Goal: Information Seeking & Learning: Learn about a topic

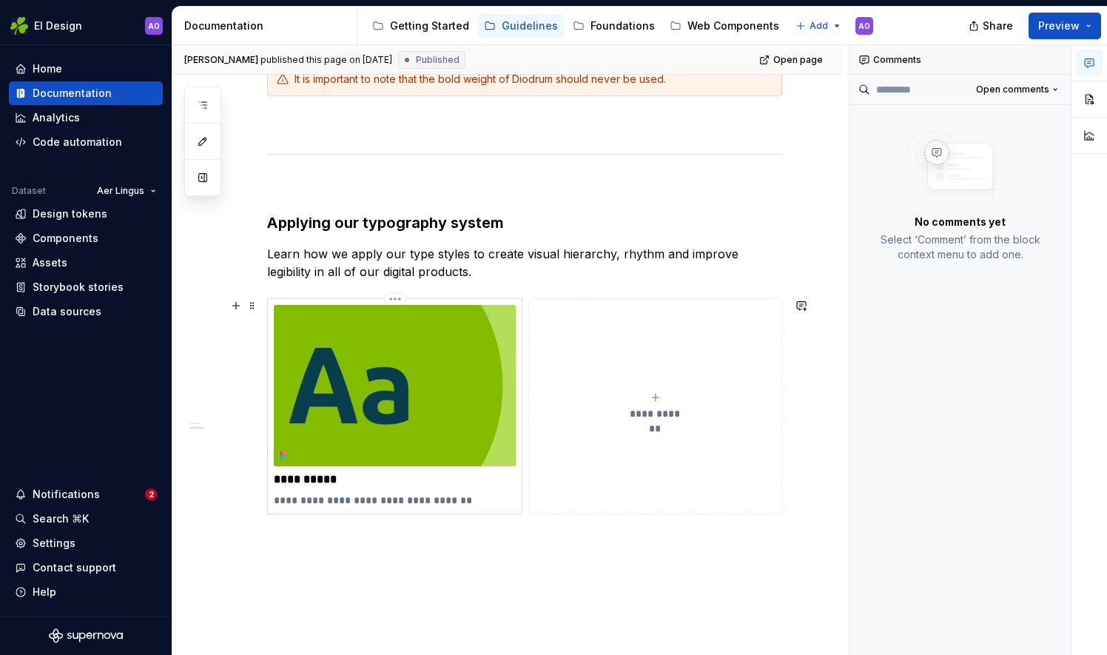
scroll to position [357, 0]
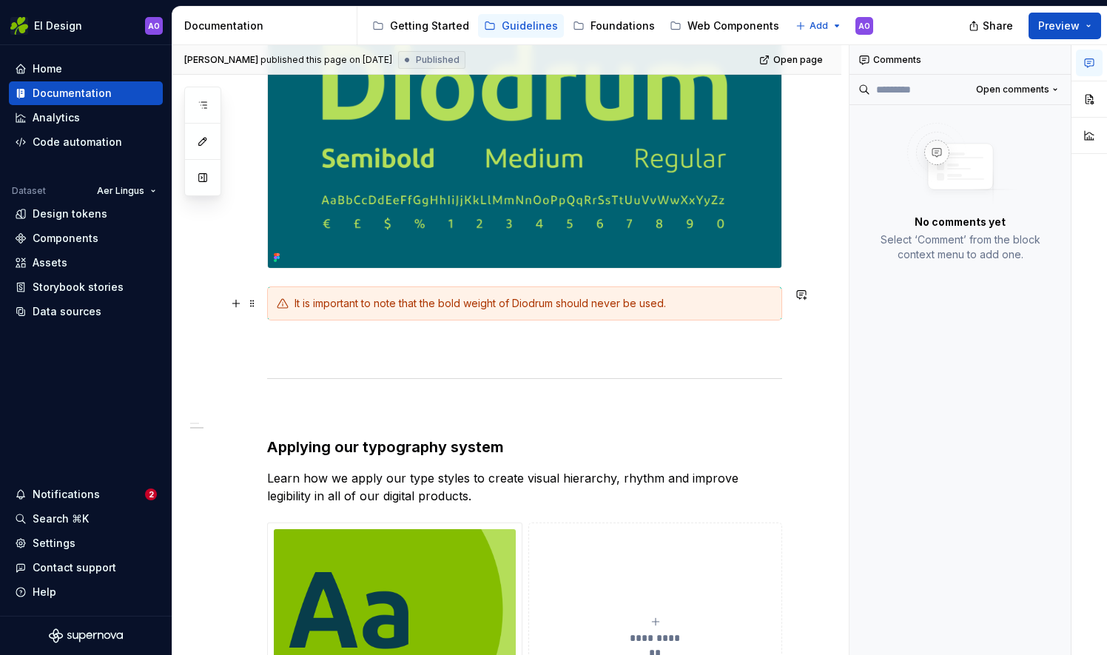
click at [354, 300] on div "It is important to note that the bold weight of Diodrum should never be used." at bounding box center [534, 303] width 478 height 15
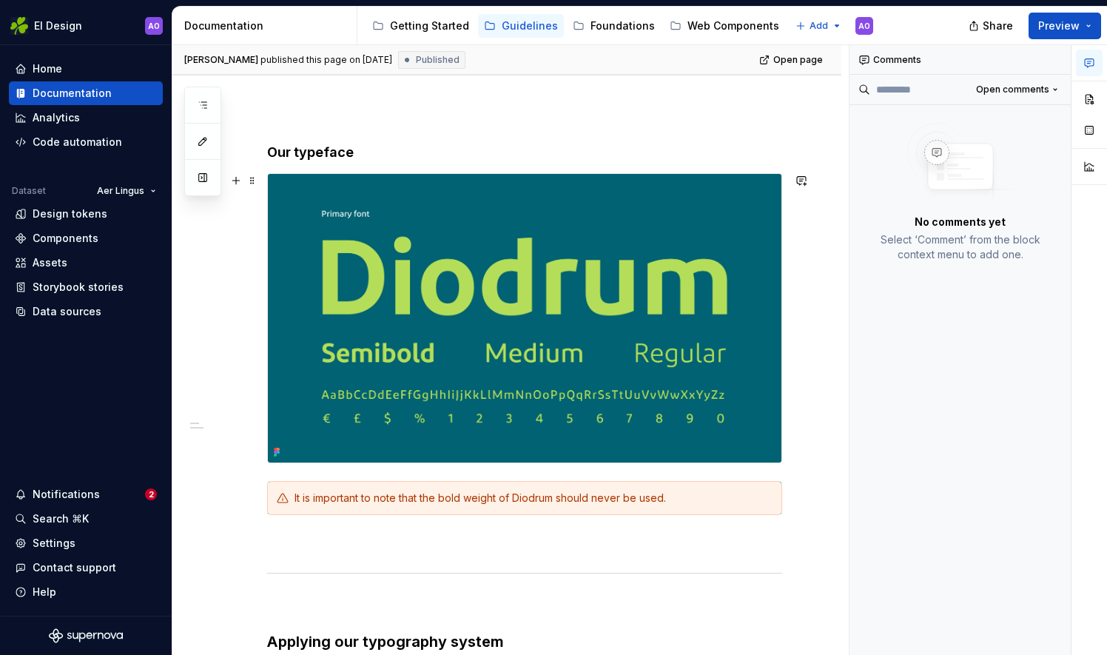
scroll to position [135, 0]
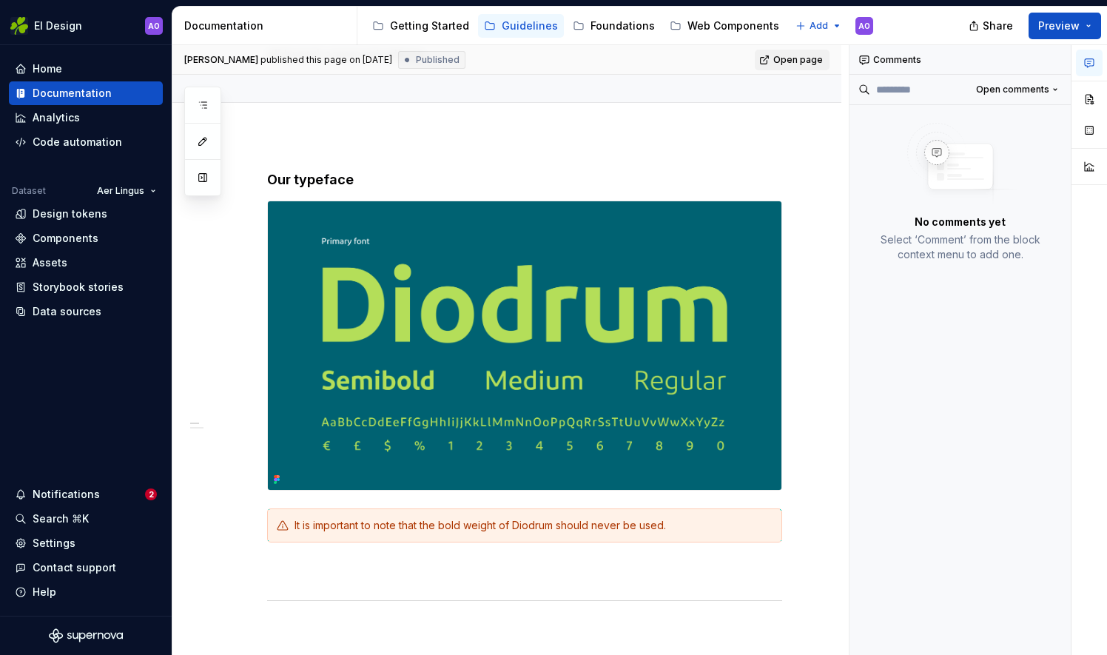
click at [789, 62] on span "Open page" at bounding box center [798, 60] width 50 height 12
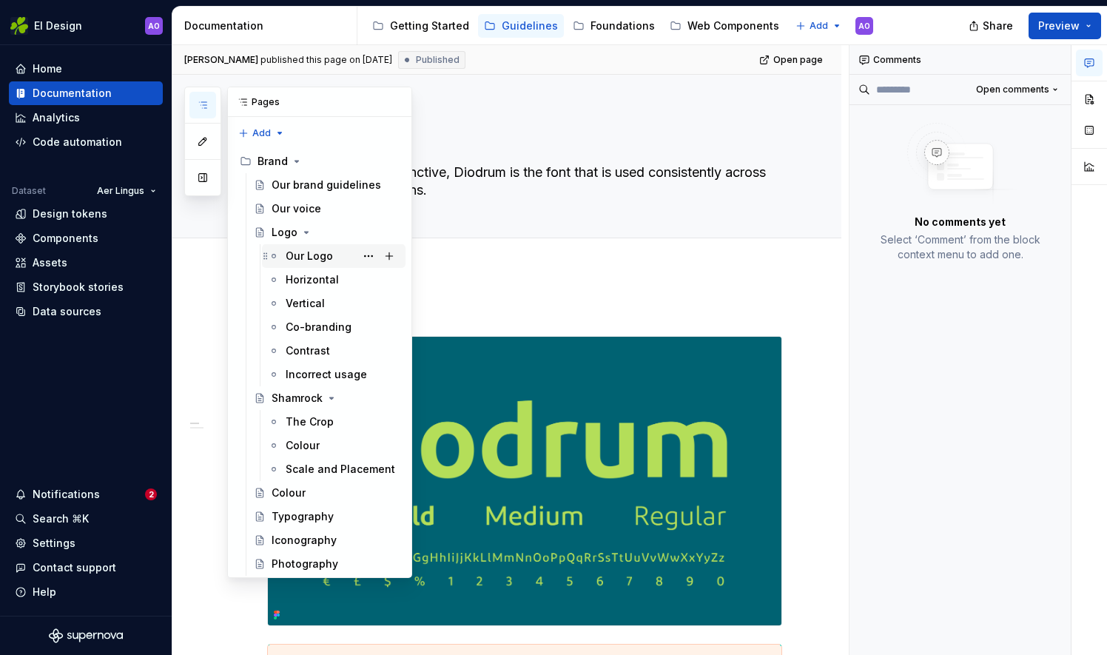
click at [303, 253] on div "Our Logo" at bounding box center [309, 256] width 47 height 15
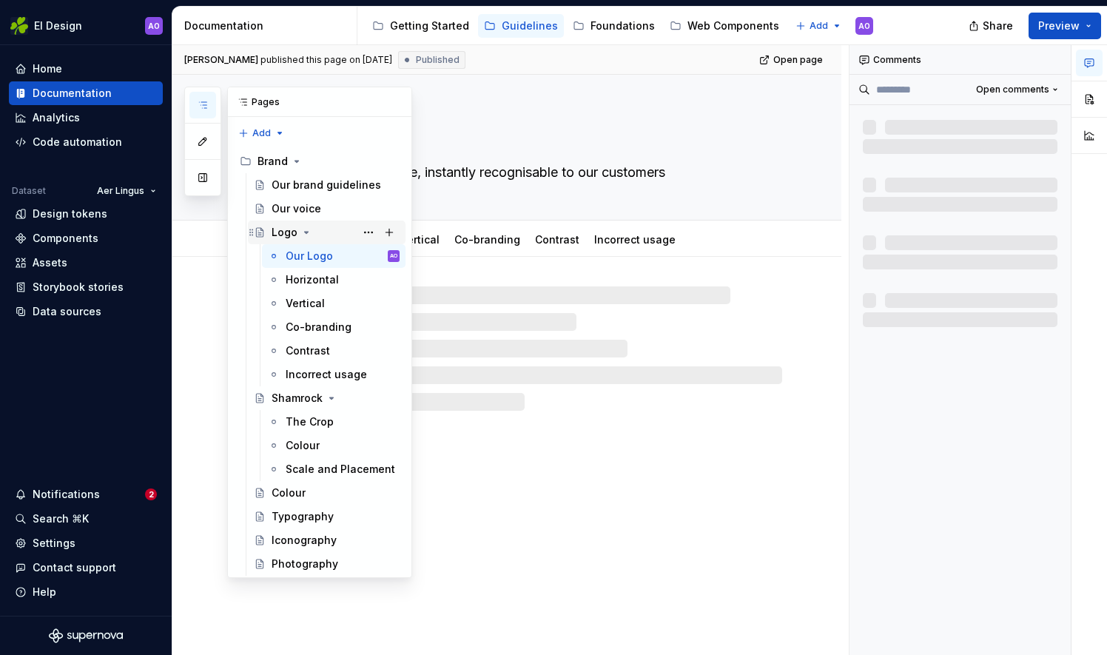
click at [286, 225] on div "Logo" at bounding box center [285, 232] width 26 height 15
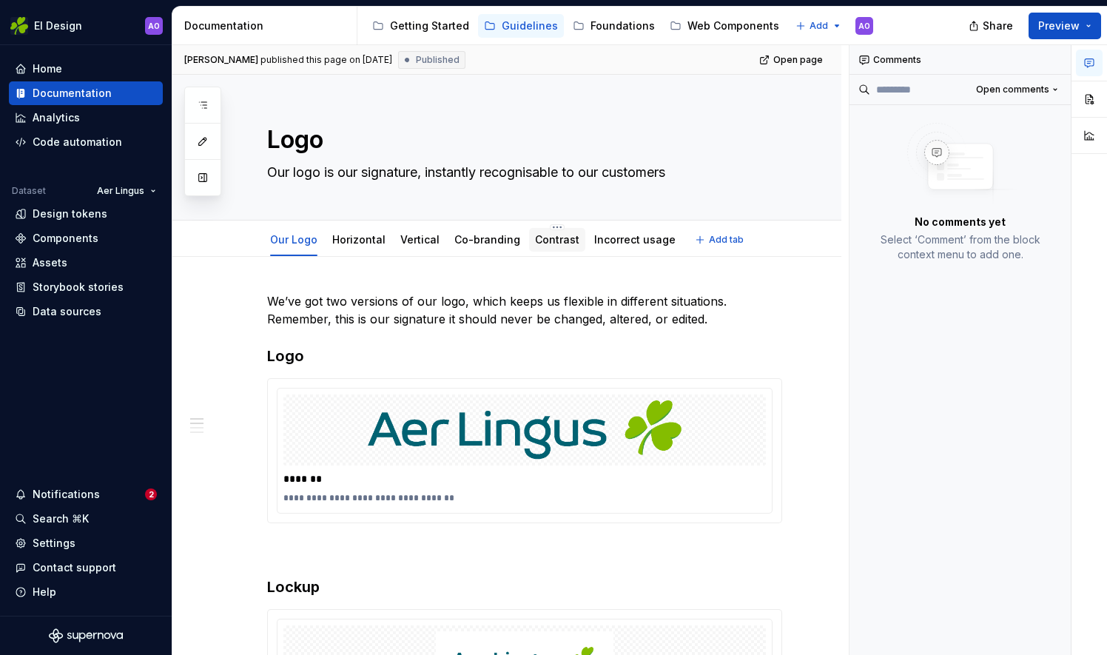
drag, startPoint x: 555, startPoint y: 243, endPoint x: 539, endPoint y: 250, distance: 17.2
click at [548, 250] on div "Contrast" at bounding box center [557, 240] width 56 height 24
click at [548, 238] on link "Contrast" at bounding box center [557, 239] width 44 height 13
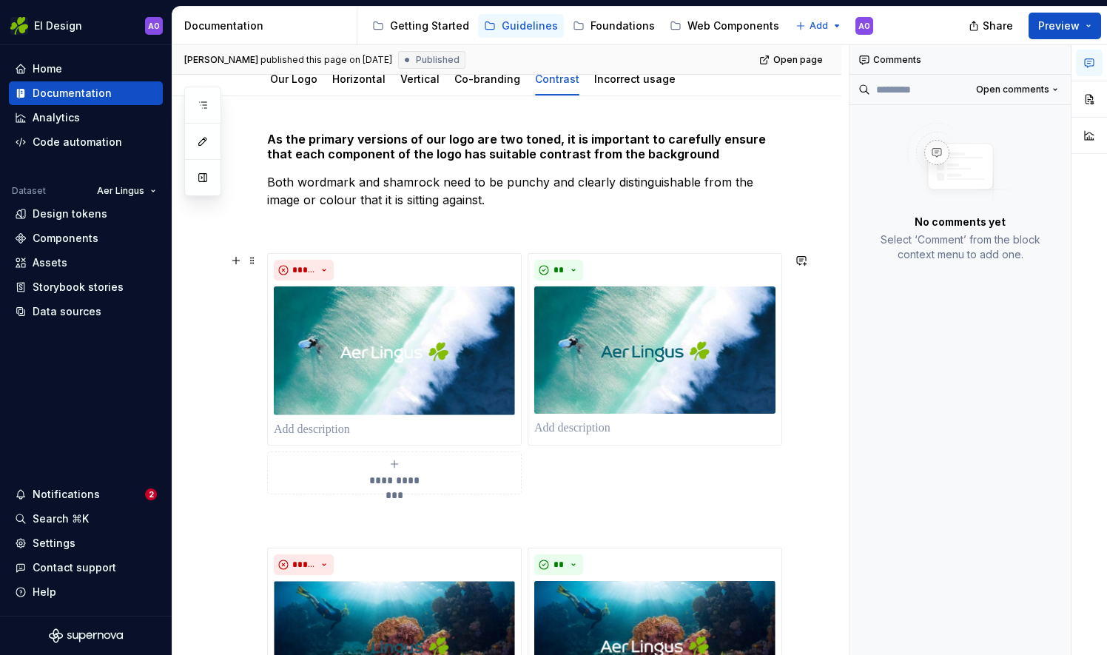
scroll to position [148, 0]
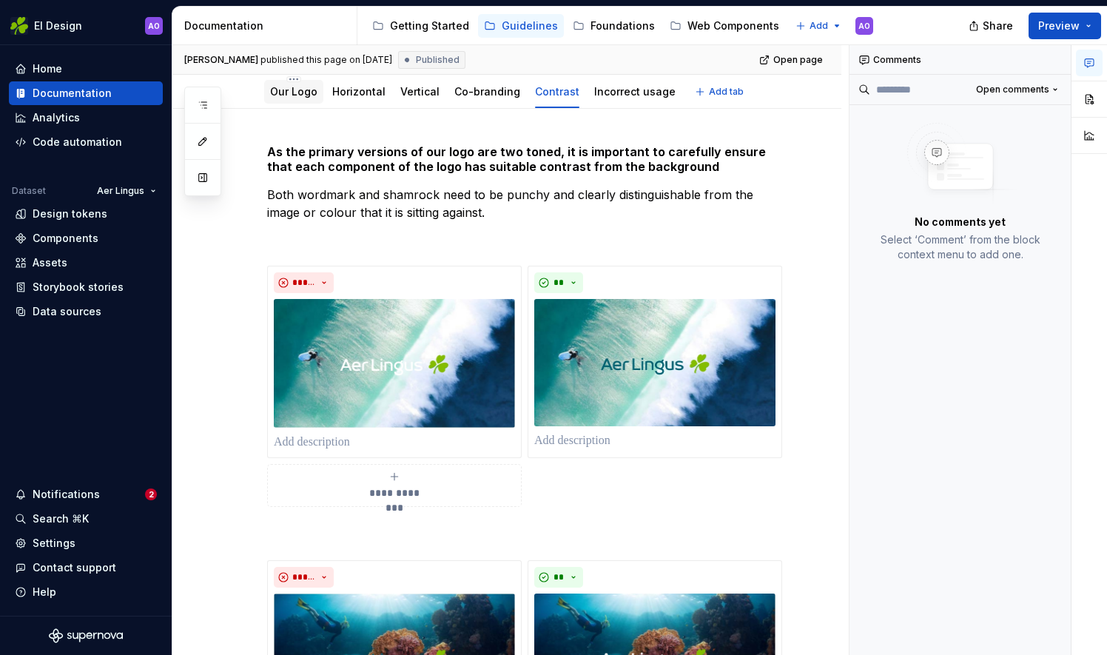
drag, startPoint x: 301, startPoint y: 94, endPoint x: 295, endPoint y: 89, distance: 8.4
click at [295, 90] on link "Our Logo" at bounding box center [293, 91] width 47 height 13
type textarea "*"
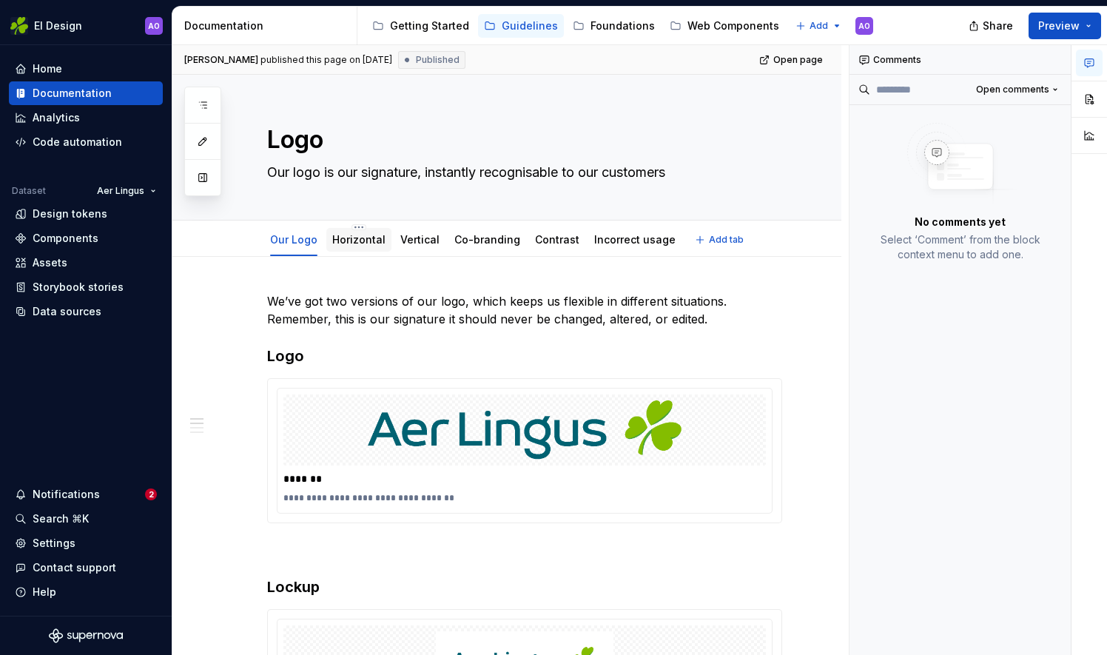
click at [372, 237] on link "Horizontal" at bounding box center [358, 239] width 53 height 13
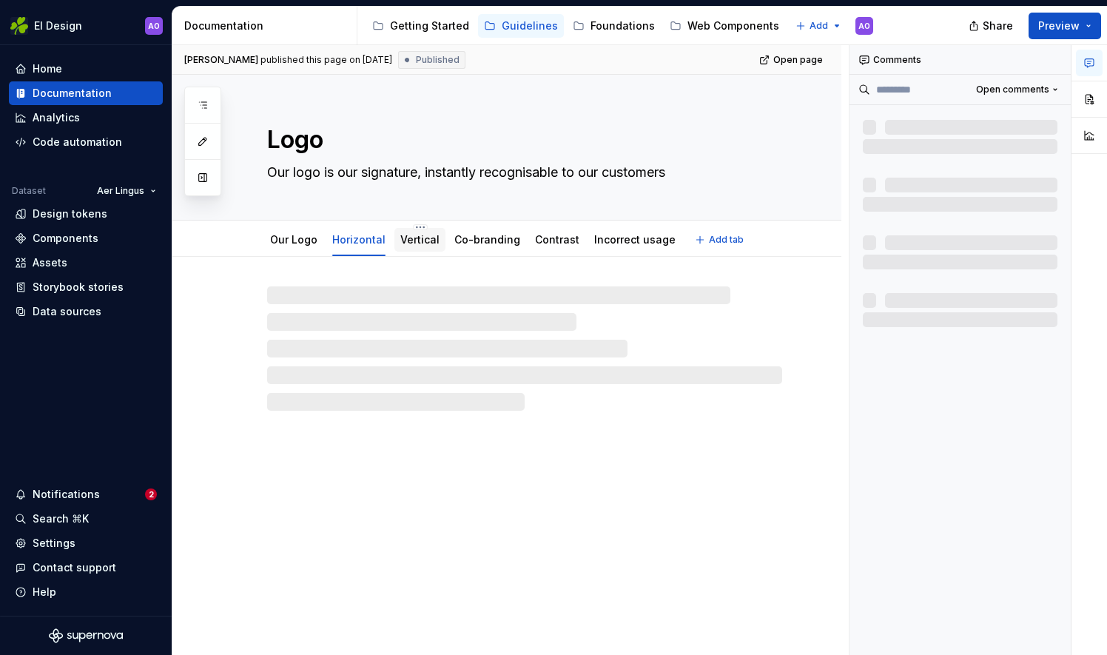
click at [421, 238] on link "Vertical" at bounding box center [419, 239] width 39 height 13
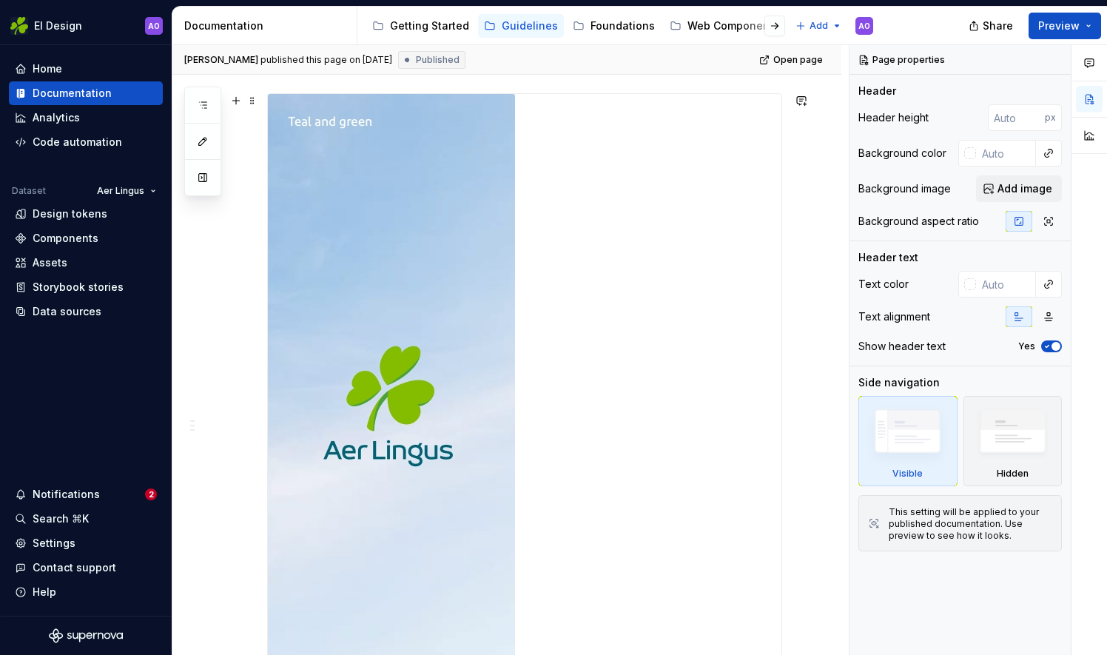
scroll to position [296, 0]
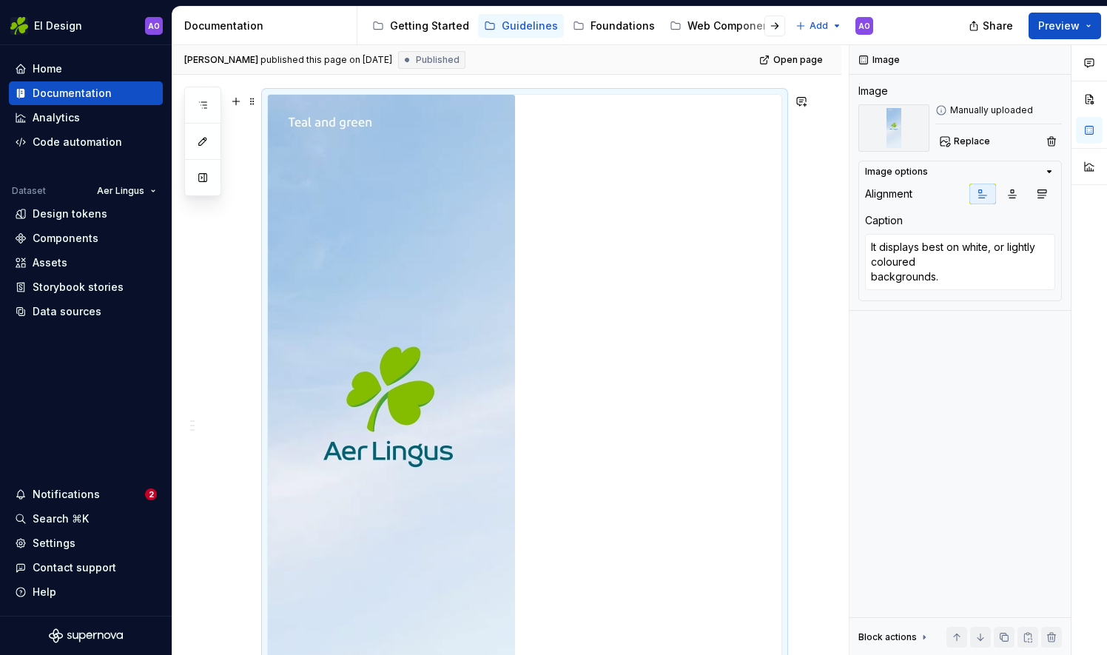
click at [369, 98] on img at bounding box center [391, 435] width 247 height 681
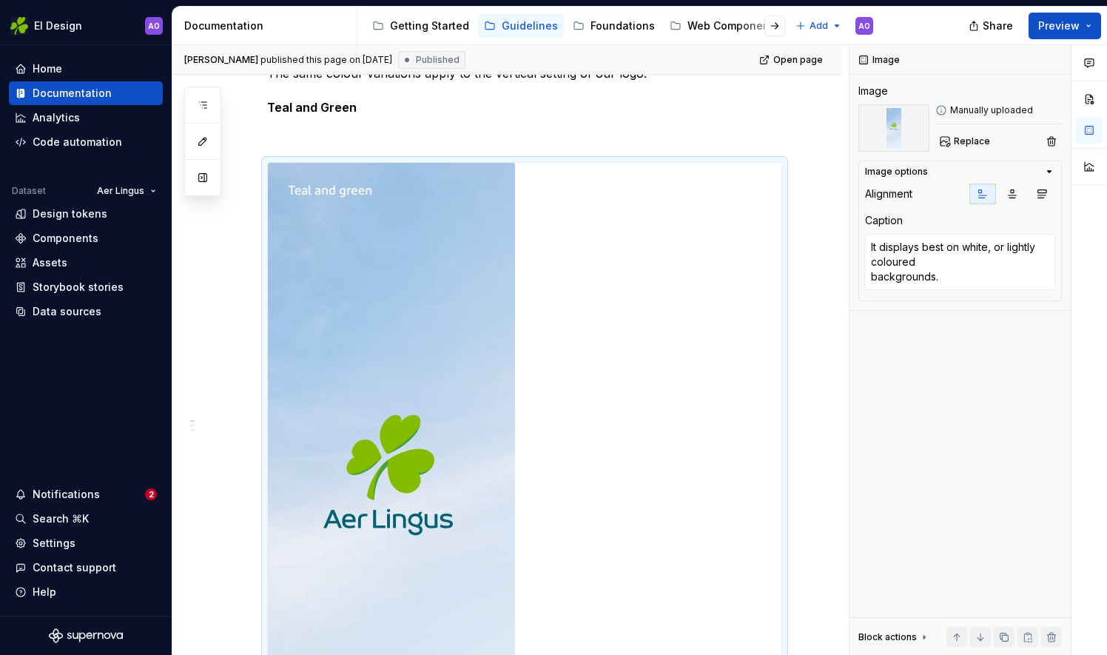
scroll to position [218, 0]
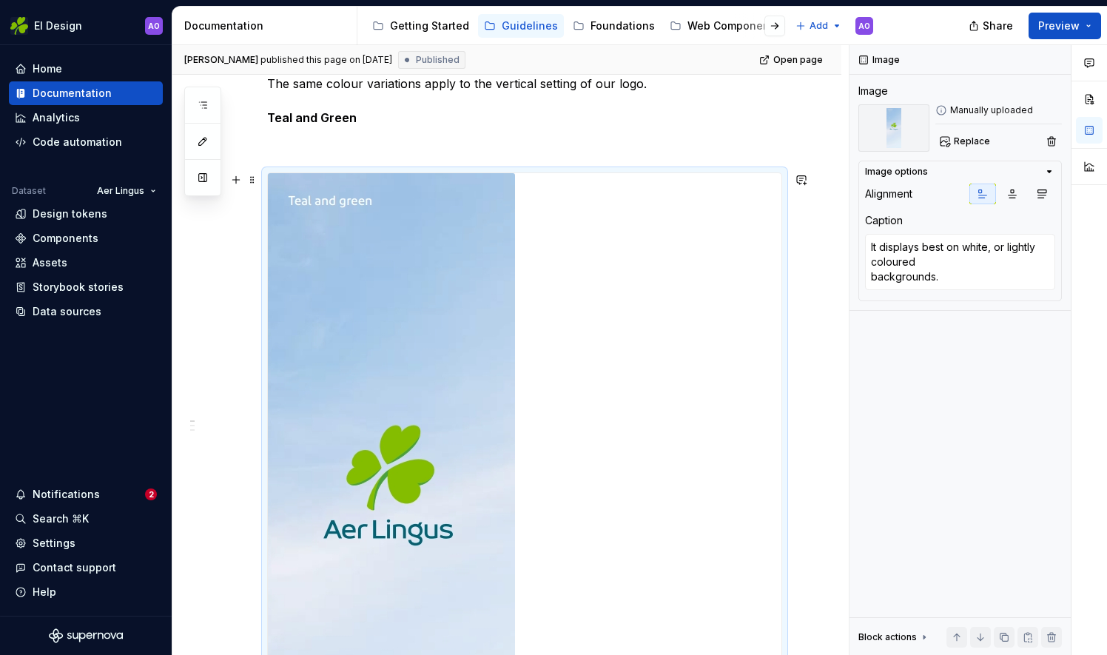
click at [354, 250] on img at bounding box center [391, 513] width 247 height 681
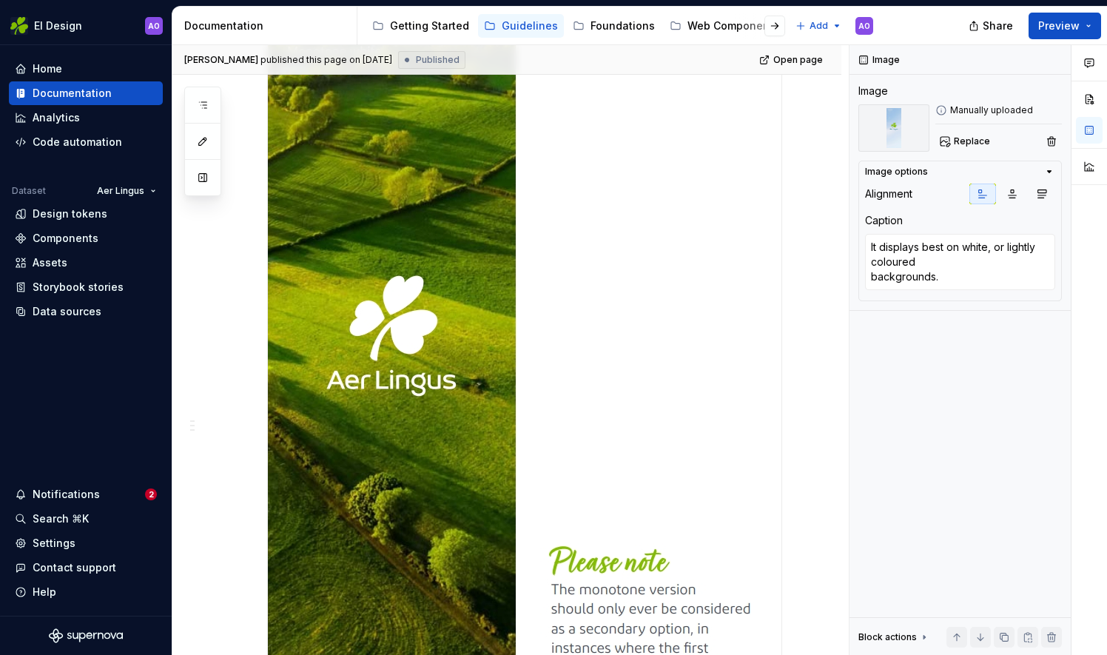
scroll to position [2068, 0]
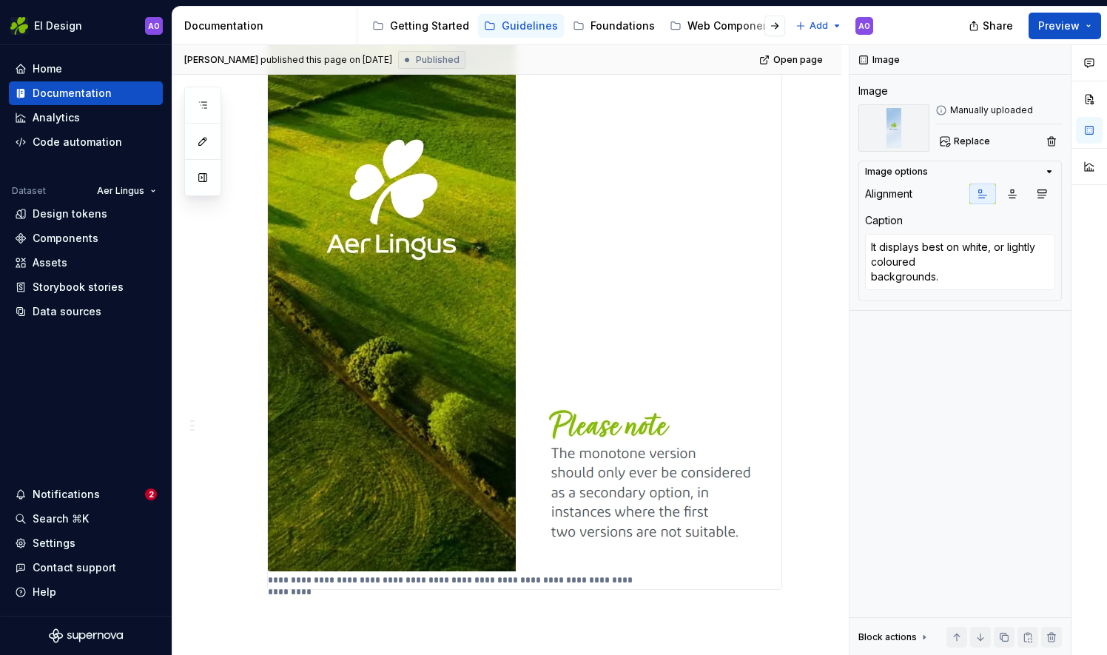
type textarea "*"
type textarea "It should only be used on backgrounds where the Shamrock would lose contrast or…"
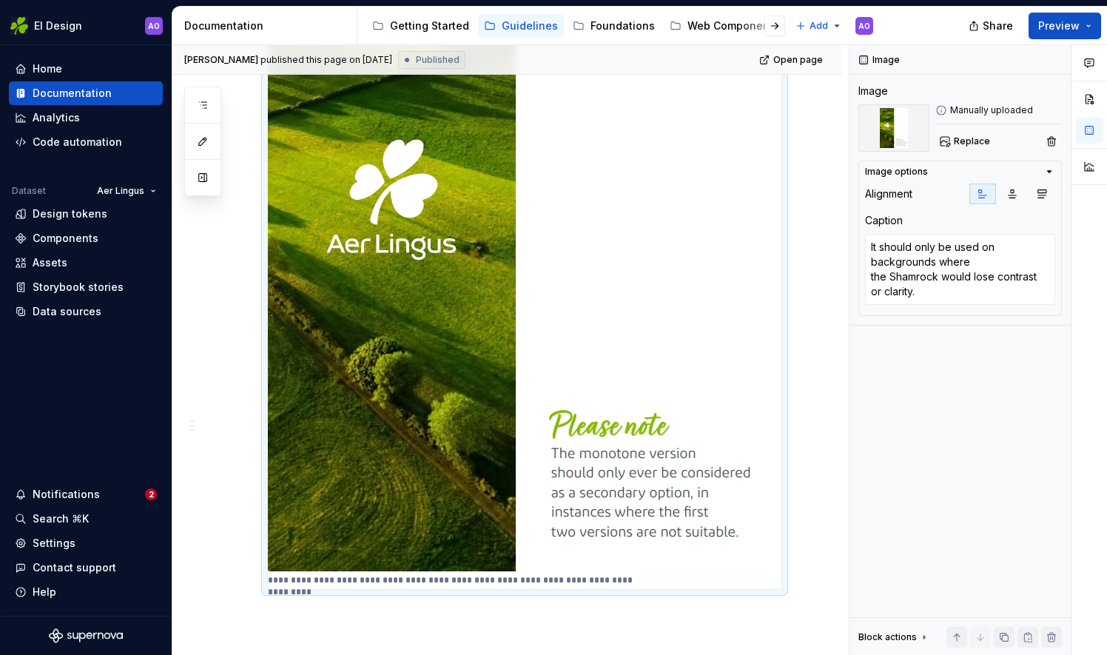
click at [642, 571] on div "**********" at bounding box center [525, 237] width 514 height 703
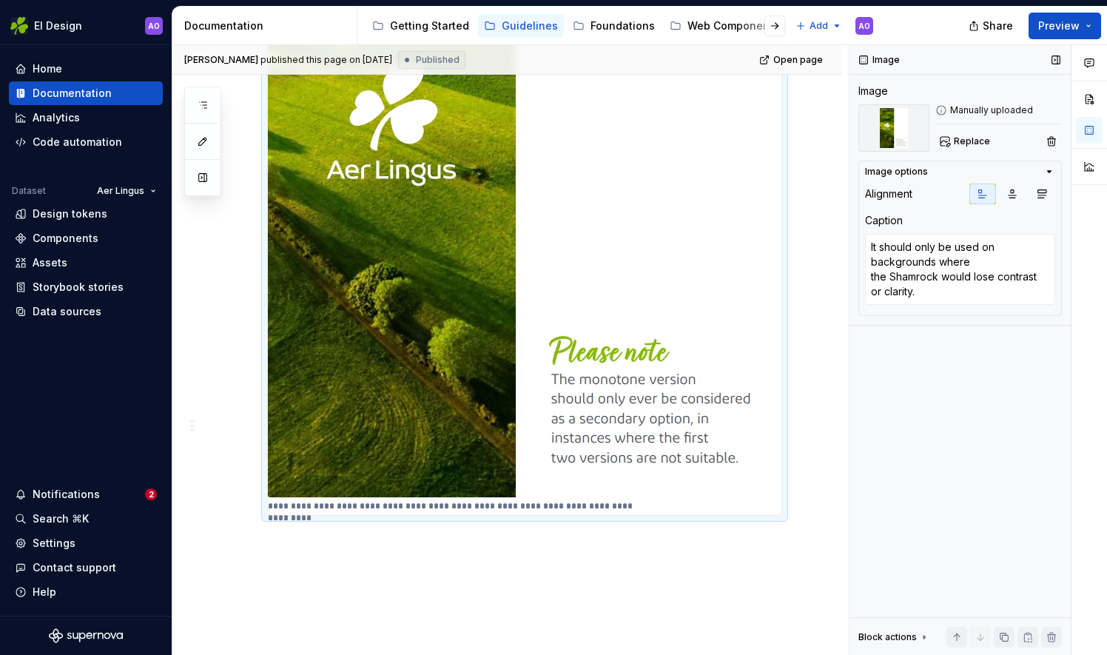
click at [1051, 172] on icon "button" at bounding box center [1049, 172] width 12 height 12
click at [1050, 171] on icon "button" at bounding box center [1049, 172] width 1 height 4
click at [572, 503] on p "**********" at bounding box center [457, 506] width 378 height 12
click at [562, 486] on img at bounding box center [513, 154] width 491 height 685
click at [929, 287] on textarea "It should only be used on backgrounds where the Shamrock would lose contrast or…" at bounding box center [960, 269] width 190 height 71
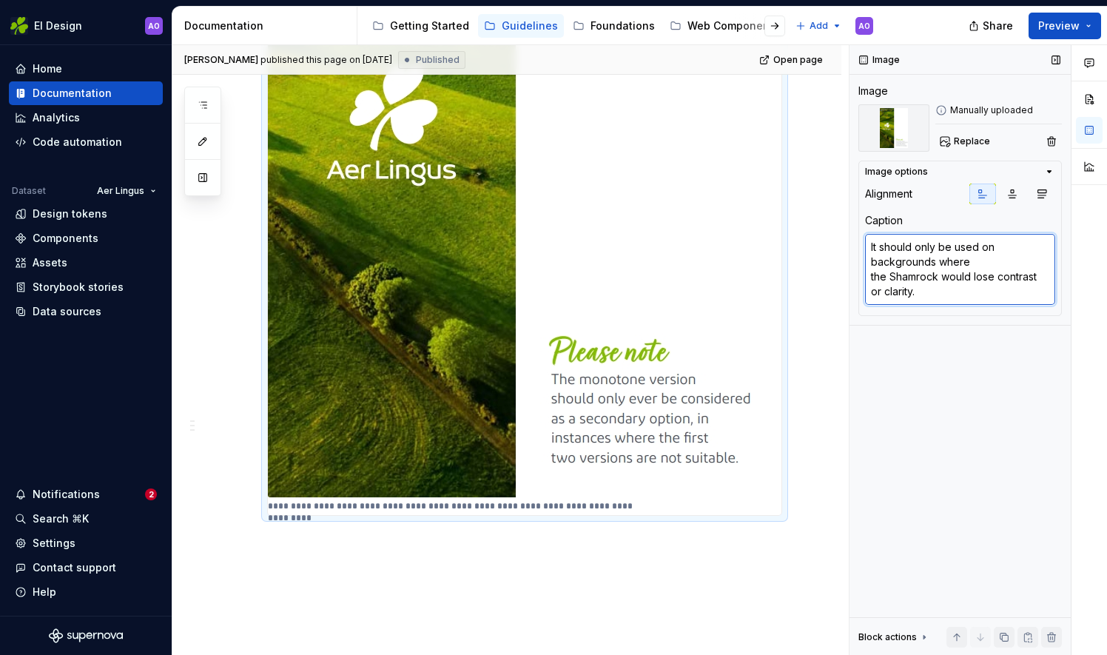
click at [929, 287] on textarea "It should only be used on backgrounds where the Shamrock would lose contrast or…" at bounding box center [960, 269] width 190 height 71
click at [932, 295] on textarea "It should only be used on backgrounds where the Shamrock would lose contrast or…" at bounding box center [960, 269] width 190 height 71
drag, startPoint x: 345, startPoint y: 559, endPoint x: 344, endPoint y: 551, distance: 8.9
click at [344, 558] on div "**********" at bounding box center [510, 350] width 676 height 611
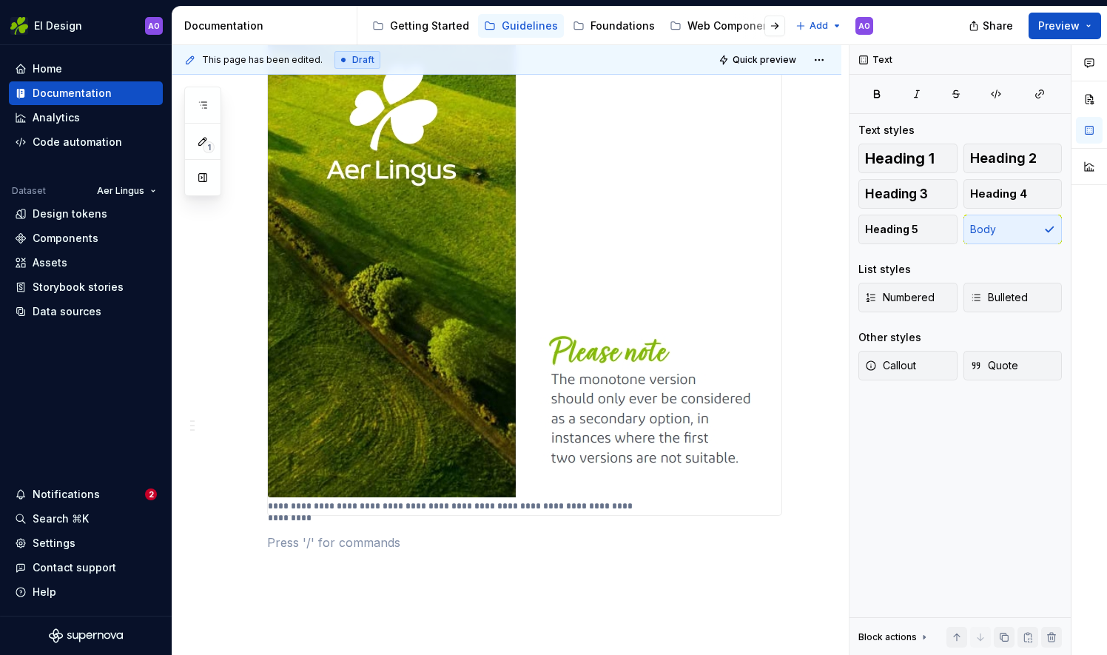
type textarea "*"
click at [234, 539] on button "button" at bounding box center [236, 541] width 21 height 21
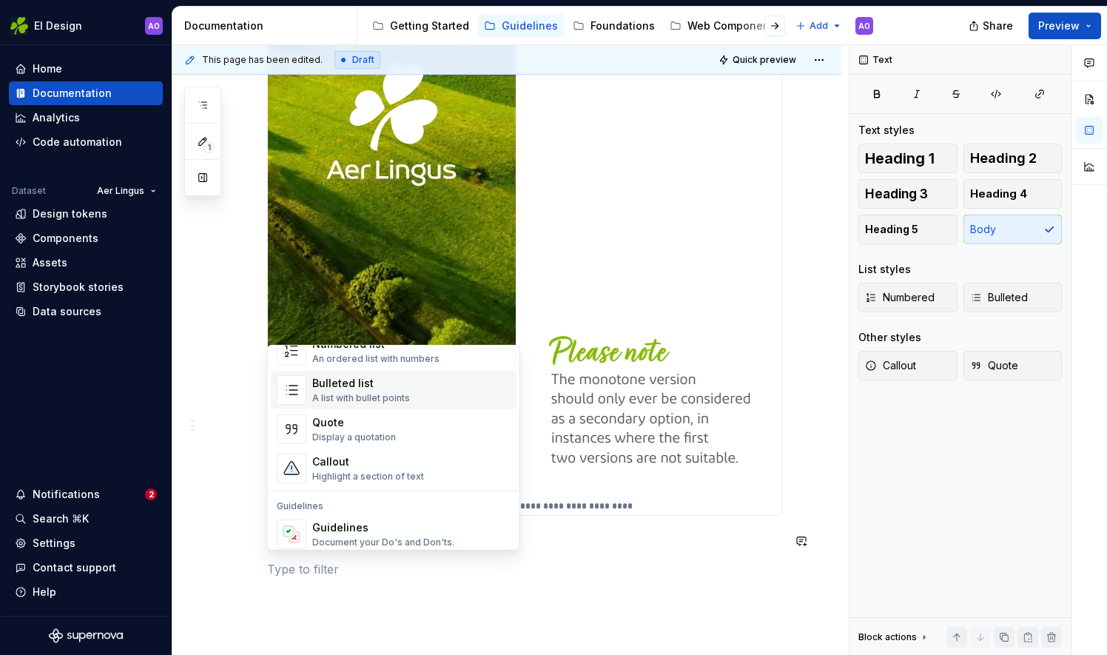
scroll to position [296, 0]
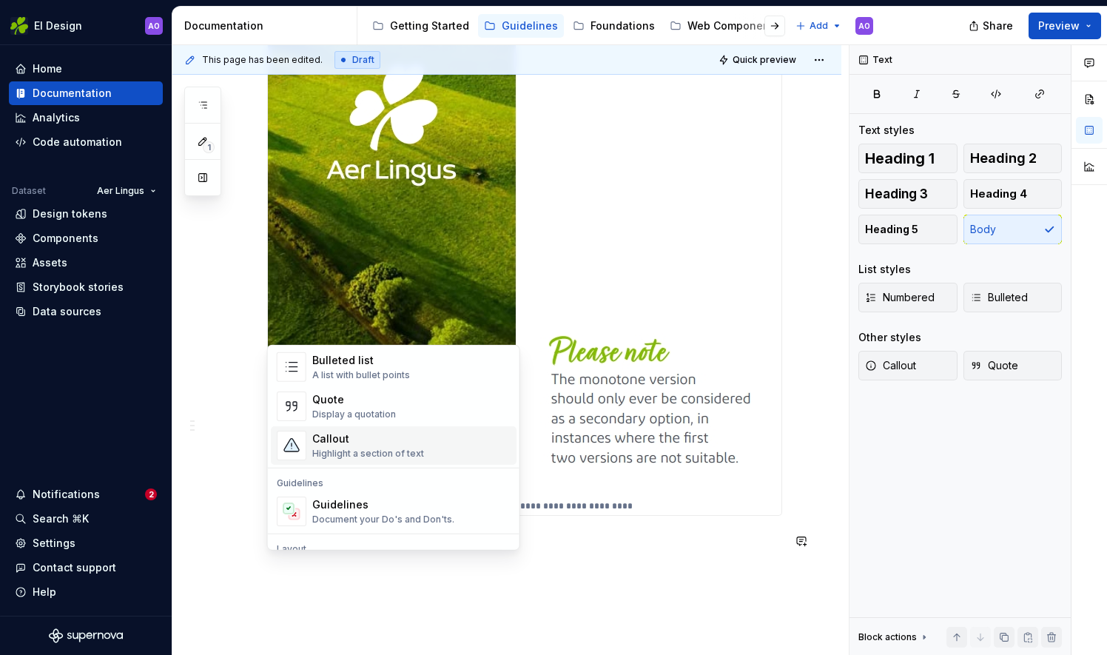
click at [326, 450] on div "Highlight a section of text" at bounding box center [368, 454] width 112 height 12
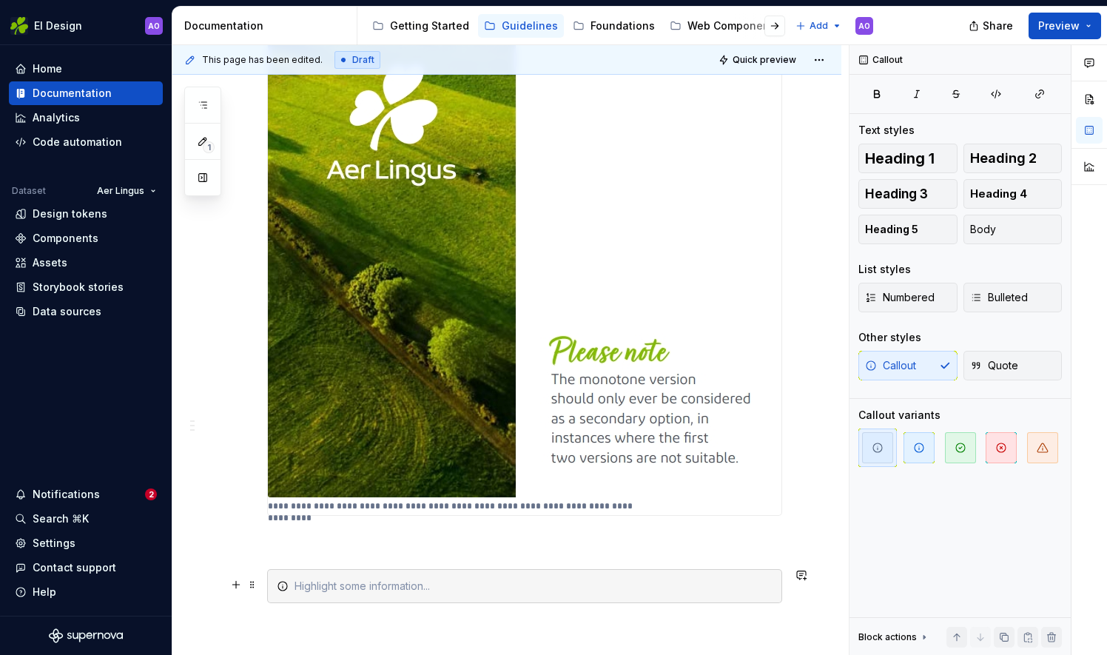
click at [333, 583] on div at bounding box center [534, 586] width 478 height 15
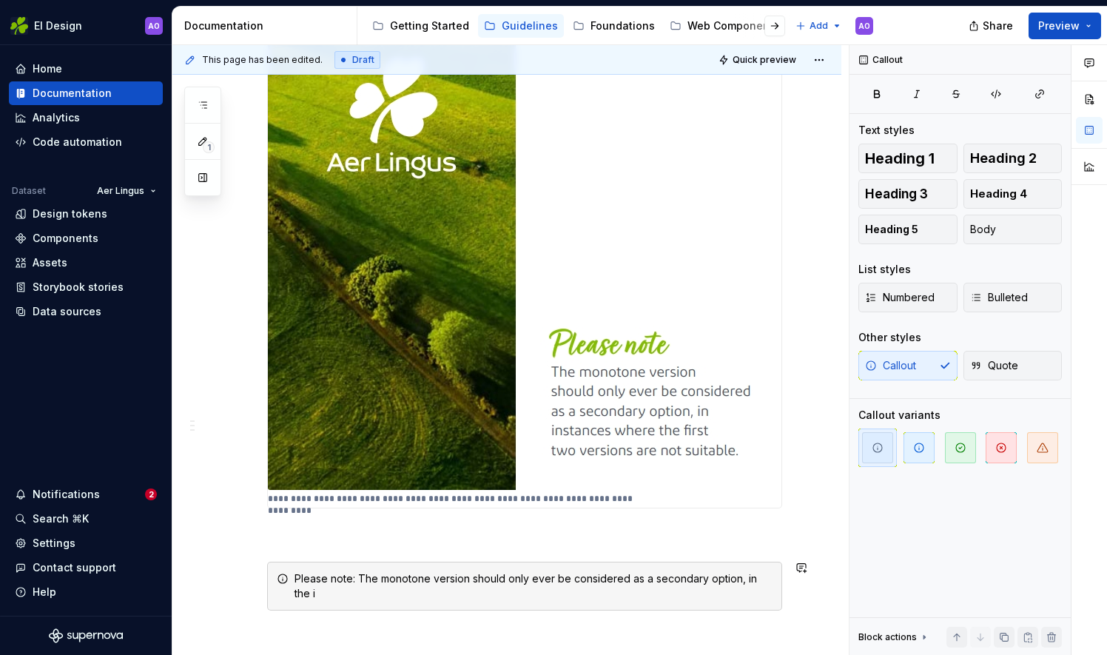
scroll to position [2164, 0]
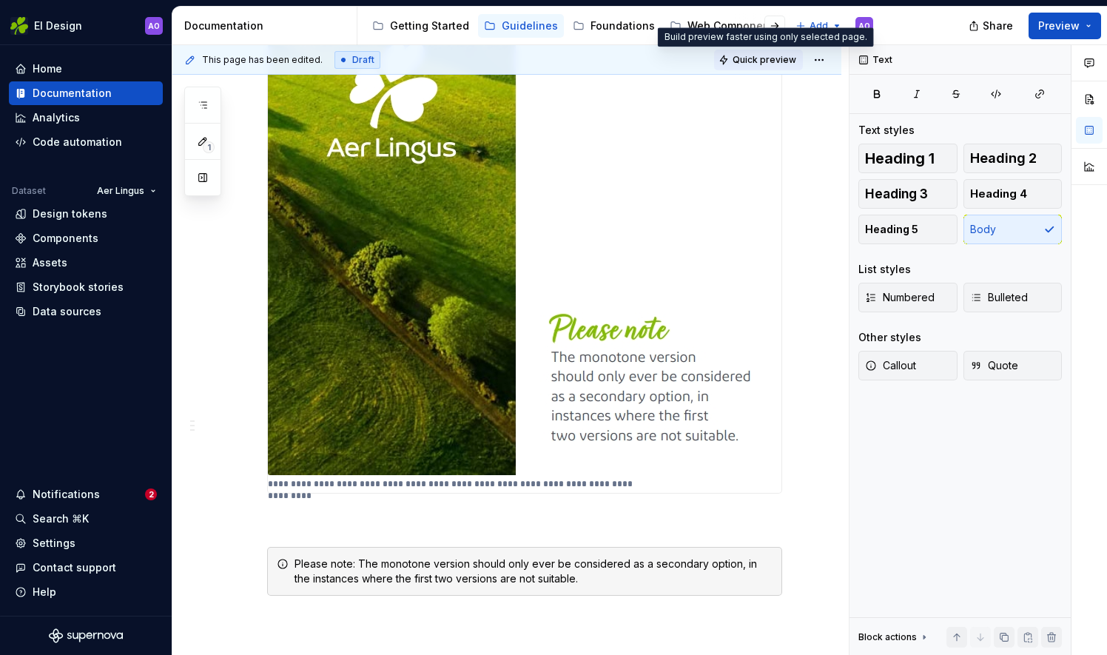
click at [746, 61] on span "Quick preview" at bounding box center [765, 60] width 64 height 12
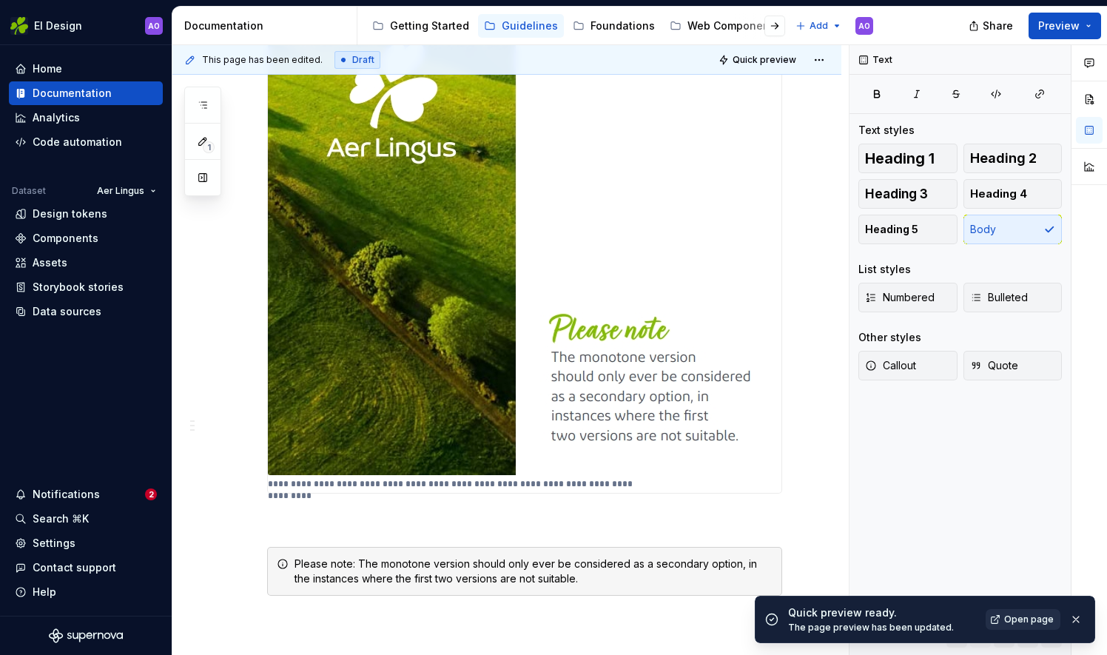
click at [1032, 614] on span "Open page" at bounding box center [1029, 619] width 50 height 12
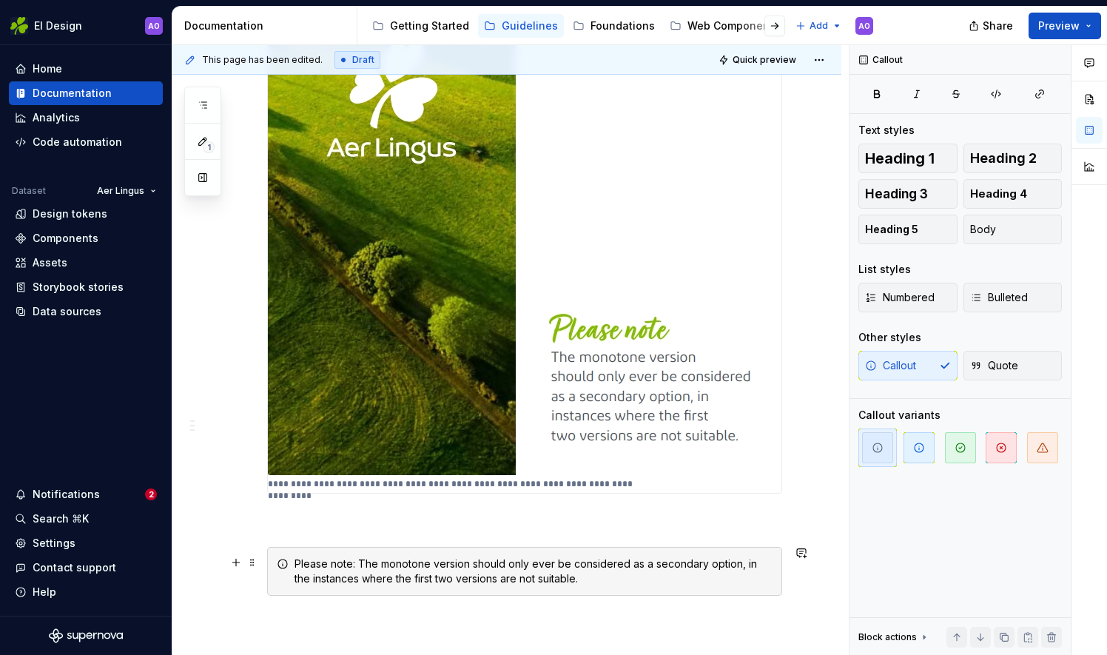
click at [383, 571] on div "Please note: The monotone version should only ever be considered as a secondary…" at bounding box center [534, 572] width 478 height 30
click at [1053, 453] on span "button" at bounding box center [1042, 447] width 31 height 31
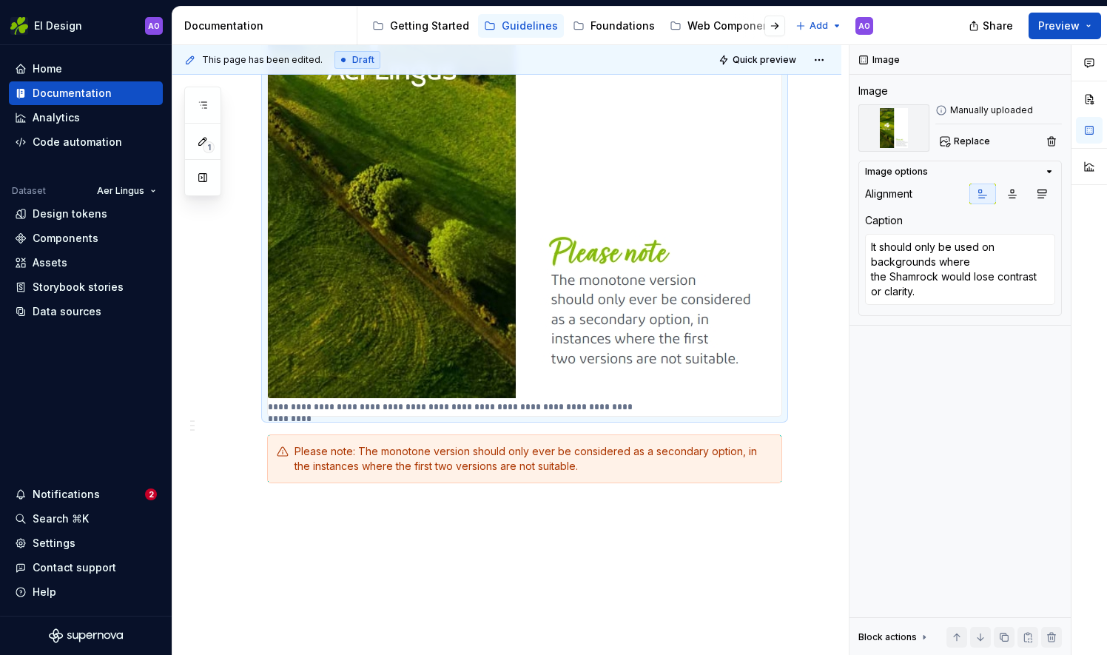
scroll to position [2315, 0]
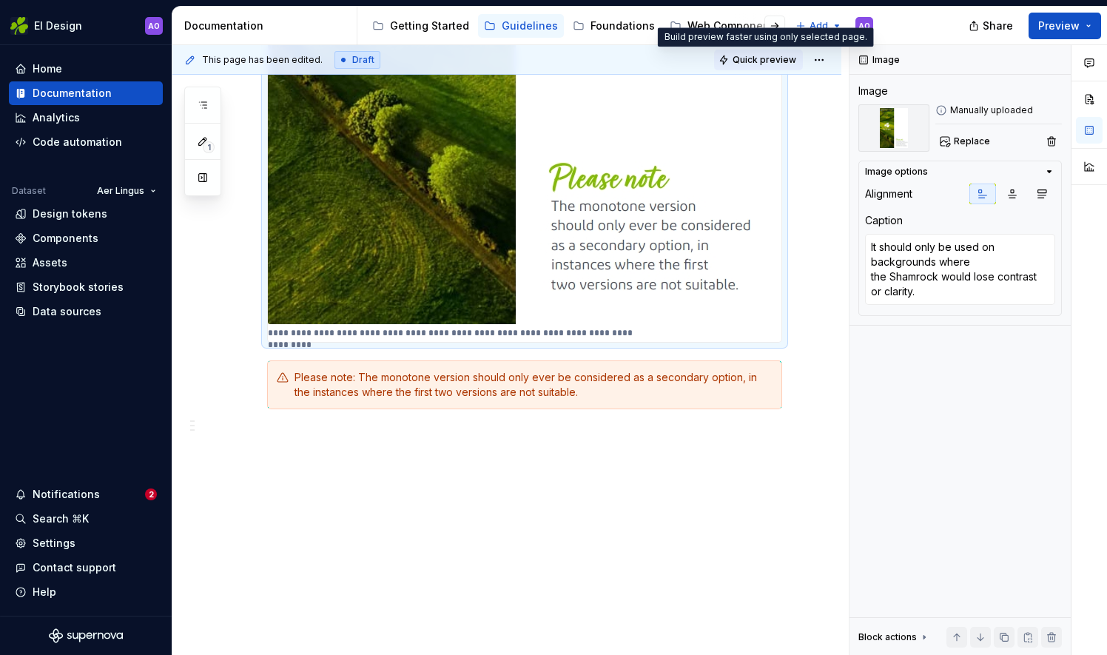
click at [775, 63] on span "Quick preview" at bounding box center [765, 60] width 64 height 12
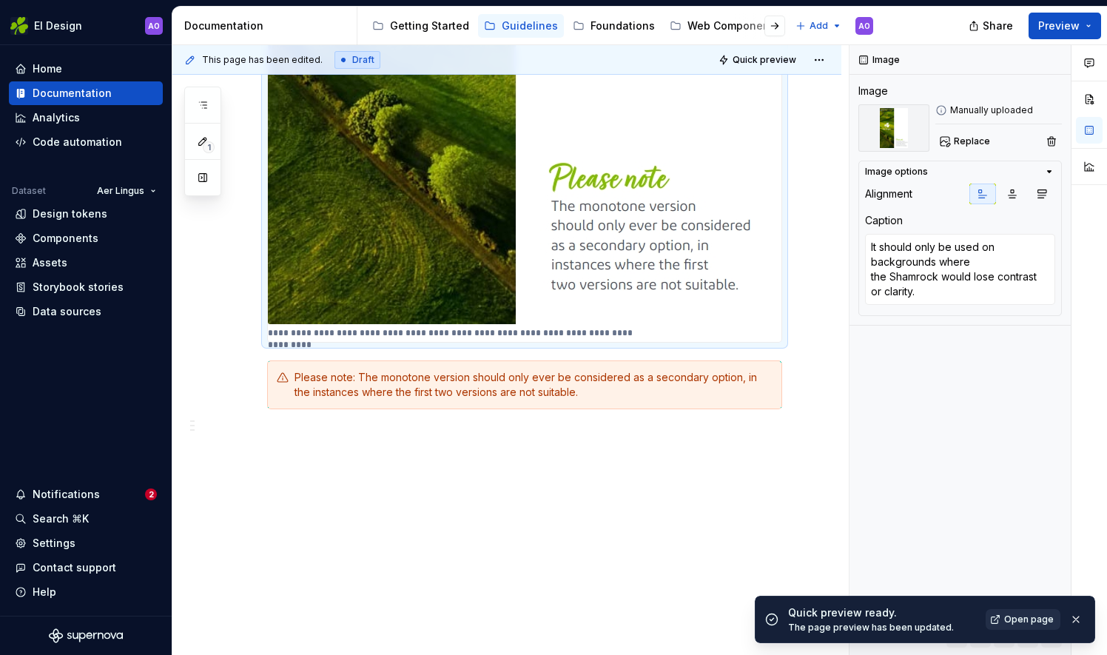
click at [1018, 620] on span "Open page" at bounding box center [1029, 619] width 50 height 12
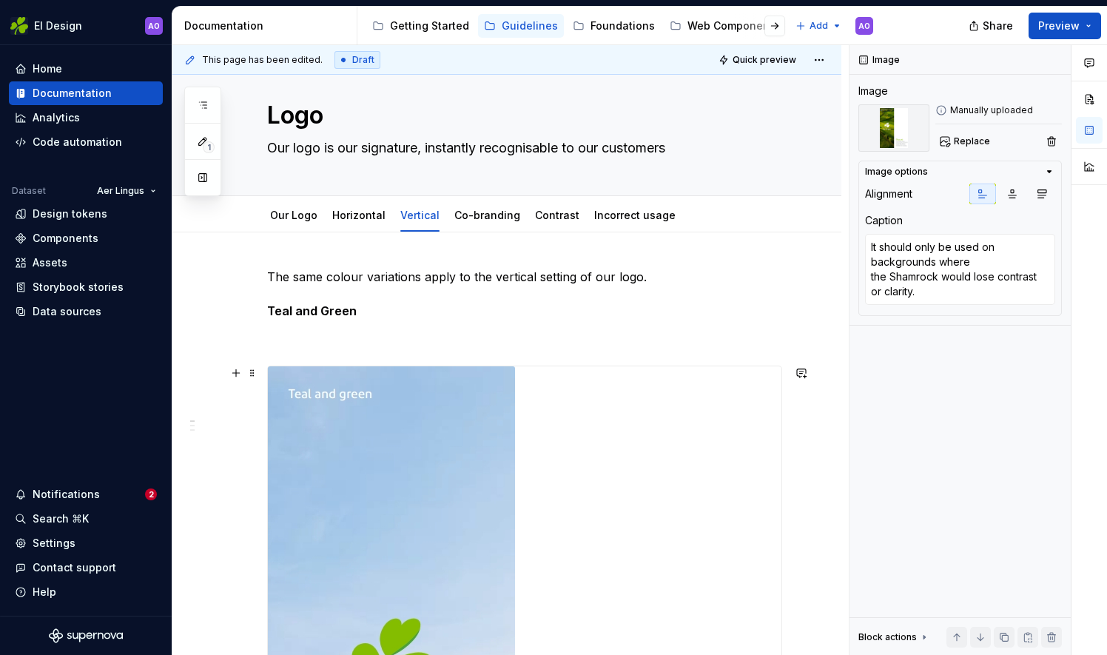
scroll to position [0, 0]
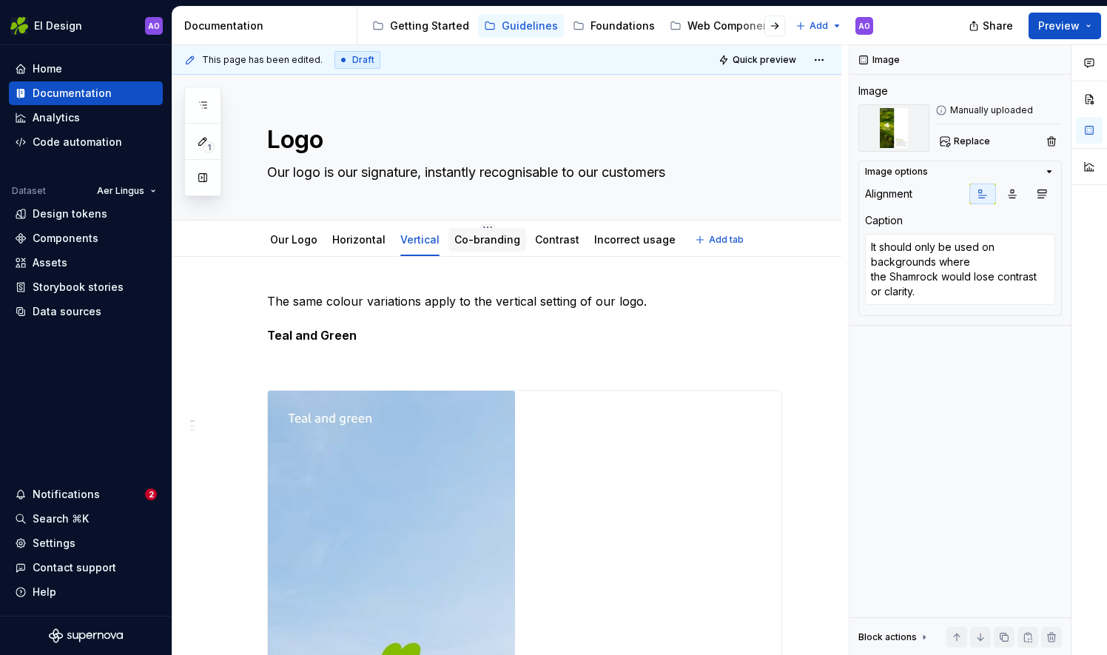
click at [486, 241] on link "Co-branding" at bounding box center [487, 239] width 66 height 13
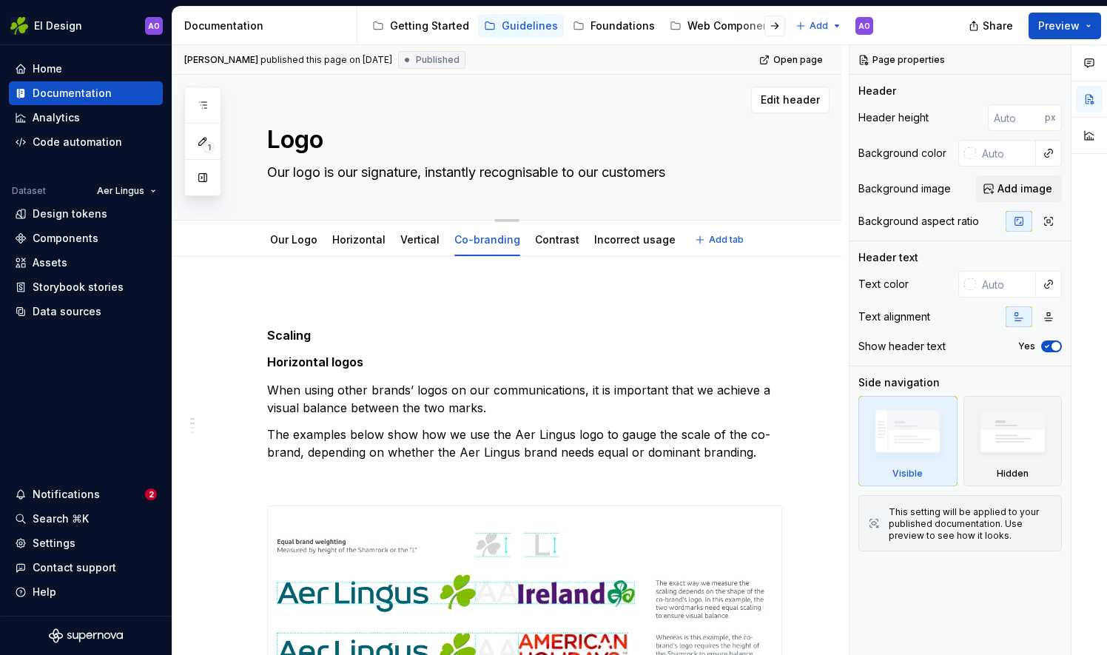
click at [679, 173] on textarea "Our logo is our signature, instantly recognisable to our customers" at bounding box center [521, 173] width 515 height 24
click at [673, 175] on textarea "Our logo is our signature, instantly recognisable to our customers" at bounding box center [521, 173] width 515 height 24
click at [678, 172] on textarea "Our logo is our signature, instantly recognisable to our customers" at bounding box center [521, 173] width 515 height 24
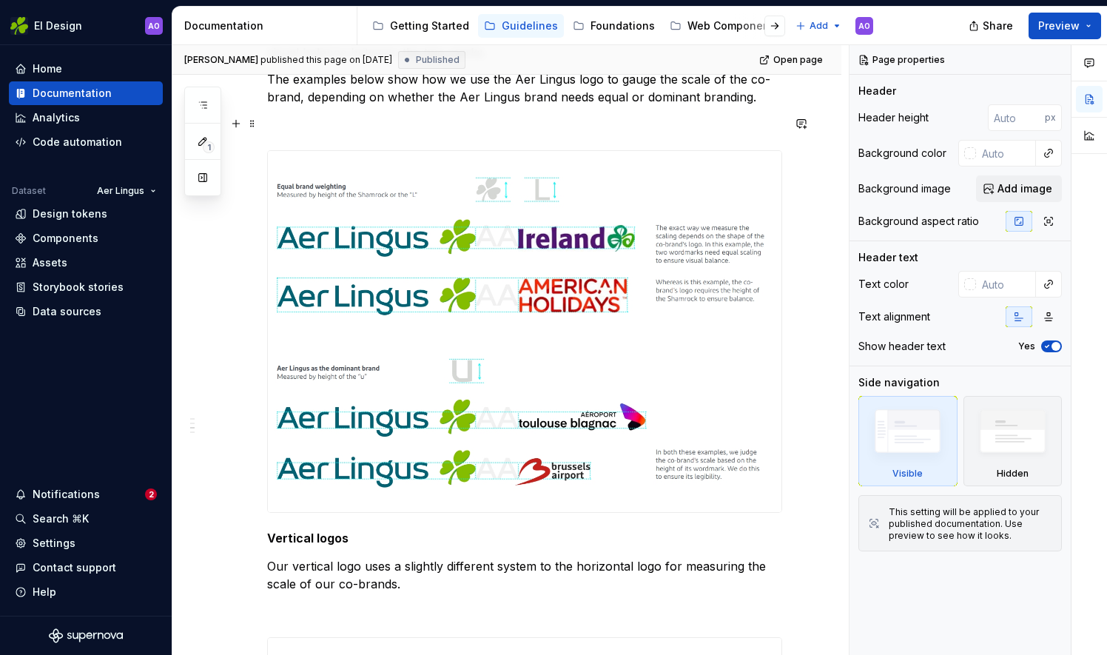
scroll to position [370, 0]
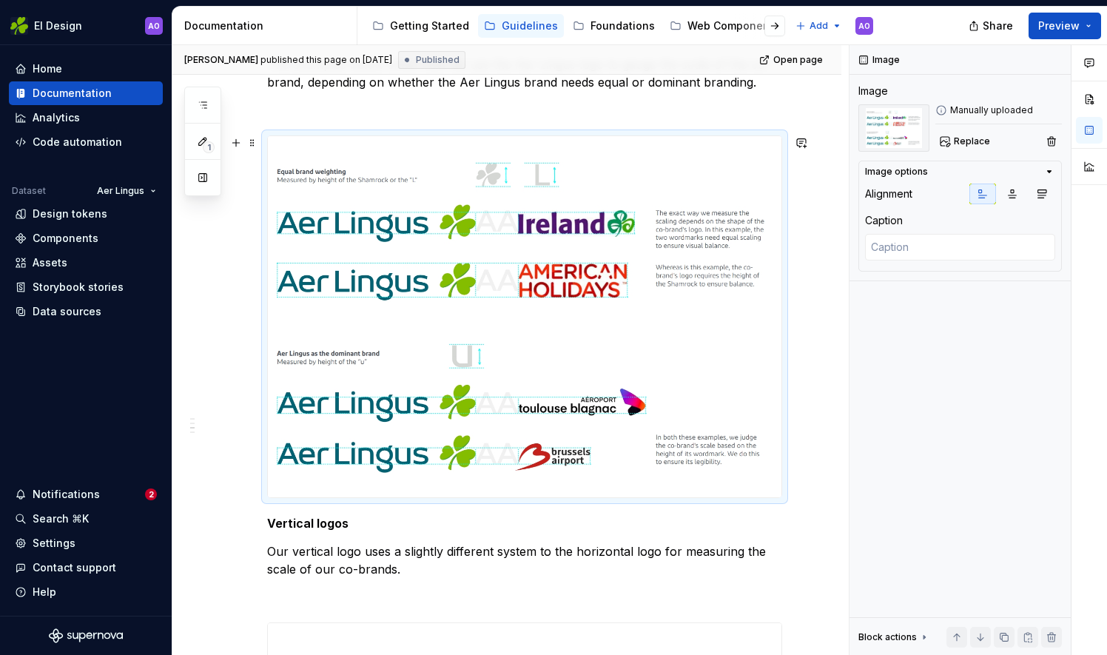
click at [431, 174] on img at bounding box center [525, 316] width 514 height 361
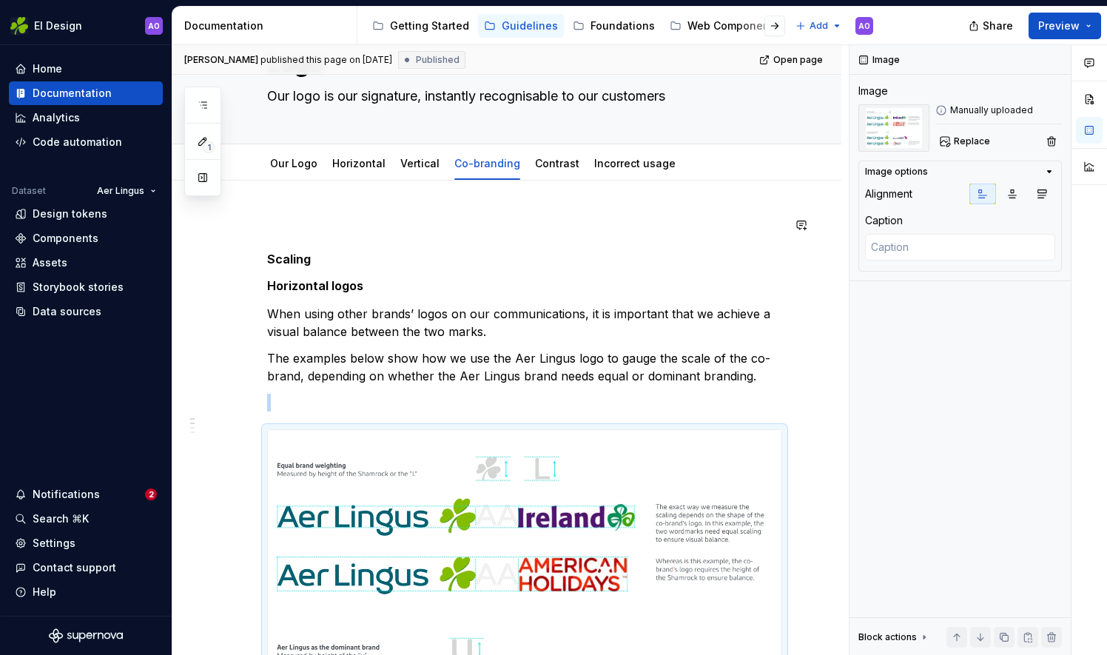
scroll to position [0, 0]
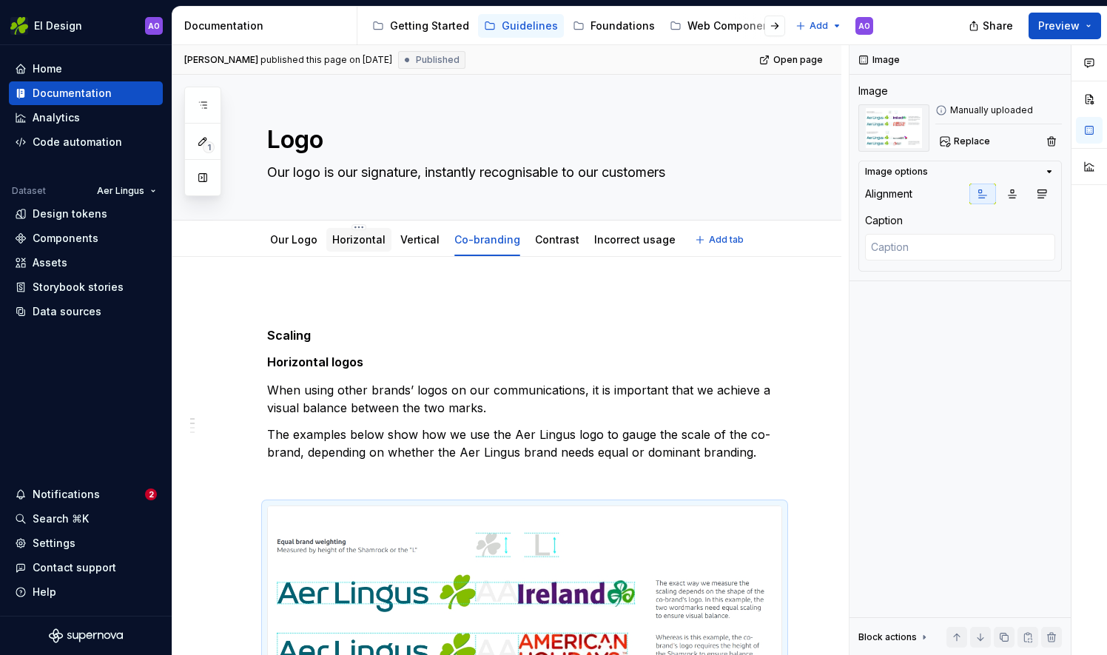
click at [349, 252] on div "Horizontal" at bounding box center [358, 239] width 65 height 27
click at [363, 240] on link "Horizontal" at bounding box center [358, 239] width 53 height 13
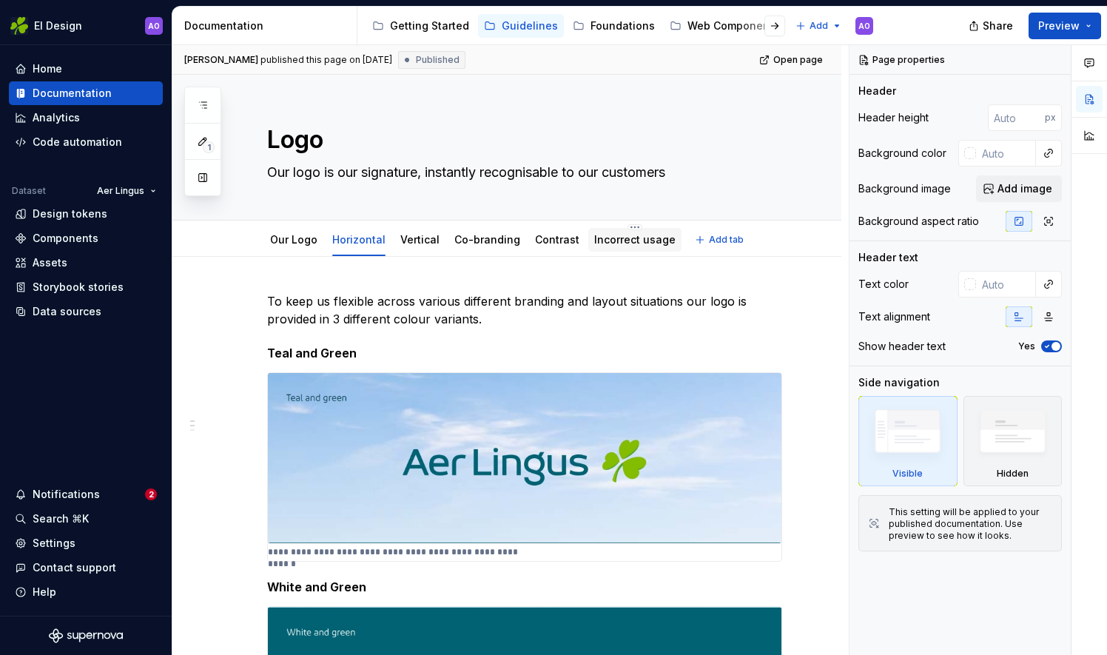
click at [617, 240] on link "Incorrect usage" at bounding box center [634, 239] width 81 height 13
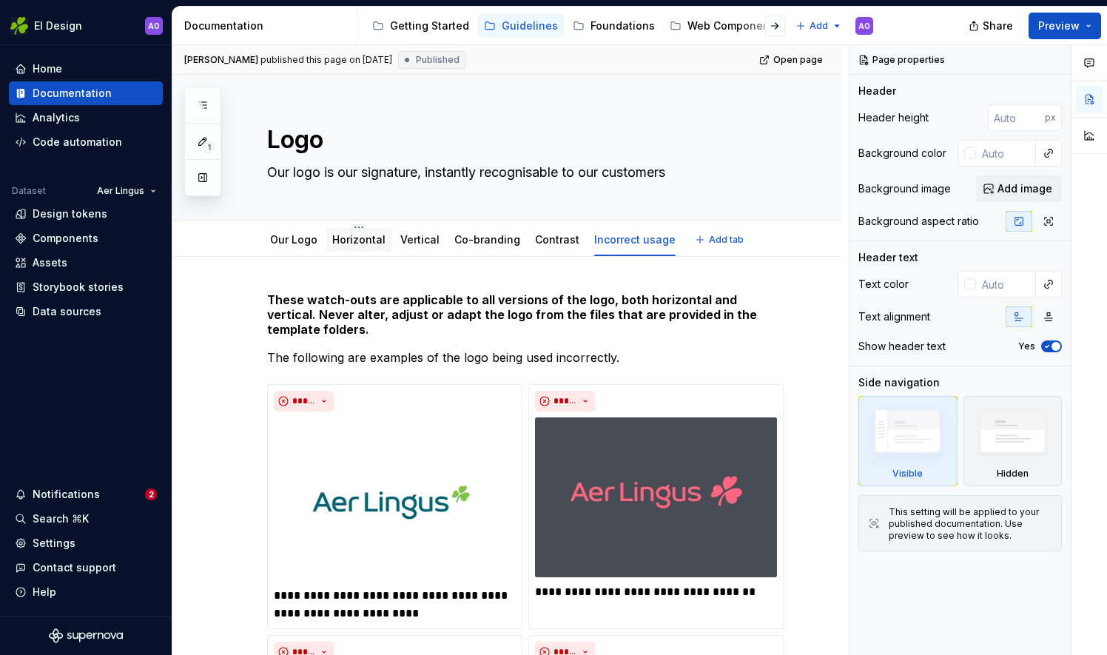
click at [348, 241] on link "Horizontal" at bounding box center [358, 239] width 53 height 13
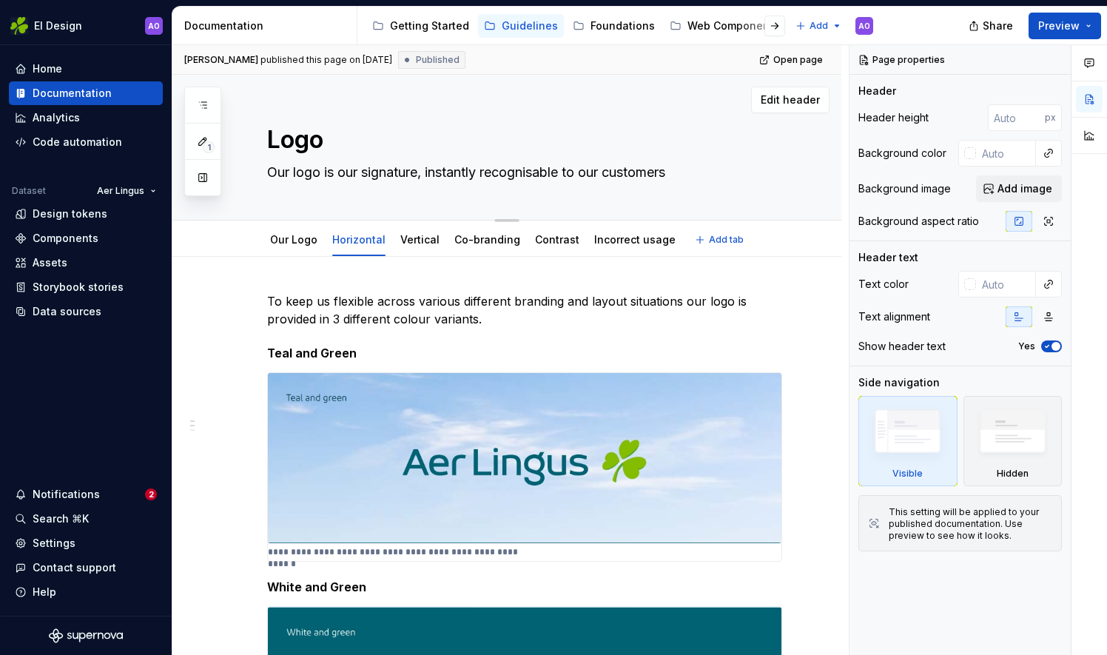
click at [515, 108] on div "Edit header" at bounding box center [500, 100] width 657 height 27
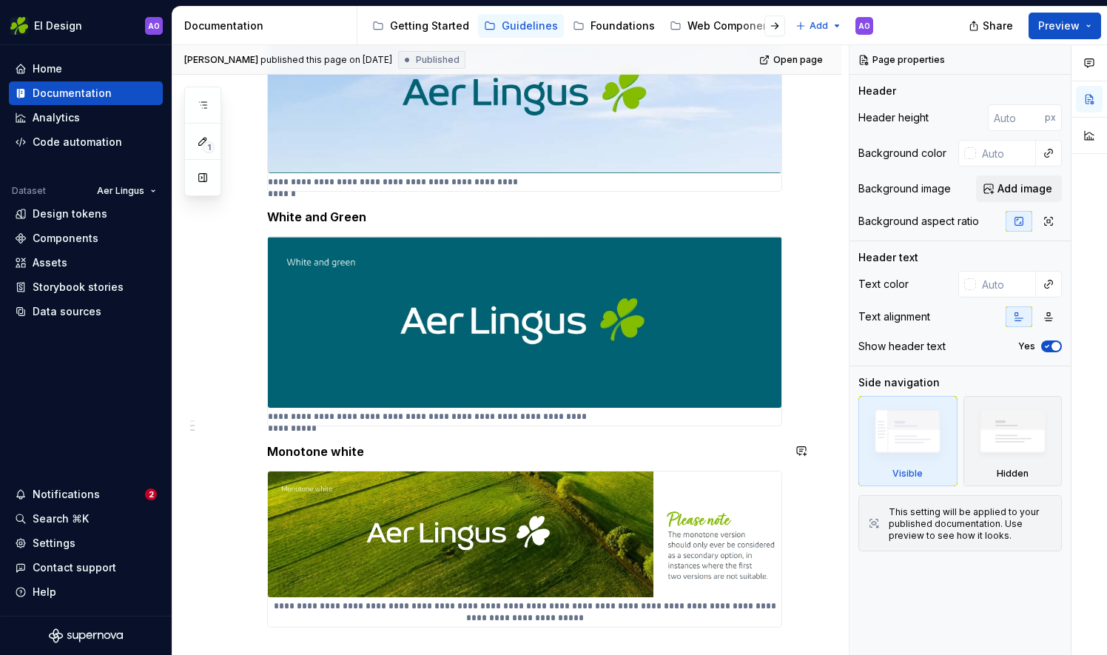
scroll to position [555, 0]
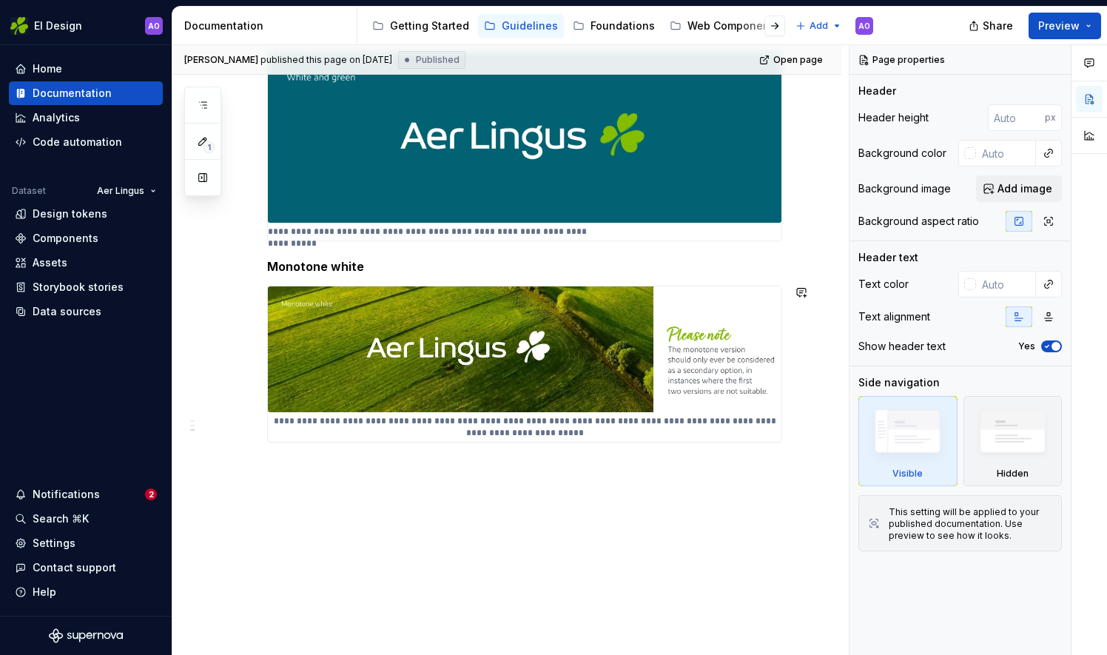
click at [364, 487] on div "**********" at bounding box center [506, 179] width 669 height 955
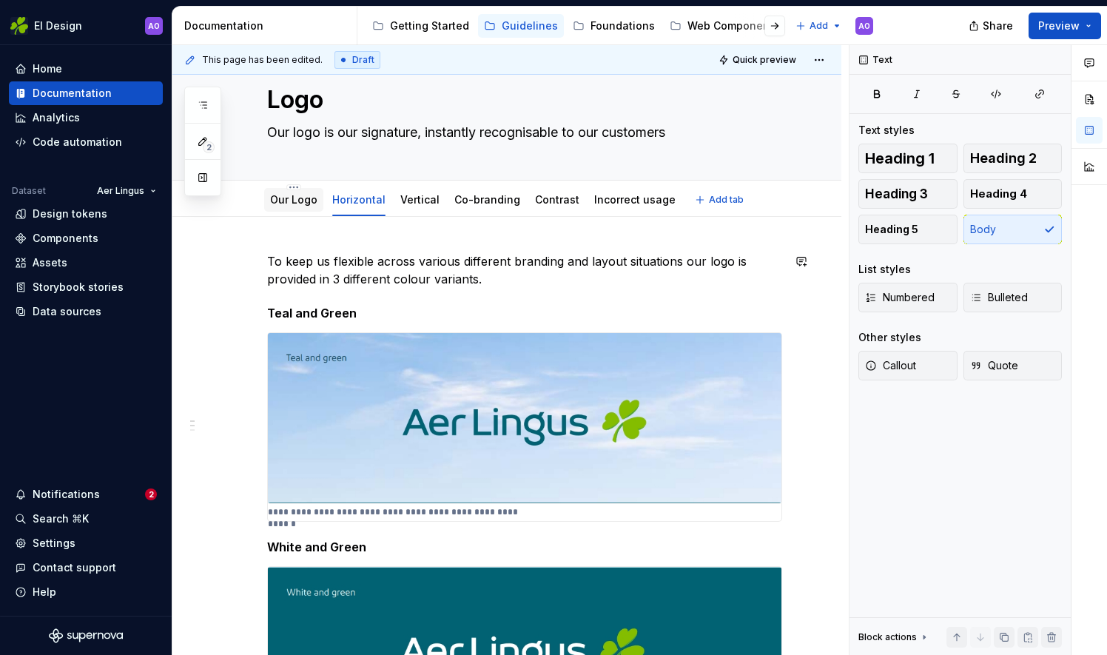
scroll to position [0, 0]
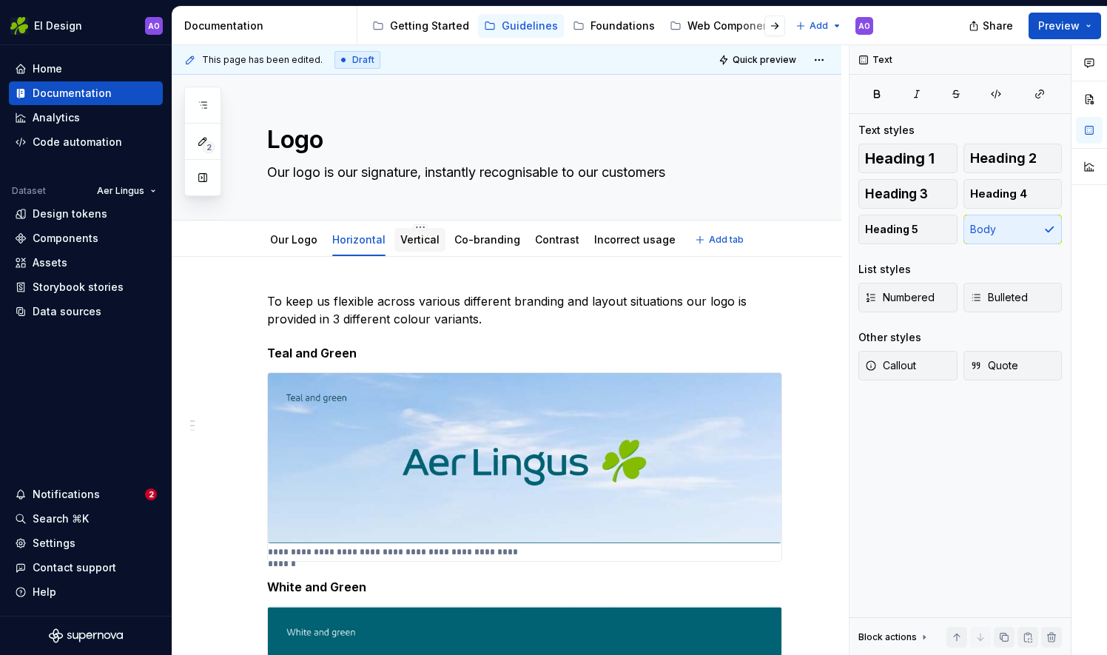
click at [409, 249] on div "Vertical" at bounding box center [419, 240] width 51 height 24
click at [404, 238] on link "Vertical" at bounding box center [419, 239] width 39 height 13
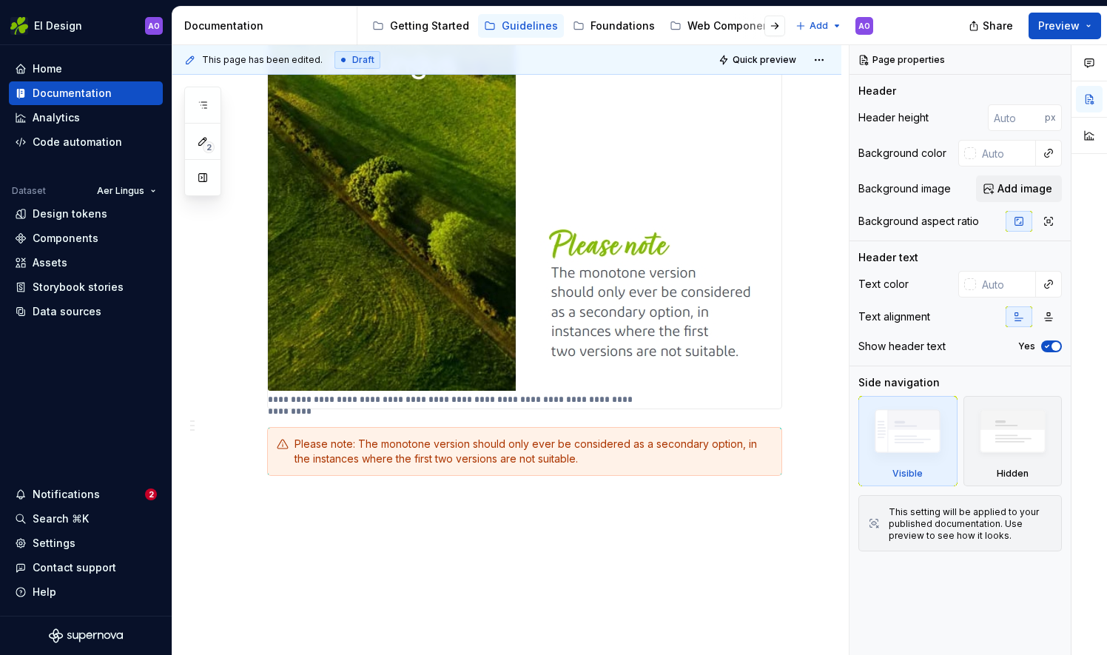
scroll to position [2315, 0]
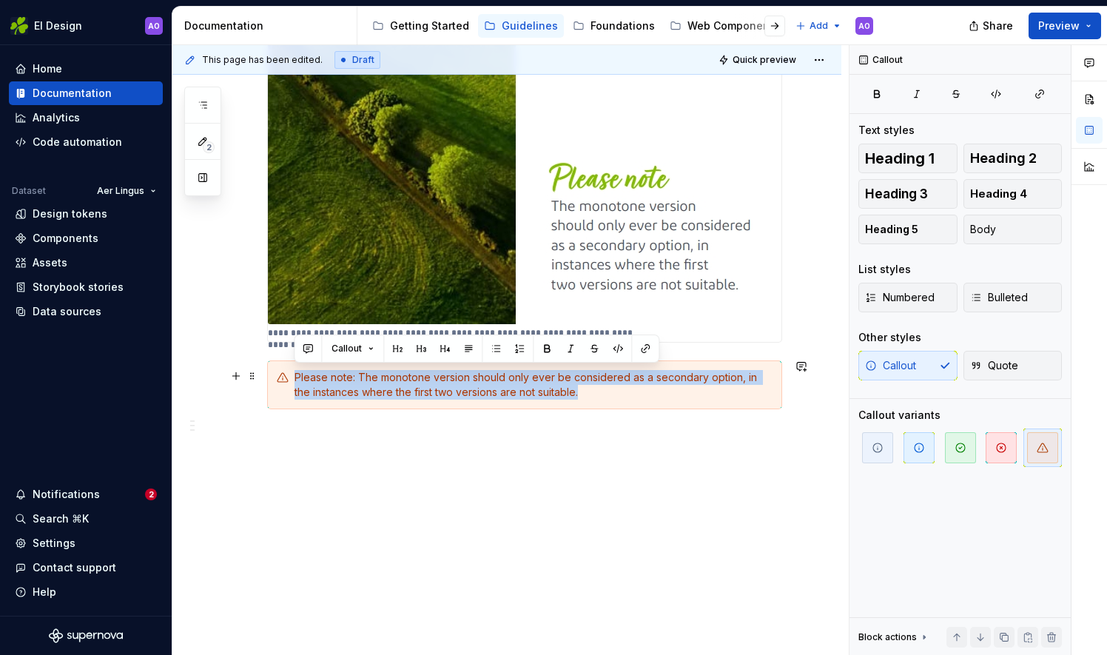
drag, startPoint x: 290, startPoint y: 372, endPoint x: 542, endPoint y: 386, distance: 252.0
click at [572, 385] on div "Please note: The monotone version should only ever be considered as a secondary…" at bounding box center [524, 384] width 515 height 49
copy div "Please note: The monotone version should only ever be considered as a secondary…"
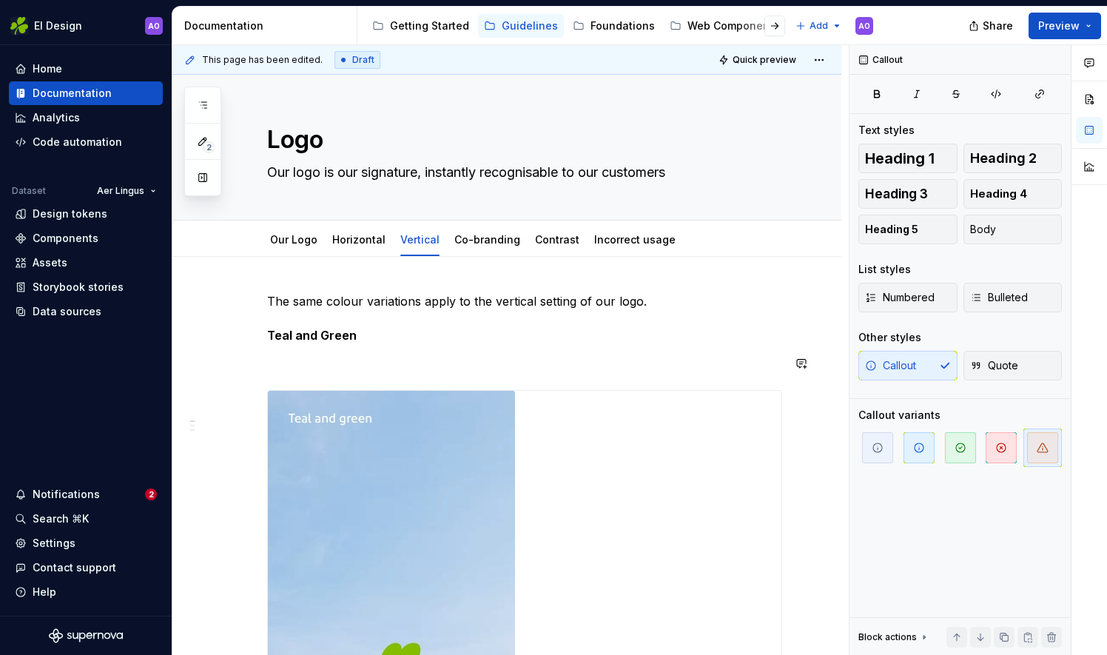
scroll to position [0, 0]
click at [340, 244] on link "Horizontal" at bounding box center [358, 239] width 53 height 13
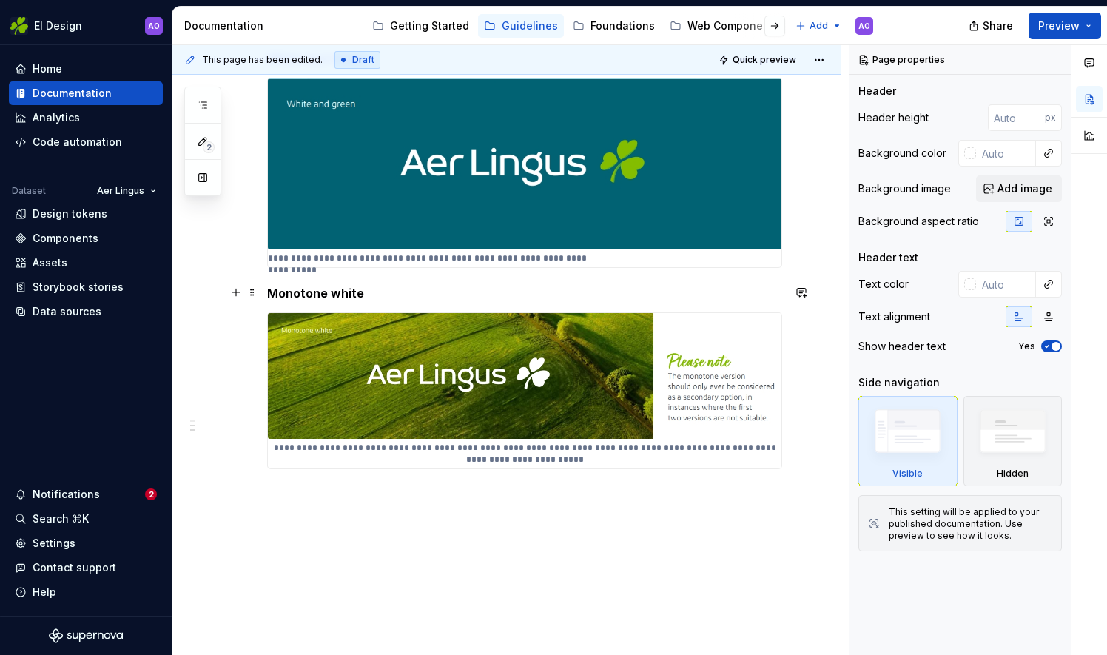
scroll to position [591, 0]
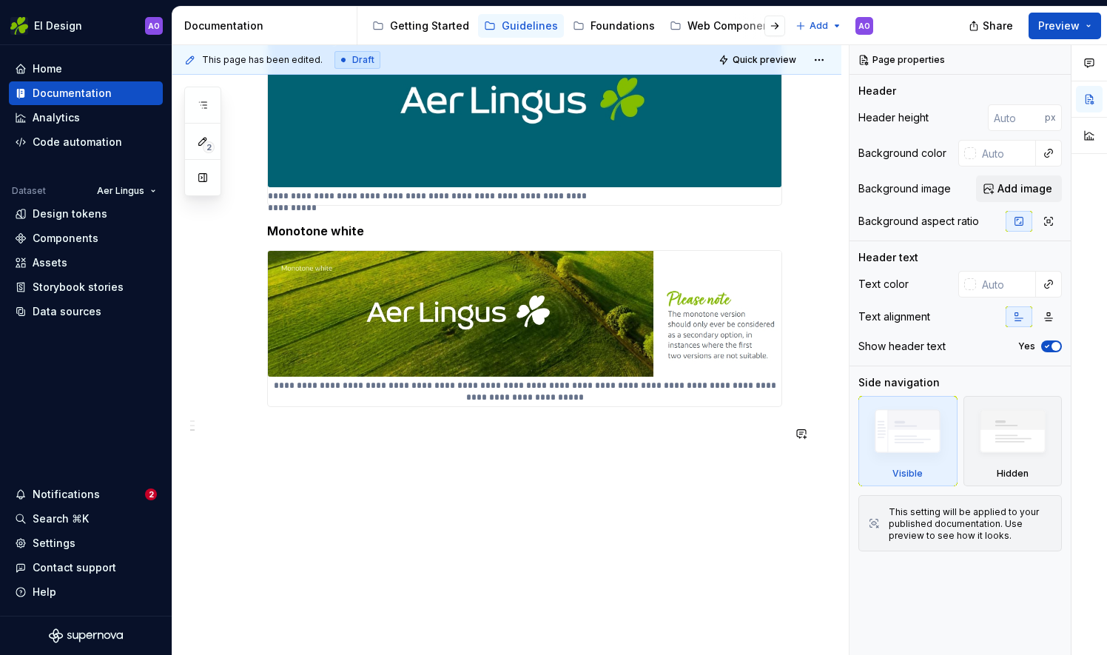
click at [318, 444] on div "**********" at bounding box center [524, 81] width 515 height 759
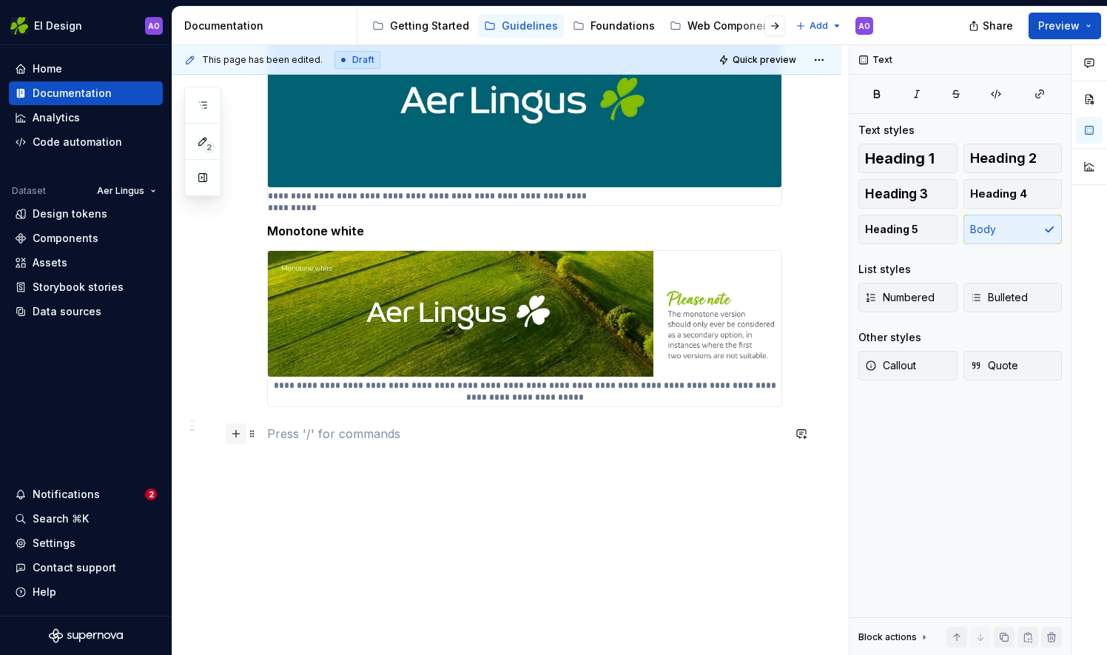
click at [232, 437] on button "button" at bounding box center [236, 433] width 21 height 21
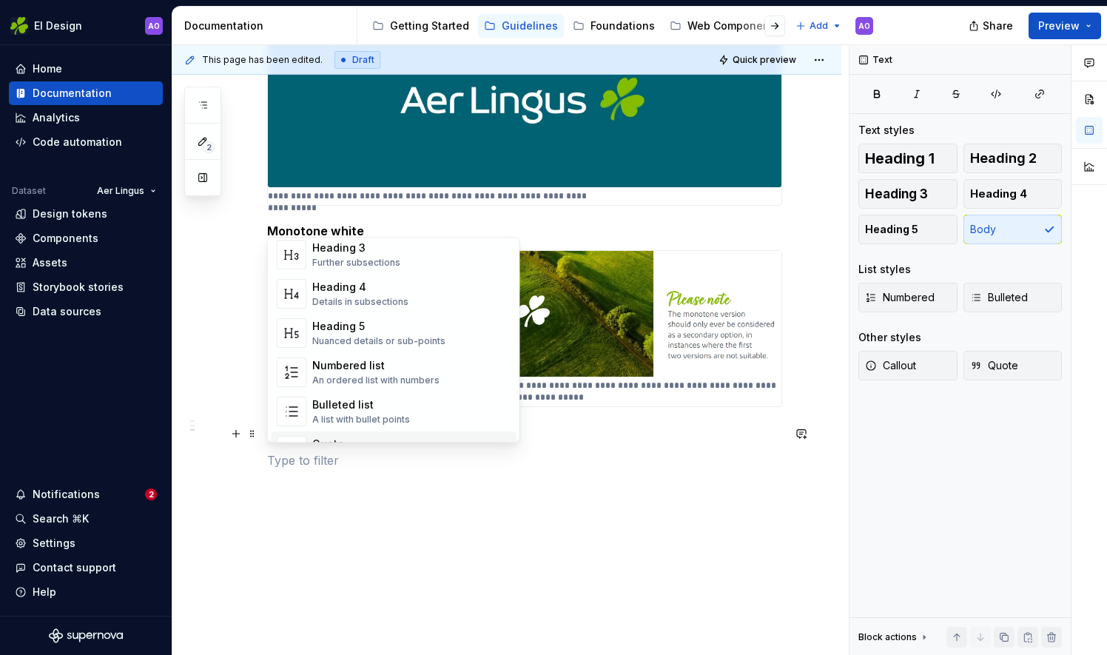
scroll to position [222, 0]
click at [336, 416] on div "Highlight a section of text" at bounding box center [368, 420] width 112 height 12
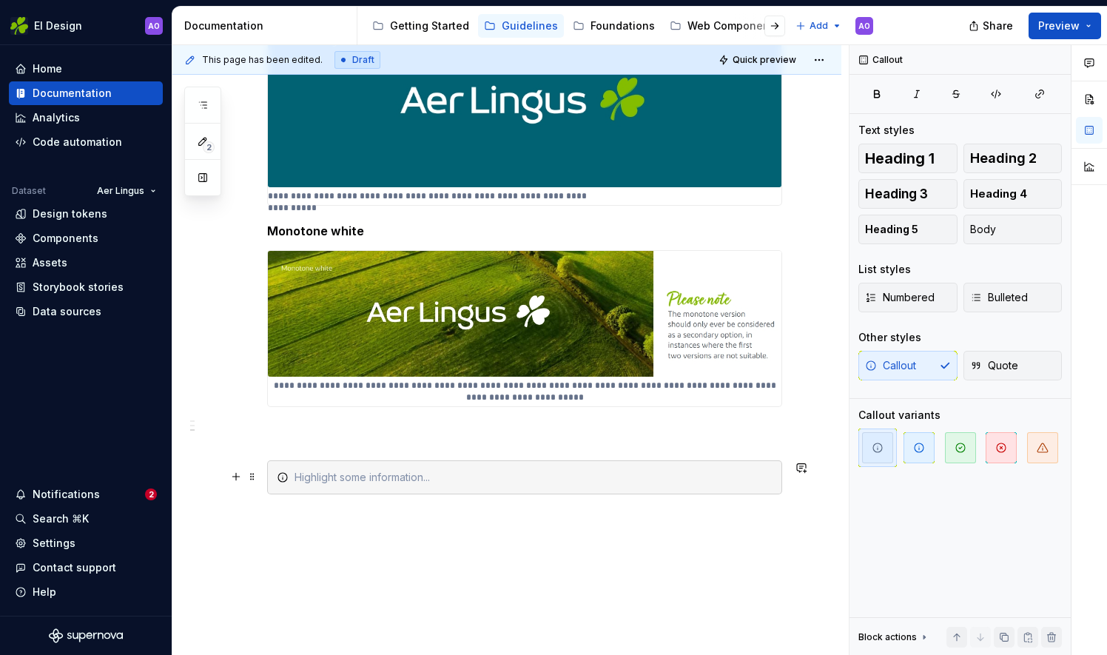
click at [280, 478] on icon at bounding box center [283, 477] width 12 height 12
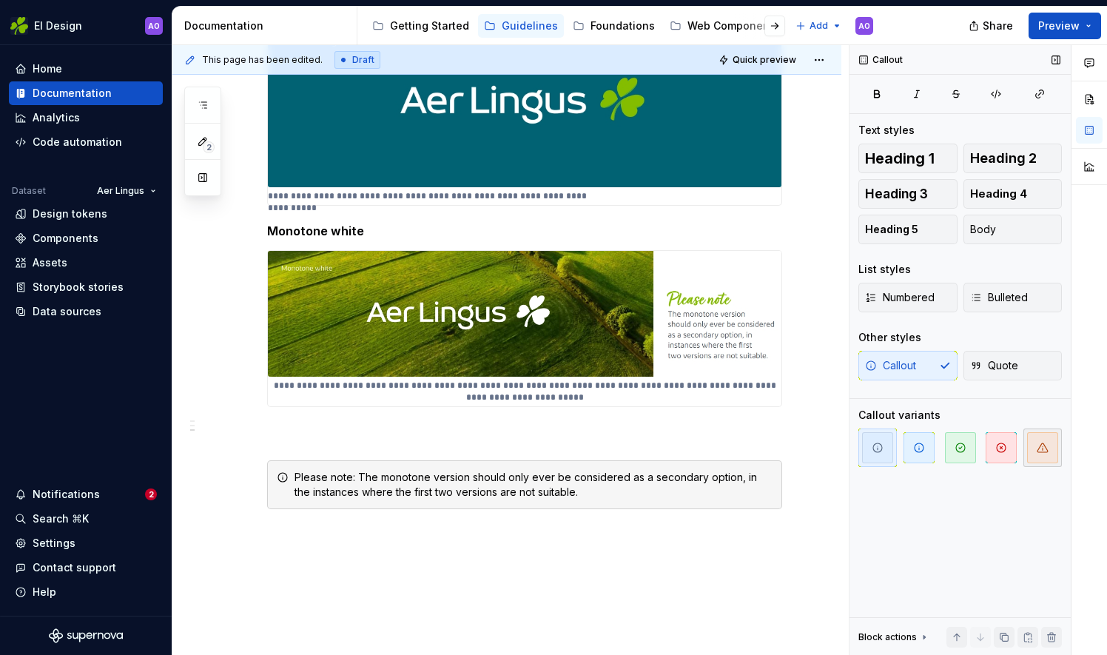
click at [1044, 450] on icon "button" at bounding box center [1043, 448] width 12 height 12
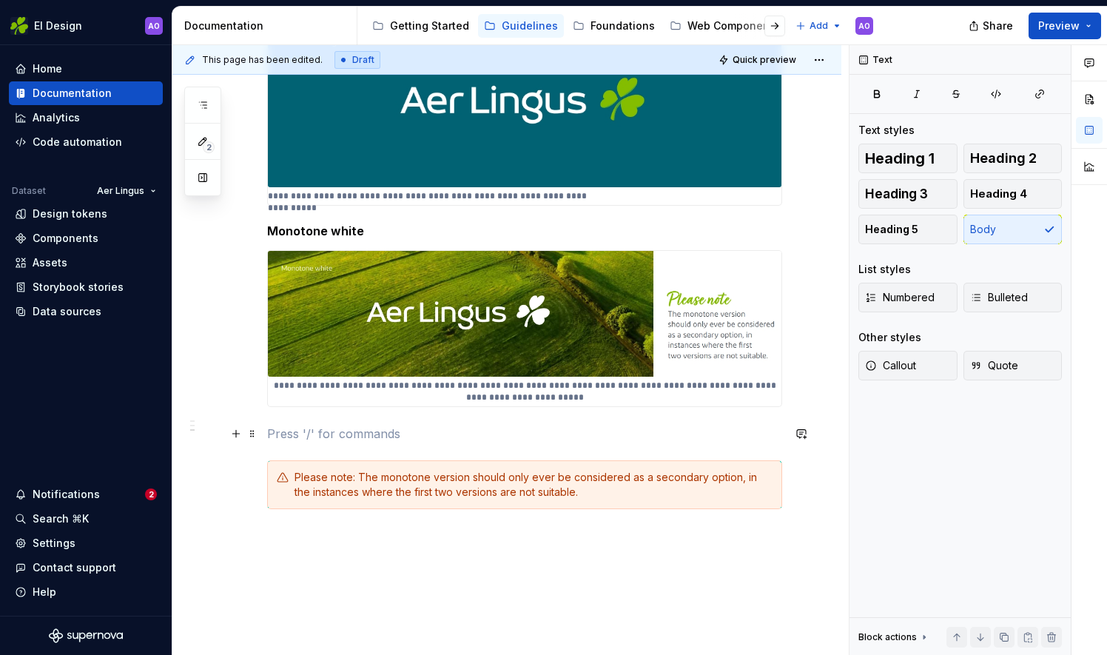
click at [374, 428] on p at bounding box center [524, 434] width 515 height 18
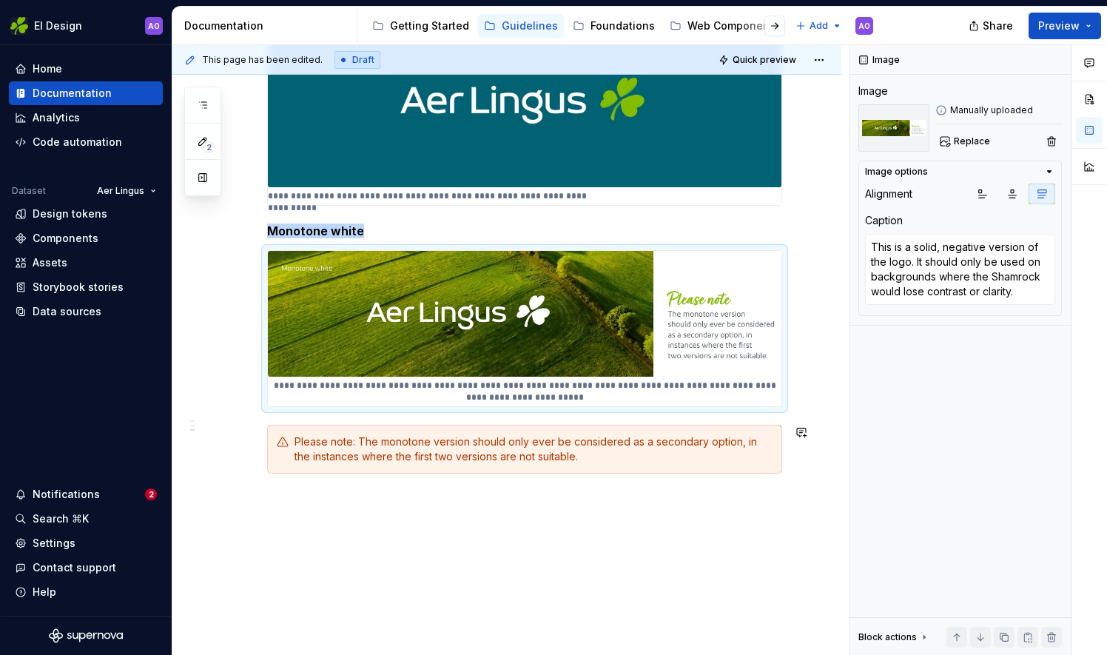
click at [369, 551] on div "**********" at bounding box center [506, 177] width 669 height 1022
click at [662, 302] on img at bounding box center [525, 314] width 514 height 127
click at [710, 301] on img at bounding box center [525, 314] width 514 height 127
click at [235, 255] on button "button" at bounding box center [236, 256] width 21 height 21
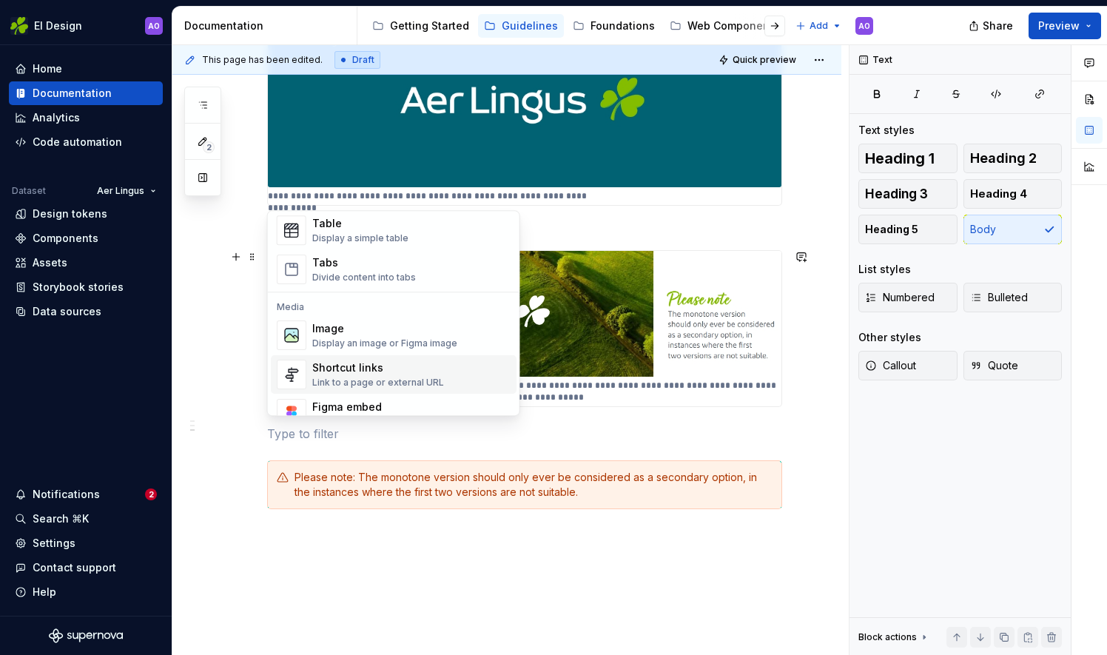
scroll to position [518, 0]
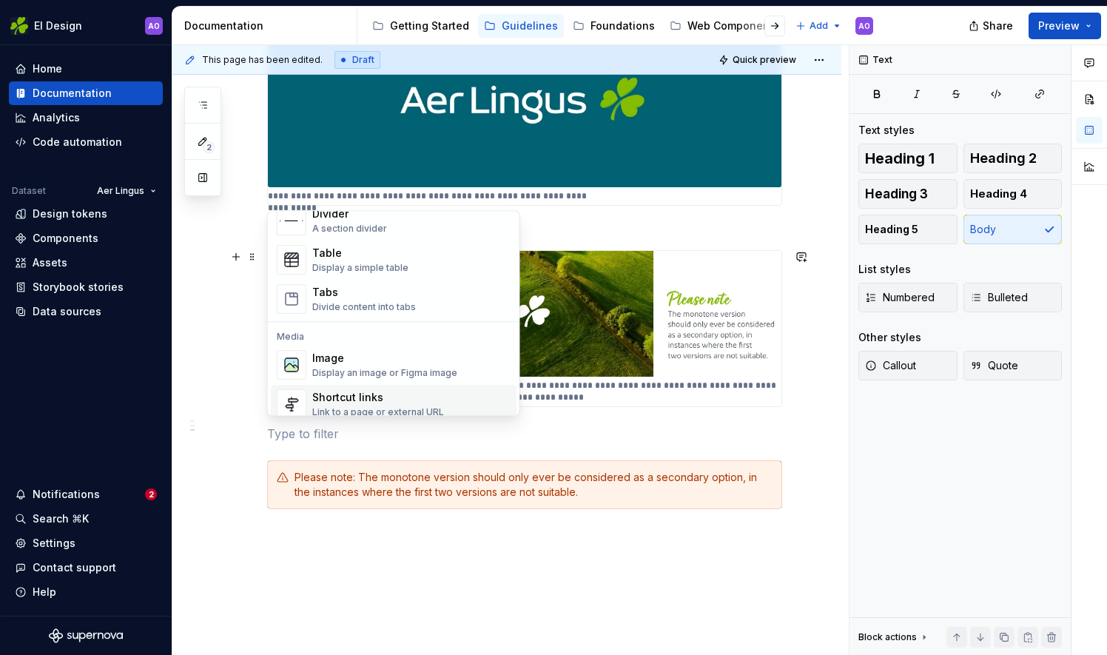
drag, startPoint x: 563, startPoint y: 337, endPoint x: 568, endPoint y: 328, distance: 9.9
click at [563, 336] on img at bounding box center [525, 314] width 514 height 127
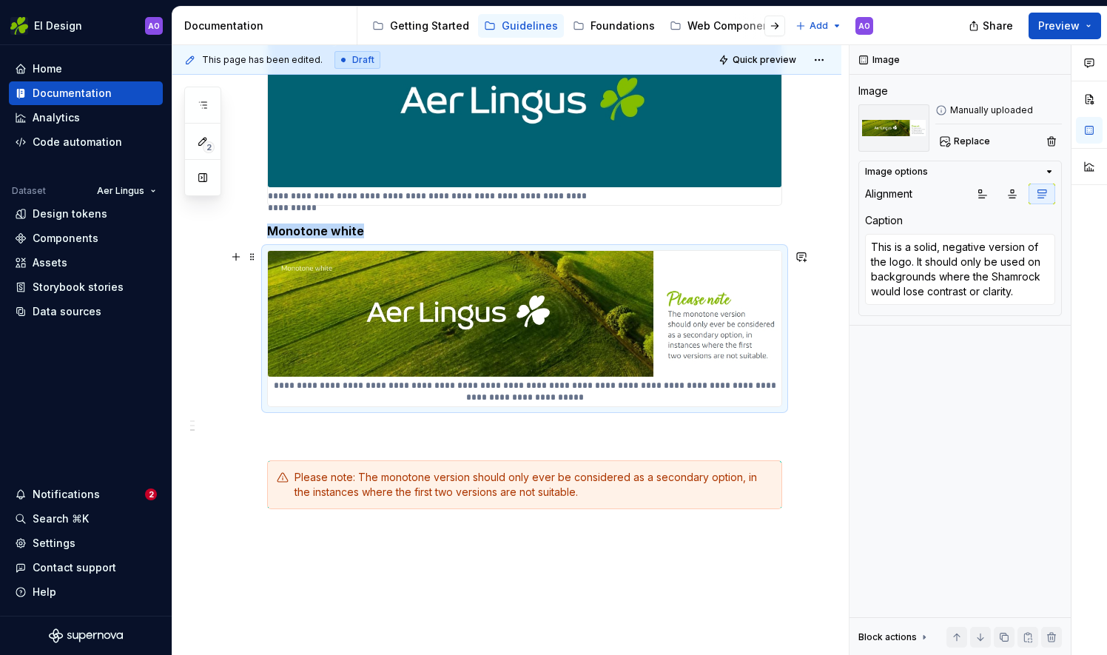
click at [571, 300] on img at bounding box center [525, 314] width 514 height 127
click at [961, 138] on span "Replace" at bounding box center [972, 141] width 36 height 12
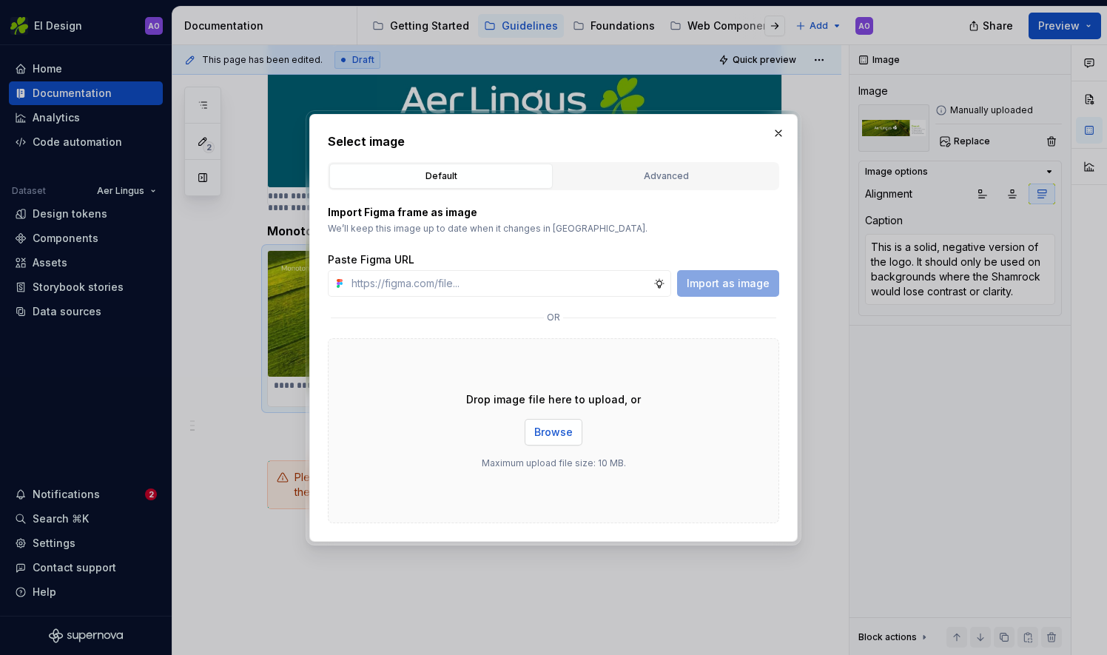
click at [570, 433] on span "Browse" at bounding box center [553, 432] width 38 height 15
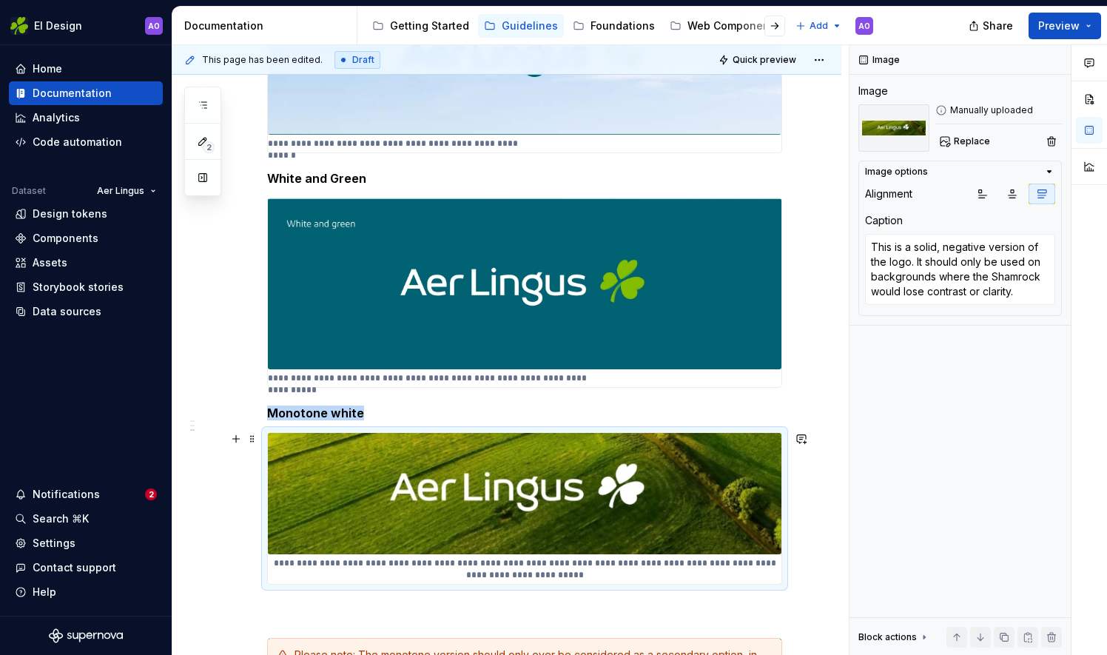
scroll to position [343, 0]
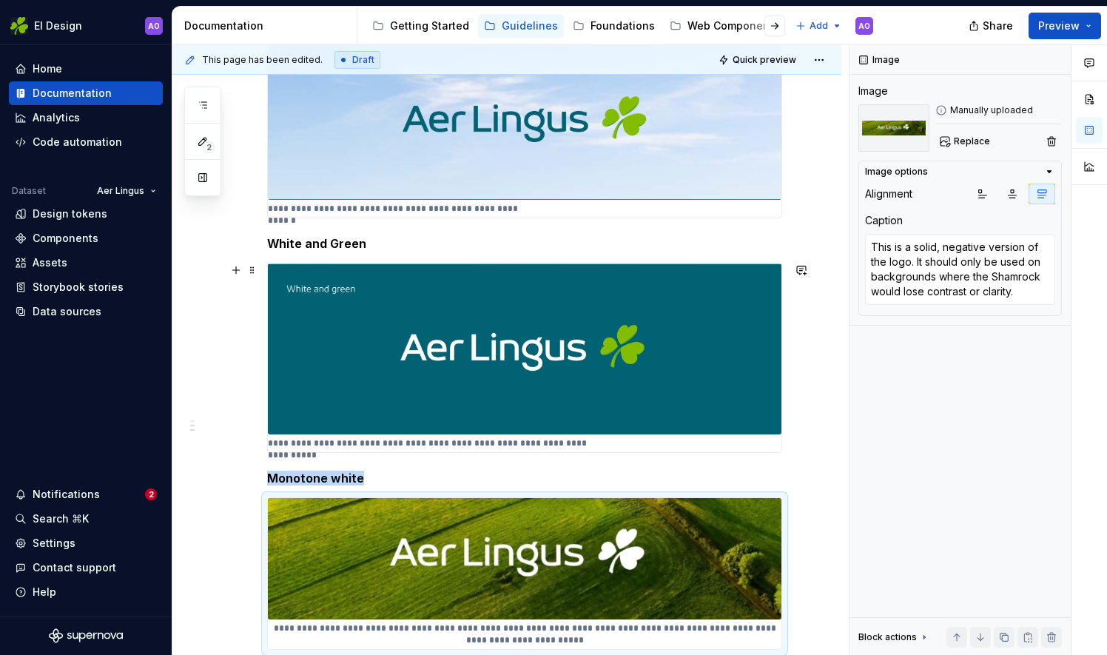
type textarea "*"
type textarea "This displays best on our Aer Lingus teal, or dark, richly coloured backgrounds."
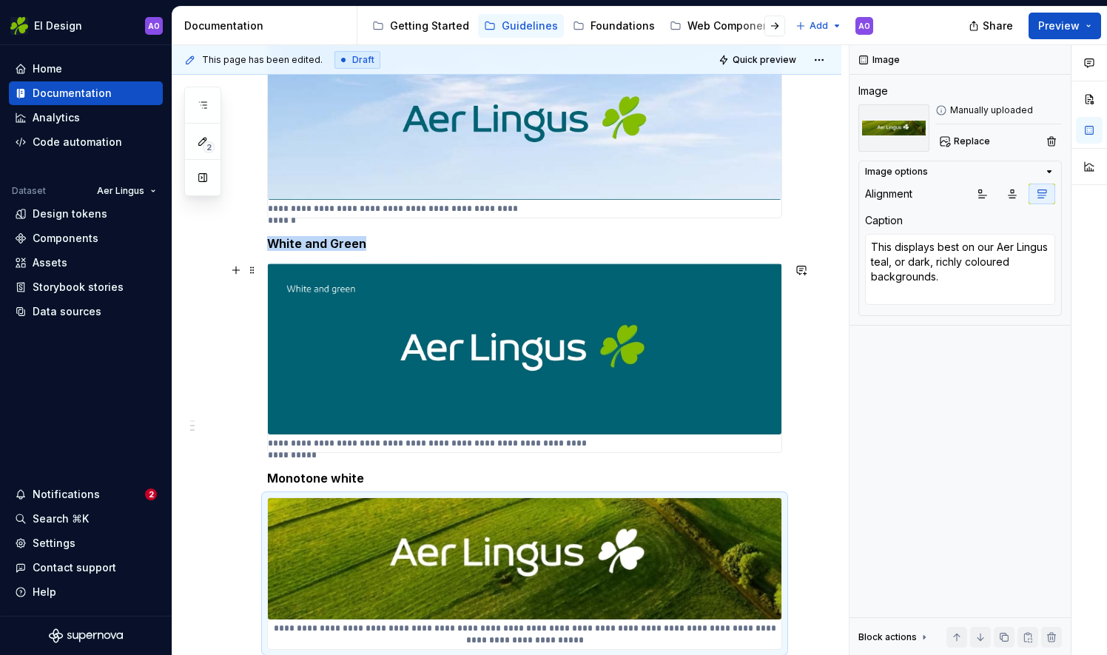
click at [413, 315] on img at bounding box center [525, 348] width 514 height 170
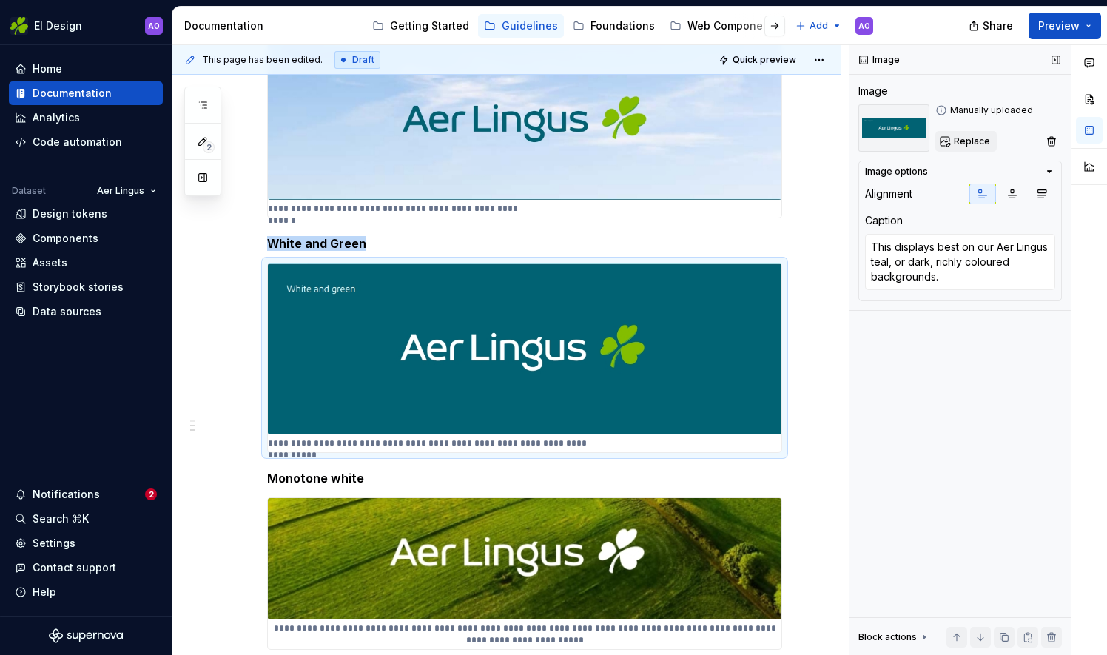
click at [947, 144] on button "Replace" at bounding box center [965, 141] width 61 height 21
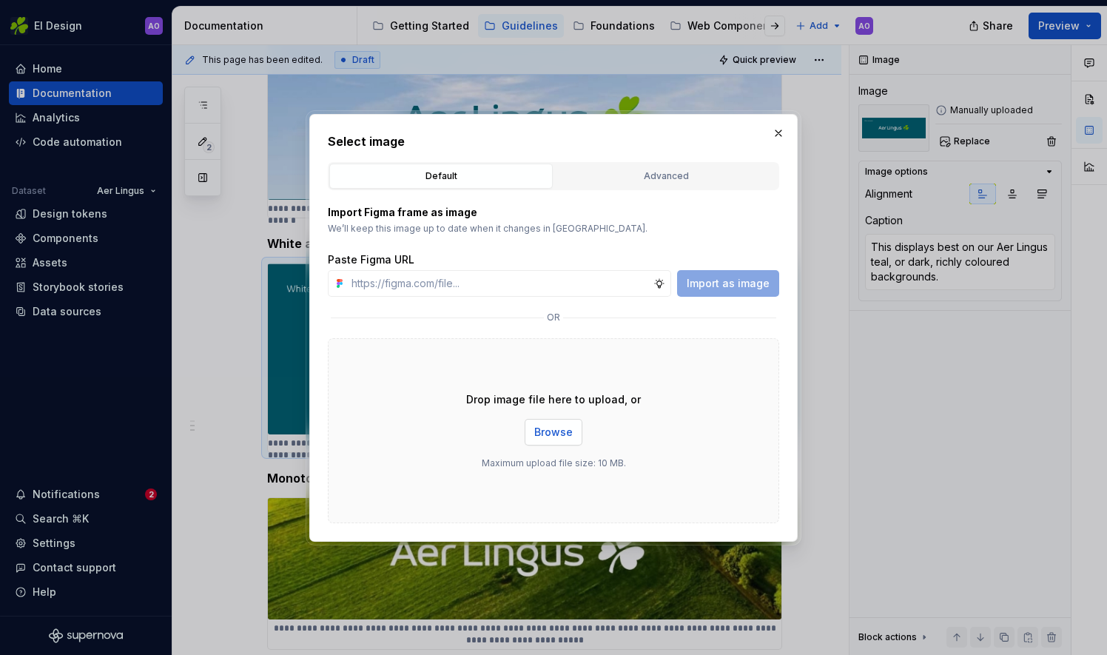
click at [557, 434] on span "Browse" at bounding box center [553, 432] width 38 height 15
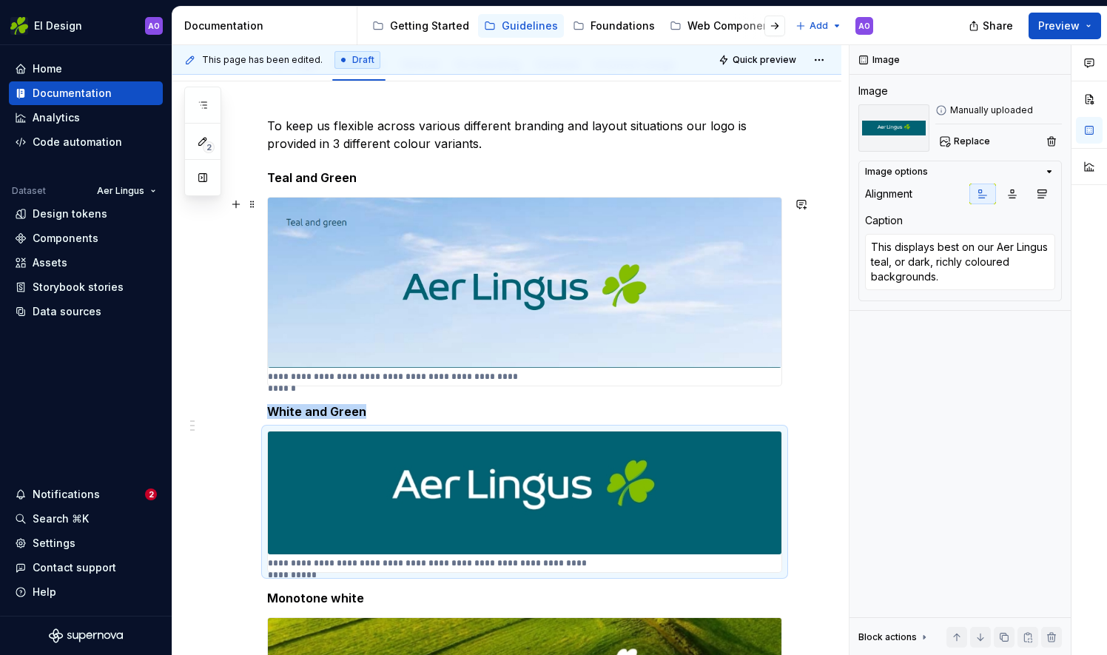
scroll to position [121, 0]
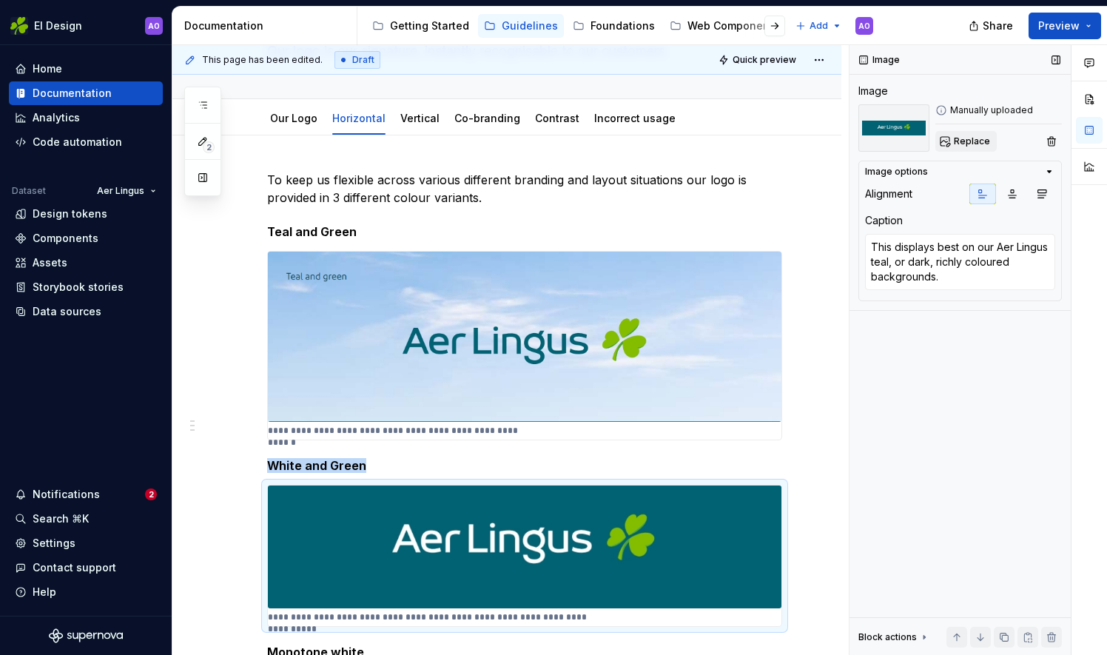
click at [957, 139] on span "Replace" at bounding box center [972, 141] width 36 height 12
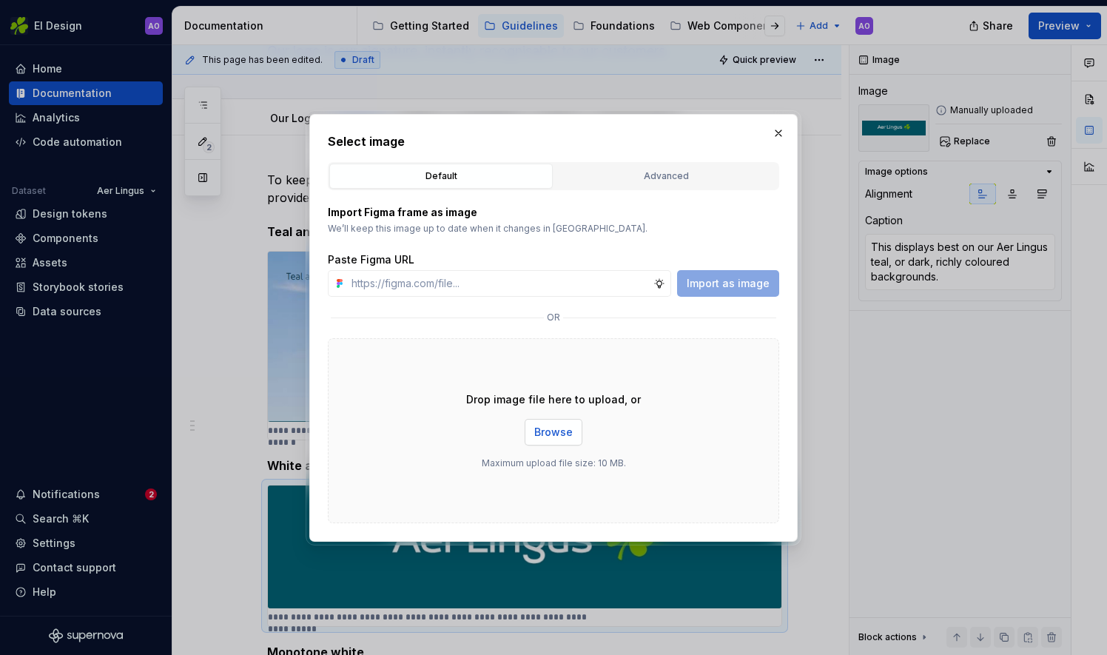
click at [565, 440] on button "Browse" at bounding box center [554, 432] width 58 height 27
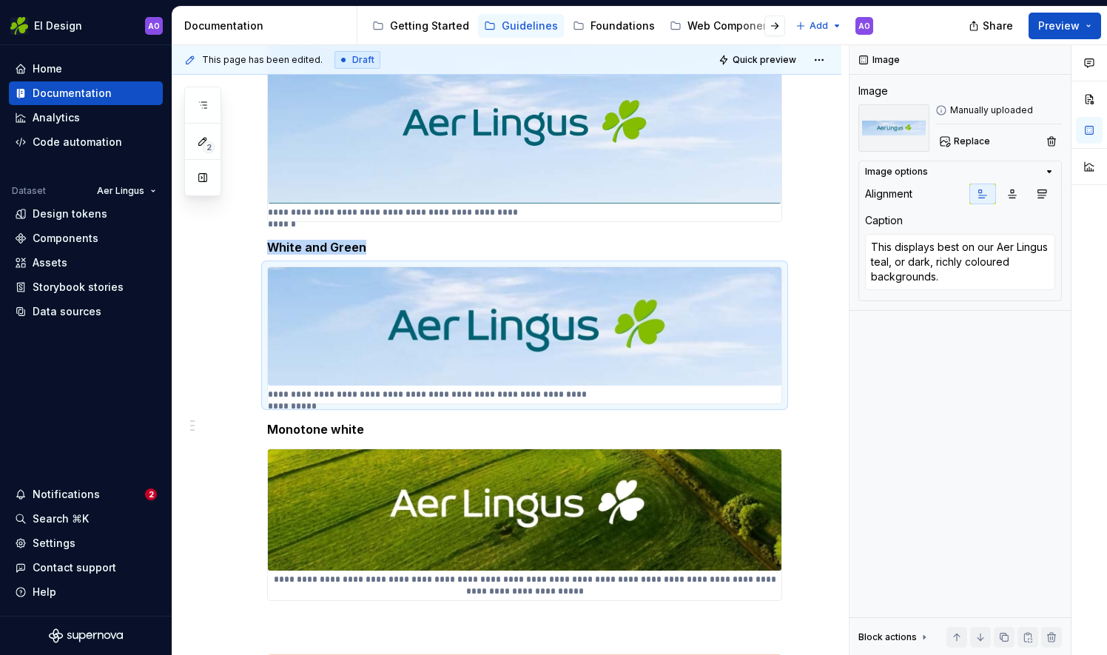
scroll to position [343, 0]
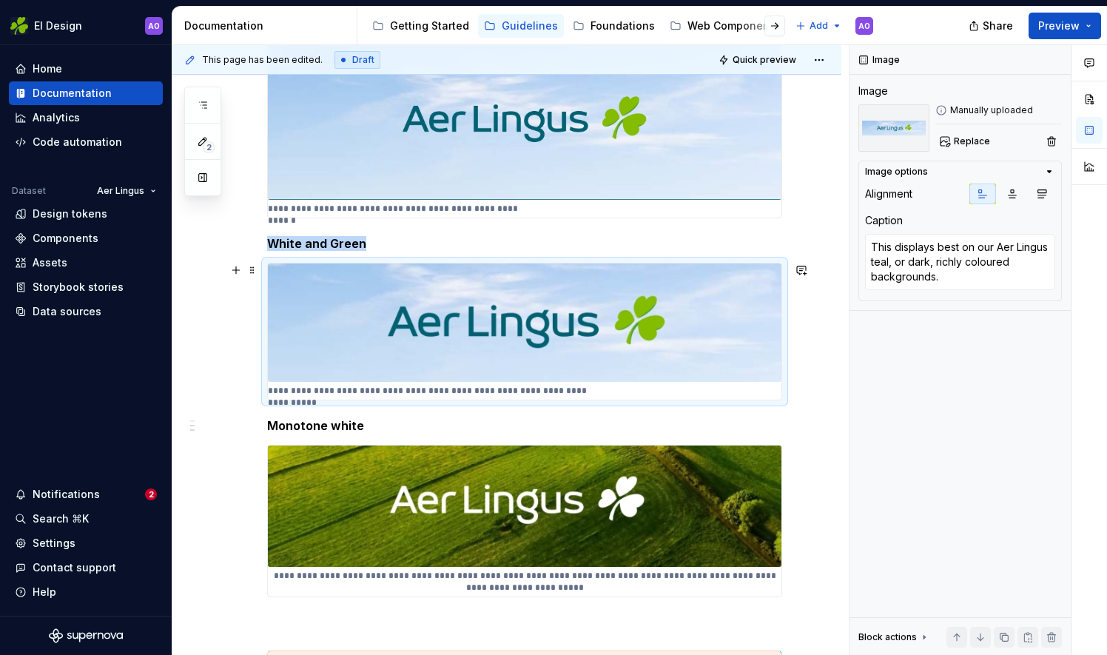
click at [505, 319] on img at bounding box center [525, 322] width 514 height 118
click at [969, 141] on span "Replace" at bounding box center [972, 141] width 36 height 12
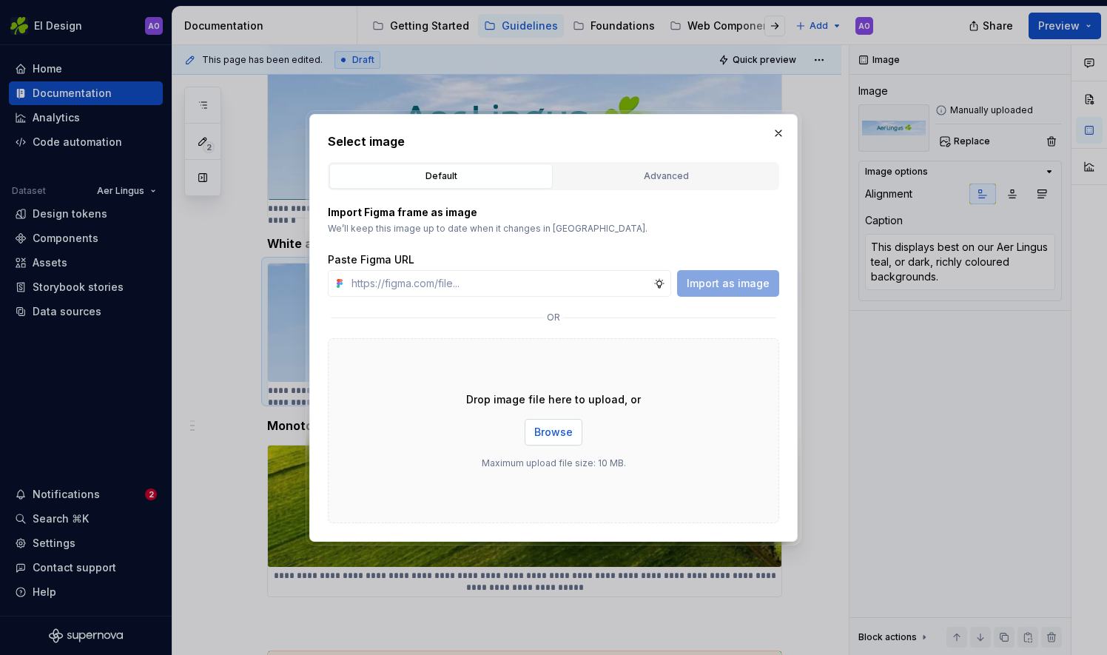
click at [562, 434] on span "Browse" at bounding box center [553, 432] width 38 height 15
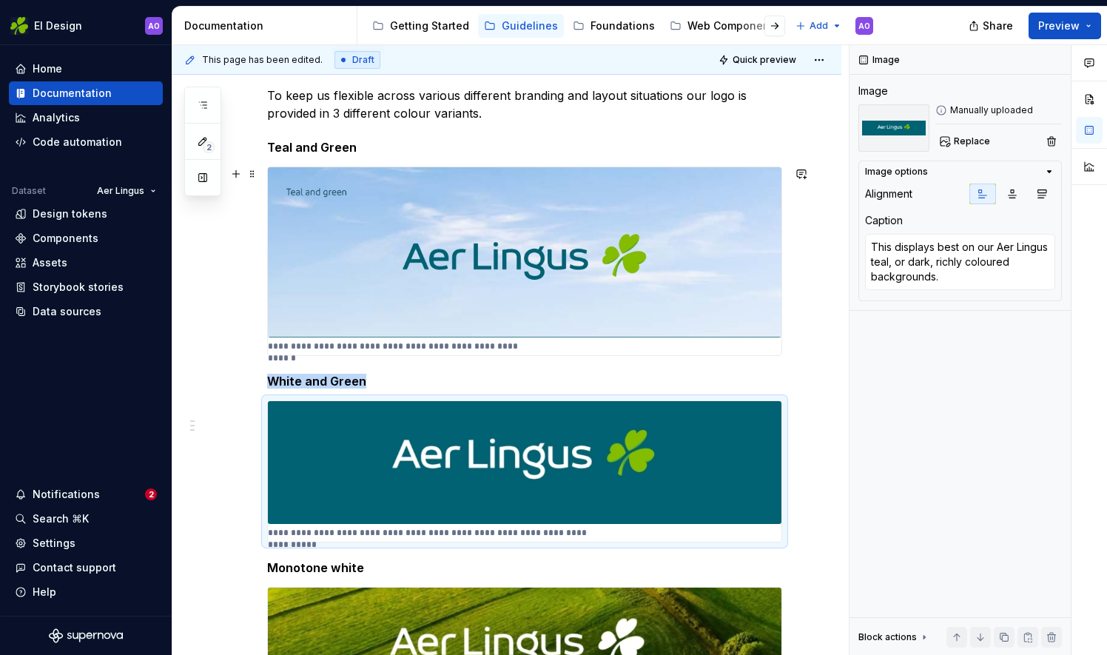
scroll to position [188, 0]
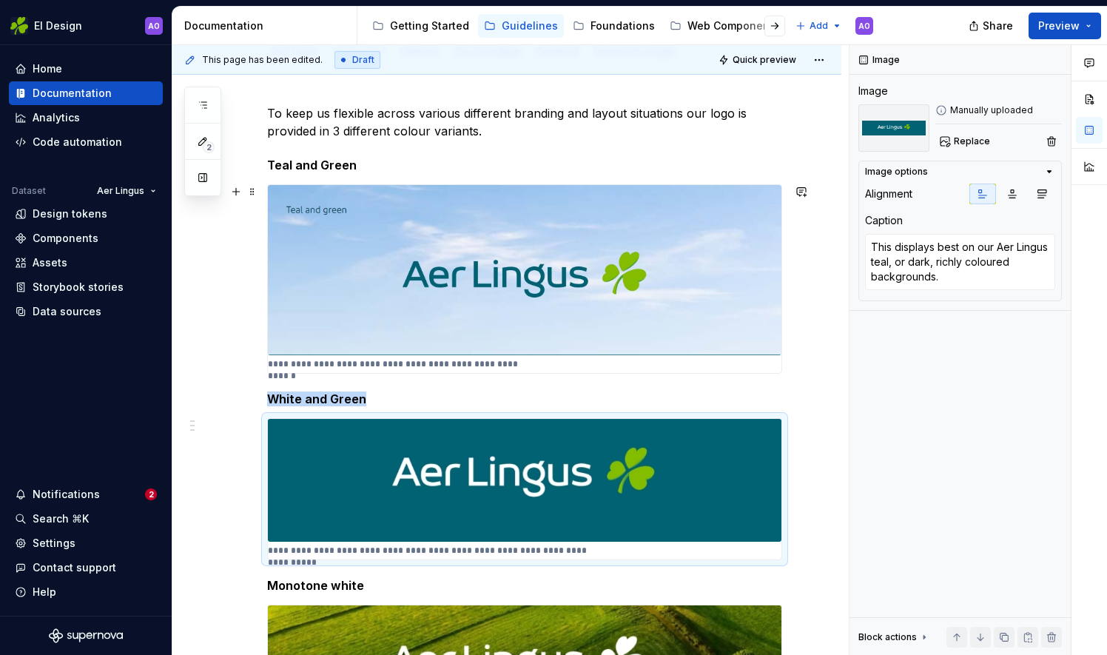
type textarea "*"
type textarea "This displays best on white, or lightly coloured backgrounds."
click at [562, 244] on img at bounding box center [525, 270] width 514 height 170
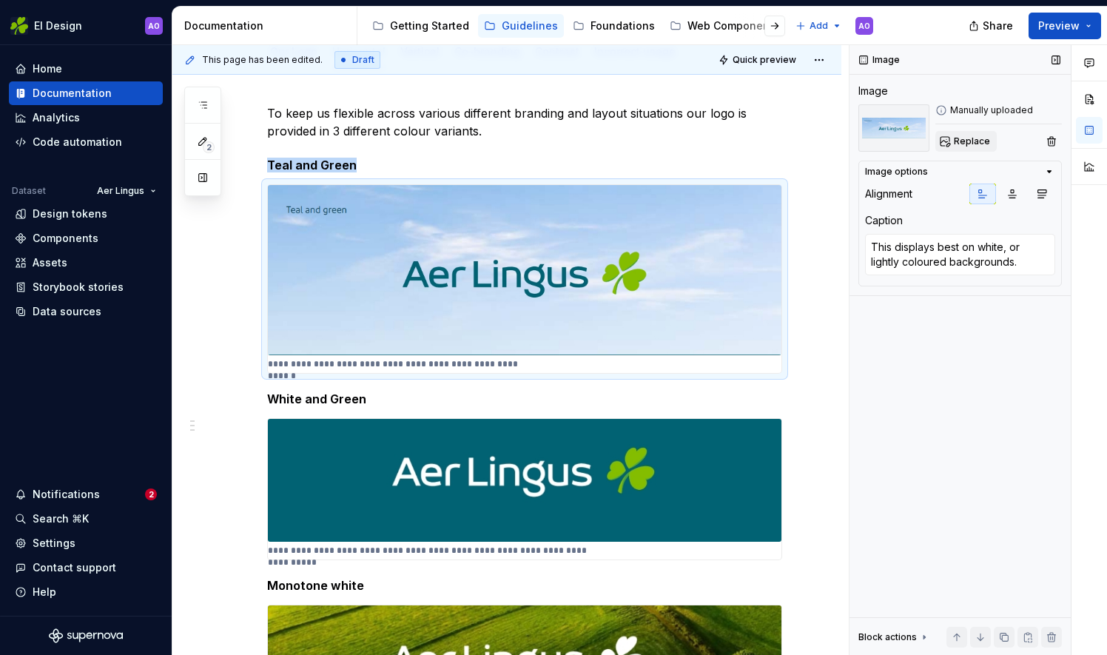
click at [966, 146] on span "Replace" at bounding box center [972, 141] width 36 height 12
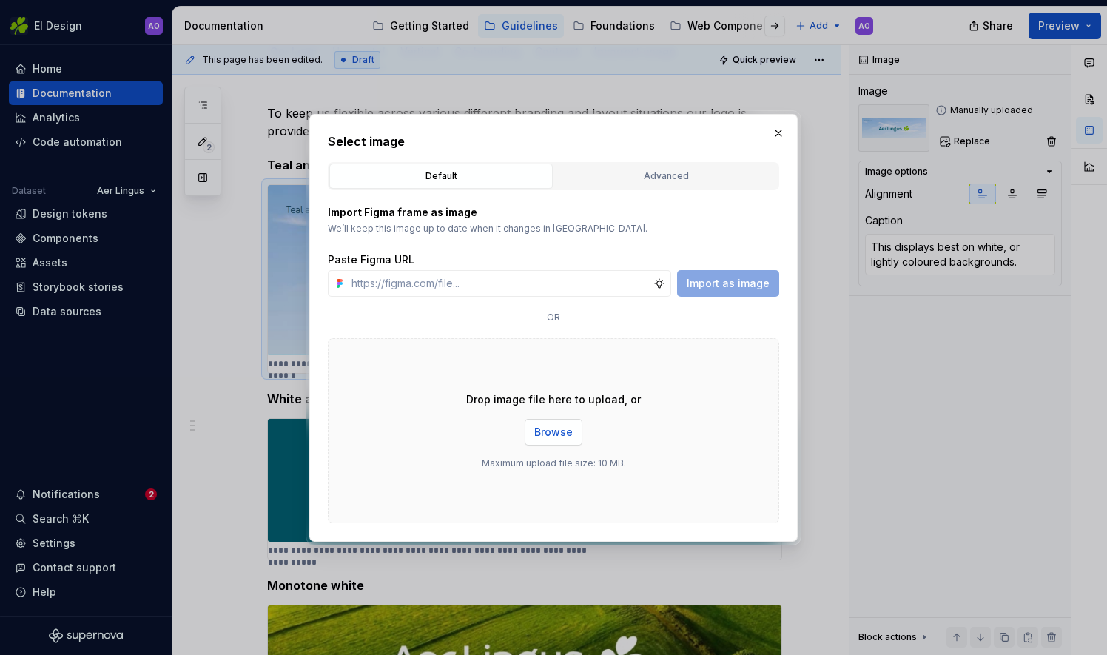
click at [562, 425] on button "Browse" at bounding box center [554, 432] width 58 height 27
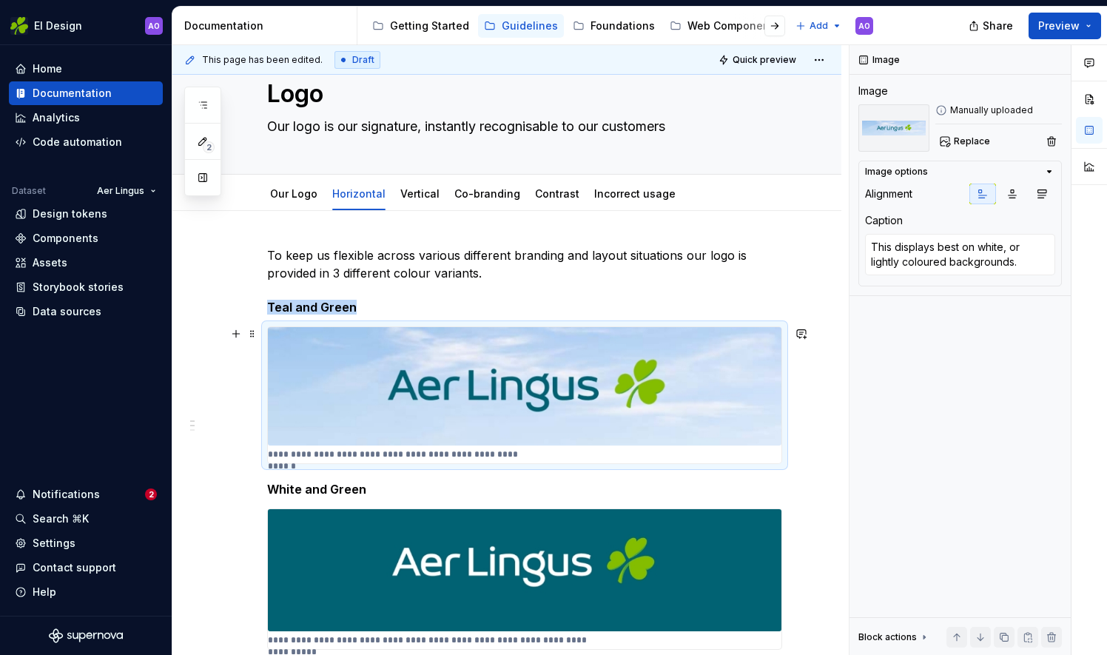
scroll to position [0, 0]
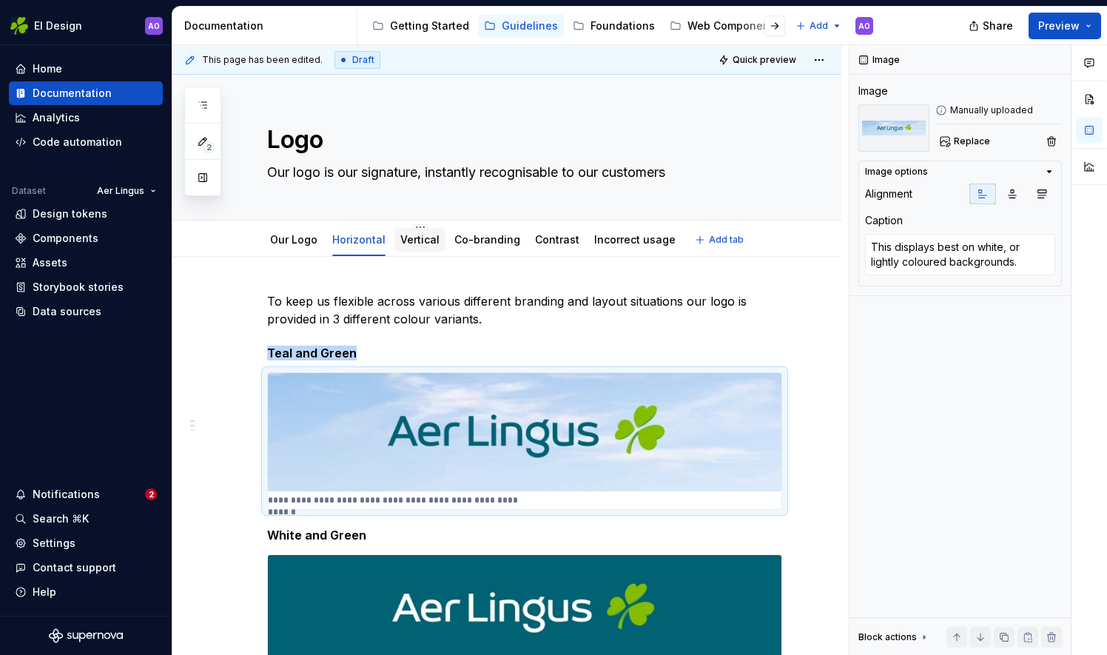
click at [423, 241] on link "Vertical" at bounding box center [419, 239] width 39 height 13
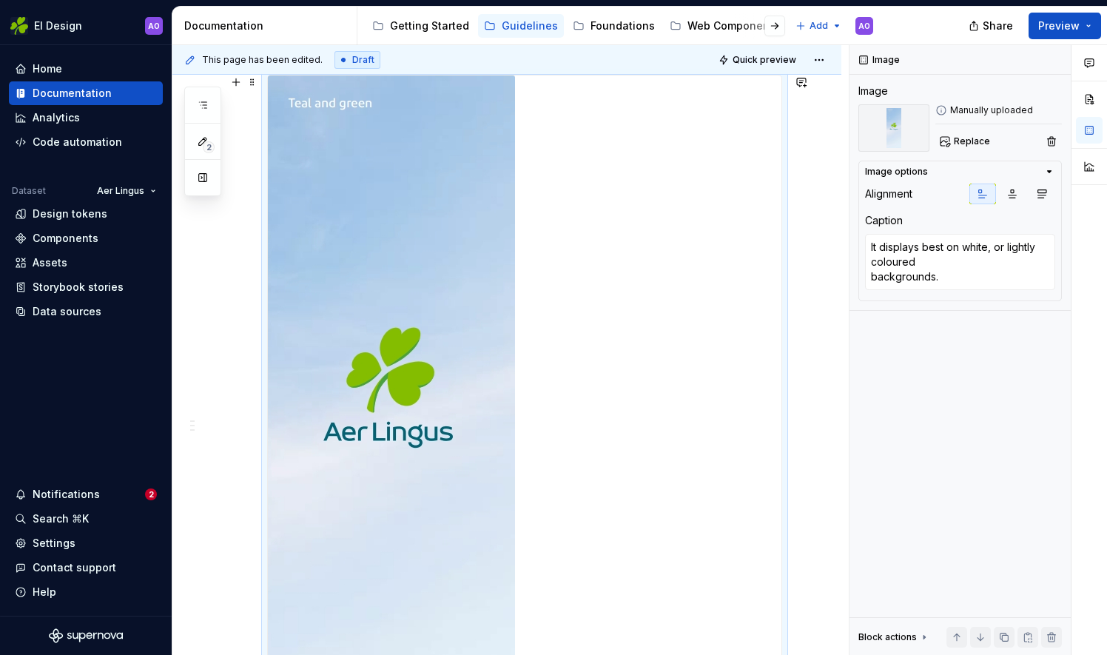
scroll to position [292, 0]
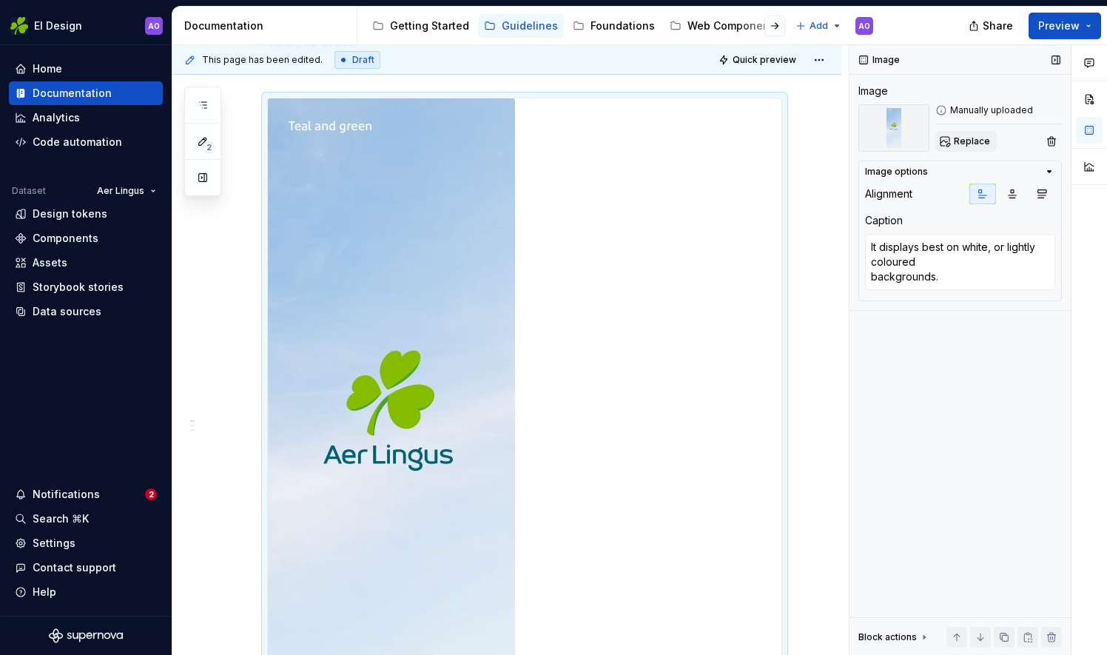
click at [949, 142] on button "Replace" at bounding box center [965, 141] width 61 height 21
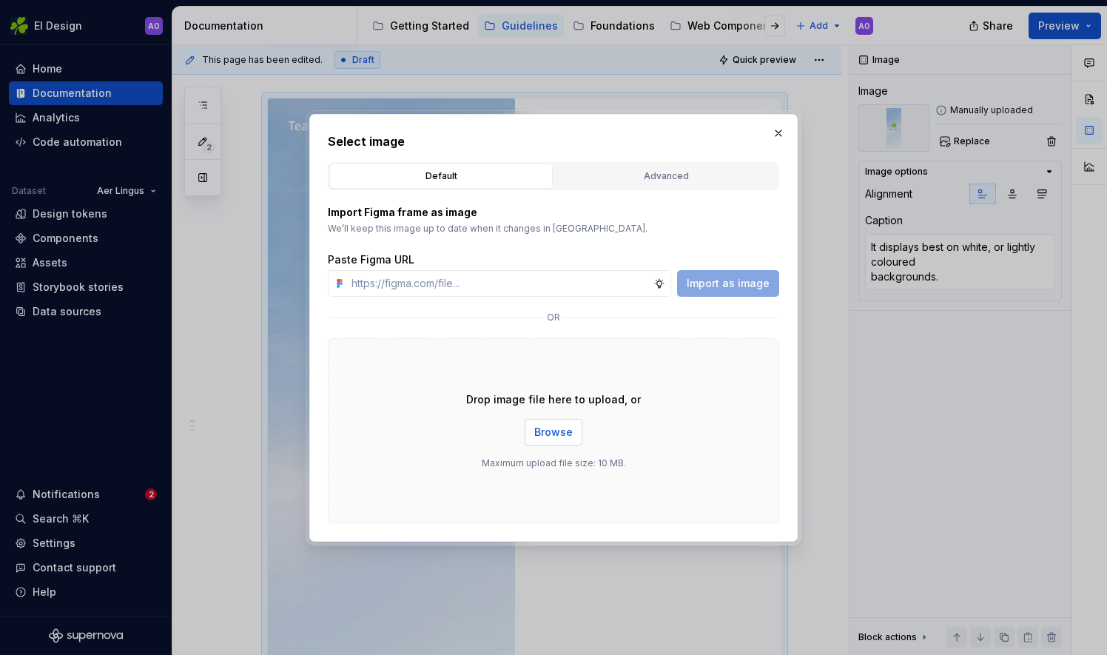
click at [552, 437] on span "Browse" at bounding box center [553, 432] width 38 height 15
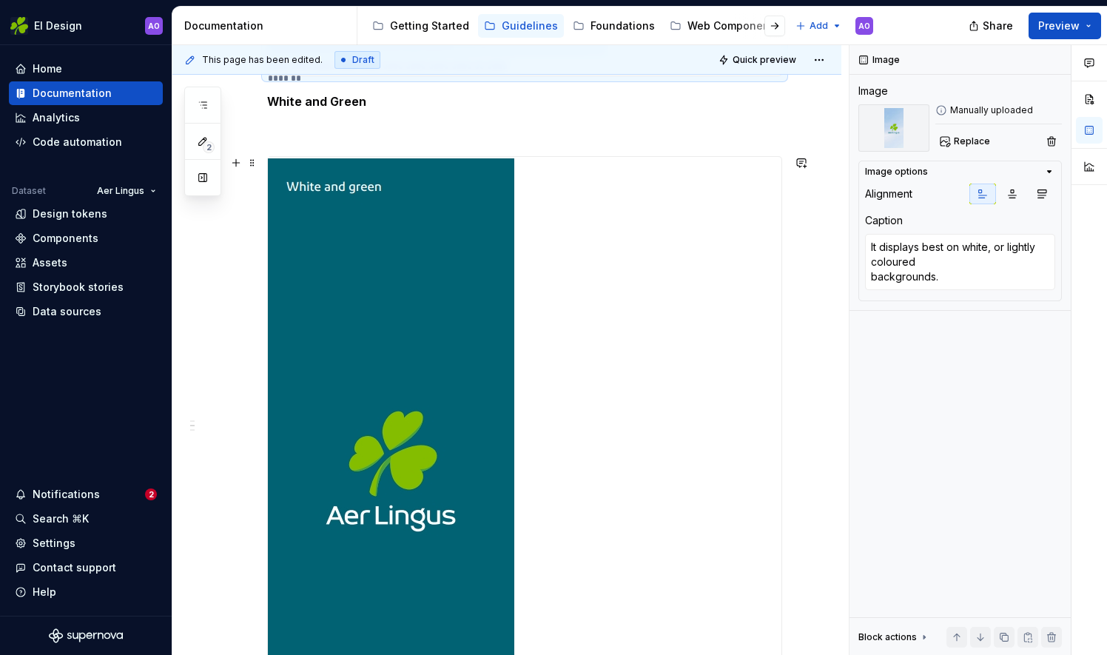
type textarea "*"
type textarea "It displays best on our Aer Lingus teal, or dark, richly coloured backgrounds."
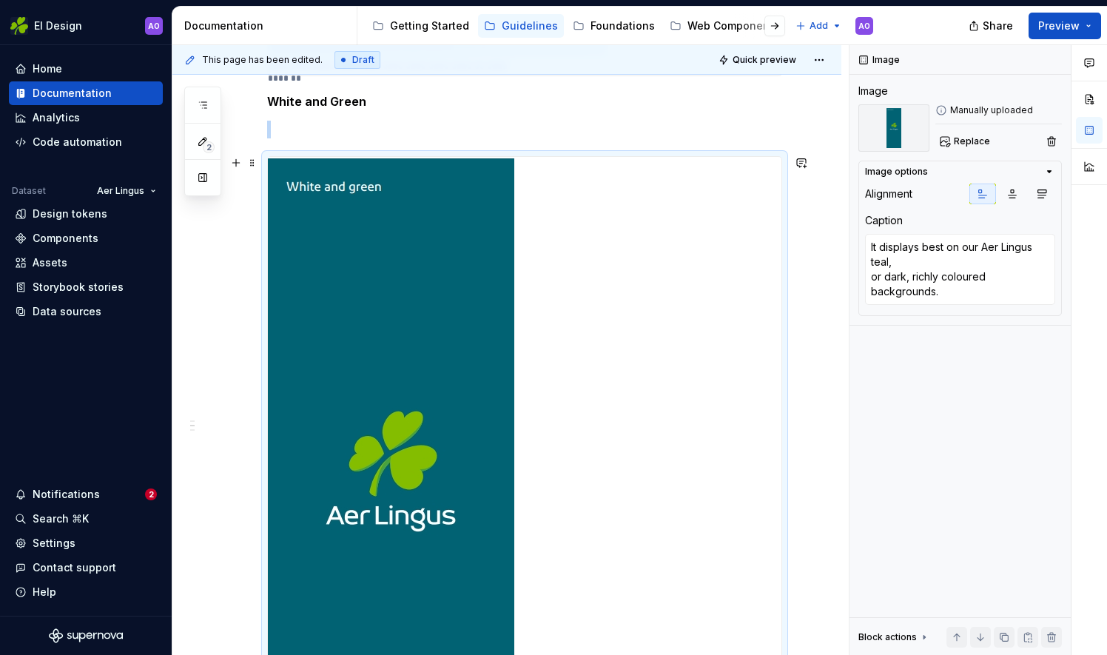
click at [431, 343] on img at bounding box center [391, 499] width 246 height 684
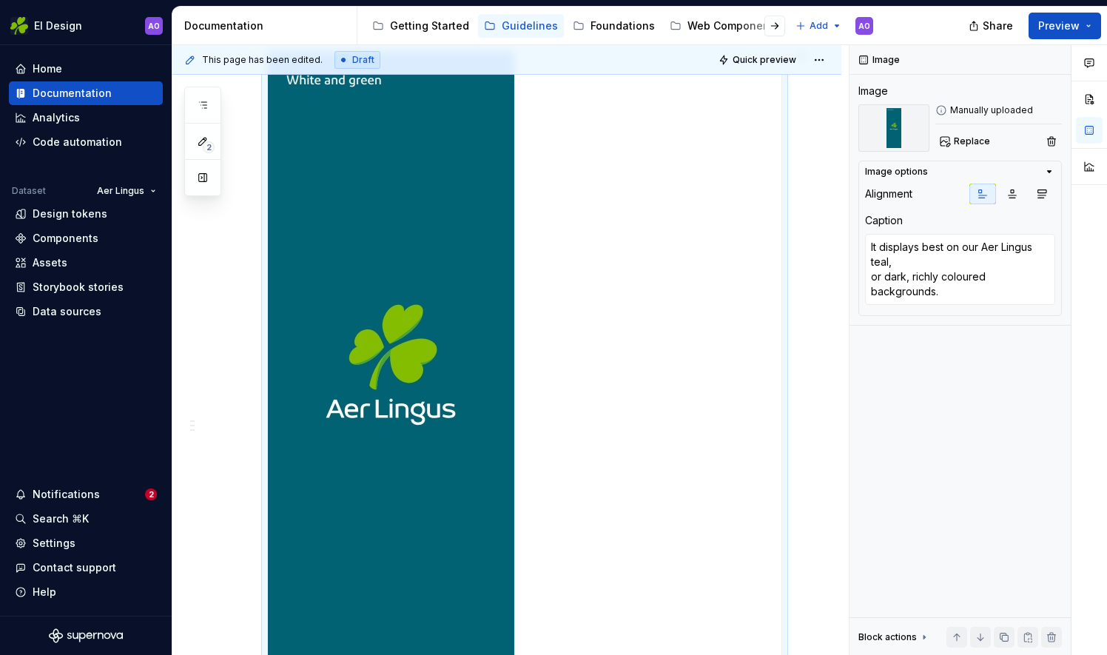
scroll to position [1106, 0]
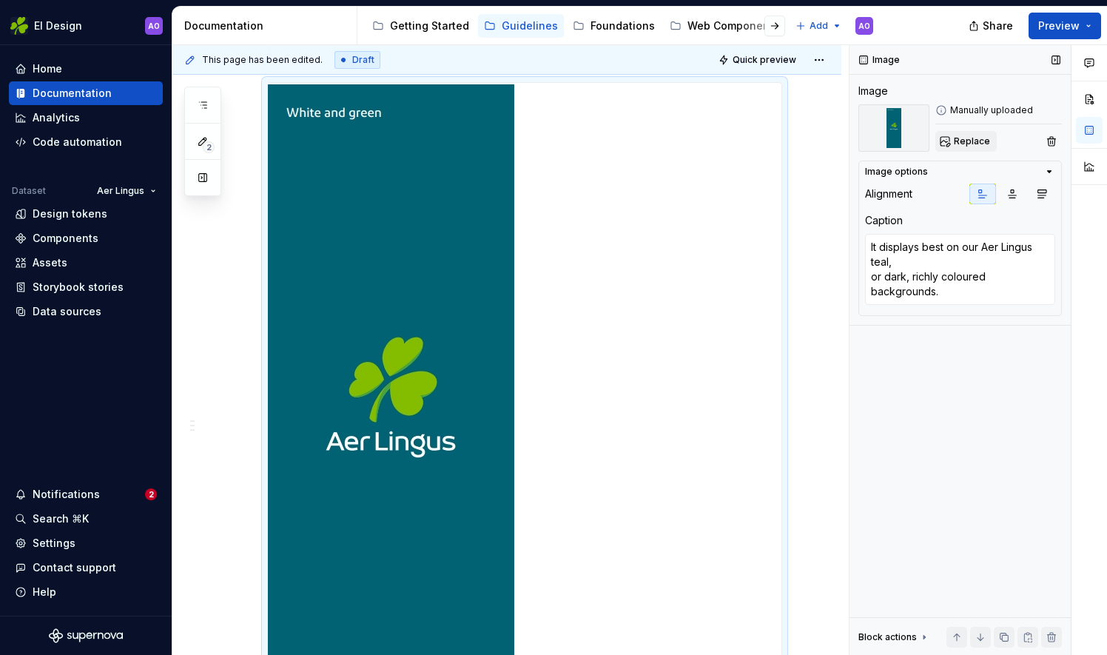
click at [952, 139] on button "Replace" at bounding box center [965, 141] width 61 height 21
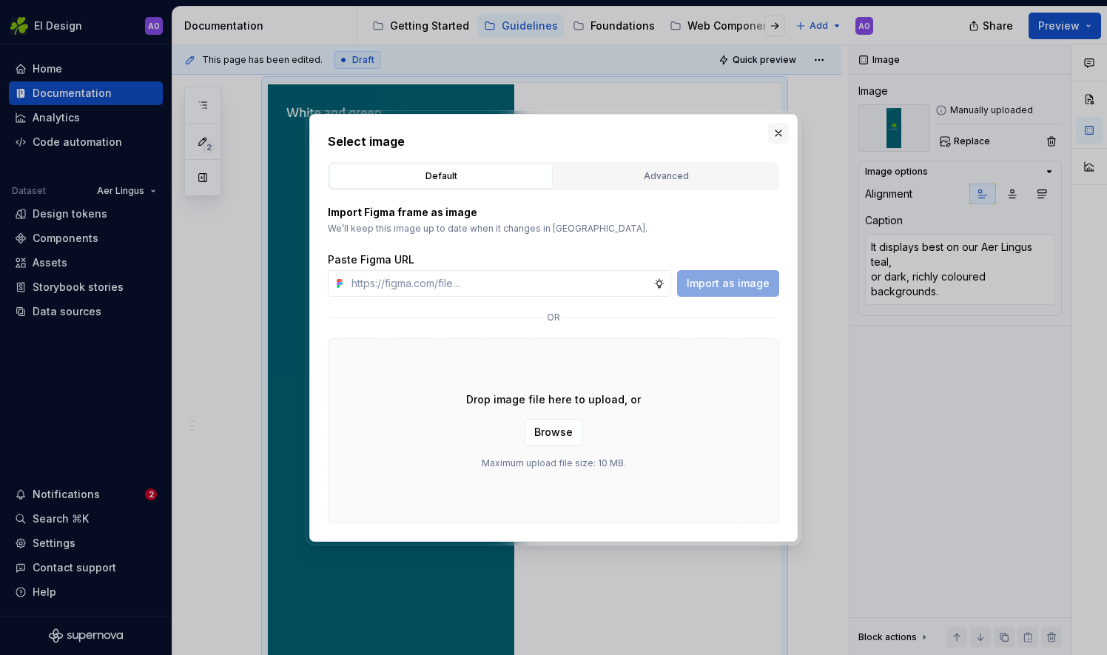
click at [774, 135] on button "button" at bounding box center [778, 133] width 21 height 21
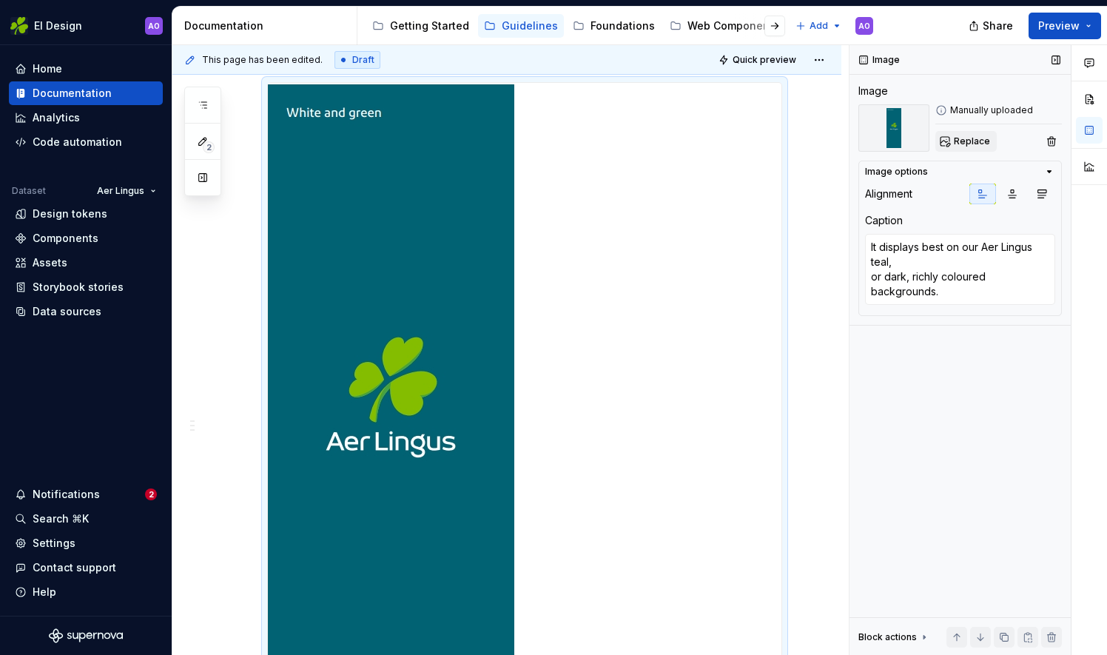
click at [977, 144] on span "Replace" at bounding box center [972, 141] width 36 height 12
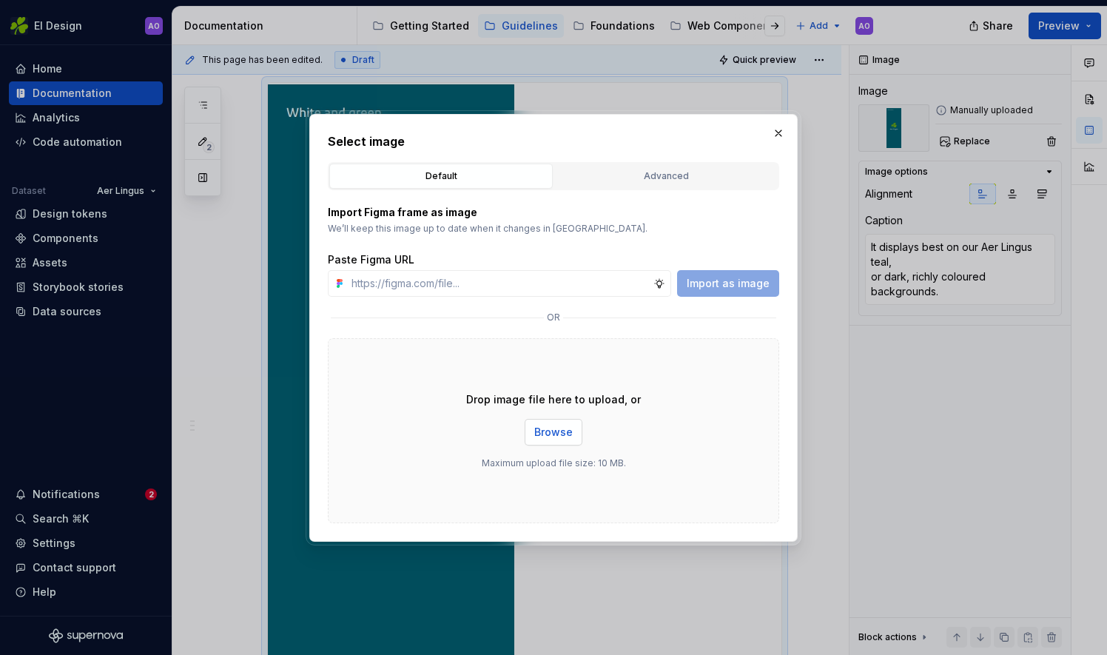
click at [563, 435] on span "Browse" at bounding box center [553, 432] width 38 height 15
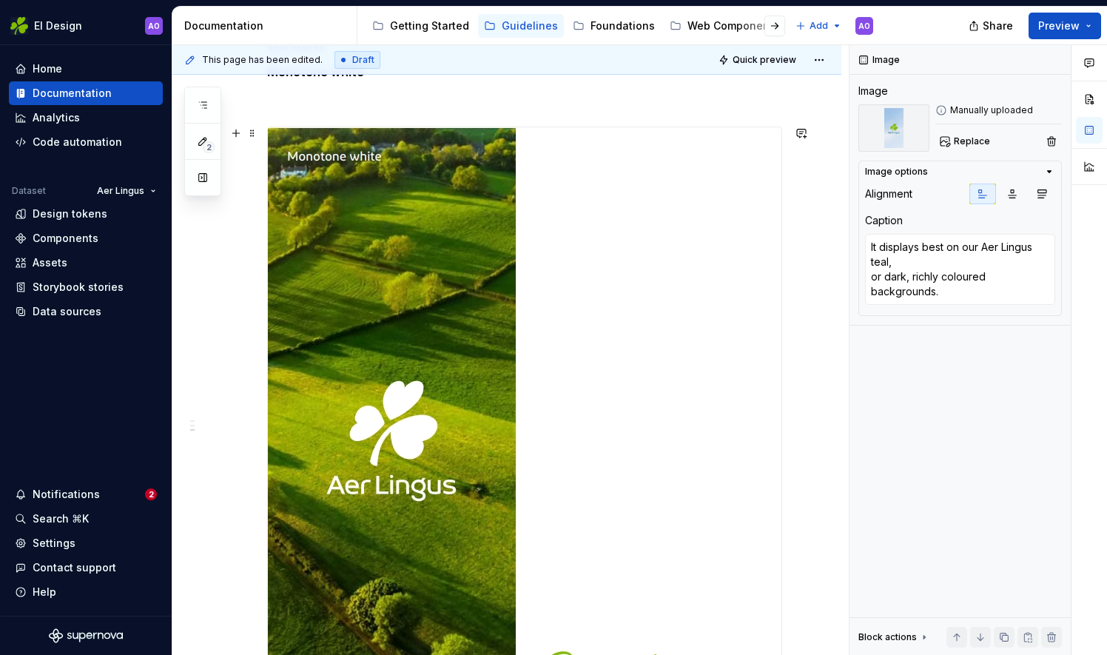
scroll to position [1880, 0]
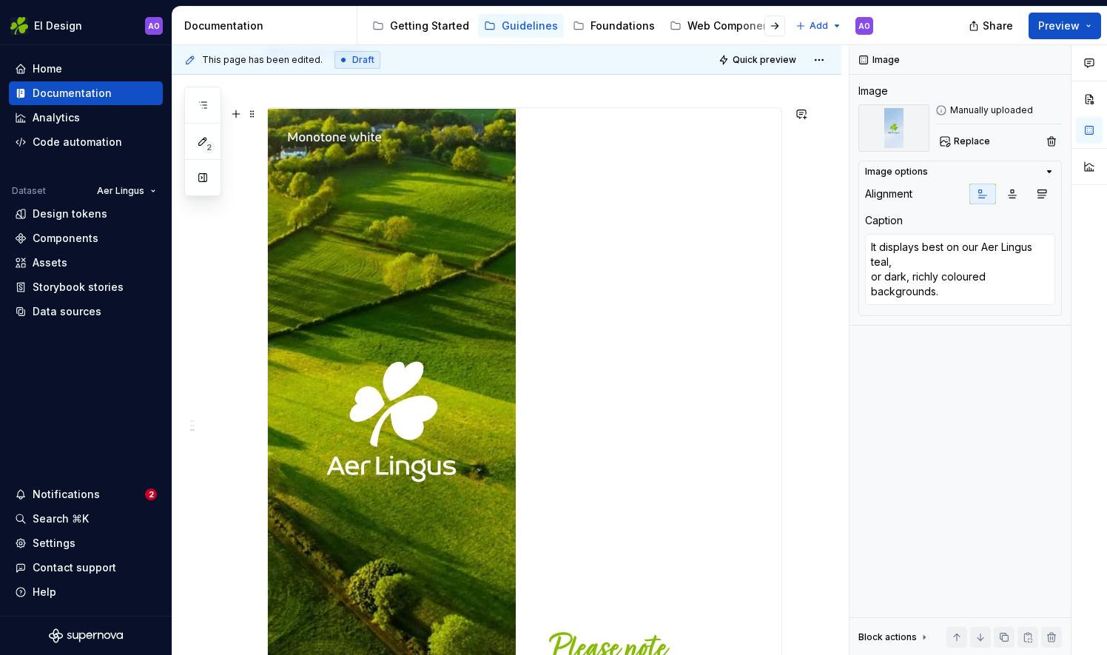
type textarea "*"
type textarea "It should only be used on backgrounds where the Shamrock would lose contrast or…"
click at [340, 401] on img at bounding box center [513, 450] width 491 height 685
click at [951, 135] on button "Replace" at bounding box center [965, 141] width 61 height 21
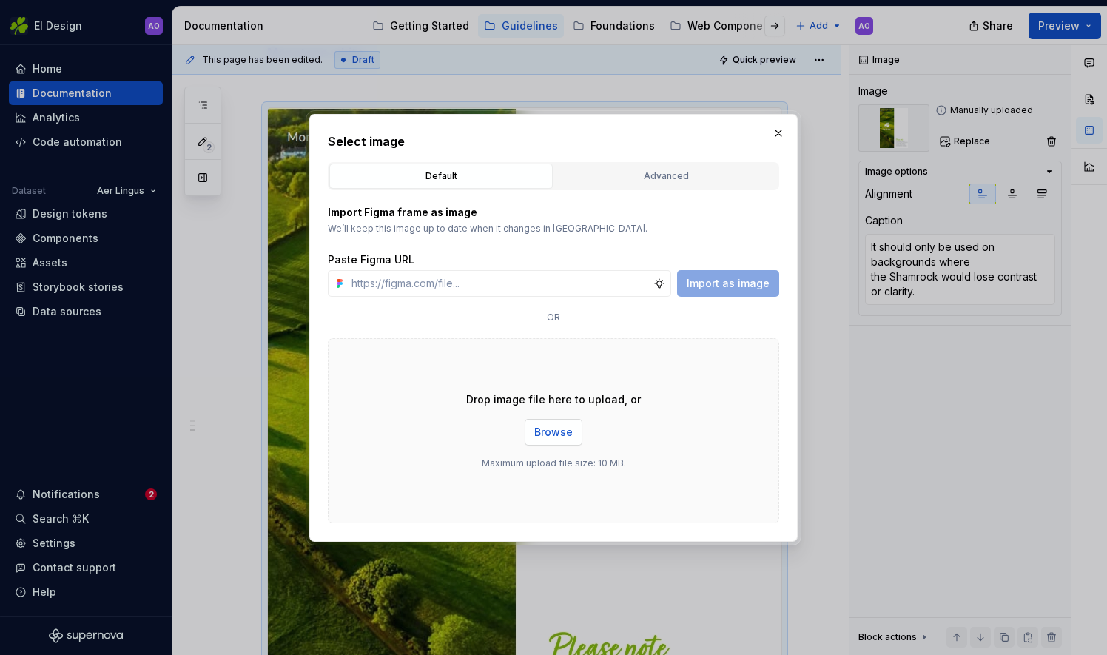
click at [565, 438] on span "Browse" at bounding box center [553, 432] width 38 height 15
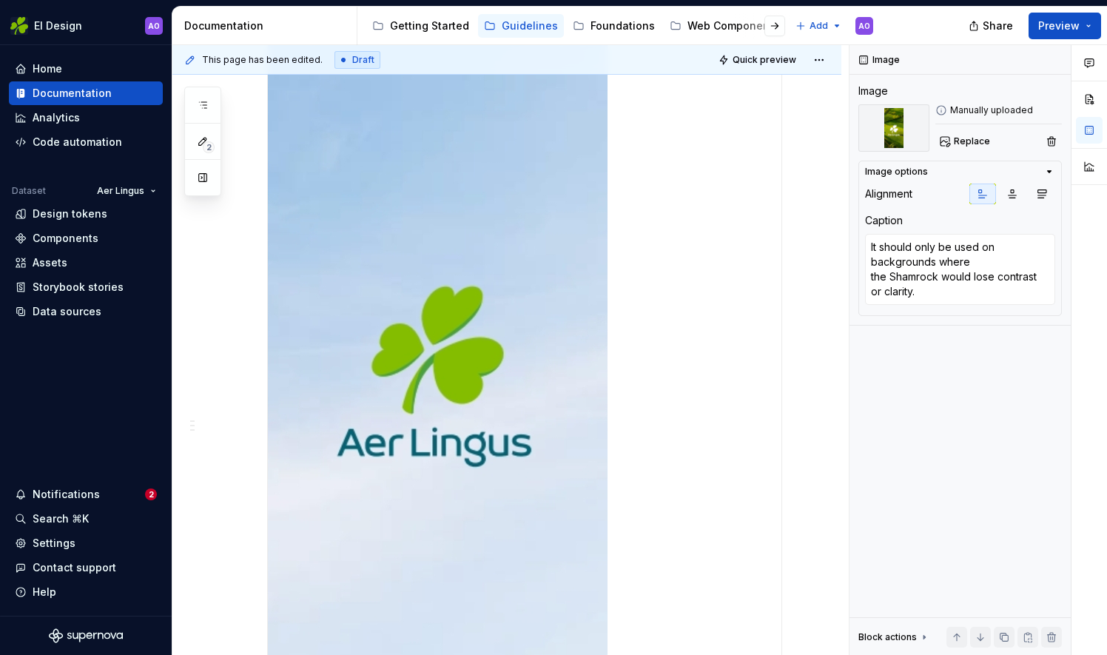
scroll to position [1200, 0]
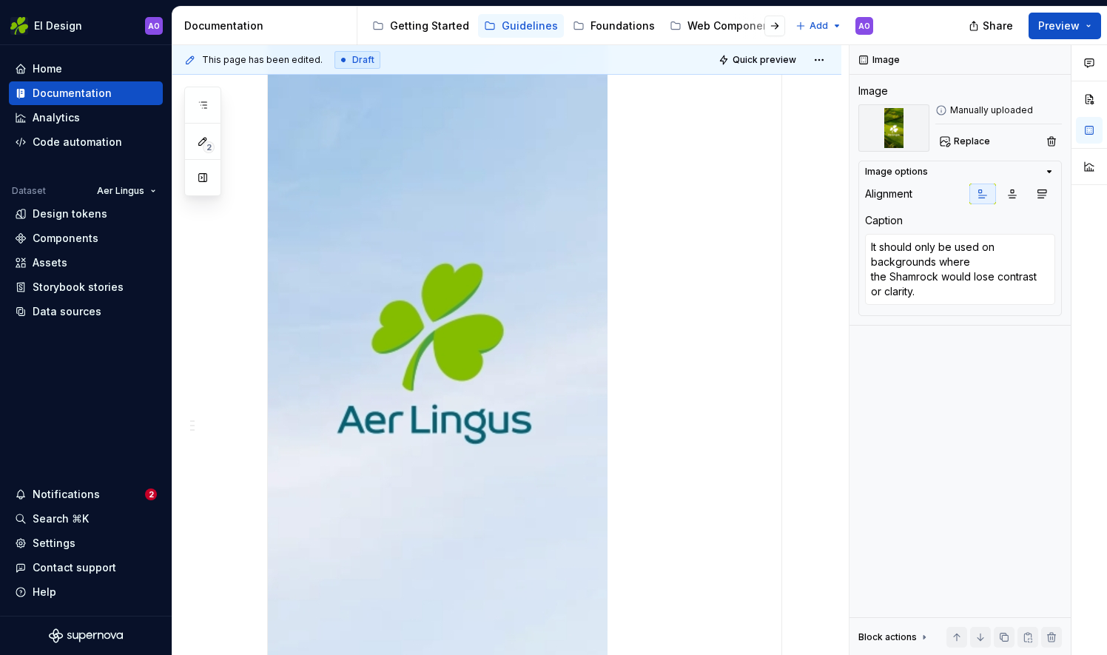
type textarea "*"
type textarea "It displays best on our Aer Lingus teal, or dark, richly coloured backgrounds."
click at [438, 330] on img at bounding box center [438, 338] width 340 height 699
click at [946, 137] on button "Replace" at bounding box center [965, 141] width 61 height 21
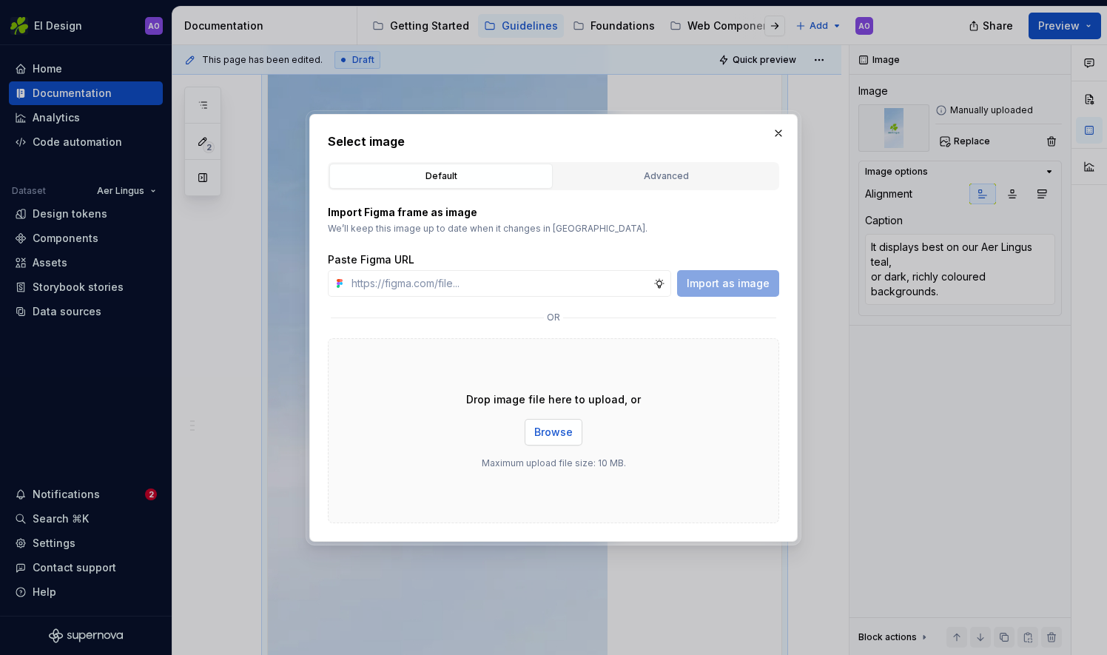
click at [550, 435] on span "Browse" at bounding box center [553, 432] width 38 height 15
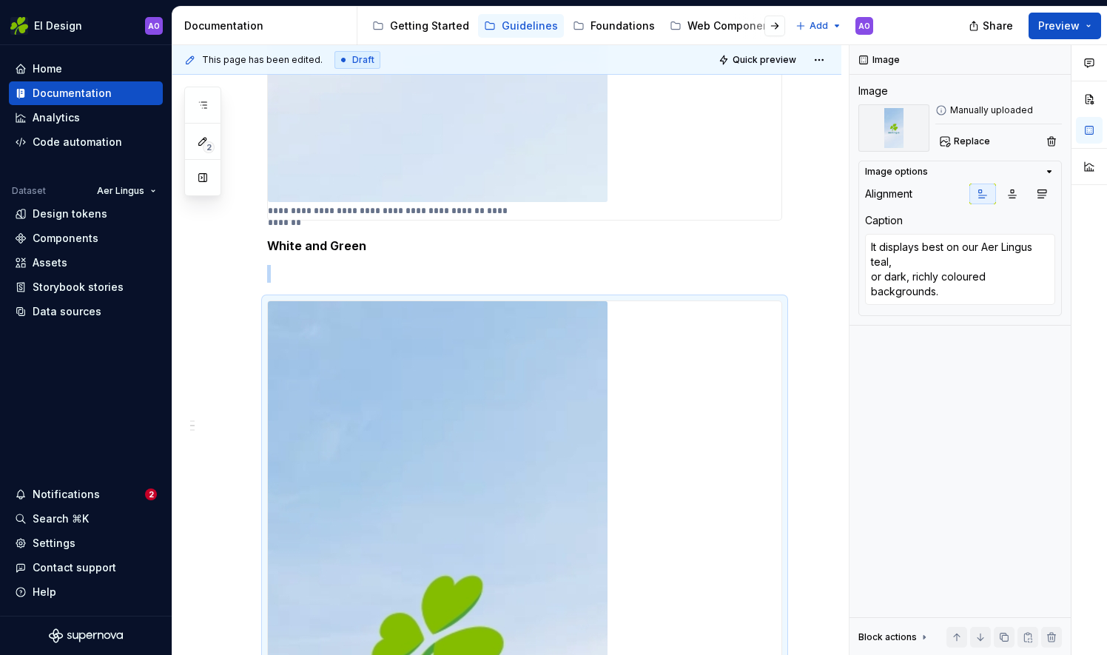
scroll to position [1184, 0]
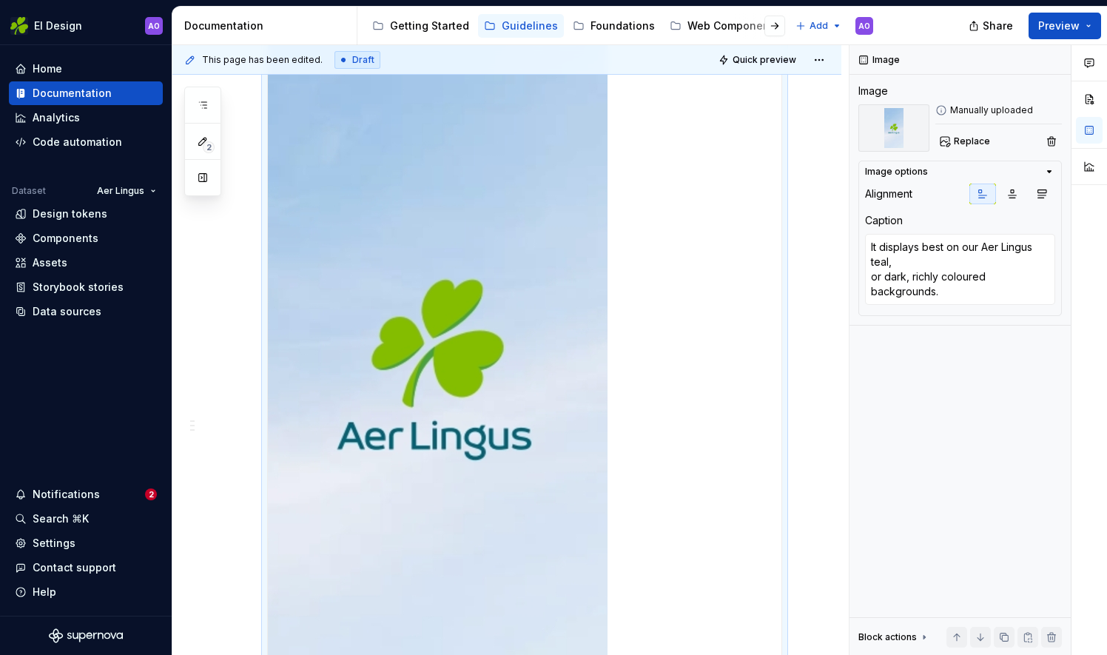
click at [446, 329] on img at bounding box center [438, 354] width 340 height 699
click at [961, 140] on span "Replace" at bounding box center [972, 141] width 36 height 12
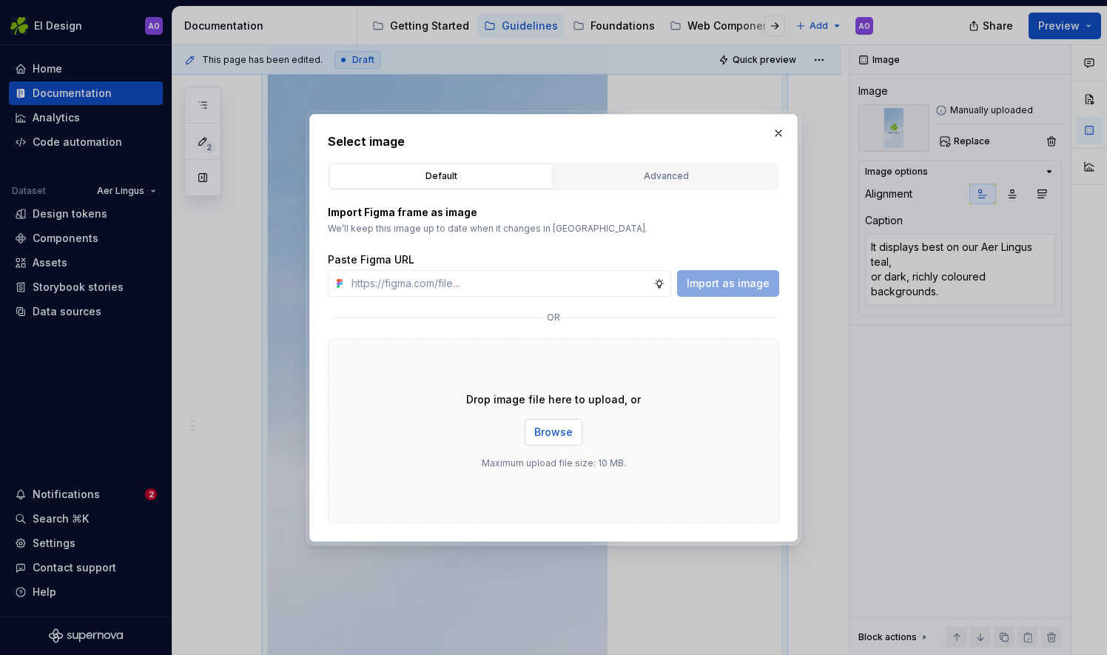
click at [565, 431] on span "Browse" at bounding box center [553, 432] width 38 height 15
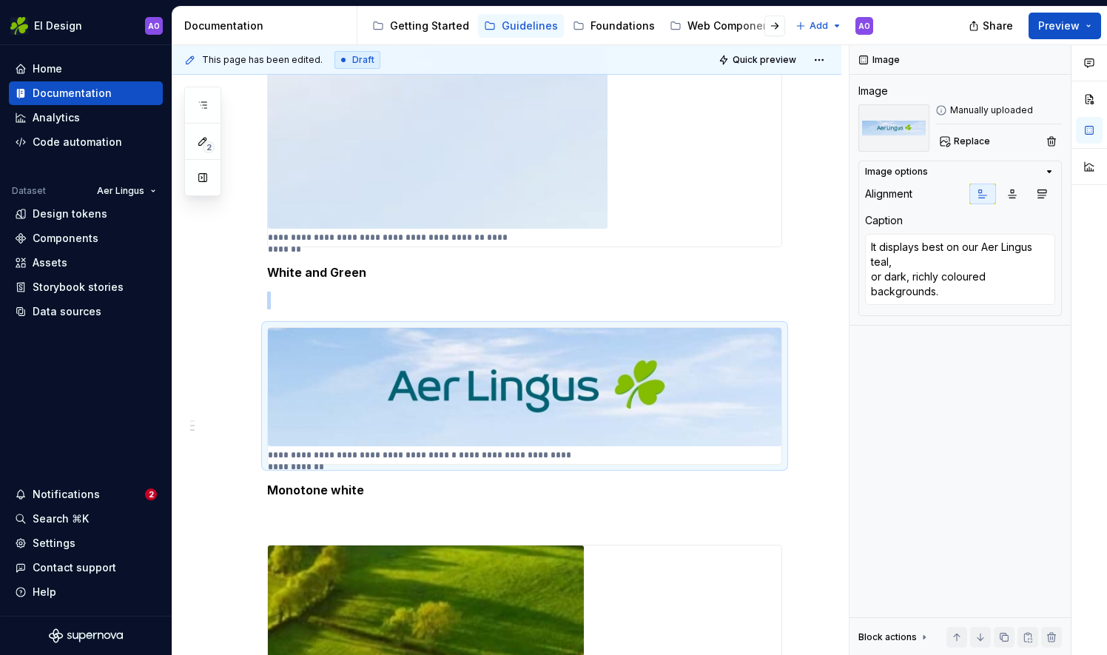
scroll to position [1036, 0]
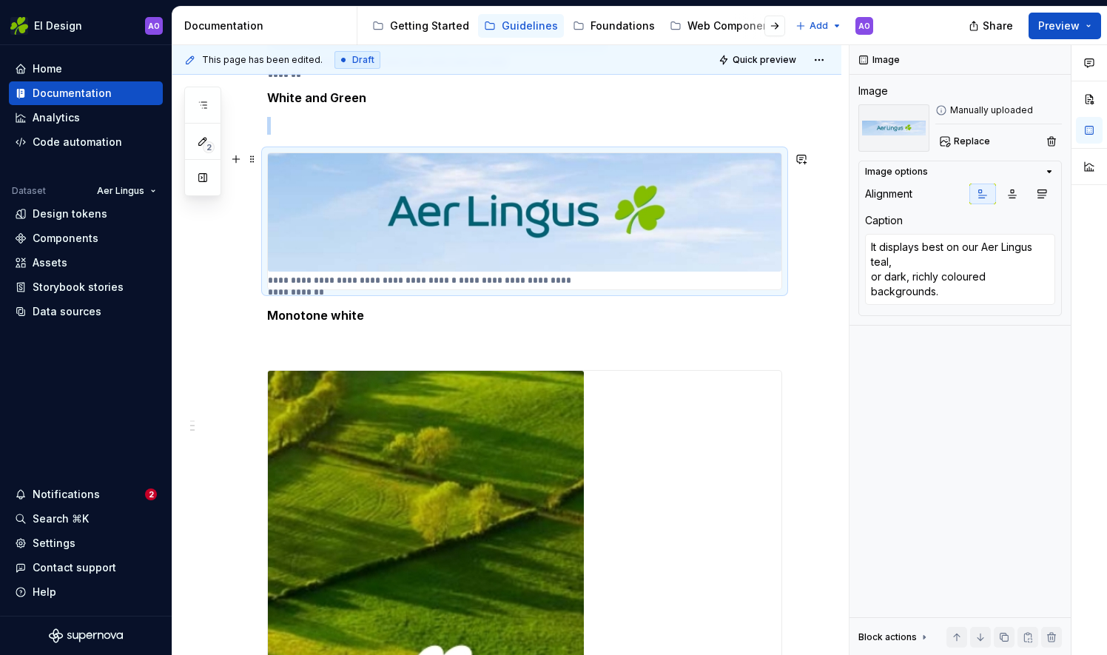
click at [665, 206] on img at bounding box center [525, 212] width 514 height 118
click at [979, 141] on span "Replace" at bounding box center [972, 141] width 36 height 12
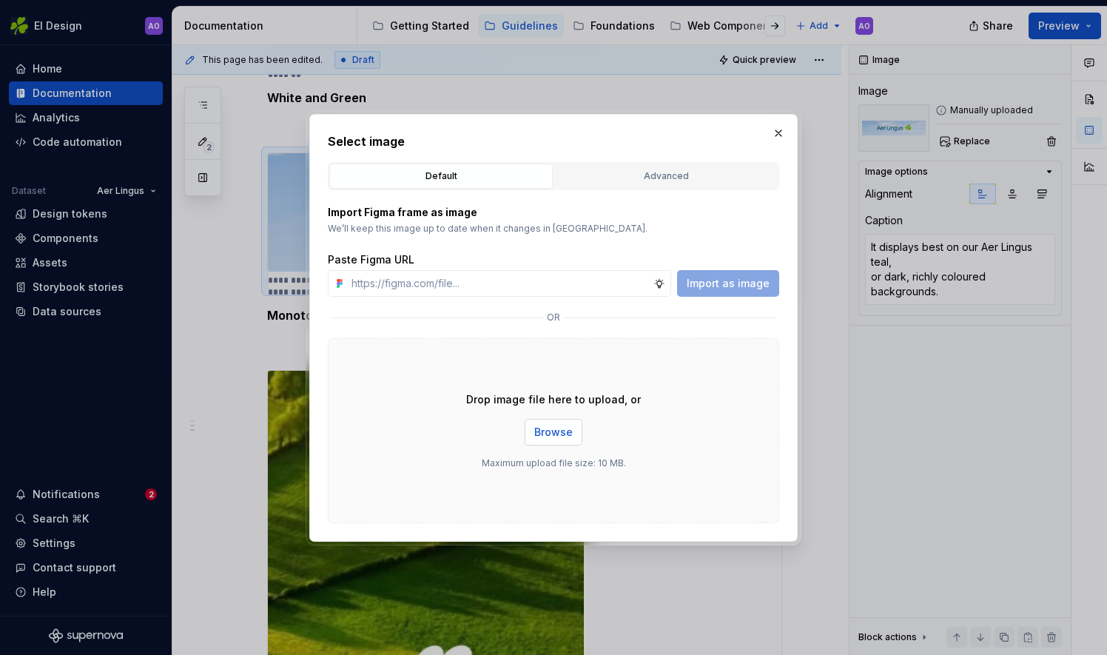
click at [568, 435] on span "Browse" at bounding box center [553, 432] width 38 height 15
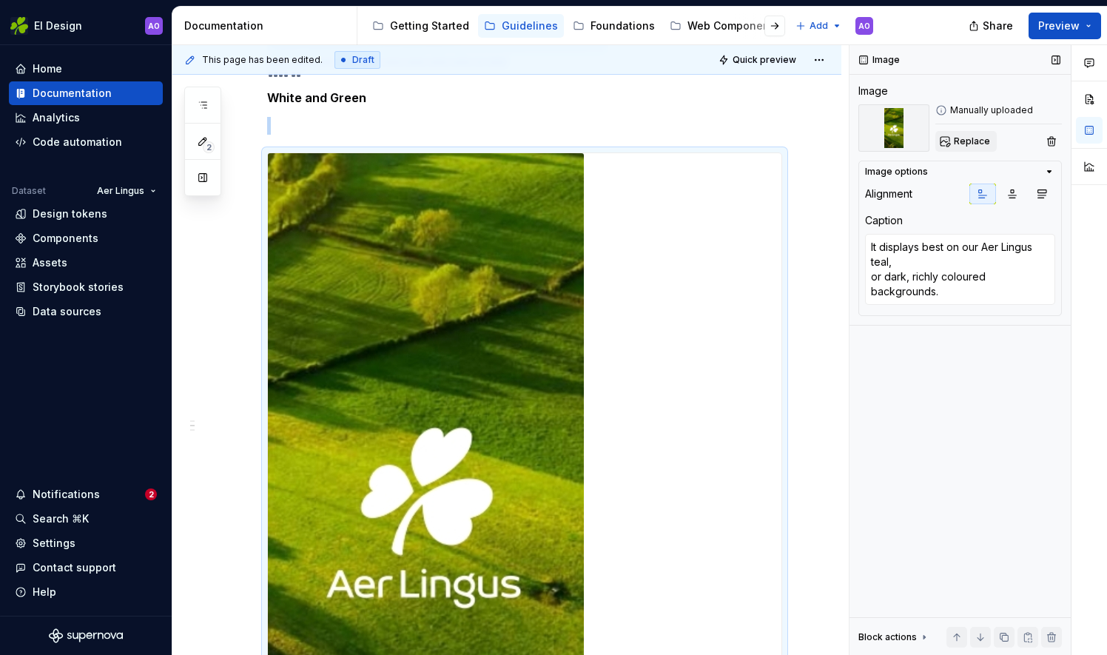
click at [944, 146] on button "Replace" at bounding box center [965, 141] width 61 height 21
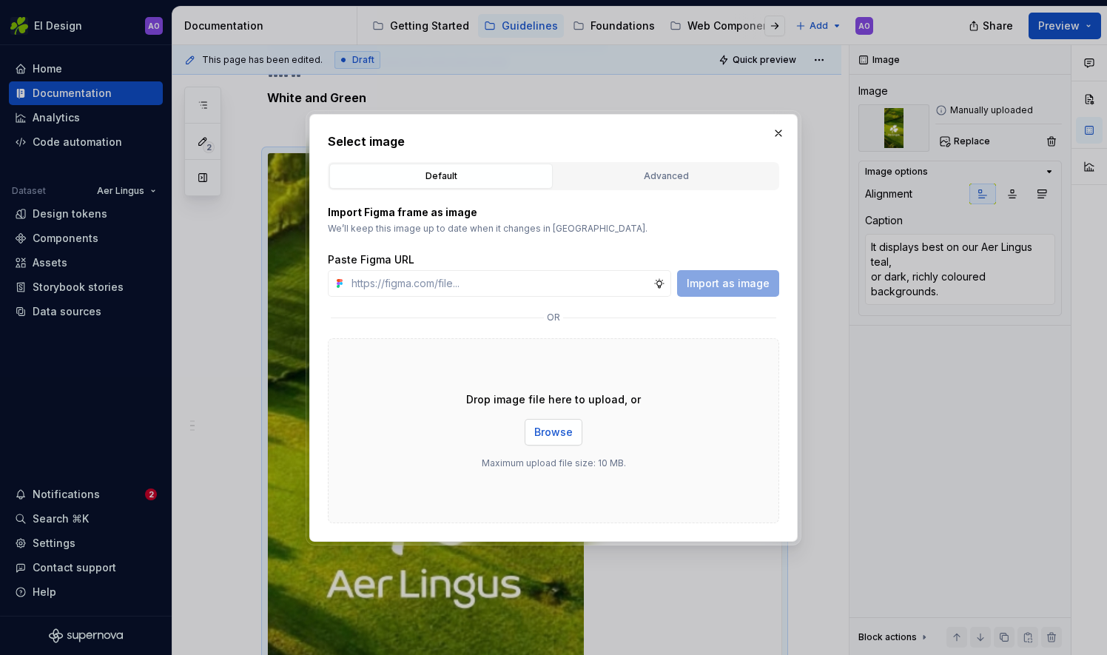
click at [554, 433] on span "Browse" at bounding box center [553, 432] width 38 height 15
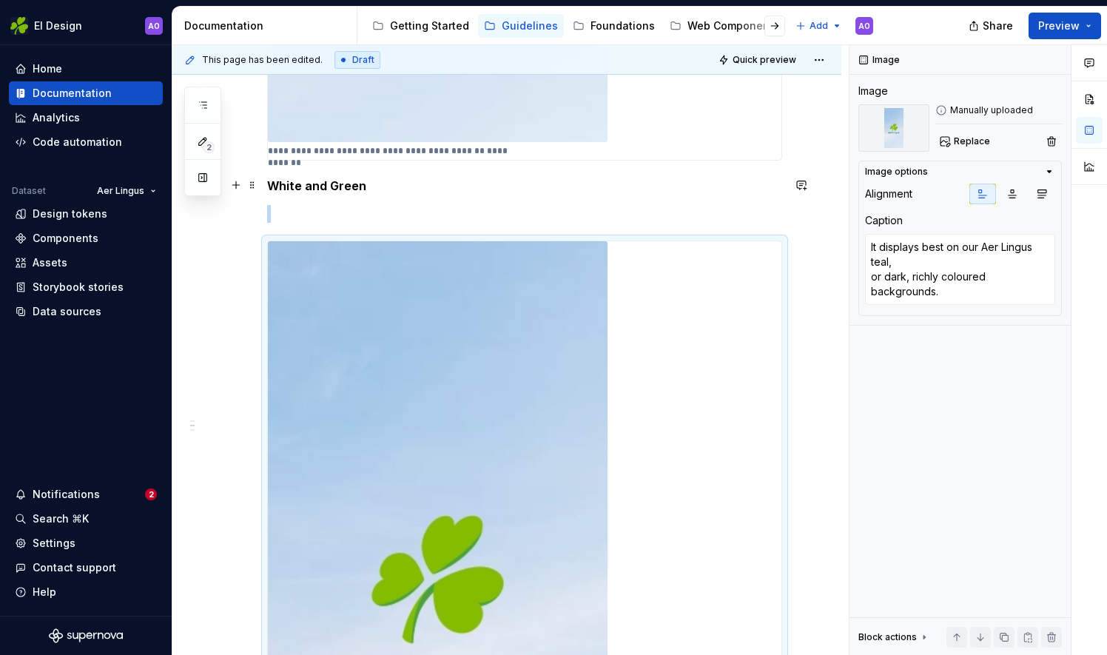
scroll to position [962, 0]
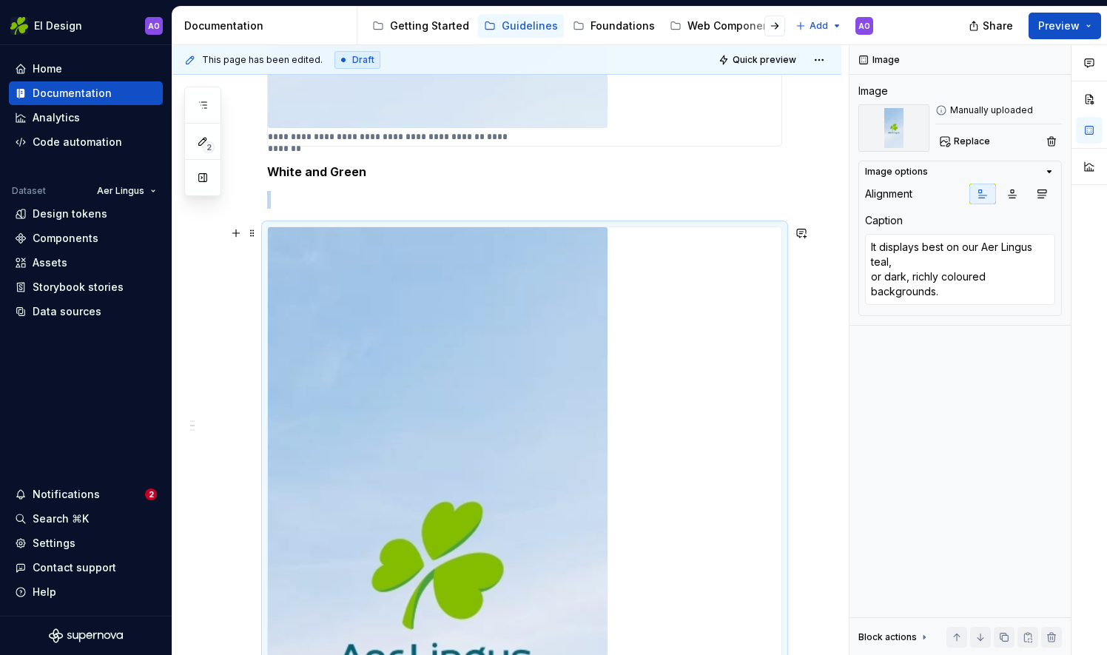
click at [395, 447] on img at bounding box center [438, 576] width 340 height 699
click at [555, 376] on img at bounding box center [438, 576] width 340 height 699
click at [959, 140] on span "Replace" at bounding box center [972, 141] width 36 height 12
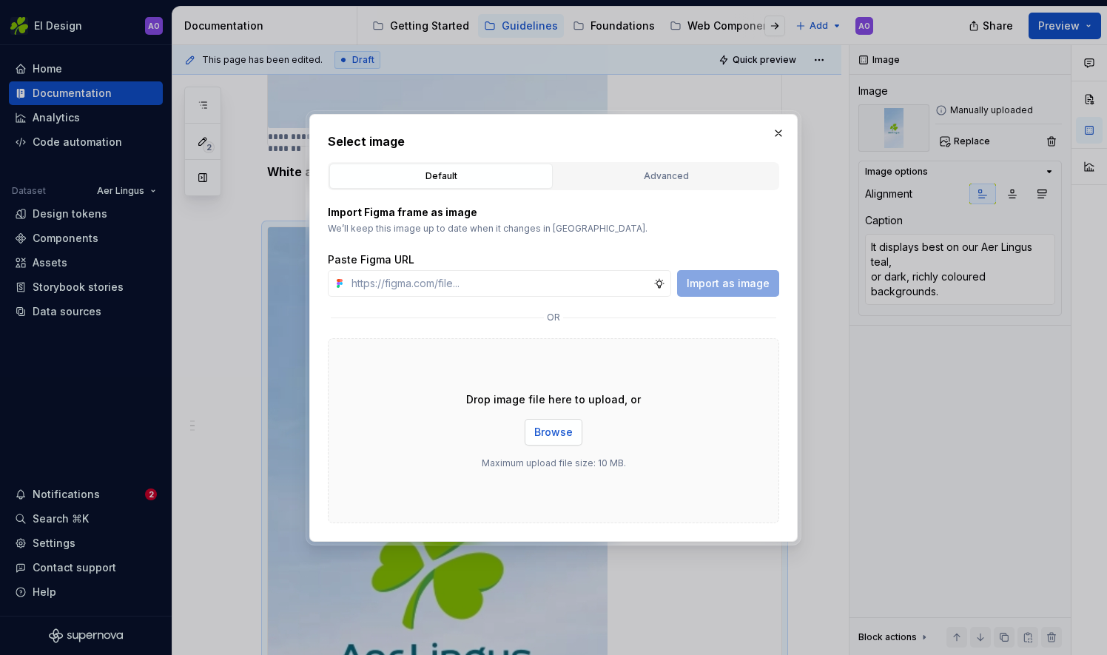
click at [552, 425] on span "Browse" at bounding box center [553, 432] width 38 height 15
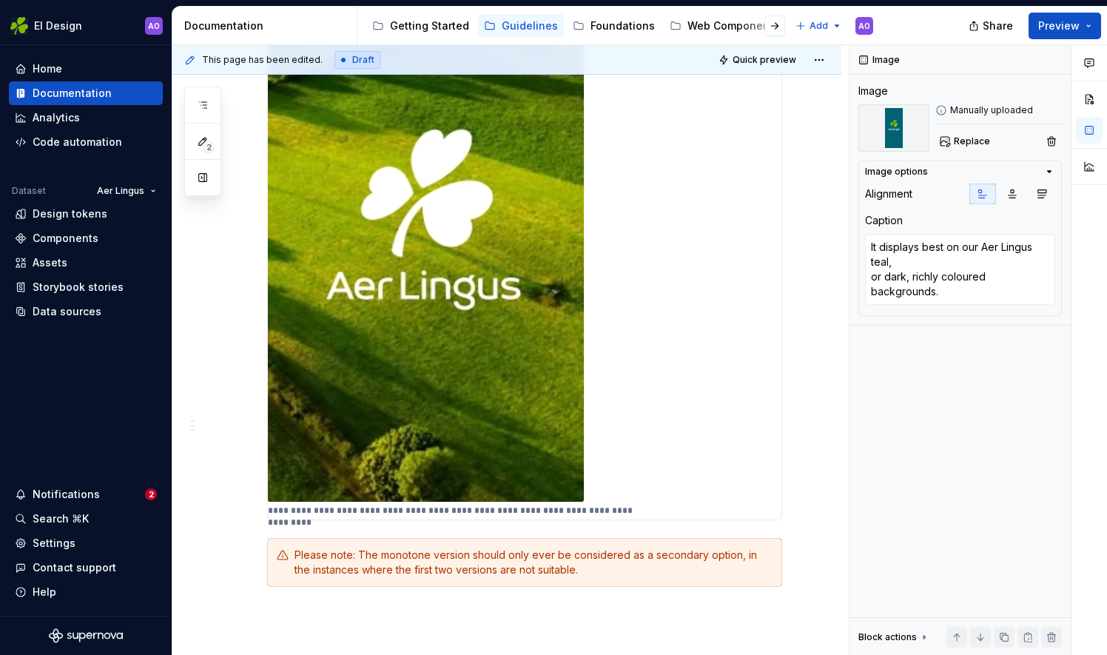
scroll to position [1998, 0]
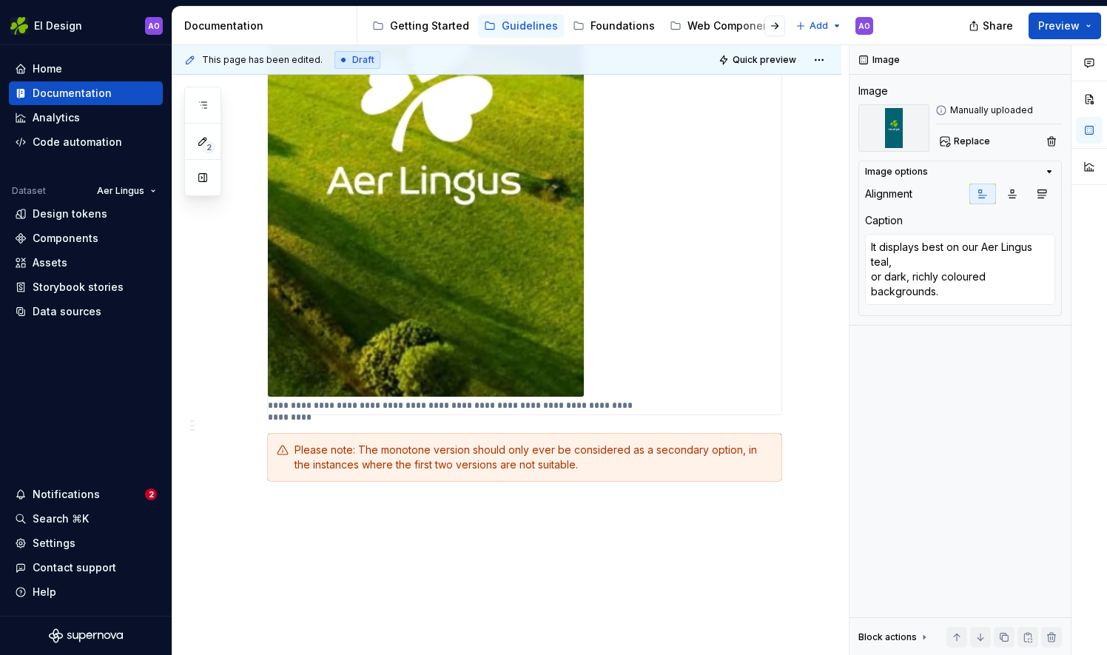
type textarea "*"
type textarea "It should only be used on backgrounds where the Shamrock would lose contrast or…"
click at [477, 213] on img at bounding box center [426, 73] width 316 height 647
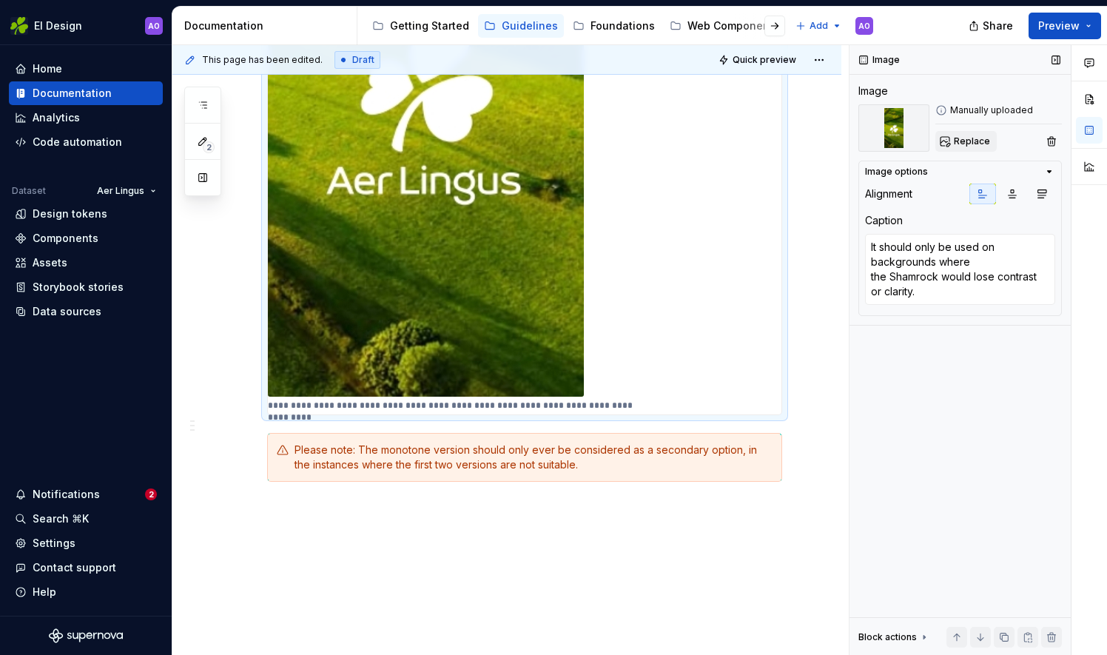
click at [961, 146] on span "Replace" at bounding box center [972, 141] width 36 height 12
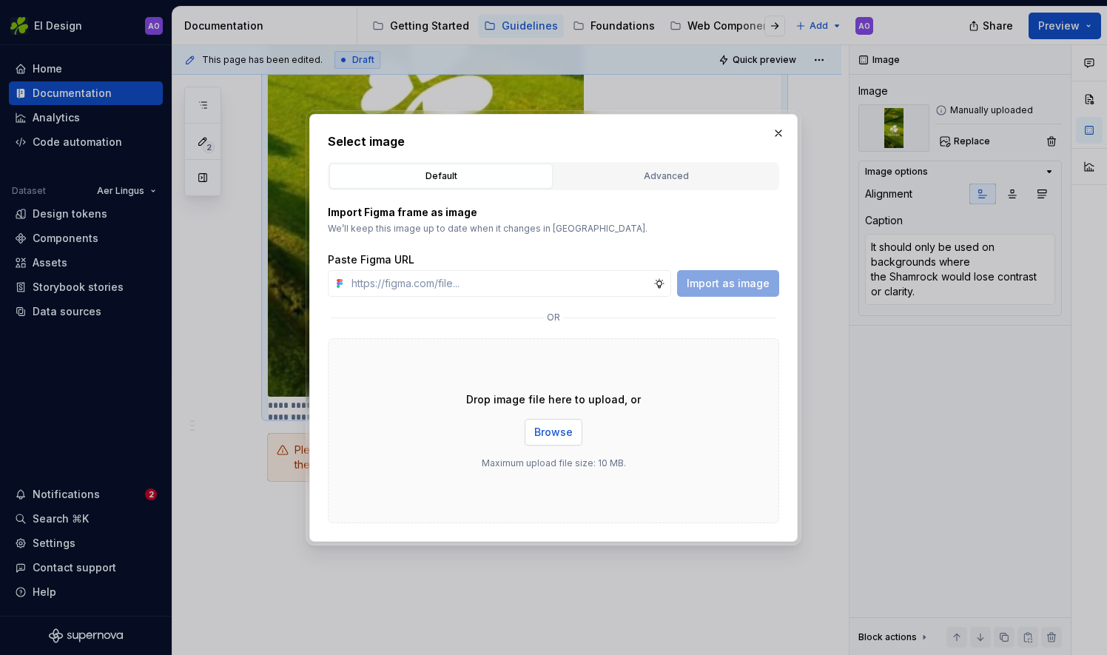
click at [558, 423] on button "Browse" at bounding box center [554, 432] width 58 height 27
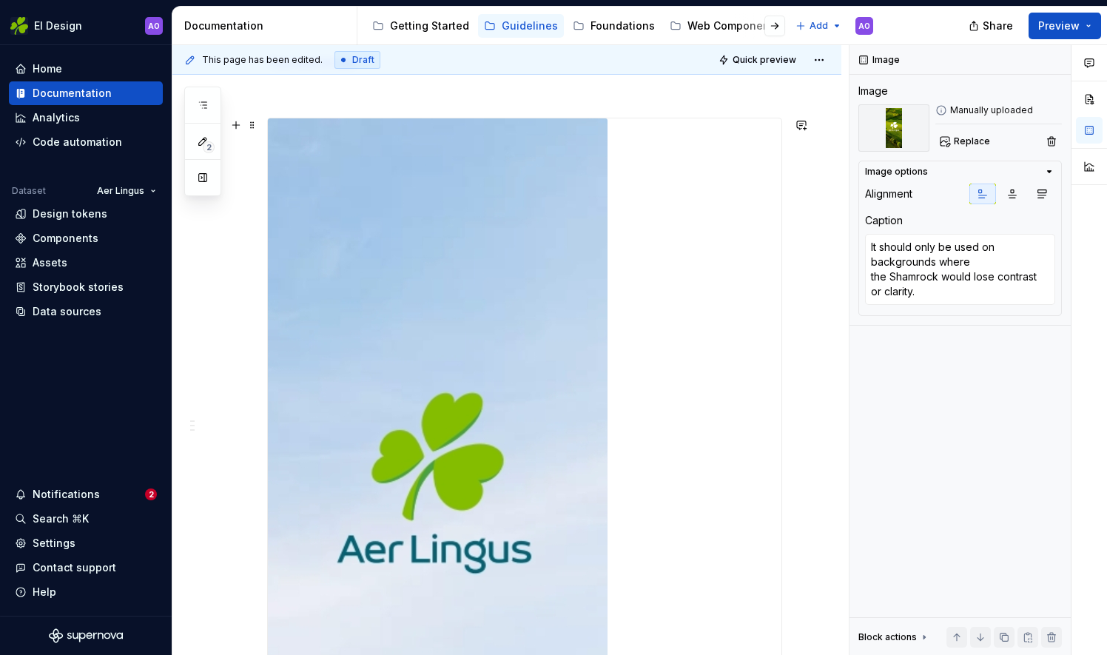
scroll to position [240, 0]
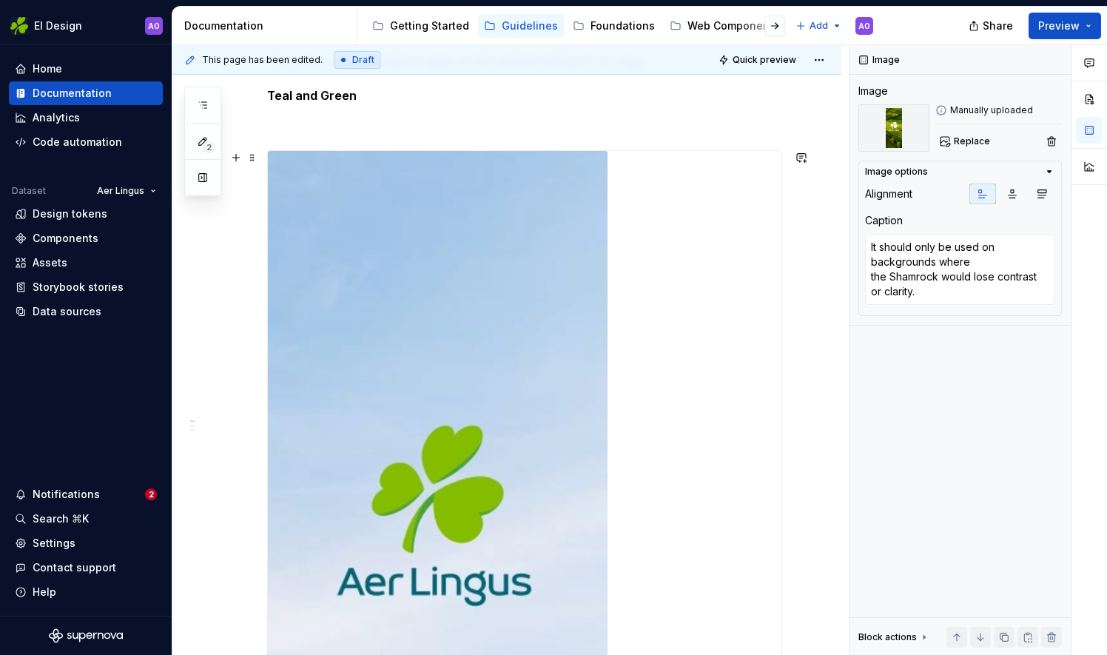
type textarea "*"
type textarea "It displays best on white, or lightly coloured backgrounds."
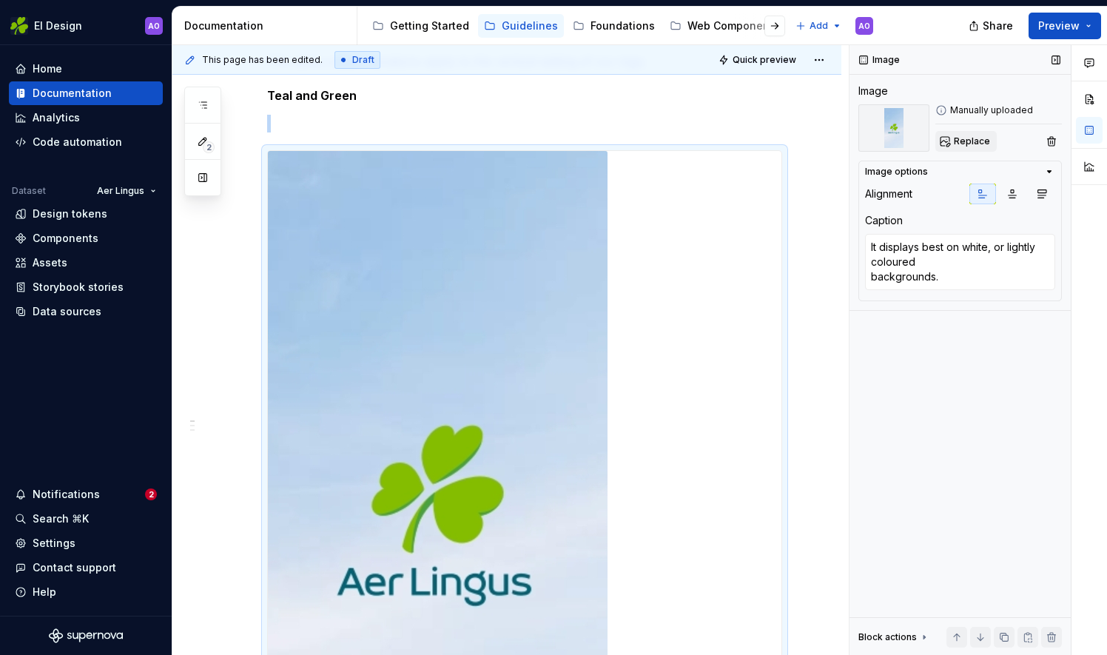
click at [944, 142] on button "Replace" at bounding box center [965, 141] width 61 height 21
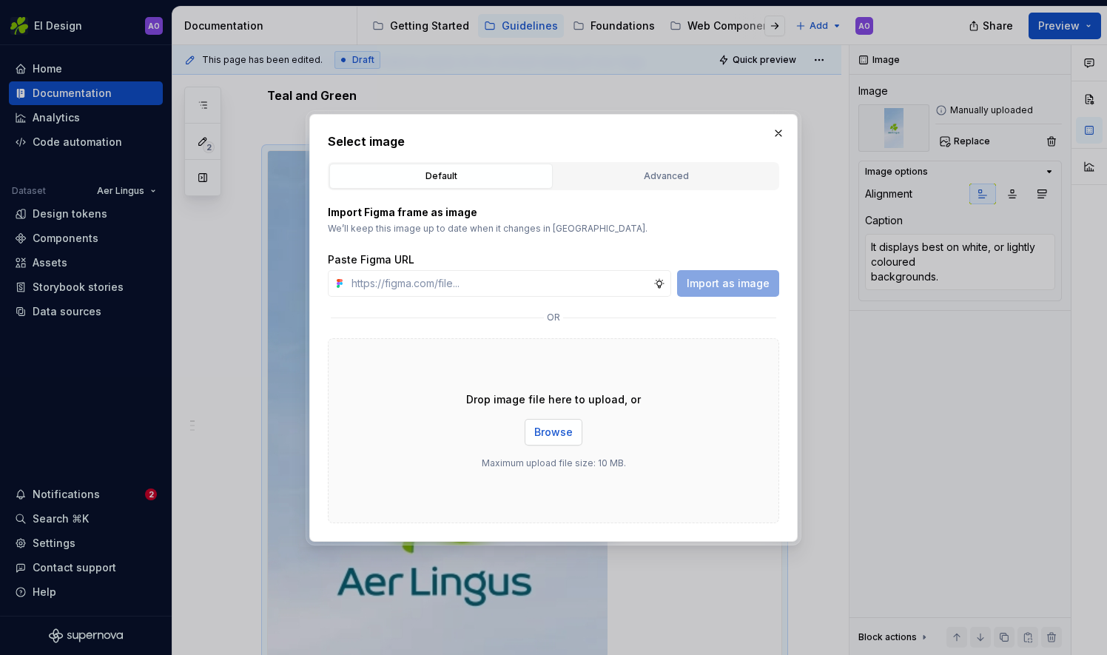
click at [557, 429] on span "Browse" at bounding box center [553, 432] width 38 height 15
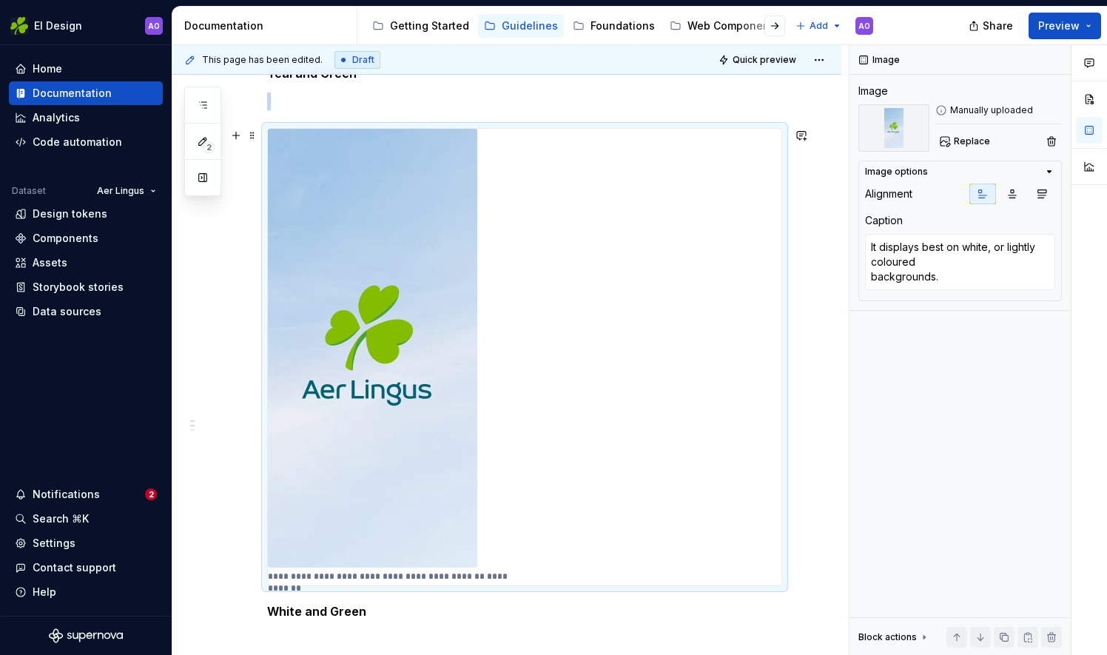
scroll to position [0, 0]
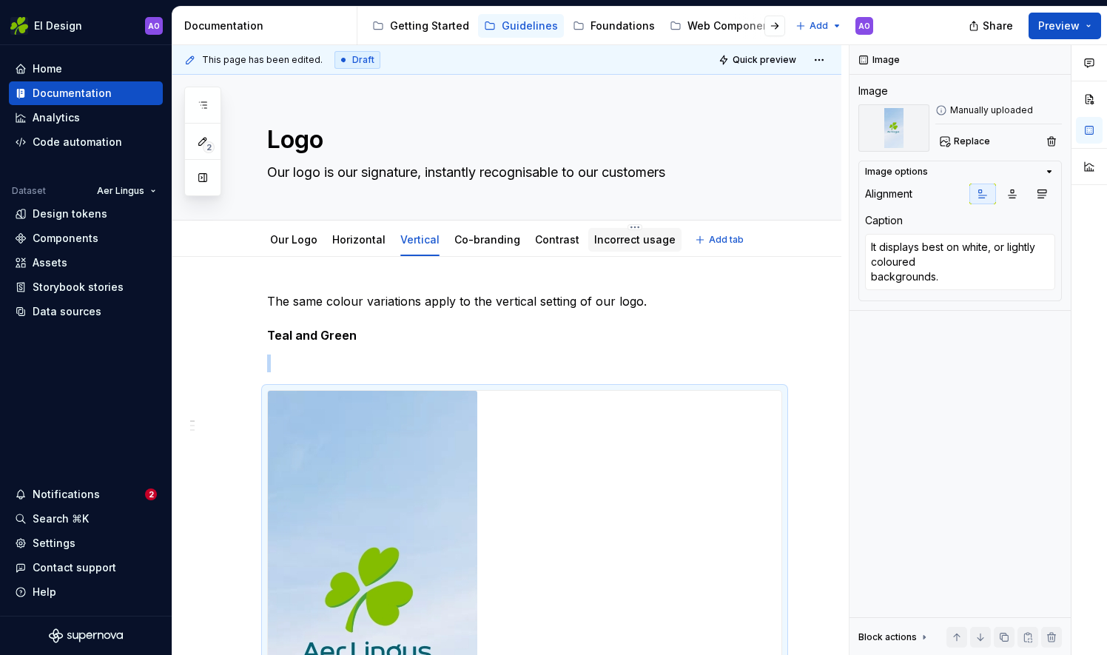
click at [608, 235] on link "Incorrect usage" at bounding box center [634, 239] width 81 height 13
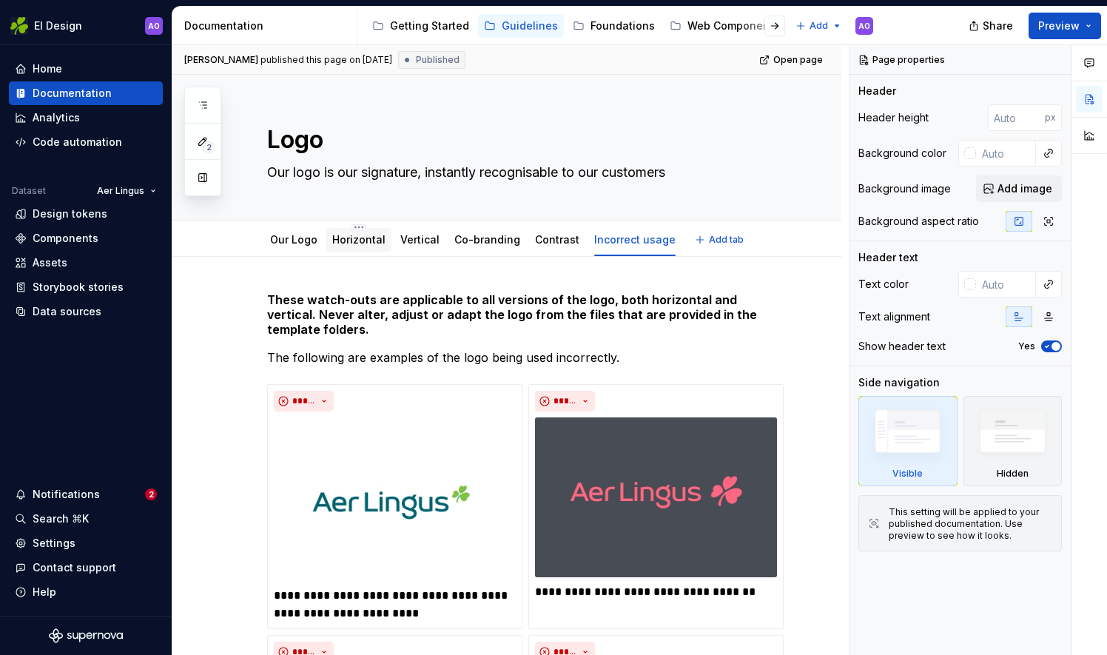
click at [363, 241] on link "Horizontal" at bounding box center [358, 239] width 53 height 13
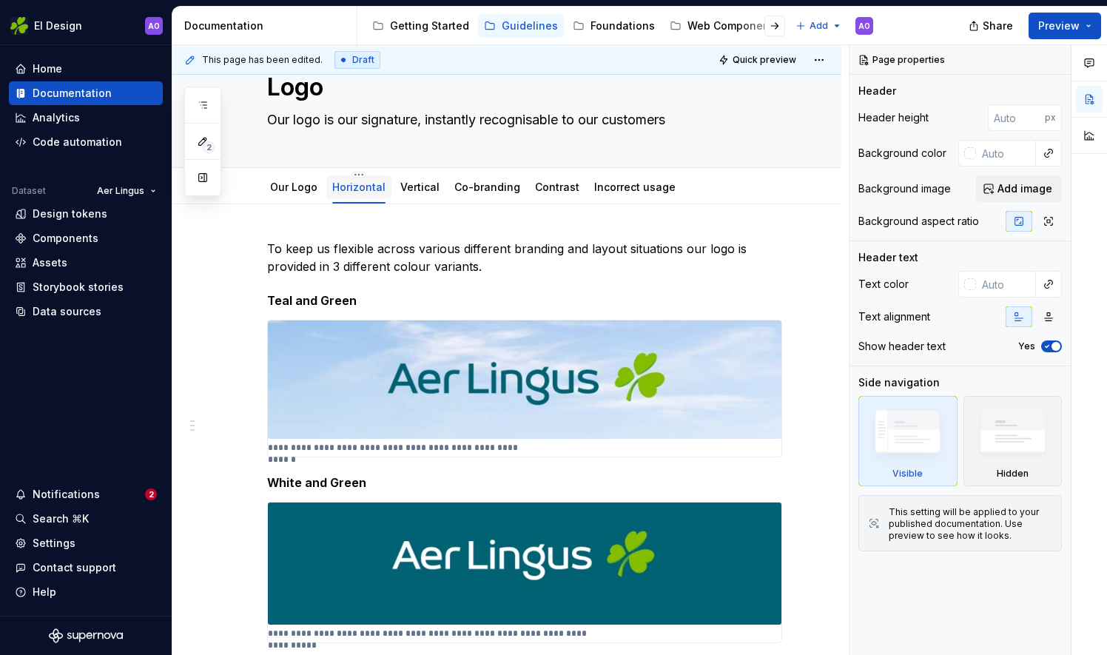
scroll to position [74, 0]
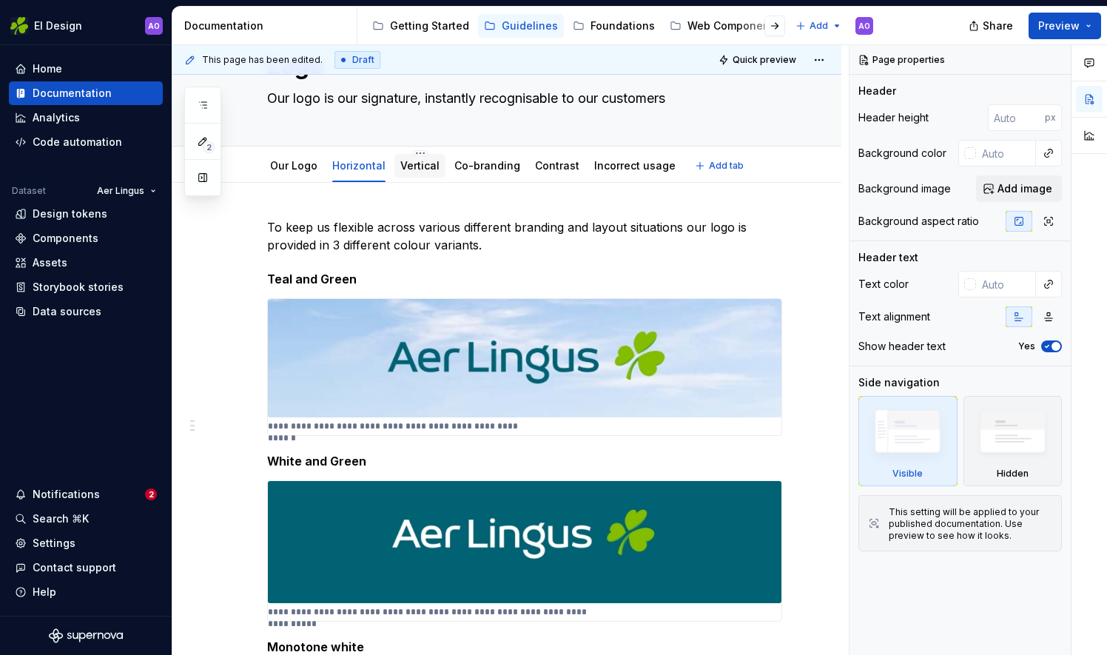
click at [426, 159] on link "Vertical" at bounding box center [419, 165] width 39 height 13
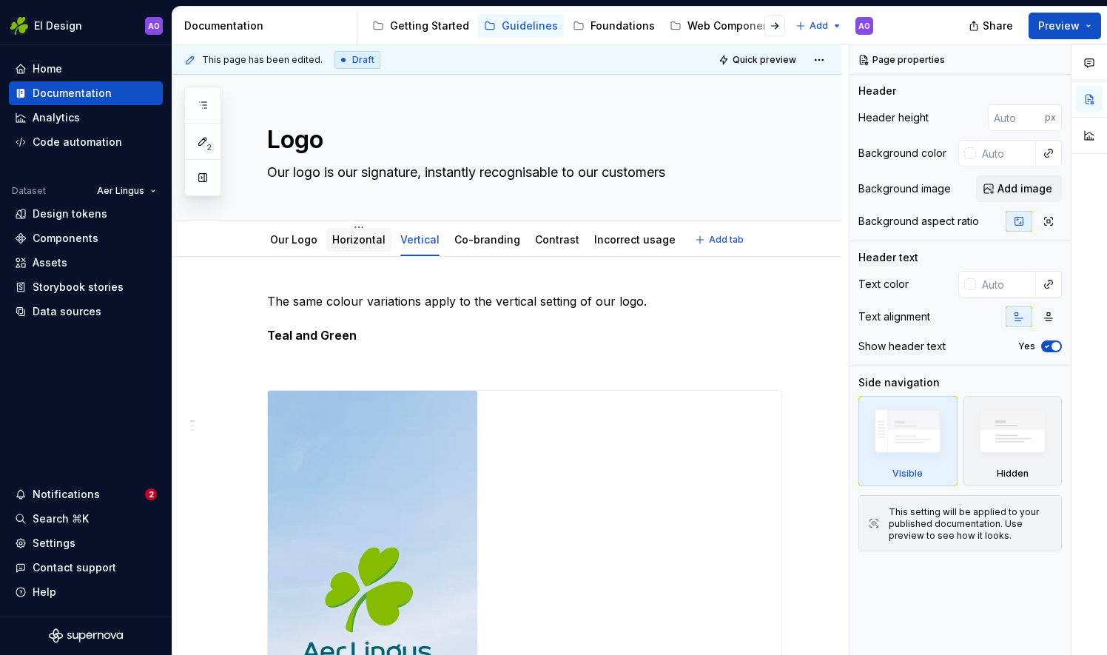
click at [348, 249] on div "Horizontal" at bounding box center [358, 240] width 65 height 24
click at [348, 243] on link "Horizontal" at bounding box center [358, 239] width 53 height 13
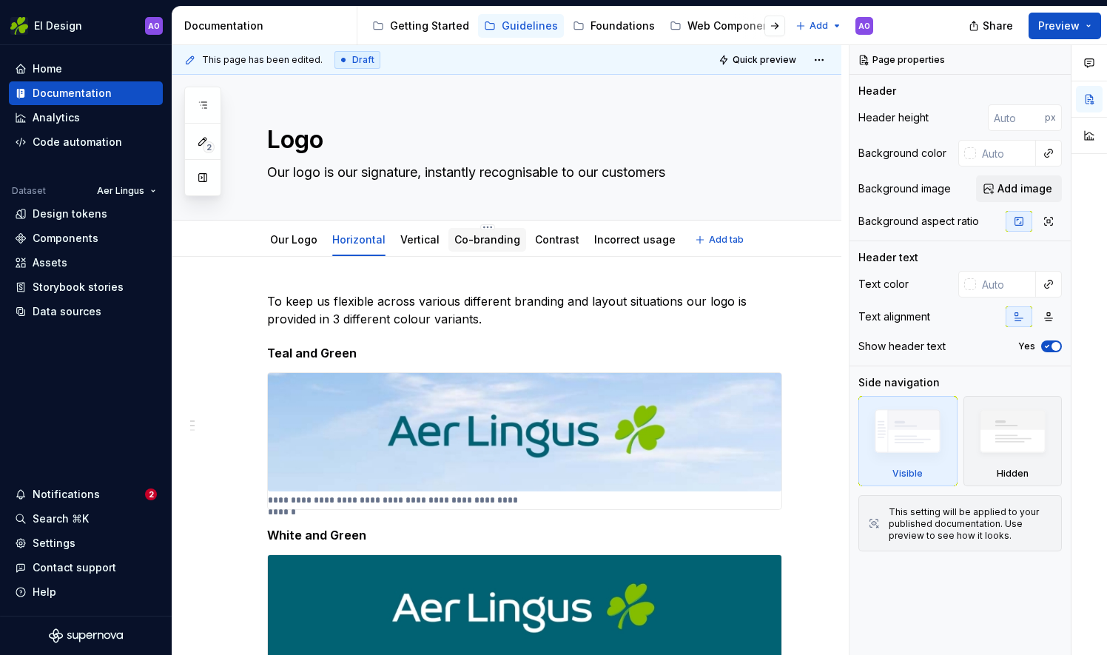
click at [465, 236] on link "Co-branding" at bounding box center [487, 239] width 66 height 13
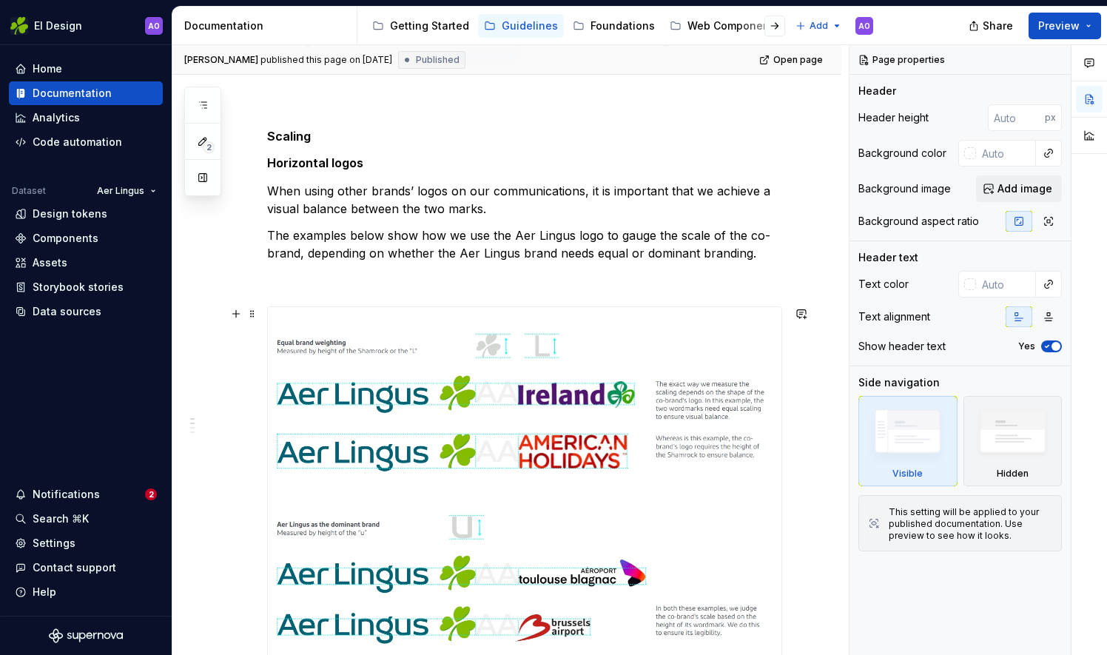
scroll to position [222, 0]
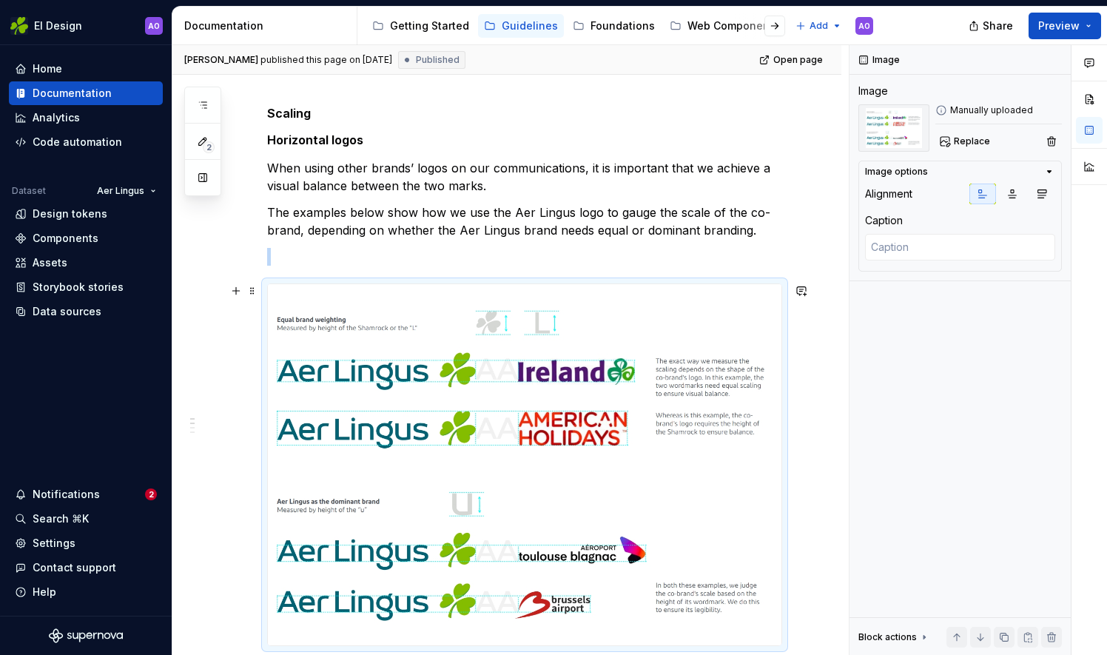
click at [466, 419] on img at bounding box center [525, 464] width 514 height 361
click at [965, 138] on span "Replace" at bounding box center [972, 141] width 36 height 12
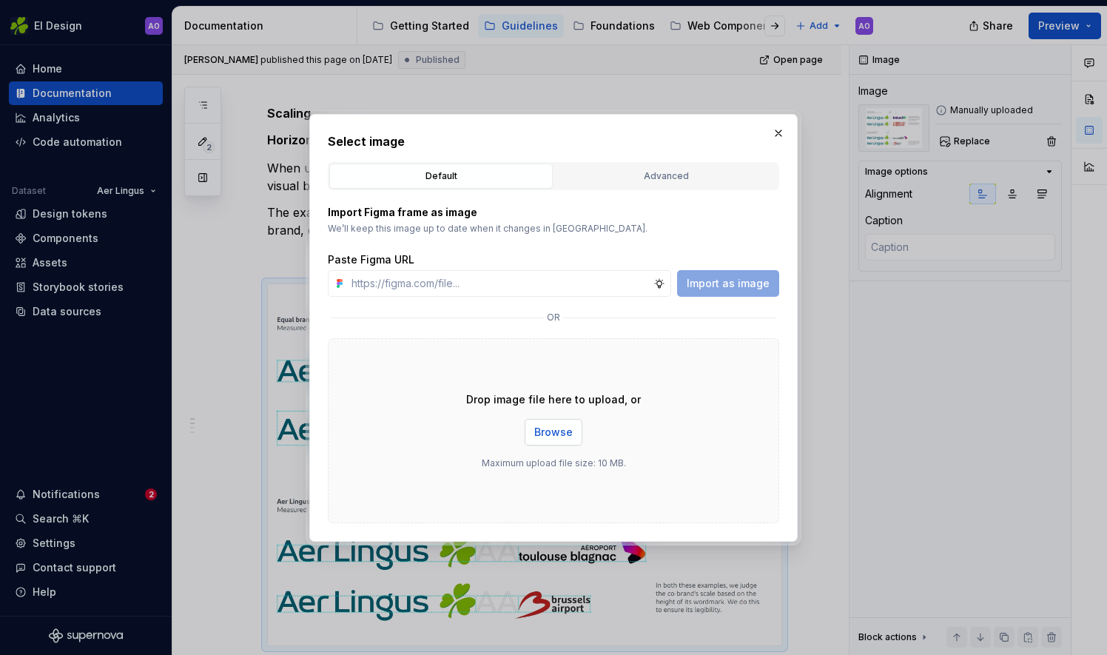
click at [557, 431] on span "Browse" at bounding box center [553, 432] width 38 height 15
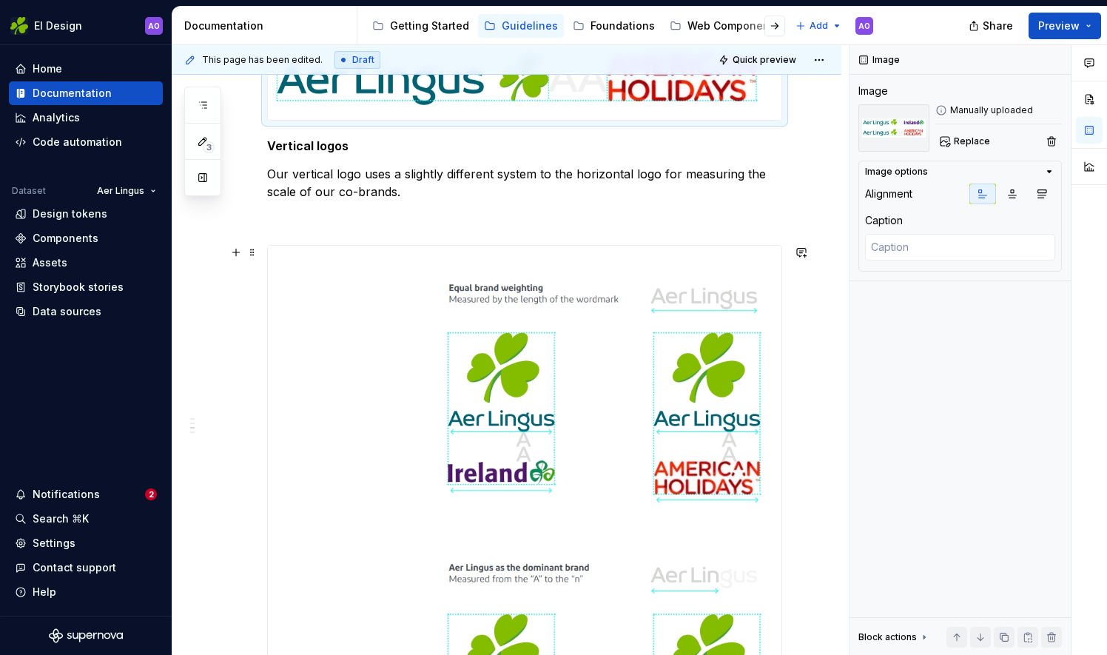
scroll to position [592, 0]
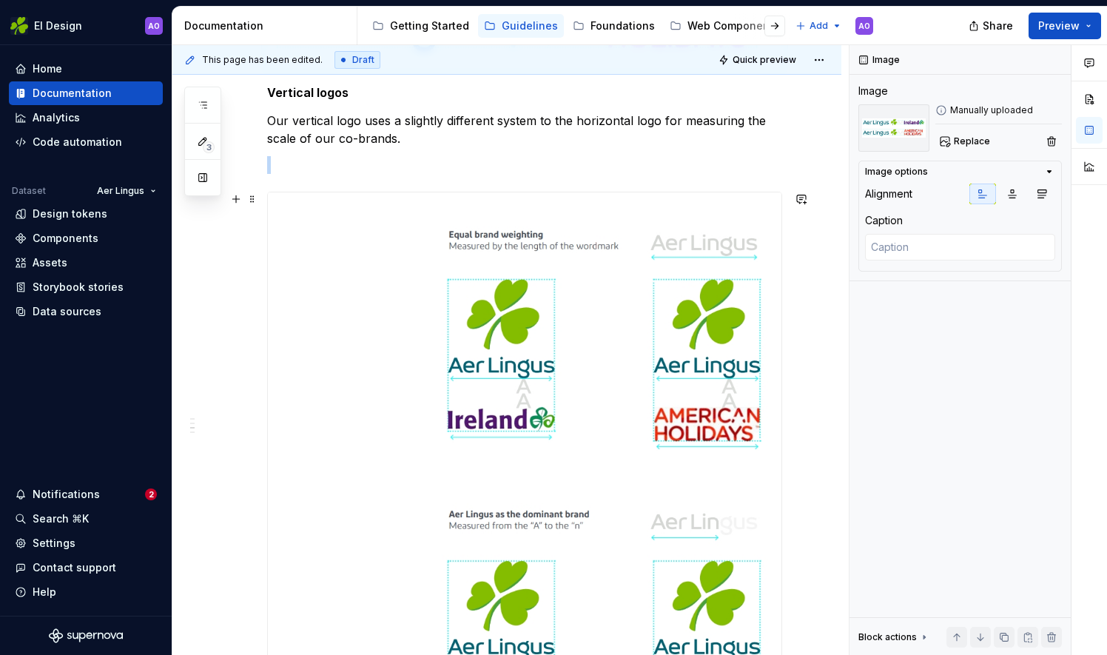
click at [509, 328] on img at bounding box center [525, 463] width 514 height 543
click at [963, 145] on span "Replace" at bounding box center [972, 141] width 36 height 12
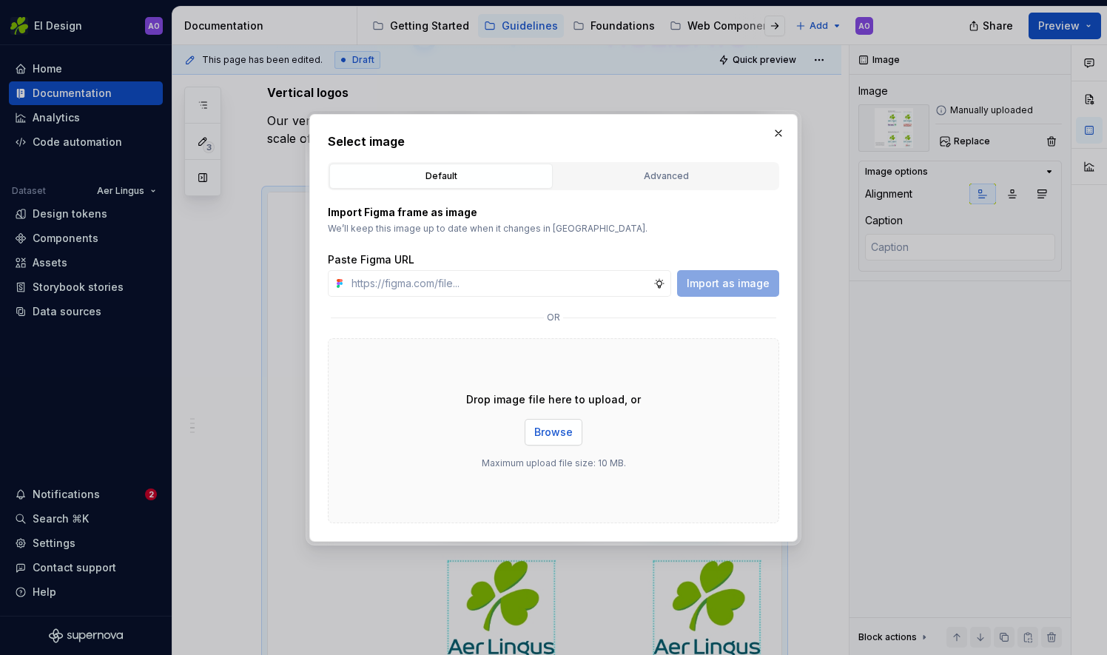
click at [554, 429] on span "Browse" at bounding box center [553, 432] width 38 height 15
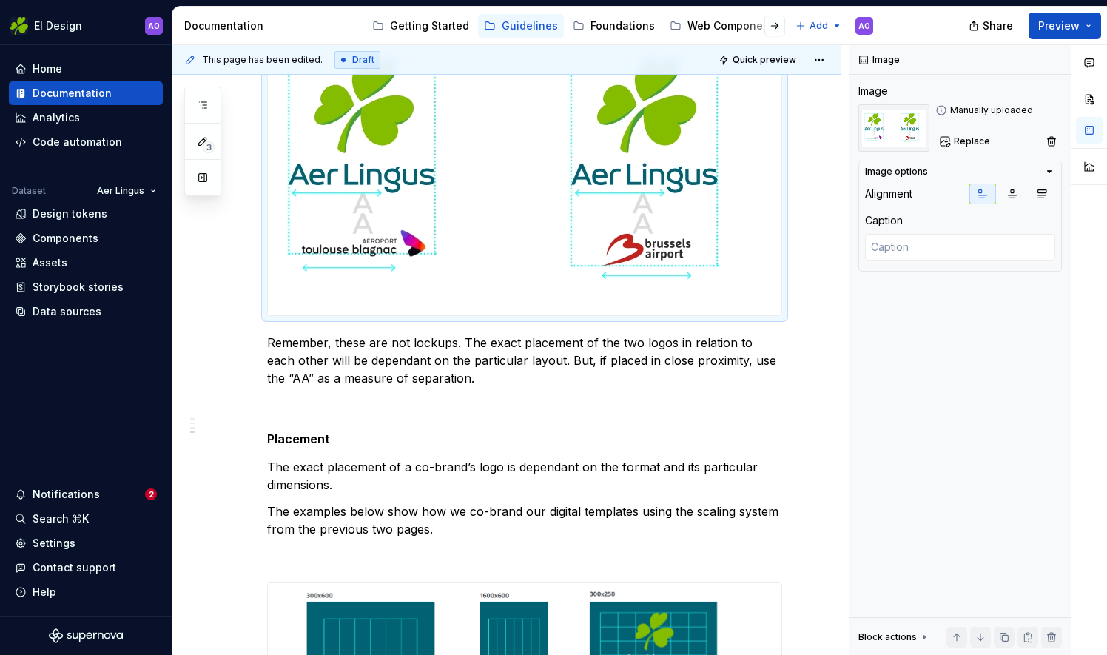
scroll to position [740, 0]
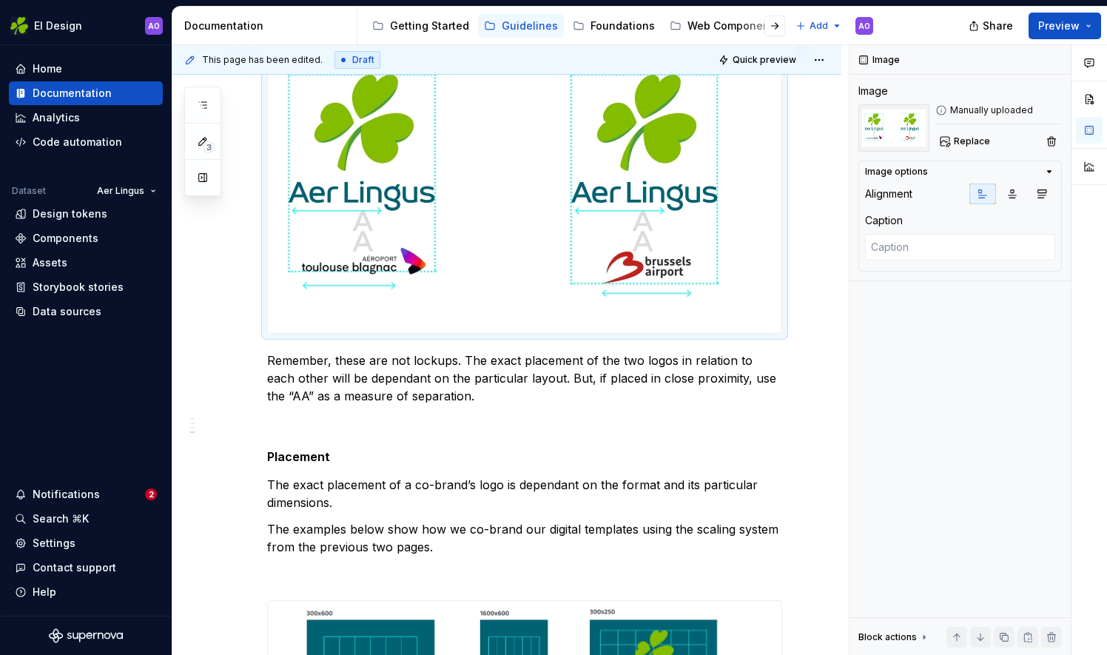
click at [555, 280] on img at bounding box center [519, 188] width 503 height 289
click at [643, 223] on img at bounding box center [519, 188] width 503 height 289
click at [983, 248] on textarea at bounding box center [960, 247] width 190 height 27
click at [482, 305] on img at bounding box center [519, 188] width 503 height 289
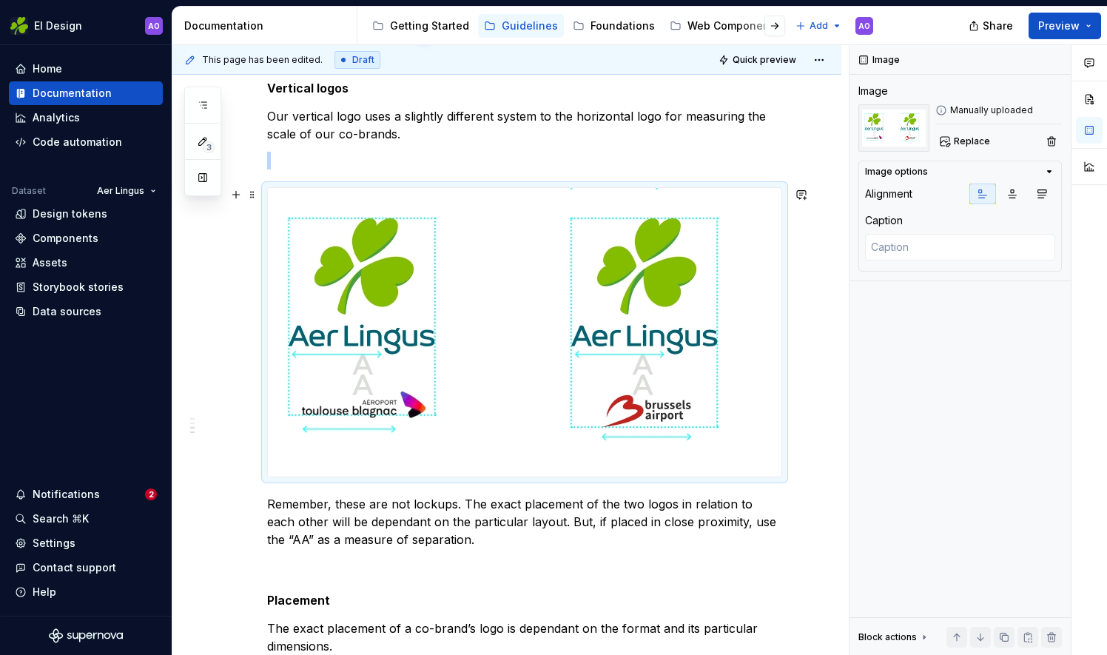
scroll to position [592, 0]
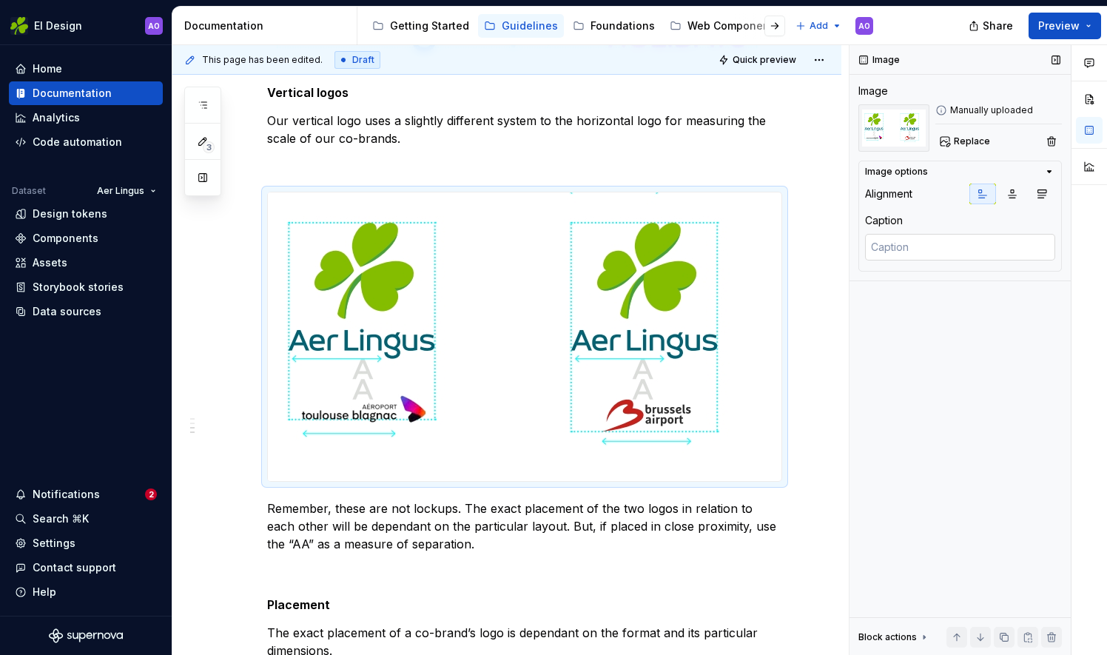
click at [903, 256] on div at bounding box center [960, 249] width 190 height 30
click at [907, 241] on textarea at bounding box center [960, 247] width 190 height 27
paste textarea "Equal brand weighting Measured by the length of the wordmark"
type textarea "*"
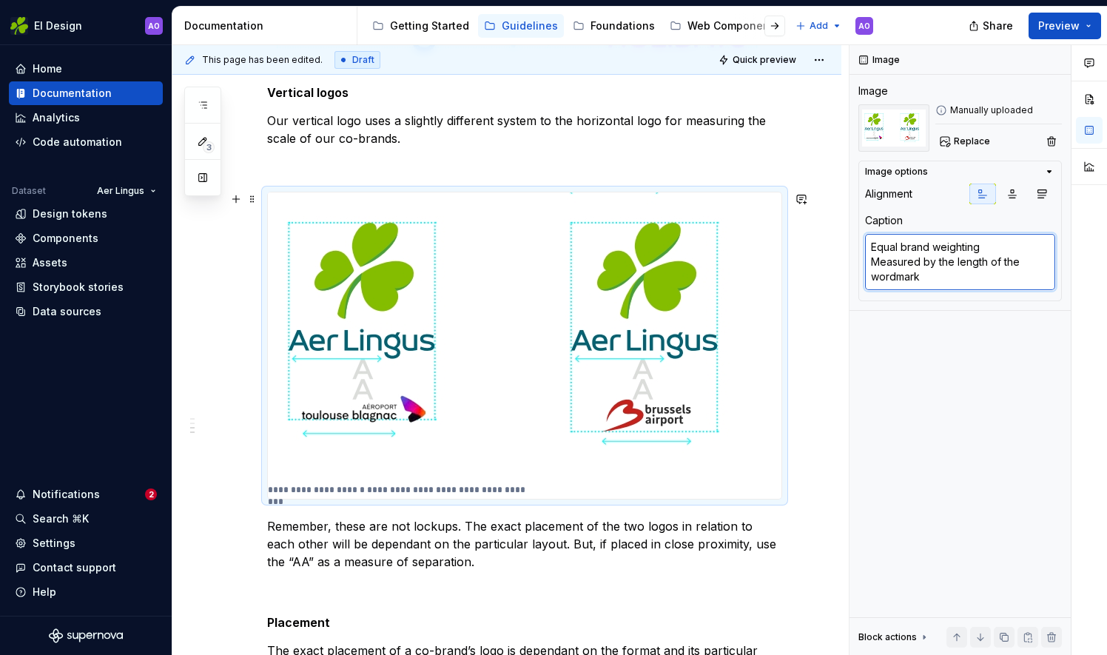
type textarea "Equal brand weighting Measured by the length of the wordmark"
click at [617, 470] on img at bounding box center [519, 336] width 503 height 289
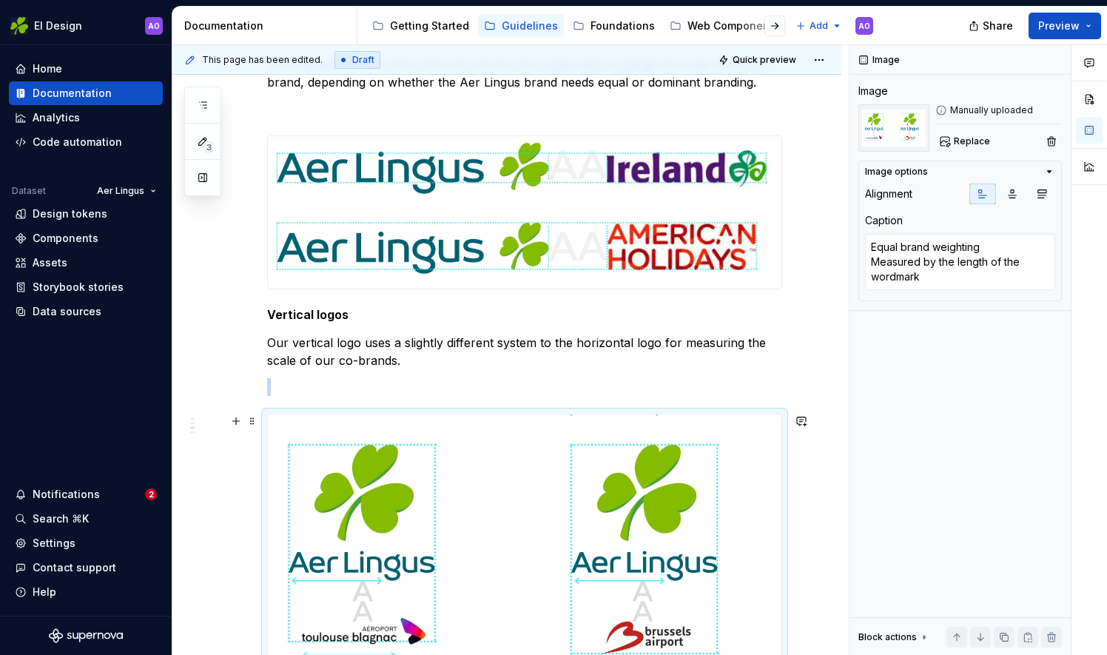
scroll to position [222, 0]
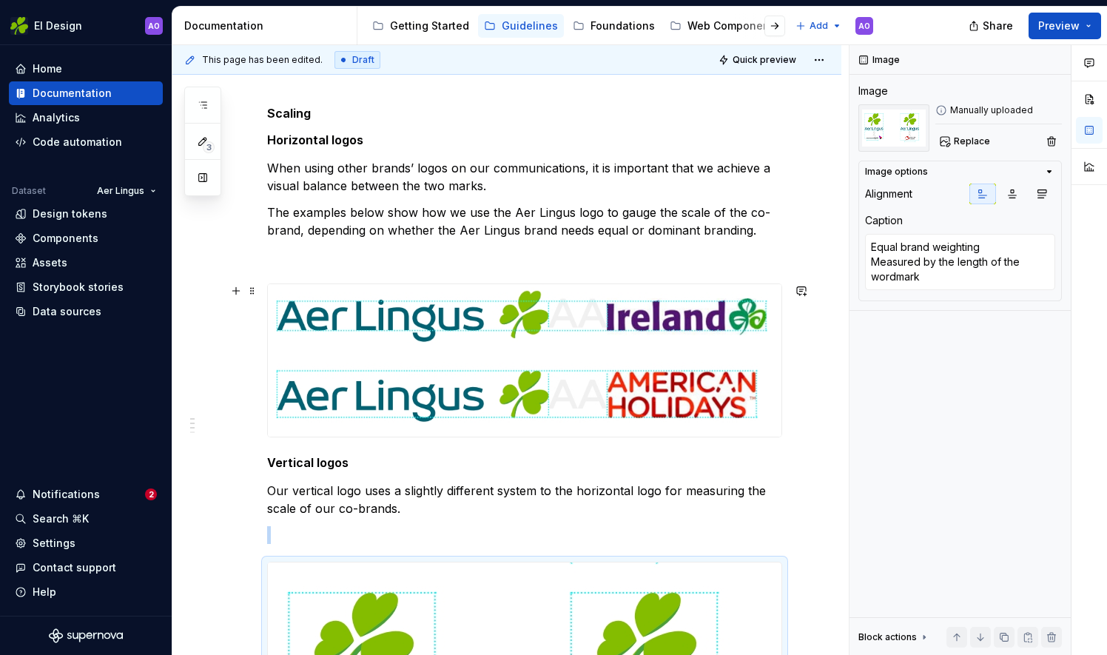
type textarea "*"
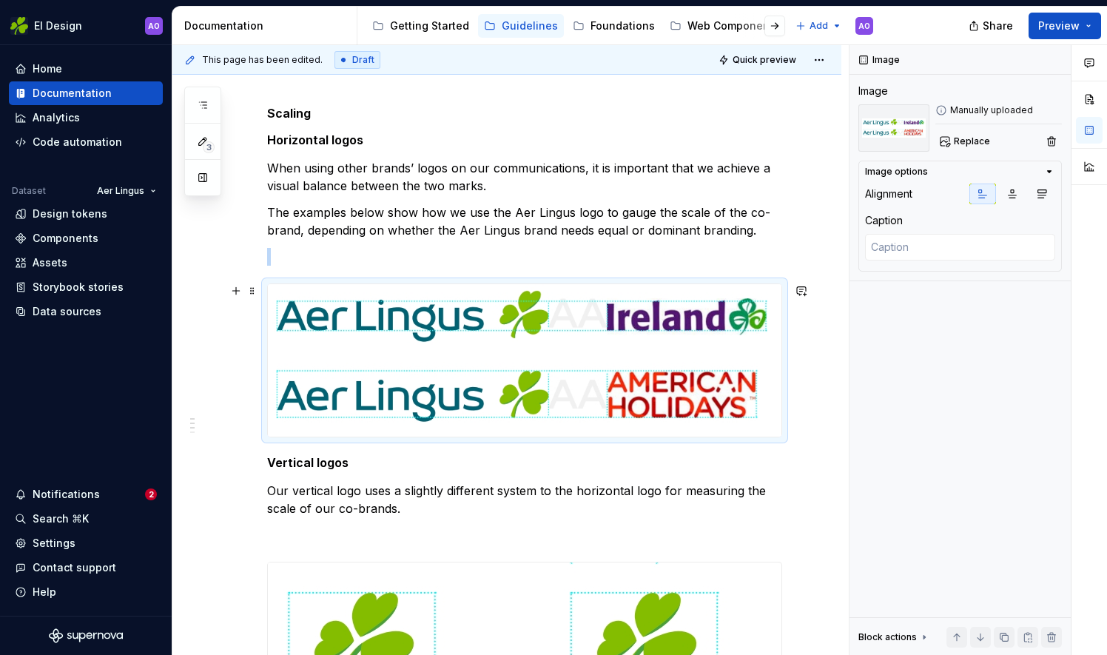
click at [611, 394] on img at bounding box center [525, 360] width 514 height 152
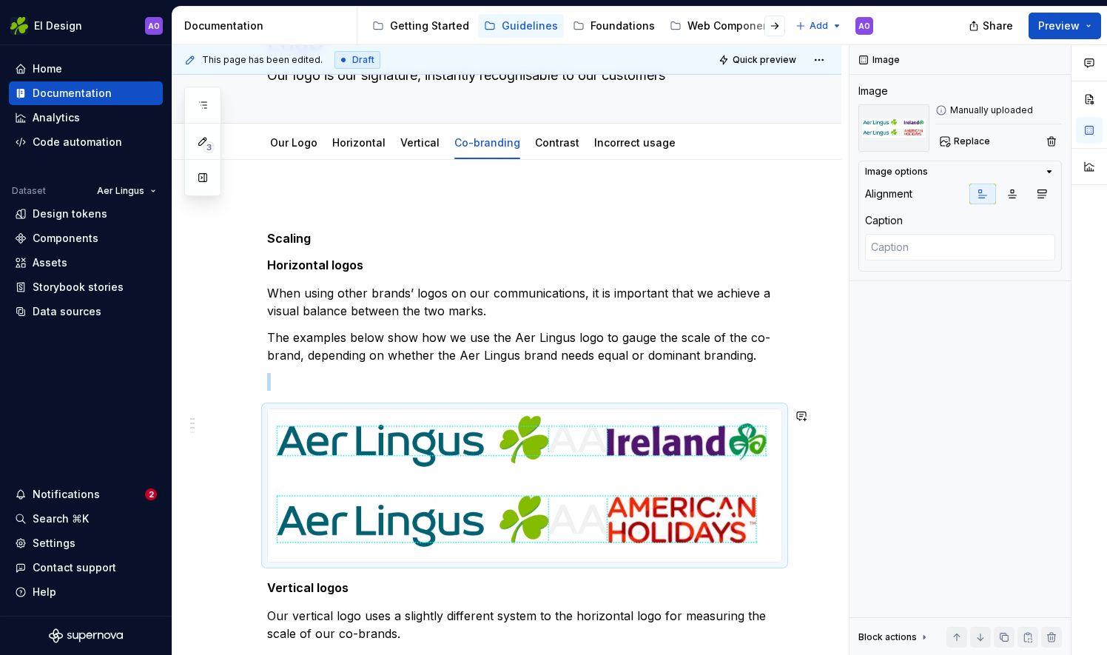
scroll to position [74, 0]
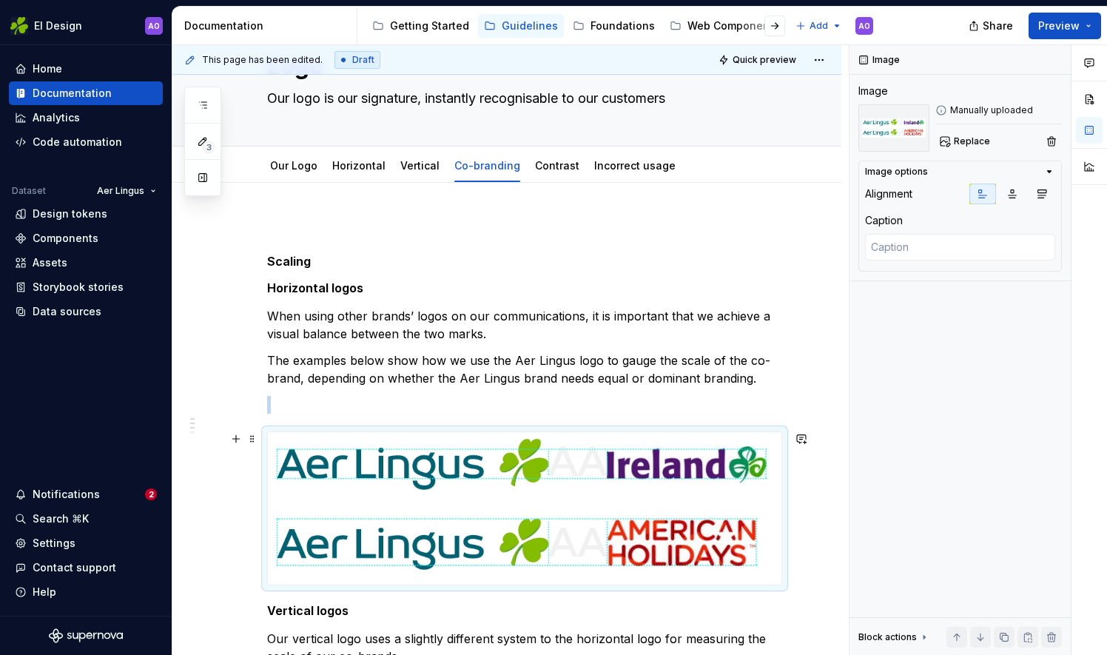
click at [533, 467] on img at bounding box center [525, 508] width 514 height 152
click at [975, 138] on span "Replace" at bounding box center [972, 141] width 36 height 12
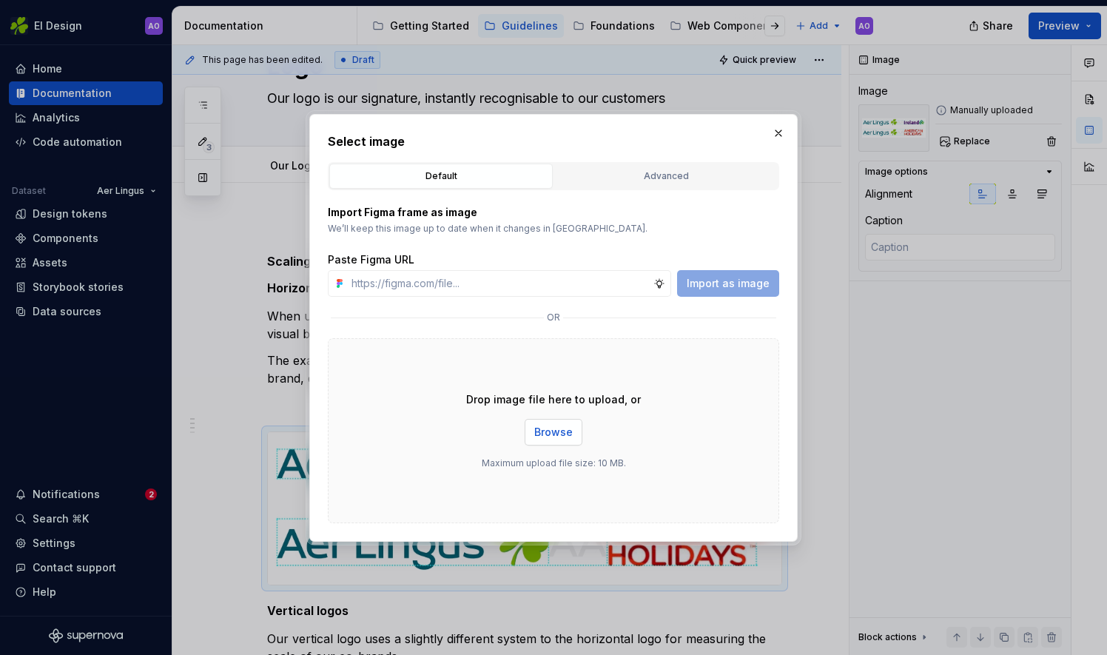
click at [565, 437] on span "Browse" at bounding box center [553, 432] width 38 height 15
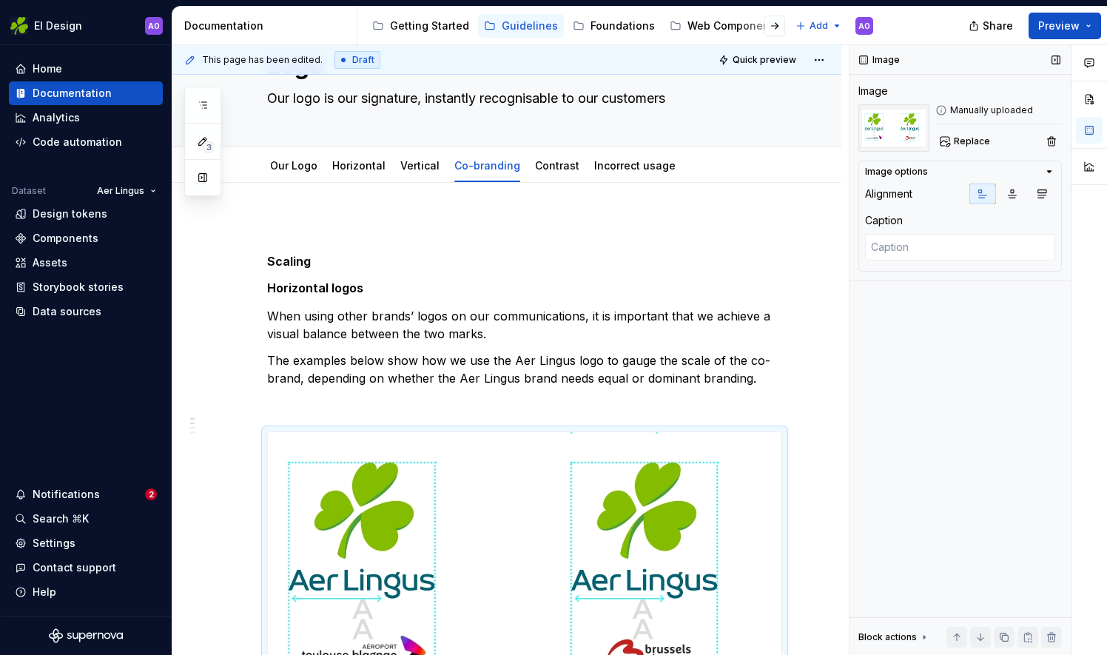
click at [928, 232] on div "Caption" at bounding box center [960, 238] width 190 height 50
click at [928, 252] on textarea at bounding box center [960, 247] width 190 height 27
paste textarea "The exact way we measure the scaling depends on the shape of the co-brand's log…"
type textarea "*"
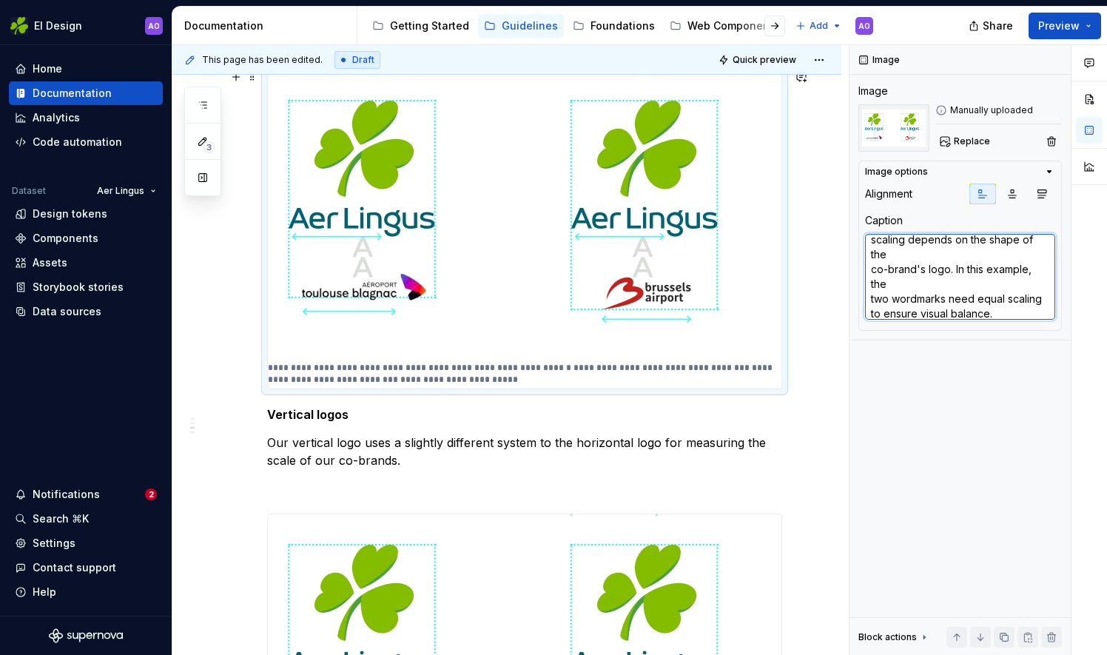
scroll to position [518, 0]
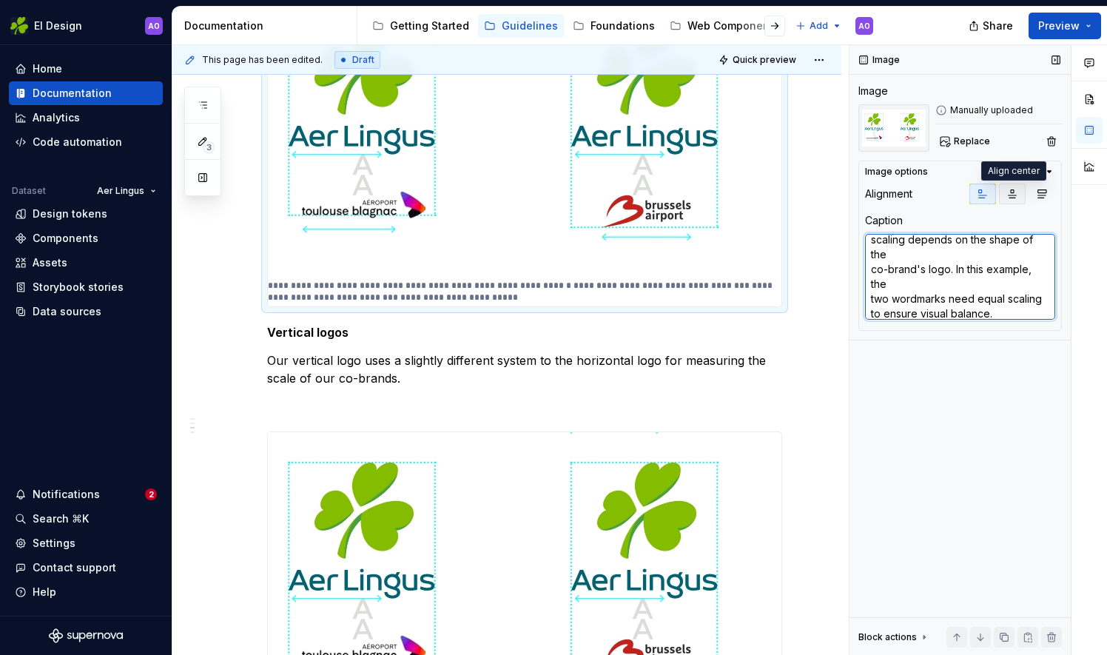
type textarea "The exact way we measure the scaling depends on the shape of the co-brand's log…"
click at [1012, 191] on icon "button" at bounding box center [1012, 194] width 12 height 12
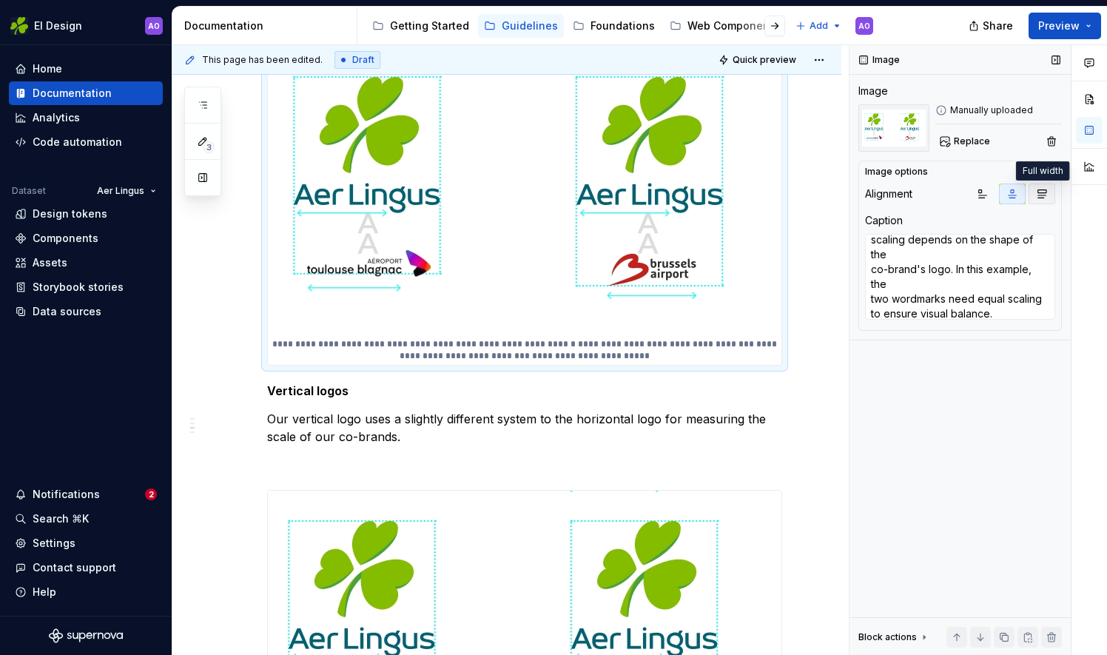
click at [1040, 189] on icon "button" at bounding box center [1042, 194] width 12 height 12
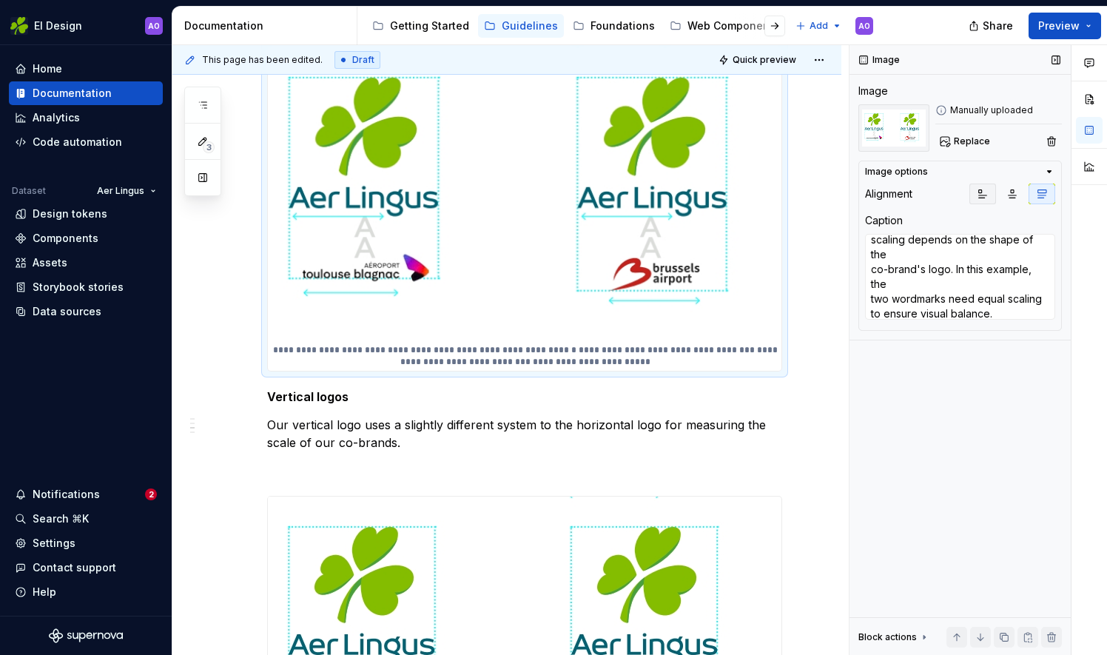
click at [985, 192] on icon "button" at bounding box center [983, 194] width 12 height 12
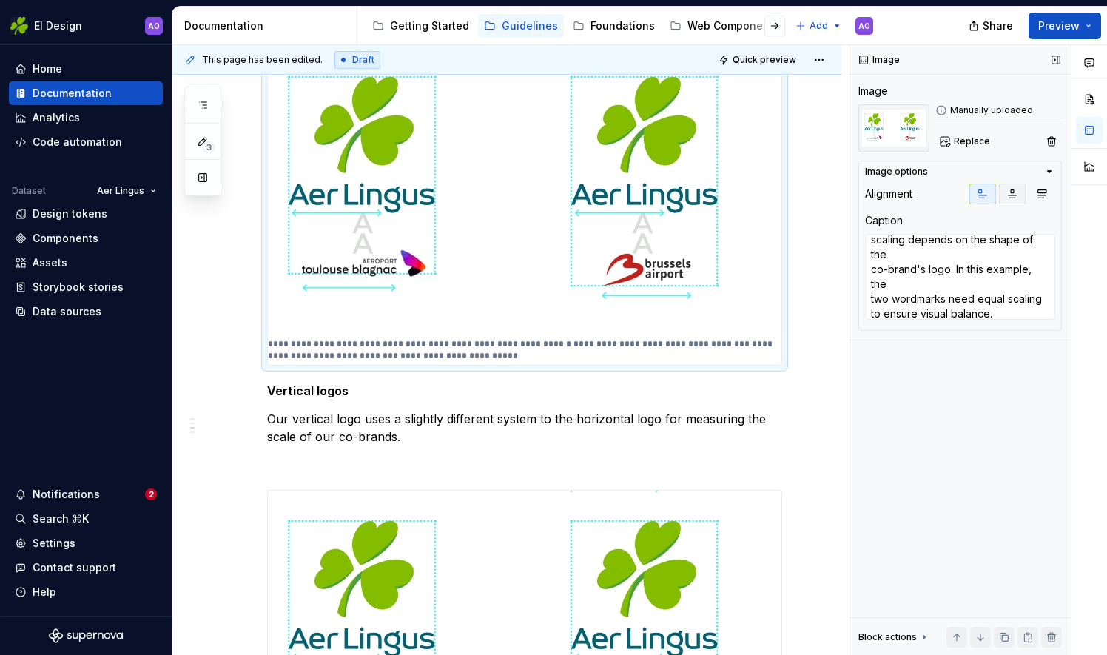
click at [1011, 198] on icon "button" at bounding box center [1012, 194] width 12 height 12
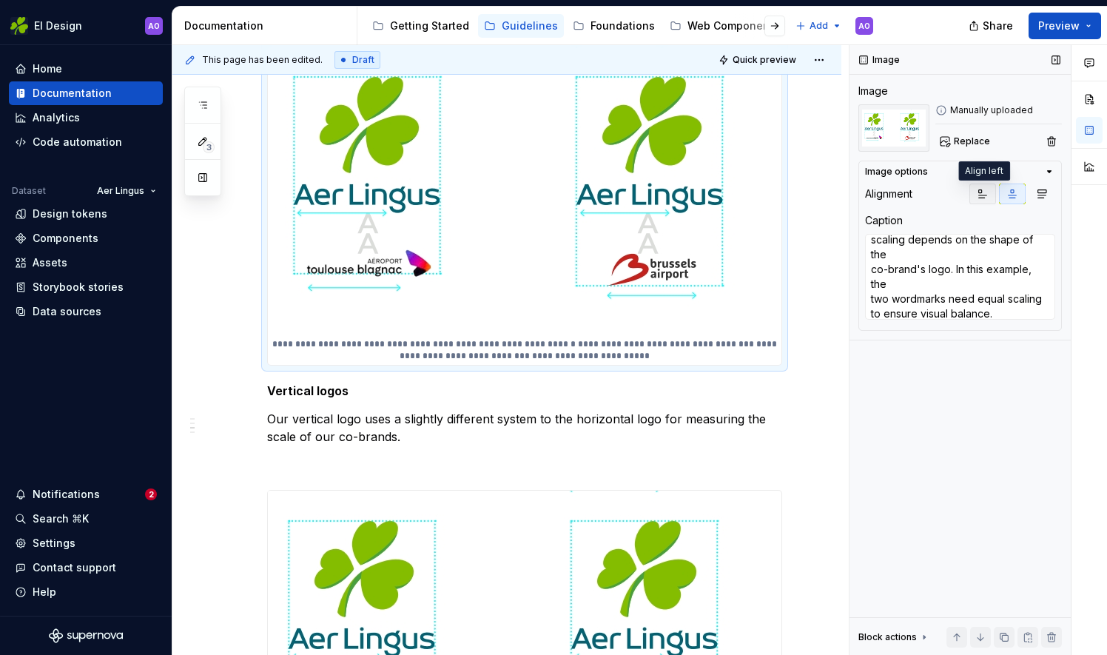
click at [981, 195] on icon "button" at bounding box center [983, 194] width 12 height 12
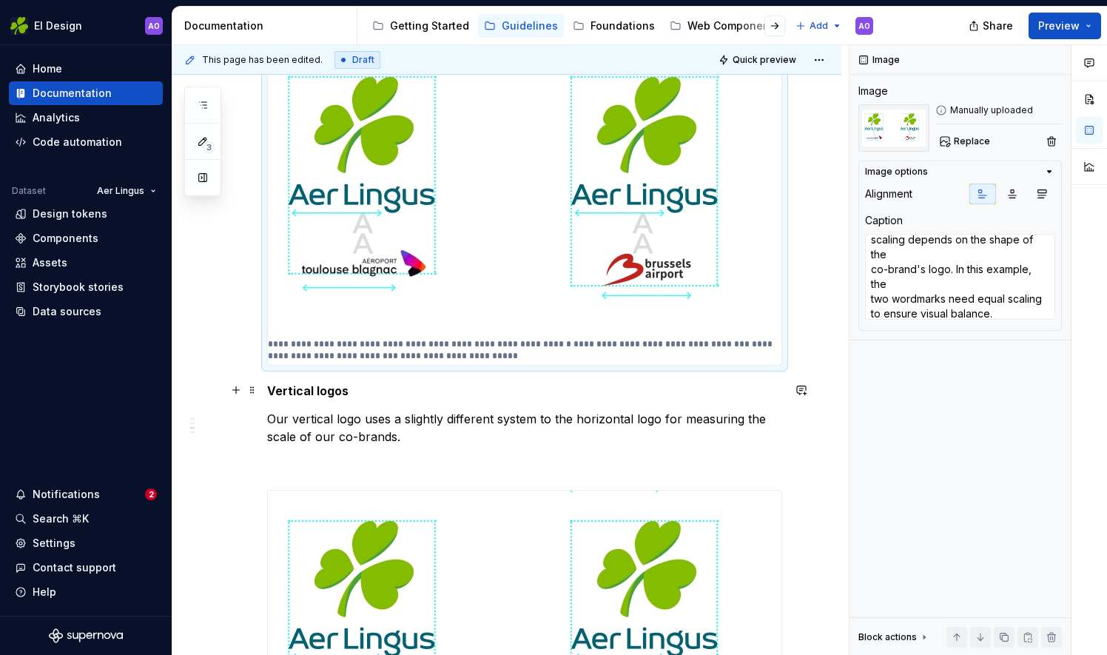
click at [272, 377] on div "**********" at bounding box center [524, 650] width 515 height 1635
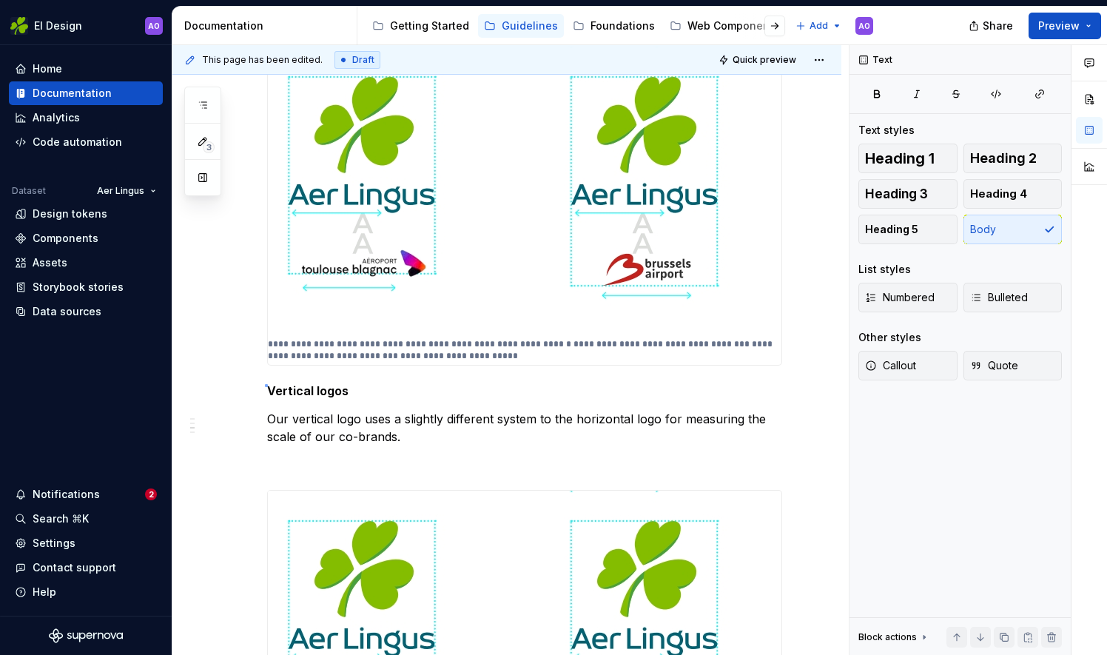
click at [265, 386] on div "**********" at bounding box center [510, 350] width 676 height 611
click at [267, 389] on h5 "Vertical logos" at bounding box center [524, 390] width 515 height 15
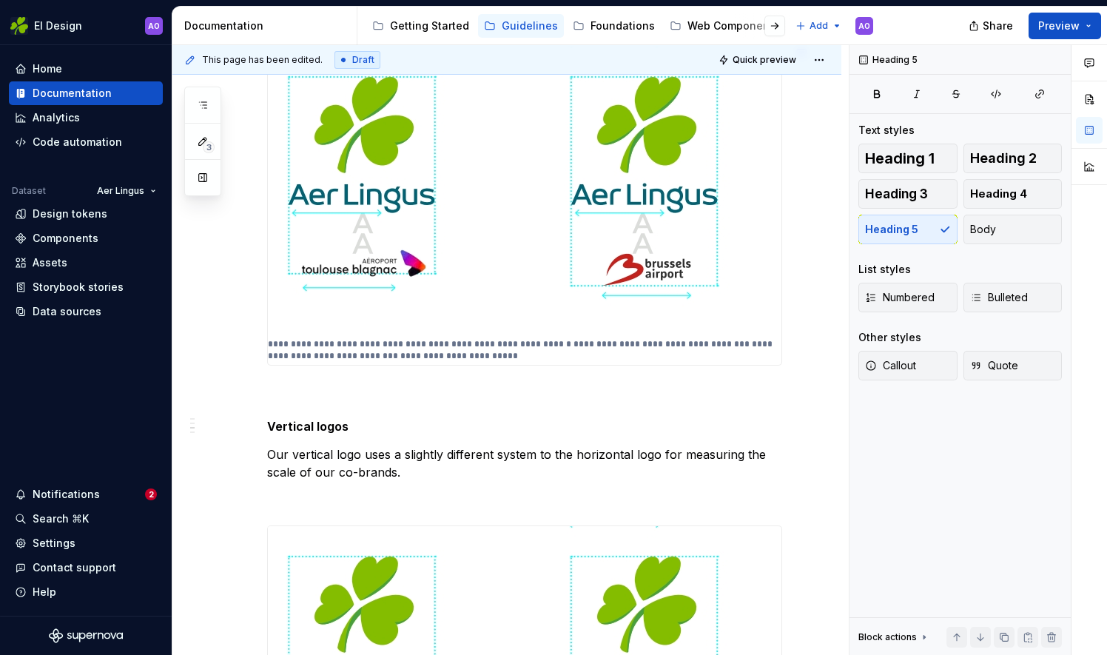
click at [283, 381] on div "**********" at bounding box center [524, 668] width 515 height 1670
click at [238, 389] on button "button" at bounding box center [236, 391] width 21 height 21
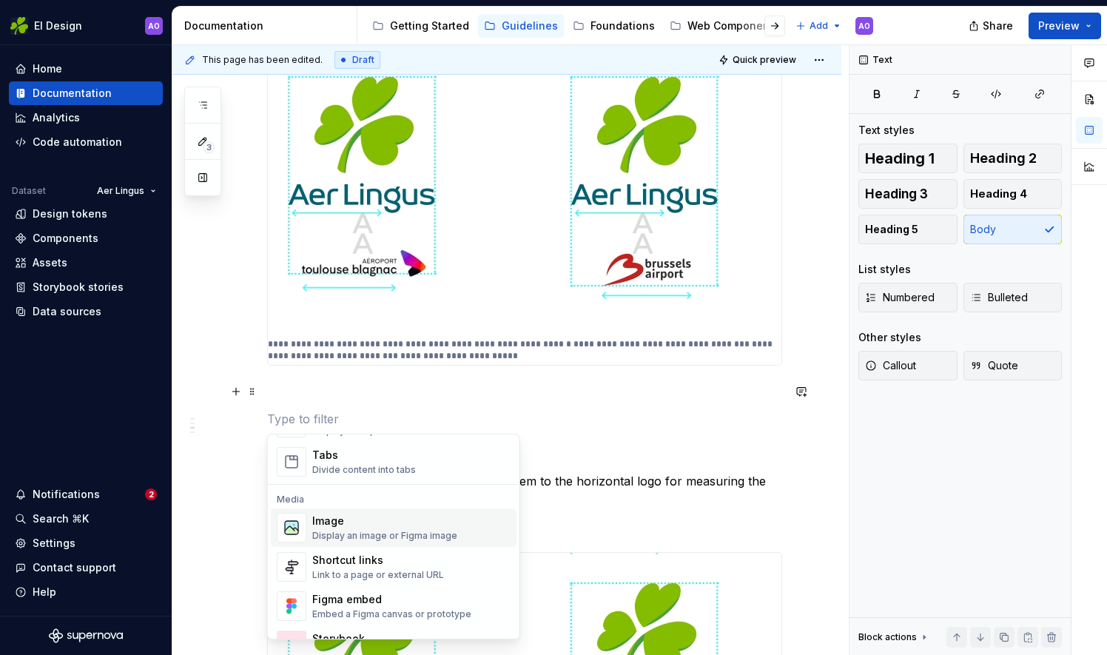
scroll to position [592, 0]
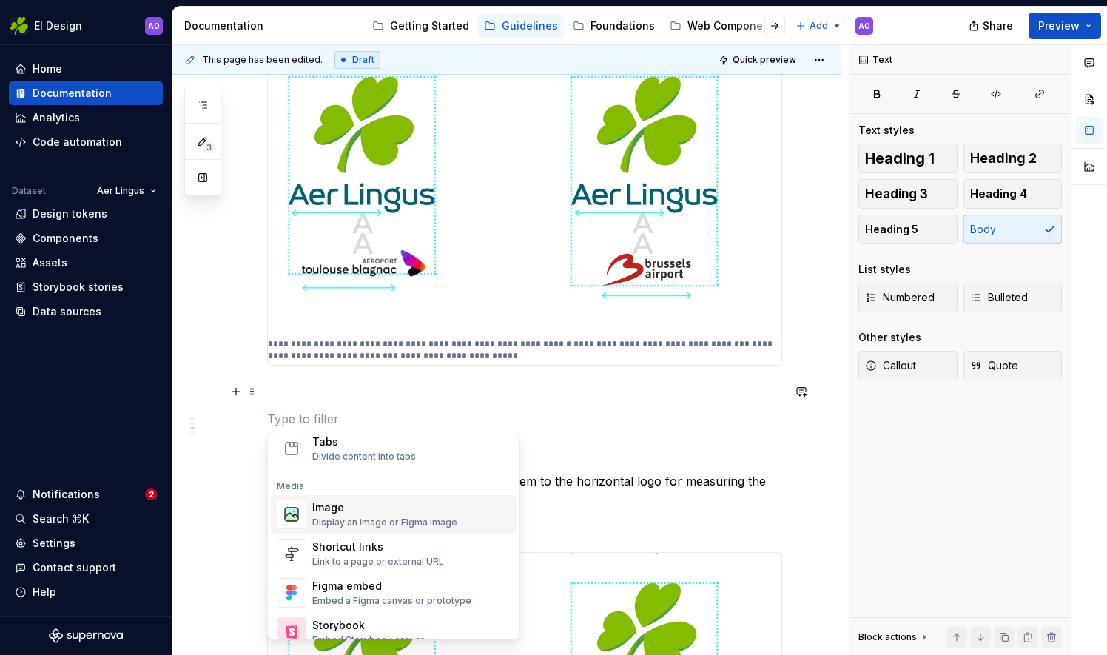
click at [382, 520] on div "Display an image or Figma image" at bounding box center [384, 523] width 145 height 12
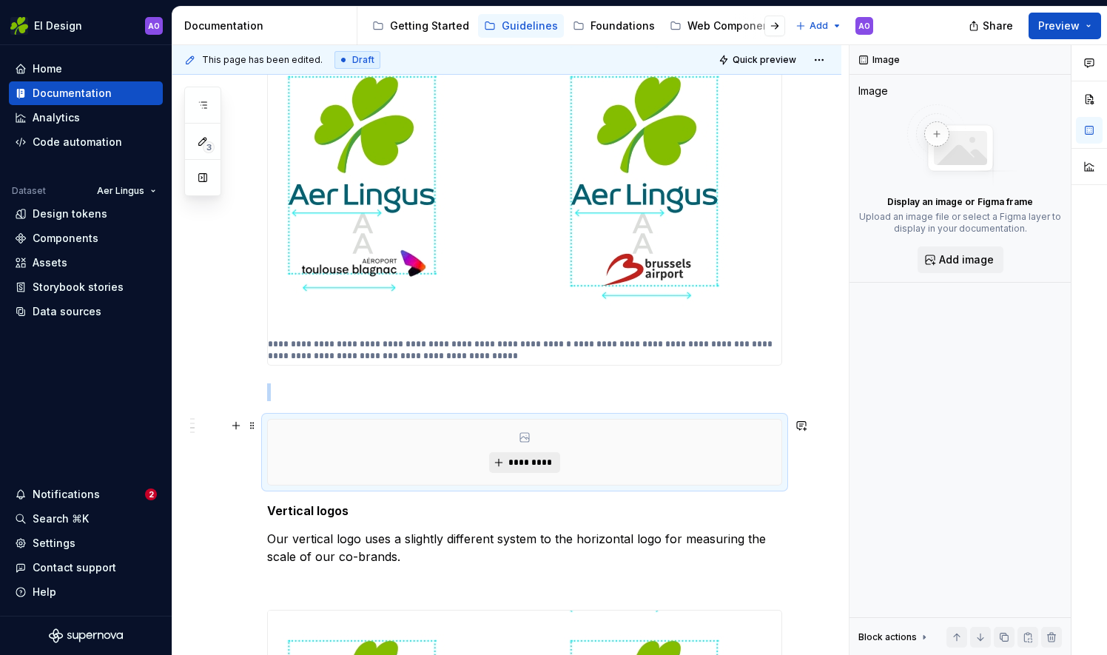
click at [516, 463] on span "*********" at bounding box center [530, 463] width 45 height 12
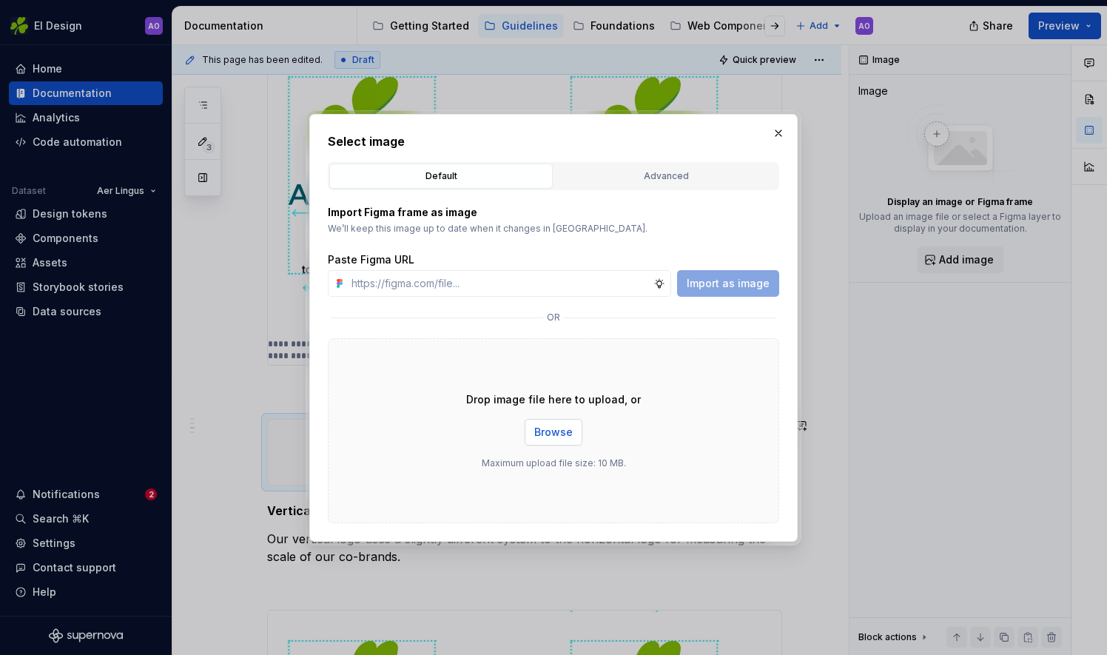
click at [558, 437] on span "Browse" at bounding box center [553, 432] width 38 height 15
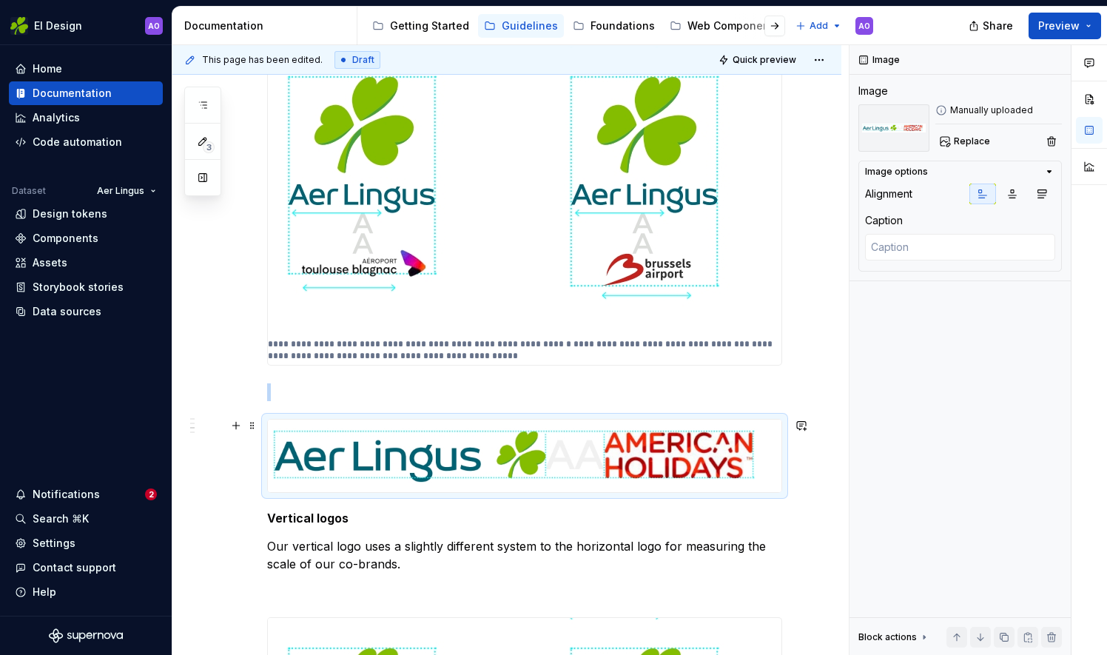
click at [586, 451] on img at bounding box center [525, 456] width 514 height 73
click at [428, 462] on img at bounding box center [525, 456] width 514 height 73
click at [950, 246] on textarea at bounding box center [960, 247] width 190 height 27
paste textarea "Whereas is this example, the cobrand's logo requires the height of the Shamroc…"
type textarea "*"
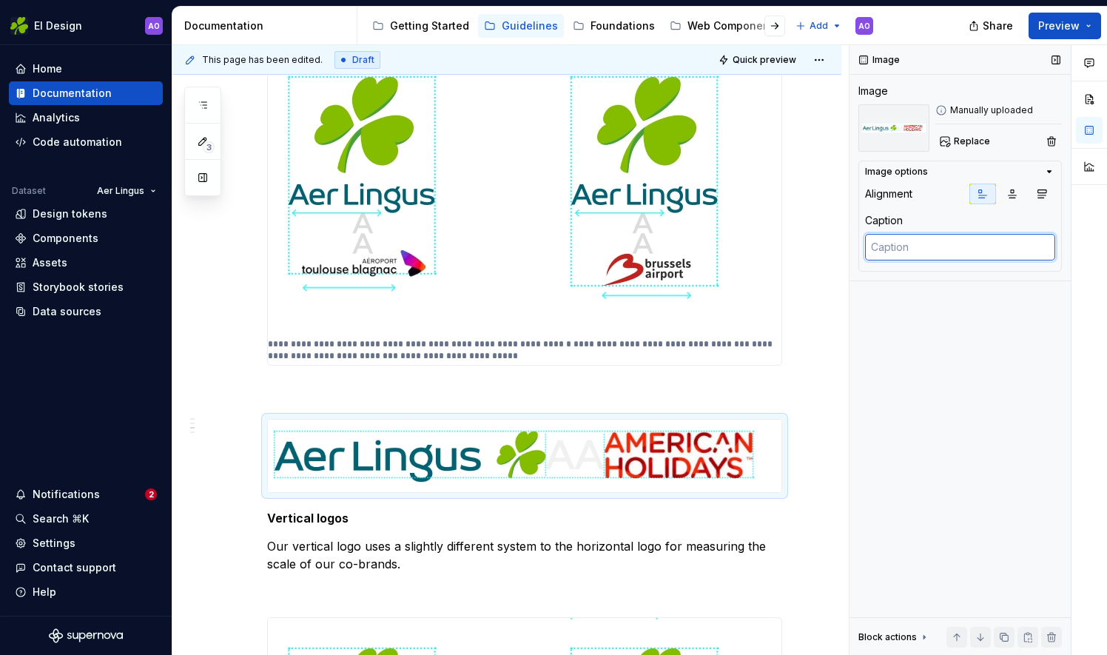
type textarea "Whereas is this example, the cobrand's logo requires the height of the Shamroc…"
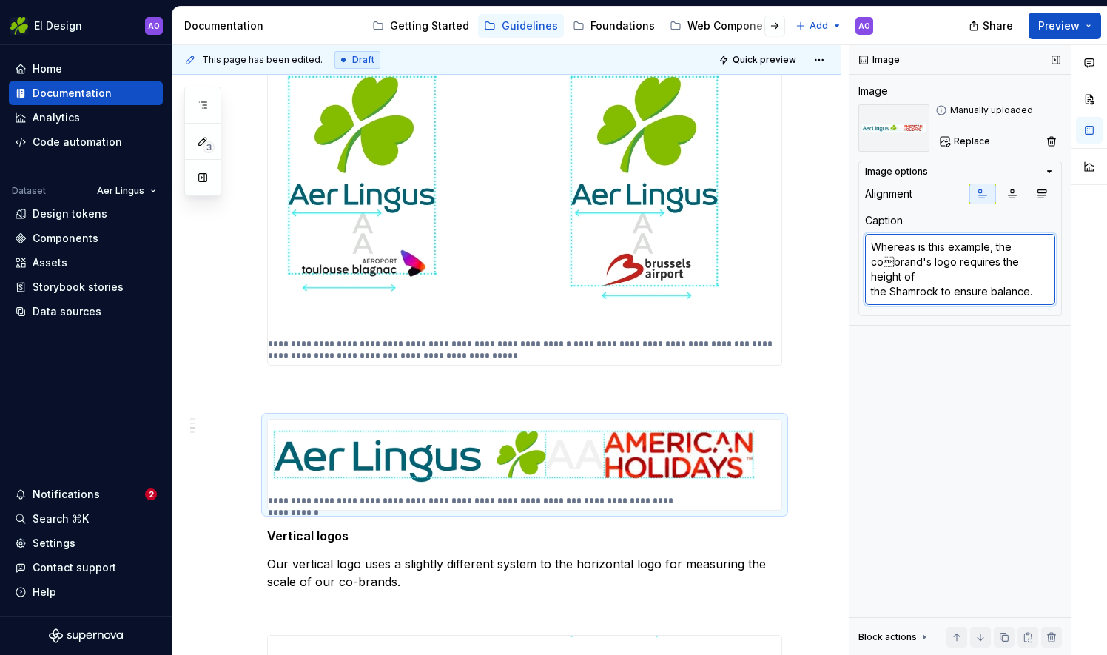
click at [890, 263] on textarea "Whereas is this example, the cobrand's logo requires the height of the Shamroc…" at bounding box center [960, 269] width 190 height 71
click at [887, 263] on textarea "Whereas is this example, the cobrand's logo requires the height of the Shamroc…" at bounding box center [960, 269] width 190 height 71
type textarea "*"
type textarea "Whereas is this example, the cobrand's logo requires the height of the Shamrock…"
type textarea "*"
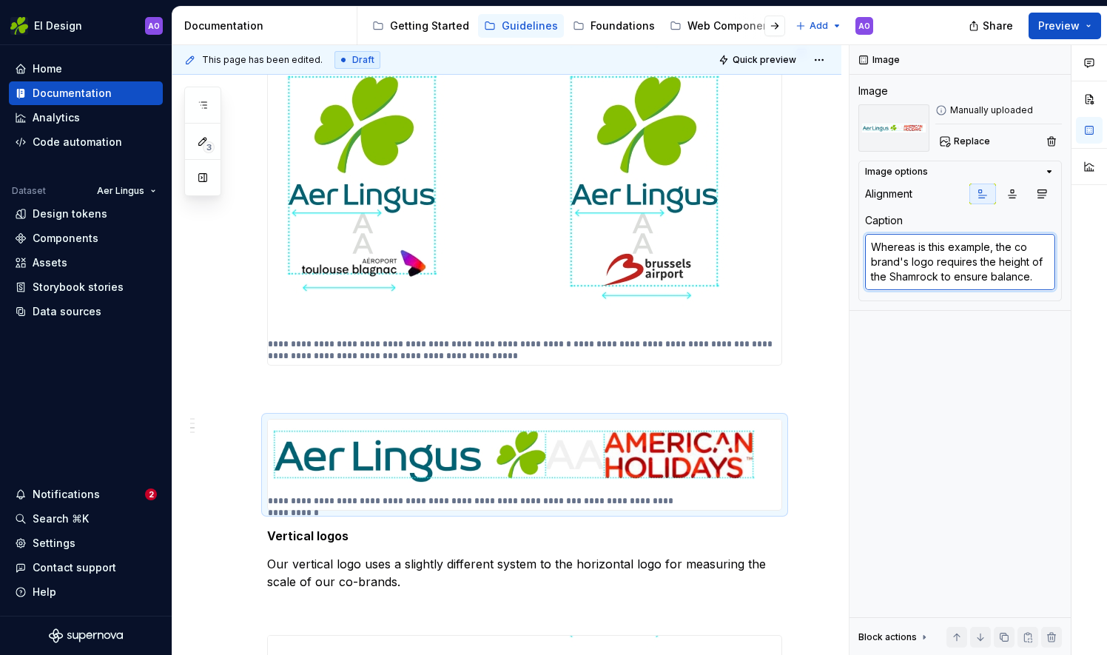
type textarea "Whereas is this example, the co brand's logo requires the height of the Shamroc…"
click at [1026, 247] on textarea "Whereas is this example, the co brand's logo requires the height of the Shamroc…" at bounding box center [960, 262] width 190 height 56
click at [981, 253] on textarea "Whereas is this example, the co brand's logo requires the height of the Shamroc…" at bounding box center [960, 262] width 190 height 56
click at [872, 259] on textarea "Whereas is this example, the co brand's logo requires the height of the Shamroc…" at bounding box center [960, 262] width 190 height 56
type textarea "*"
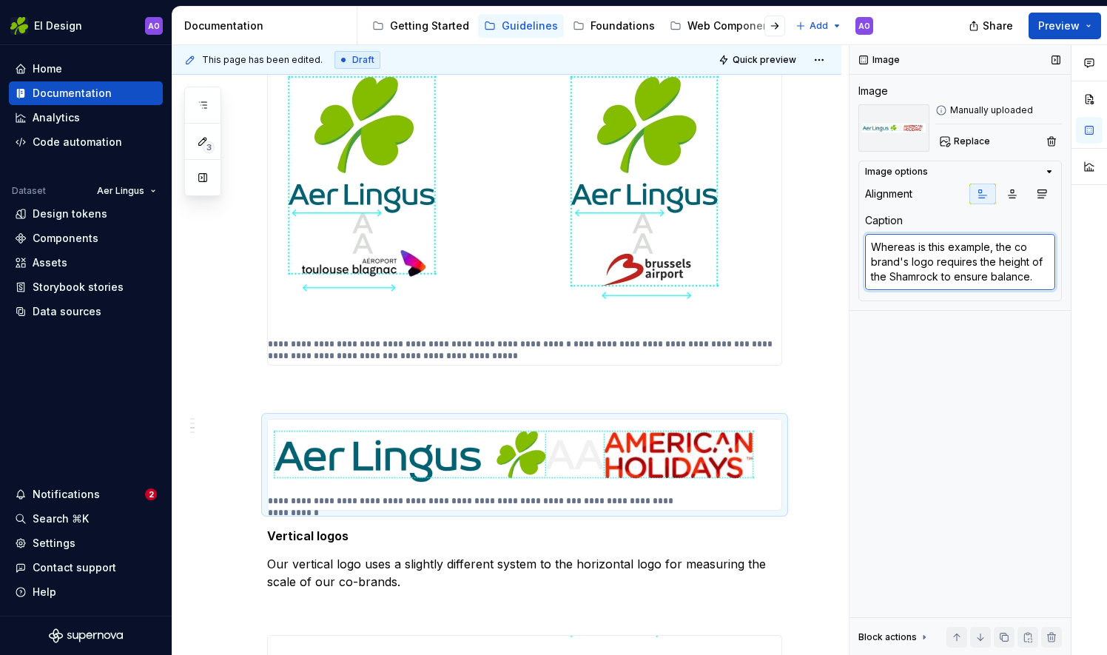
type textarea "Whereas is this example, the cobrand's logo requires the height of the Shamrock…"
type textarea "*"
type textarea "Whereas is this example, the co-brand's logo requires the height of the Shamroc…"
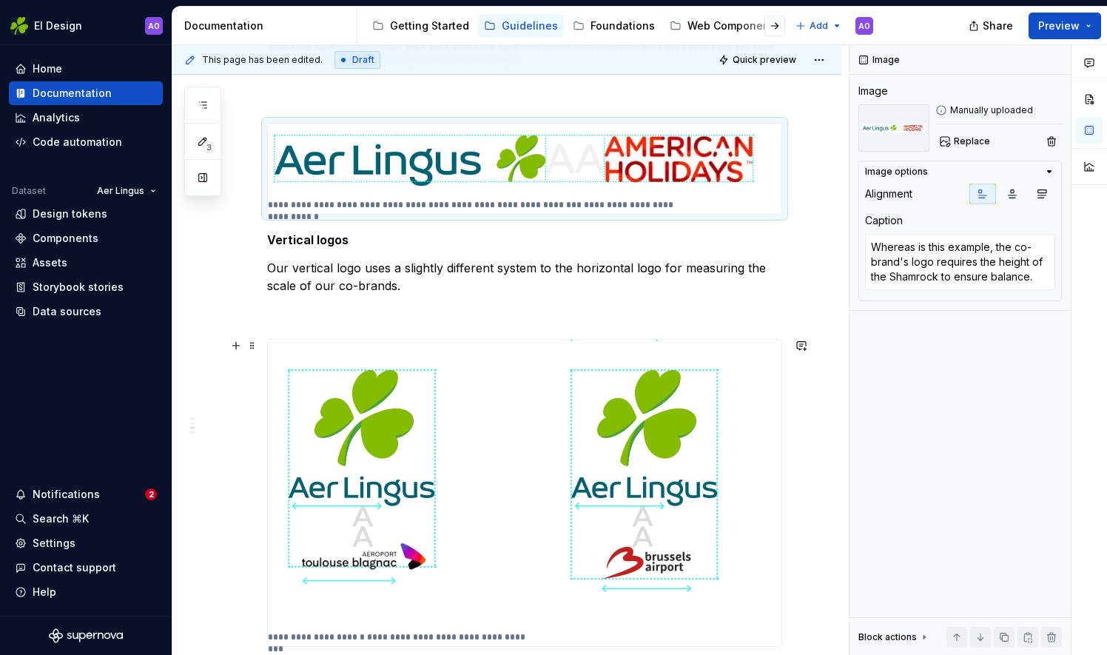
scroll to position [904, 0]
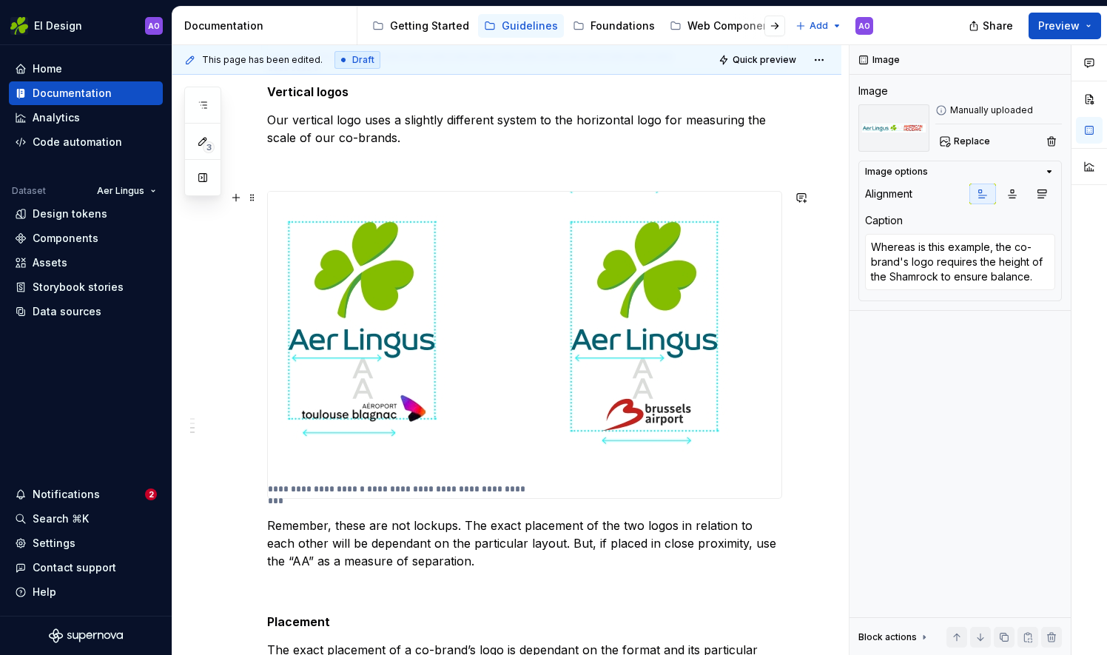
type textarea "*"
type textarea "Equal brand weighting Measured by the length of the wordmark"
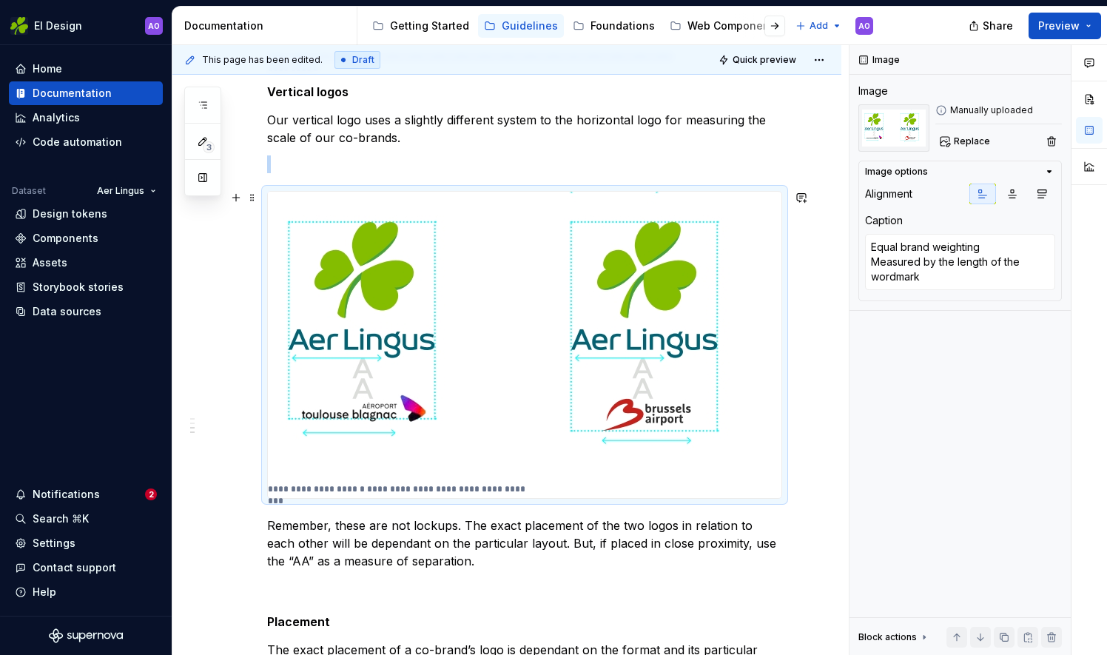
click at [543, 474] on img at bounding box center [519, 336] width 503 height 289
click at [921, 275] on textarea "Equal brand weighting Measured by the length of the wordmark" at bounding box center [960, 262] width 190 height 56
click at [918, 277] on textarea "Equal brand weighting Measured by the length of the wordmark" at bounding box center [960, 262] width 190 height 56
click at [919, 272] on textarea "Equal brand weighting Measured by the length of the wordmark" at bounding box center [960, 262] width 190 height 56
type textarea "*"
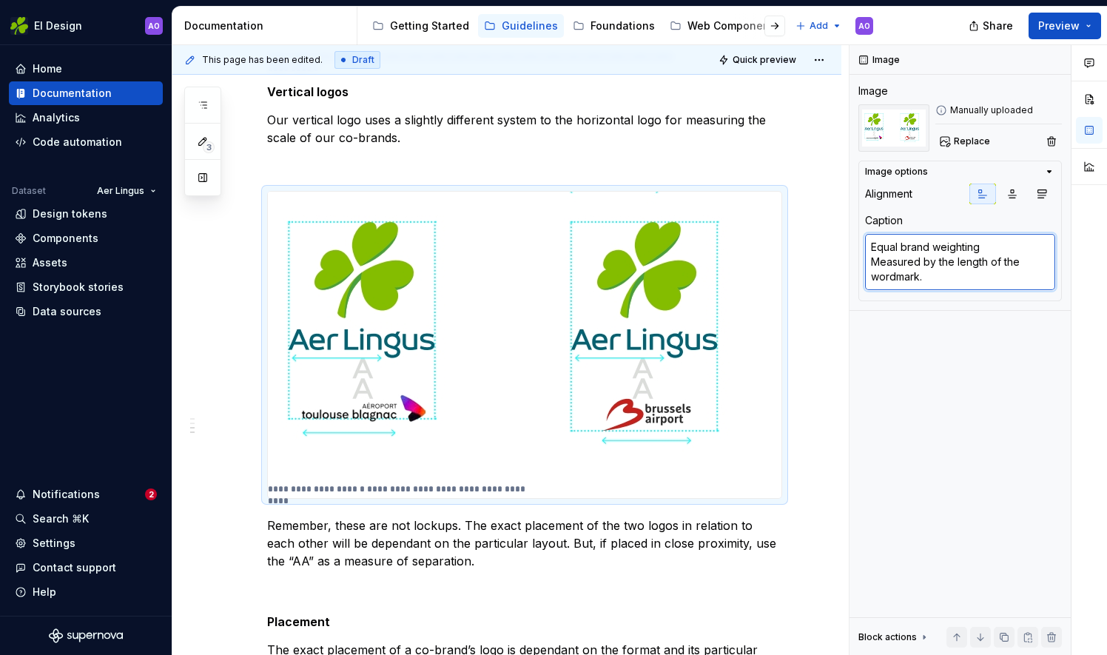
type textarea "Equal brand weighting Measured by the length of the wordmark."
paste textarea "In this example, we judge the co-brand's scale based on the length of its wordm…"
type textarea "*"
type textarea "In this example, we judge the co-brand's scale based on the length of its wordm…"
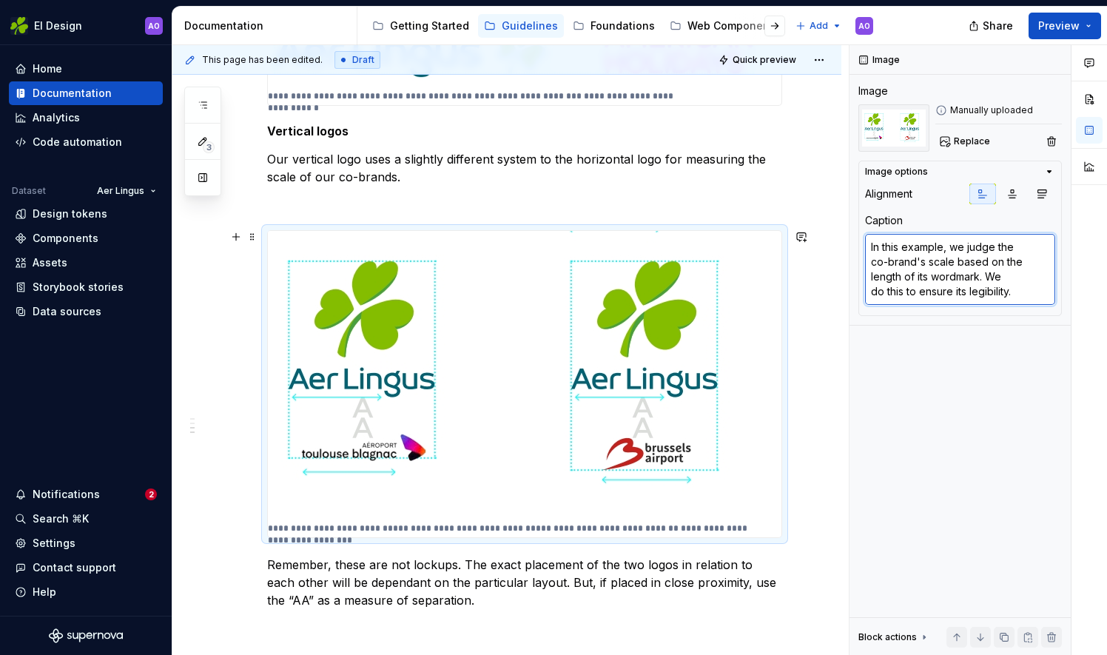
scroll to position [682, 0]
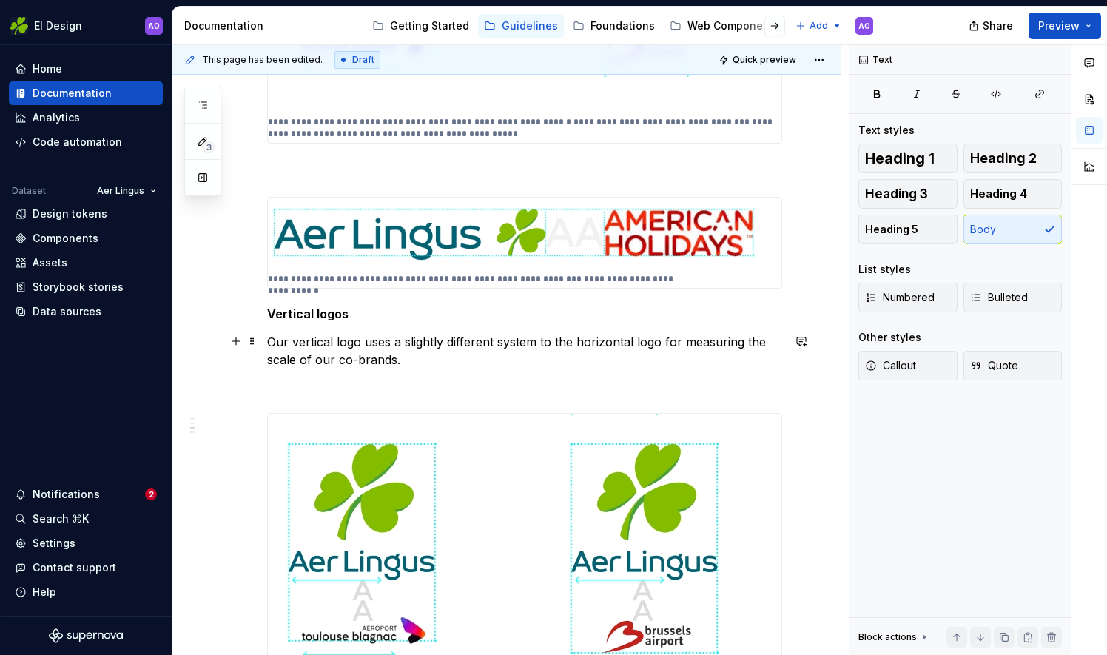
drag, startPoint x: 435, startPoint y: 354, endPoint x: 428, endPoint y: 354, distance: 7.4
click at [435, 354] on p "Our vertical logo uses a slightly different system to the horizontal logo for m…" at bounding box center [524, 351] width 515 height 36
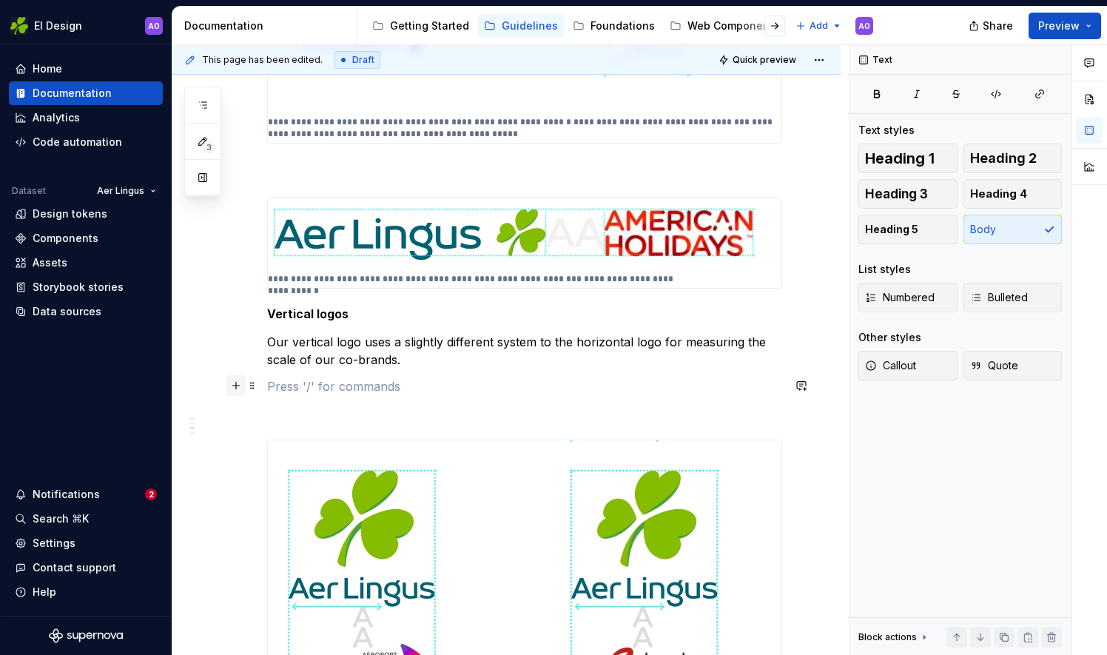
click at [234, 388] on button "button" at bounding box center [236, 385] width 21 height 21
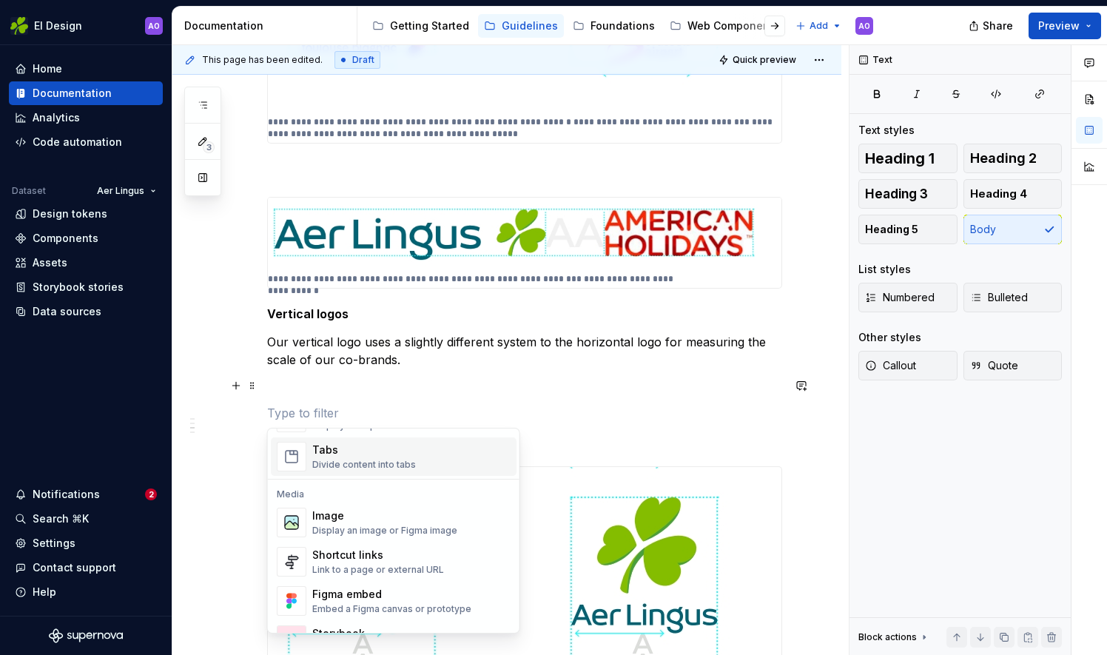
scroll to position [592, 0]
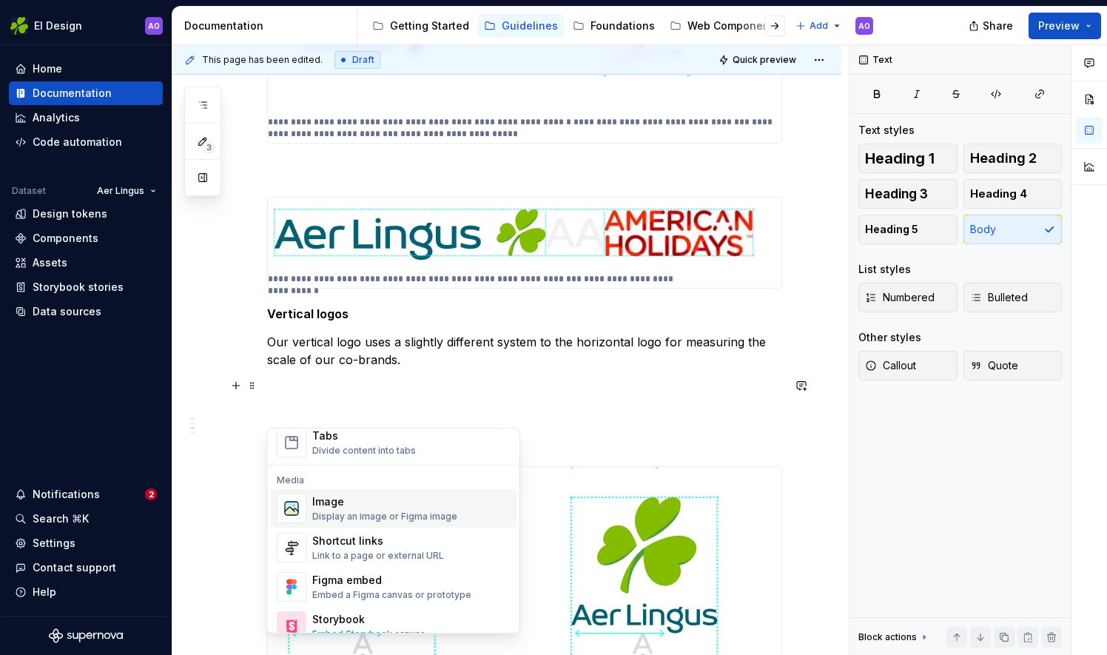
click at [332, 503] on div "Image" at bounding box center [384, 501] width 145 height 15
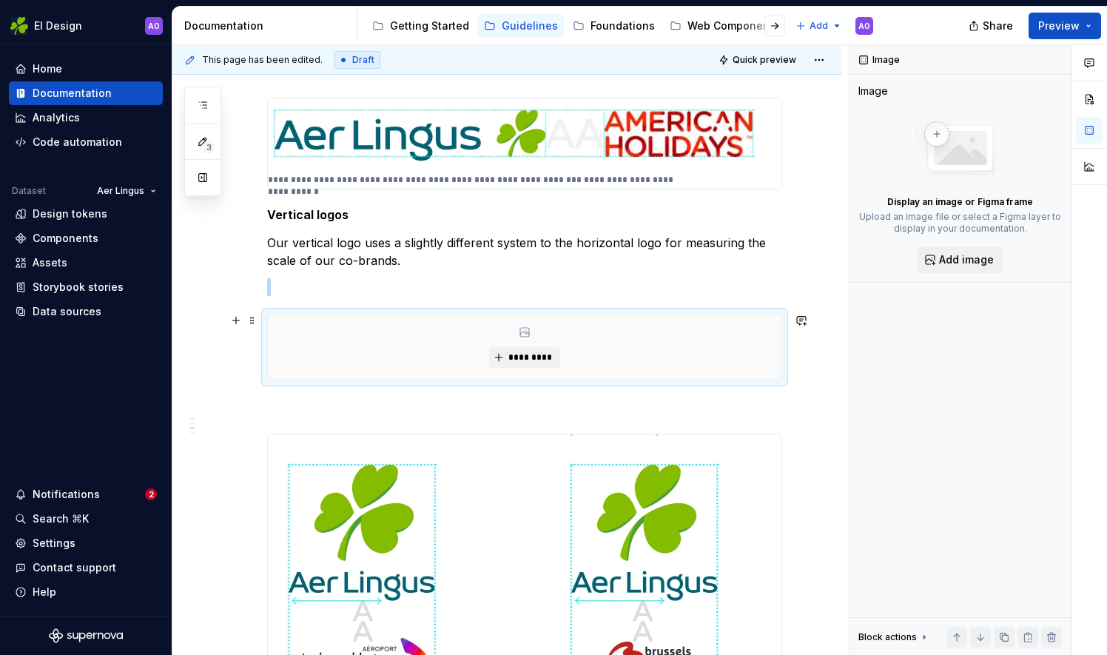
scroll to position [978, 0]
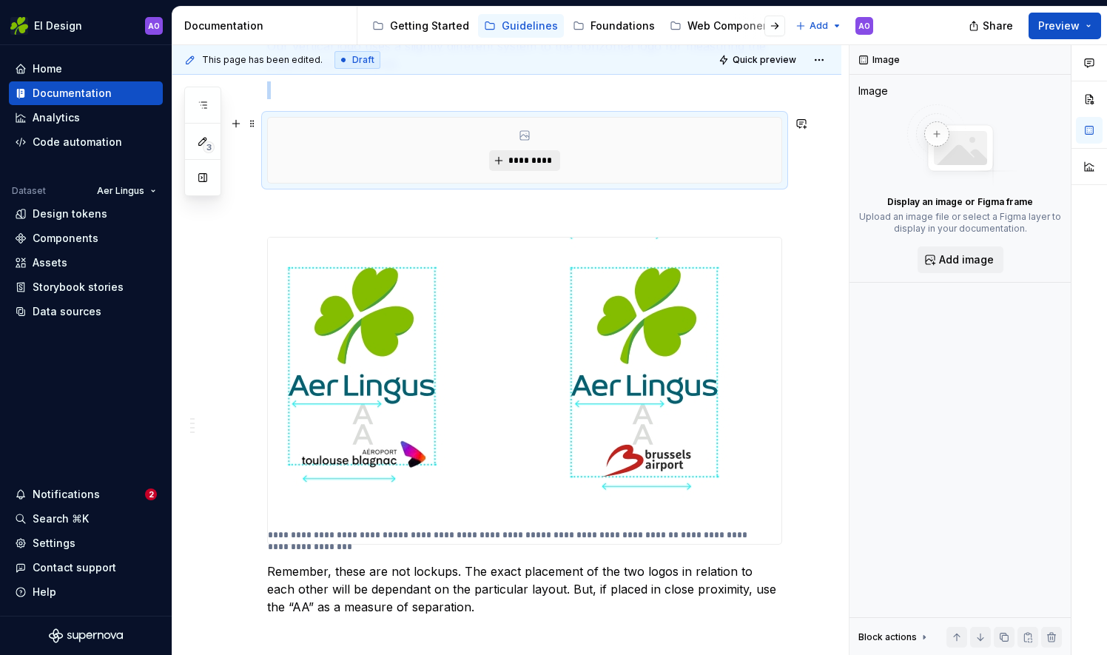
click at [522, 161] on span "*********" at bounding box center [530, 161] width 45 height 12
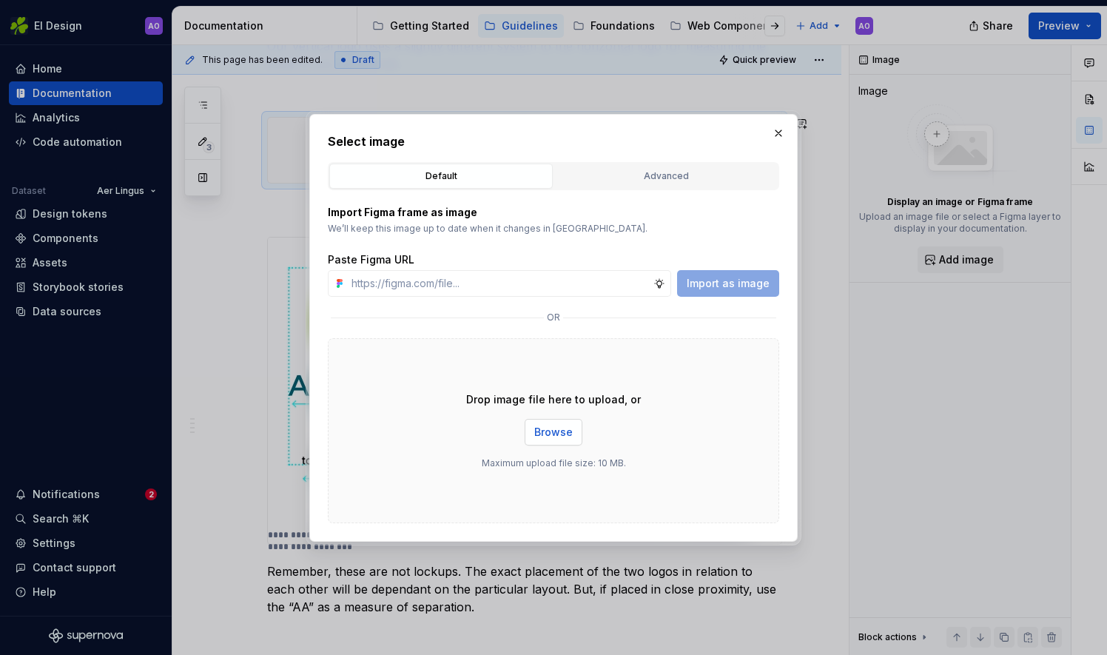
click at [551, 434] on span "Browse" at bounding box center [553, 432] width 38 height 15
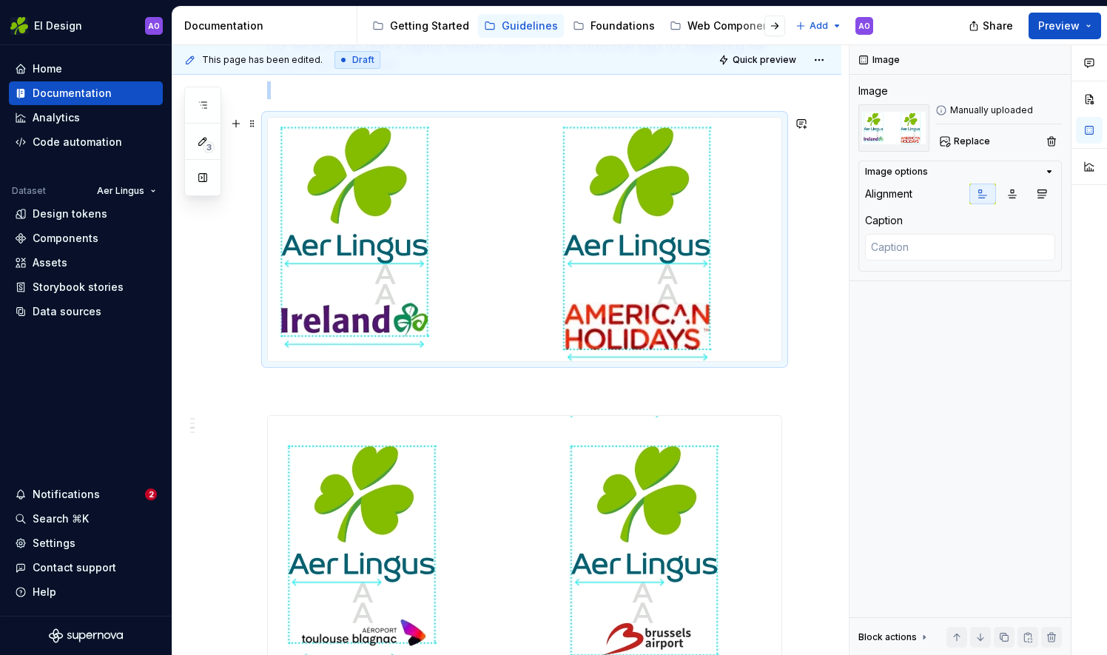
scroll to position [830, 0]
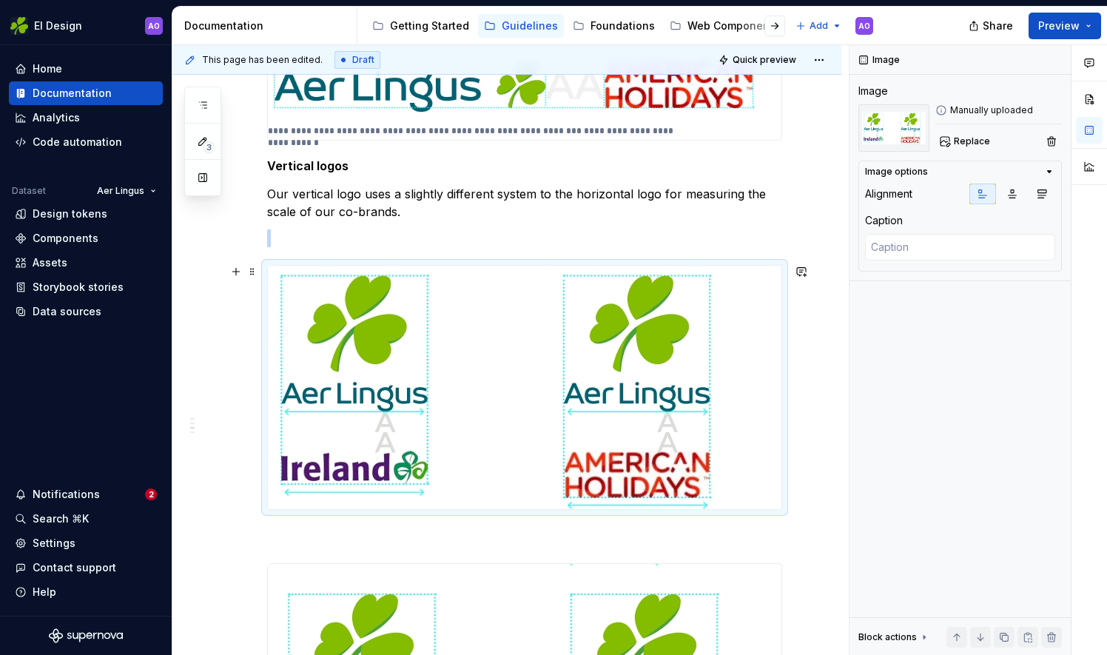
click at [394, 397] on img at bounding box center [510, 387] width 485 height 243
click at [935, 250] on textarea at bounding box center [960, 247] width 190 height 27
paste textarea "Equal brand weighting Measured by the length of the wordmark"
type textarea "*"
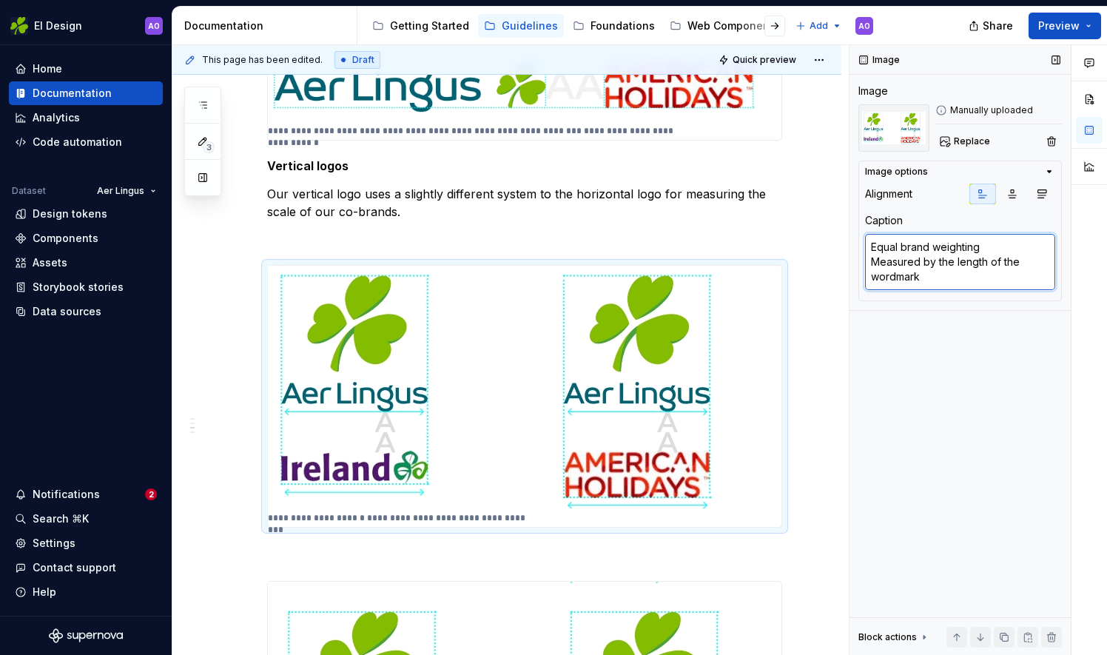
click at [979, 244] on textarea "Equal brand weighting Measured by the length of the wordmark" at bounding box center [960, 262] width 190 height 56
type textarea "Equal brand weighting Measured by the length of the wordmark"
click at [980, 241] on textarea "Equal brand weighting Measured by the length of the wordmark" at bounding box center [960, 262] width 190 height 56
click at [984, 249] on textarea "Equal brand weighting Measured by the length of the wordmark" at bounding box center [960, 262] width 190 height 56
click at [989, 244] on textarea "Equal brand weighting Measured by the length of the wordmark" at bounding box center [960, 262] width 190 height 56
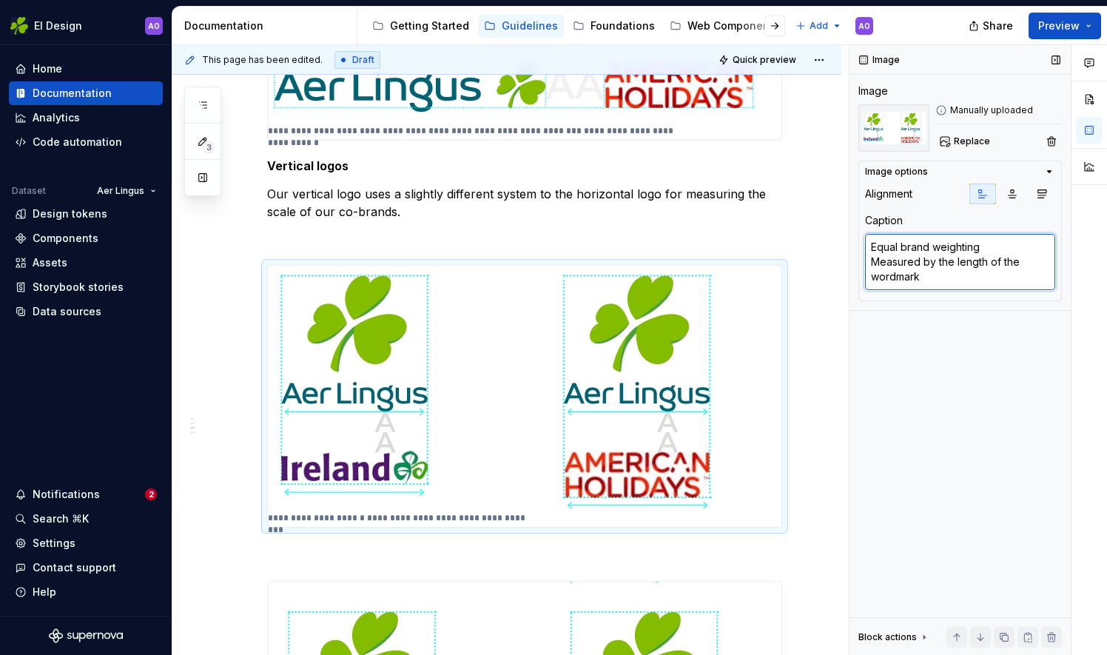
type textarea "*"
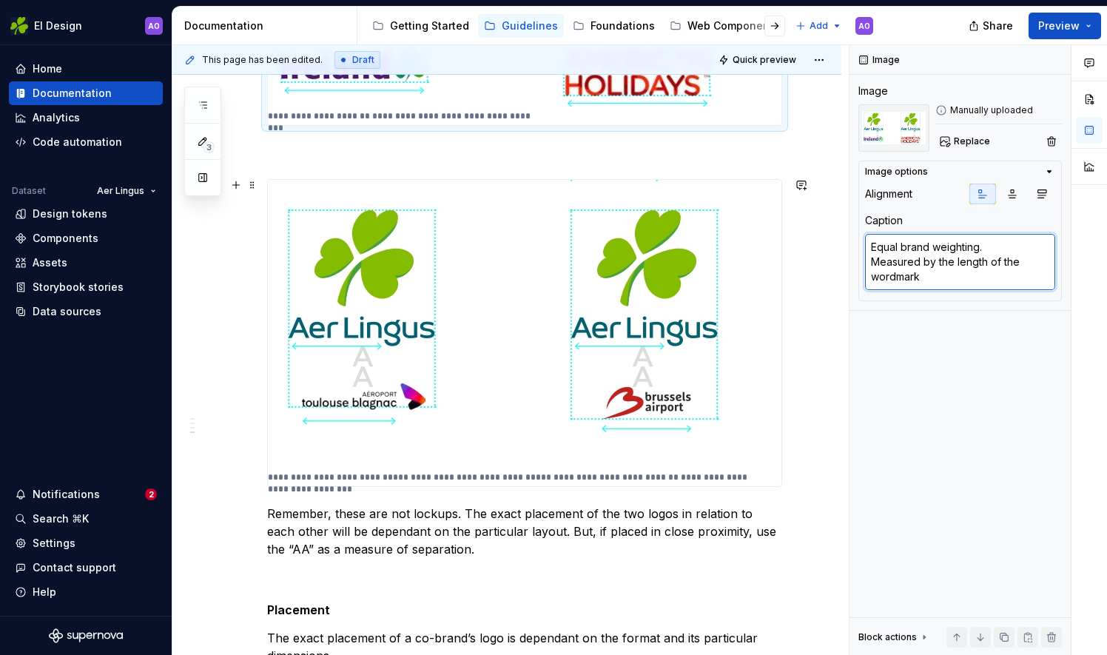
scroll to position [1274, 0]
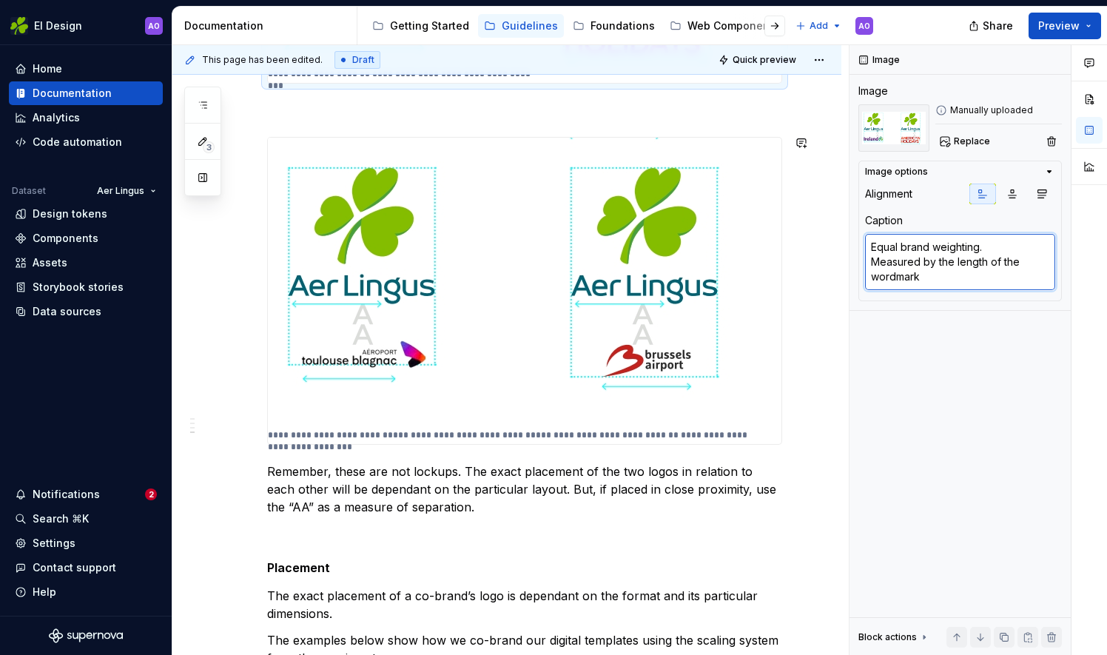
type textarea "Equal brand weighting. Measured by the length of the wordmark"
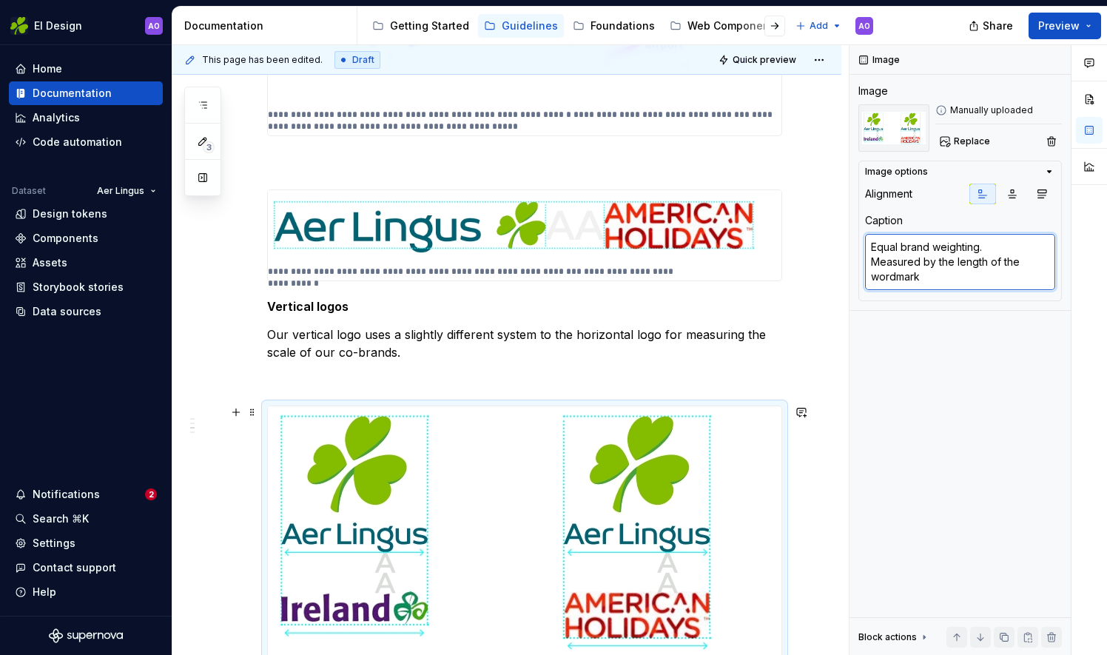
scroll to position [608, 0]
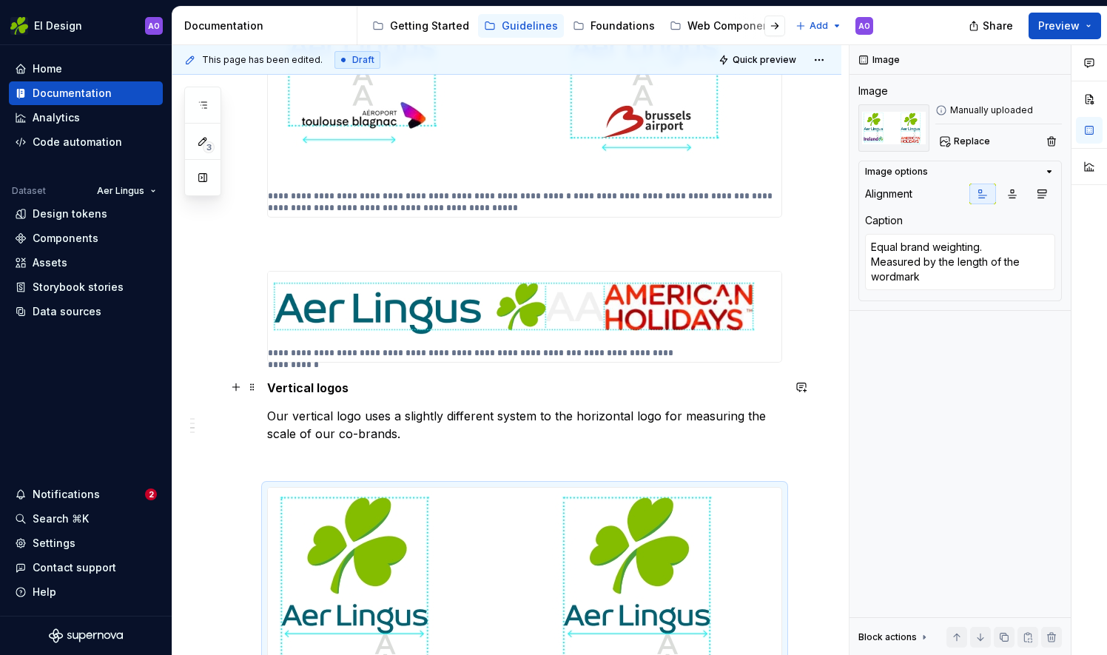
click at [334, 385] on h5 "Vertical logos" at bounding box center [524, 387] width 515 height 15
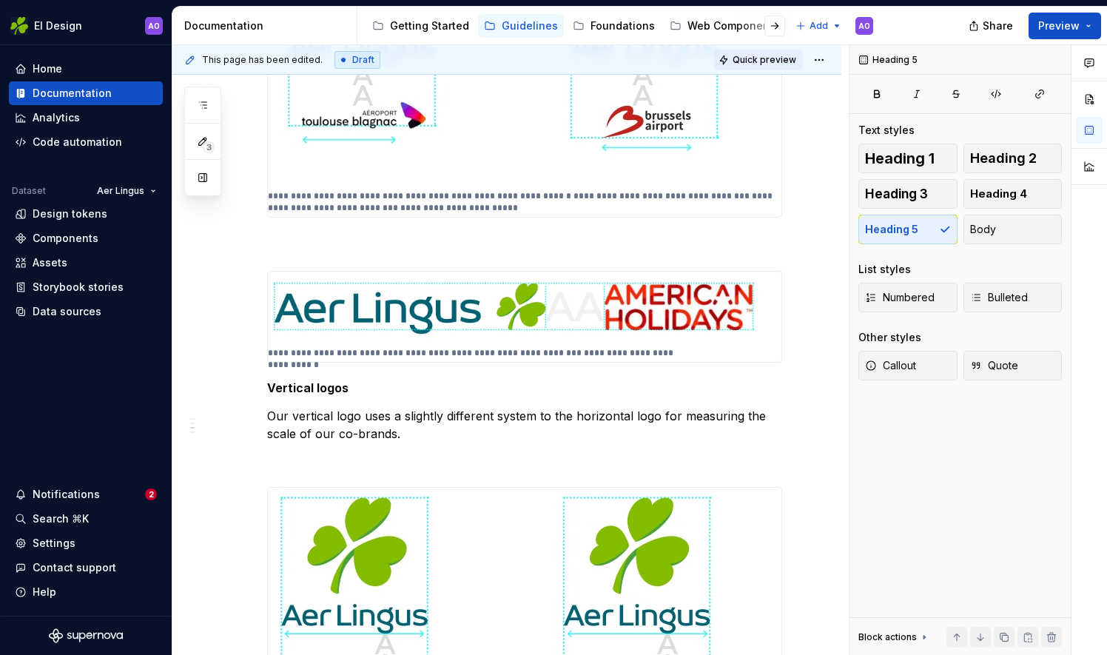
click at [743, 55] on span "Quick preview" at bounding box center [765, 60] width 64 height 12
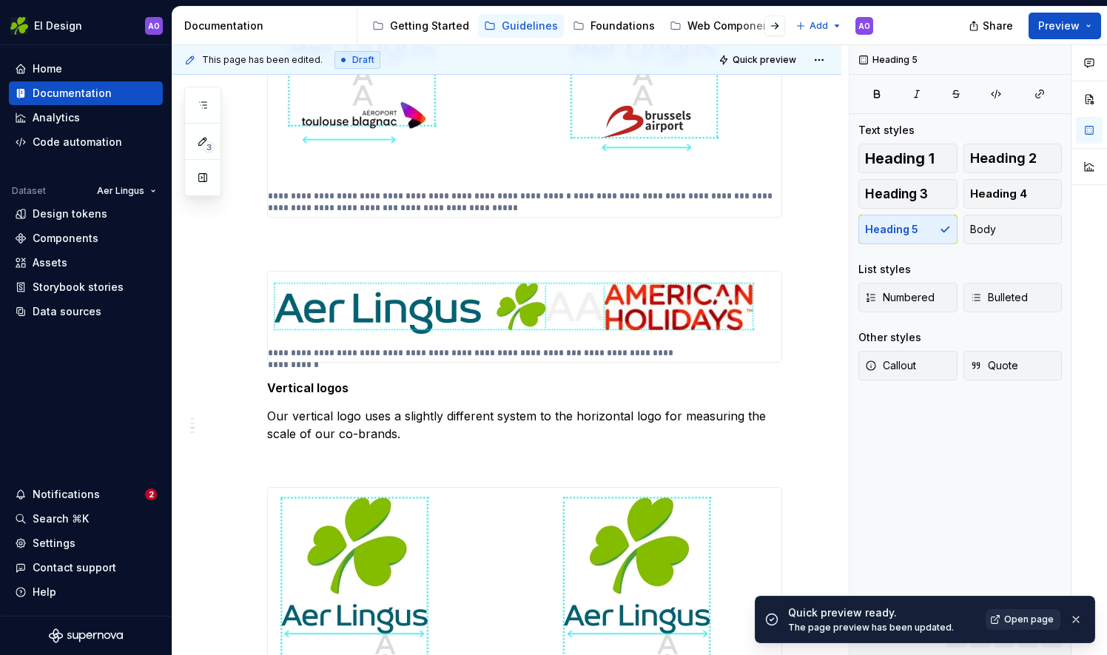
click at [1040, 620] on span "Open page" at bounding box center [1029, 619] width 50 height 12
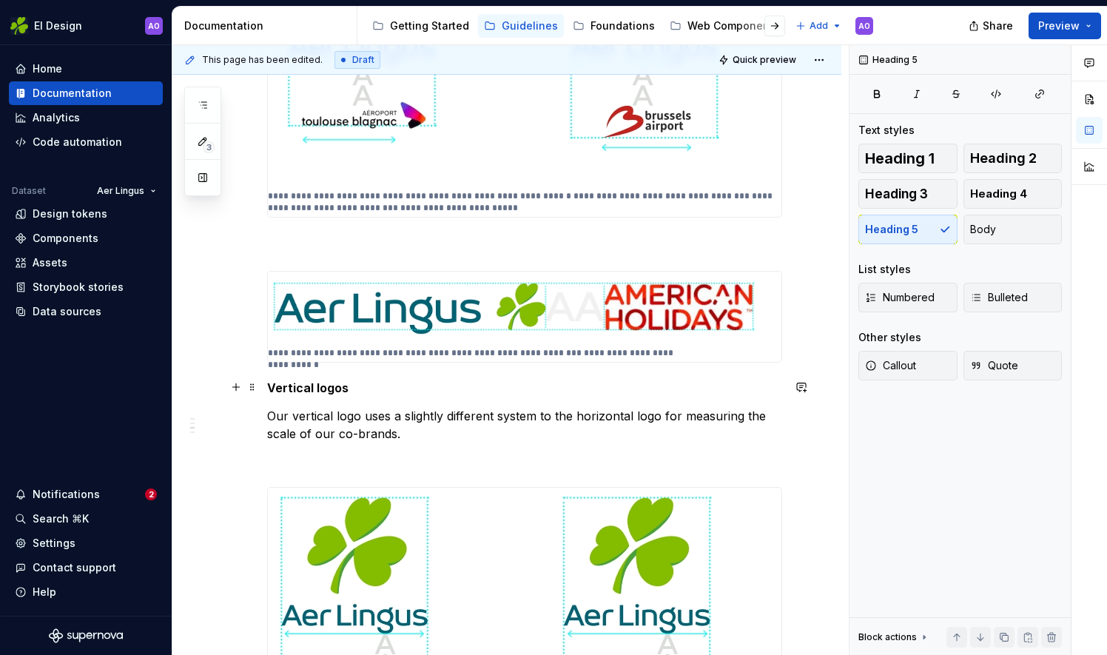
click at [306, 385] on h5 "Vertical logos" at bounding box center [524, 387] width 515 height 15
click at [927, 158] on span "Heading 1" at bounding box center [900, 158] width 70 height 15
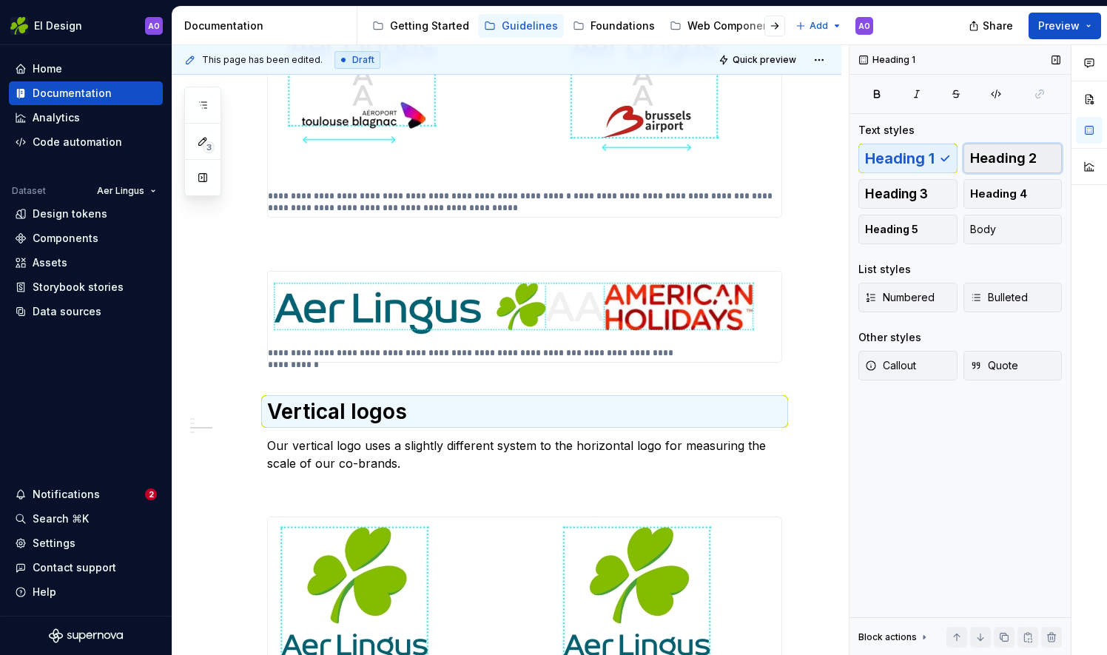
click at [1009, 151] on span "Heading 2" at bounding box center [1003, 158] width 67 height 15
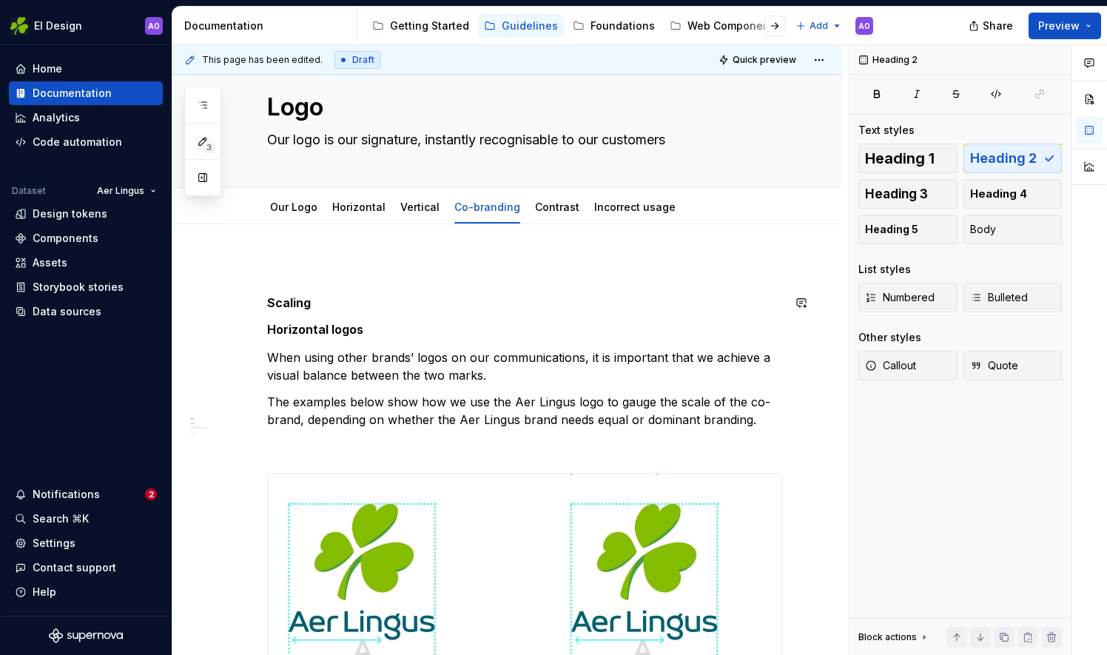
scroll to position [0, 0]
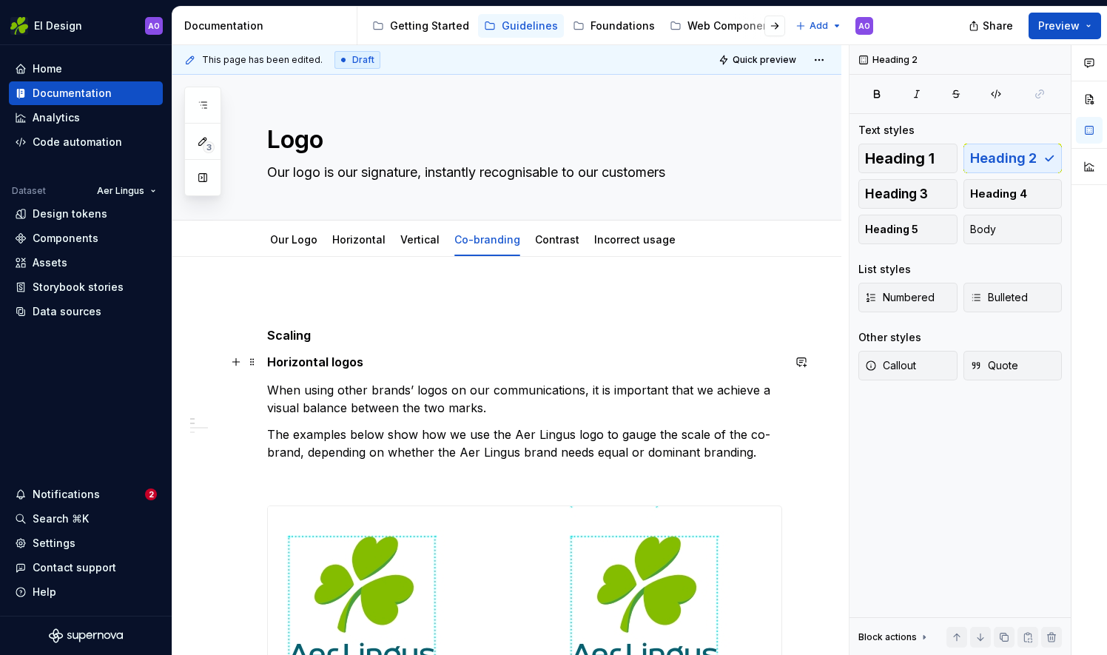
click at [311, 355] on h5 "Horizontal logos" at bounding box center [524, 361] width 515 height 15
click at [1006, 155] on span "Heading 2" at bounding box center [1003, 158] width 67 height 15
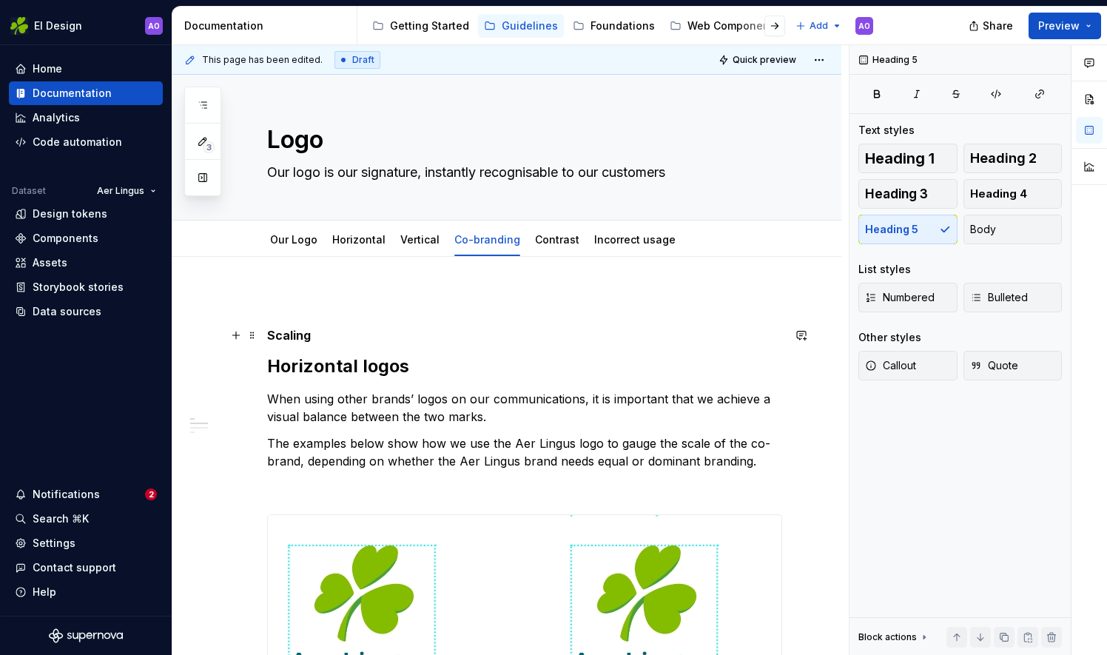
click at [297, 334] on h5 "Scaling" at bounding box center [524, 335] width 515 height 15
click at [1005, 155] on span "Heading 2" at bounding box center [1003, 158] width 67 height 15
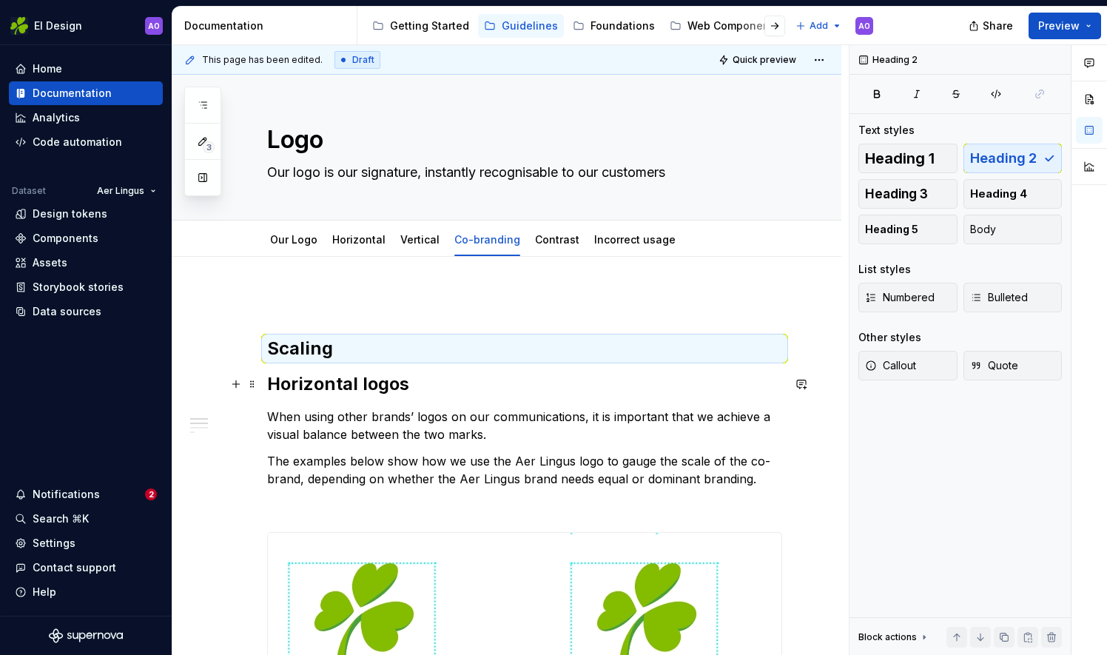
click at [379, 379] on h2 "Horizontal logos" at bounding box center [524, 384] width 515 height 24
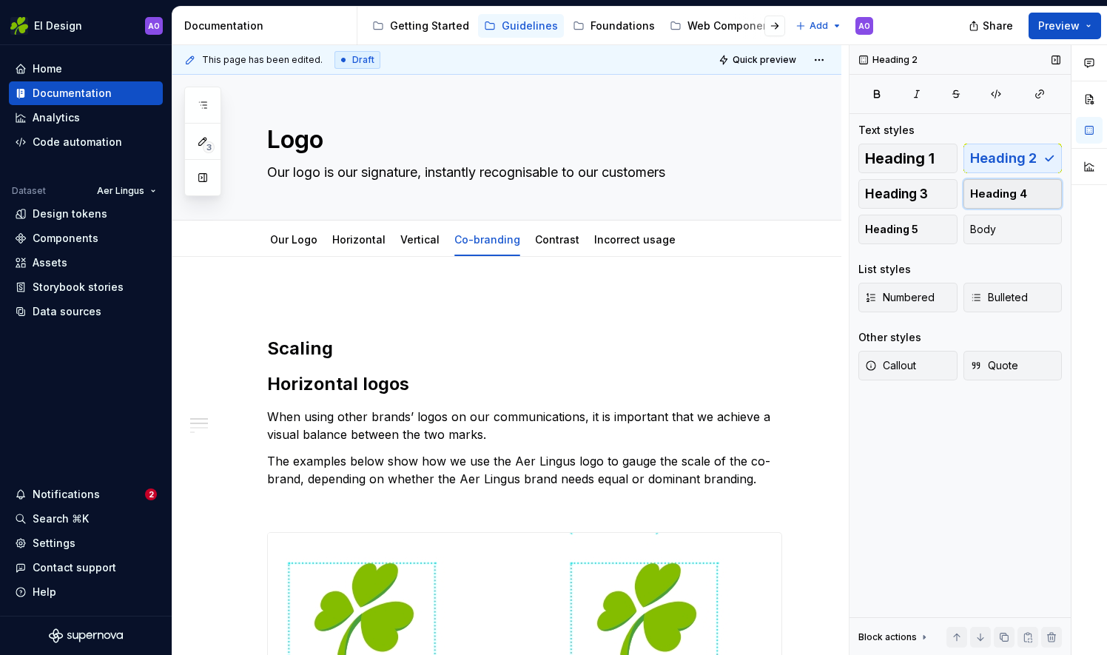
click at [1020, 195] on span "Heading 4" at bounding box center [998, 193] width 57 height 15
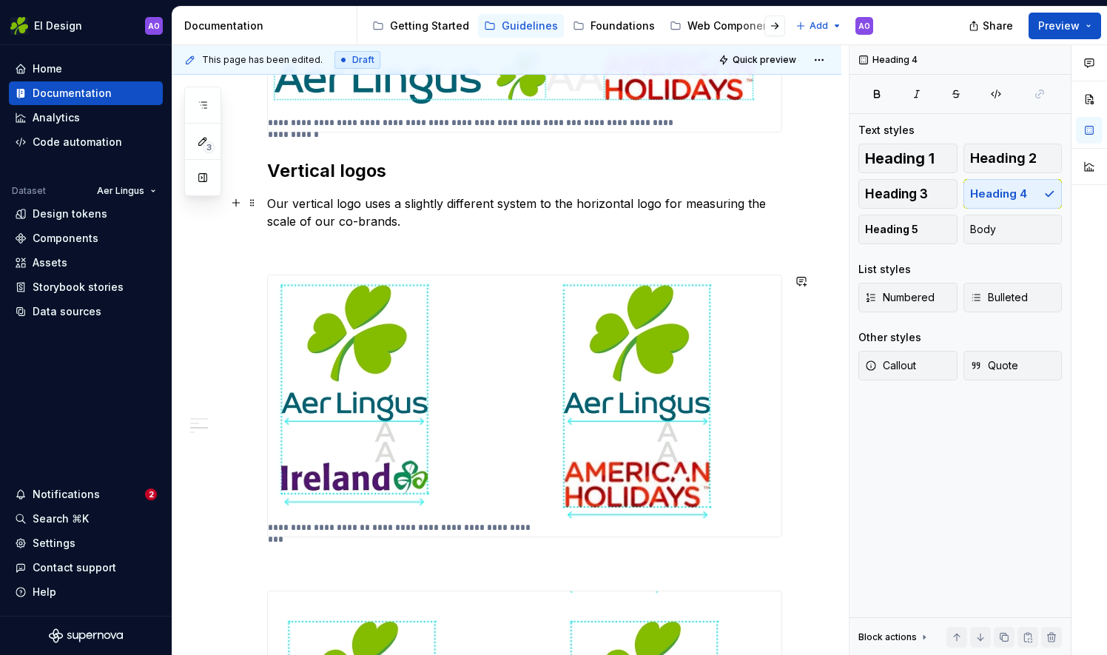
scroll to position [666, 0]
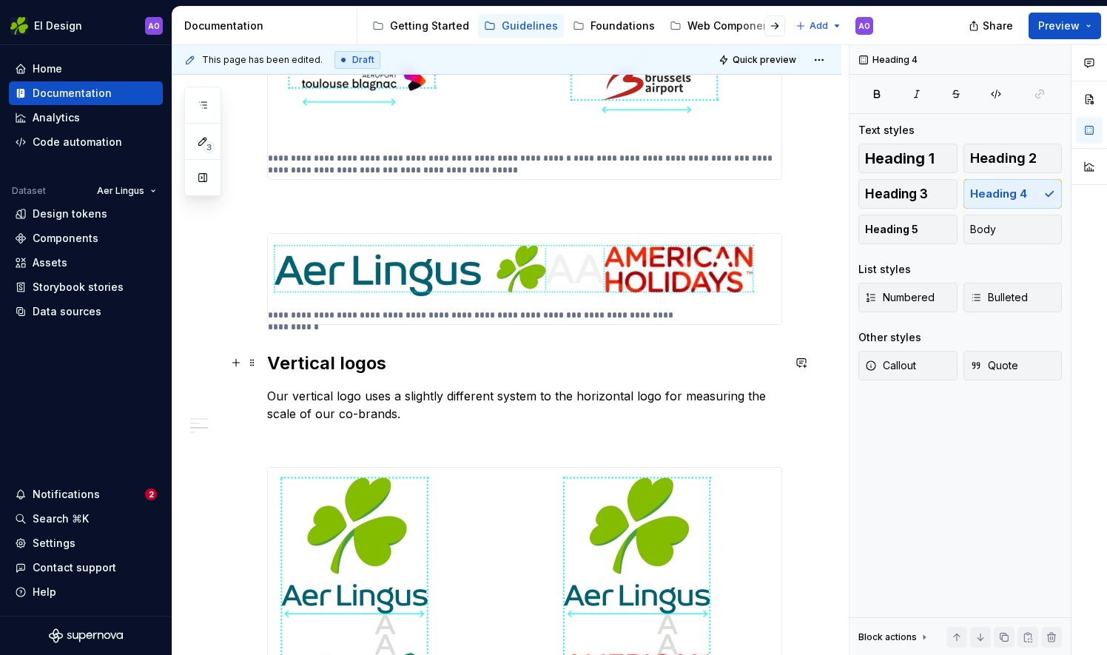
click at [332, 354] on h2 "Vertical logos" at bounding box center [524, 364] width 515 height 24
click at [1014, 186] on span "Heading 4" at bounding box center [998, 193] width 57 height 15
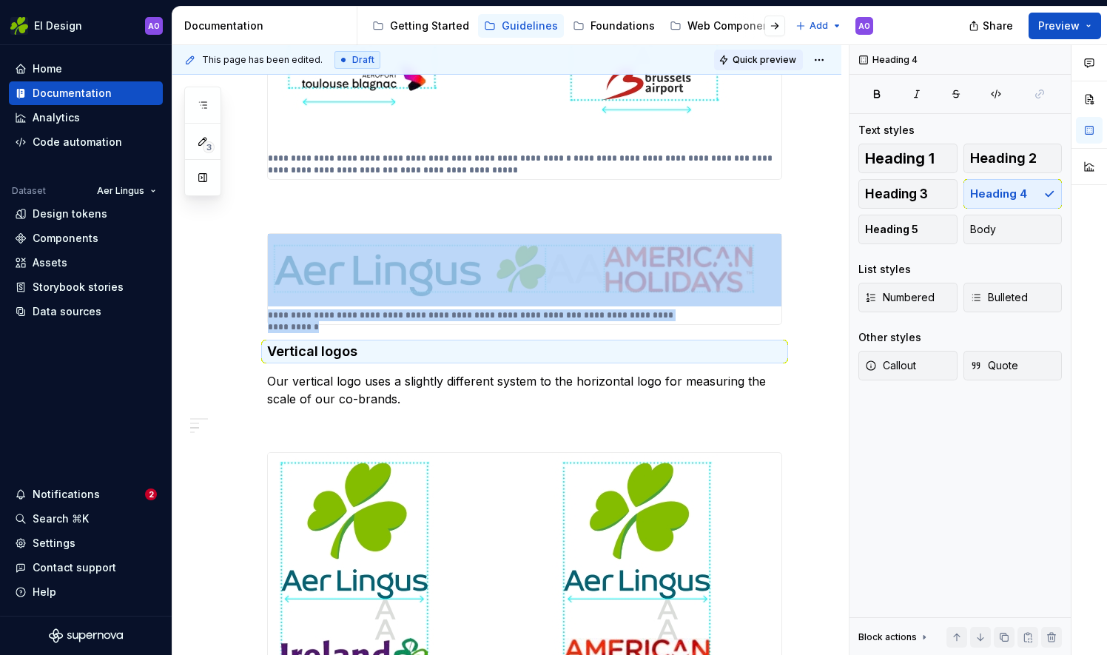
click at [771, 61] on span "Quick preview" at bounding box center [765, 60] width 64 height 12
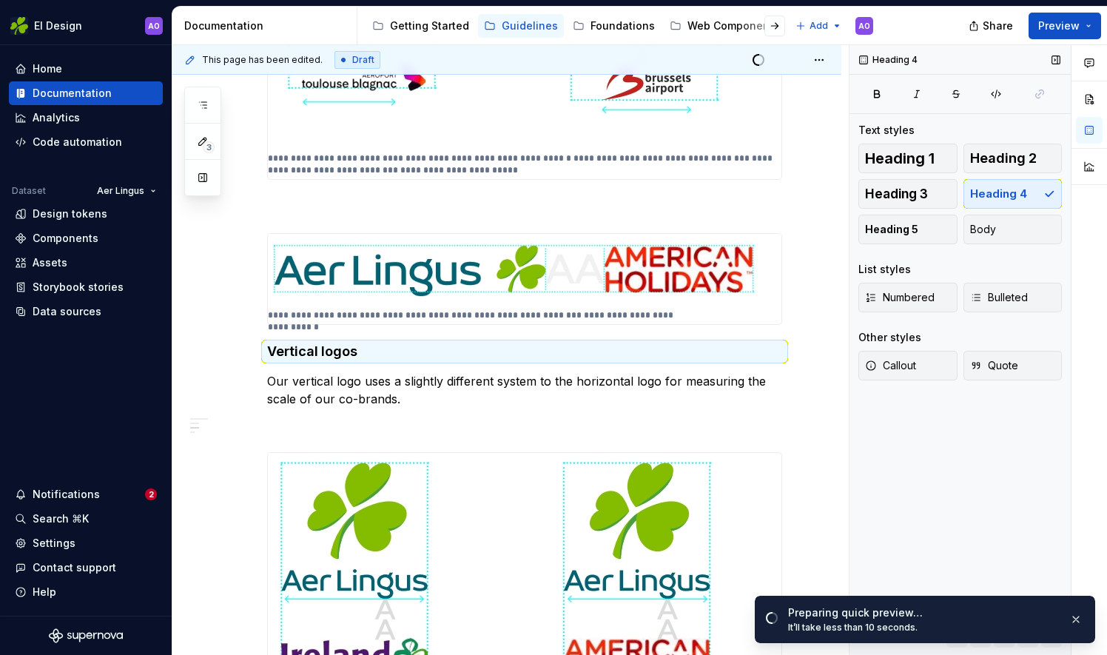
drag, startPoint x: 1038, startPoint y: 535, endPoint x: 1047, endPoint y: 551, distance: 18.3
click at [1046, 547] on div "Heading 4 Text styles Heading 1 Heading 2 Heading 3 Heading 4 Heading 5 Body Li…" at bounding box center [960, 350] width 221 height 611
click at [1044, 619] on span "Open page" at bounding box center [1029, 619] width 50 height 12
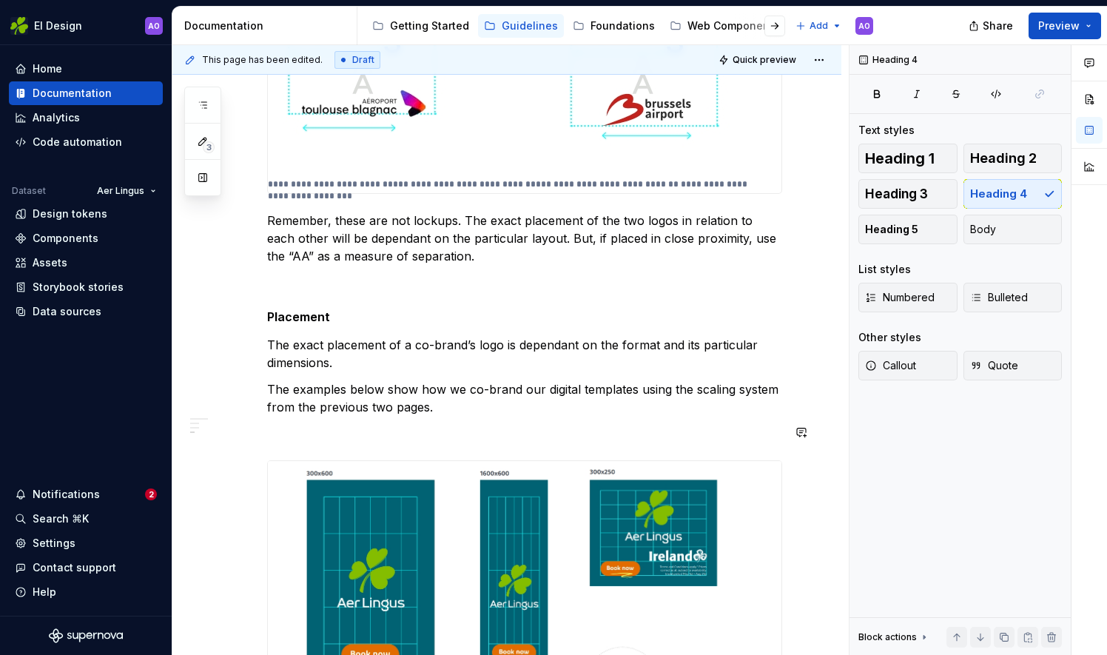
scroll to position [1628, 0]
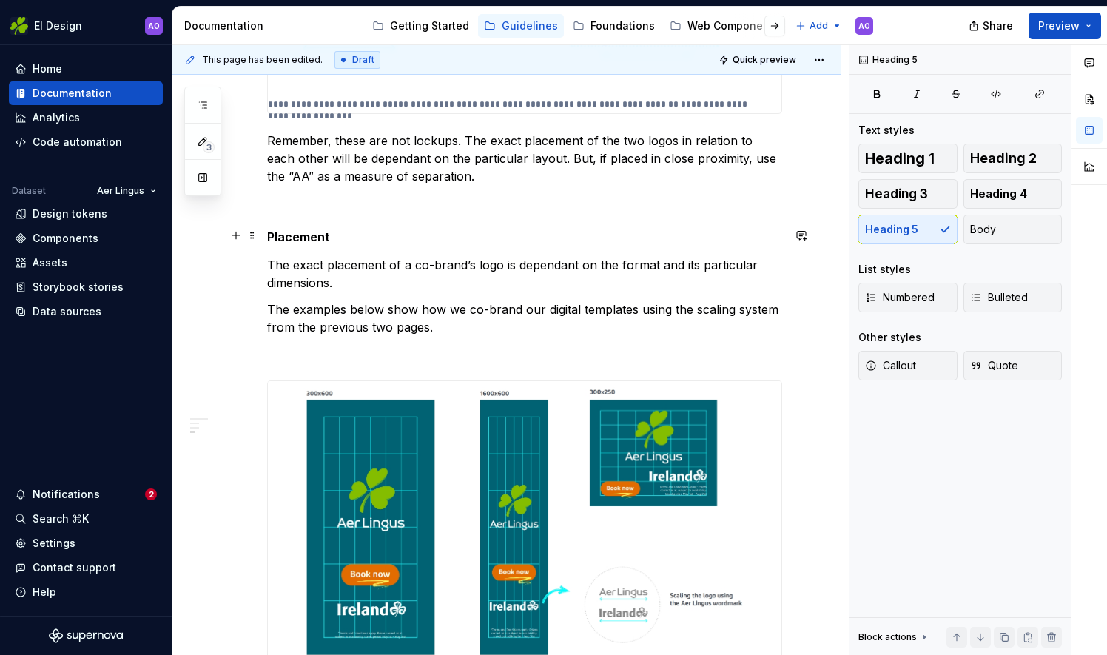
click at [319, 232] on h5 "Placement" at bounding box center [524, 236] width 515 height 15
click at [984, 156] on span "Heading 2" at bounding box center [1003, 158] width 67 height 15
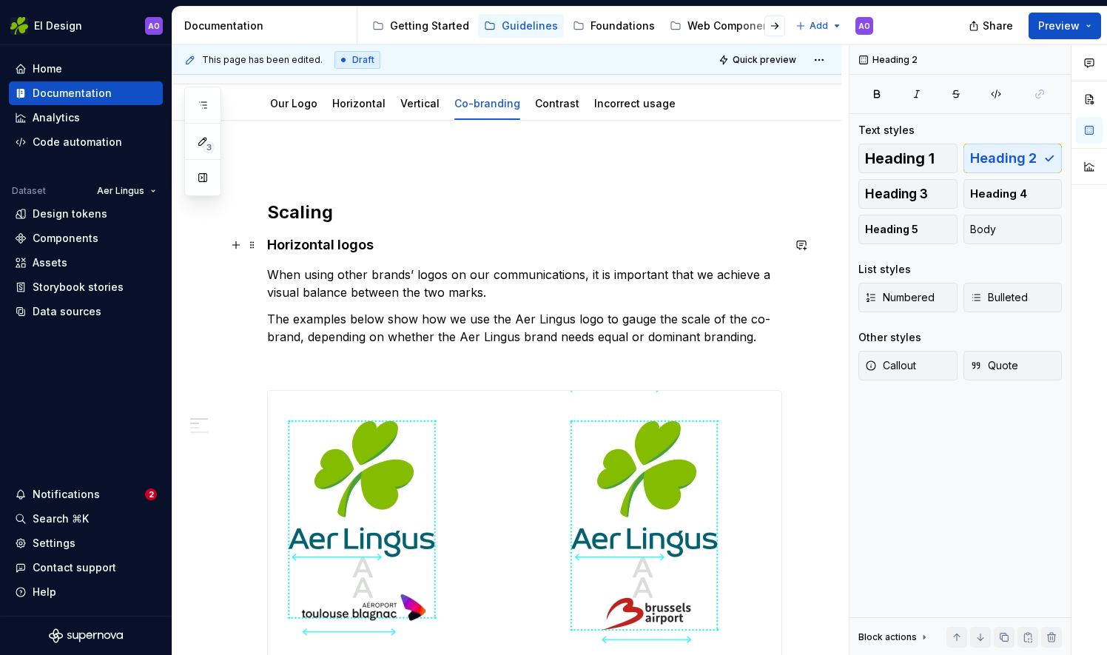
scroll to position [0, 0]
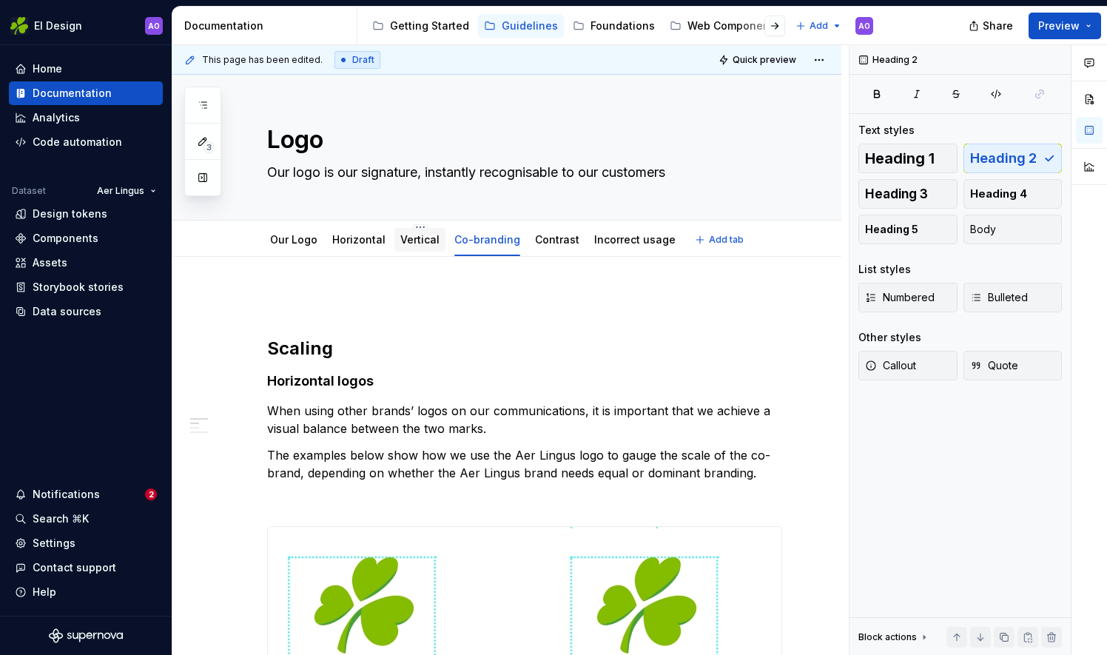
click at [417, 237] on link "Vertical" at bounding box center [419, 239] width 39 height 13
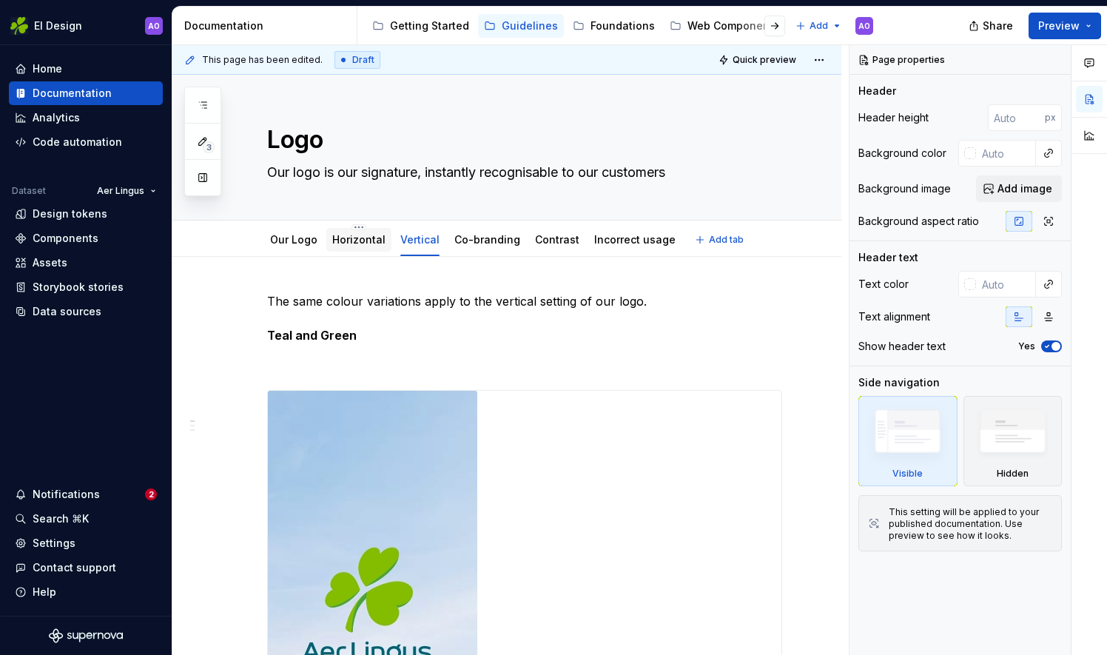
click at [373, 236] on link "Horizontal" at bounding box center [358, 239] width 53 height 13
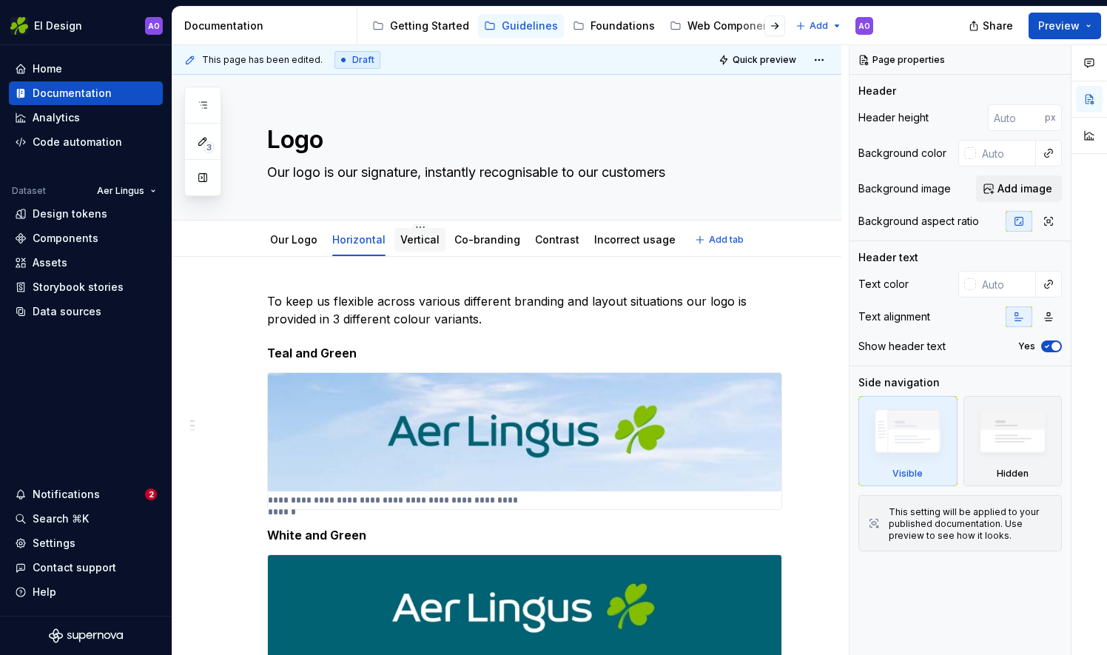
click at [414, 239] on link "Vertical" at bounding box center [419, 239] width 39 height 13
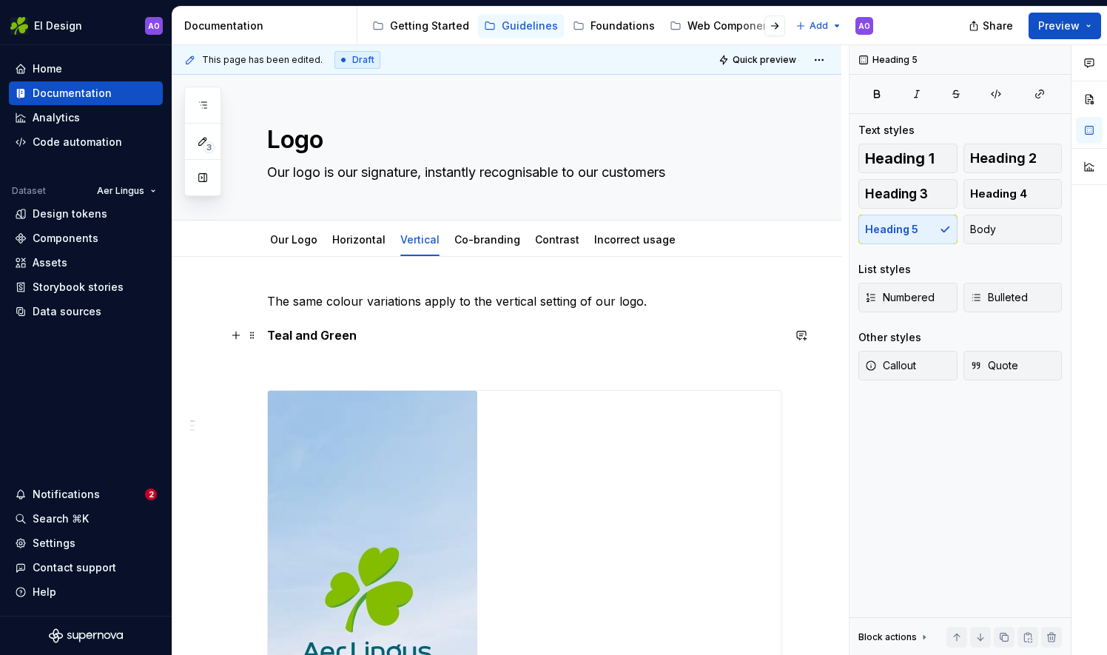
click at [334, 333] on h5 "Teal and Green" at bounding box center [524, 335] width 515 height 15
click at [1020, 160] on span "Heading 2" at bounding box center [1003, 158] width 67 height 15
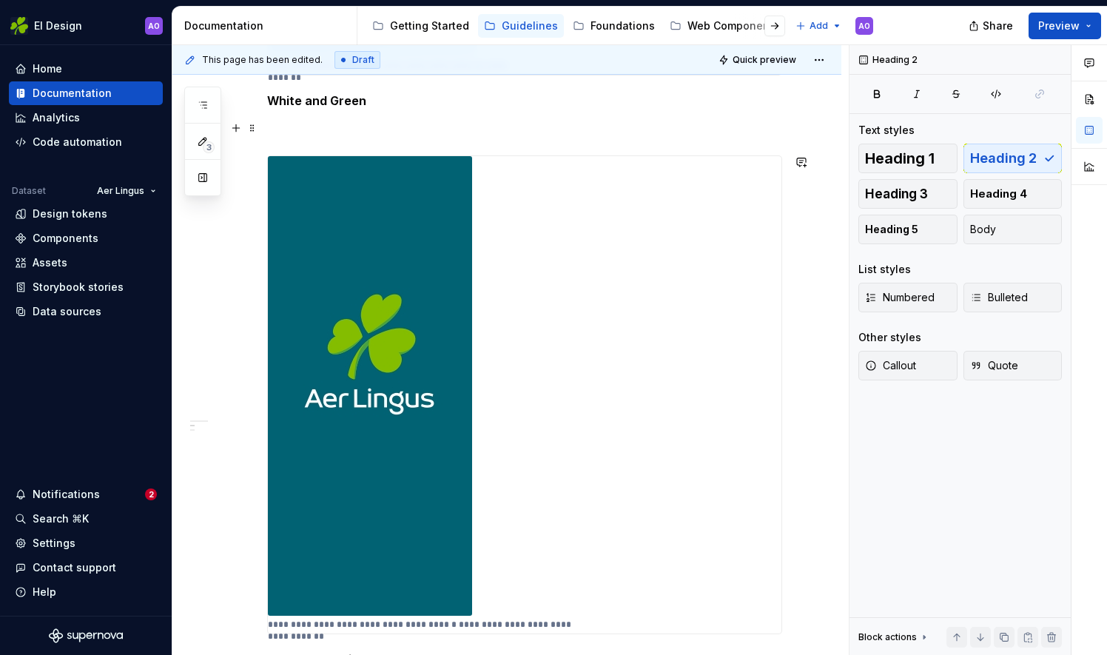
scroll to position [740, 0]
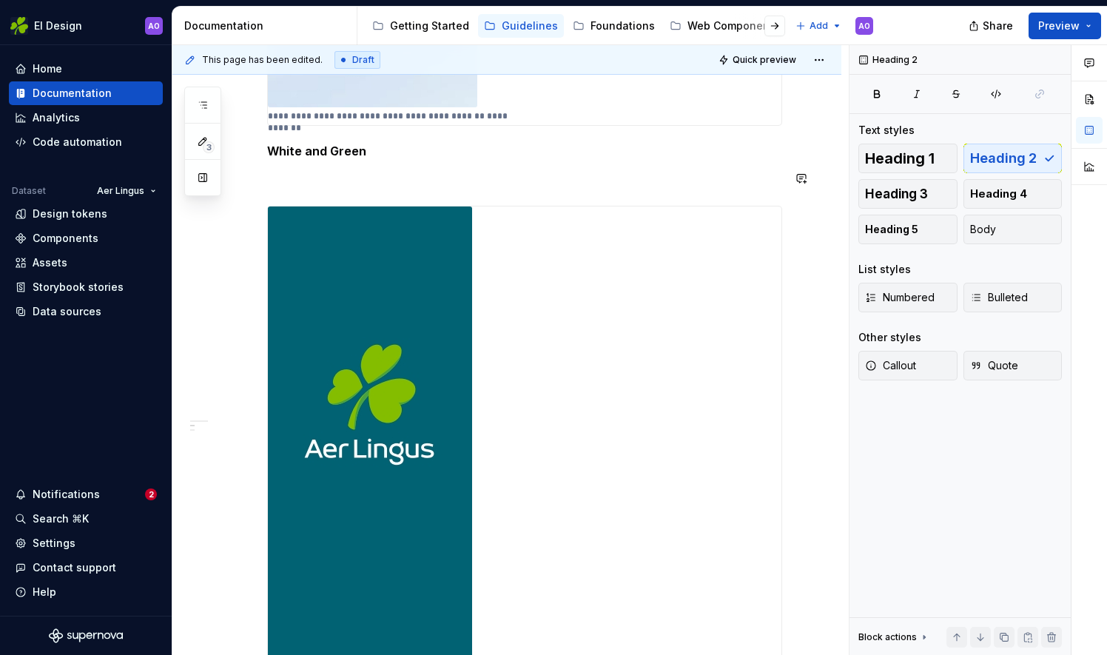
click at [340, 152] on h5 "White and Green" at bounding box center [524, 151] width 515 height 15
click at [1008, 156] on span "Heading 2" at bounding box center [1003, 158] width 67 height 15
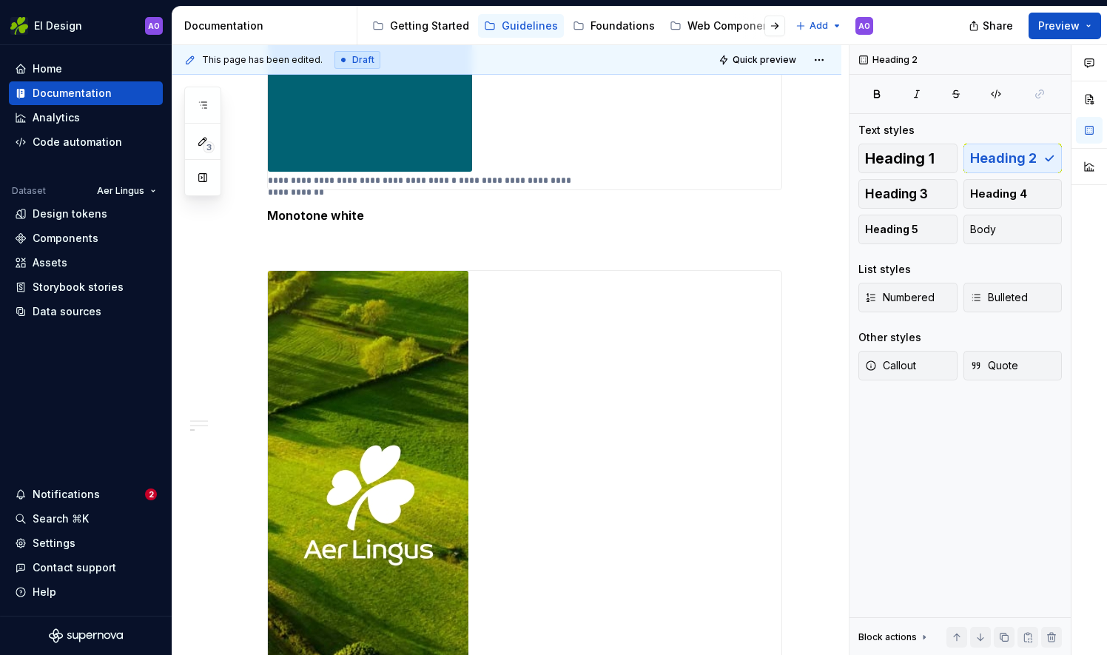
scroll to position [1258, 0]
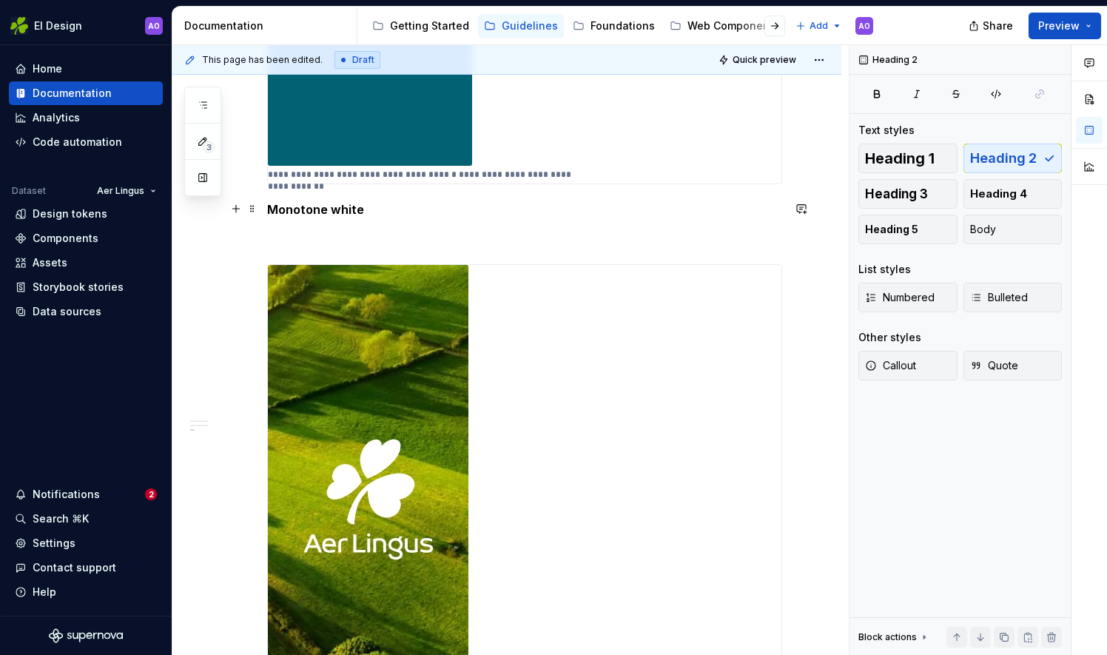
click at [354, 206] on h5 "Monotone white" at bounding box center [524, 209] width 515 height 15
drag, startPoint x: 1024, startPoint y: 147, endPoint x: 920, endPoint y: 147, distance: 104.3
click at [1023, 147] on button "Heading 2" at bounding box center [1013, 159] width 99 height 30
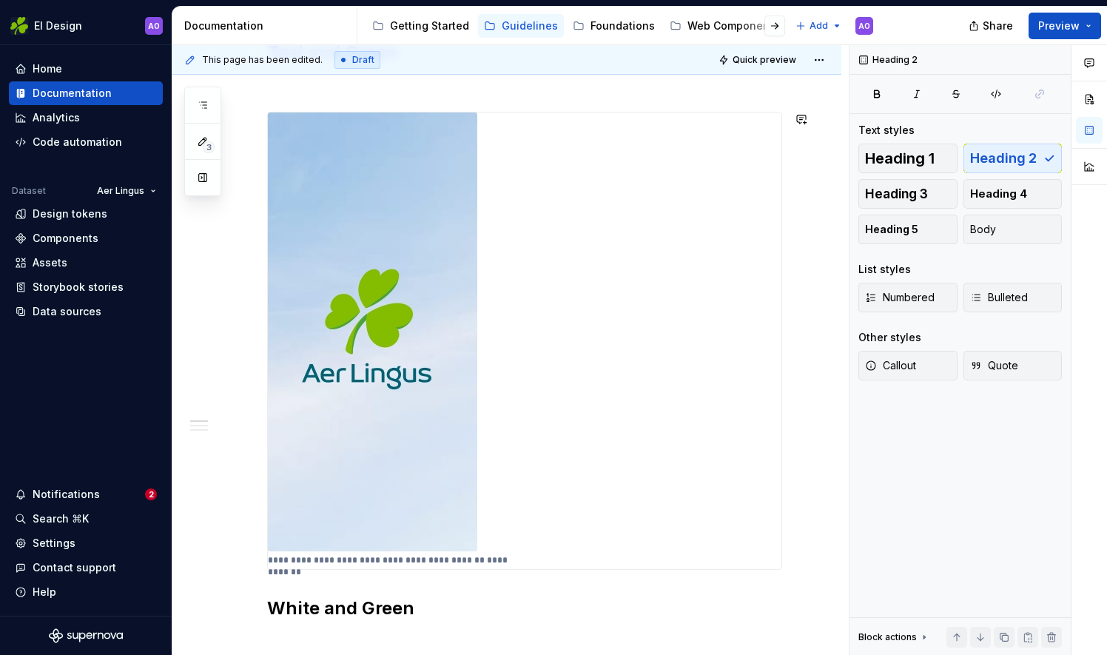
scroll to position [0, 0]
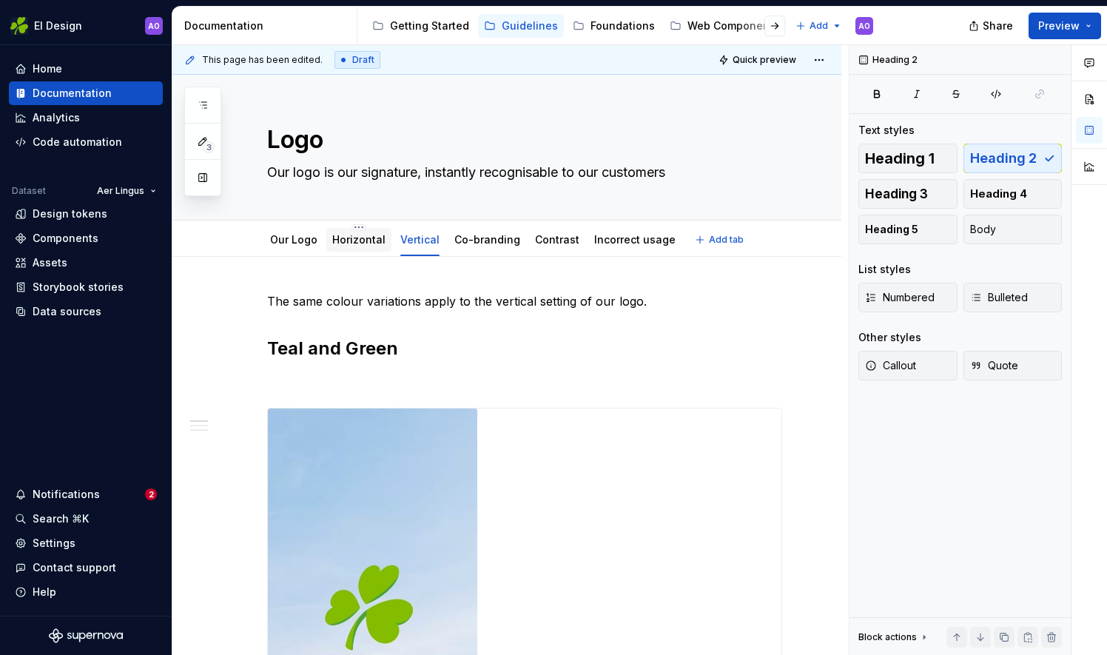
click at [354, 243] on link "Horizontal" at bounding box center [358, 239] width 53 height 13
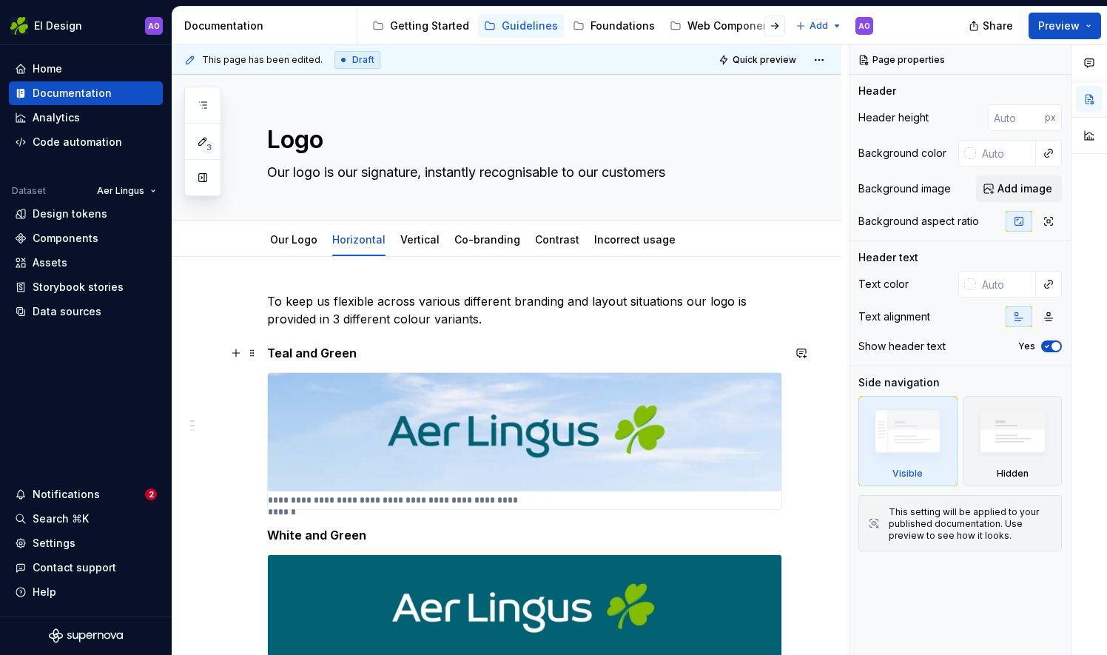
click at [326, 354] on h5 "Teal and Green" at bounding box center [524, 353] width 515 height 15
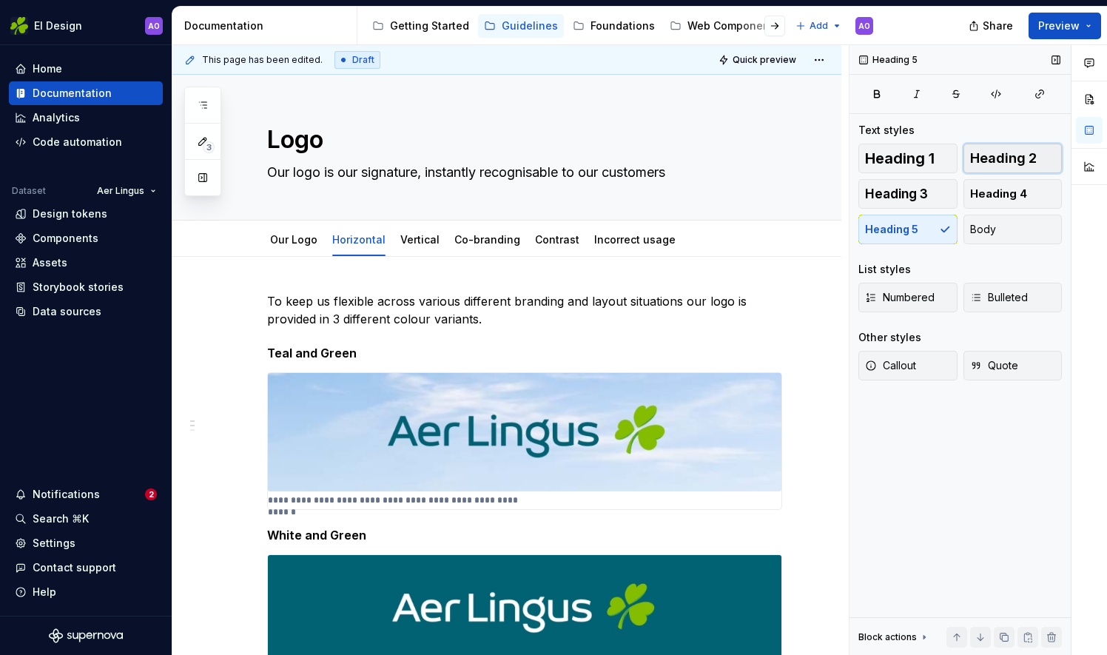
click at [999, 158] on span "Heading 2" at bounding box center [1003, 158] width 67 height 15
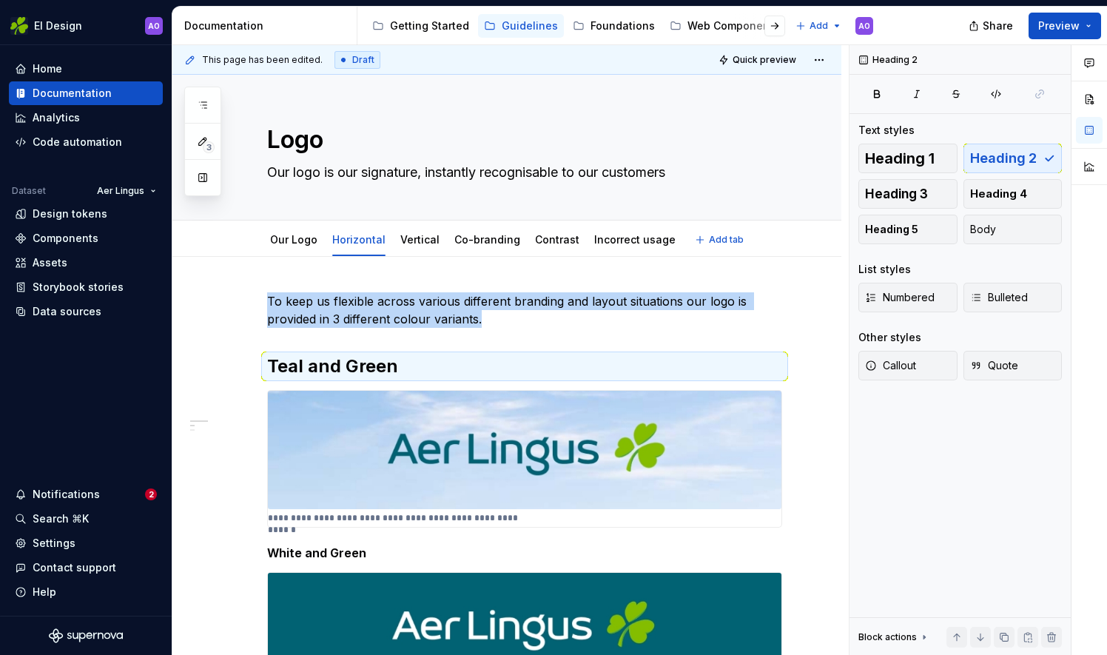
scroll to position [296, 0]
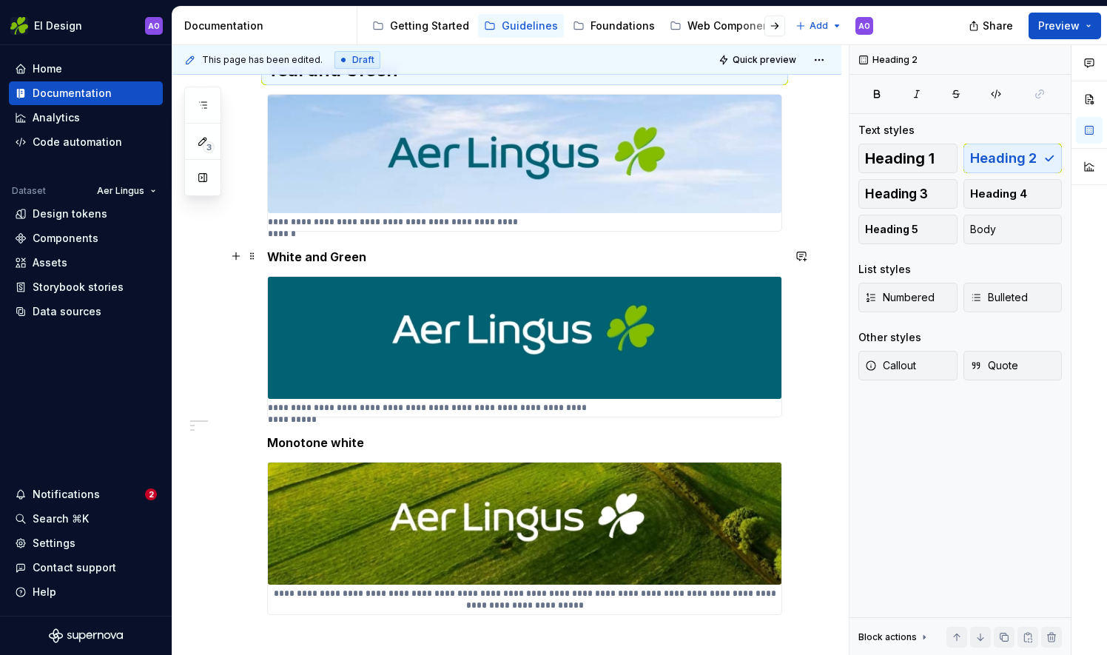
click at [345, 258] on h5 "White and Green" at bounding box center [524, 256] width 515 height 15
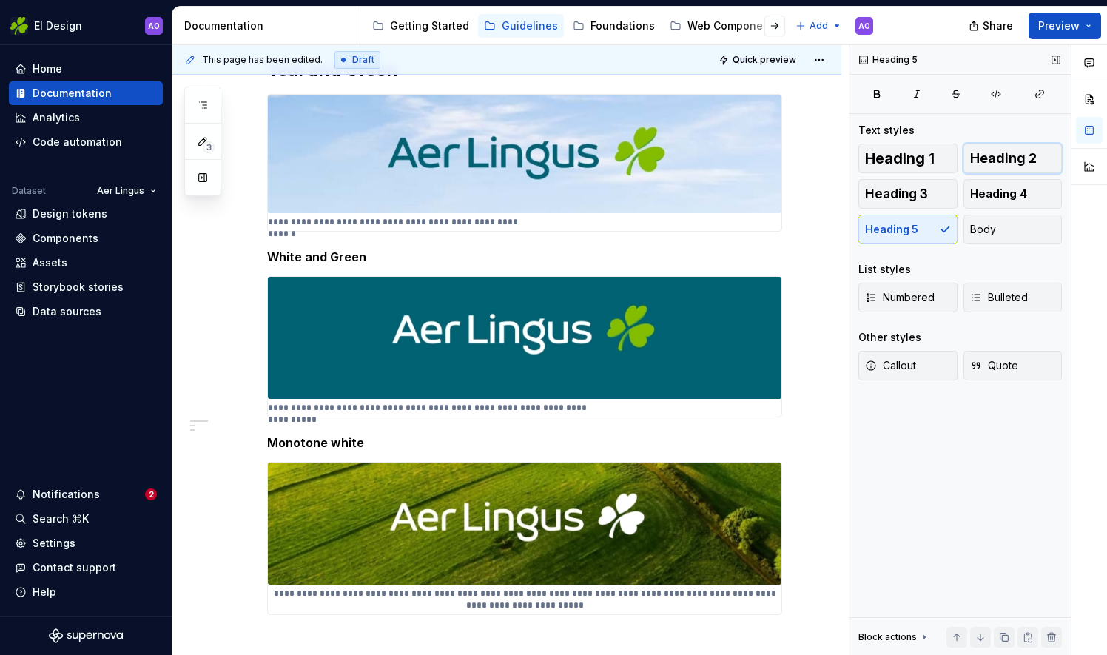
drag, startPoint x: 1026, startPoint y: 149, endPoint x: 1001, endPoint y: 152, distance: 26.1
click at [1026, 149] on button "Heading 2" at bounding box center [1013, 159] width 99 height 30
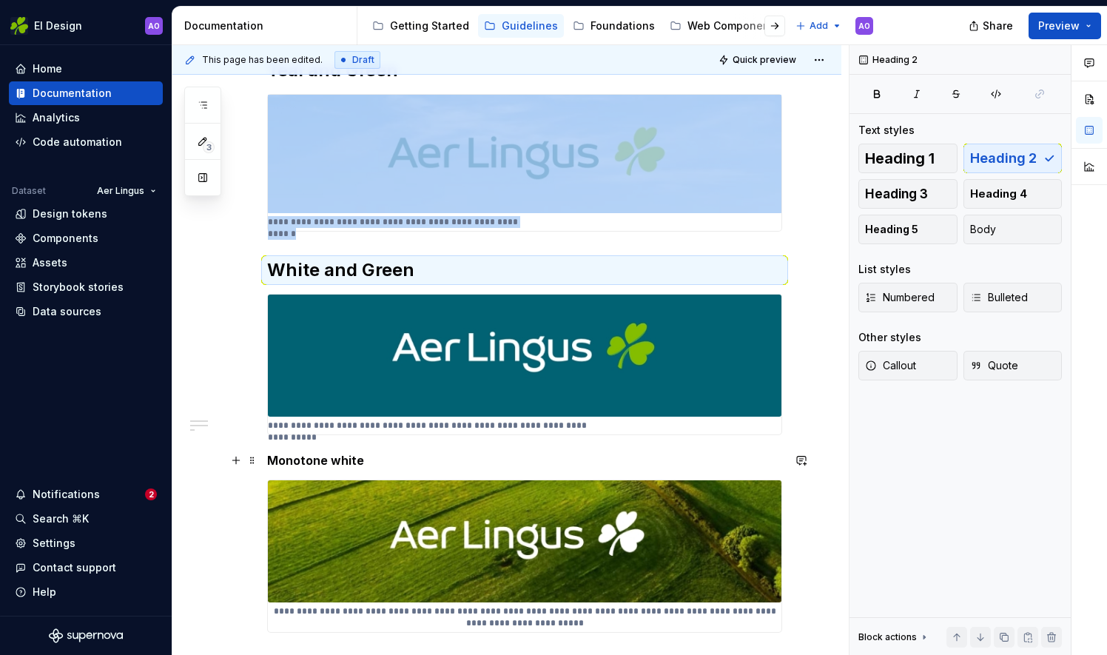
click at [355, 459] on h5 "Monotone white" at bounding box center [524, 460] width 515 height 15
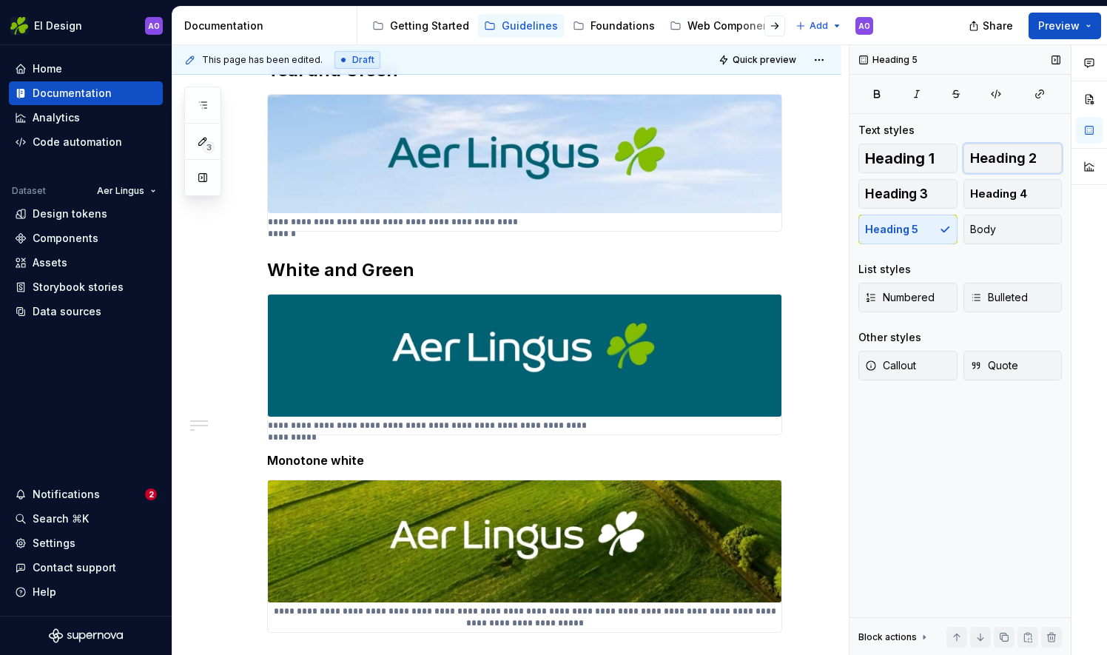
click at [1014, 151] on span "Heading 2" at bounding box center [1003, 158] width 67 height 15
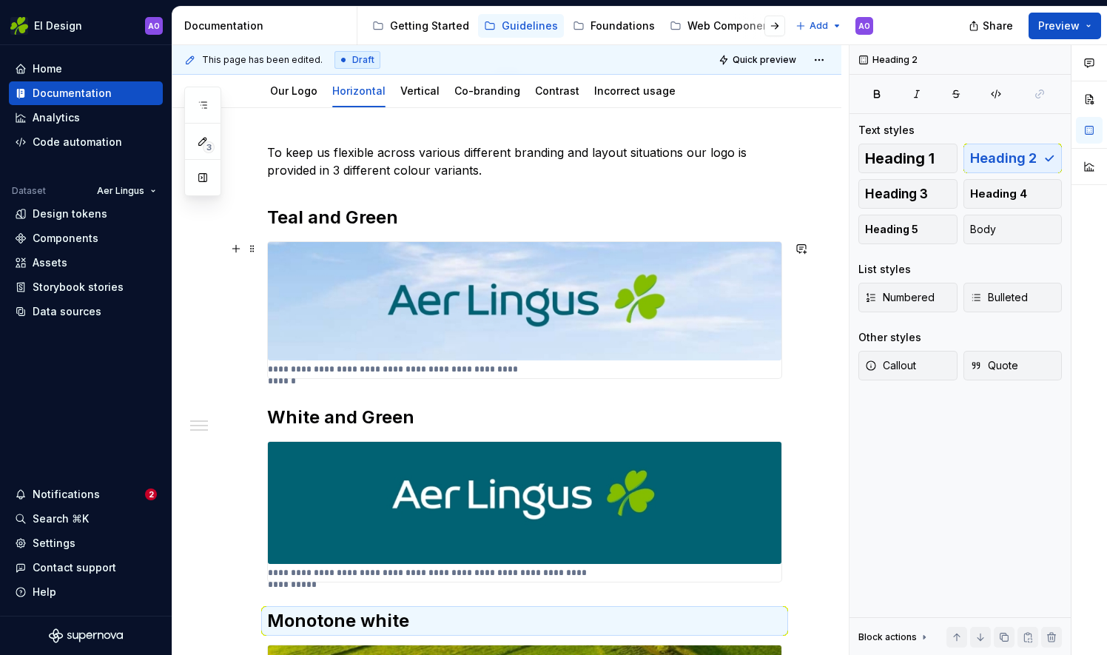
scroll to position [0, 0]
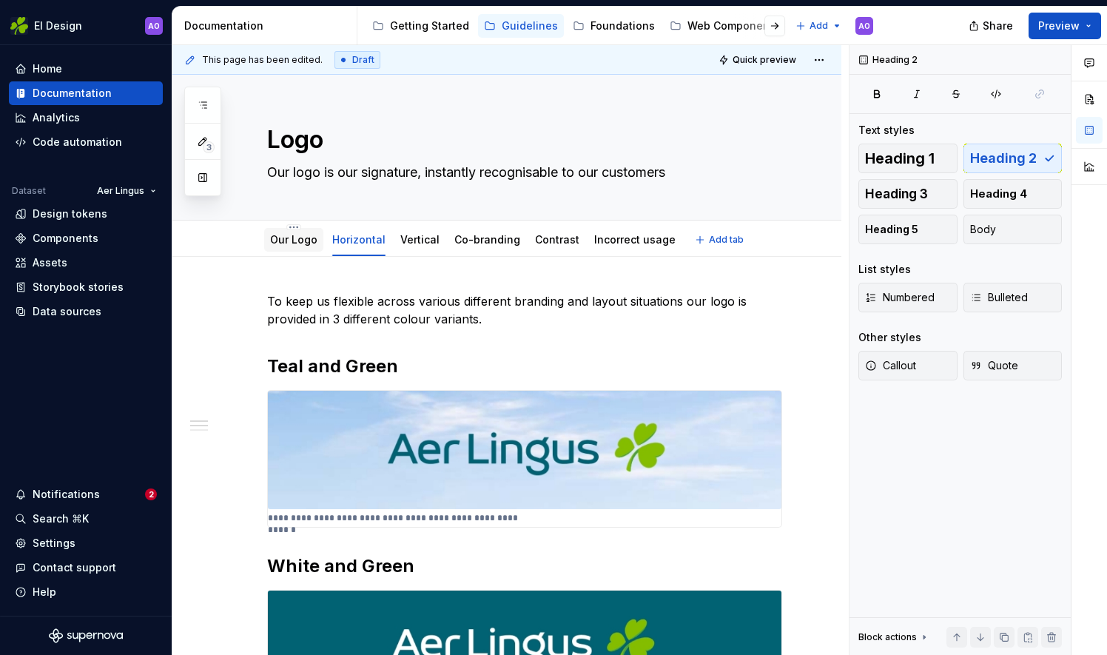
click at [292, 247] on div "Our Logo" at bounding box center [293, 240] width 47 height 18
click at [298, 244] on link "Our Logo" at bounding box center [293, 239] width 47 height 13
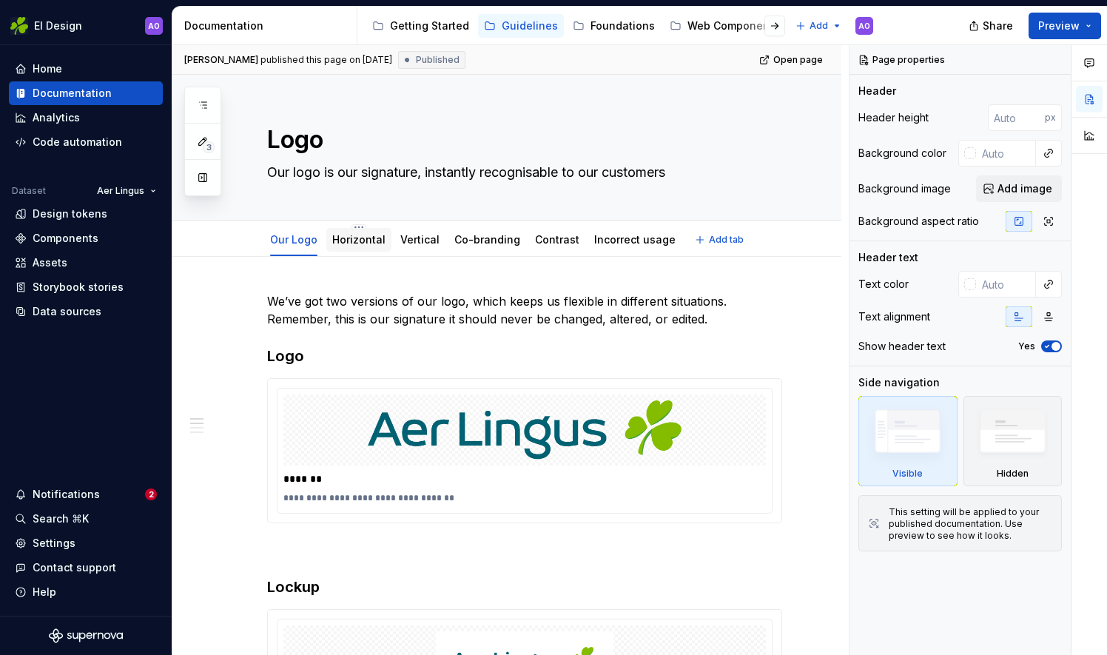
click at [364, 244] on link "Horizontal" at bounding box center [358, 239] width 53 height 13
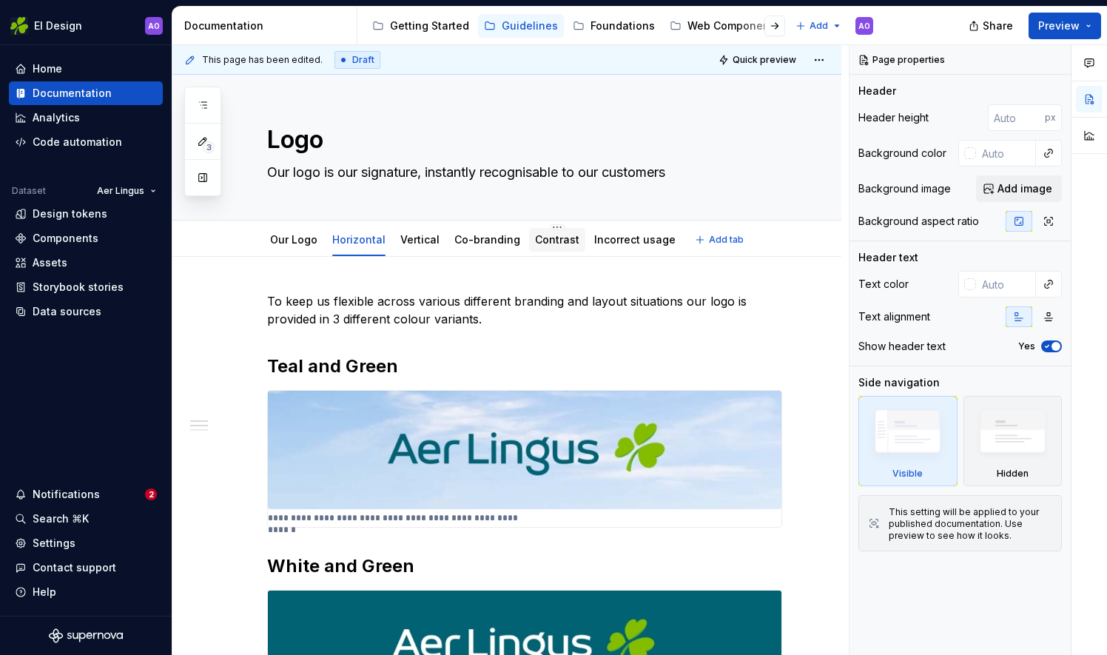
click at [559, 239] on link "Contrast" at bounding box center [557, 239] width 44 height 13
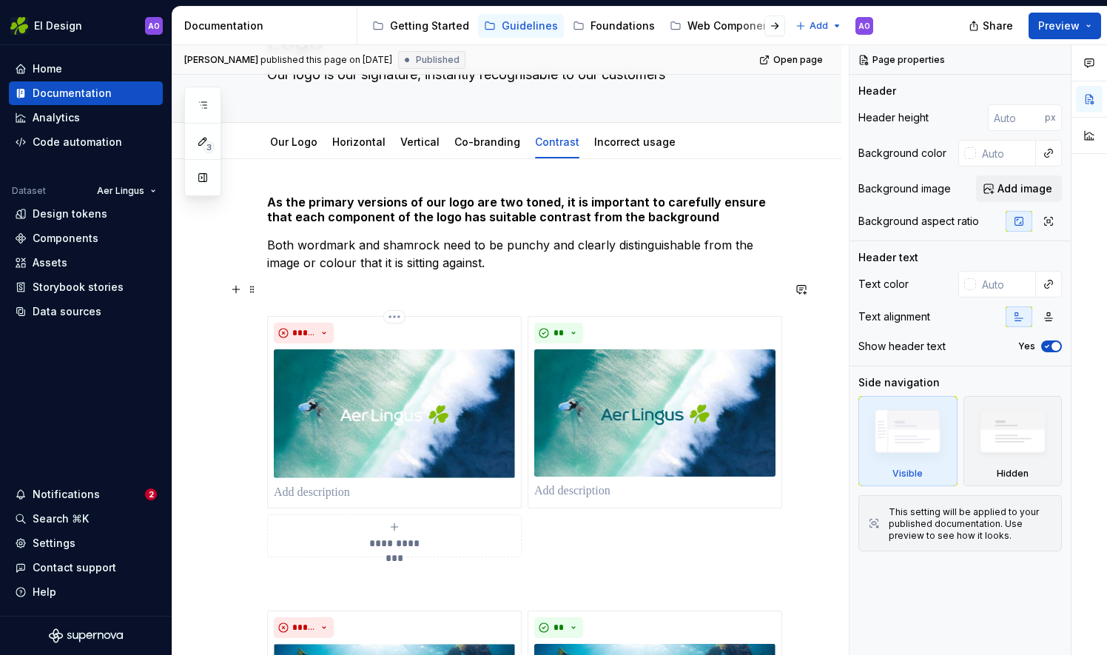
scroll to position [148, 0]
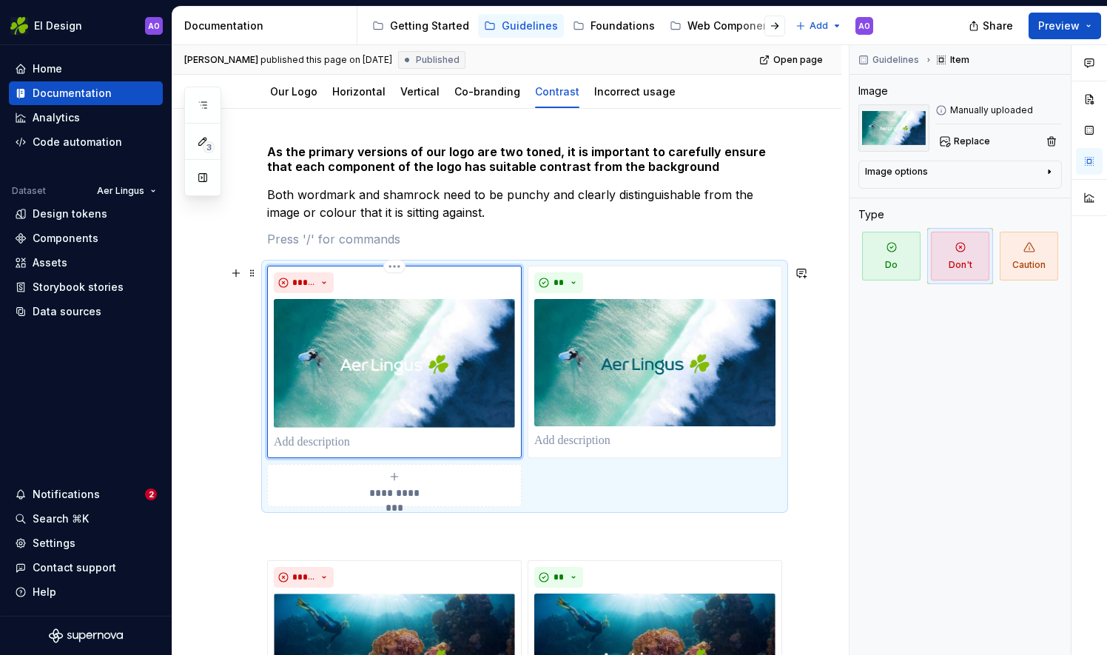
drag, startPoint x: 387, startPoint y: 317, endPoint x: 602, endPoint y: 189, distance: 250.2
click at [602, 189] on p "Both wordmark and shamrock need to be punchy and clearly distinguishable from t…" at bounding box center [524, 204] width 515 height 36
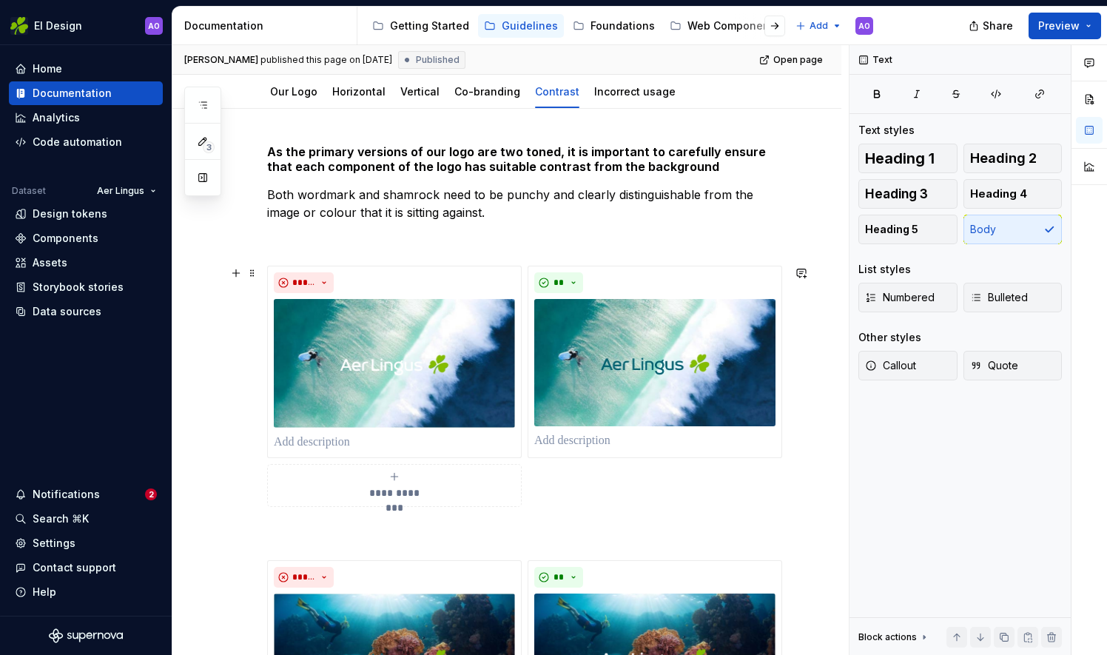
click at [254, 279] on span at bounding box center [252, 273] width 12 height 21
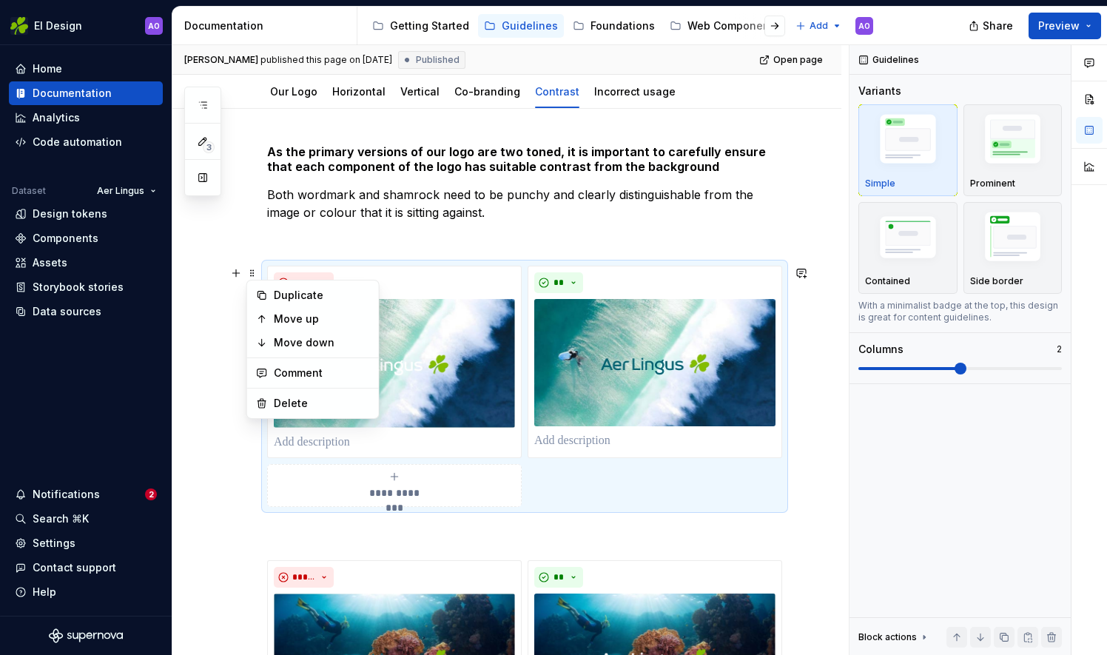
click at [594, 233] on p at bounding box center [524, 239] width 515 height 18
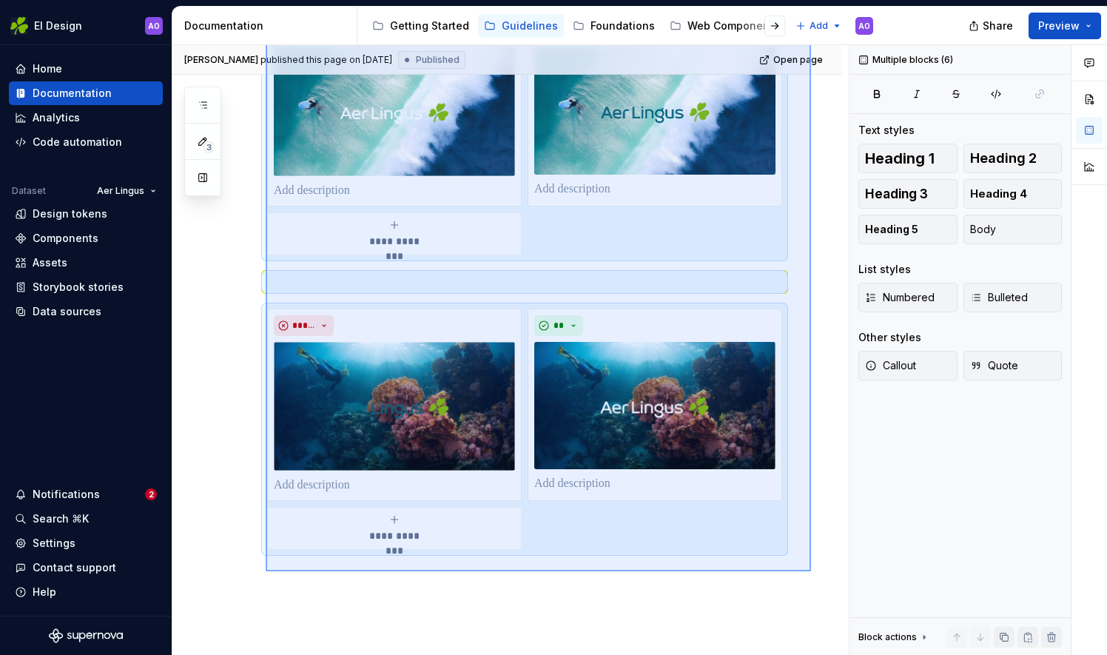
scroll to position [401, 0]
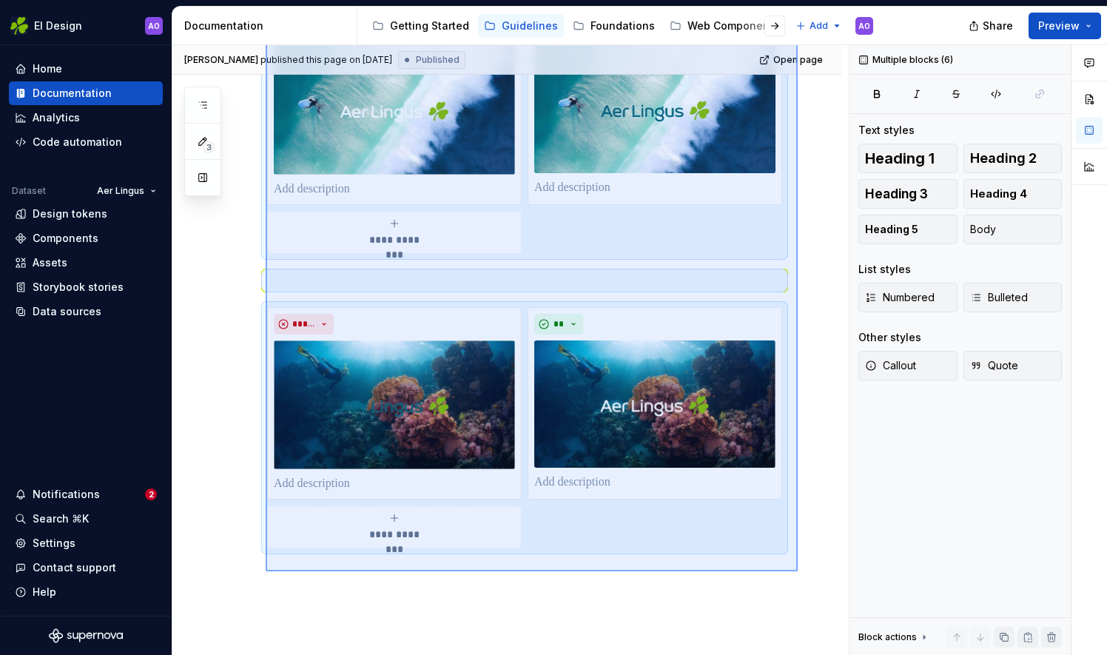
drag, startPoint x: 266, startPoint y: 293, endPoint x: 798, endPoint y: 571, distance: 600.5
click at [798, 571] on div "**********" at bounding box center [510, 350] width 676 height 611
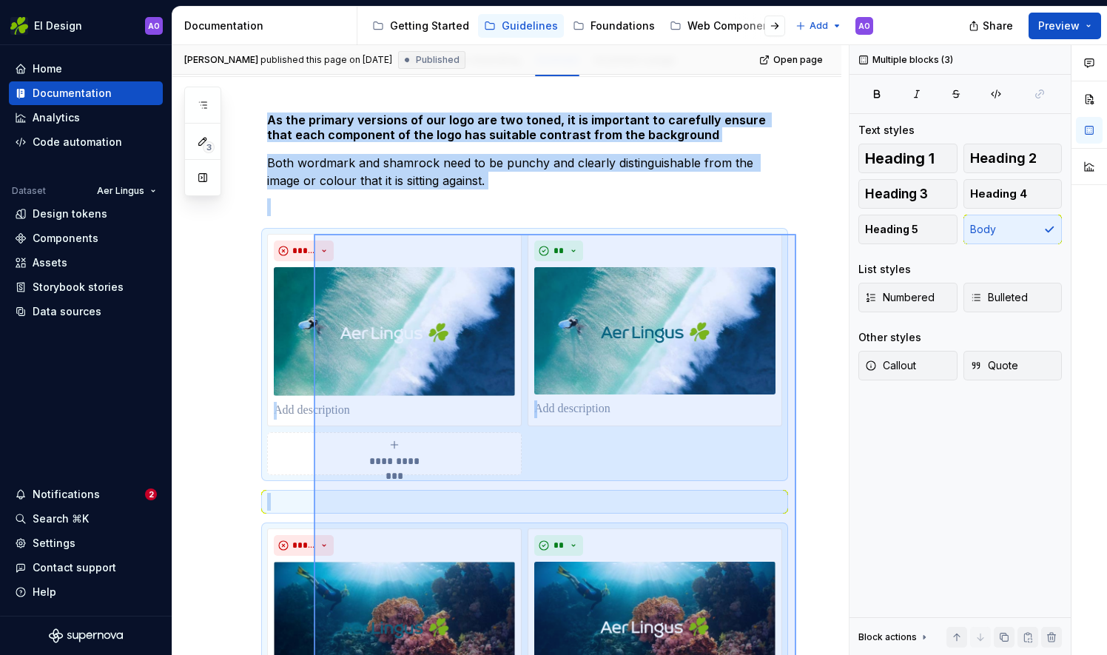
scroll to position [14, 0]
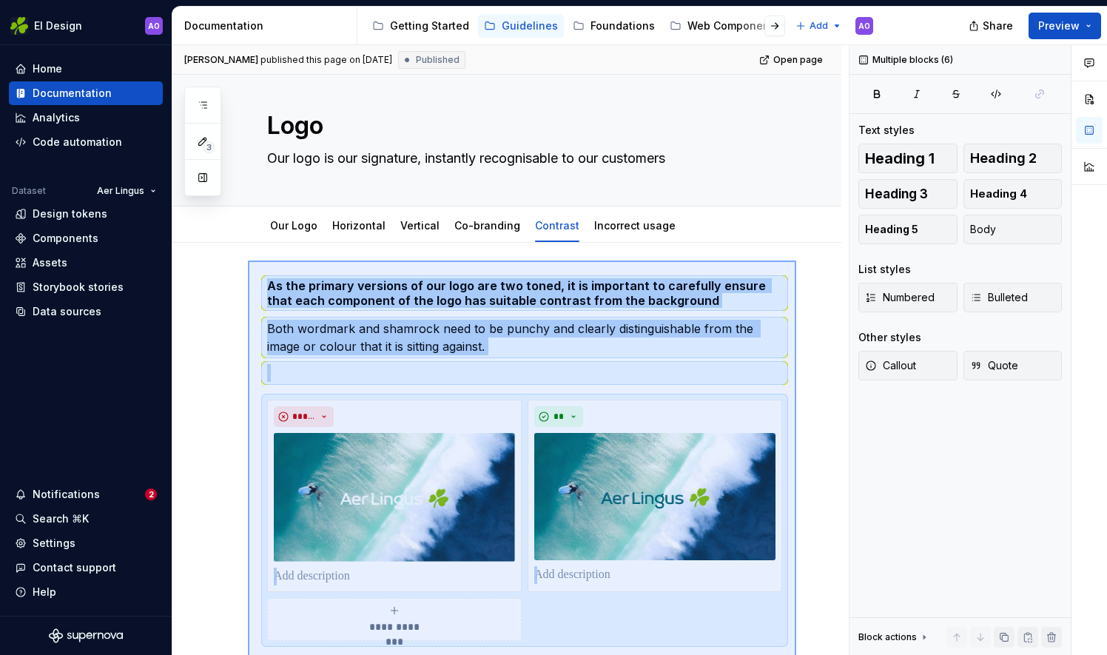
drag, startPoint x: 753, startPoint y: 548, endPoint x: 249, endPoint y: 260, distance: 581.0
click at [249, 260] on div "**********" at bounding box center [510, 350] width 676 height 611
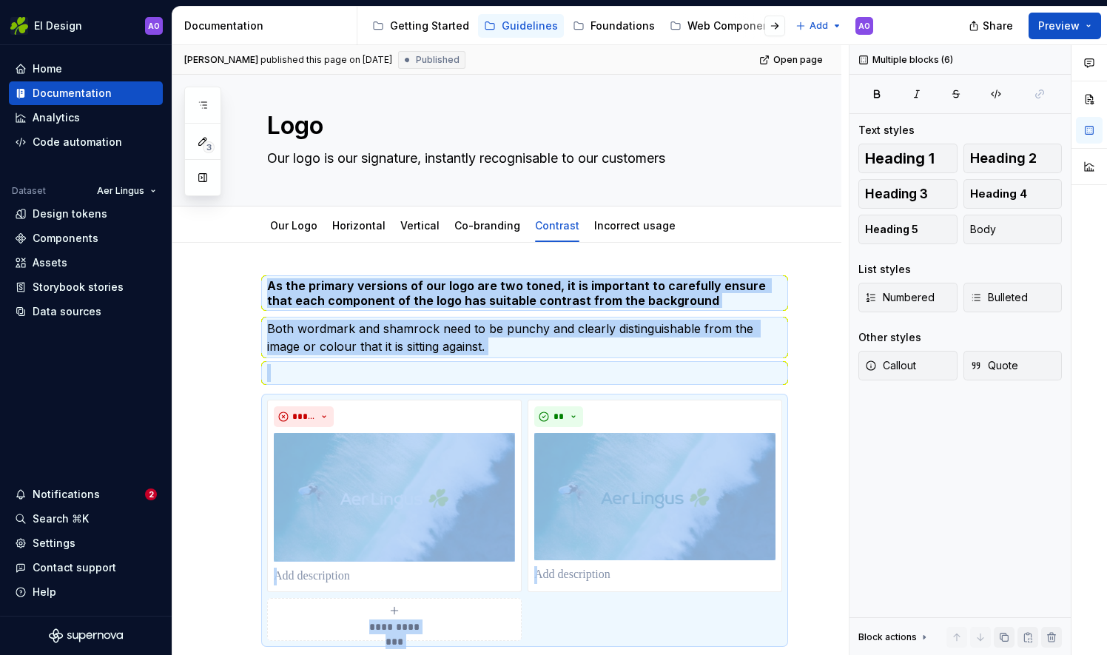
scroll to position [292, 0]
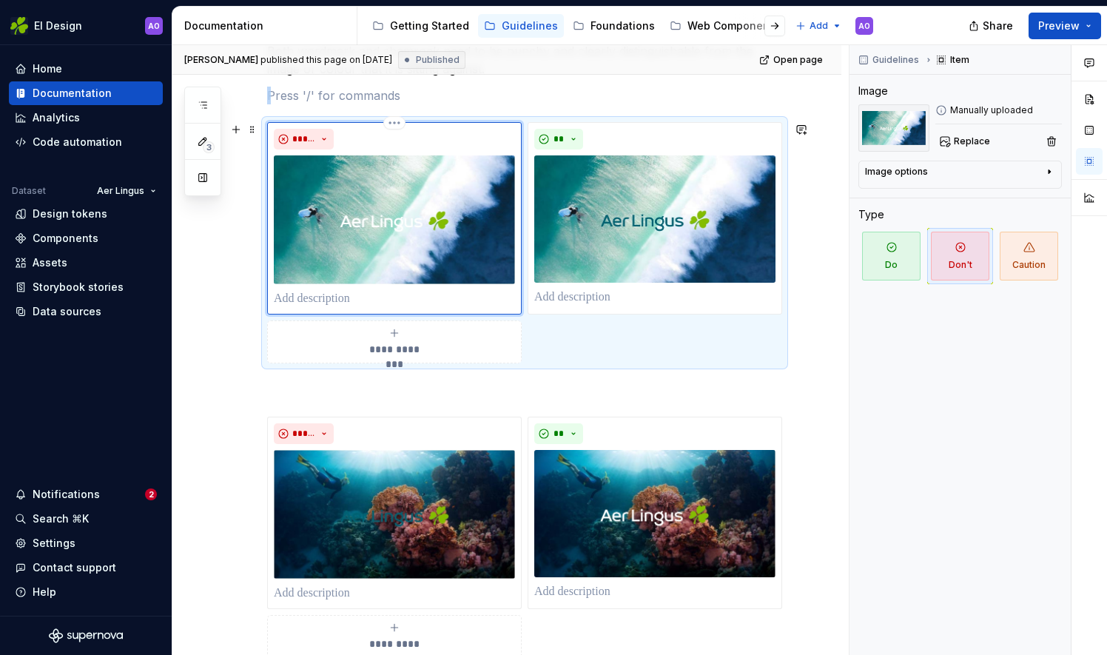
drag, startPoint x: 361, startPoint y: 249, endPoint x: 252, endPoint y: 396, distance: 183.5
click at [252, 405] on div "**********" at bounding box center [510, 350] width 676 height 611
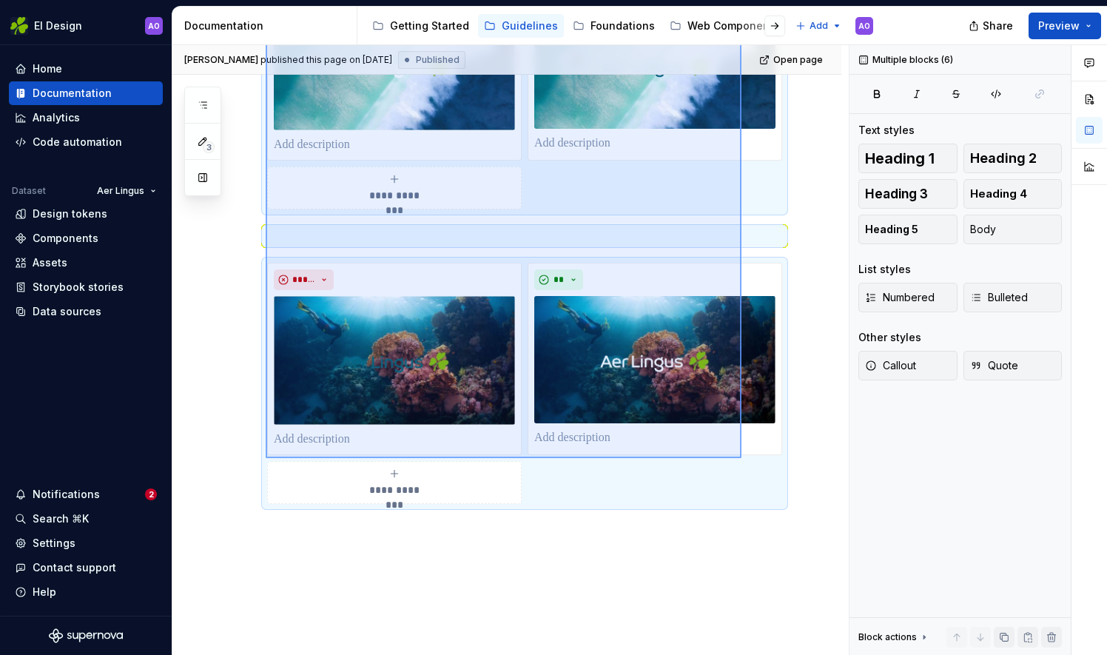
scroll to position [506, 0]
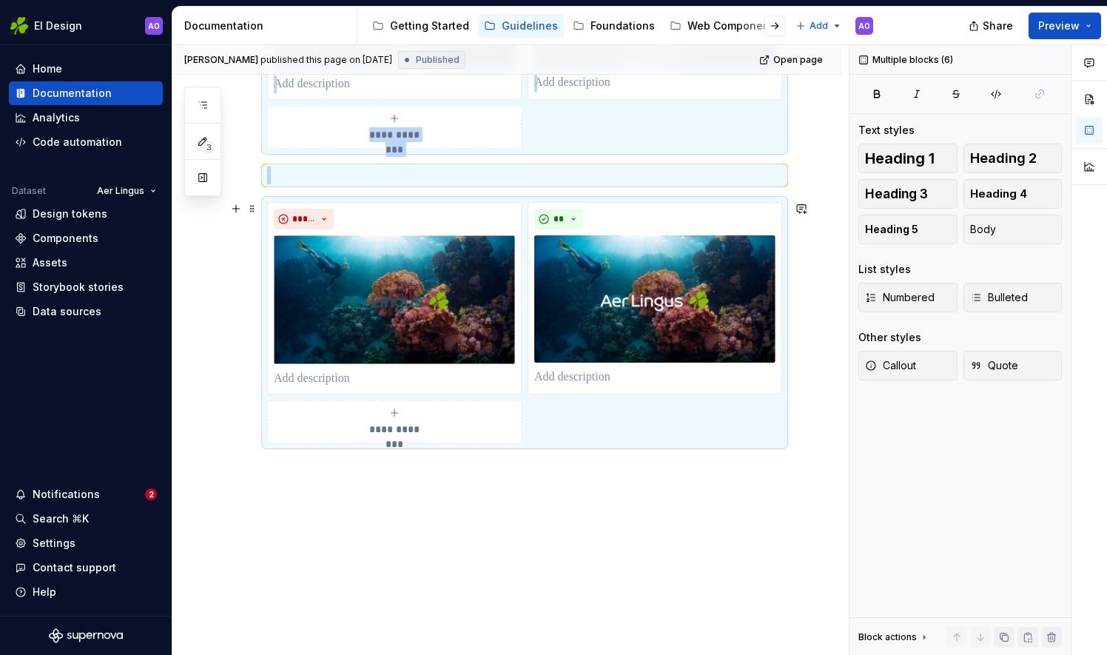
drag, startPoint x: 744, startPoint y: 421, endPoint x: 797, endPoint y: 458, distance: 64.3
click at [797, 458] on div "**********" at bounding box center [510, 350] width 676 height 611
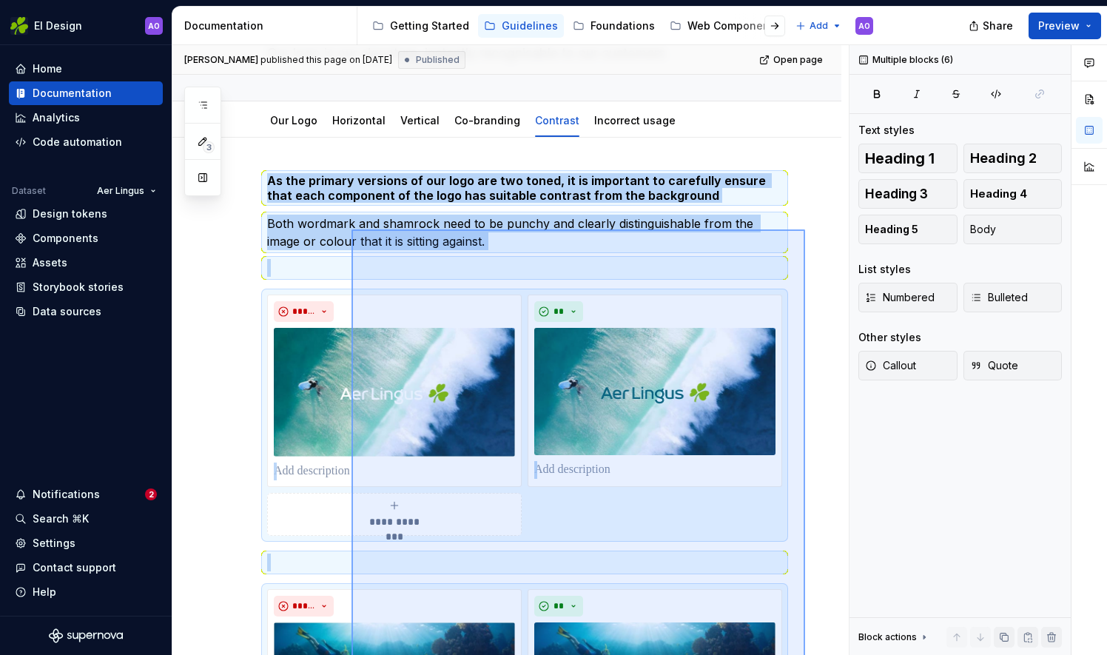
scroll to position [0, 0]
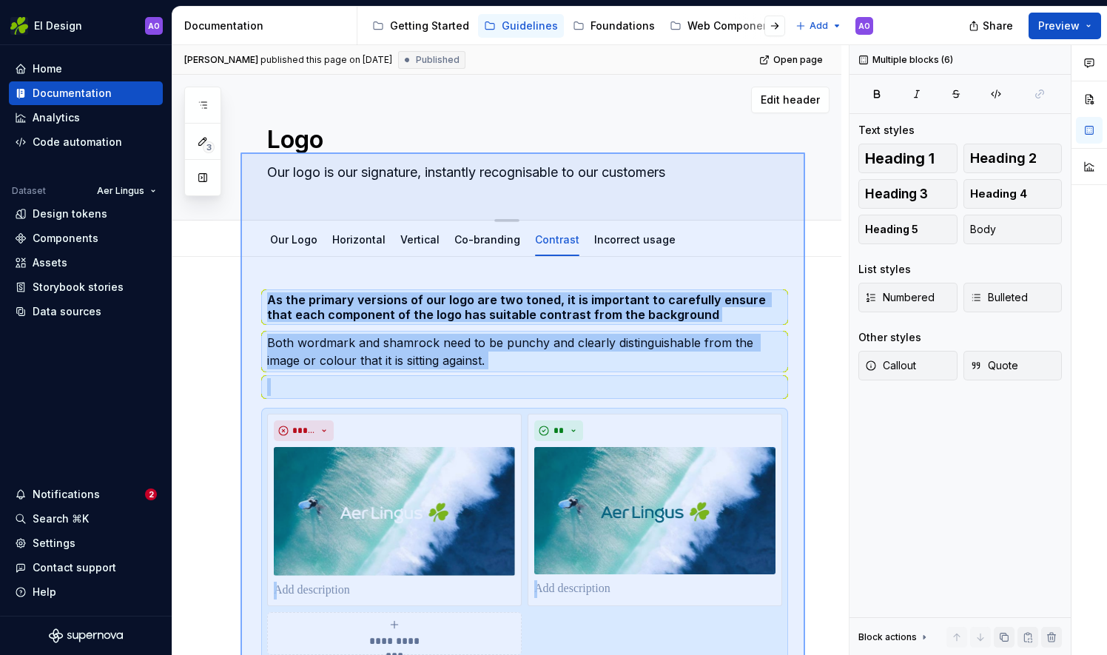
drag, startPoint x: 790, startPoint y: 376, endPoint x: 239, endPoint y: 157, distance: 593.3
click at [239, 157] on div "**********" at bounding box center [510, 350] width 676 height 611
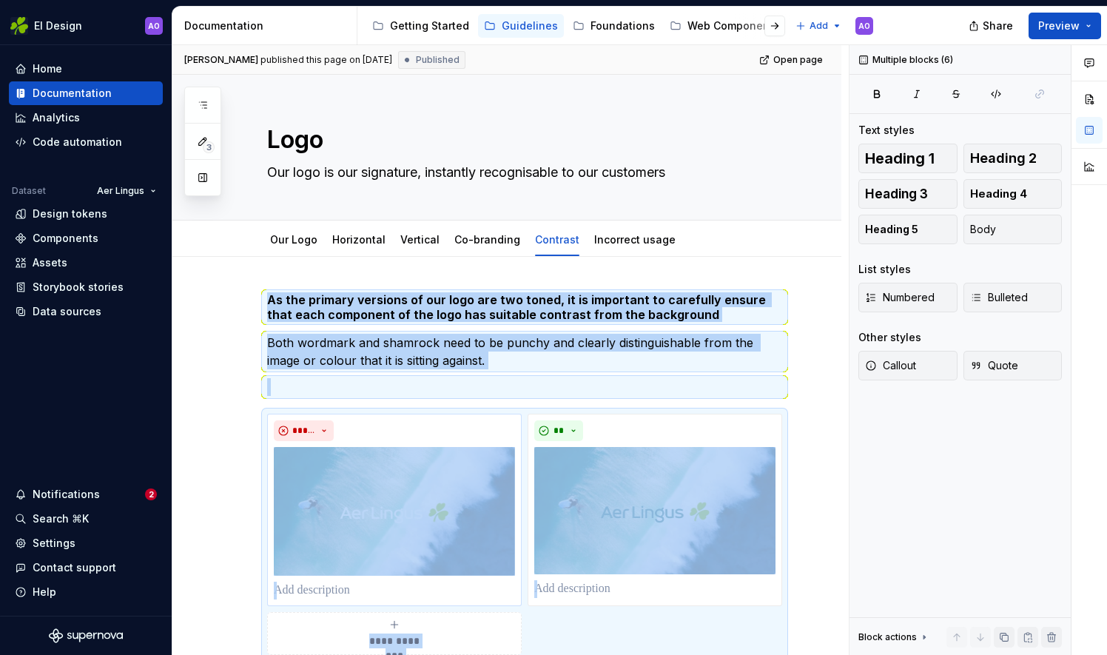
scroll to position [292, 0]
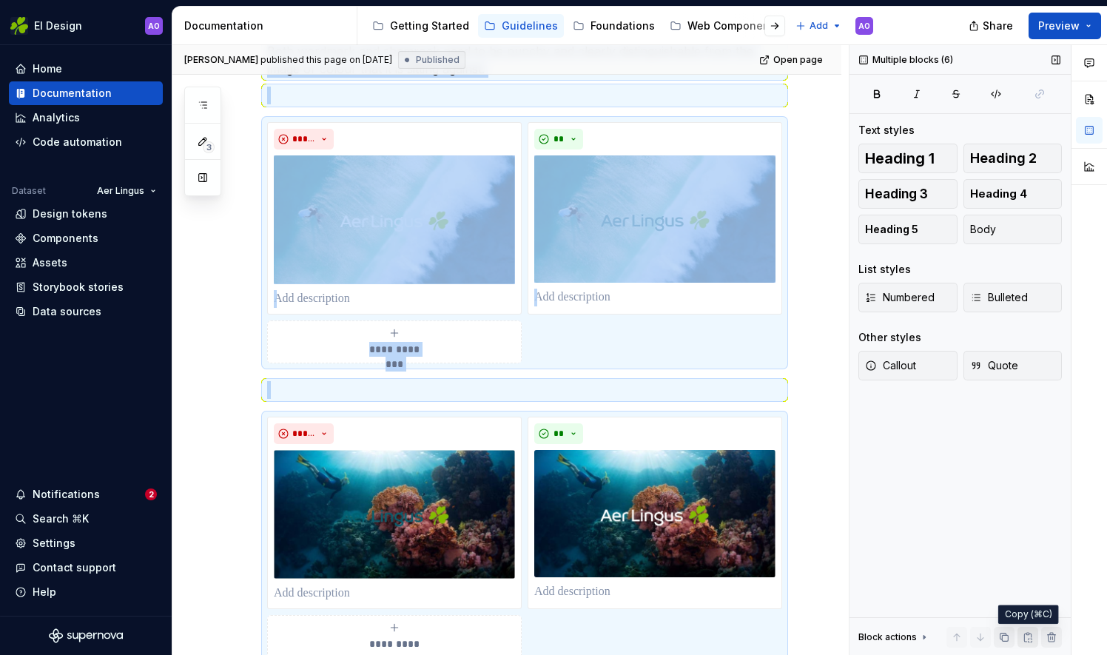
click at [1030, 635] on button "button" at bounding box center [1028, 637] width 21 height 21
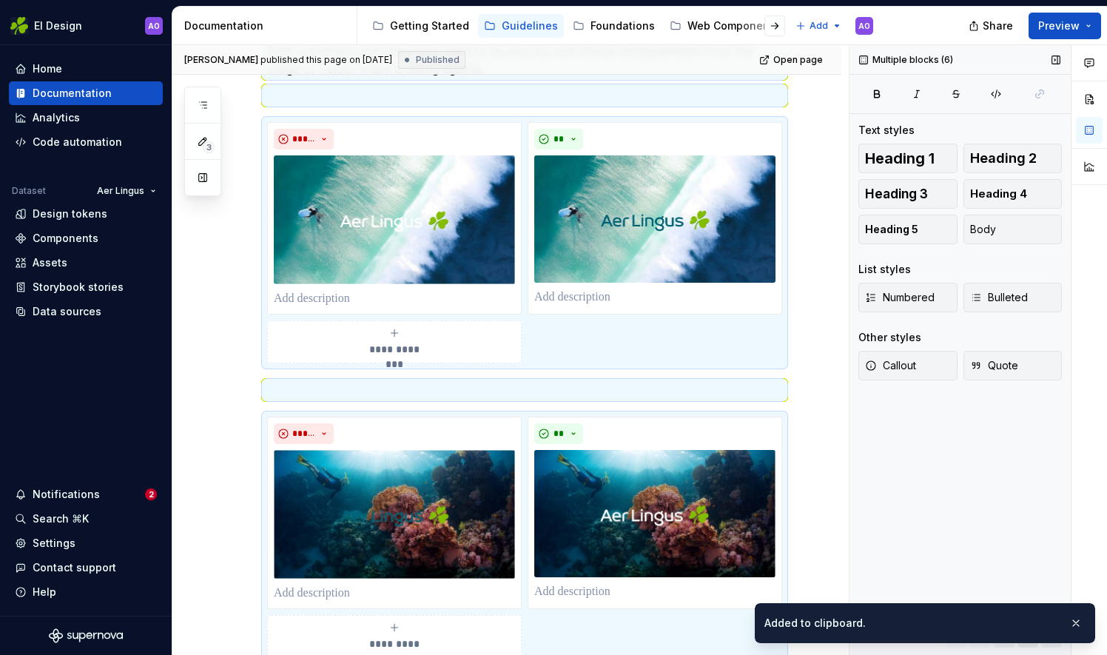
click at [1030, 635] on ul "Added to clipboard." at bounding box center [925, 620] width 364 height 70
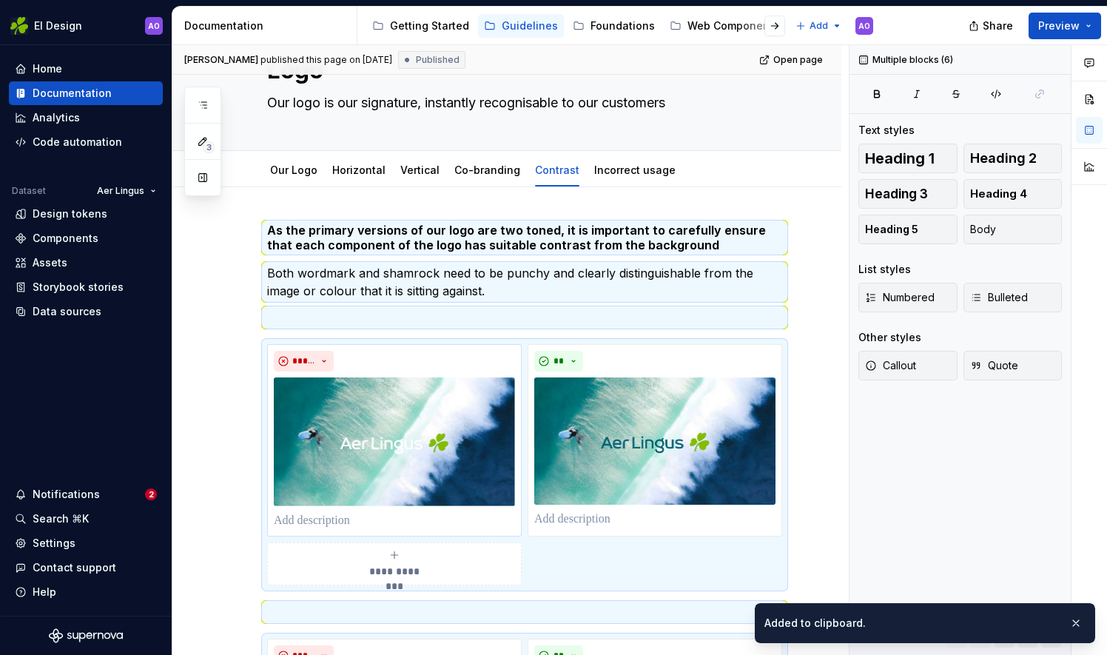
scroll to position [0, 0]
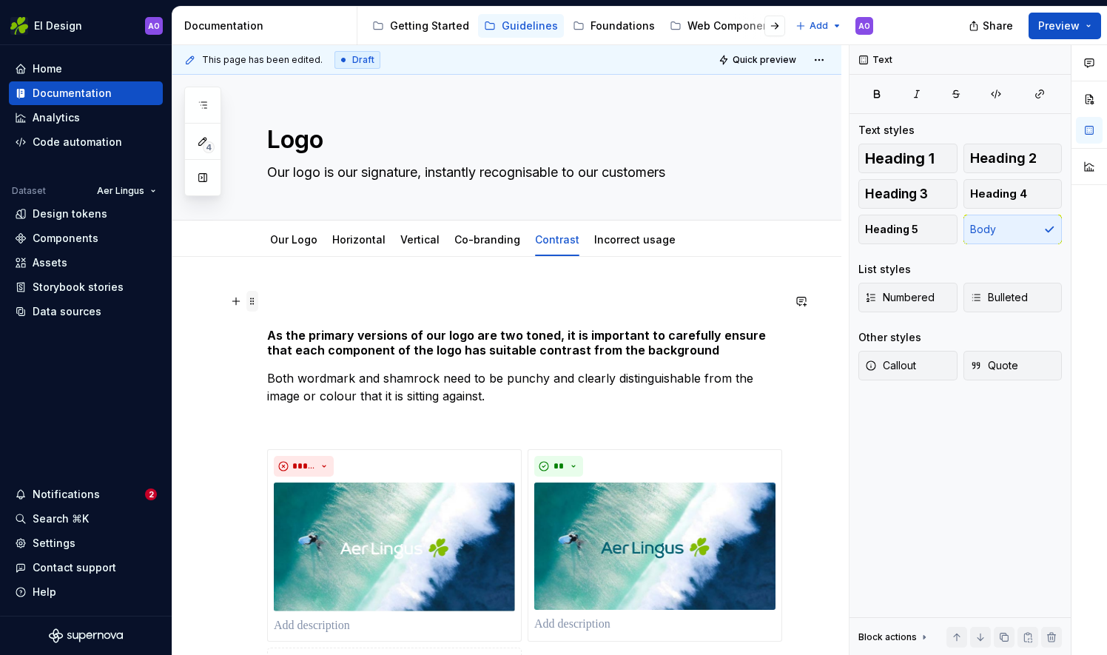
drag, startPoint x: 236, startPoint y: 308, endPoint x: 252, endPoint y: 300, distance: 17.2
click at [252, 300] on span at bounding box center [252, 301] width 12 height 21
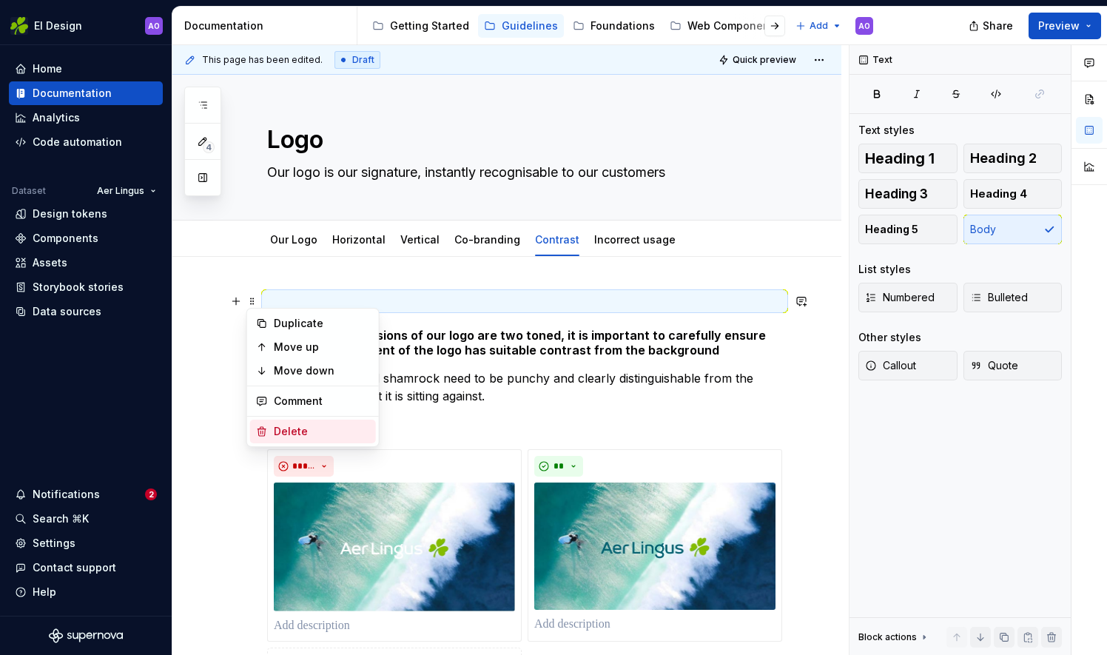
click at [299, 436] on div "Delete" at bounding box center [322, 431] width 96 height 15
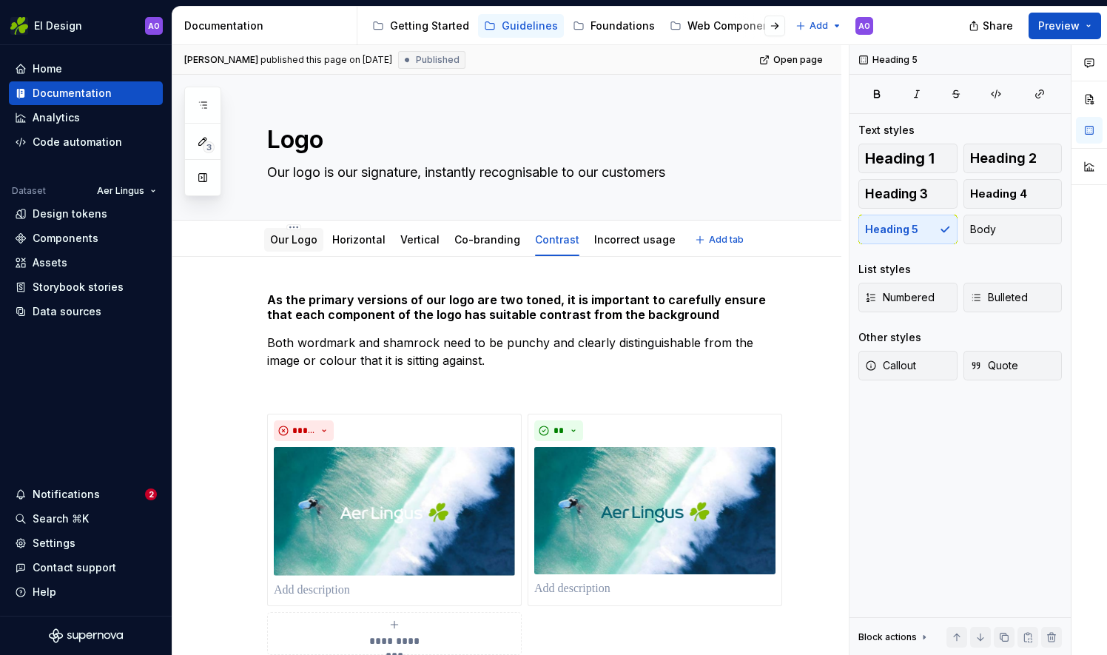
click at [294, 235] on link "Our Logo" at bounding box center [293, 239] width 47 height 13
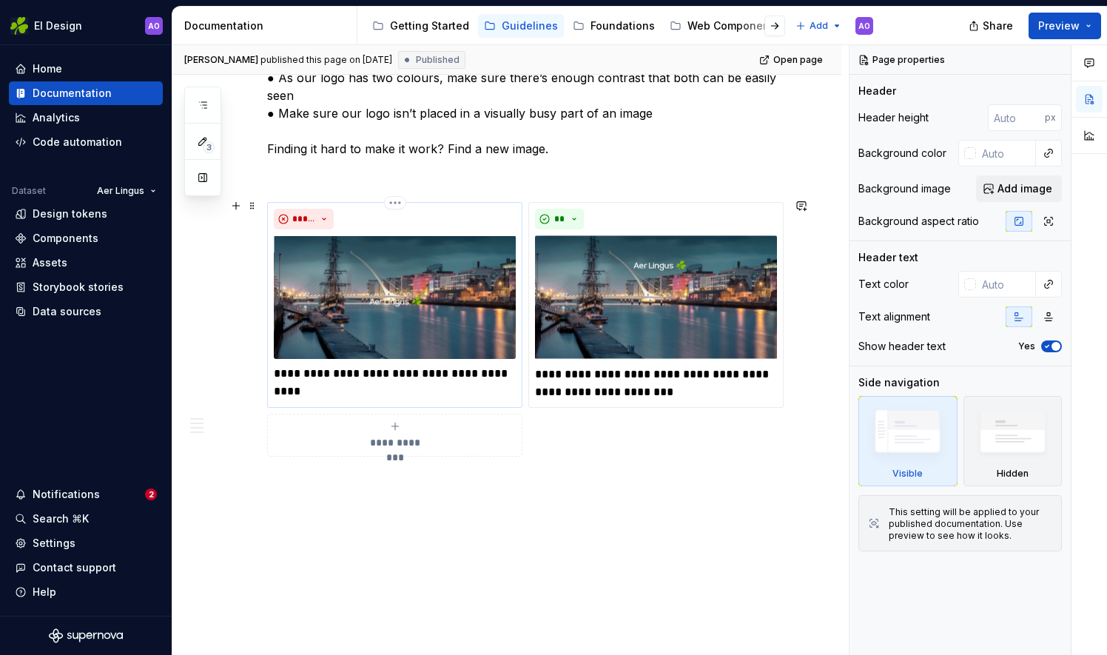
scroll to position [1254, 0]
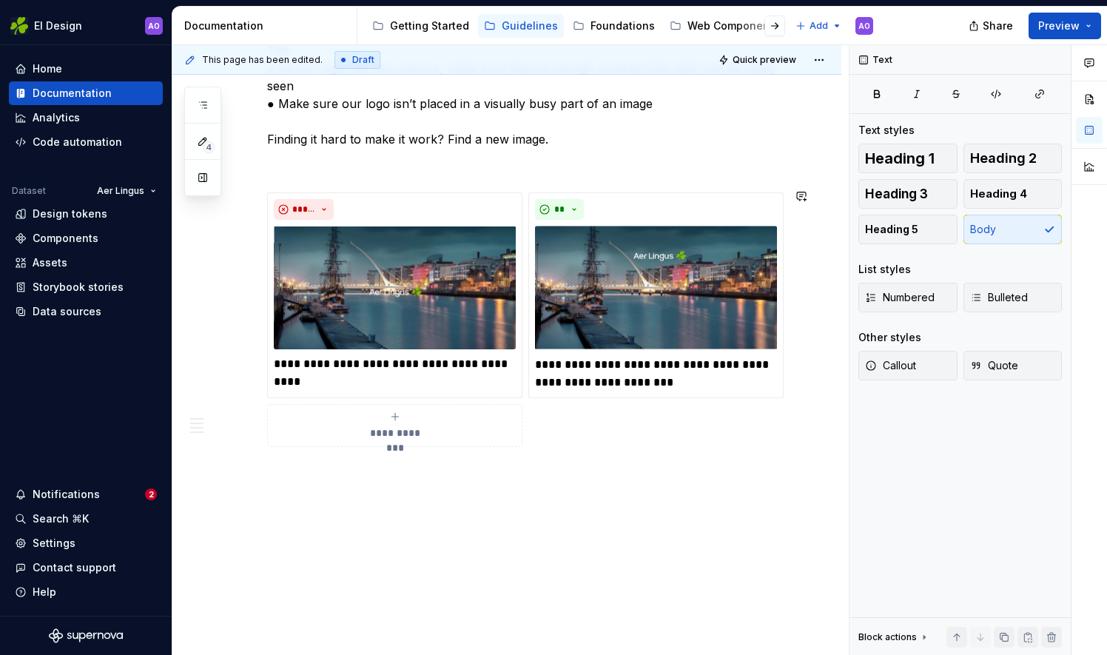
drag, startPoint x: 281, startPoint y: 487, endPoint x: 564, endPoint y: 514, distance: 284.0
click at [570, 515] on div "**********" at bounding box center [510, 350] width 676 height 611
click at [278, 468] on p at bounding box center [524, 474] width 515 height 18
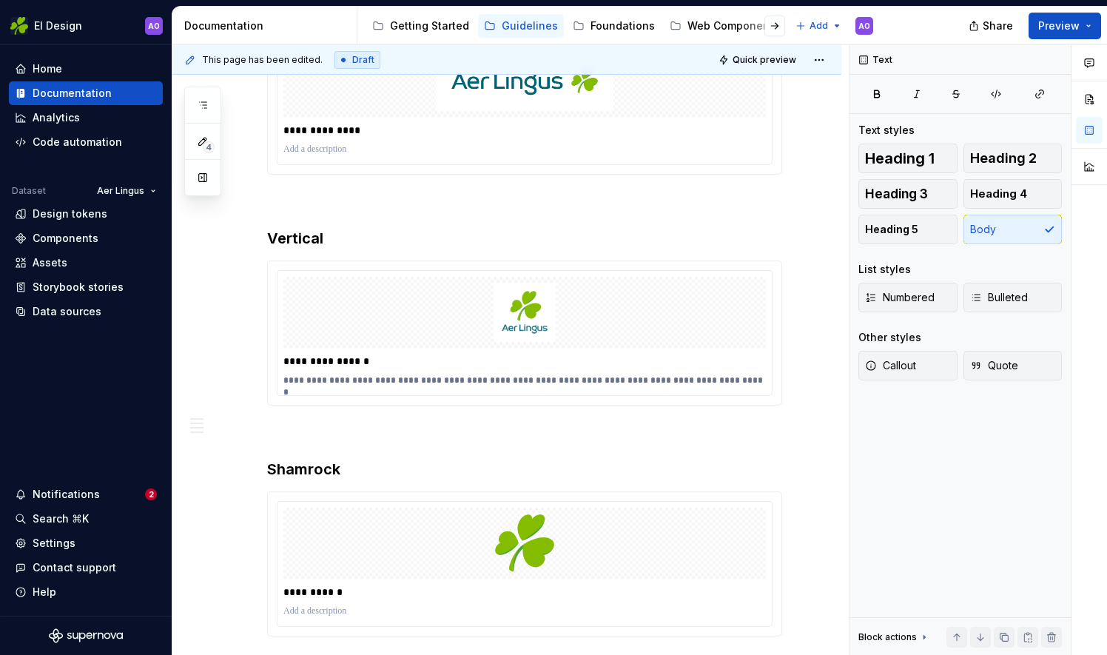
scroll to position [1929, 0]
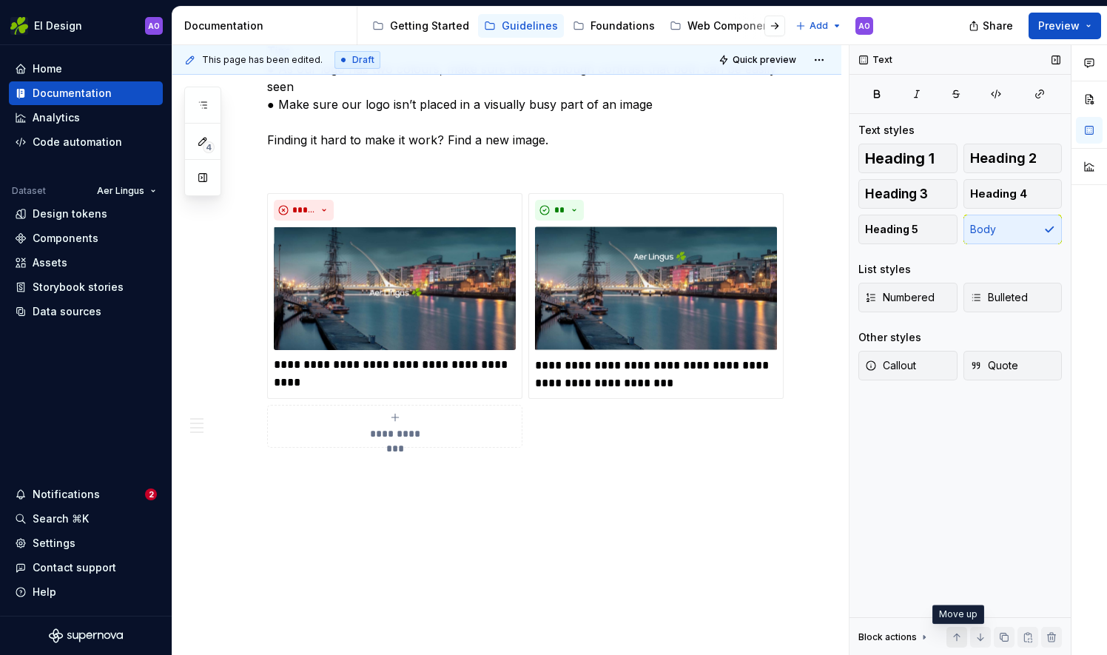
click at [960, 638] on button "button" at bounding box center [957, 637] width 21 height 21
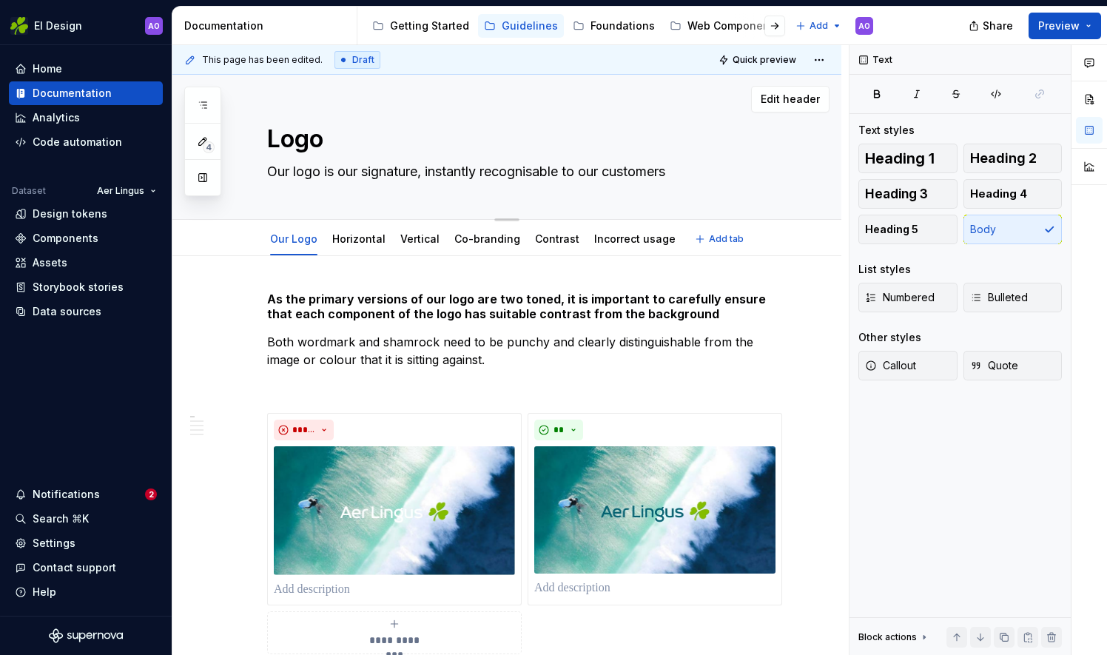
scroll to position [0, 0]
click at [543, 248] on div "Contrast" at bounding box center [557, 240] width 56 height 24
click at [535, 235] on link "Contrast" at bounding box center [557, 239] width 44 height 13
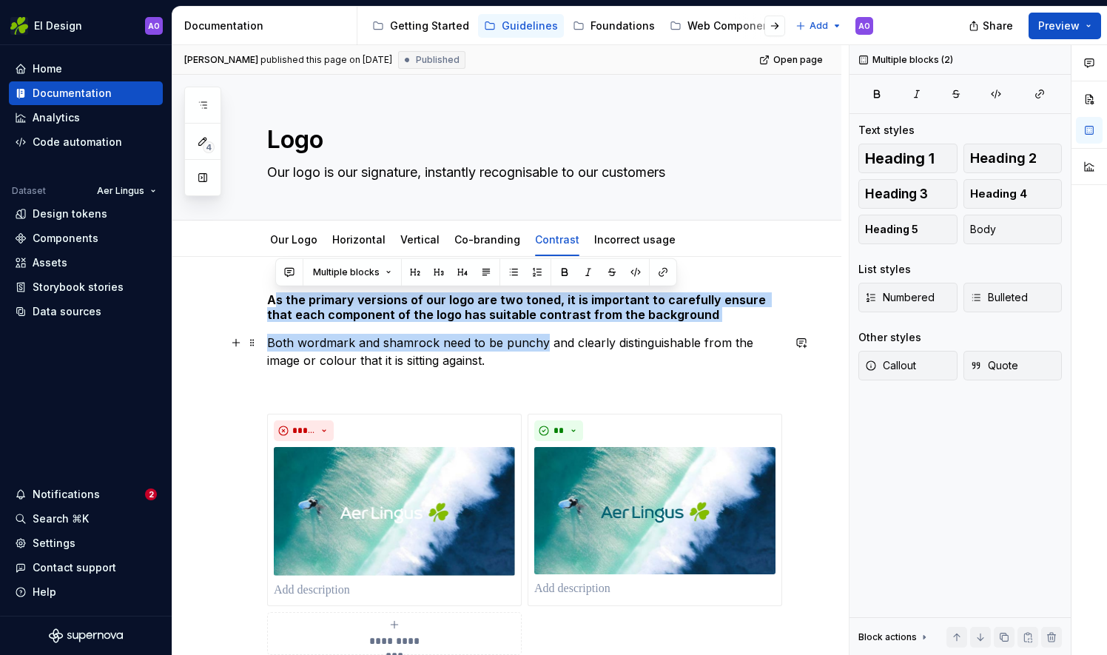
drag, startPoint x: 272, startPoint y: 297, endPoint x: 540, endPoint y: 337, distance: 271.6
click at [540, 337] on div "**********" at bounding box center [524, 620] width 515 height 657
click at [333, 320] on h5 "As the primary versions of our logo are two toned, it is important to carefully…" at bounding box center [524, 307] width 515 height 30
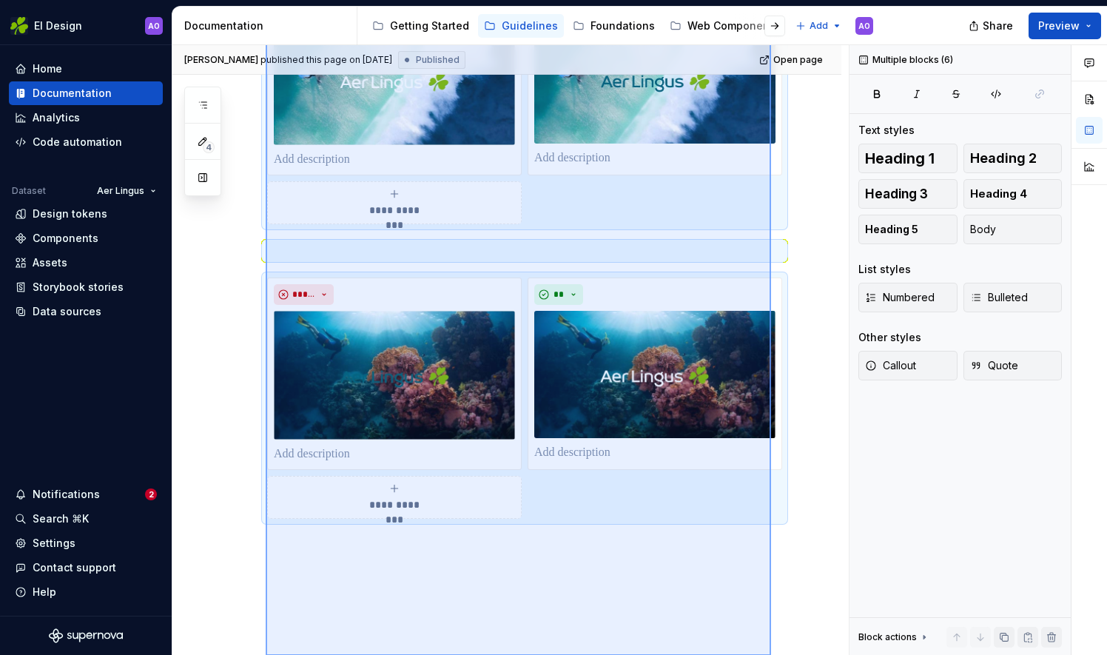
scroll to position [506, 0]
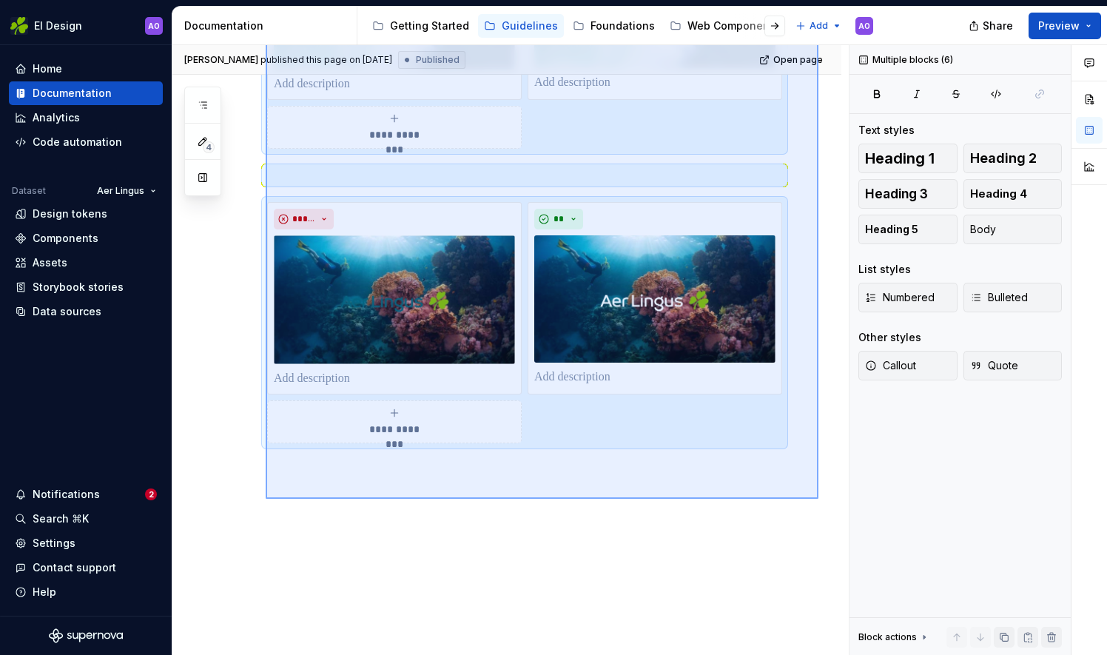
drag, startPoint x: 266, startPoint y: 296, endPoint x: 818, endPoint y: 499, distance: 588.8
click at [818, 499] on div "**********" at bounding box center [510, 350] width 676 height 611
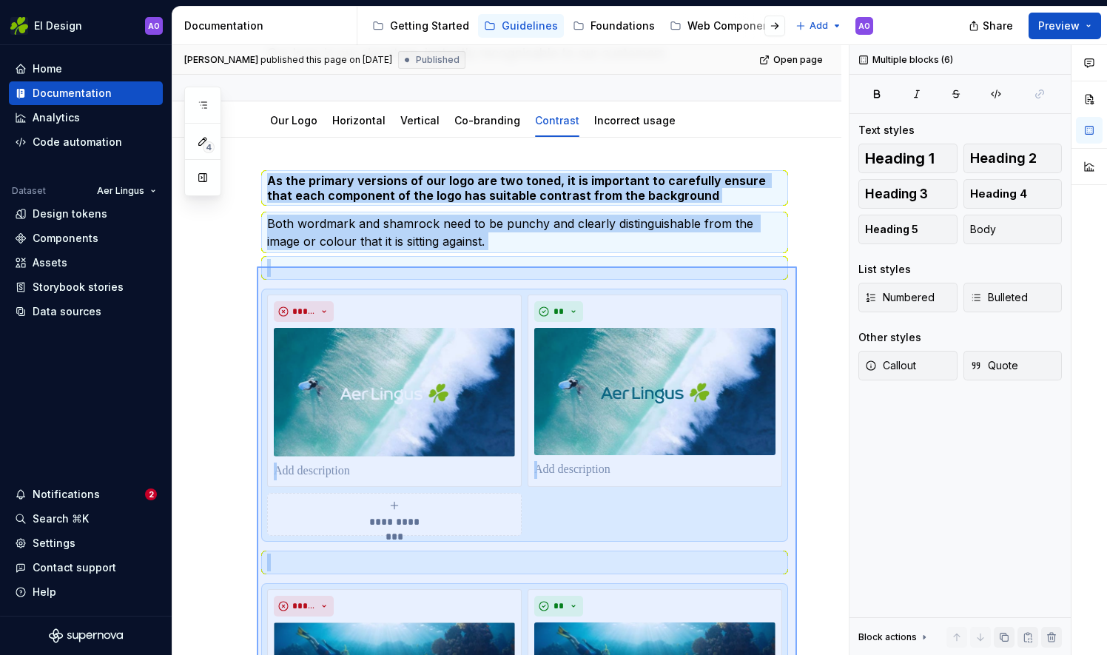
scroll to position [0, 0]
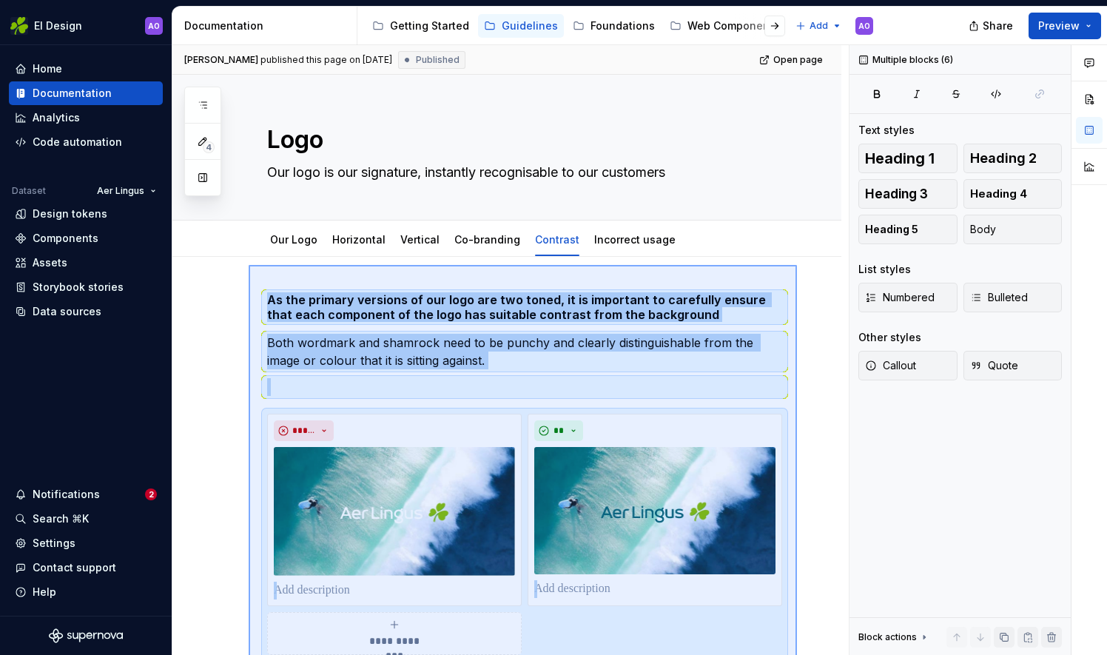
drag, startPoint x: 798, startPoint y: 438, endPoint x: 249, endPoint y: 265, distance: 575.8
click at [249, 265] on div "**********" at bounding box center [510, 350] width 676 height 611
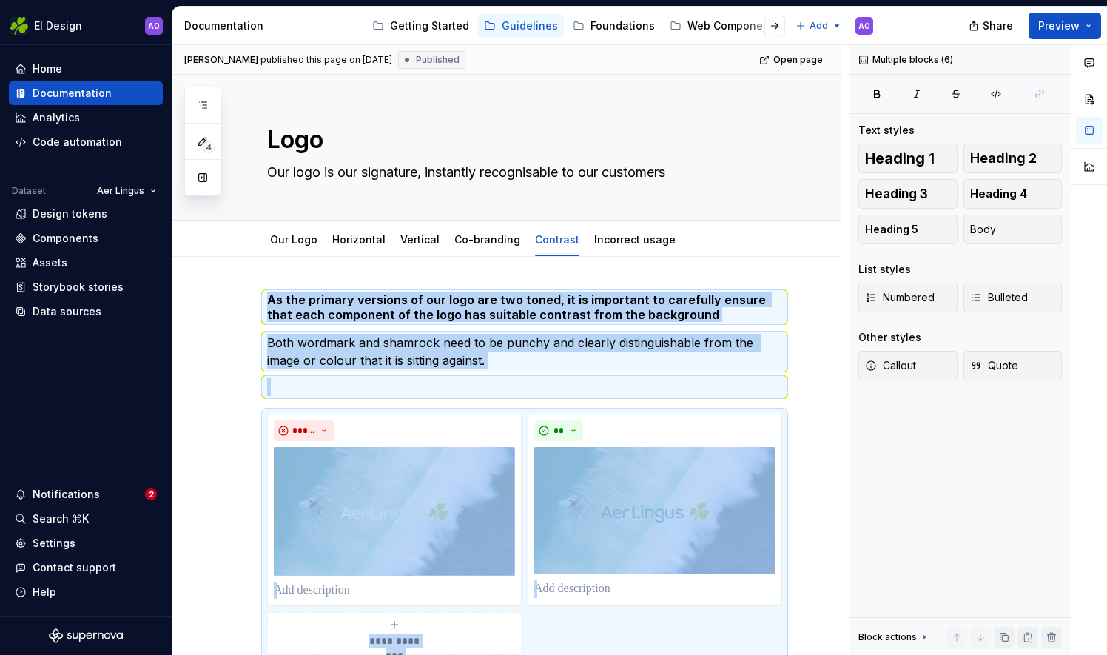
scroll to position [292, 0]
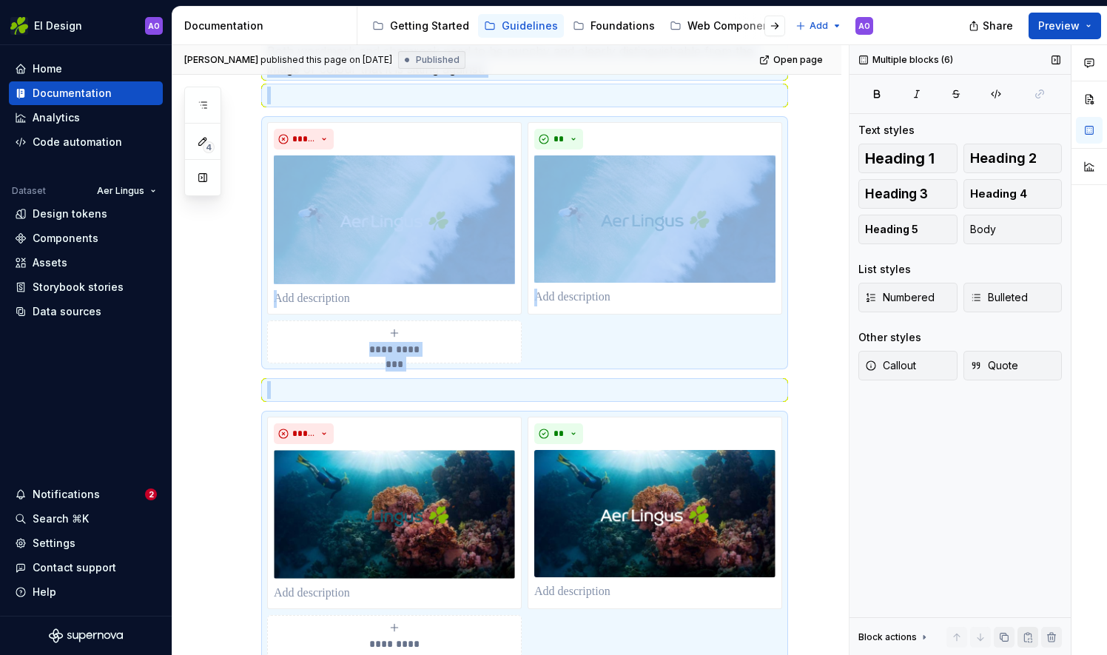
click at [1033, 636] on button "button" at bounding box center [1028, 637] width 21 height 21
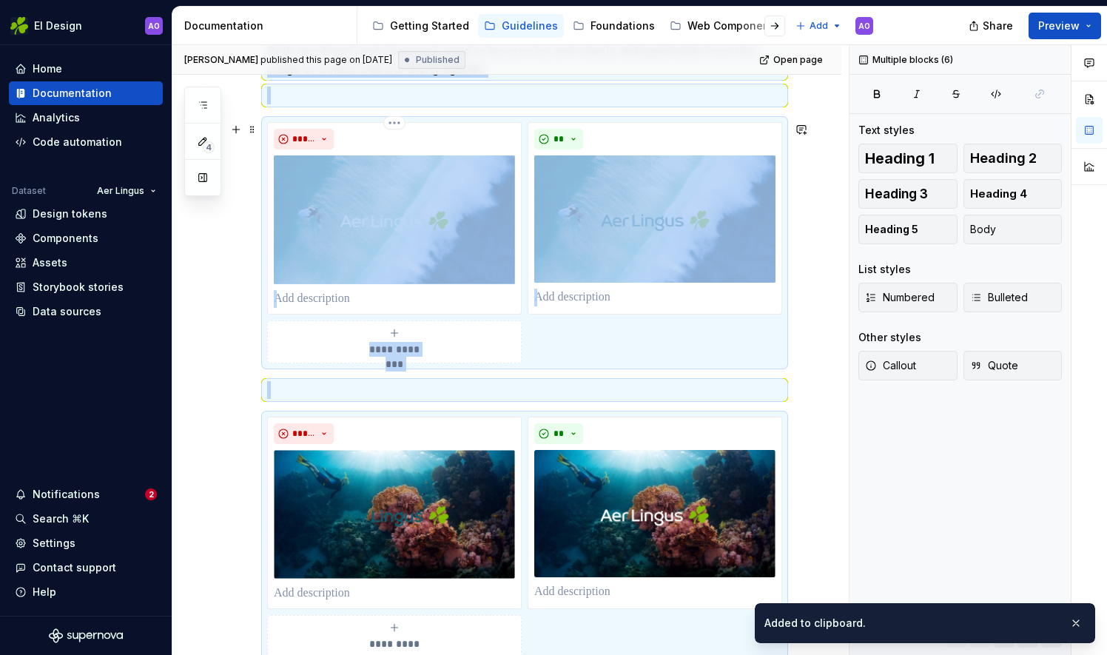
scroll to position [0, 0]
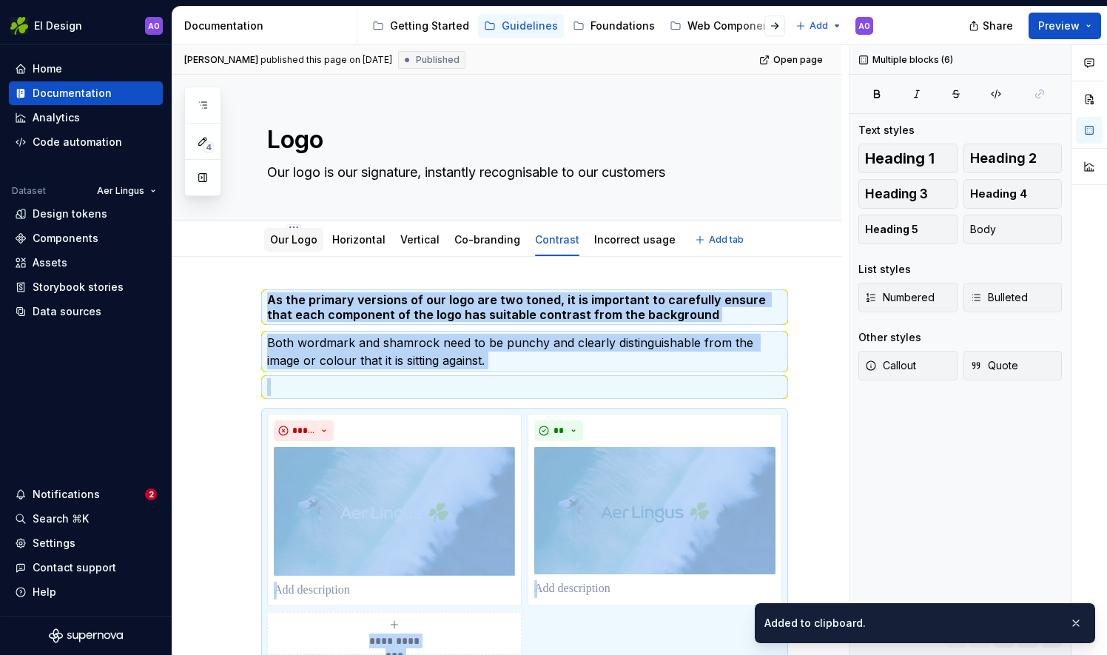
click at [300, 242] on link "Our Logo" at bounding box center [293, 239] width 47 height 13
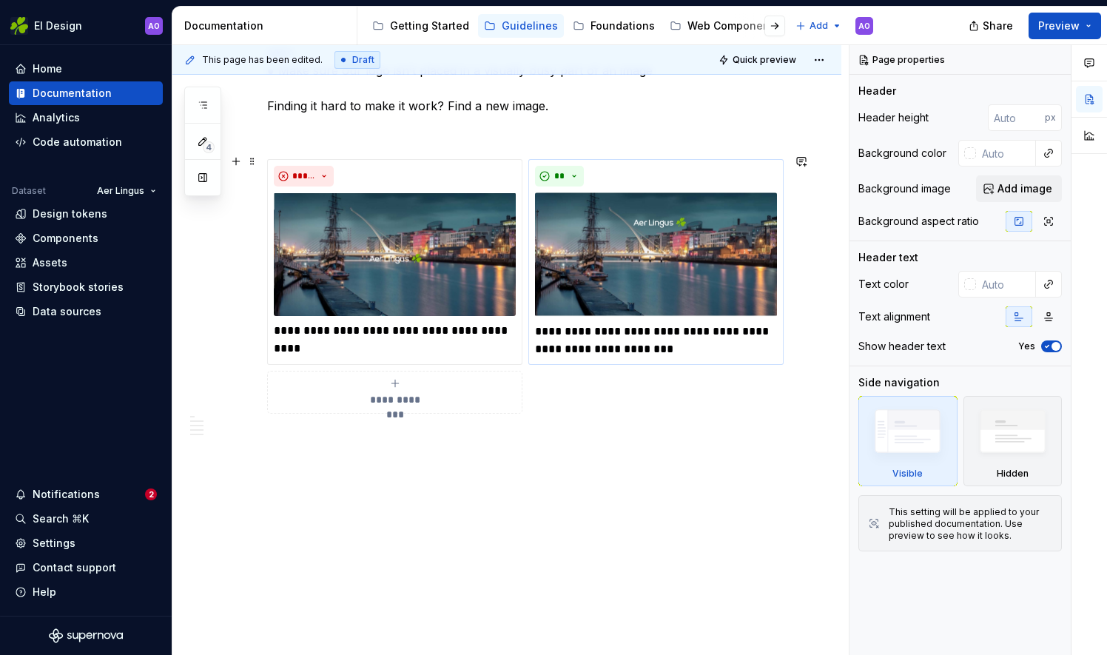
scroll to position [1954, 0]
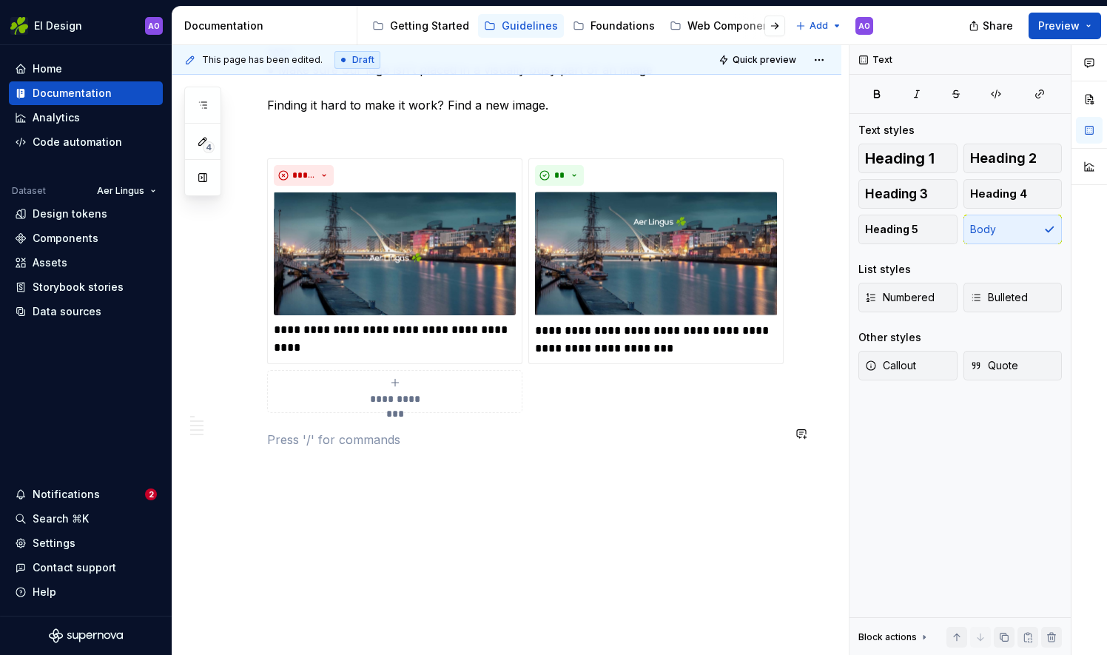
type textarea "*"
click at [1002, 638] on button "button" at bounding box center [1004, 637] width 21 height 21
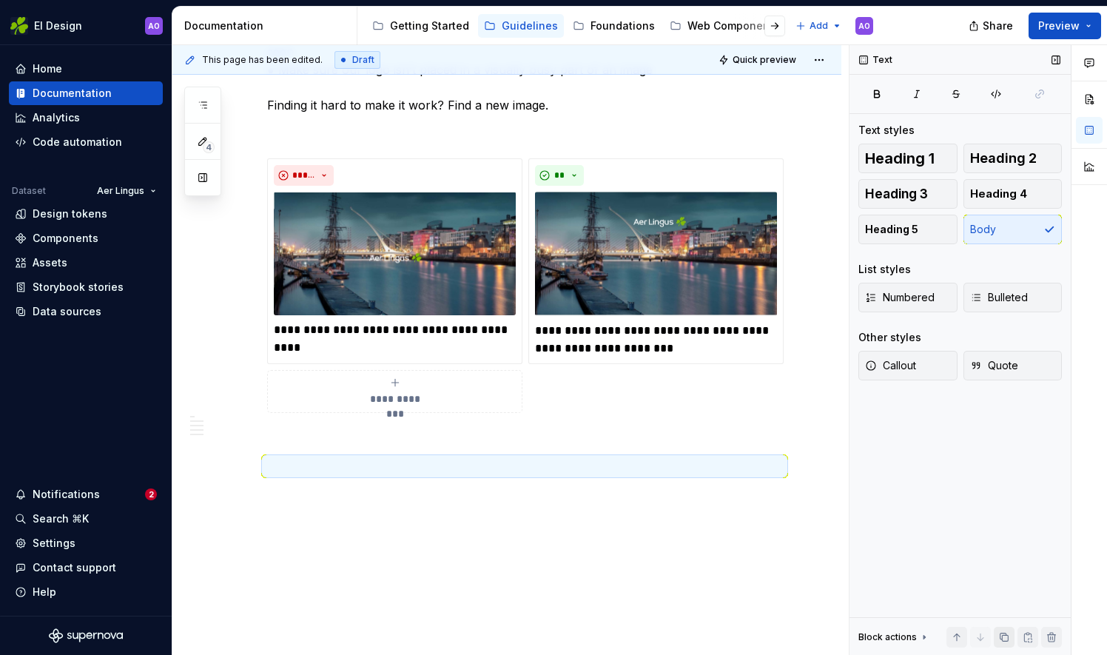
click at [1006, 639] on button "button" at bounding box center [1004, 637] width 21 height 21
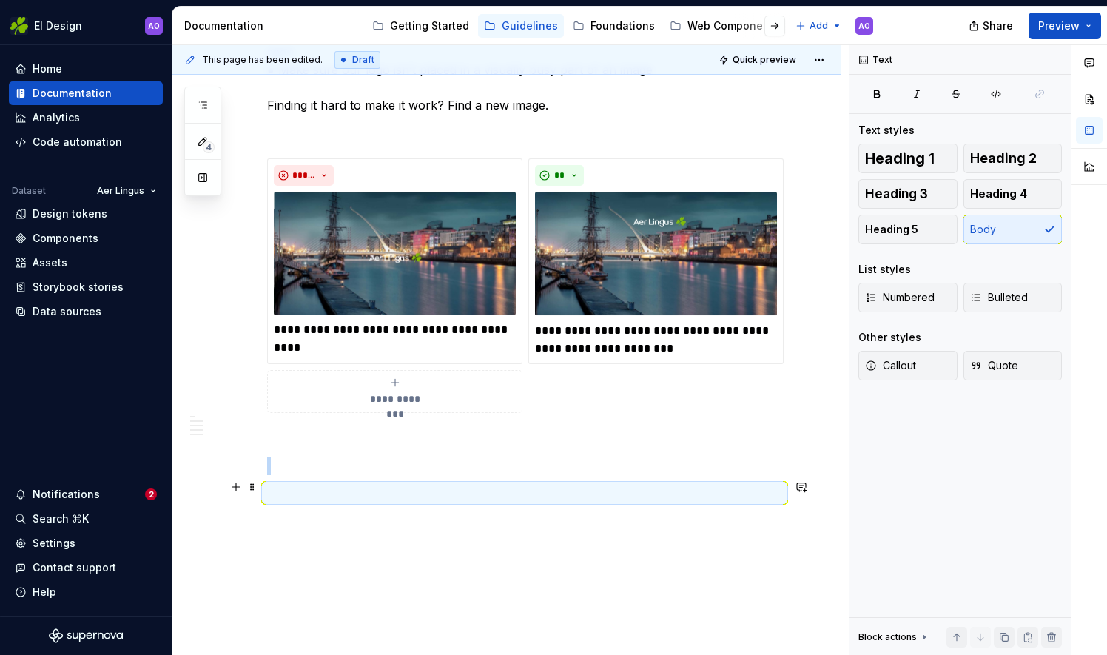
click at [371, 484] on p at bounding box center [524, 493] width 515 height 18
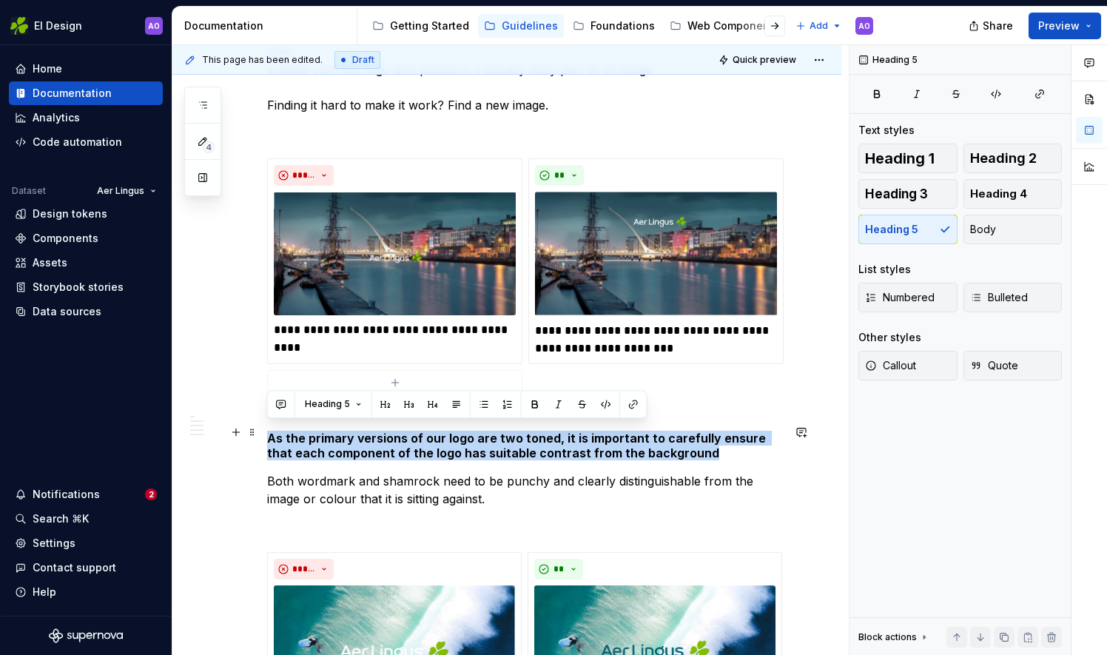
drag, startPoint x: 268, startPoint y: 431, endPoint x: 730, endPoint y: 432, distance: 462.5
click at [722, 440] on h5 "As the primary versions of our logo are two toned, it is important to carefully…" at bounding box center [524, 446] width 515 height 30
click at [1009, 222] on button "Body" at bounding box center [1013, 230] width 99 height 30
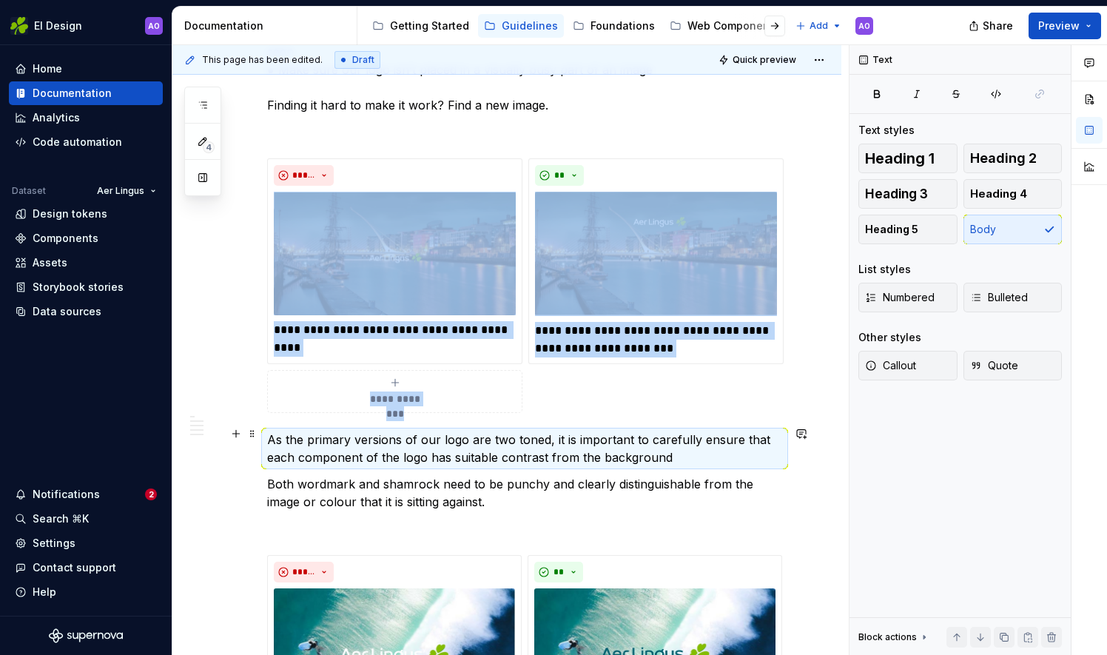
click at [271, 431] on p "As the primary versions of our logo are two toned, it is important to carefully…" at bounding box center [524, 449] width 515 height 36
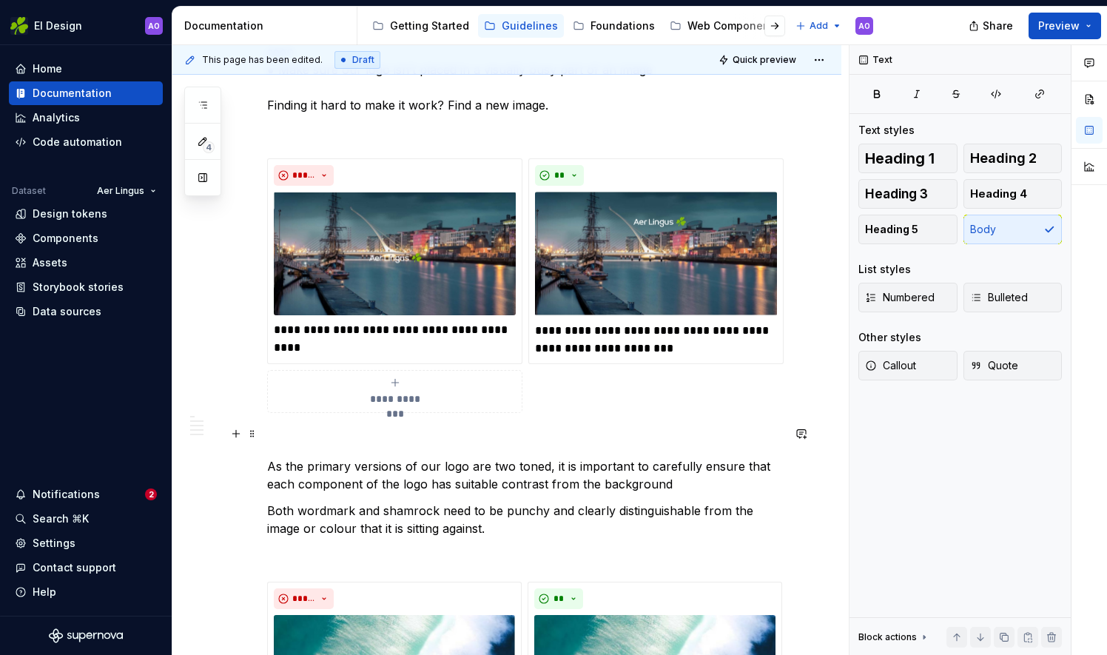
click at [278, 431] on p at bounding box center [524, 440] width 515 height 18
click at [1025, 158] on span "Heading 2" at bounding box center [1003, 158] width 67 height 15
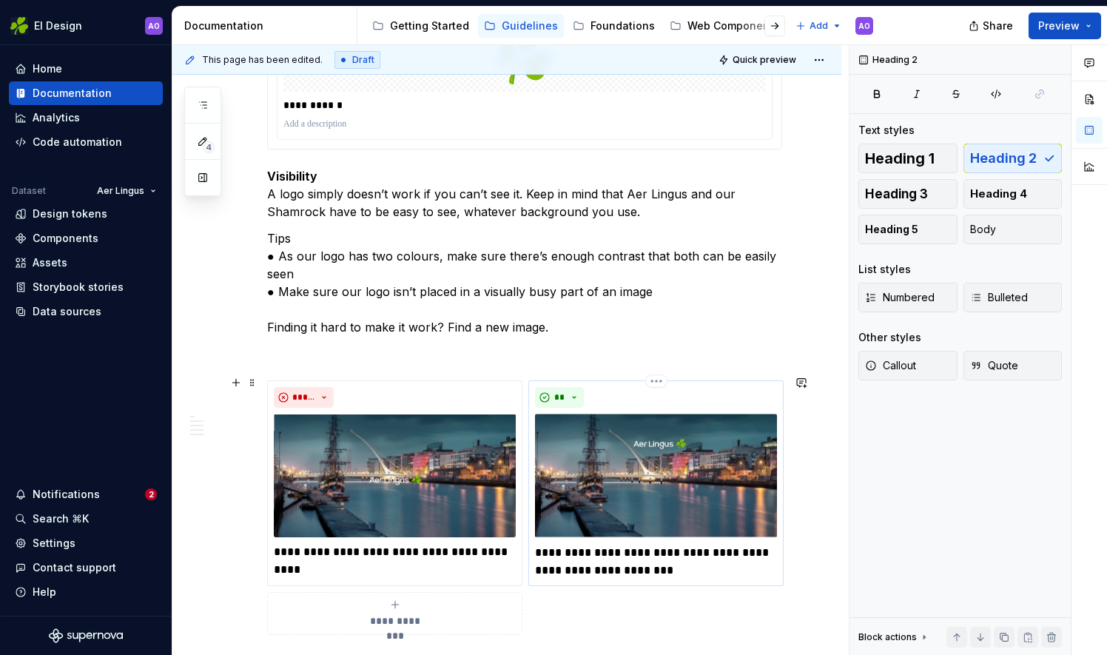
scroll to position [1584, 0]
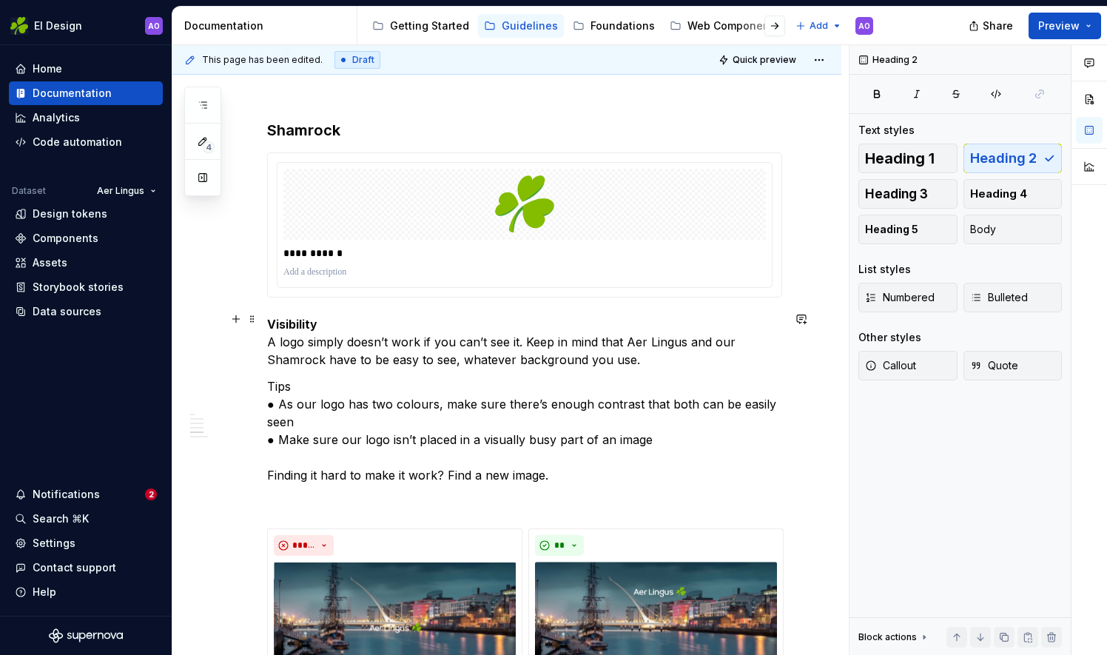
click at [312, 317] on strong "Visibility" at bounding box center [292, 324] width 50 height 15
click at [1024, 163] on span "Heading 2" at bounding box center [1003, 158] width 67 height 15
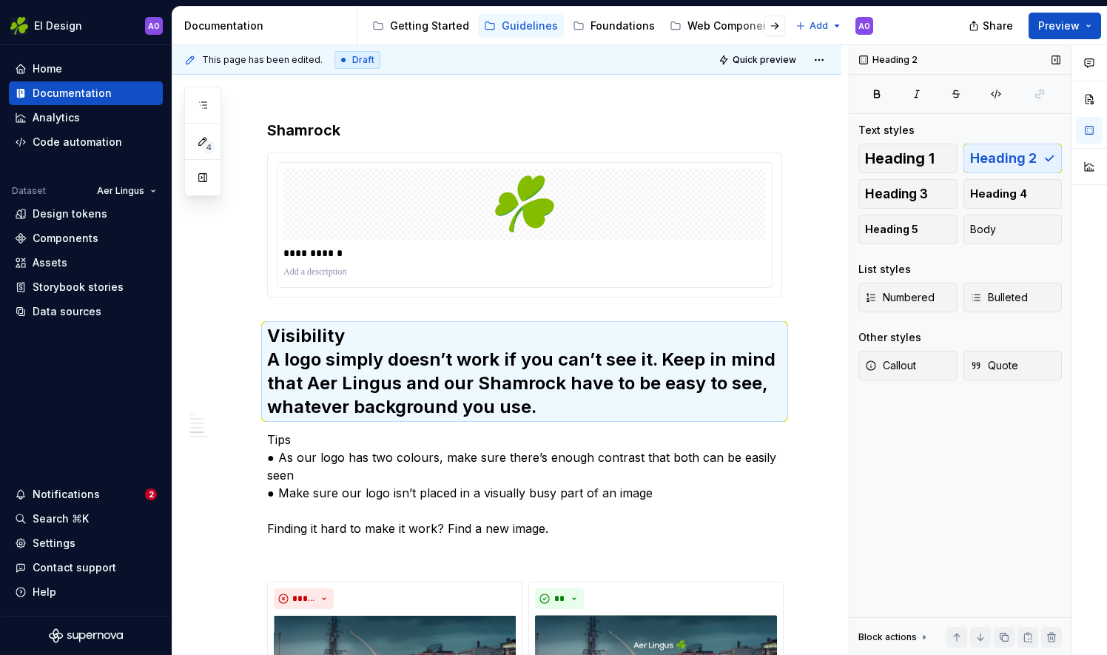
click at [1015, 165] on div "Heading 1 Heading 2 Heading 3 Heading 4 Heading 5 Body" at bounding box center [960, 194] width 204 height 101
click at [980, 224] on span "Body" at bounding box center [983, 229] width 26 height 15
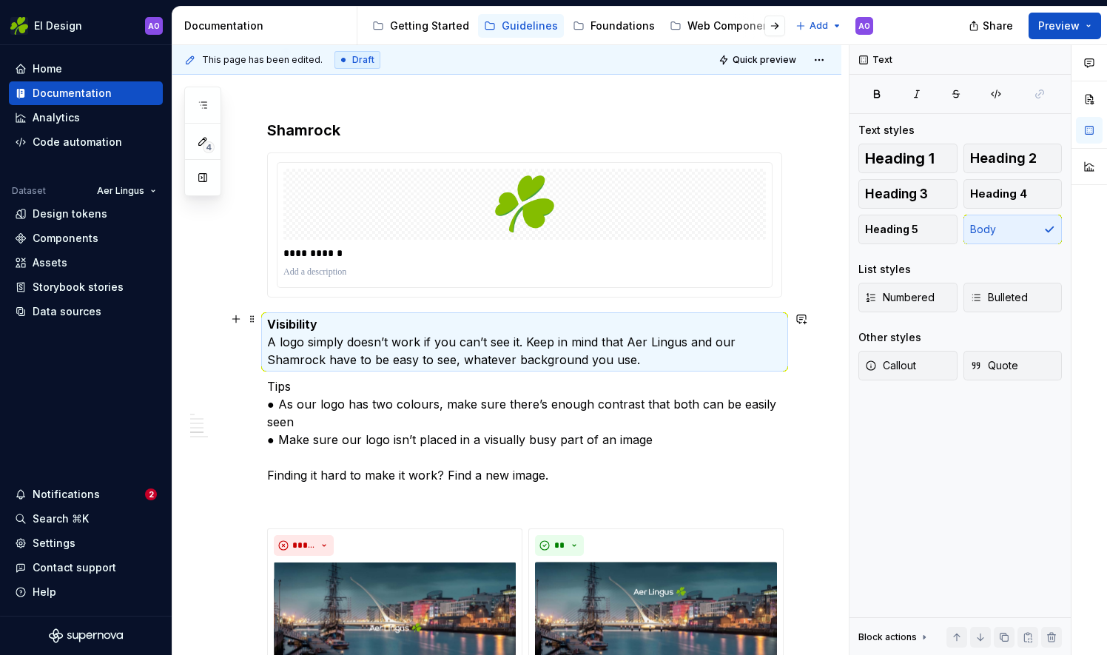
click at [275, 340] on p "Visibility A logo simply doesn’t work if you can’t see it. Keep in mind that Ae…" at bounding box center [524, 341] width 515 height 53
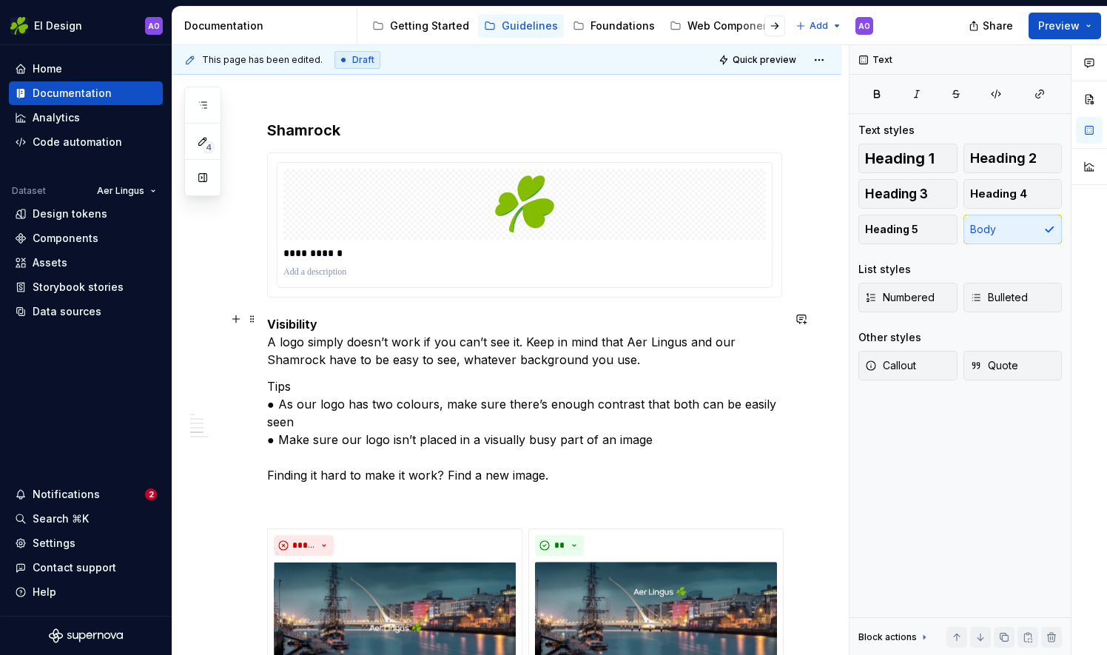
click at [265, 336] on div "**********" at bounding box center [506, 195] width 669 height 3047
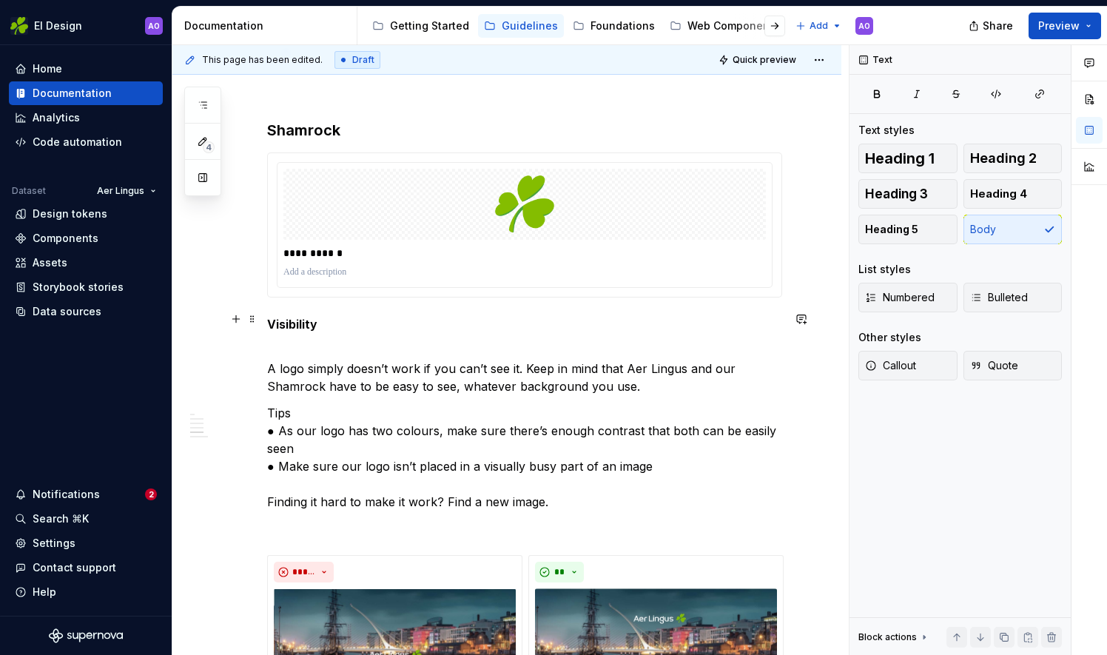
click at [299, 317] on strong "Visibility" at bounding box center [292, 324] width 50 height 15
click at [930, 235] on button "Heading 5" at bounding box center [907, 230] width 99 height 30
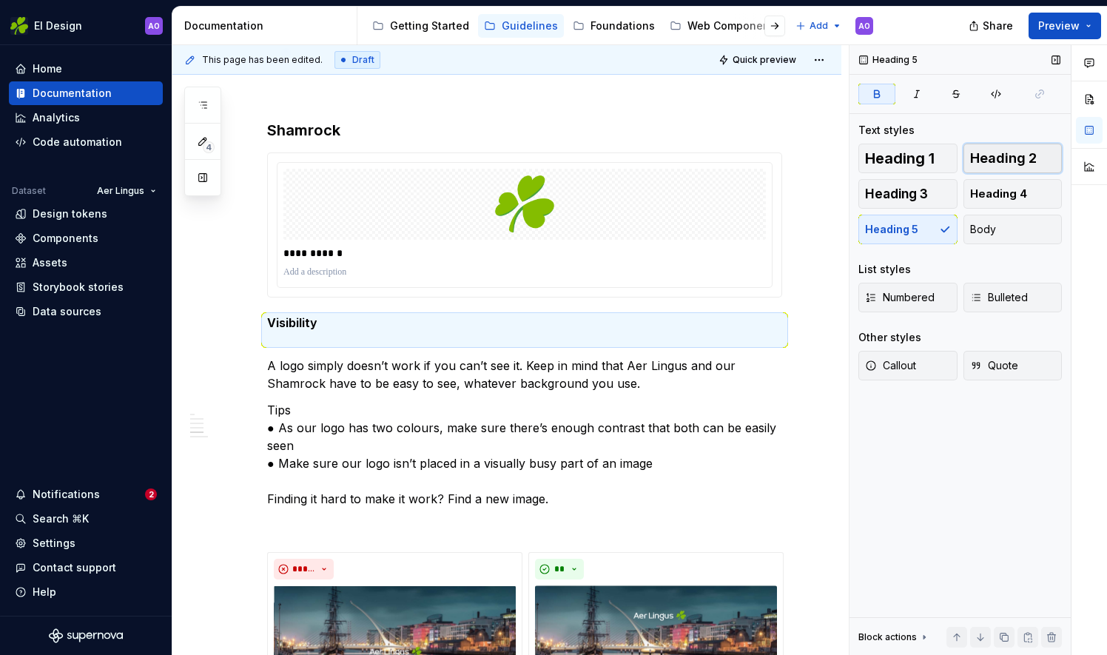
click at [981, 161] on span "Heading 2" at bounding box center [1003, 158] width 67 height 15
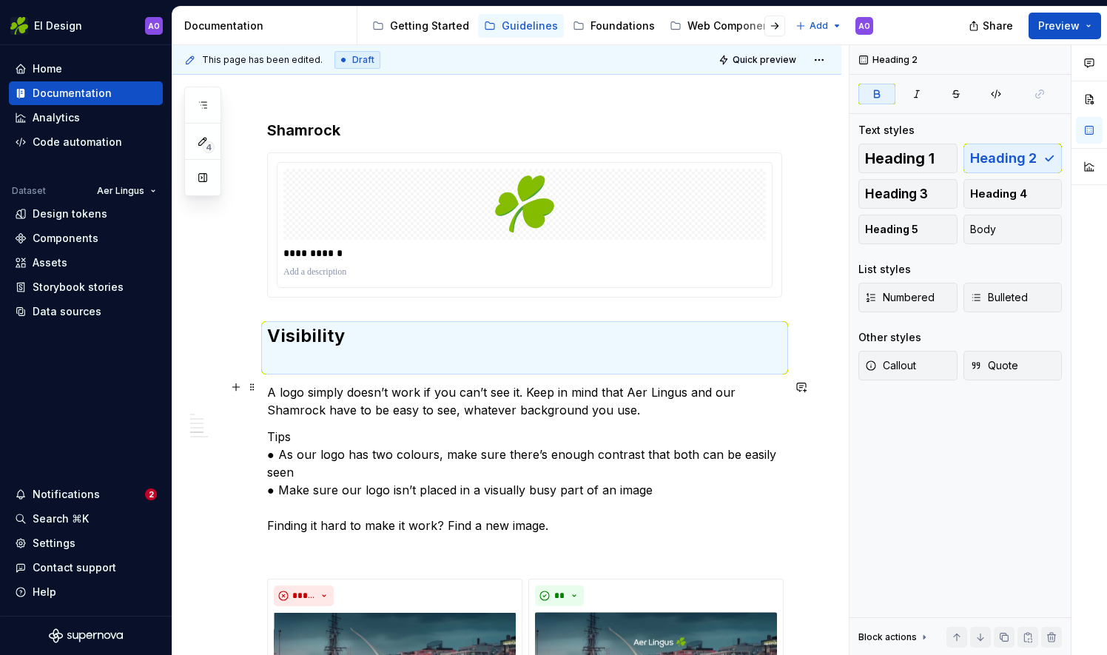
click at [268, 385] on p "A logo simply doesn’t work if you can’t see it. Keep in mind that Aer Lingus an…" at bounding box center [524, 401] width 515 height 36
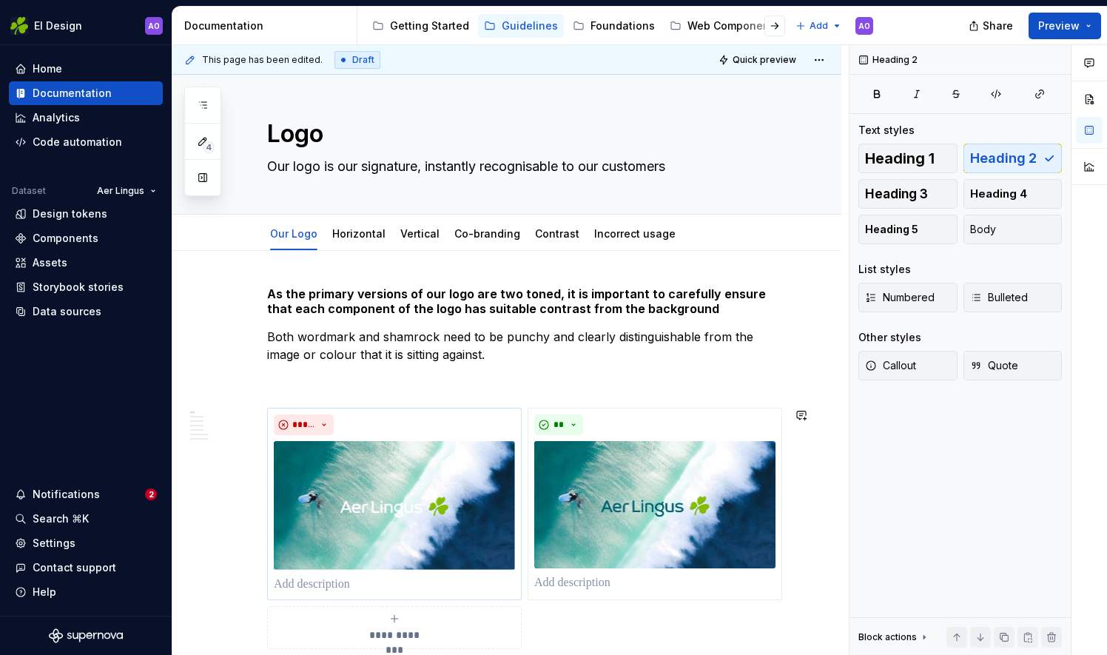
scroll to position [0, 0]
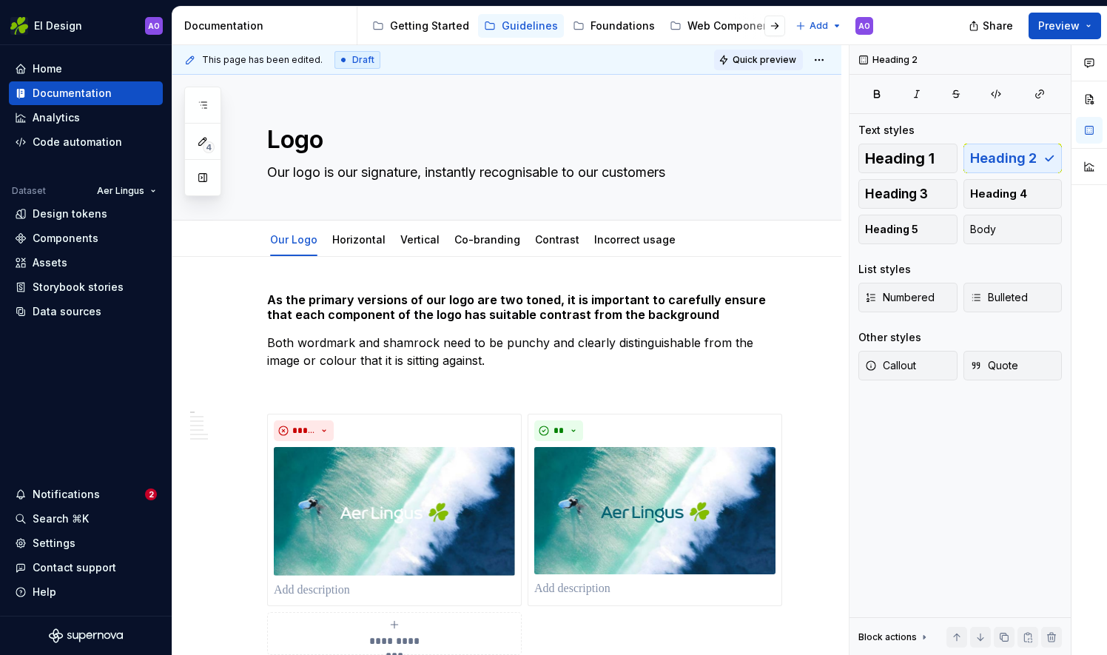
click at [749, 56] on span "Quick preview" at bounding box center [765, 60] width 64 height 12
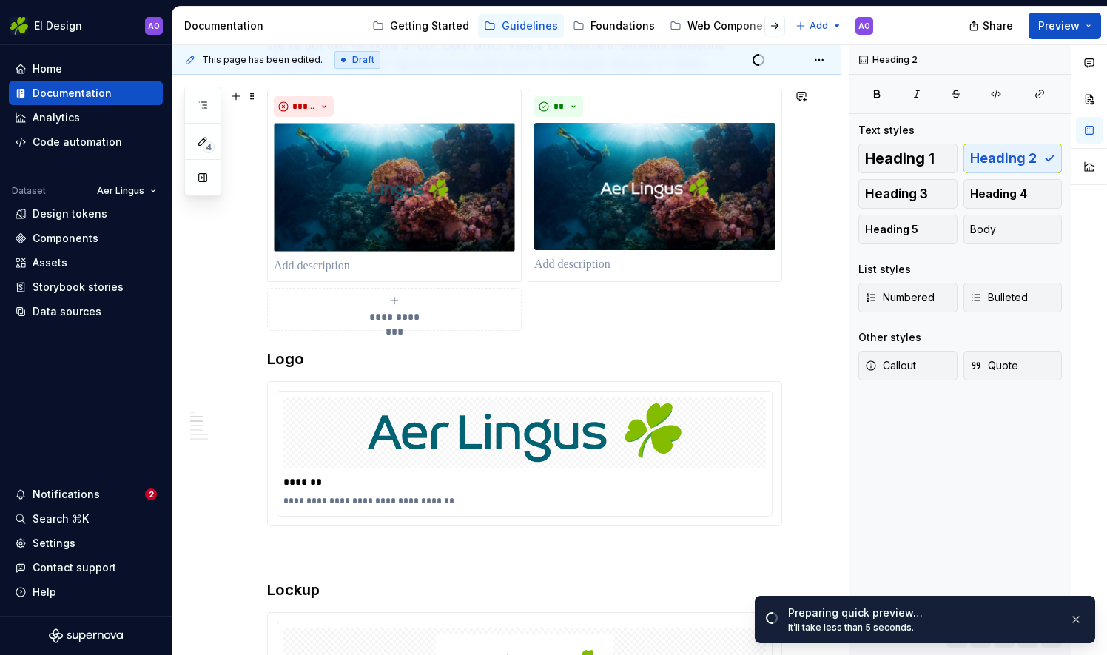
scroll to position [666, 0]
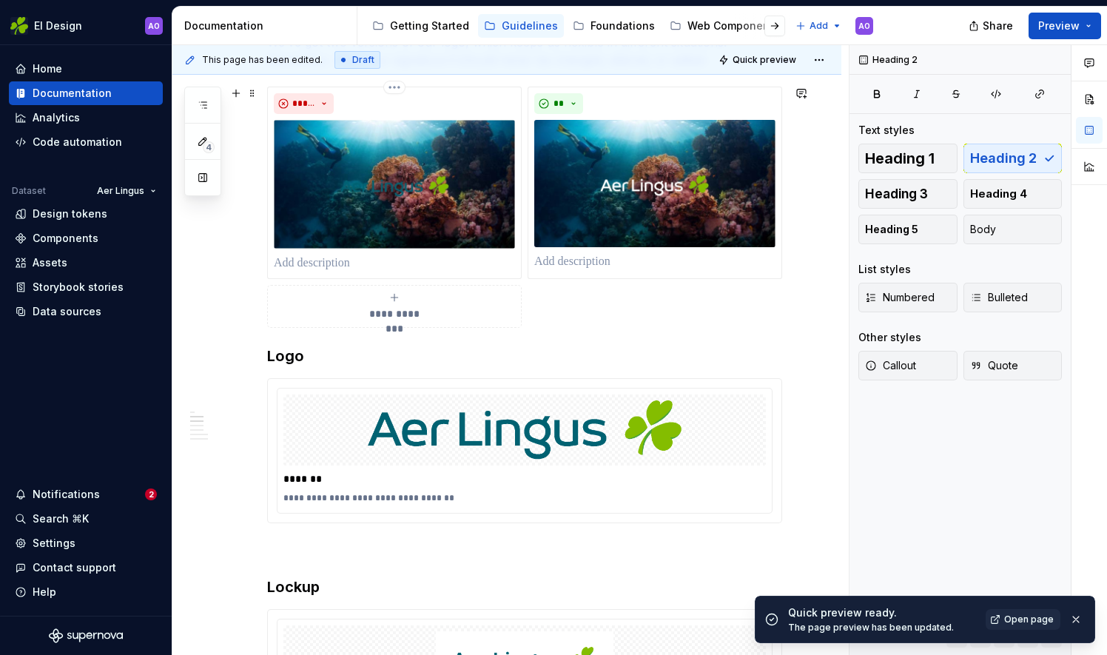
drag, startPoint x: 599, startPoint y: 303, endPoint x: 467, endPoint y: 288, distance: 133.3
click at [411, 268] on div "**********" at bounding box center [524, 207] width 515 height 241
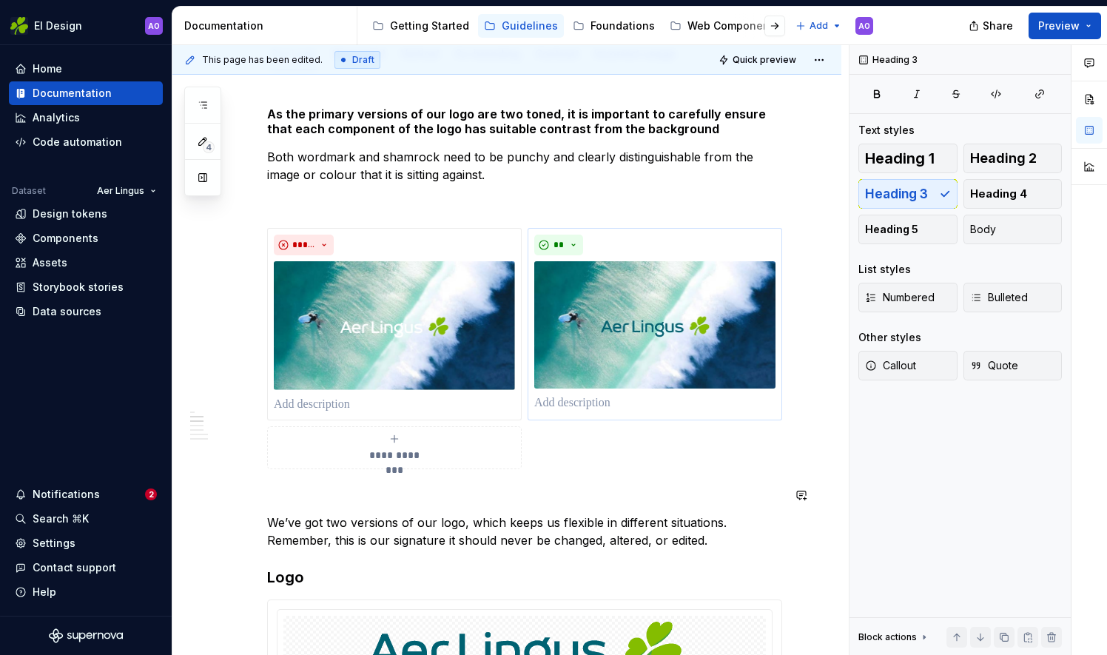
scroll to position [185, 0]
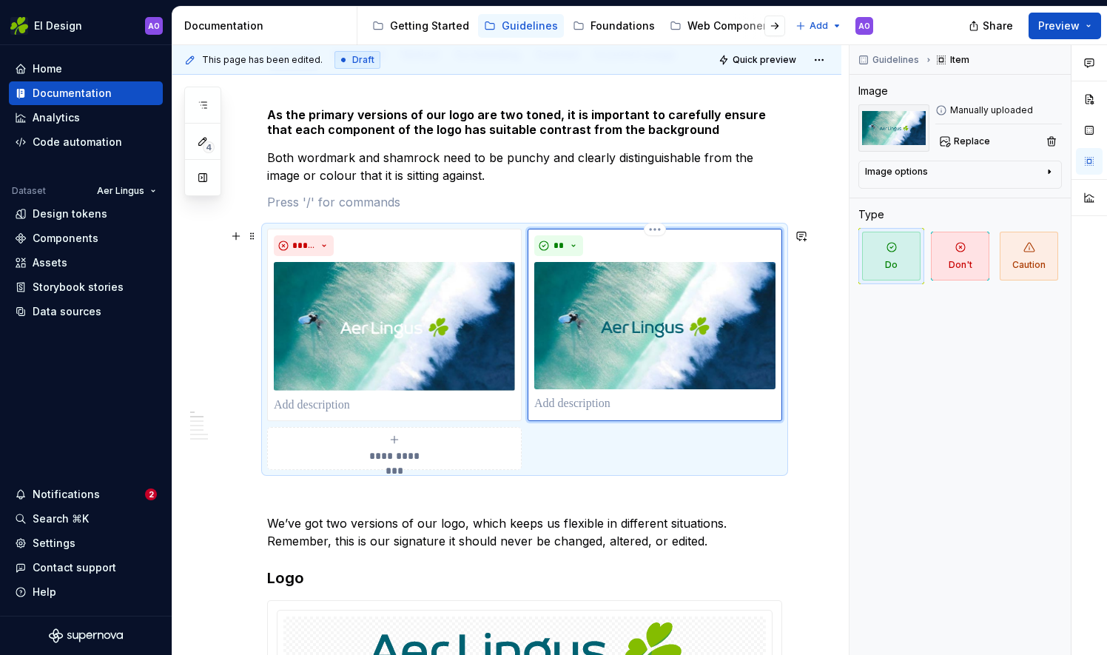
click at [549, 290] on img at bounding box center [654, 325] width 241 height 127
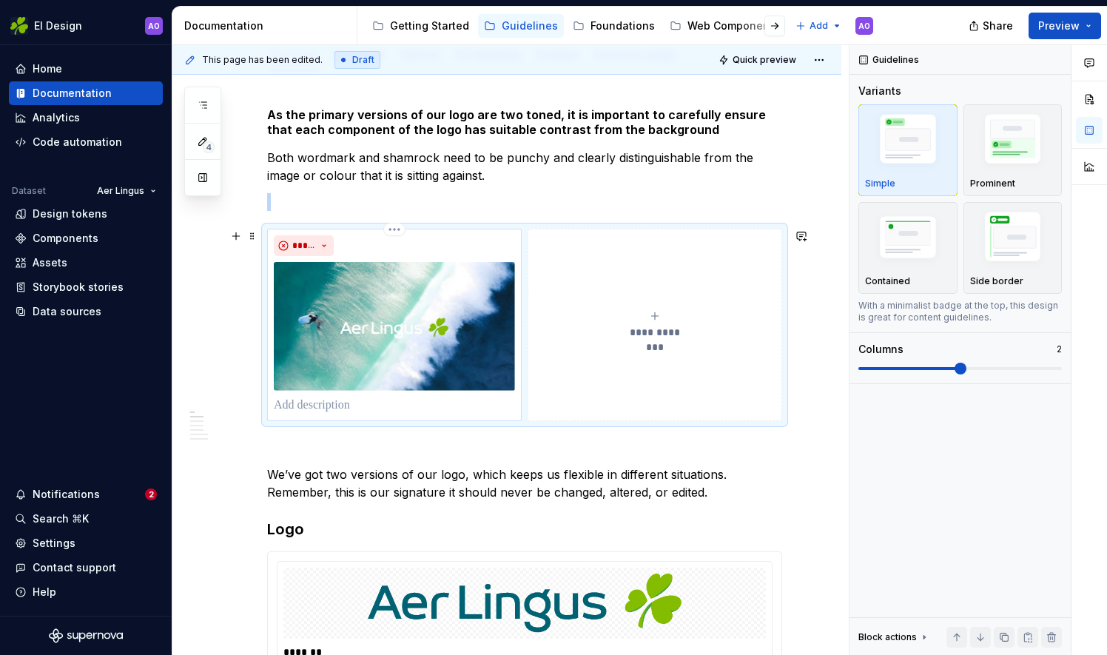
click at [412, 327] on img at bounding box center [394, 326] width 241 height 129
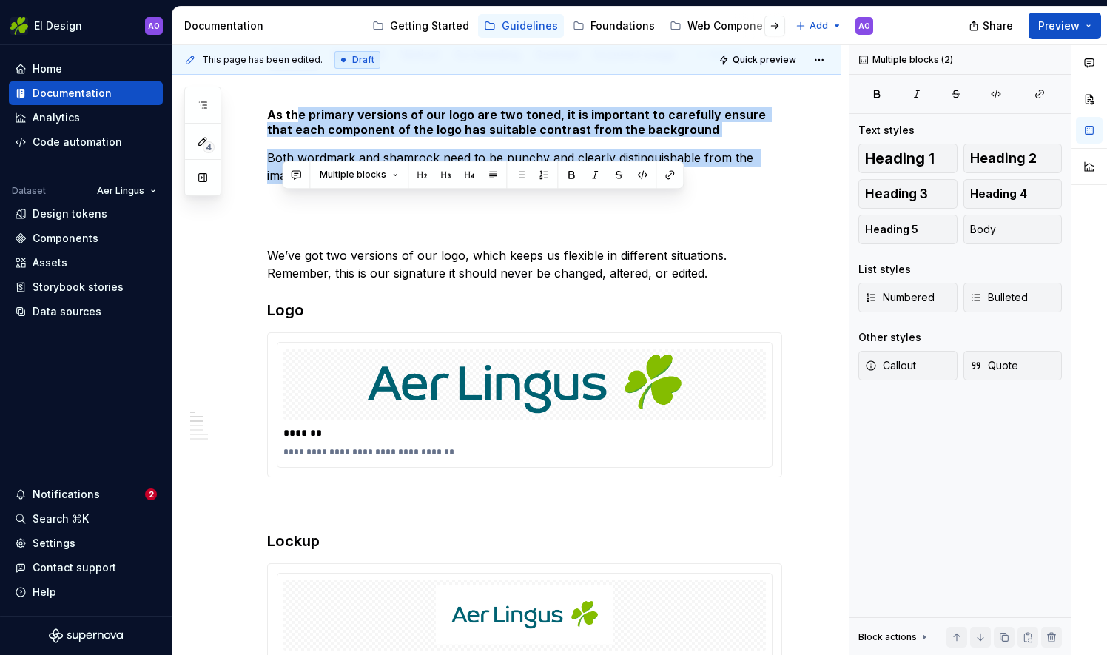
scroll to position [0, 0]
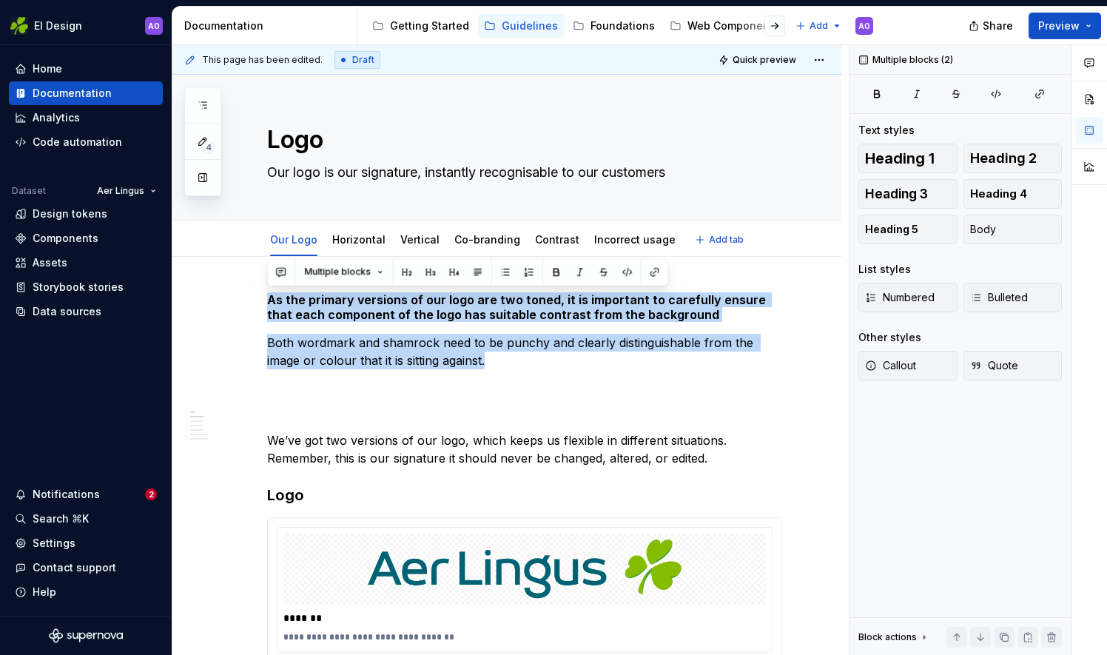
drag, startPoint x: 506, startPoint y: 172, endPoint x: 263, endPoint y: 263, distance: 260.2
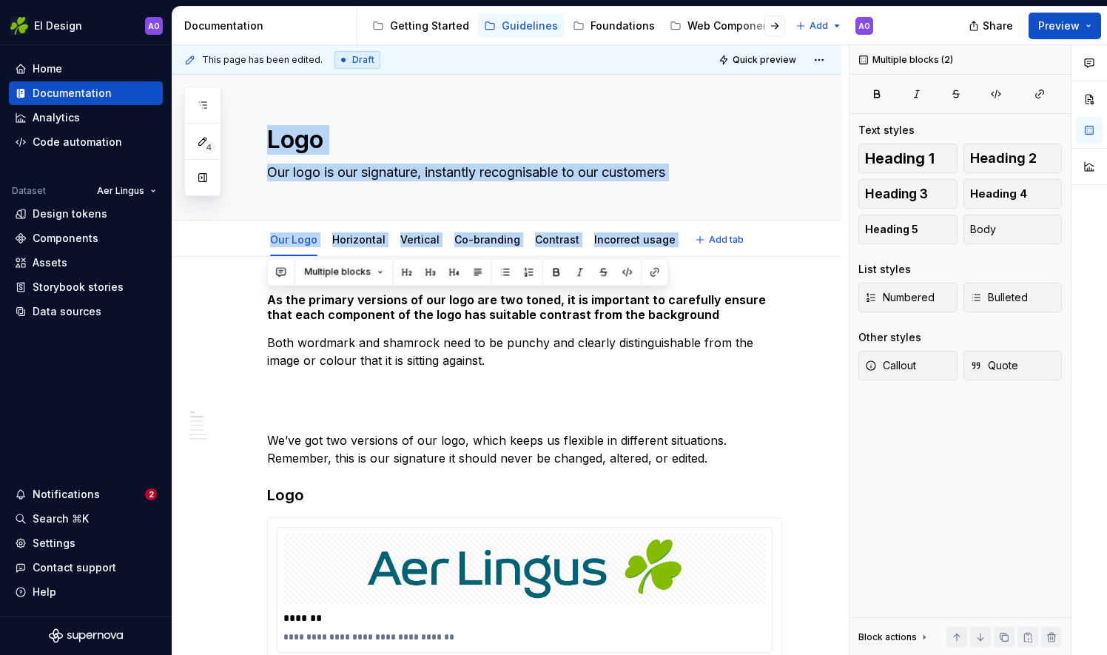
drag, startPoint x: 263, startPoint y: 263, endPoint x: 263, endPoint y: 283, distance: 19.2
drag, startPoint x: 263, startPoint y: 283, endPoint x: 485, endPoint y: 360, distance: 235.9
click at [484, 363] on p "Both wordmark and shamrock need to be punchy and clearly distinguishable from t…" at bounding box center [524, 352] width 515 height 36
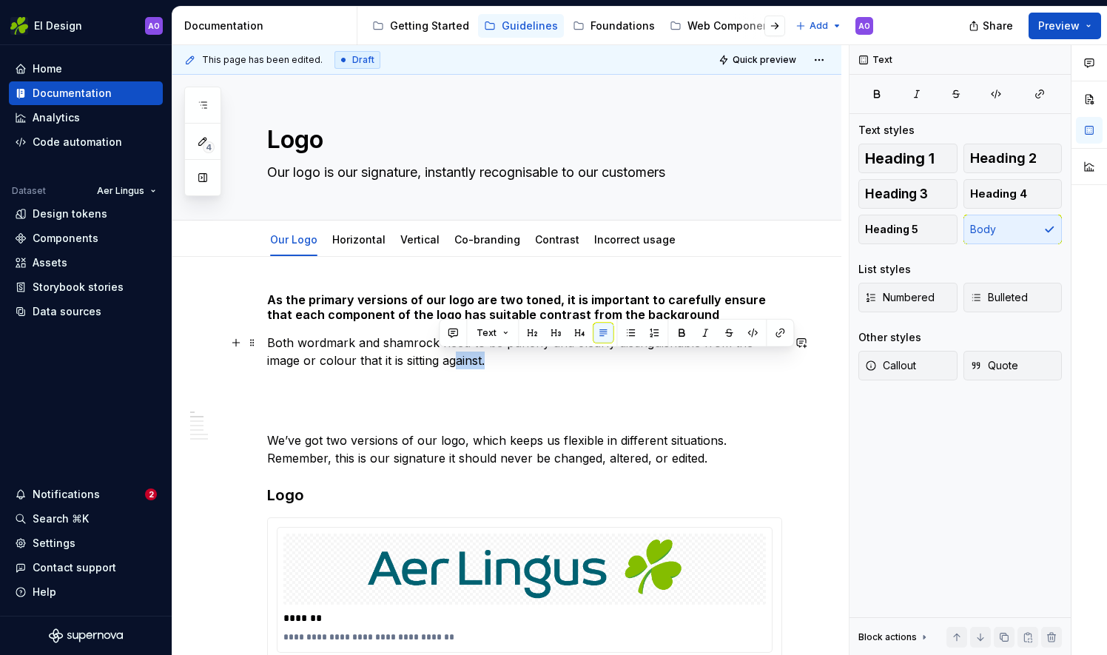
drag, startPoint x: 486, startPoint y: 359, endPoint x: 447, endPoint y: 358, distance: 39.2
click at [457, 366] on p "Both wordmark and shamrock need to be punchy and clearly distinguishable from t…" at bounding box center [524, 352] width 515 height 36
drag, startPoint x: 524, startPoint y: 379, endPoint x: 513, endPoint y: 372, distance: 13.3
click at [523, 379] on p at bounding box center [524, 387] width 515 height 18
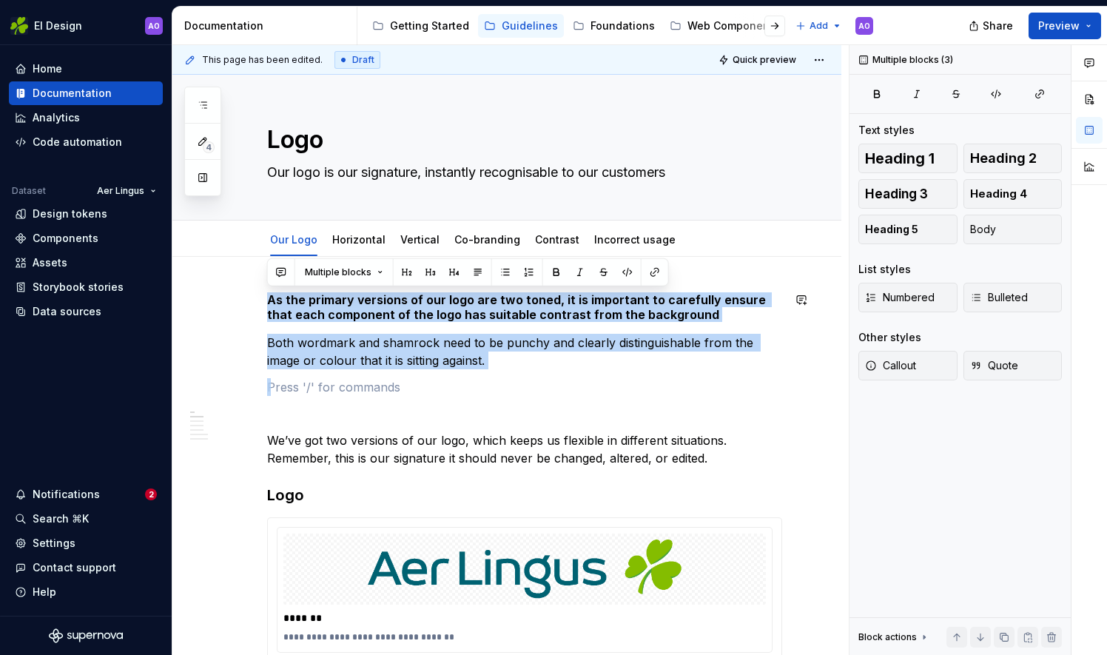
drag, startPoint x: 511, startPoint y: 369, endPoint x: 201, endPoint y: 281, distance: 322.1
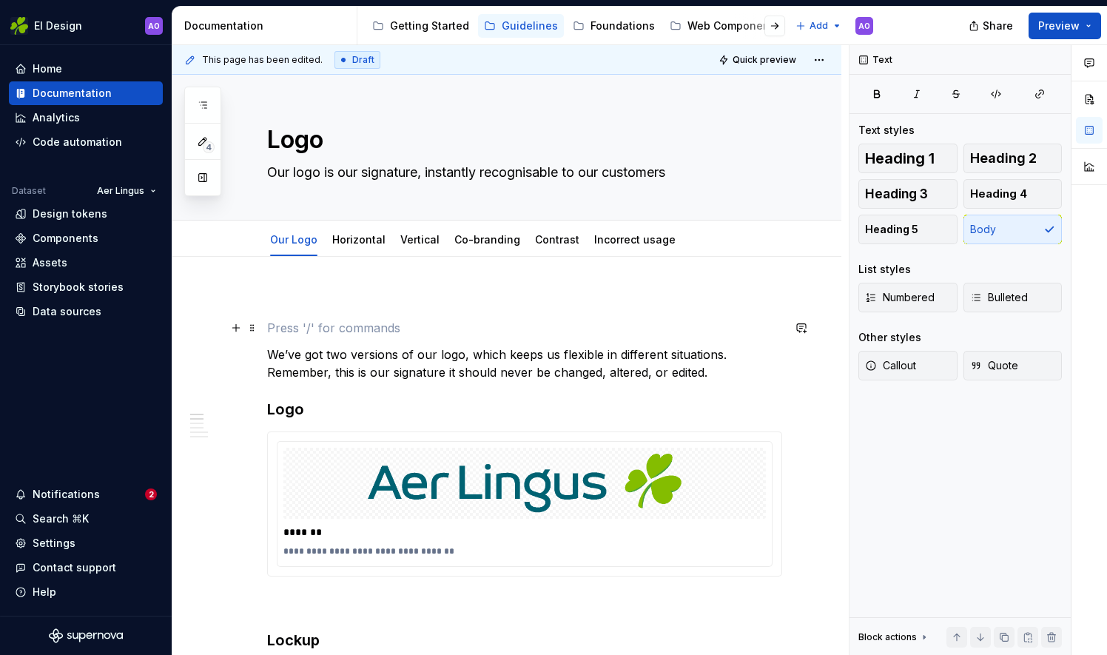
click at [278, 332] on p at bounding box center [524, 328] width 515 height 18
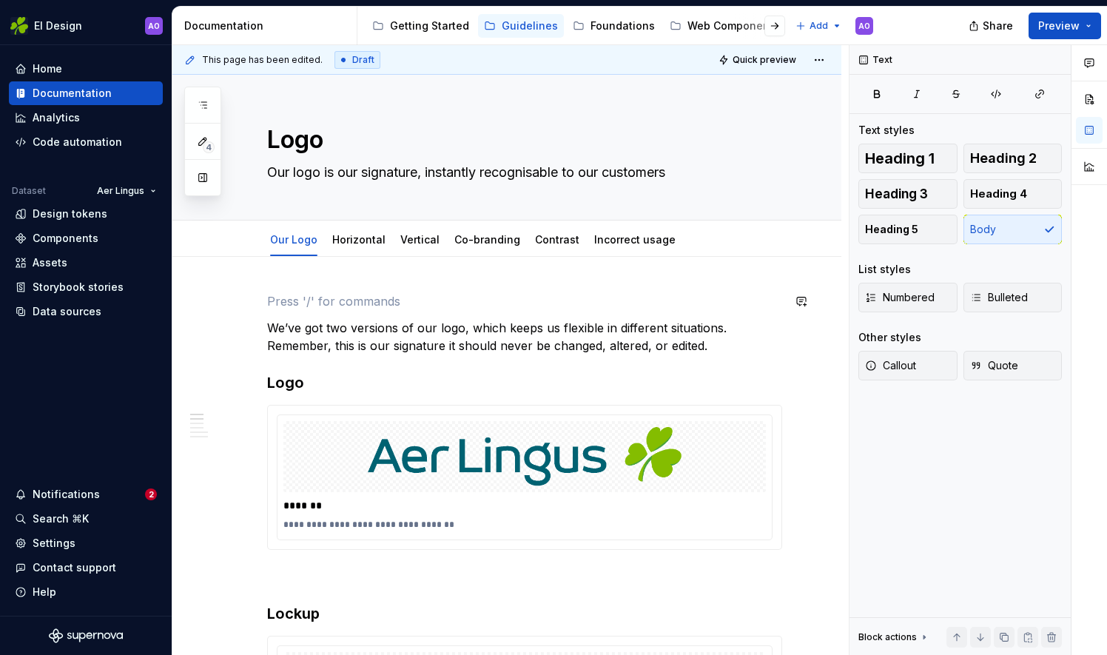
drag, startPoint x: 236, startPoint y: 300, endPoint x: 252, endPoint y: 296, distance: 16.0
click at [254, 292] on span at bounding box center [252, 301] width 12 height 21
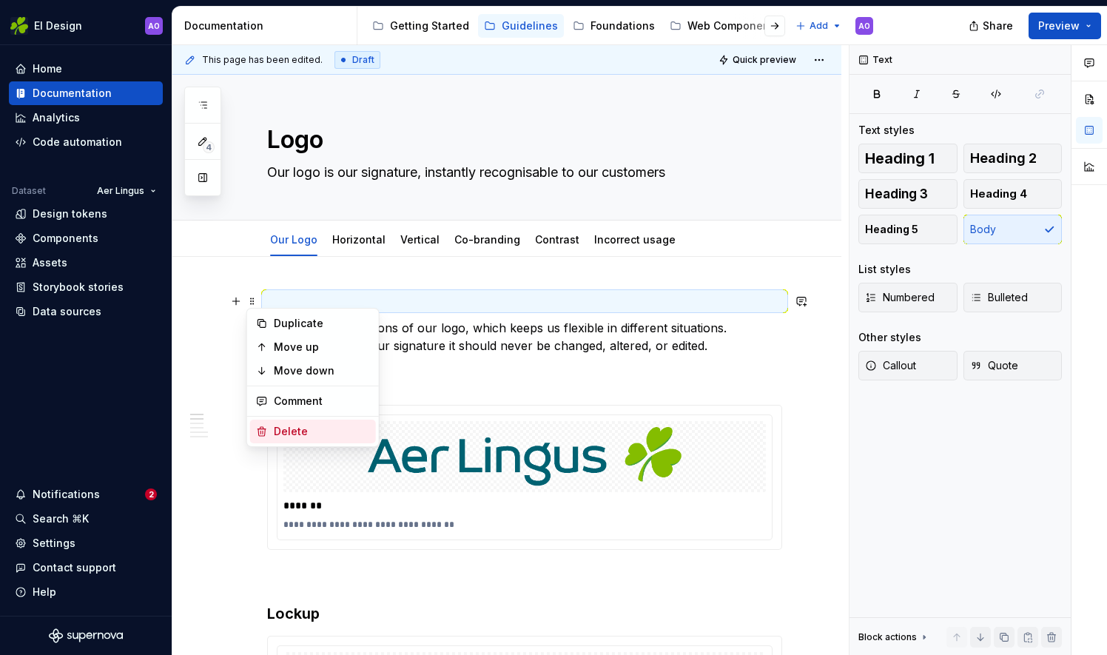
click at [278, 426] on div "Delete" at bounding box center [322, 431] width 96 height 15
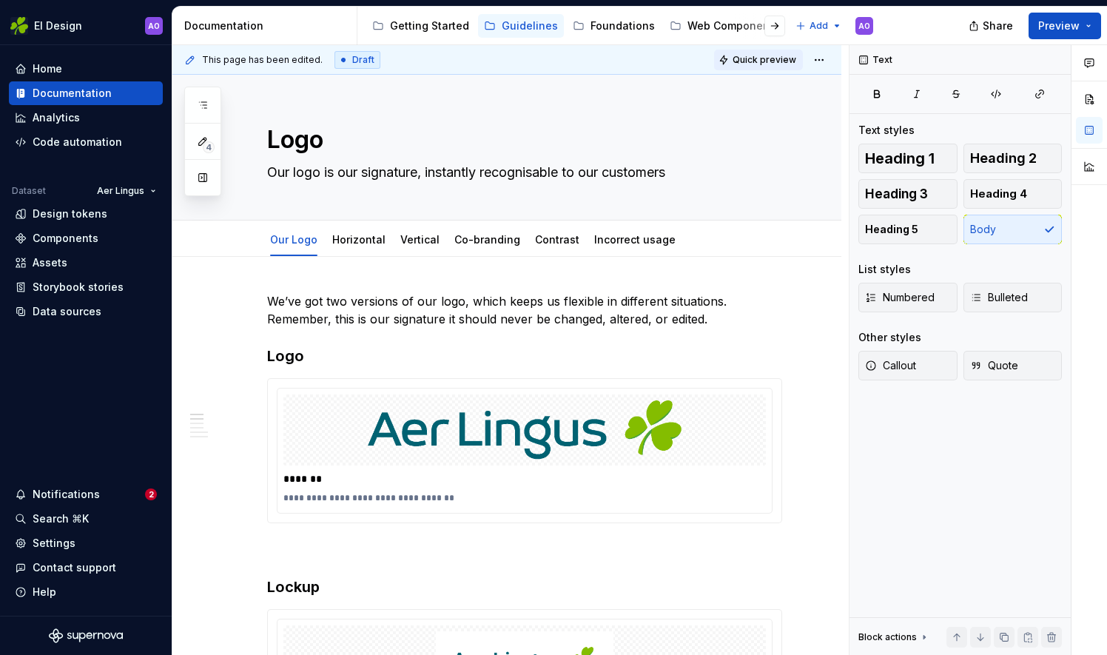
click at [768, 55] on span "Quick preview" at bounding box center [765, 60] width 64 height 12
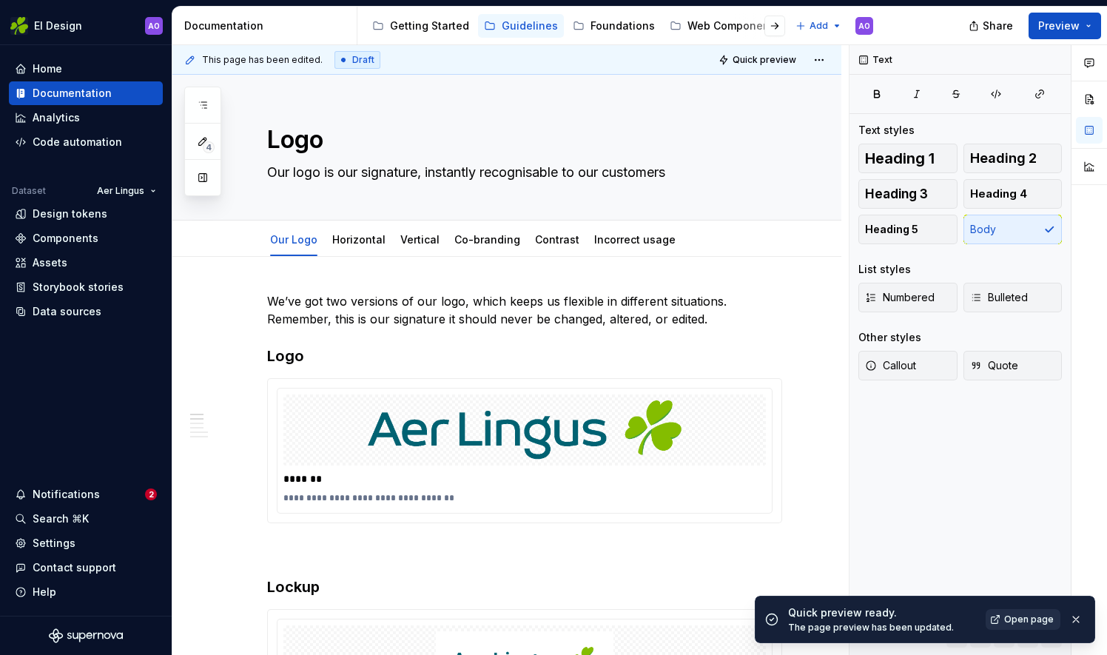
click at [1014, 623] on span "Open page" at bounding box center [1029, 619] width 50 height 12
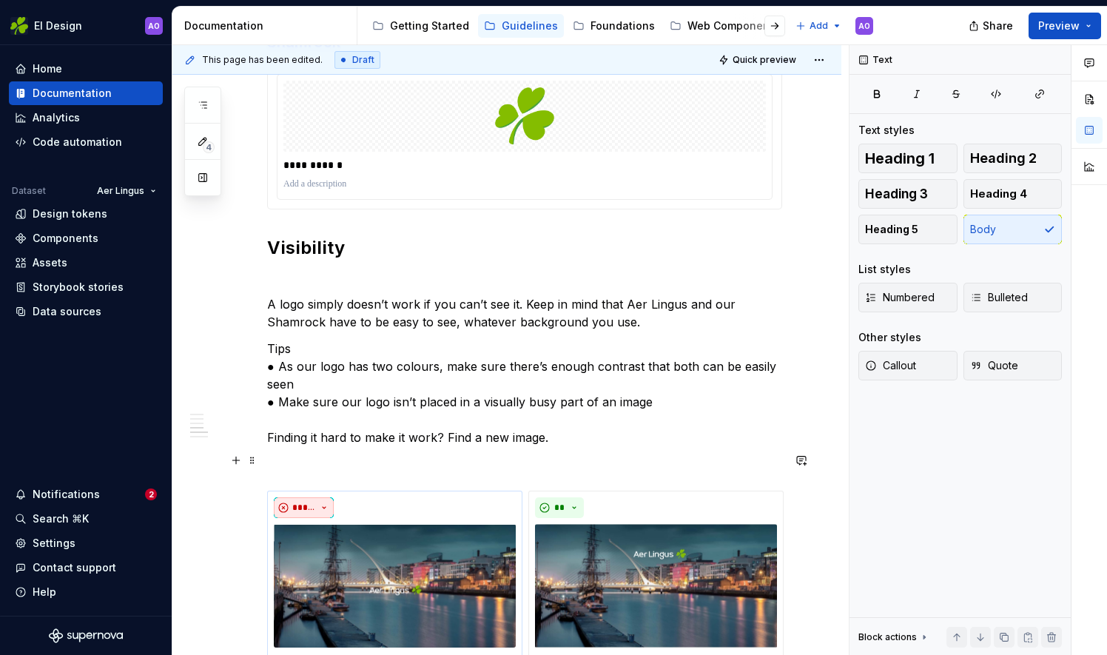
scroll to position [915, 0]
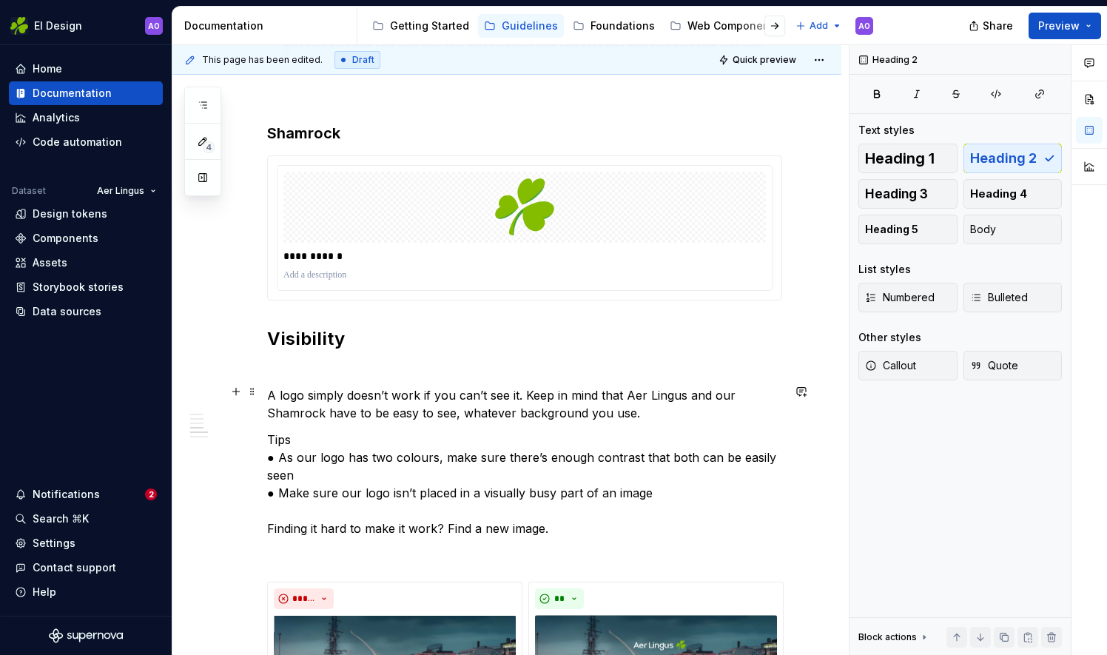
click at [269, 386] on p "A logo simply doesn’t work if you can’t see it. Keep in mind that Aer Lingus an…" at bounding box center [524, 404] width 515 height 36
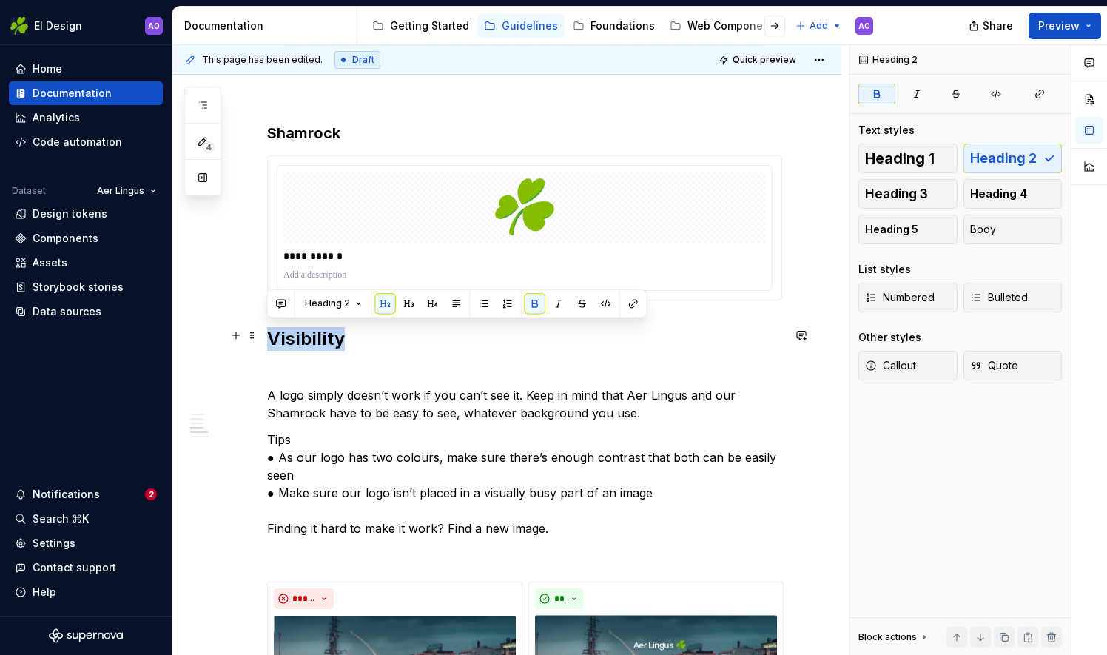
drag, startPoint x: 352, startPoint y: 332, endPoint x: 261, endPoint y: 335, distance: 91.1
click at [261, 335] on div "**********" at bounding box center [506, 557] width 669 height 2432
click at [749, 61] on span "Quick preview" at bounding box center [765, 60] width 64 height 12
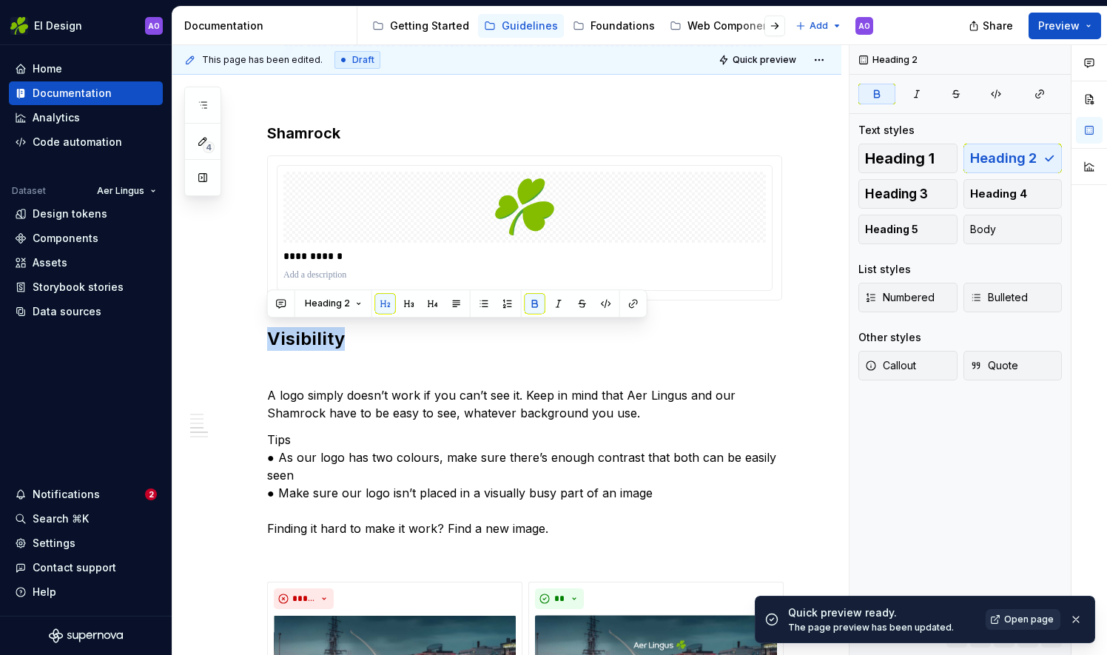
click at [1015, 623] on span "Open page" at bounding box center [1029, 619] width 50 height 12
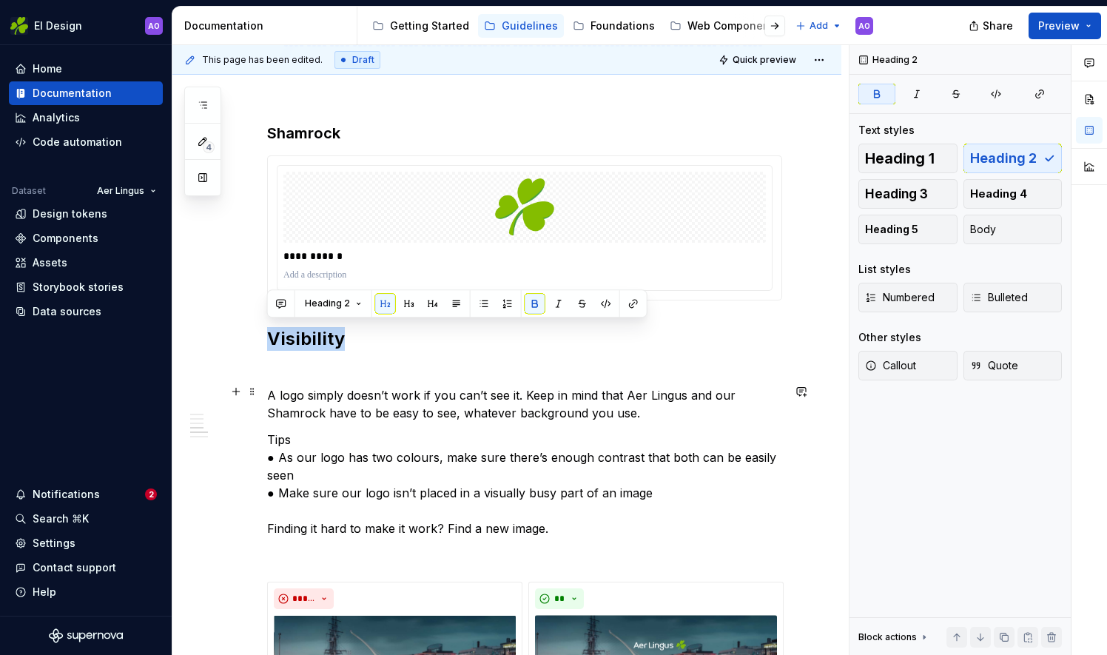
click at [301, 389] on p "A logo simply doesn’t work if you can’t see it. Keep in mind that Aer Lingus an…" at bounding box center [524, 404] width 515 height 36
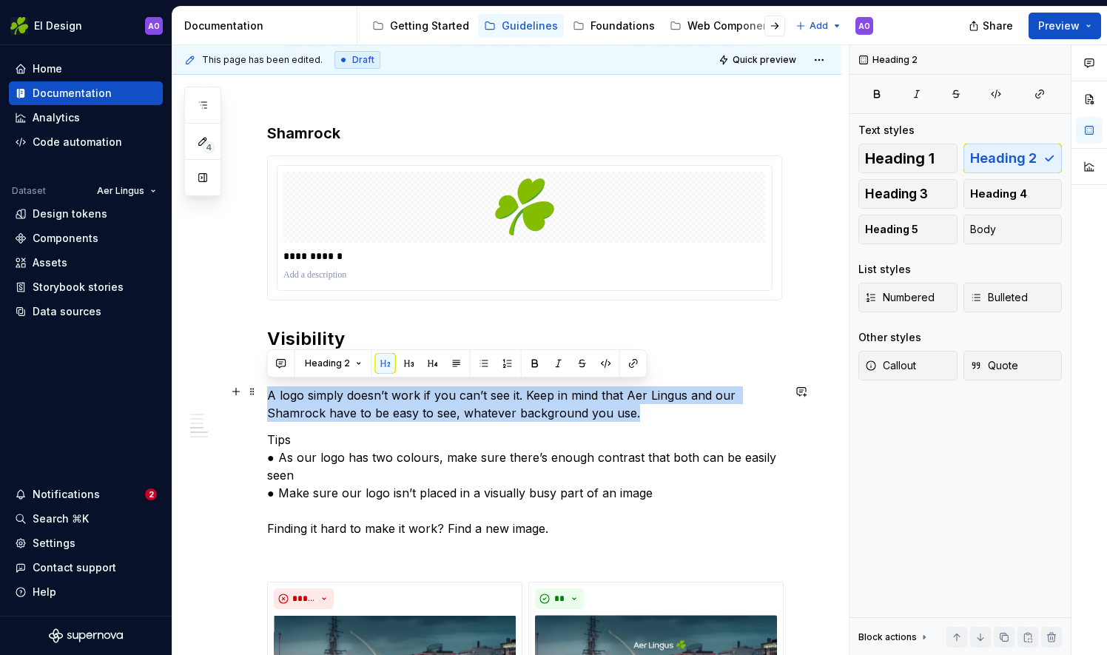
drag, startPoint x: 268, startPoint y: 388, endPoint x: 645, endPoint y: 411, distance: 378.1
click at [645, 411] on p "A logo simply doesn’t work if you can’t see it. Keep in mind that Aer Lingus an…" at bounding box center [524, 404] width 515 height 36
copy p "A logo simply doesn’t work if you can’t see it. Keep in mind that Aer Lingus an…"
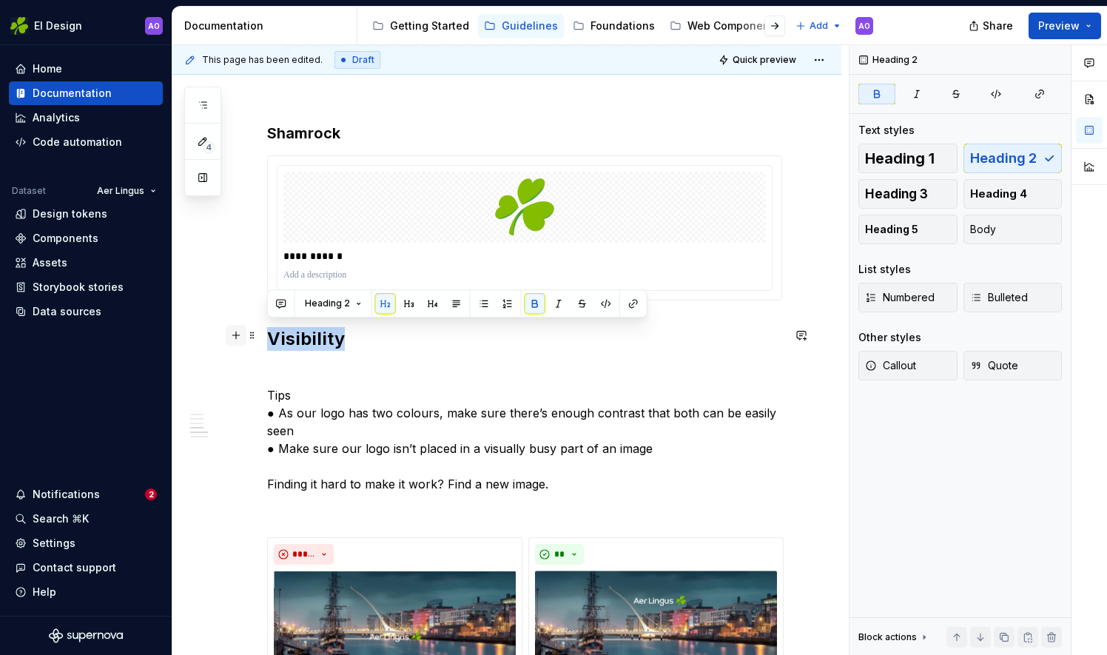
drag, startPoint x: 360, startPoint y: 323, endPoint x: 226, endPoint y: 333, distance: 134.3
click at [267, 333] on div "**********" at bounding box center [524, 454] width 515 height 2155
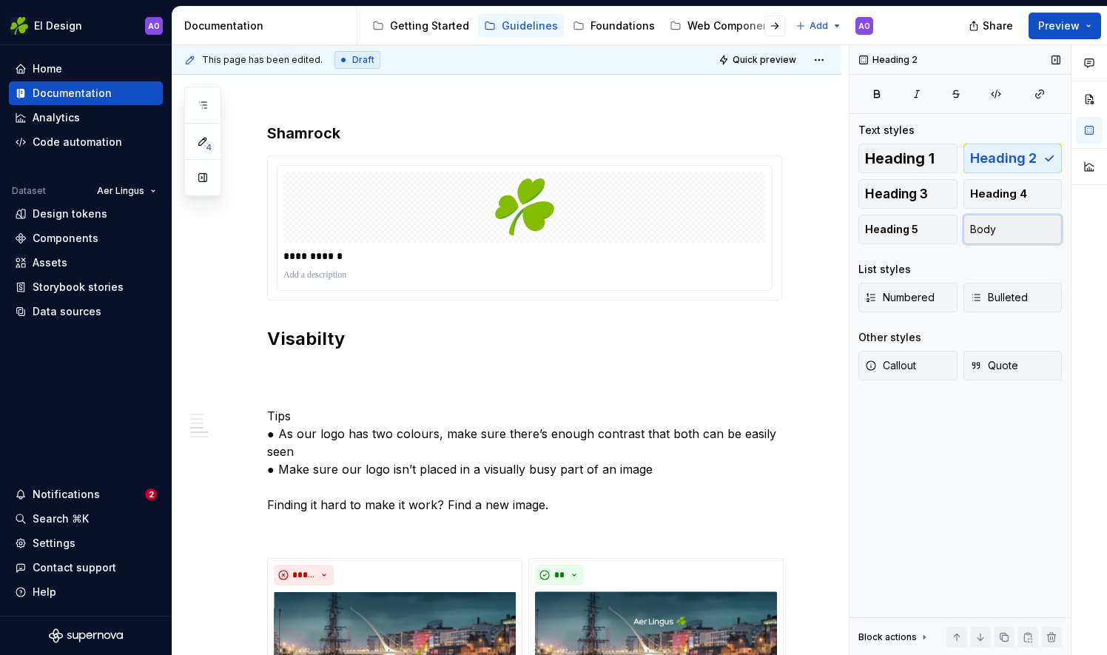
click at [1033, 232] on button "Body" at bounding box center [1013, 230] width 99 height 30
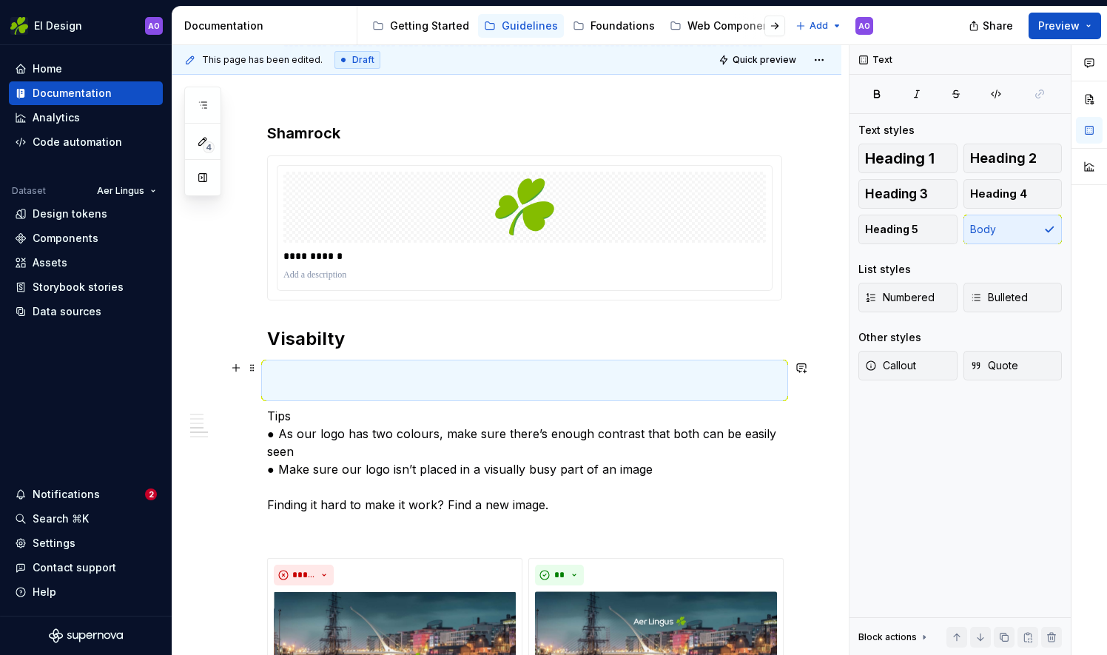
click at [326, 366] on p at bounding box center [524, 381] width 515 height 36
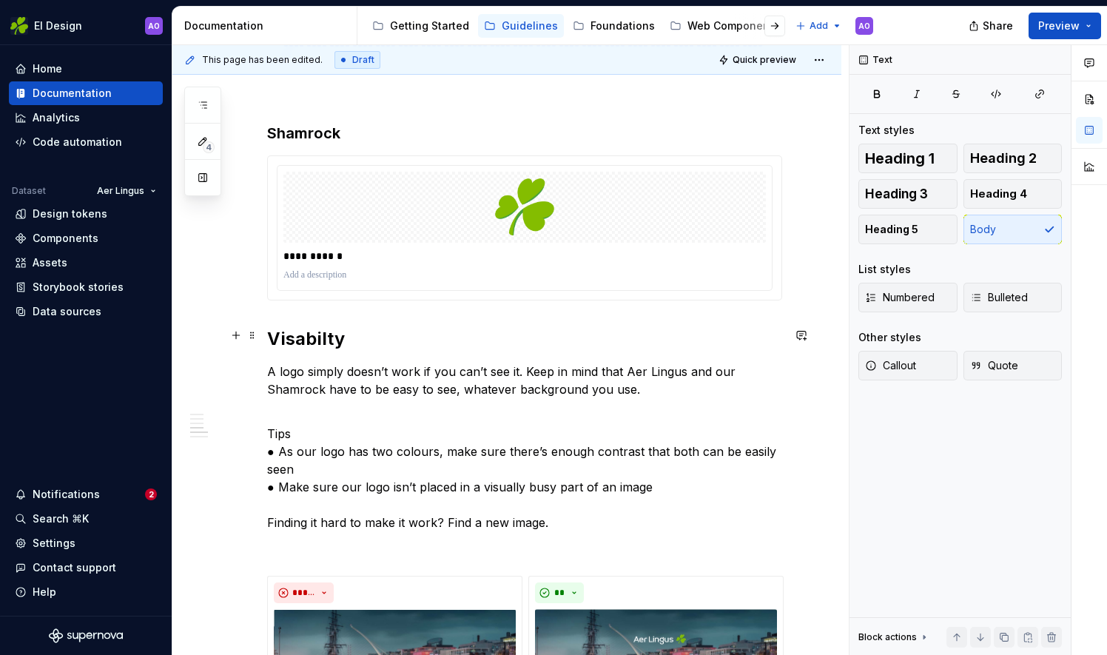
click at [332, 340] on strong "Visabilty" at bounding box center [306, 338] width 78 height 21
click at [756, 57] on span "Quick preview" at bounding box center [765, 60] width 64 height 12
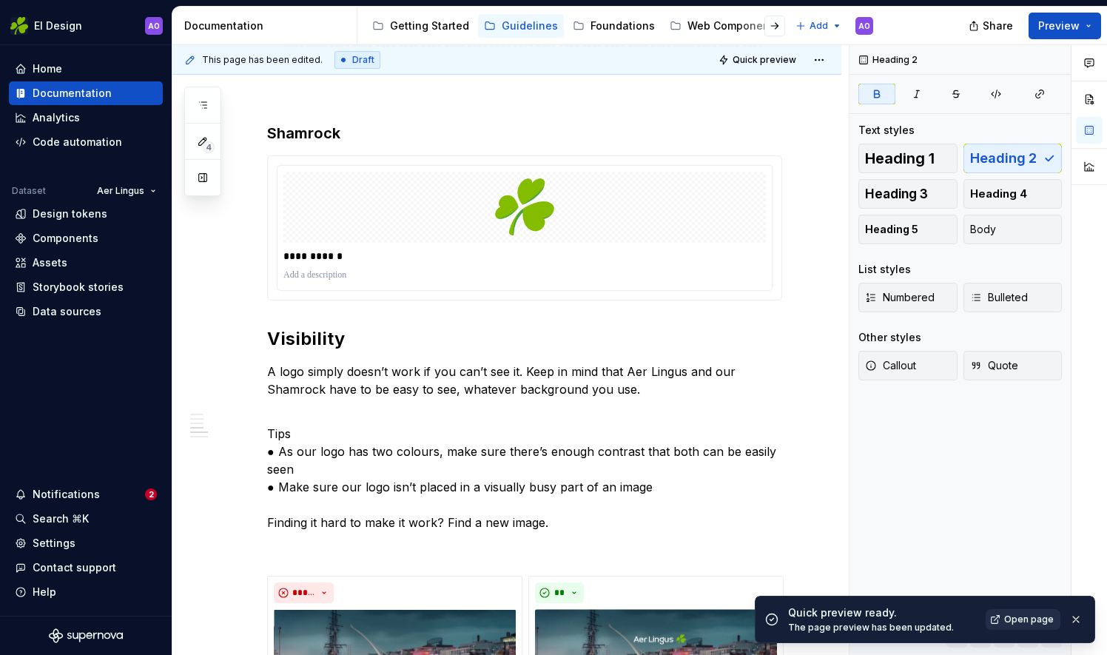
click at [1033, 616] on span "Open page" at bounding box center [1029, 619] width 50 height 12
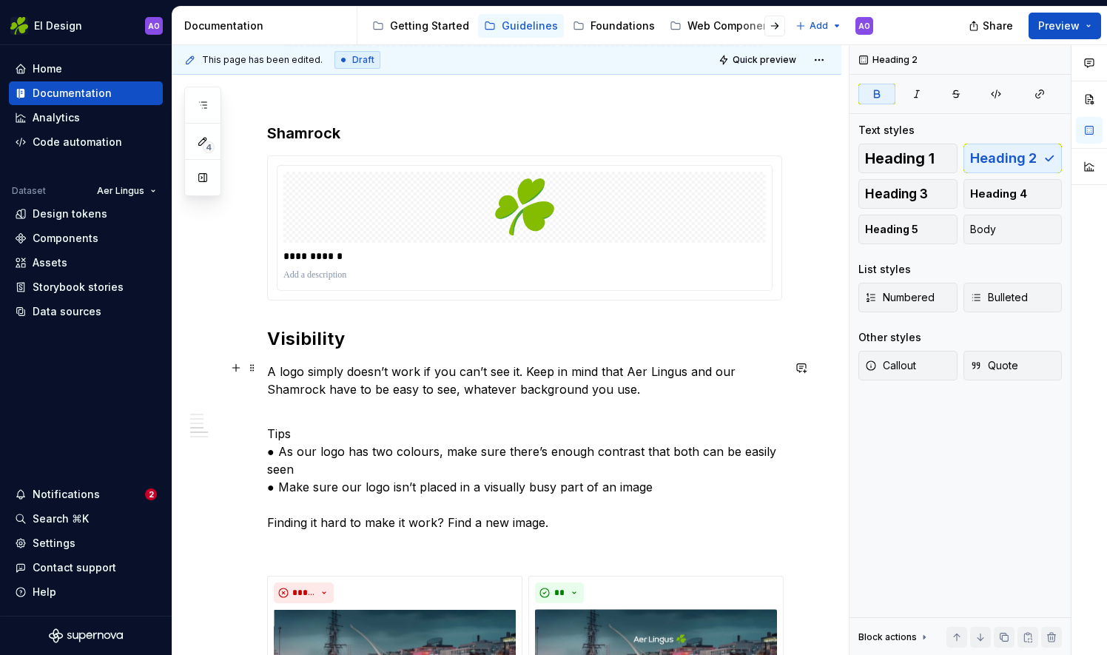
click at [416, 363] on p "A logo simply doesn’t work if you can’t see it. Keep in mind that Aer Lingus an…" at bounding box center [524, 389] width 515 height 53
click at [1015, 224] on div "Heading 1 Heading 2 Heading 3 Heading 4 Heading 5 Body" at bounding box center [960, 194] width 204 height 101
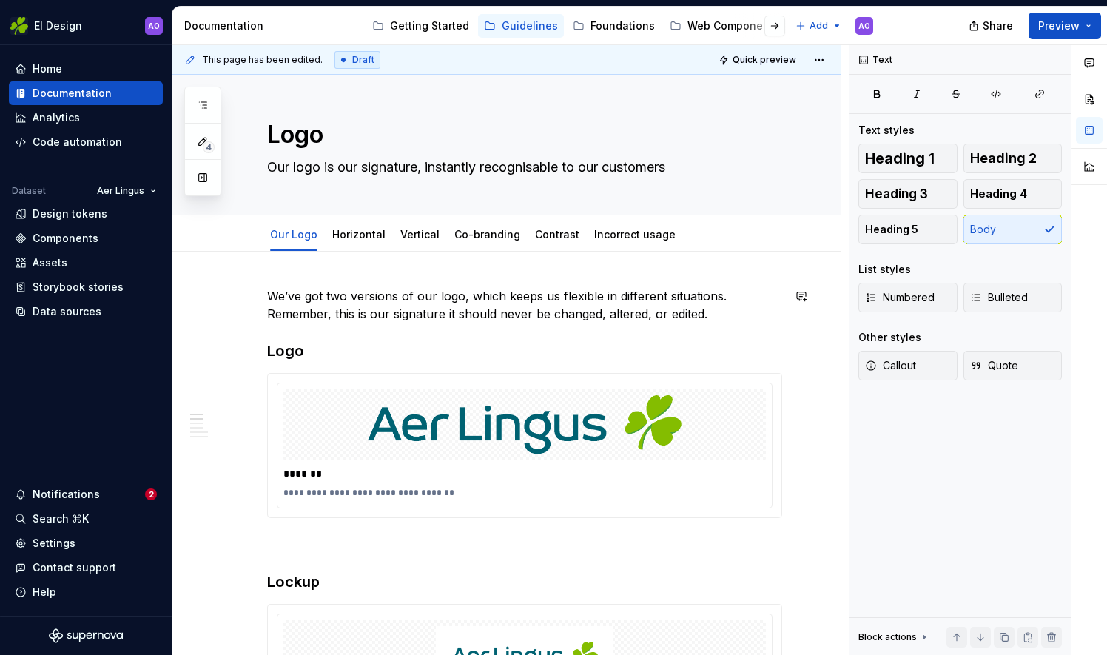
scroll to position [0, 0]
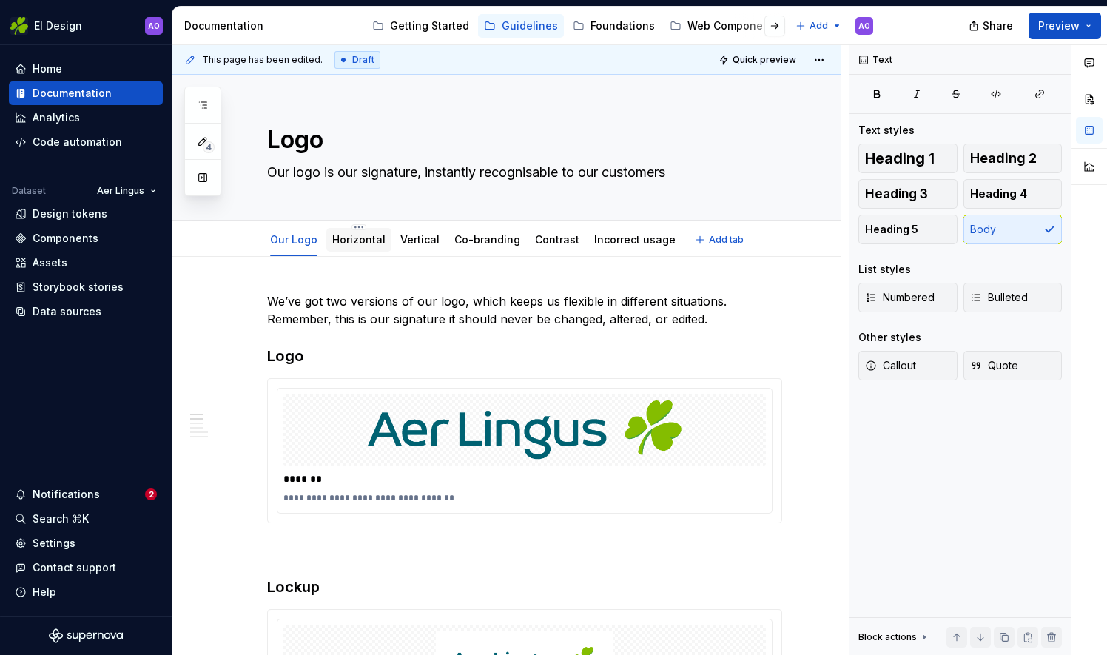
click at [350, 242] on link "Horizontal" at bounding box center [358, 239] width 53 height 13
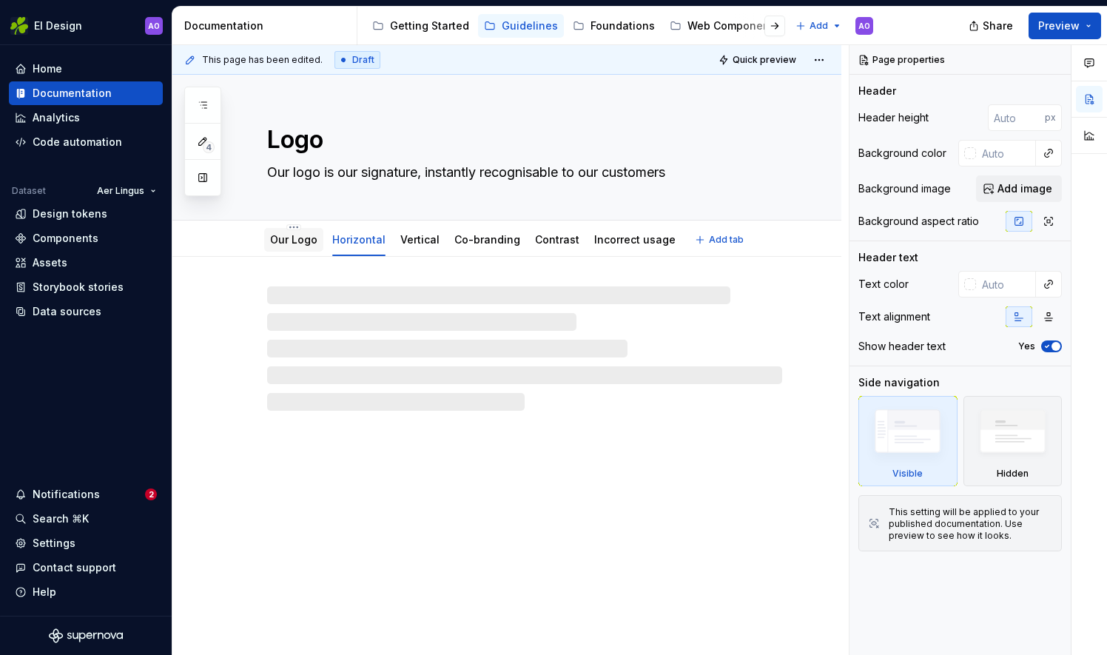
click at [281, 234] on link "Our Logo" at bounding box center [293, 239] width 47 height 13
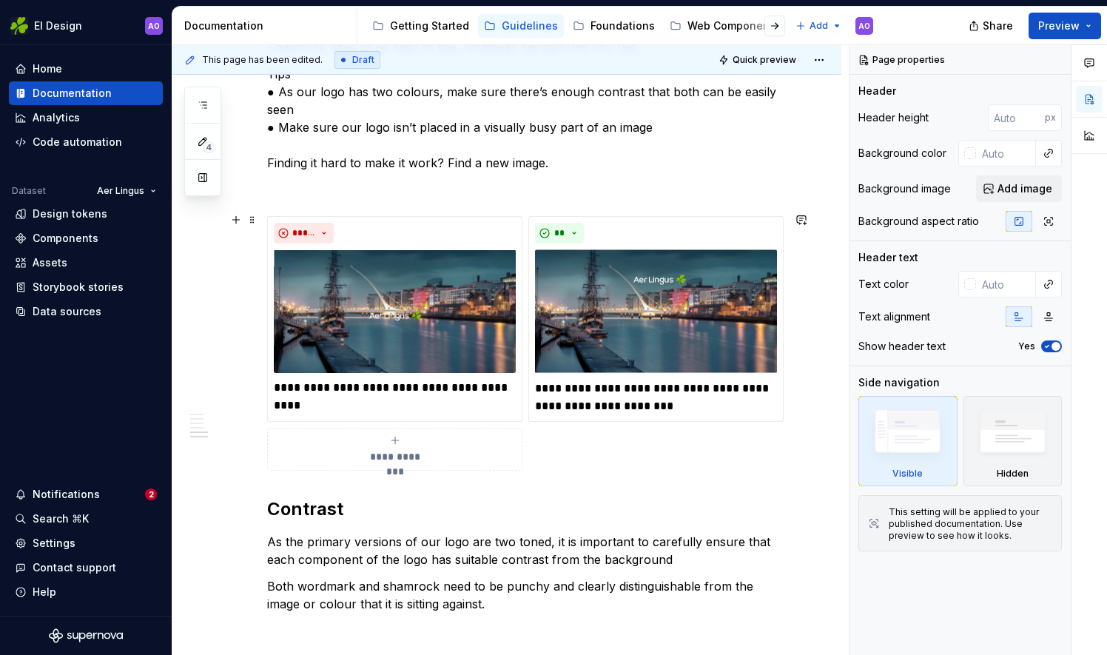
scroll to position [1063, 0]
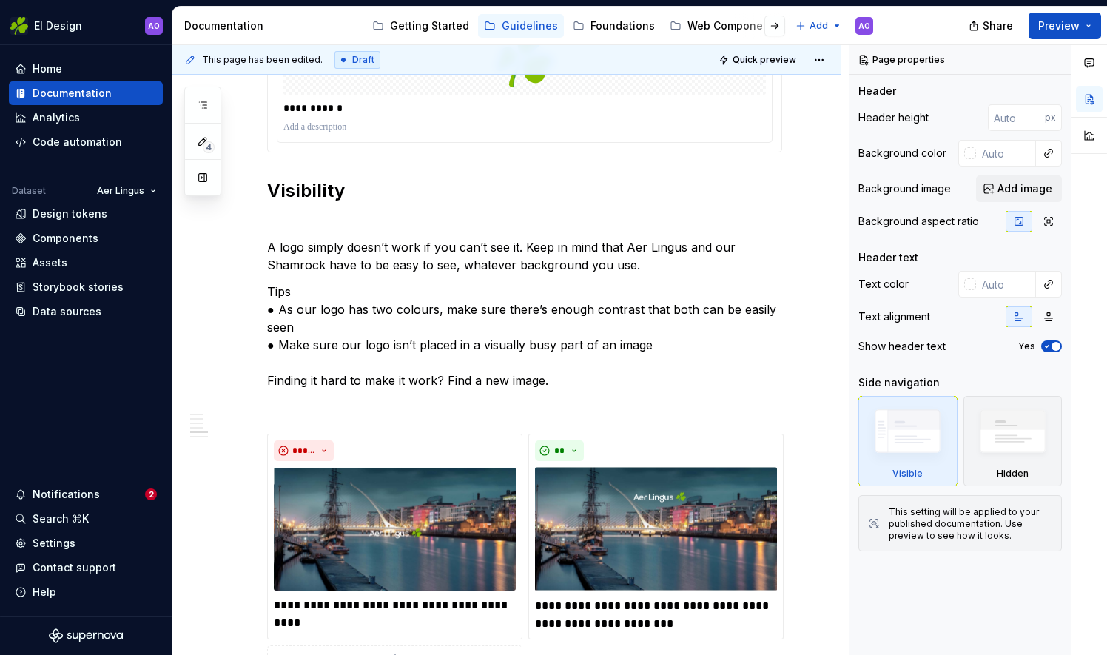
click at [781, 75] on div "**********" at bounding box center [525, 80] width 514 height 144
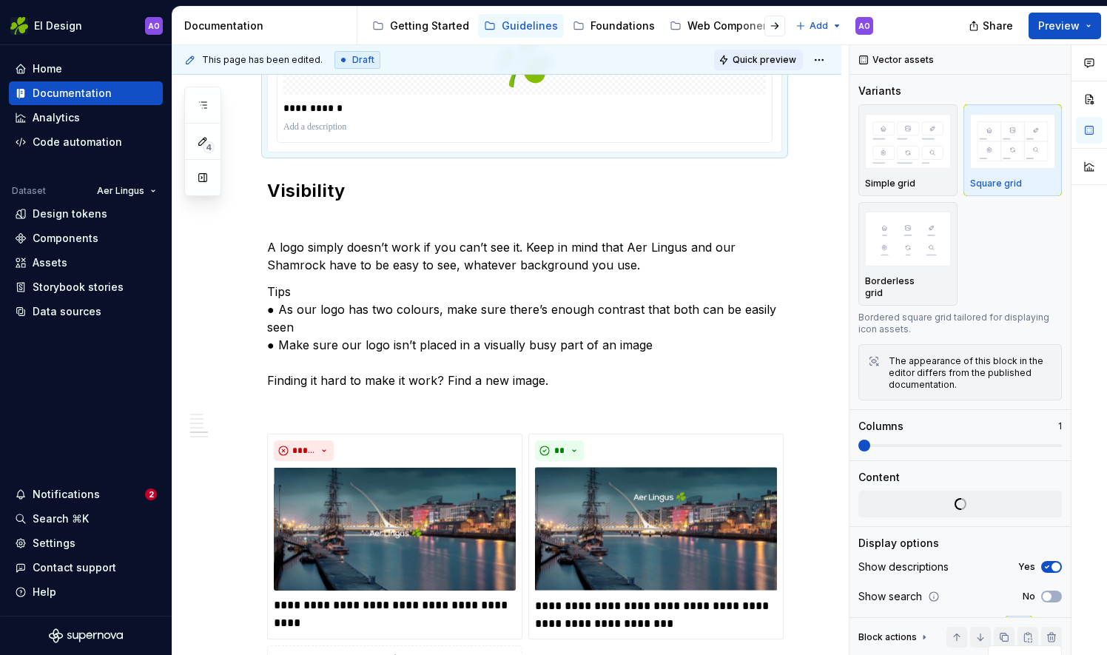
click at [781, 62] on span "Quick preview" at bounding box center [765, 60] width 64 height 12
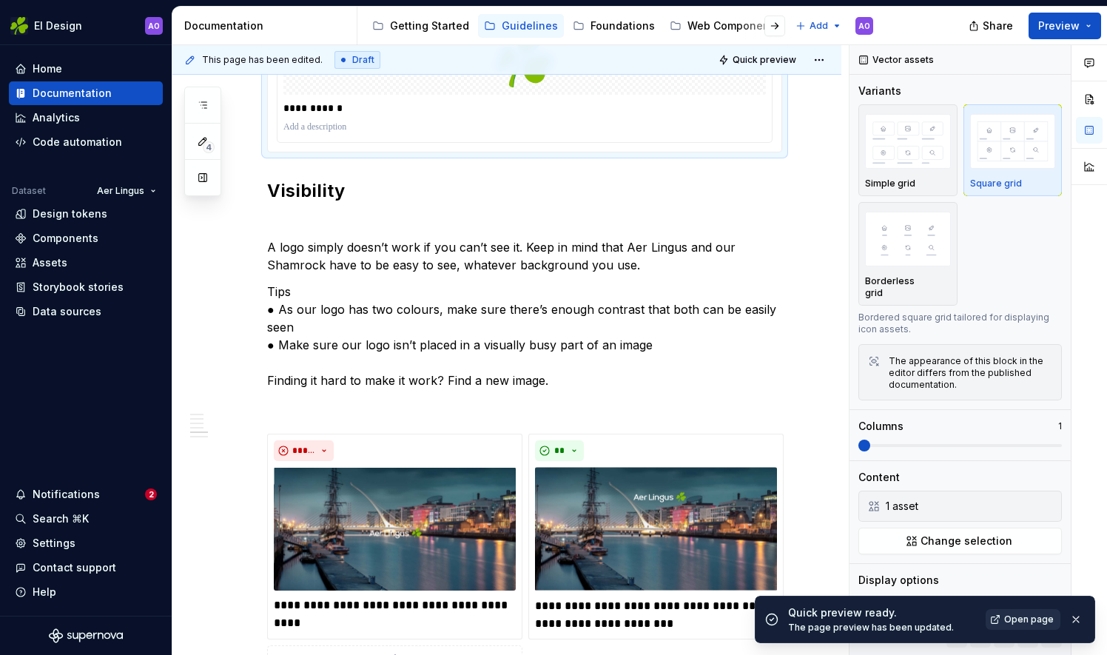
click at [1029, 613] on link "Open page" at bounding box center [1023, 619] width 75 height 21
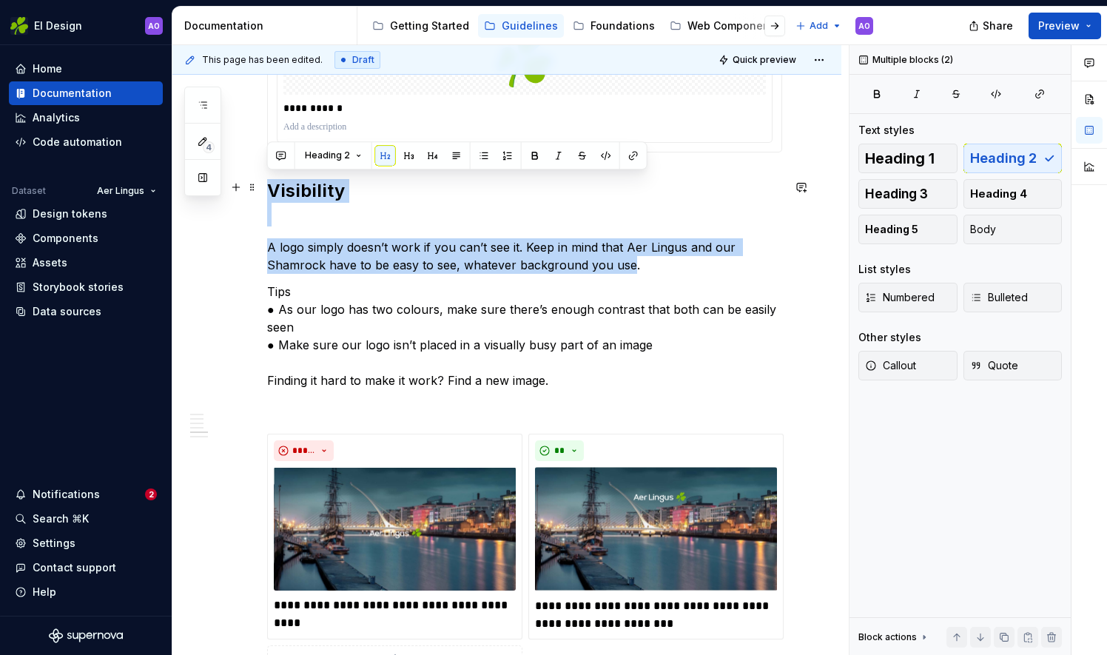
drag, startPoint x: 629, startPoint y: 265, endPoint x: 268, endPoint y: 175, distance: 372.3
click at [268, 176] on div "**********" at bounding box center [524, 320] width 515 height 2182
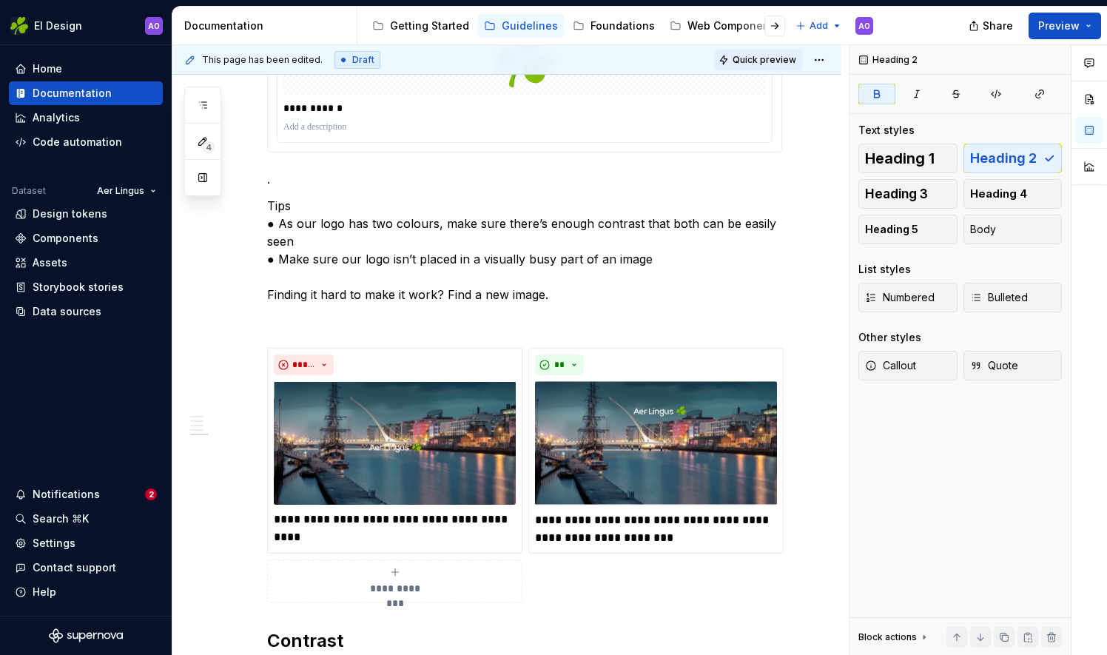
click at [739, 65] on button "Quick preview" at bounding box center [758, 60] width 89 height 21
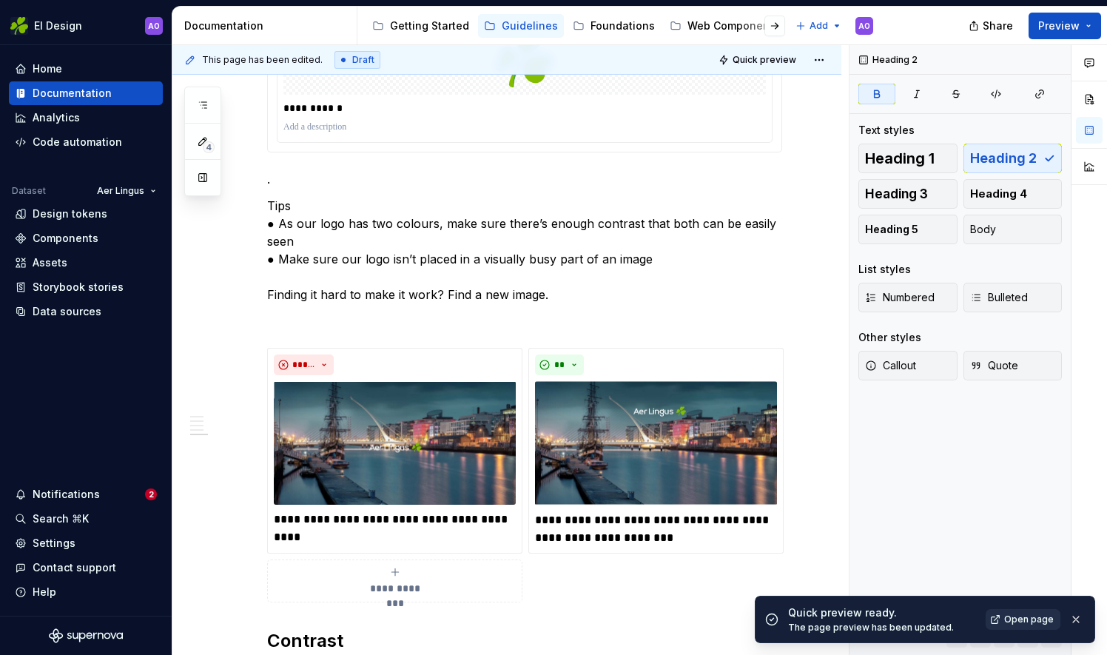
click at [1046, 619] on span "Open page" at bounding box center [1029, 619] width 50 height 12
type textarea "*"
click at [321, 175] on p "." at bounding box center [524, 179] width 515 height 18
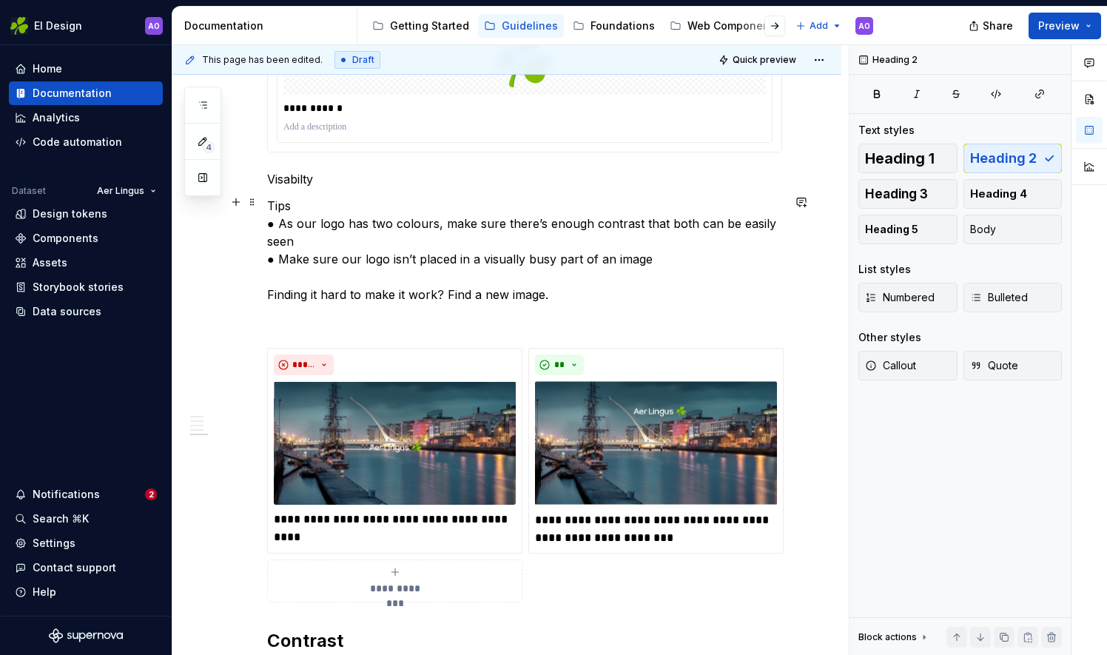
click at [423, 234] on p "Tips ● As our logo has two colours, make sure there’s enough contrast that both…" at bounding box center [524, 250] width 515 height 107
click at [269, 200] on p "Tips ● As our logo has two colours, make sure there’s enough contrast that both…" at bounding box center [524, 250] width 515 height 107
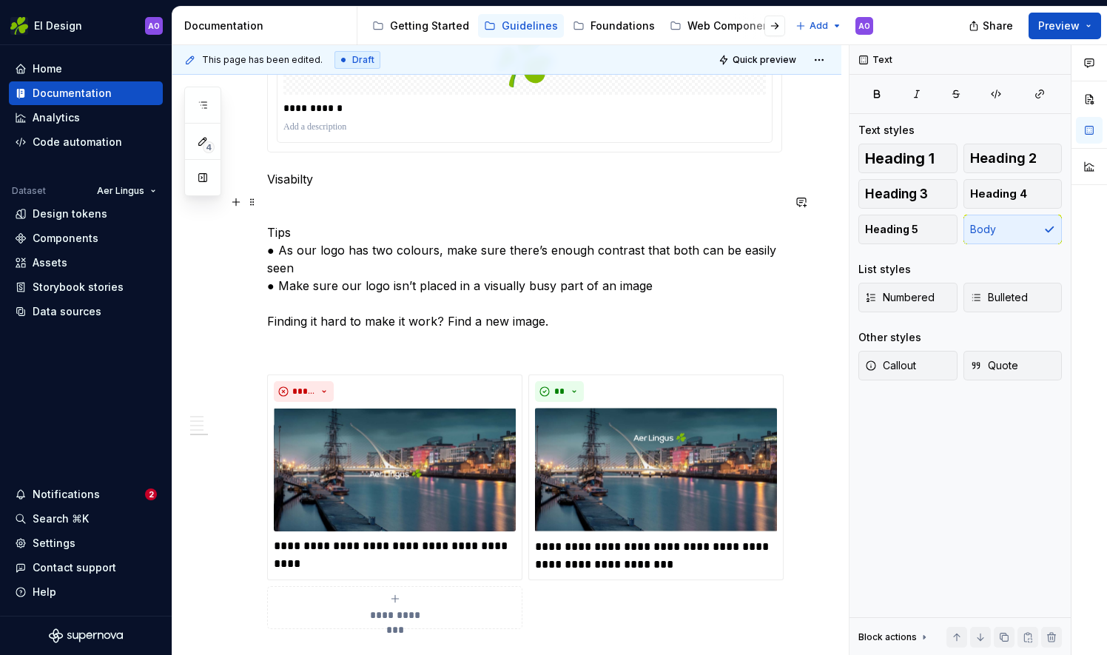
click at [296, 201] on p at bounding box center [524, 206] width 515 height 18
click at [529, 181] on p "Visabilty" at bounding box center [524, 179] width 515 height 18
click at [1017, 153] on div "Heading 1 Heading 2 Heading 3 Heading 4 Heading 5 Body" at bounding box center [960, 194] width 204 height 101
click at [303, 171] on p "Visabilty" at bounding box center [524, 179] width 515 height 18
click at [987, 151] on div "Heading 1 Heading 2 Heading 3 Heading 4 Heading 5 Body" at bounding box center [960, 194] width 204 height 101
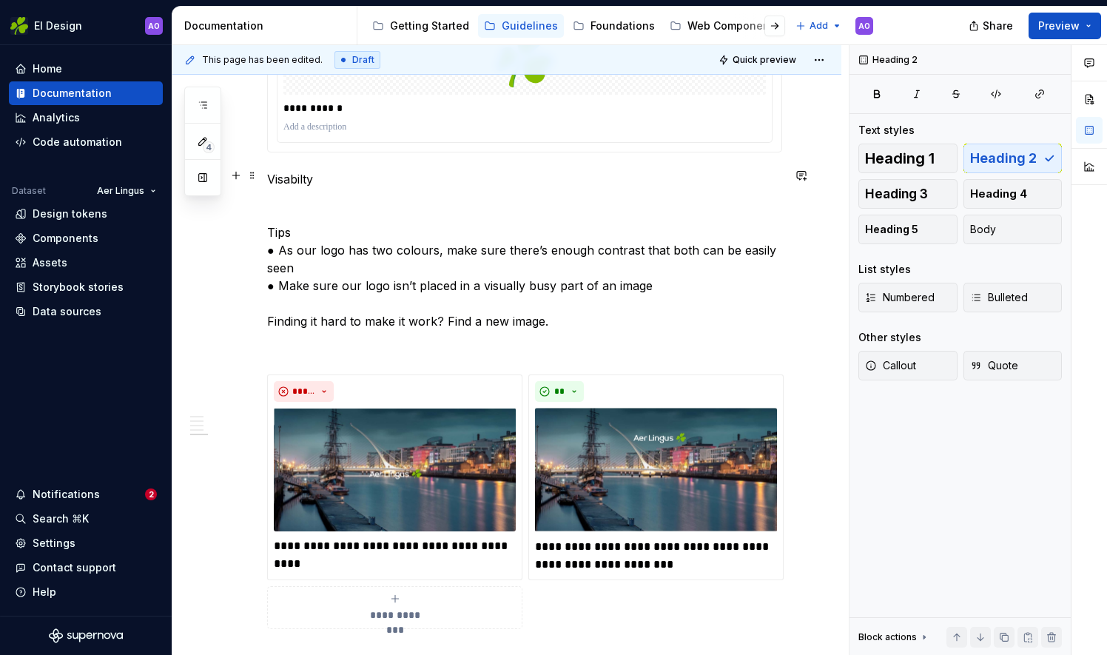
click at [315, 178] on p "Visabilty" at bounding box center [524, 179] width 515 height 18
click at [280, 178] on p "Visabilty" at bounding box center [524, 179] width 515 height 18
click at [890, 160] on span "Heading 1" at bounding box center [900, 158] width 70 height 15
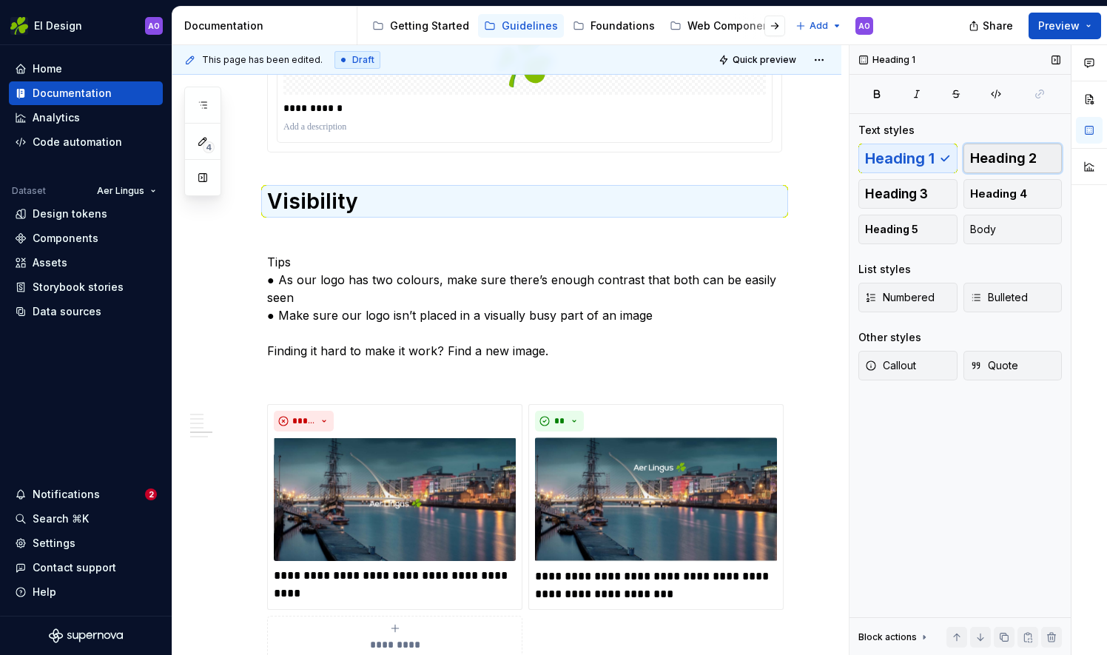
click at [985, 156] on span "Heading 2" at bounding box center [1003, 158] width 67 height 15
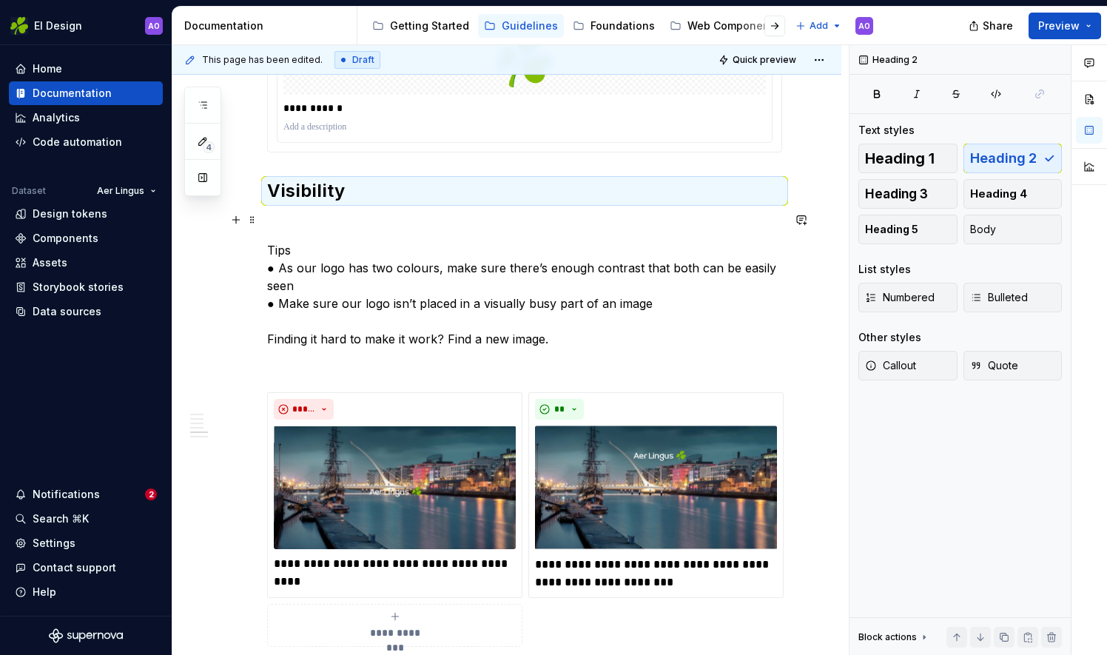
click at [303, 220] on p at bounding box center [524, 224] width 515 height 18
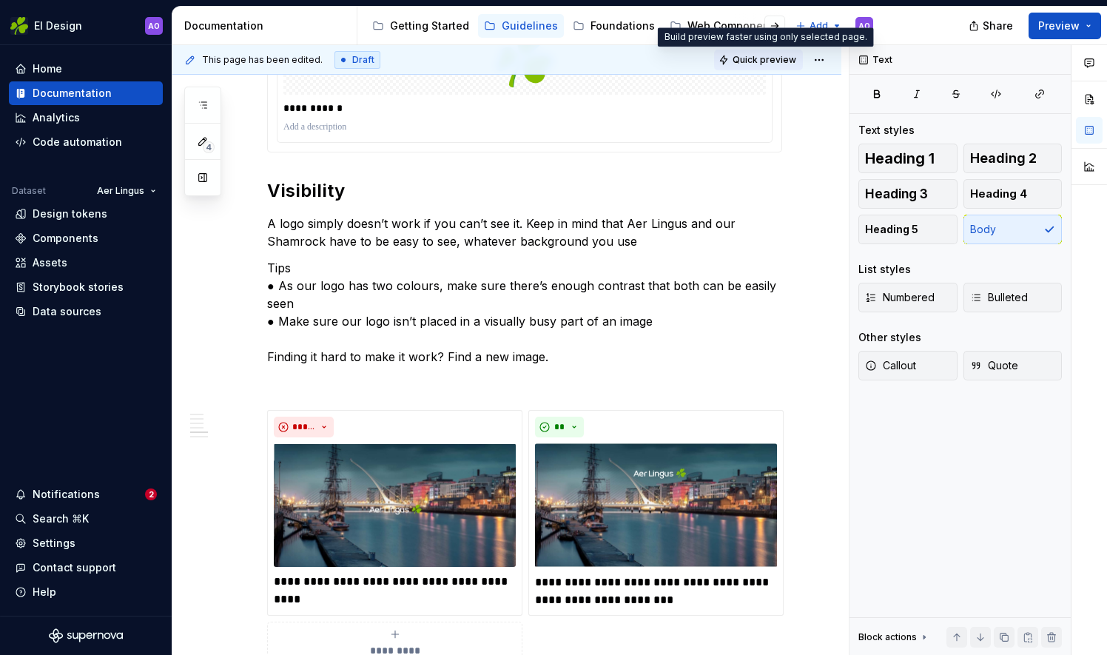
click at [768, 63] on span "Quick preview" at bounding box center [765, 60] width 64 height 12
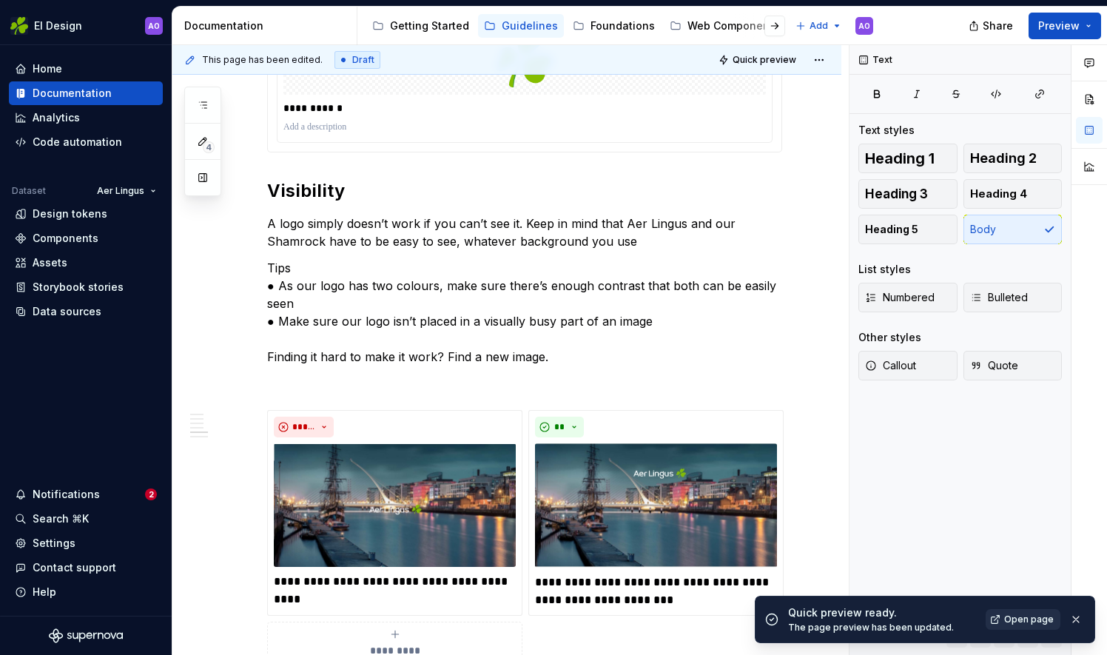
click at [1033, 616] on span "Open page" at bounding box center [1029, 619] width 50 height 12
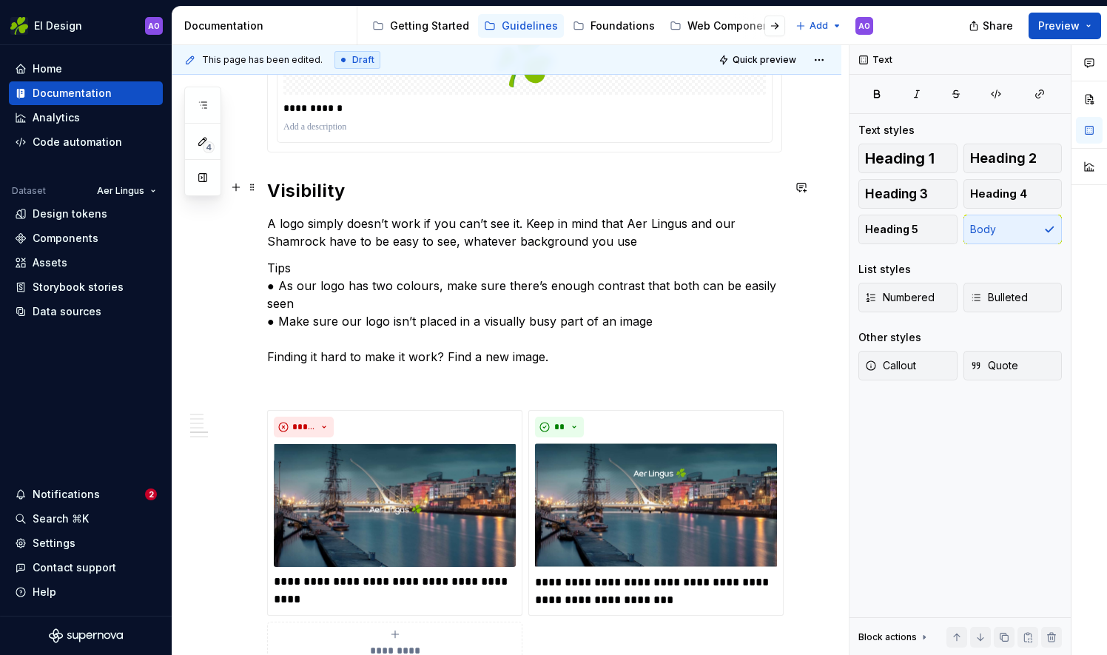
click at [317, 192] on h2 "Visibility" at bounding box center [524, 191] width 515 height 24
click at [916, 190] on span "Heading 3" at bounding box center [896, 193] width 63 height 15
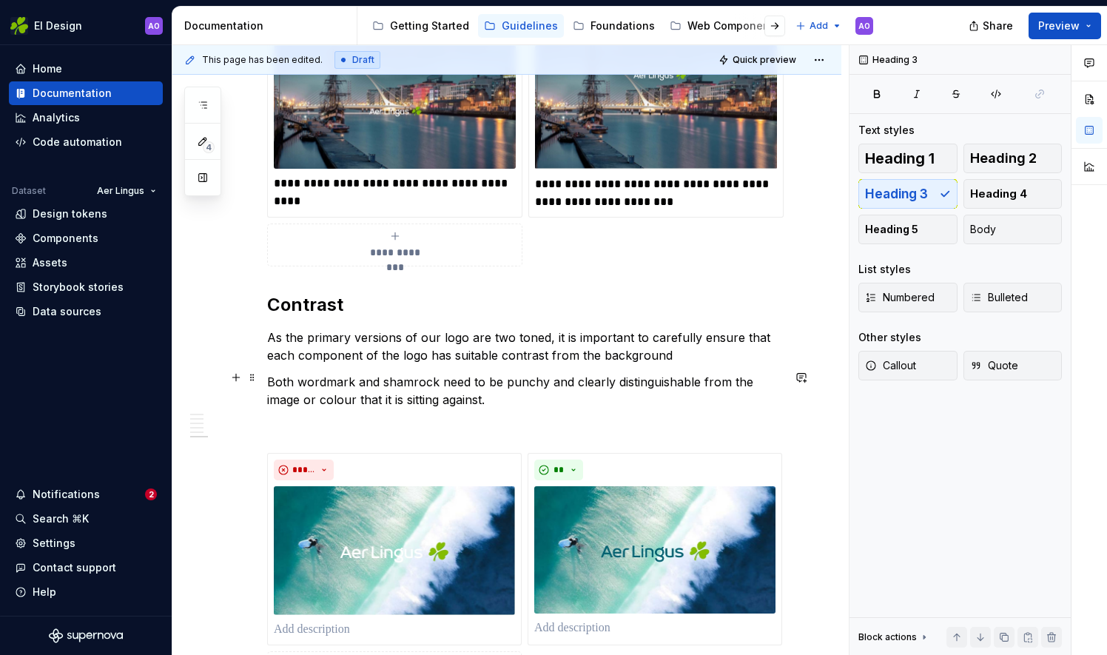
scroll to position [1507, 0]
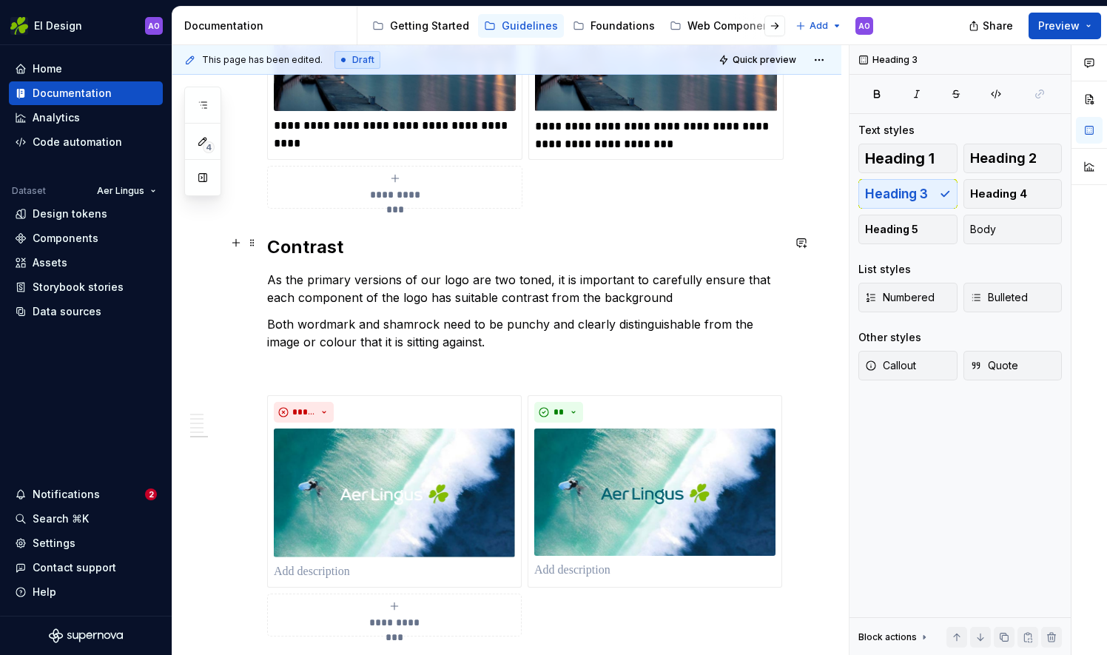
click at [329, 248] on h2 "Contrast" at bounding box center [524, 247] width 515 height 24
click at [885, 195] on span "Heading 3" at bounding box center [896, 193] width 63 height 15
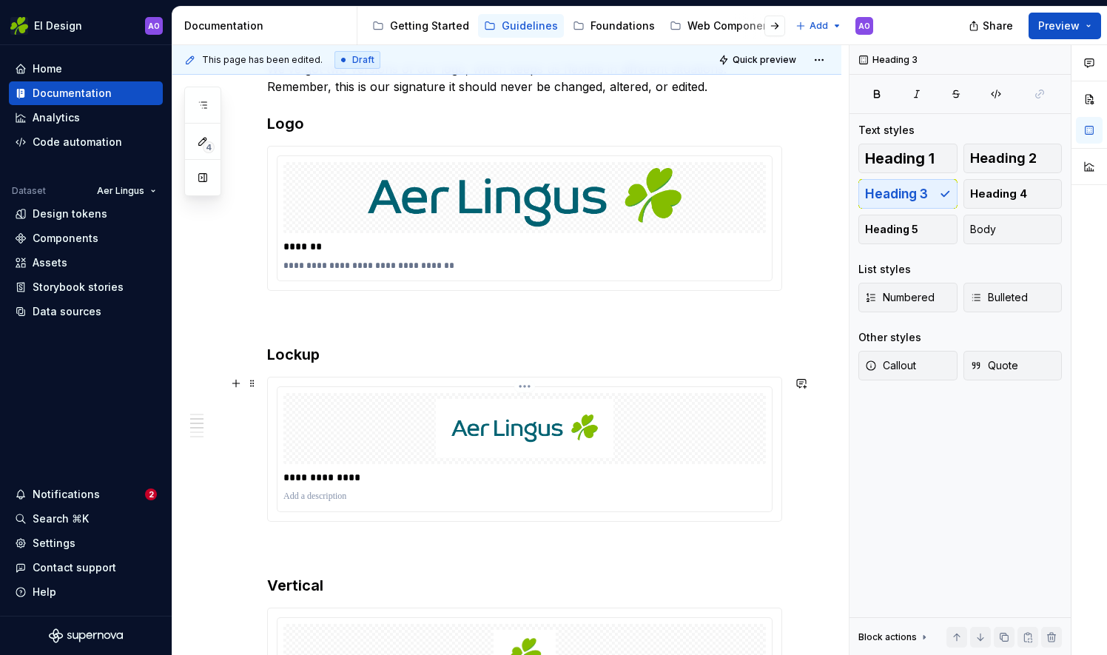
scroll to position [0, 0]
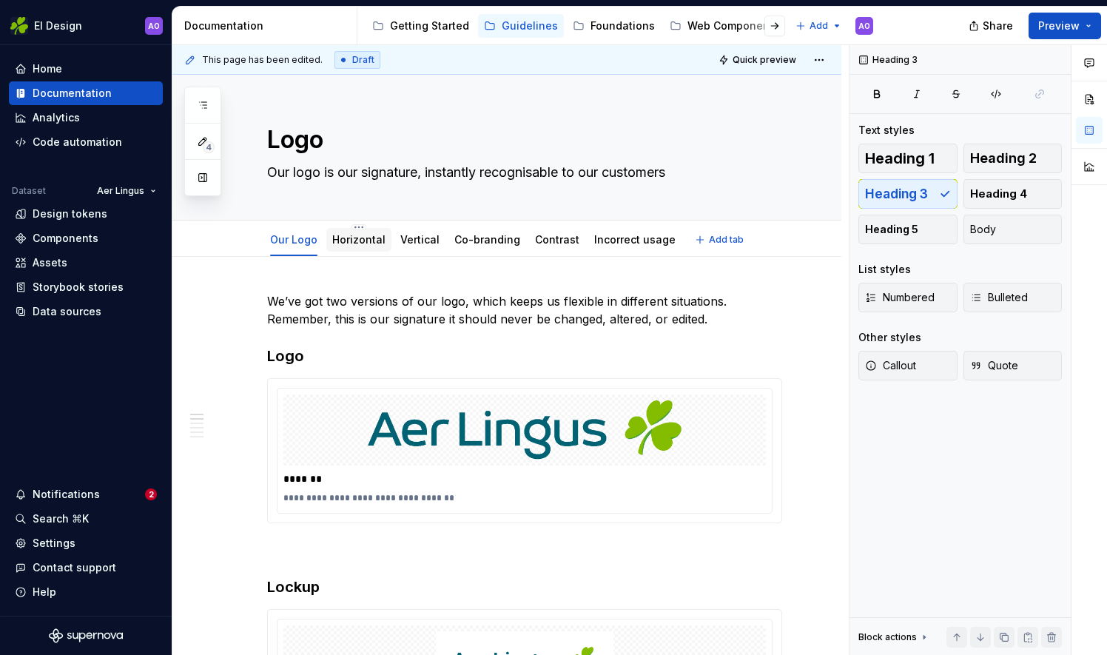
click at [355, 245] on div "Horizontal" at bounding box center [358, 239] width 53 height 15
click at [367, 245] on div "Horizontal" at bounding box center [358, 239] width 53 height 15
click at [349, 238] on link "Horizontal" at bounding box center [358, 239] width 53 height 13
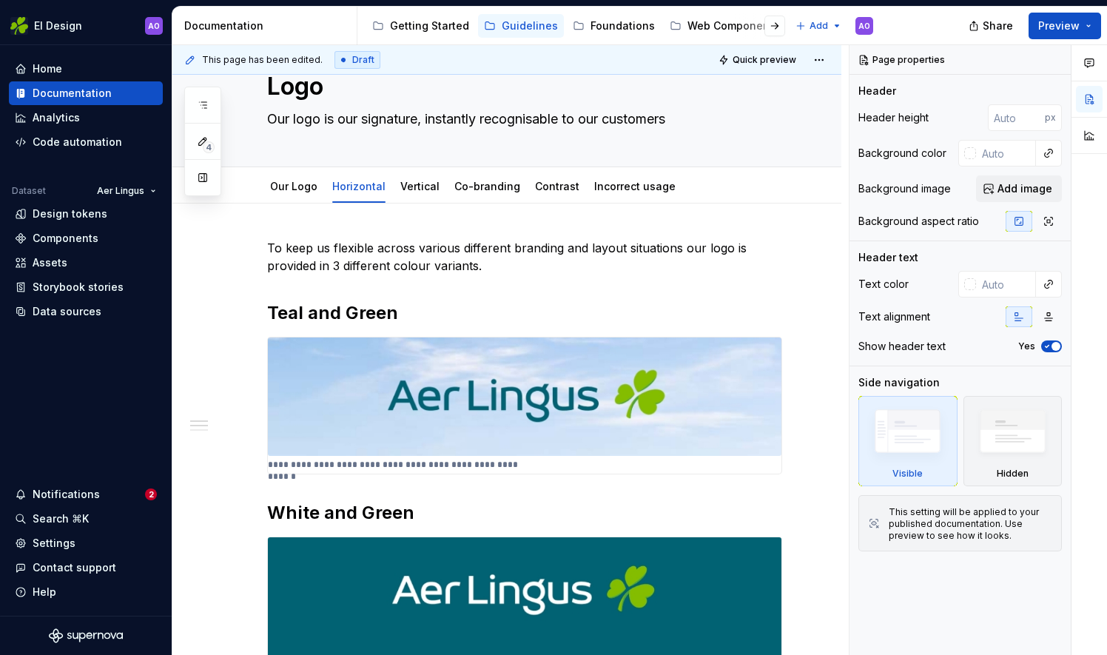
scroll to position [74, 0]
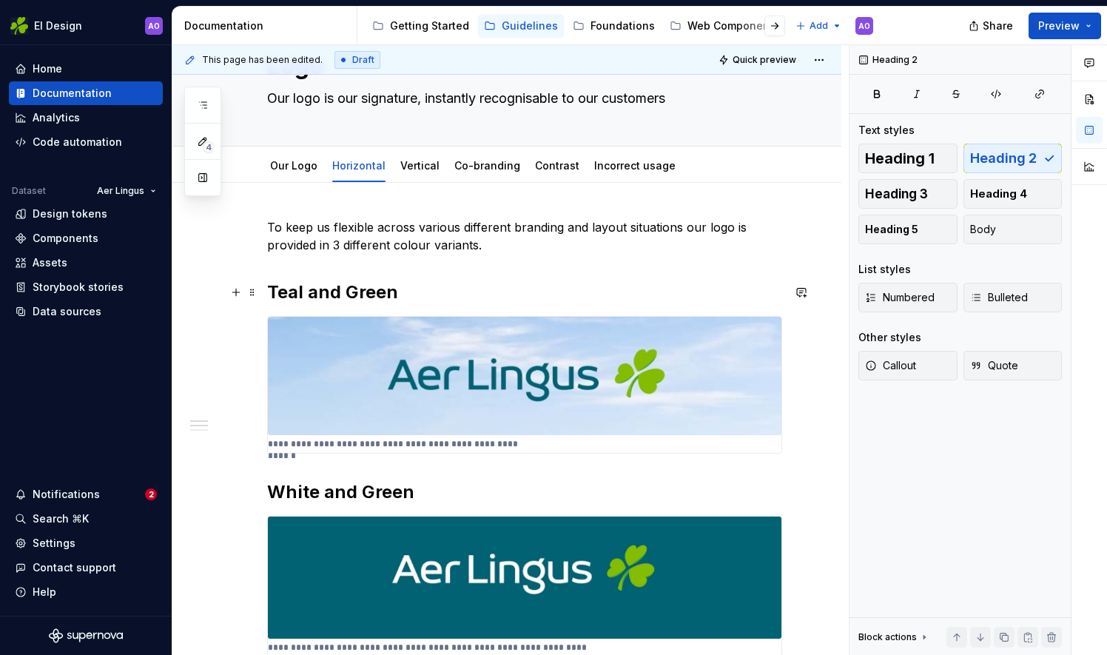
click at [326, 291] on h2 "Teal and Green" at bounding box center [524, 292] width 515 height 24
drag, startPoint x: 863, startPoint y: 192, endPoint x: 851, endPoint y: 201, distance: 14.8
click at [864, 192] on button "Heading 3" at bounding box center [907, 194] width 99 height 30
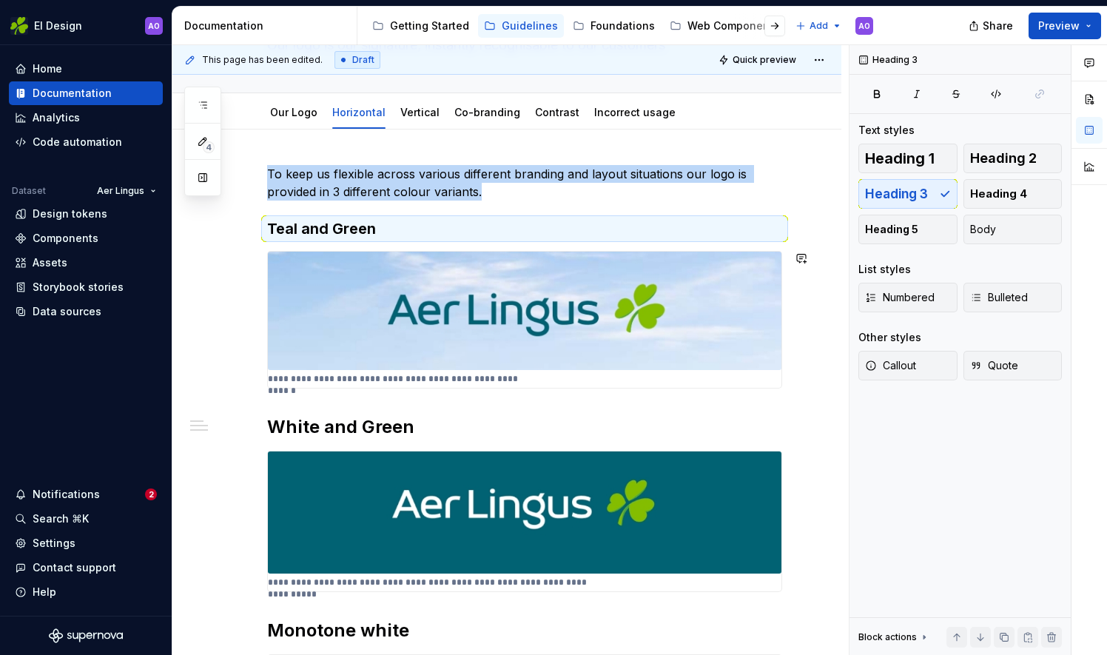
scroll to position [148, 0]
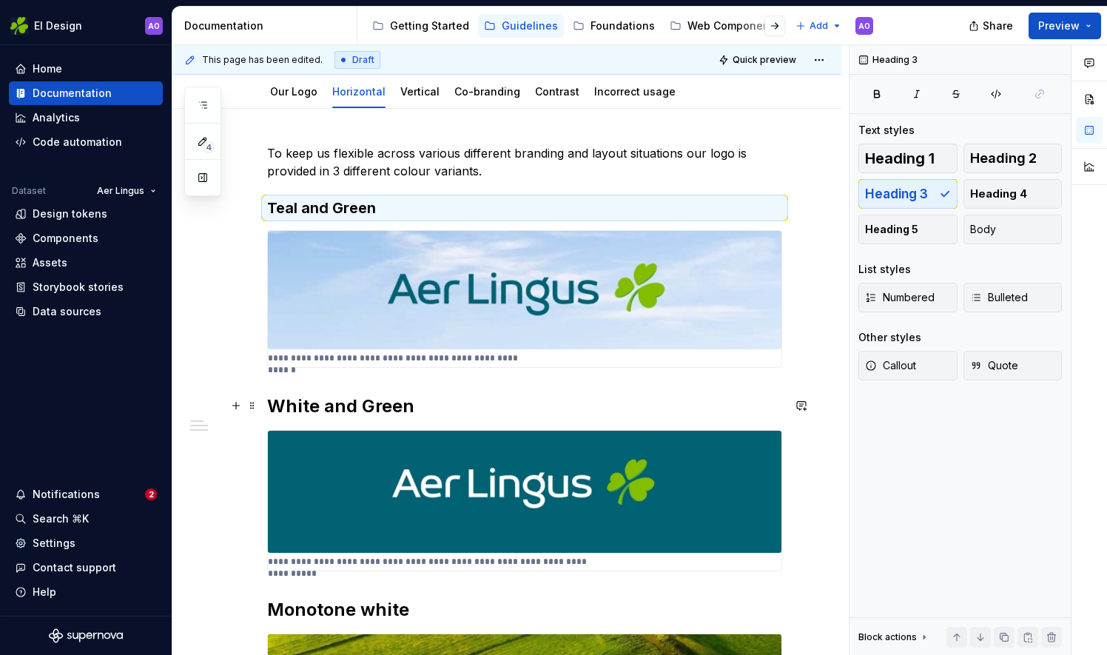
click at [382, 405] on h2 "White and Green" at bounding box center [524, 406] width 515 height 24
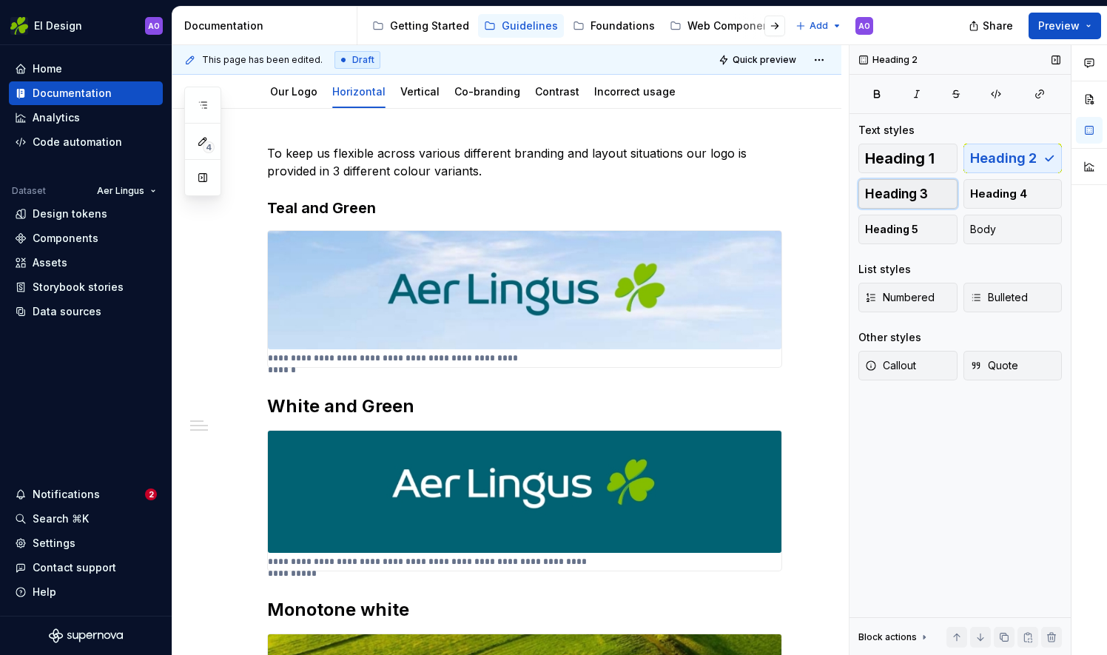
click at [890, 195] on span "Heading 3" at bounding box center [896, 193] width 63 height 15
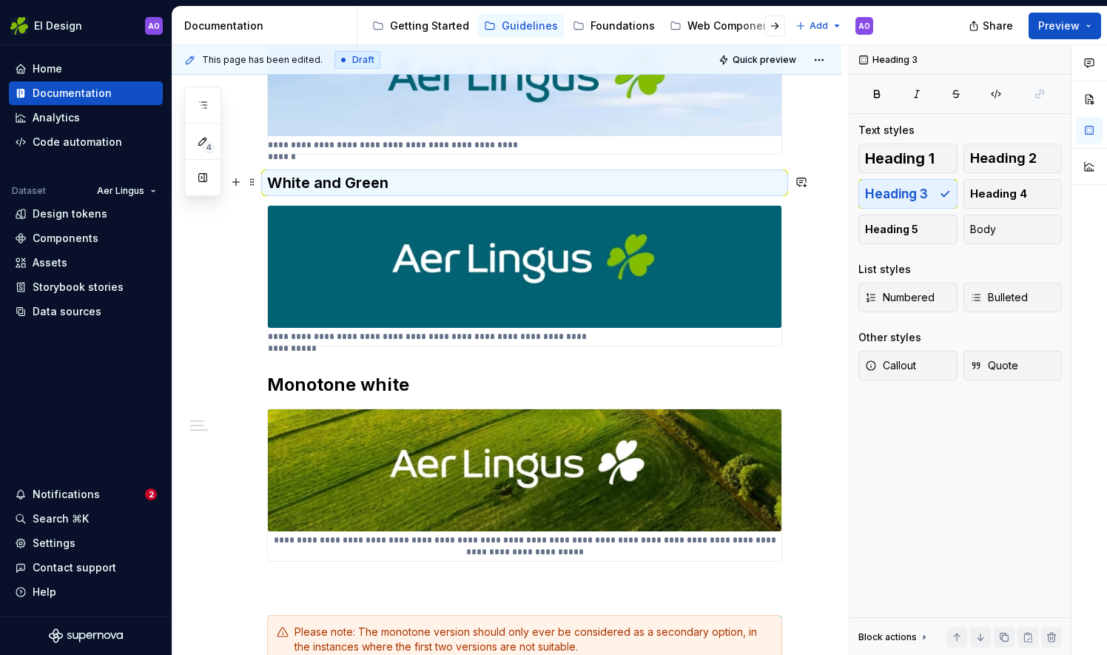
scroll to position [370, 0]
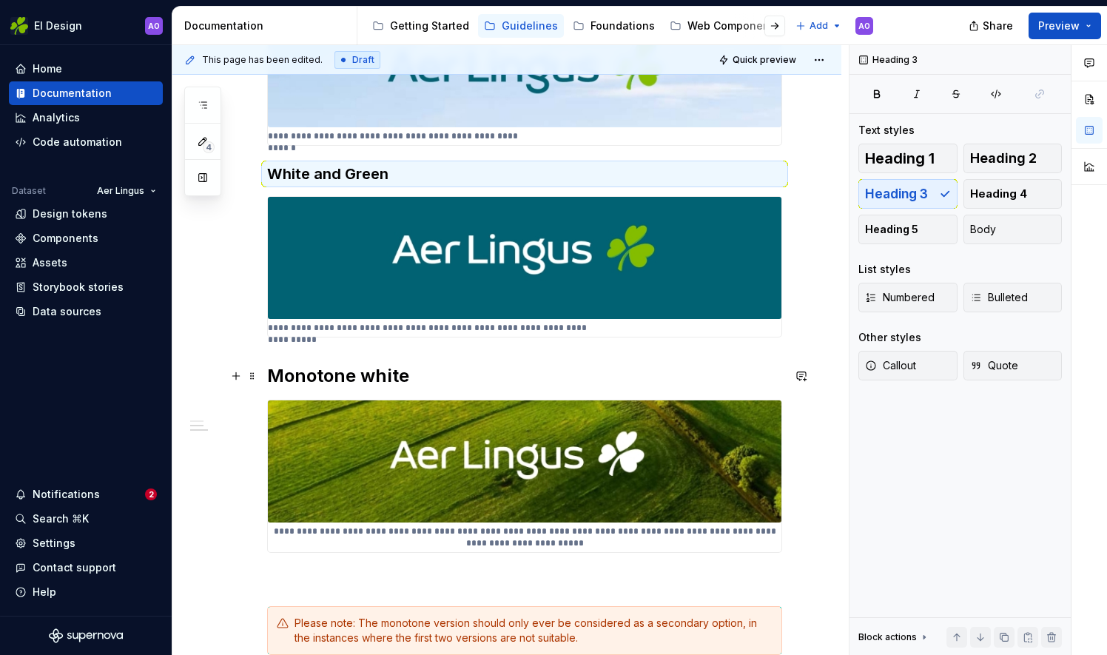
click at [375, 374] on h2 "Monotone white" at bounding box center [524, 376] width 515 height 24
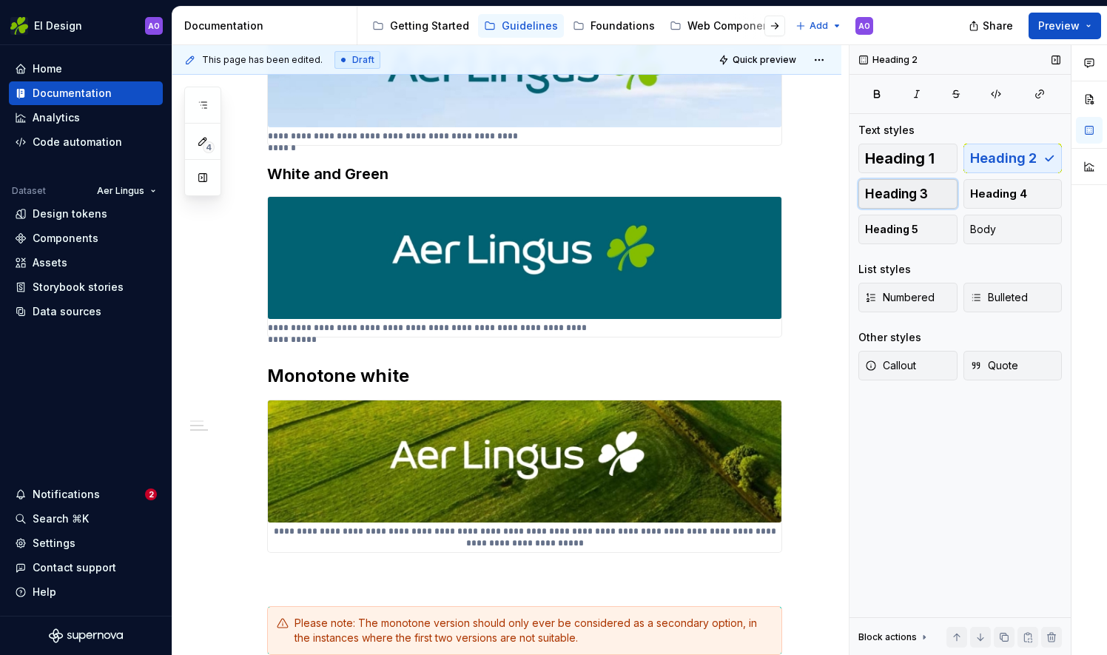
click at [902, 186] on span "Heading 3" at bounding box center [896, 193] width 63 height 15
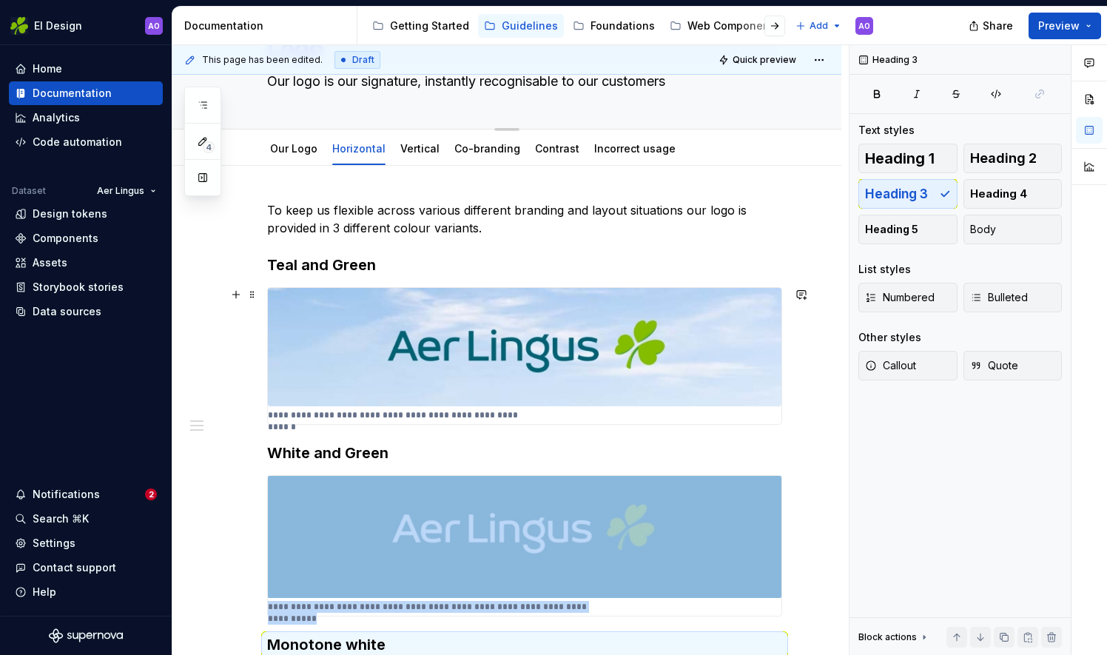
scroll to position [0, 0]
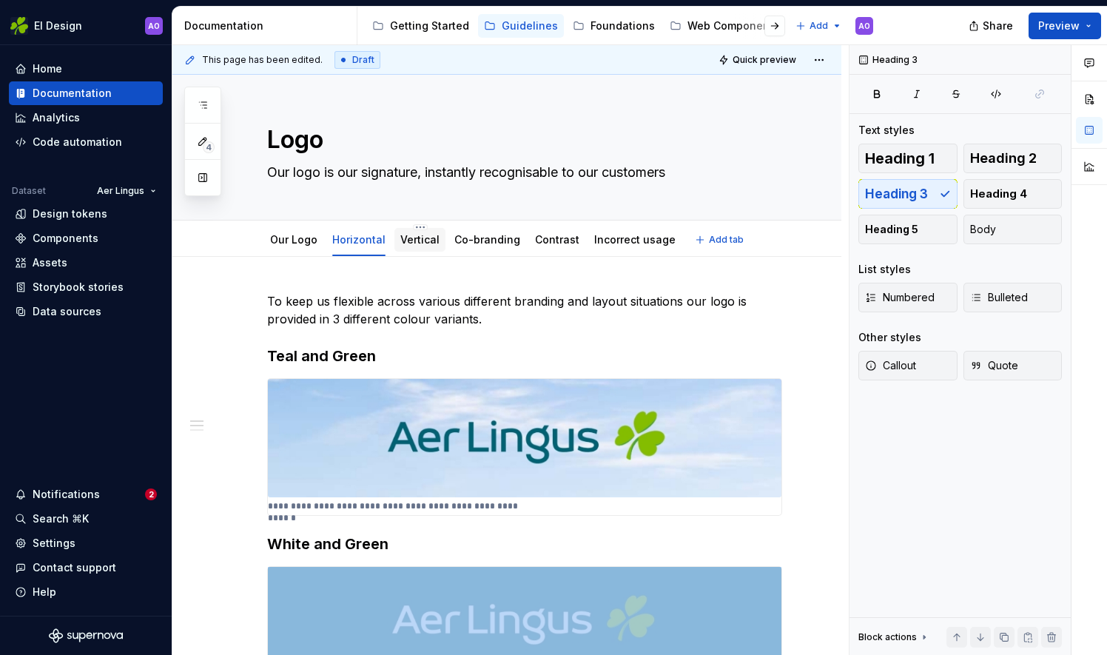
click at [403, 235] on link "Vertical" at bounding box center [419, 239] width 39 height 13
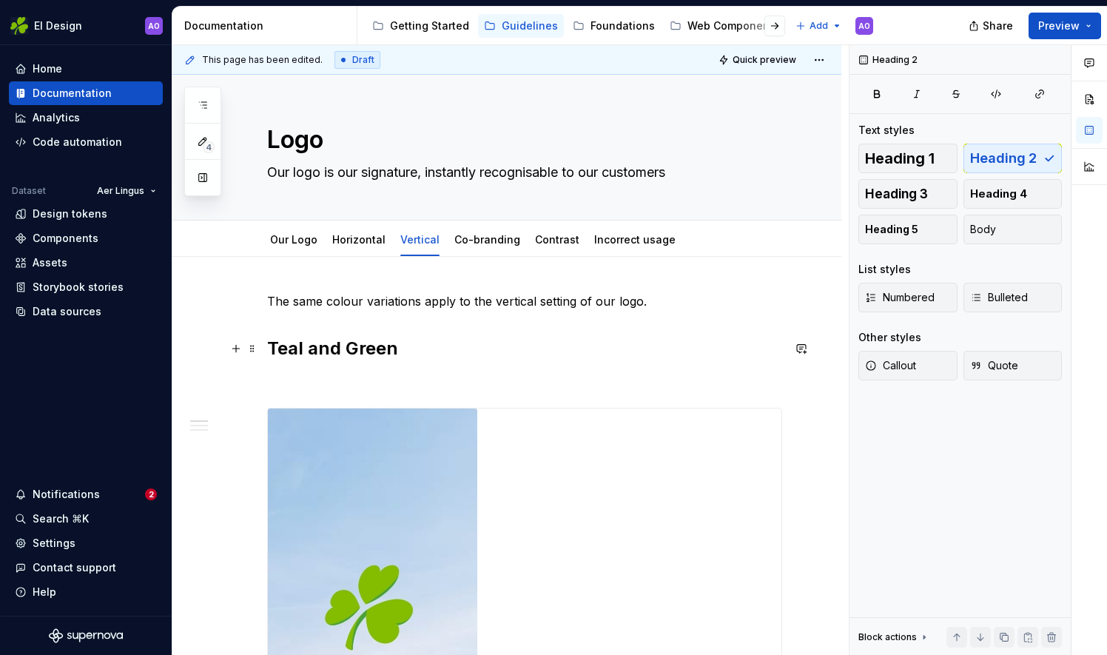
click at [355, 348] on h2 "Teal and Green" at bounding box center [524, 349] width 515 height 24
click at [907, 195] on span "Heading 3" at bounding box center [896, 193] width 63 height 15
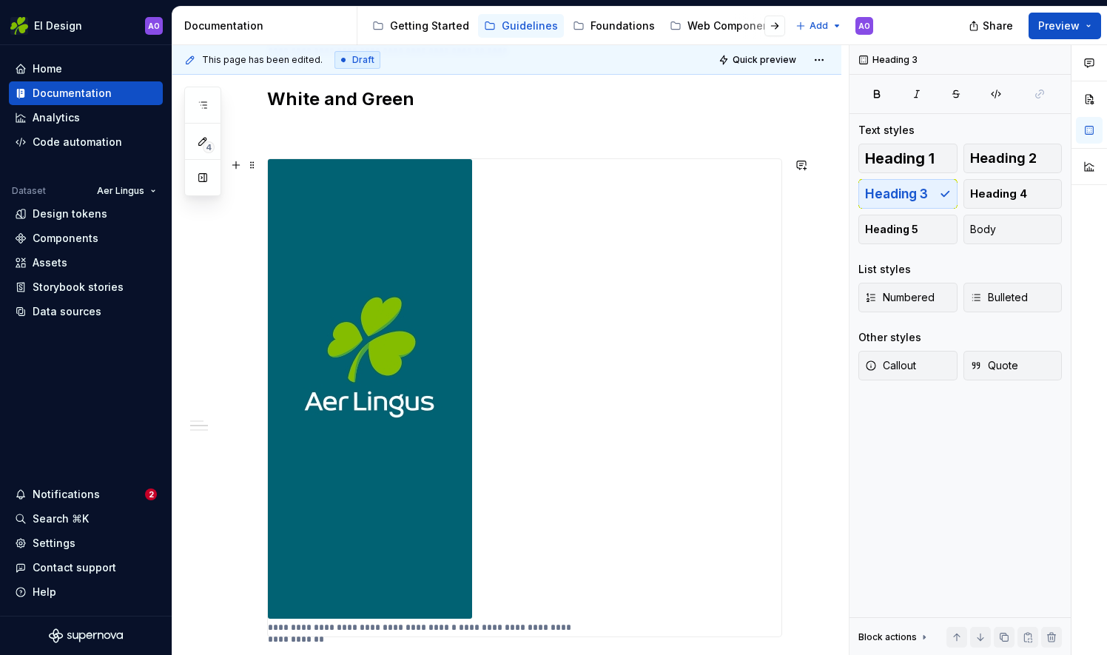
scroll to position [740, 0]
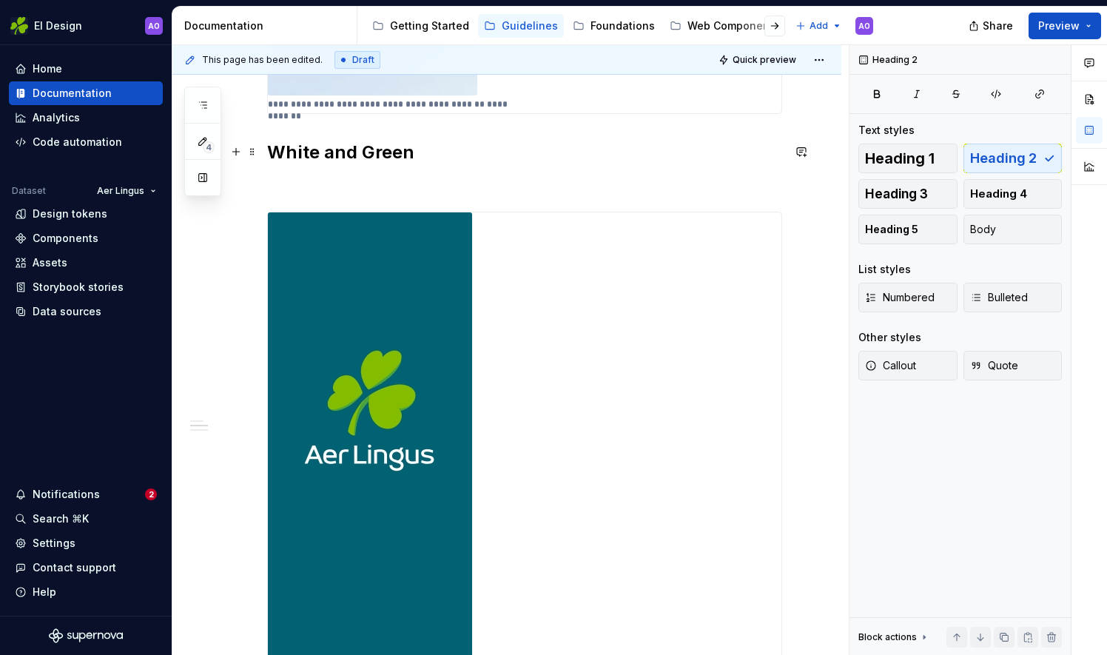
click at [397, 147] on h2 "White and Green" at bounding box center [524, 153] width 515 height 24
click at [898, 192] on span "Heading 3" at bounding box center [896, 193] width 63 height 15
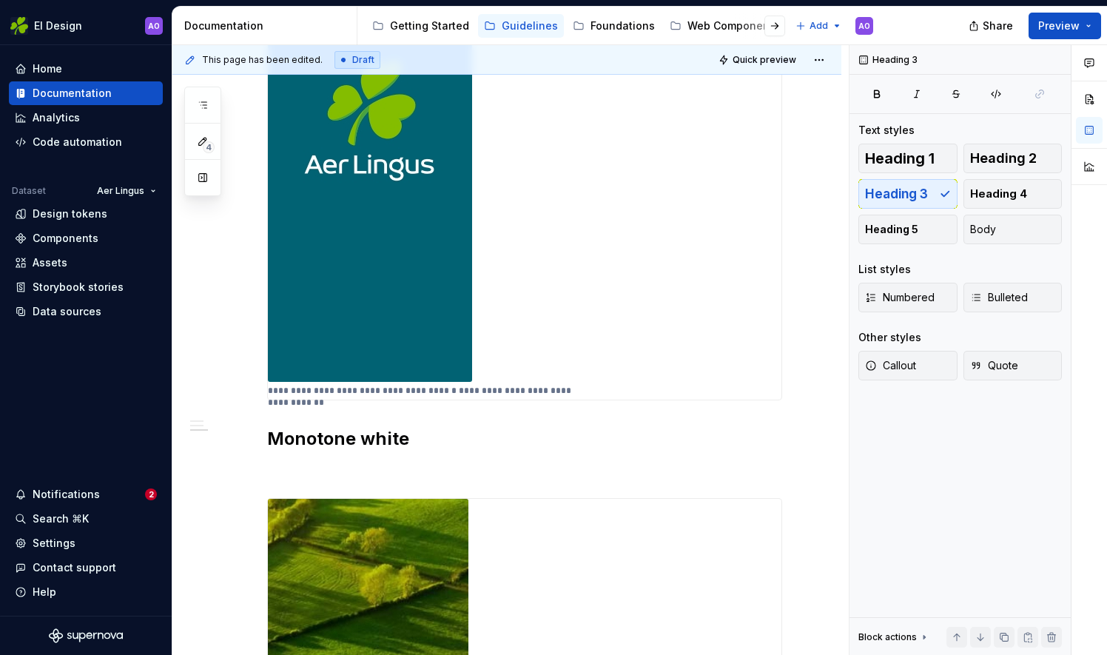
scroll to position [1024, 0]
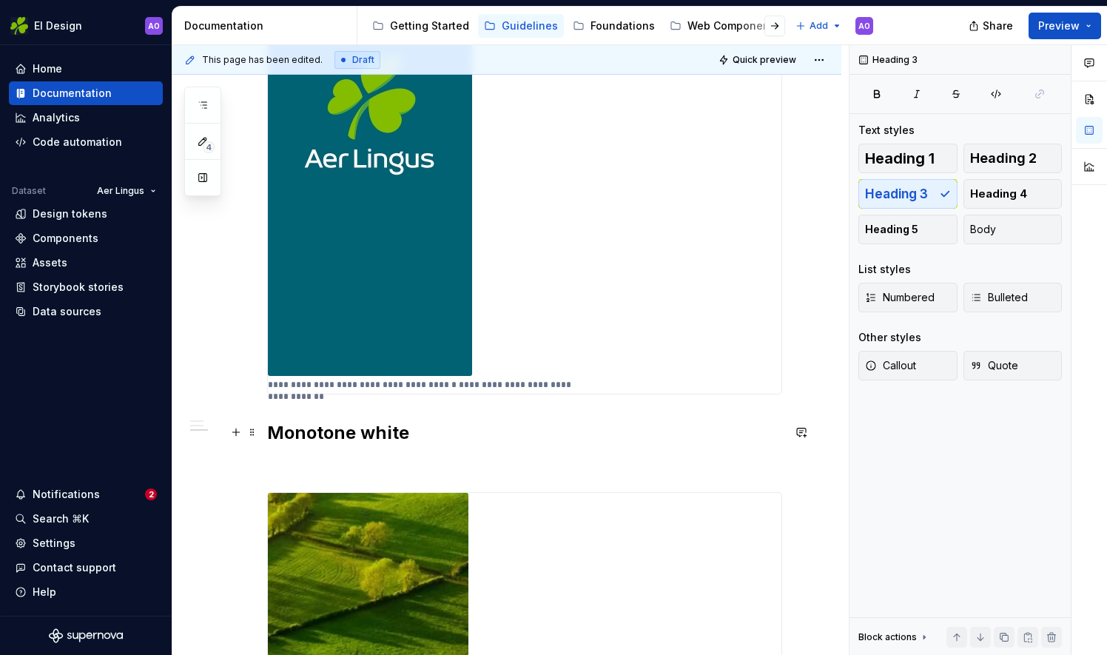
click at [383, 428] on h2 "Monotone white" at bounding box center [524, 433] width 515 height 24
click at [900, 189] on span "Heading 3" at bounding box center [896, 193] width 63 height 15
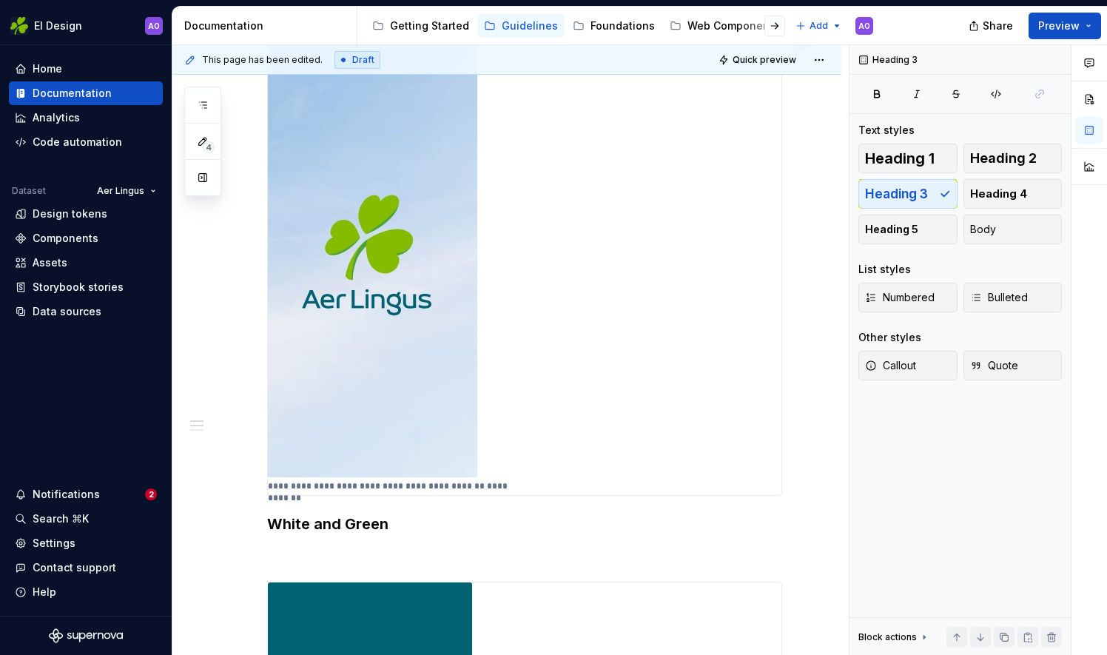
scroll to position [0, 0]
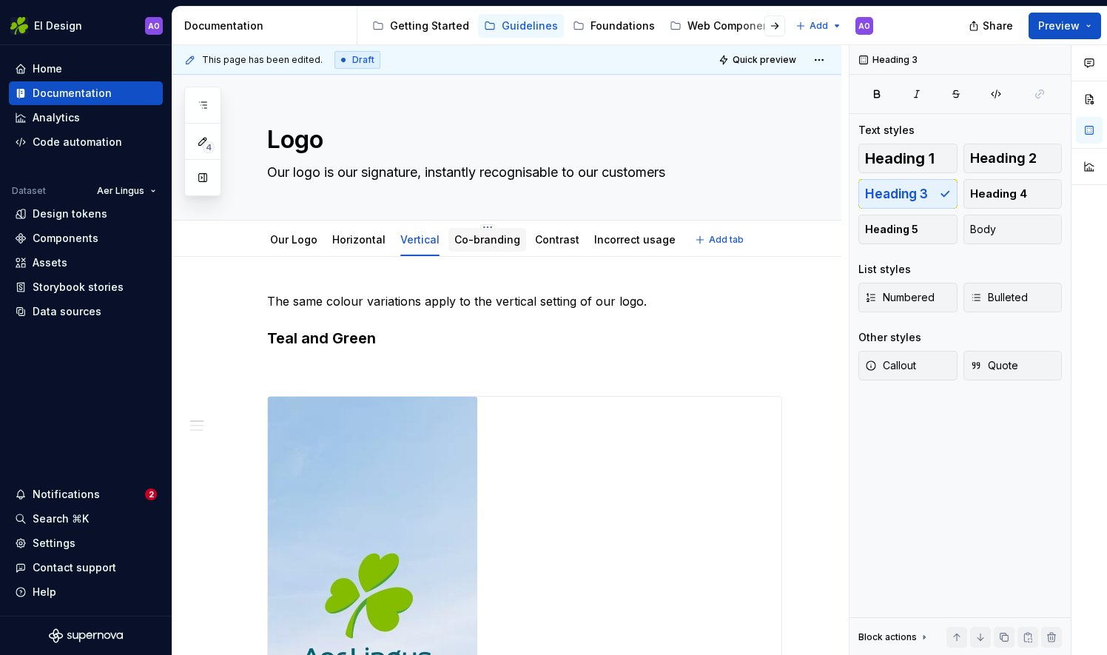
click at [478, 238] on link "Co-branding" at bounding box center [487, 239] width 66 height 13
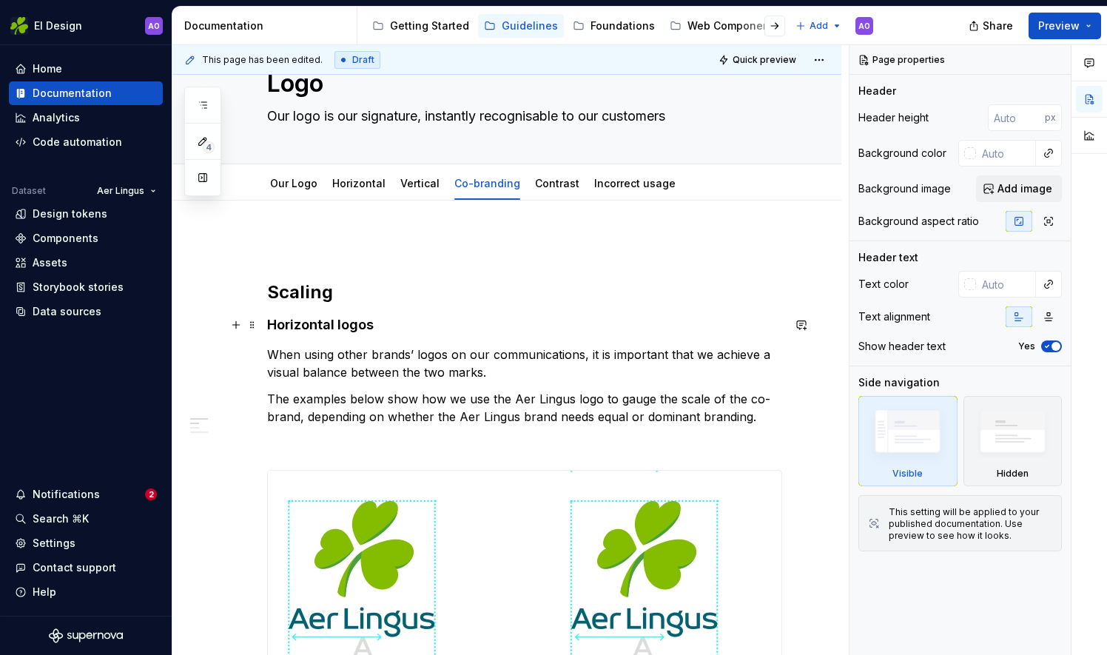
scroll to position [74, 0]
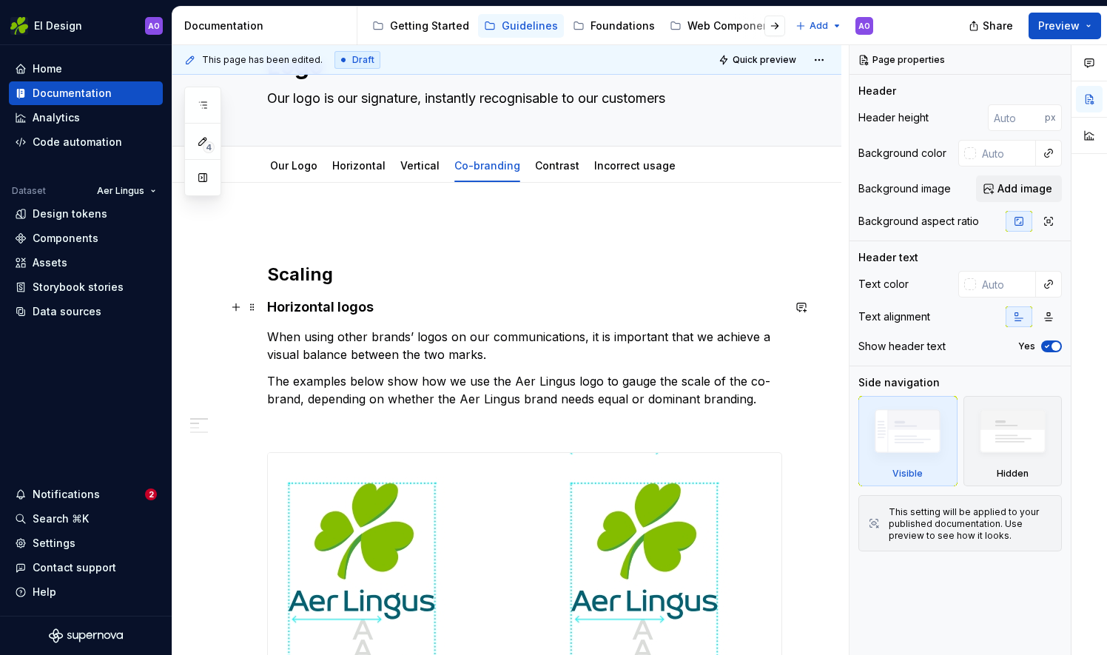
click at [313, 350] on p "When using other brands’ logos on our communications, it is important that we a…" at bounding box center [524, 346] width 515 height 36
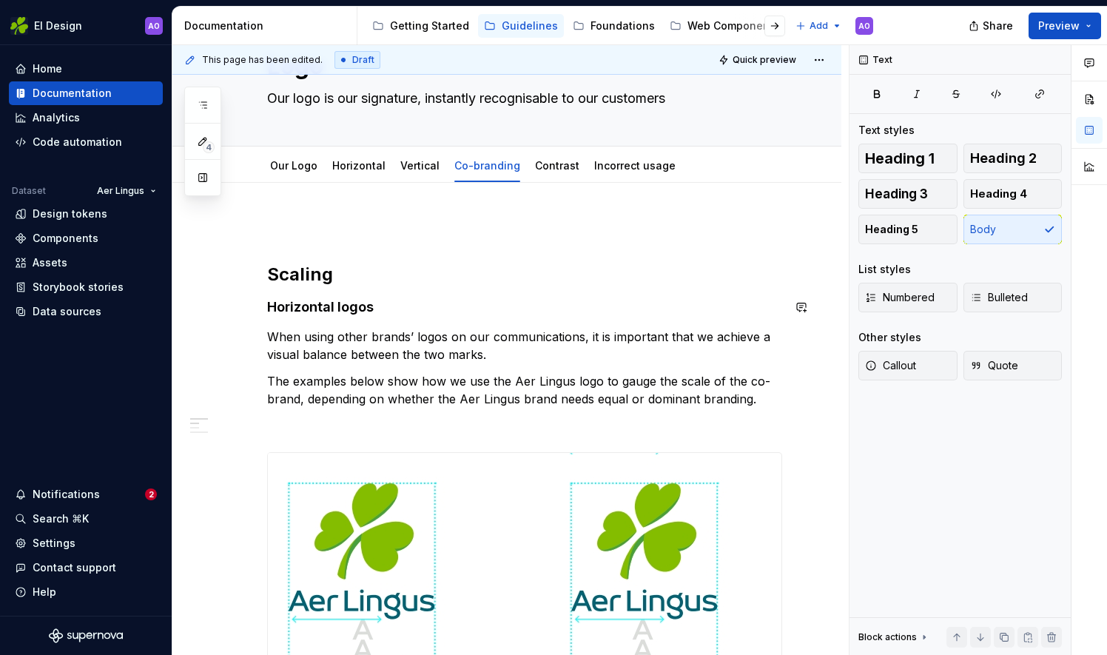
click at [297, 278] on h2 "Scaling" at bounding box center [524, 275] width 515 height 24
click at [317, 305] on h4 "Horizontal logos" at bounding box center [524, 307] width 515 height 18
click at [316, 279] on h2 "Scaling" at bounding box center [524, 275] width 515 height 24
click at [918, 183] on button "Heading 3" at bounding box center [907, 194] width 99 height 30
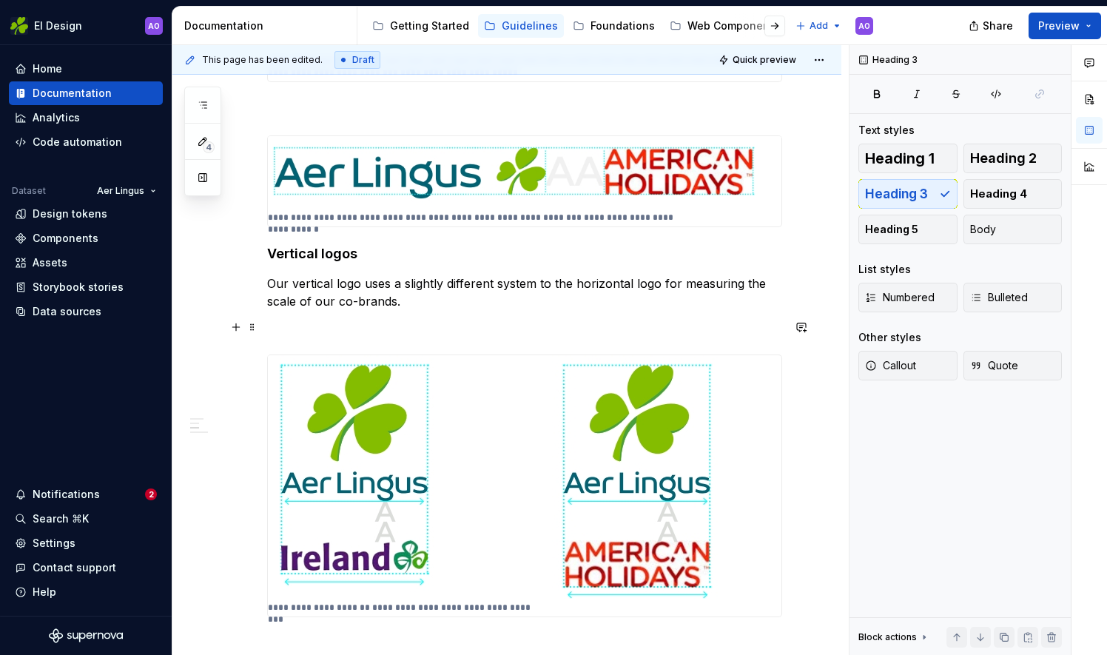
scroll to position [666, 0]
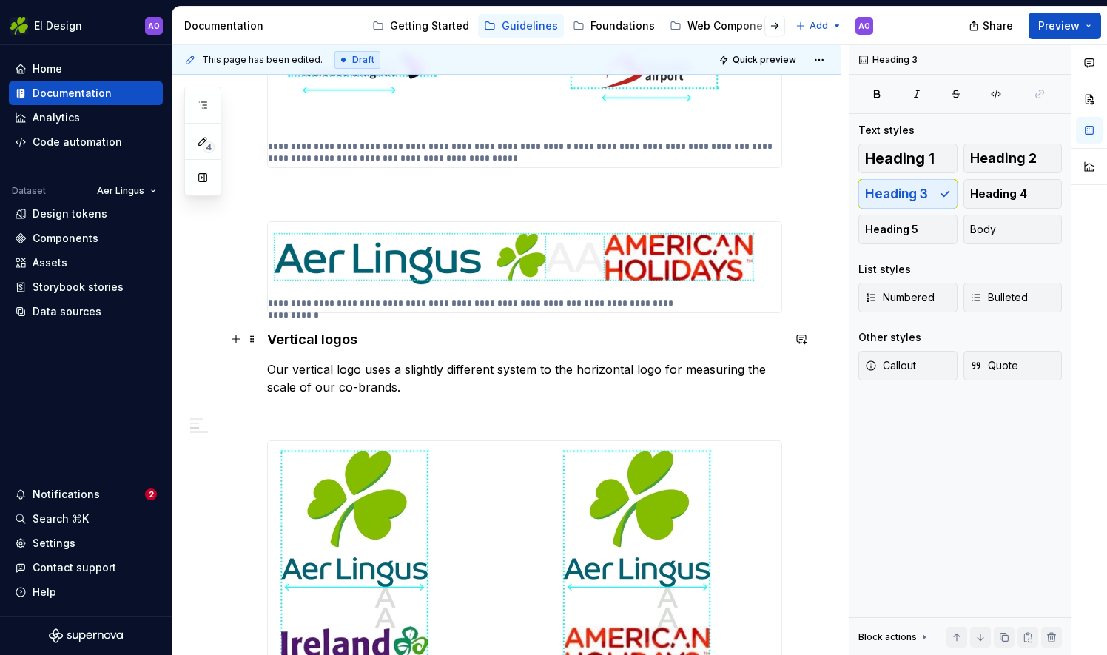
click at [311, 338] on h4 "Vertical logos" at bounding box center [524, 340] width 515 height 18
click at [881, 192] on span "Heading 3" at bounding box center [896, 193] width 63 height 15
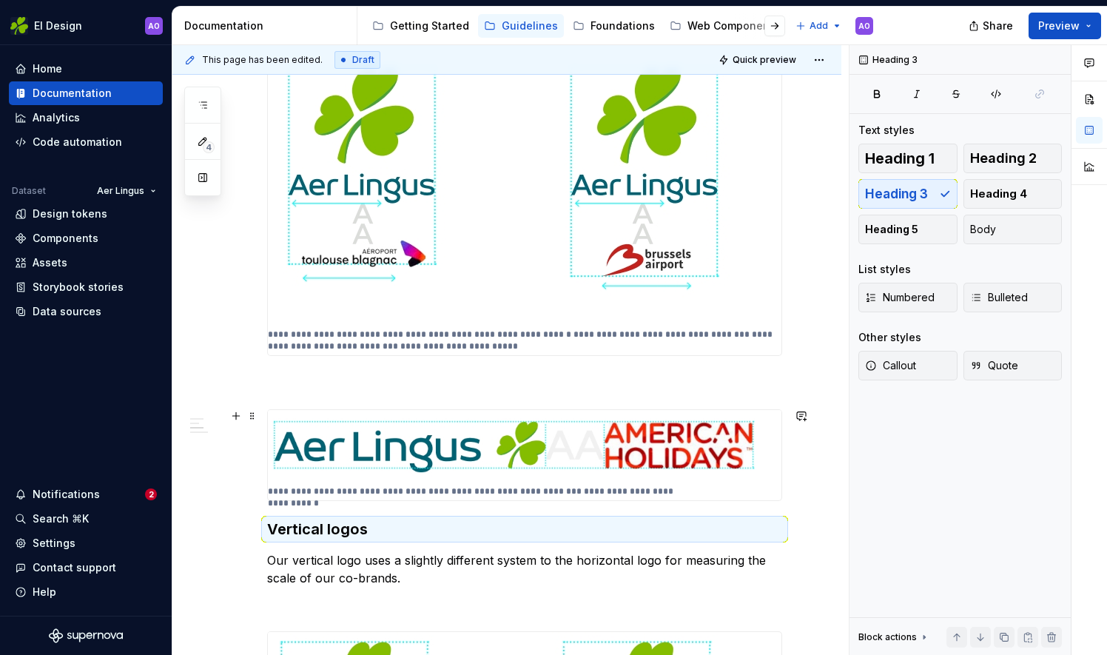
scroll to position [592, 0]
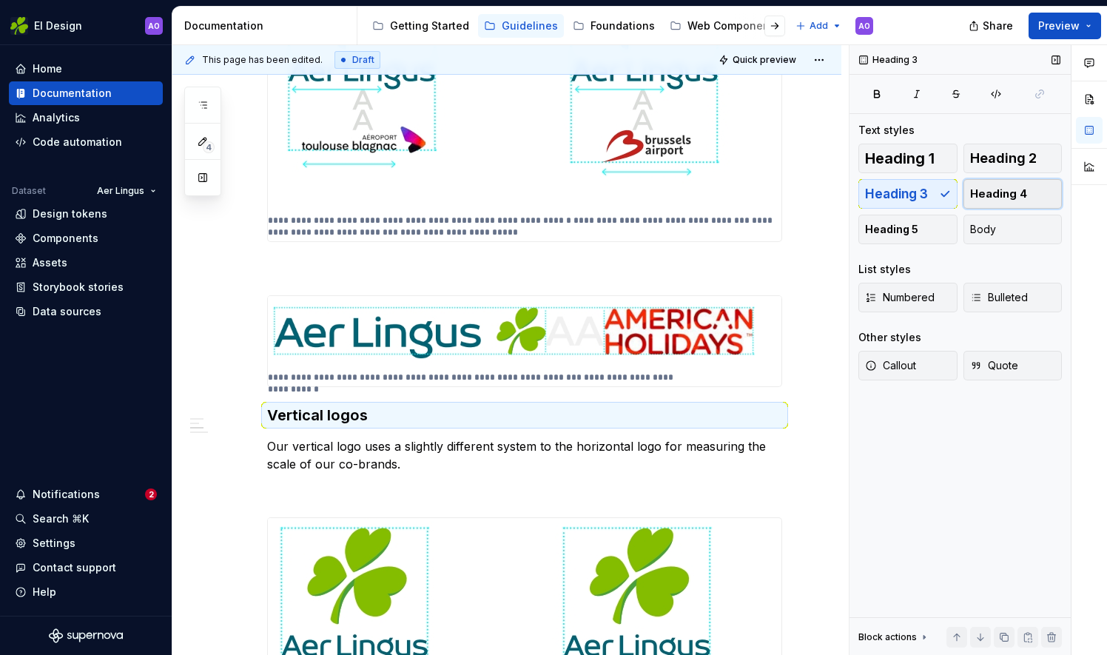
click at [1024, 197] on span "Heading 4" at bounding box center [998, 193] width 57 height 15
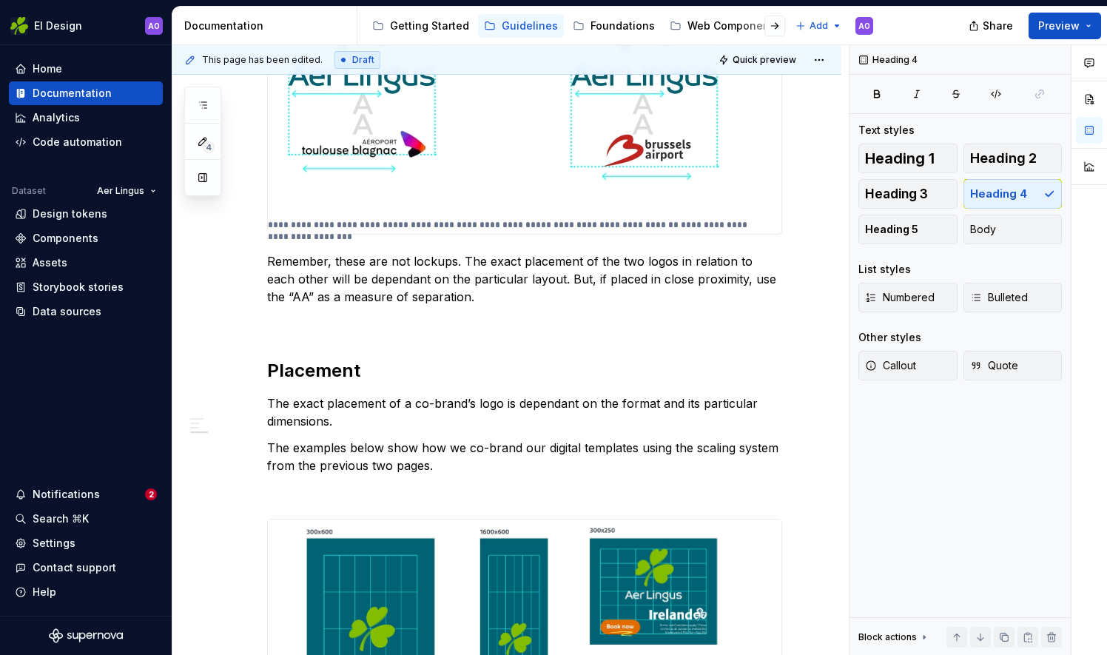
scroll to position [1628, 0]
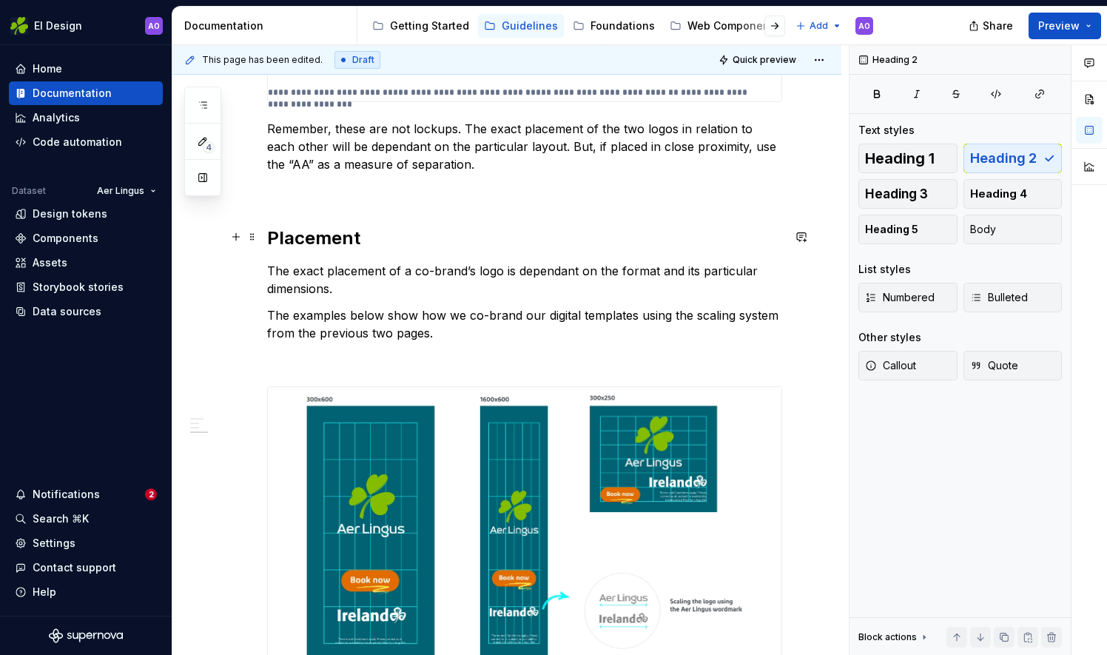
click at [335, 236] on h2 "Placement" at bounding box center [524, 238] width 515 height 24
click at [922, 201] on button "Heading 3" at bounding box center [907, 194] width 99 height 30
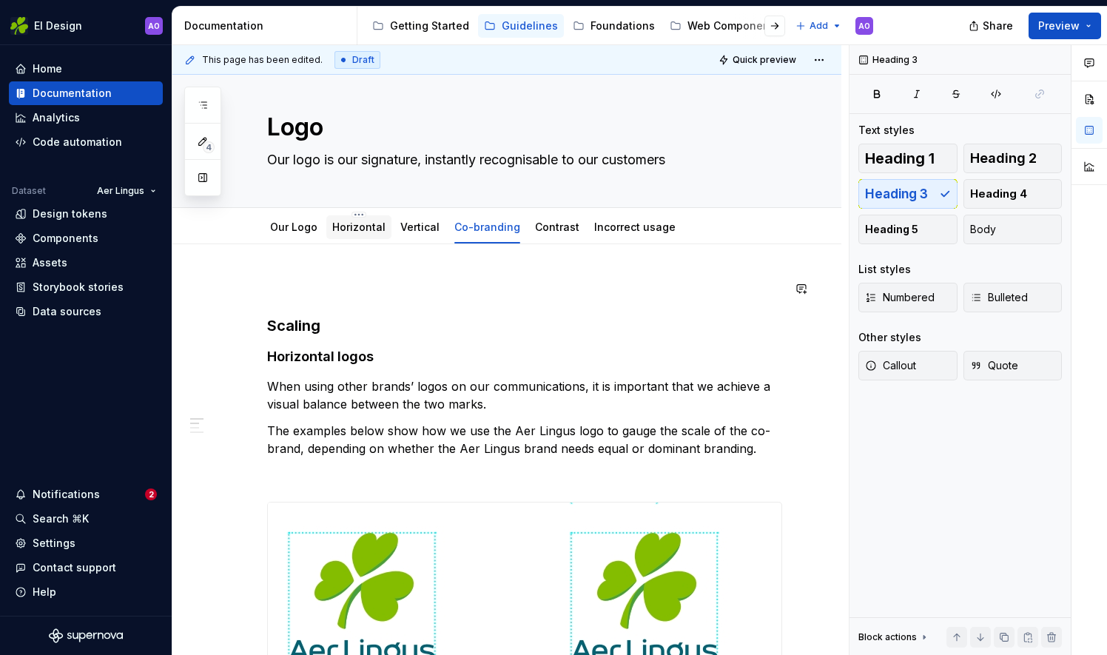
scroll to position [0, 0]
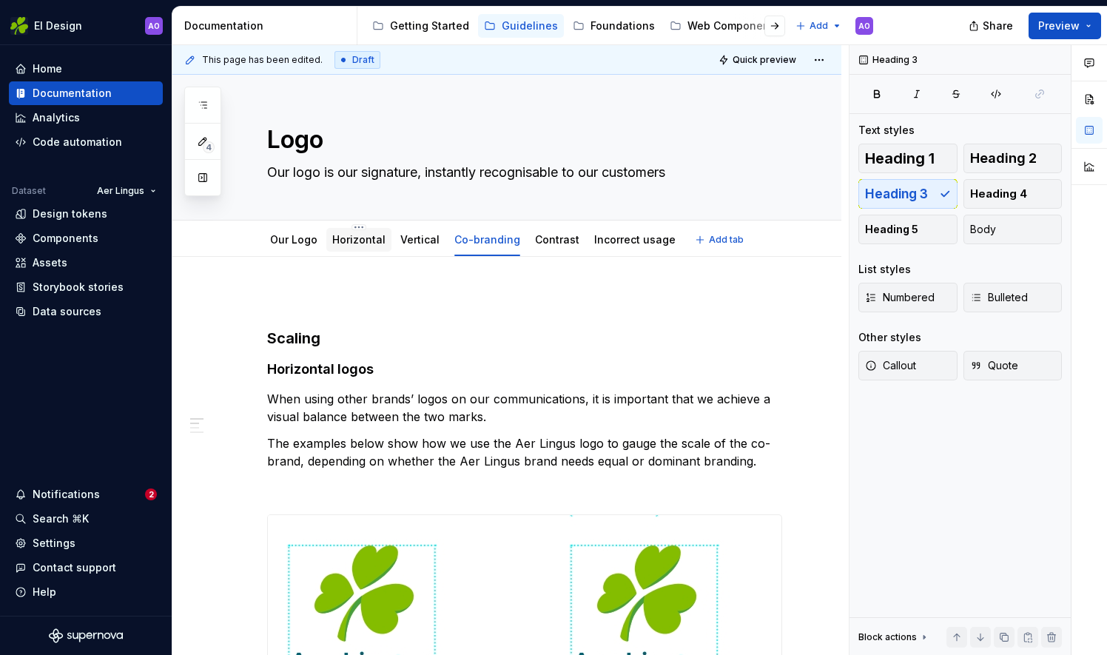
click at [355, 240] on link "Horizontal" at bounding box center [358, 239] width 53 height 13
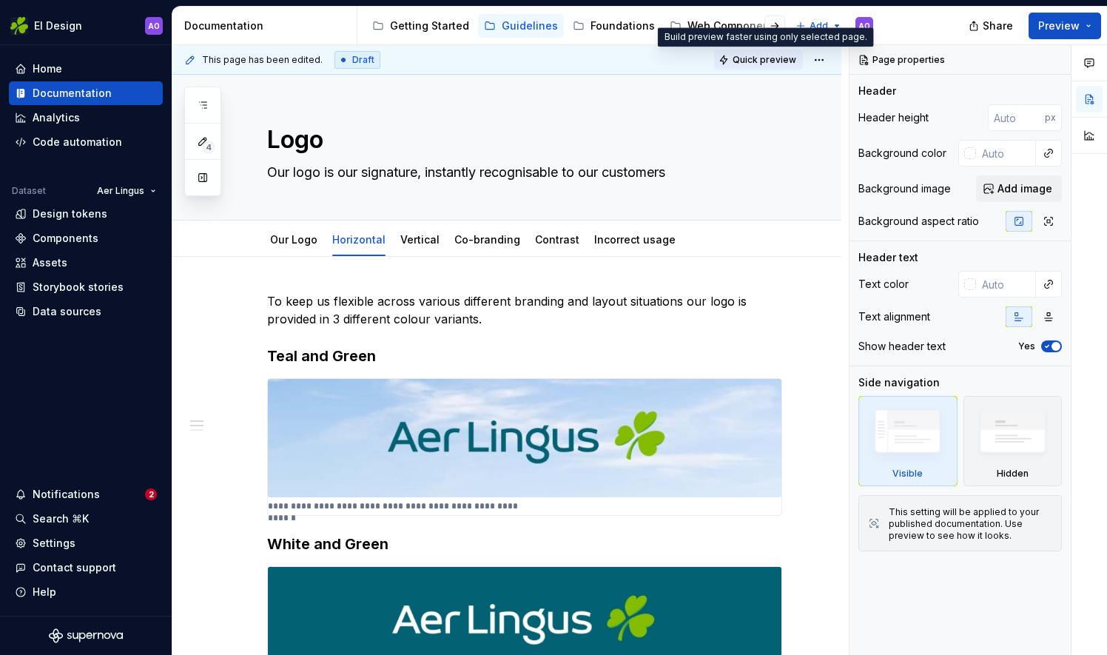
click at [764, 59] on span "Quick preview" at bounding box center [765, 60] width 64 height 12
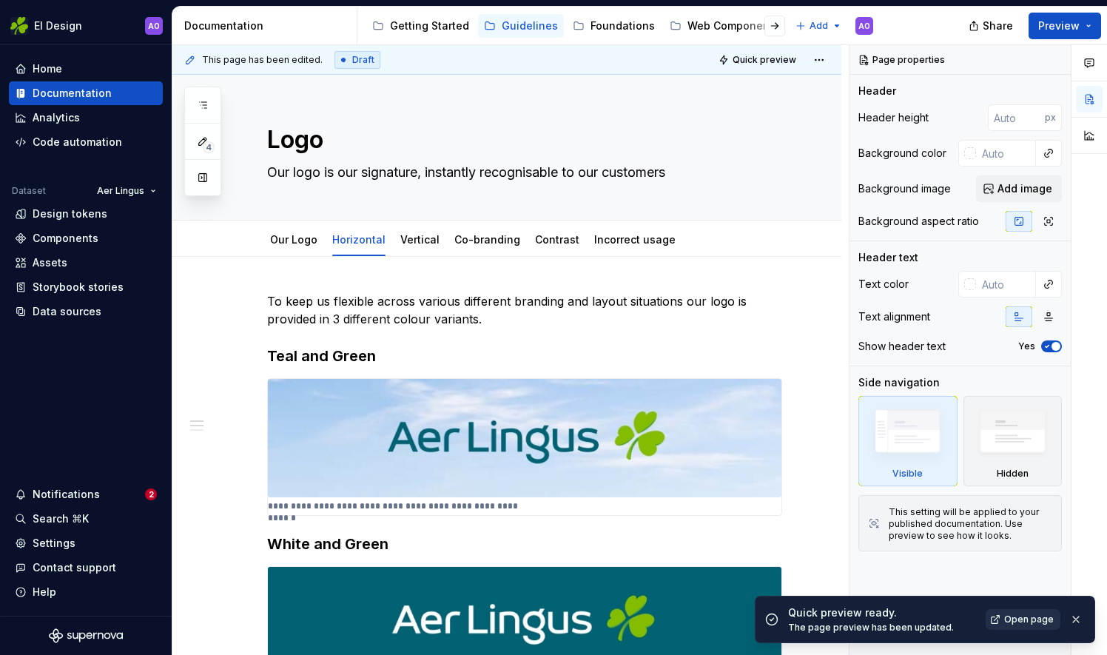
click at [1008, 621] on span "Open page" at bounding box center [1029, 619] width 50 height 12
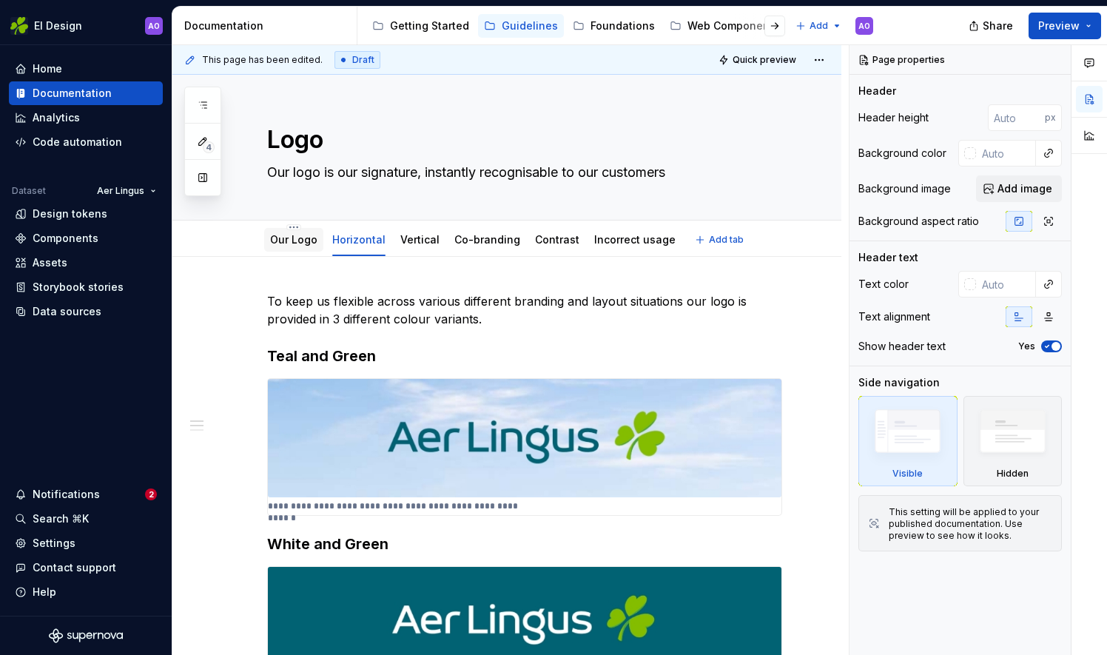
click at [284, 234] on link "Our Logo" at bounding box center [293, 239] width 47 height 13
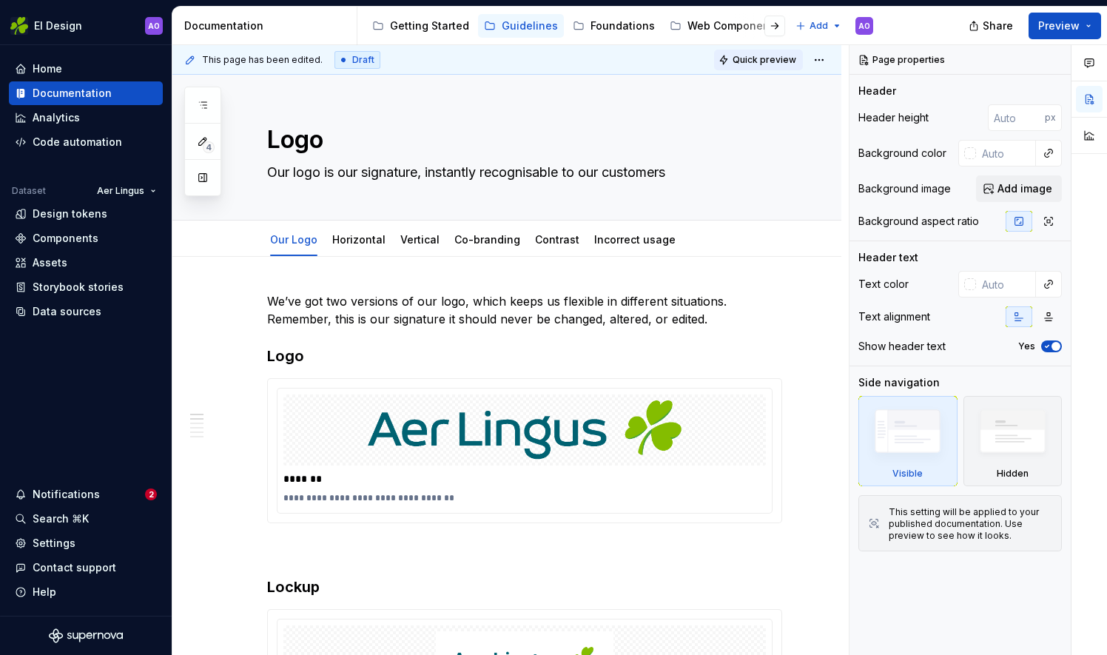
click at [786, 64] on span "Quick preview" at bounding box center [765, 60] width 64 height 12
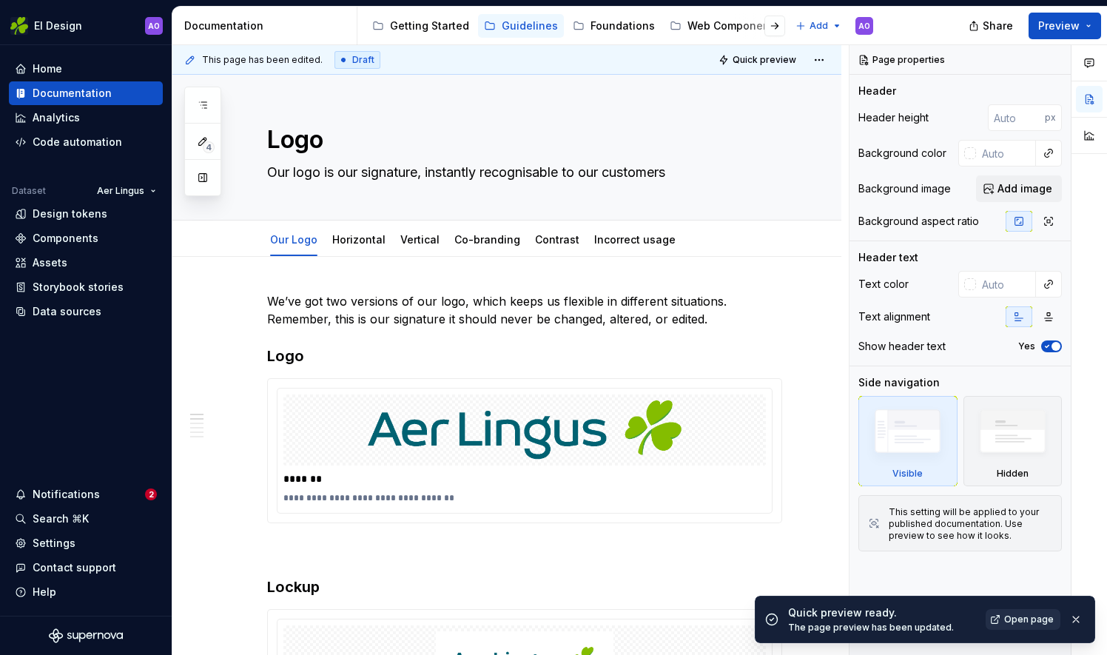
click at [1014, 614] on span "Open page" at bounding box center [1029, 619] width 50 height 12
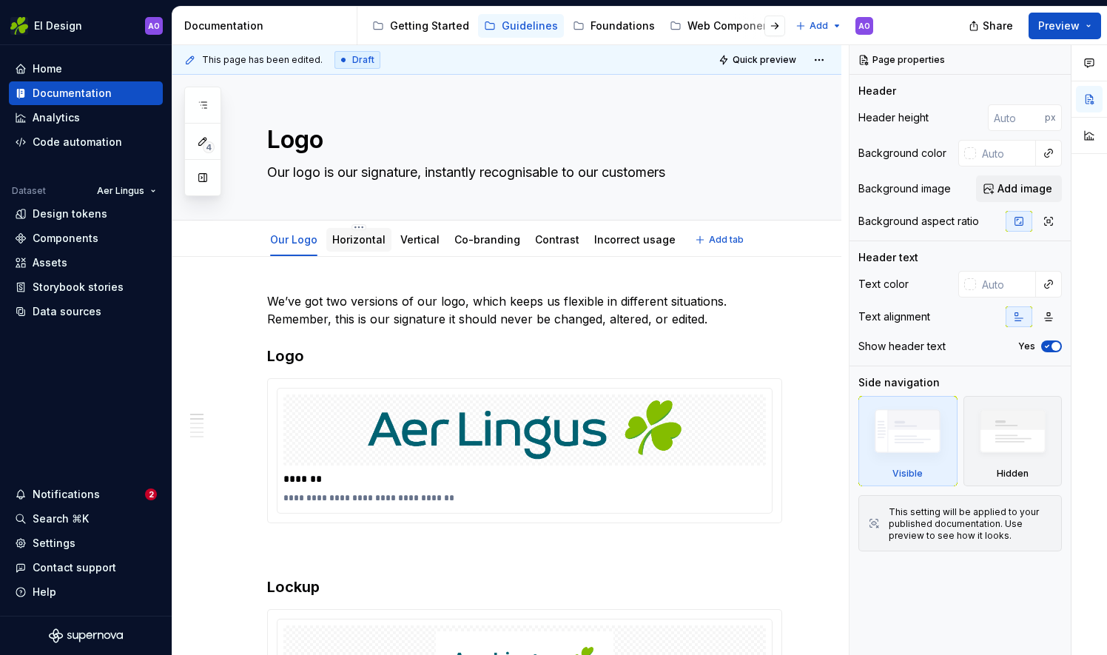
click at [340, 244] on link "Horizontal" at bounding box center [358, 239] width 53 height 13
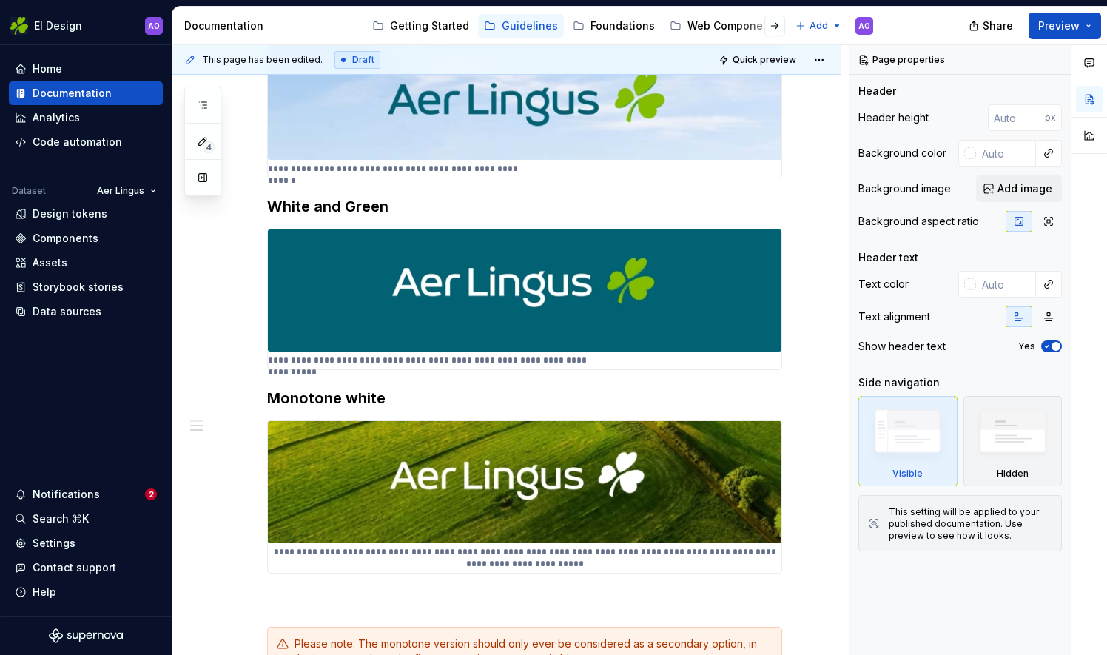
scroll to position [444, 0]
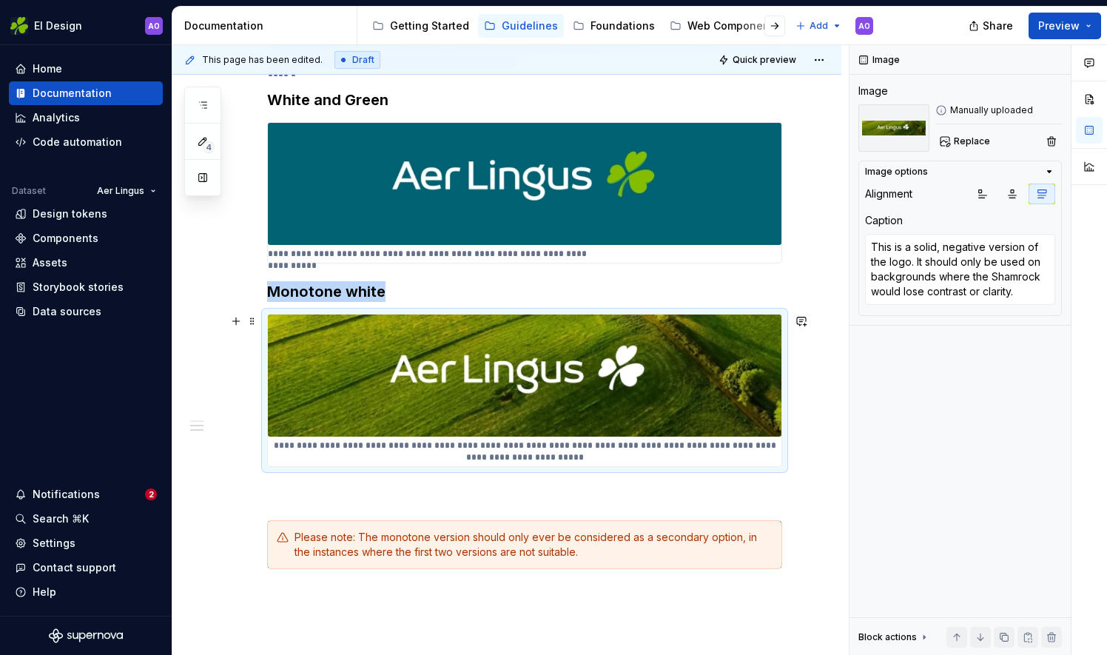
click at [448, 414] on img at bounding box center [525, 375] width 514 height 121
click at [984, 197] on icon "button" at bounding box center [983, 194] width 12 height 12
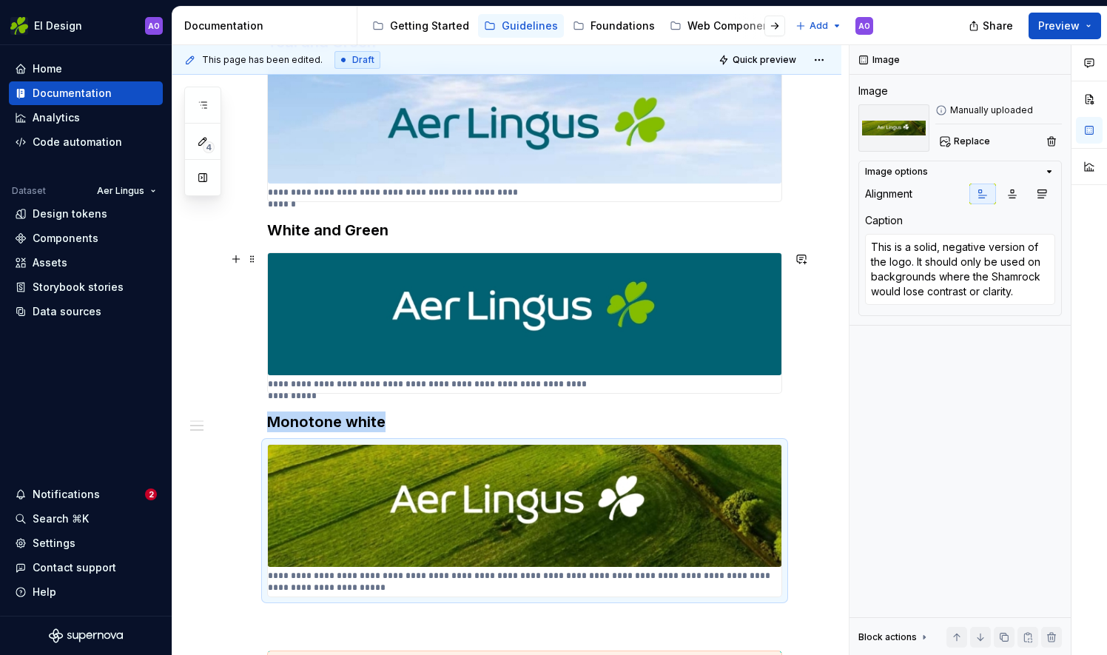
scroll to position [222, 0]
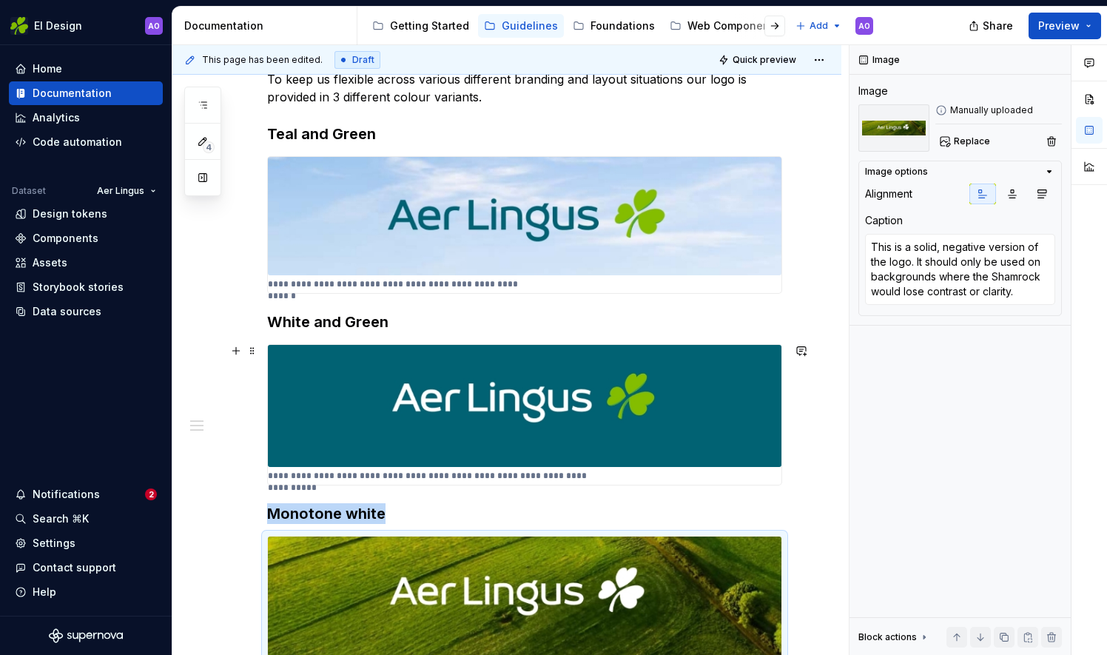
type textarea "*"
type textarea "This displays best on our Aer Lingus teal, or dark, richly coloured backgrounds."
click at [517, 366] on img at bounding box center [525, 406] width 514 height 123
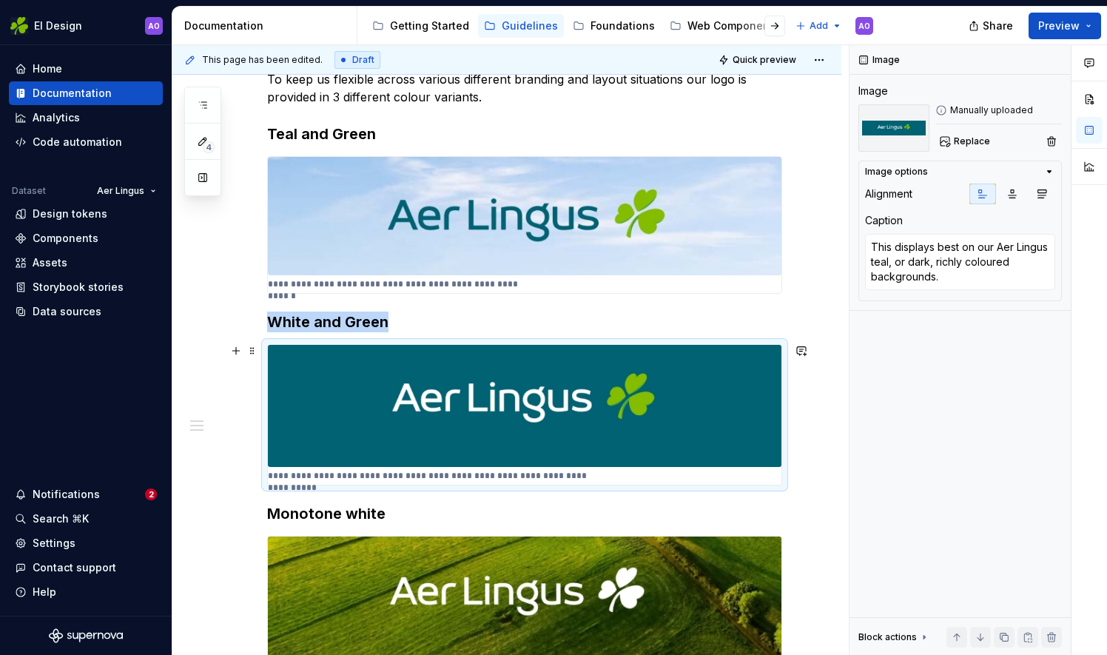
type textarea "*"
type textarea "This displays best on white, or lightly coloured backgrounds."
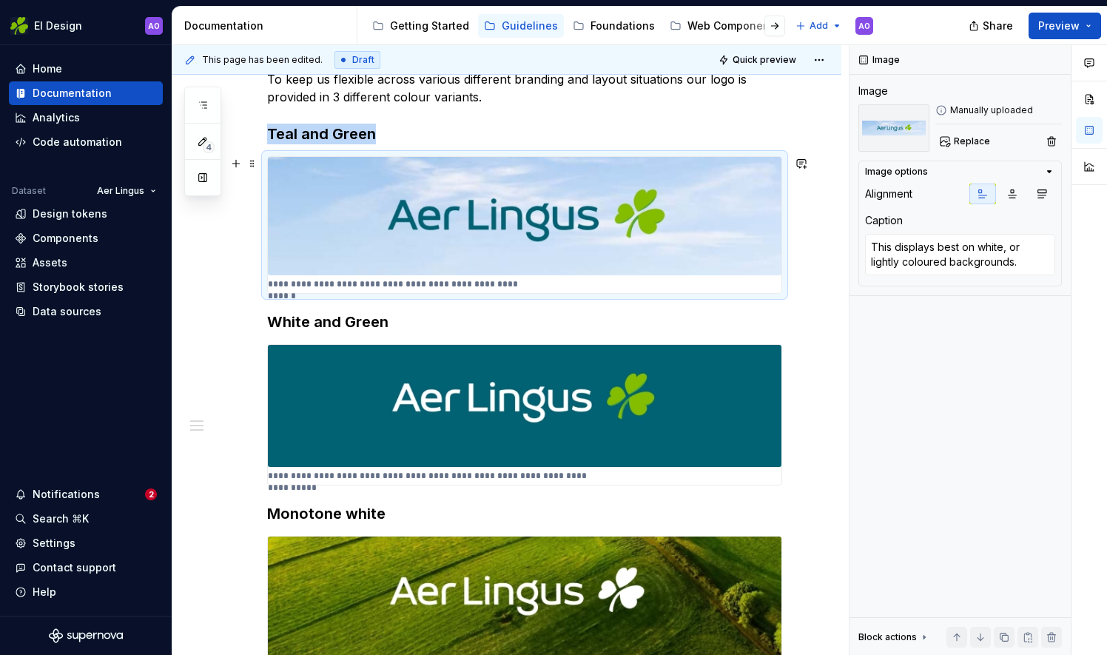
click at [549, 244] on img at bounding box center [525, 216] width 514 height 118
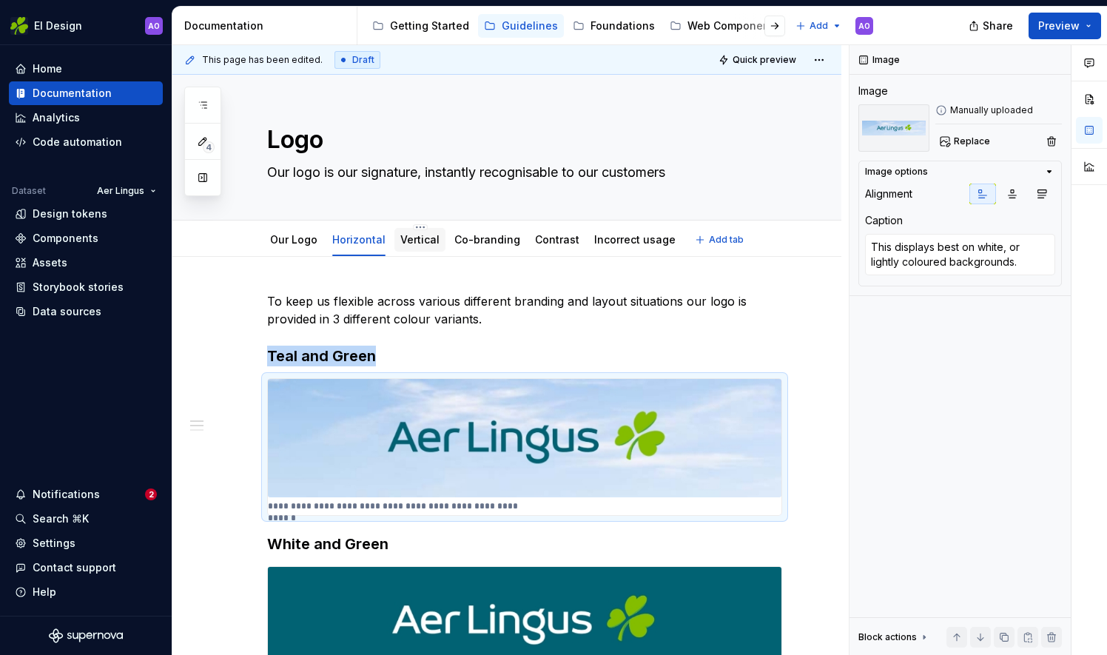
click at [411, 244] on link "Vertical" at bounding box center [419, 239] width 39 height 13
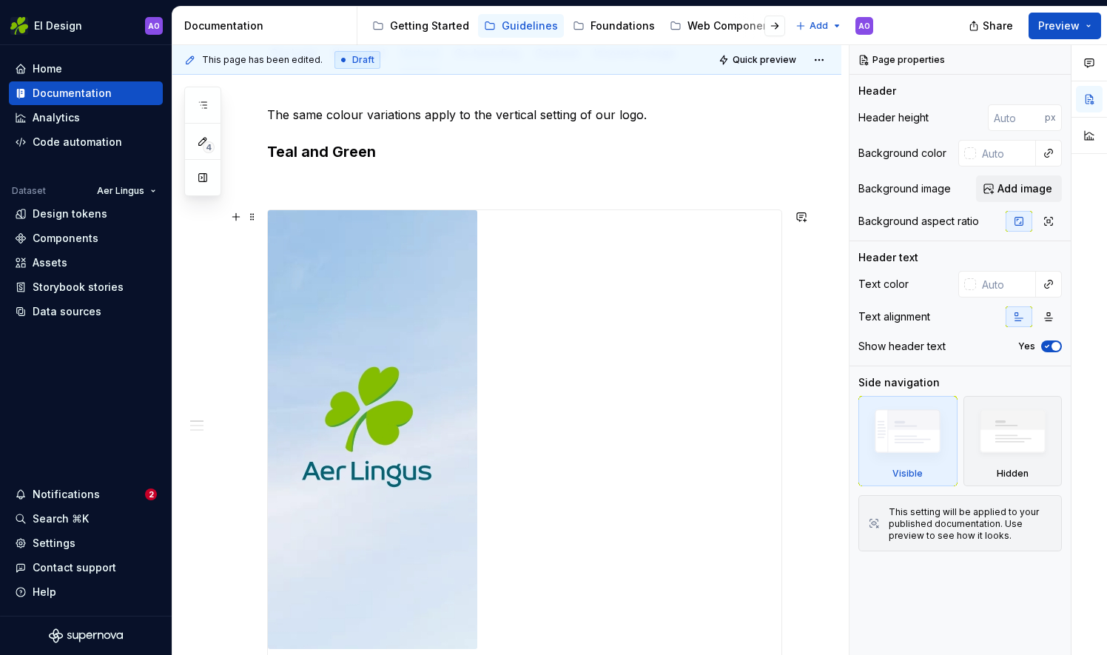
scroll to position [74, 0]
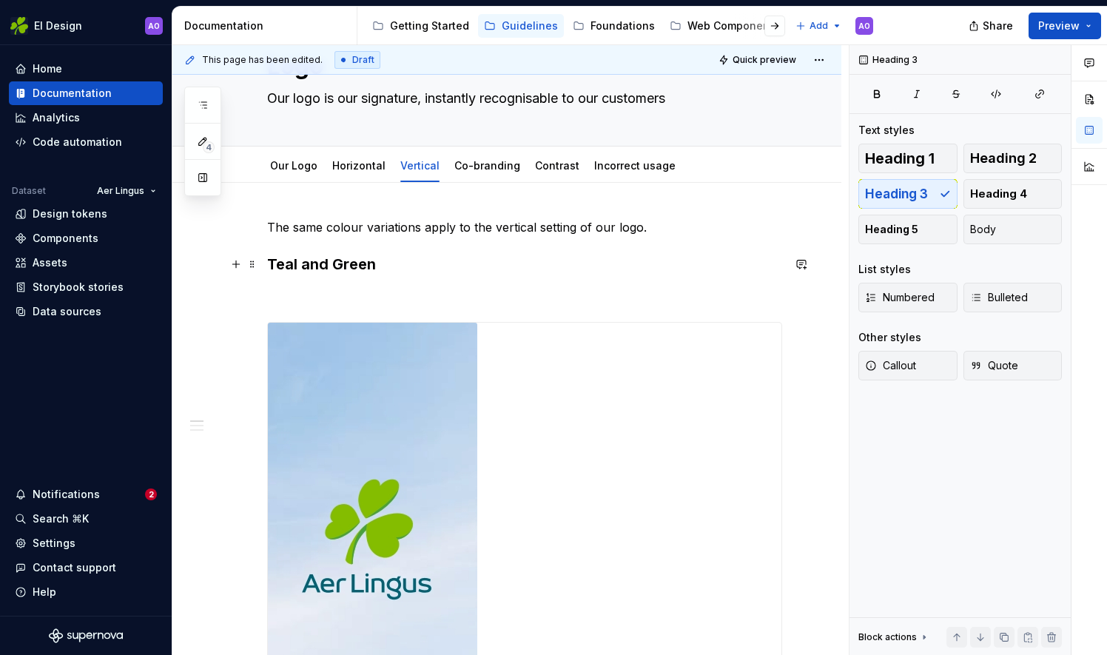
click at [360, 271] on h3 "Teal and Green" at bounding box center [524, 264] width 515 height 21
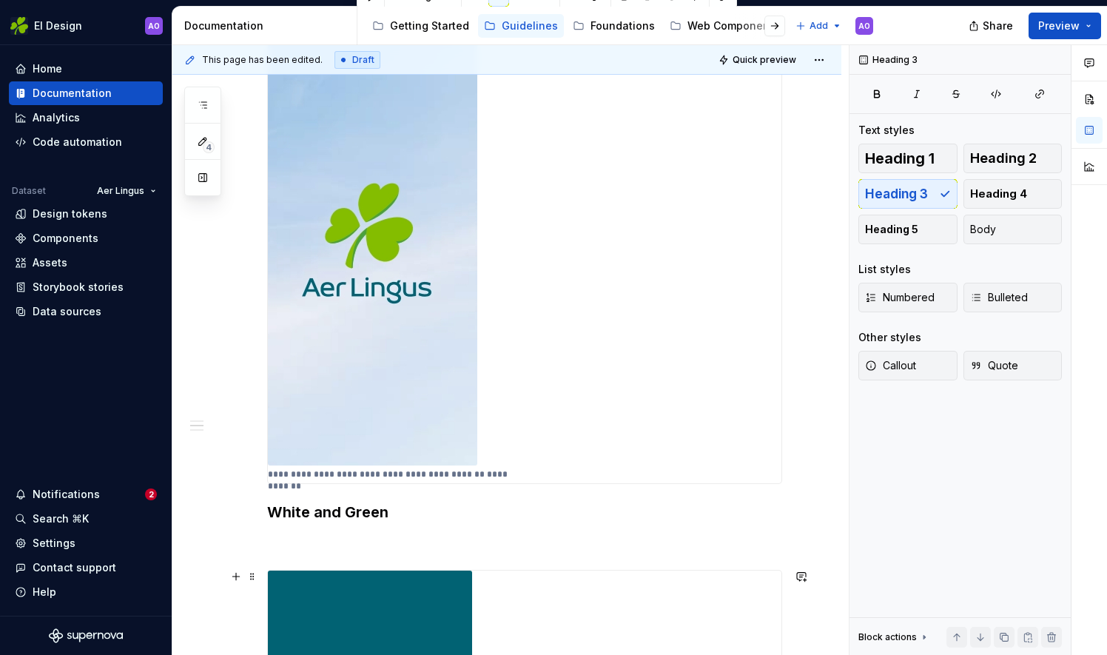
scroll to position [0, 0]
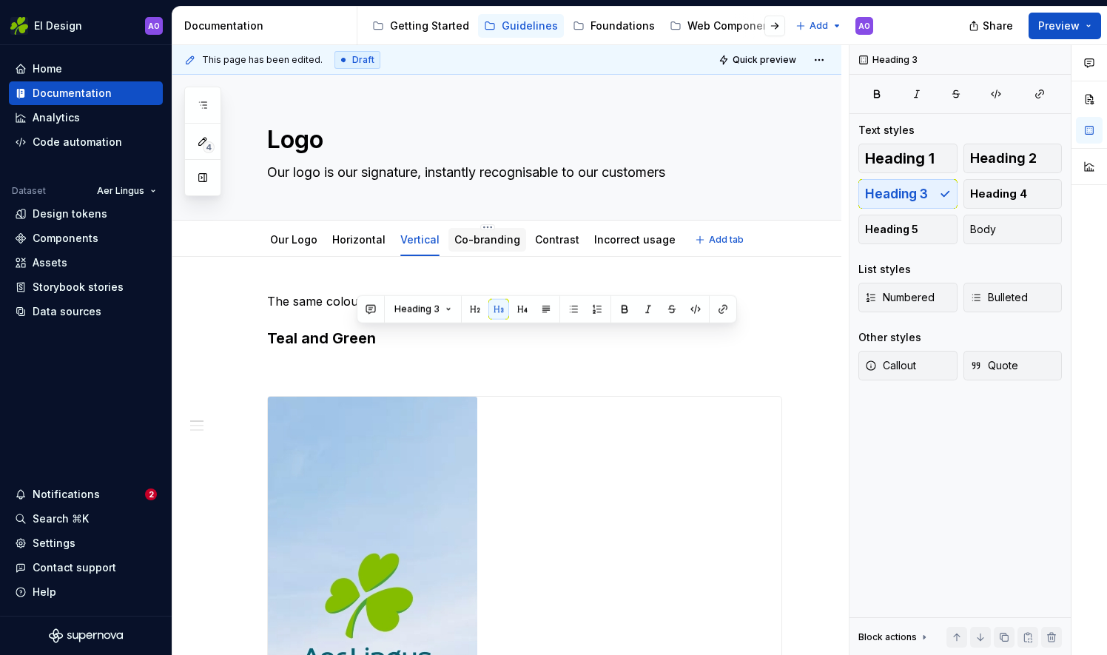
click at [458, 246] on div "Co-branding" at bounding box center [487, 240] width 66 height 18
click at [486, 246] on div "Co-branding" at bounding box center [487, 239] width 66 height 15
click at [552, 226] on html "EI Design AO Home Documentation Analytics Code automation Dataset Aer Lingus De…" at bounding box center [553, 327] width 1107 height 655
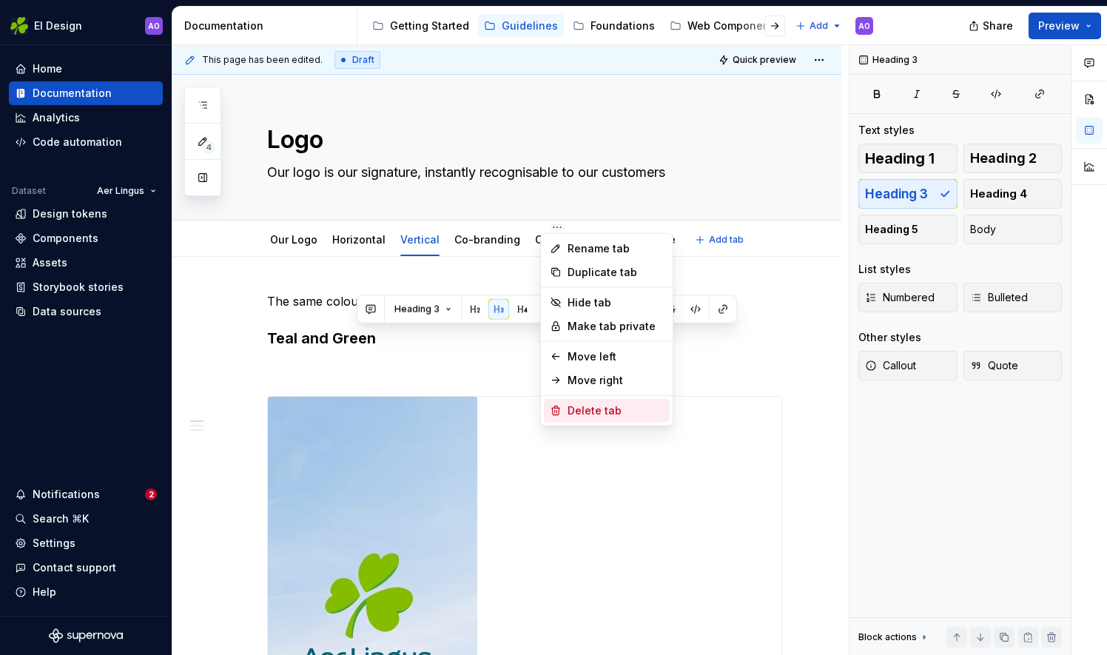
click at [585, 403] on div "Delete tab" at bounding box center [616, 410] width 96 height 15
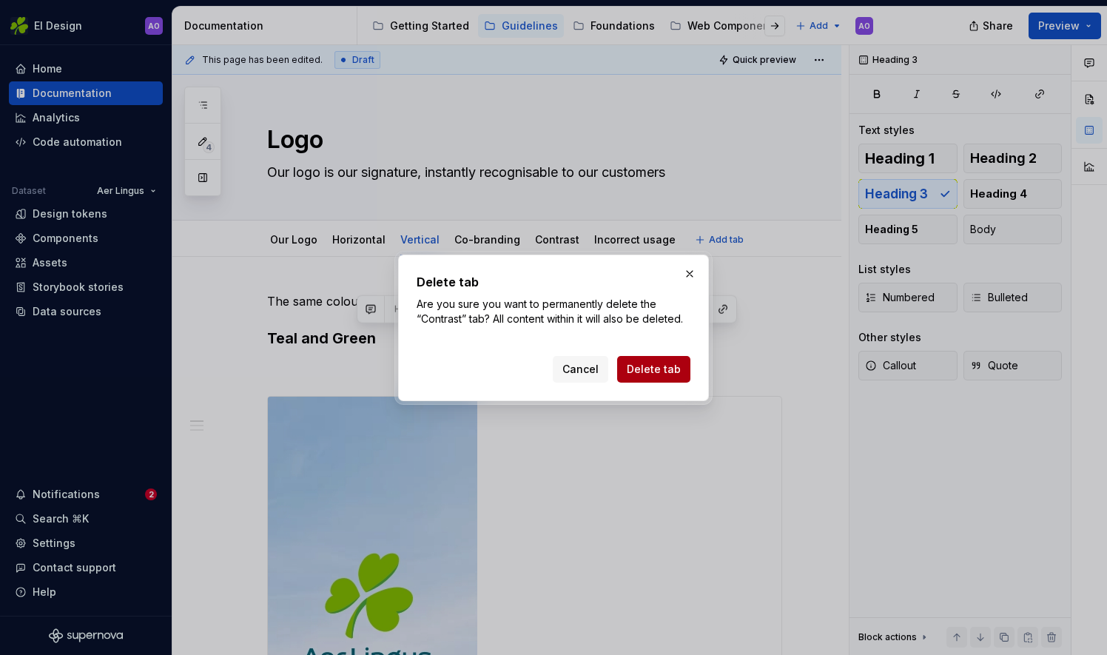
click at [645, 370] on span "Delete tab" at bounding box center [654, 369] width 54 height 15
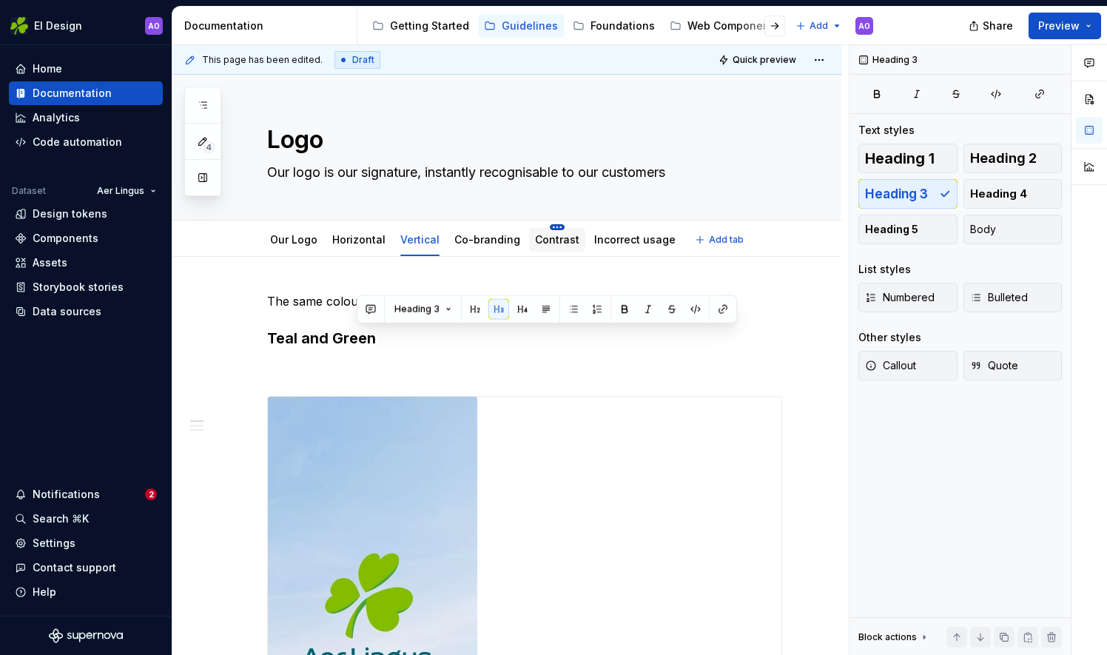
click at [546, 226] on html "EI Design AO Home Documentation Analytics Code automation Dataset Aer Lingus De…" at bounding box center [553, 327] width 1107 height 655
click at [618, 229] on div "Our Logo Horizontal Vertical Co-branding Incorrect usage Add tab" at bounding box center [524, 239] width 533 height 33
click at [600, 93] on div "Edit header" at bounding box center [500, 100] width 657 height 27
click at [542, 244] on link "Incorrect usage" at bounding box center [575, 239] width 81 height 13
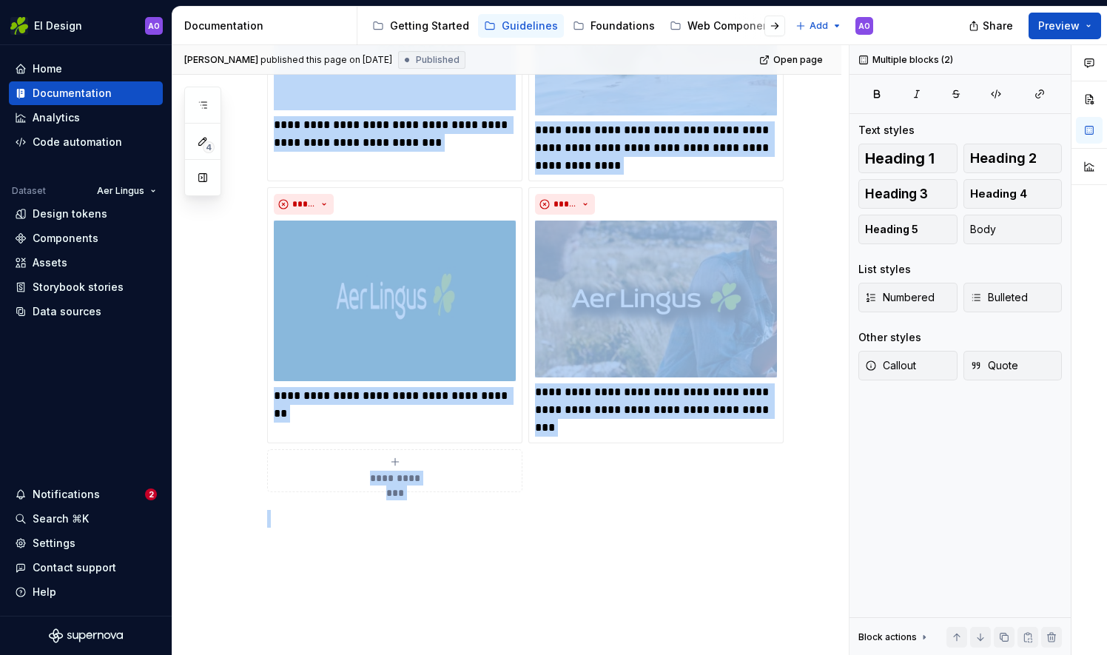
scroll to position [741, 0]
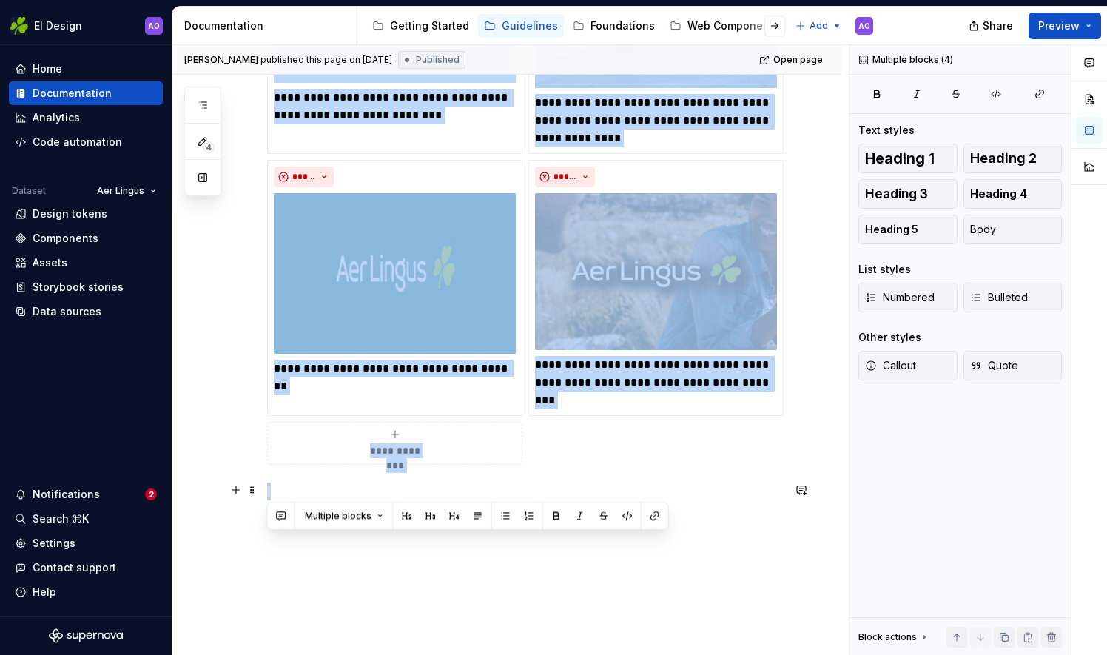
drag, startPoint x: 268, startPoint y: 163, endPoint x: 747, endPoint y: 469, distance: 569.1
click at [747, 469] on div "**********" at bounding box center [524, 26] width 515 height 949
click at [659, 463] on div "**********" at bounding box center [524, 53] width 515 height 821
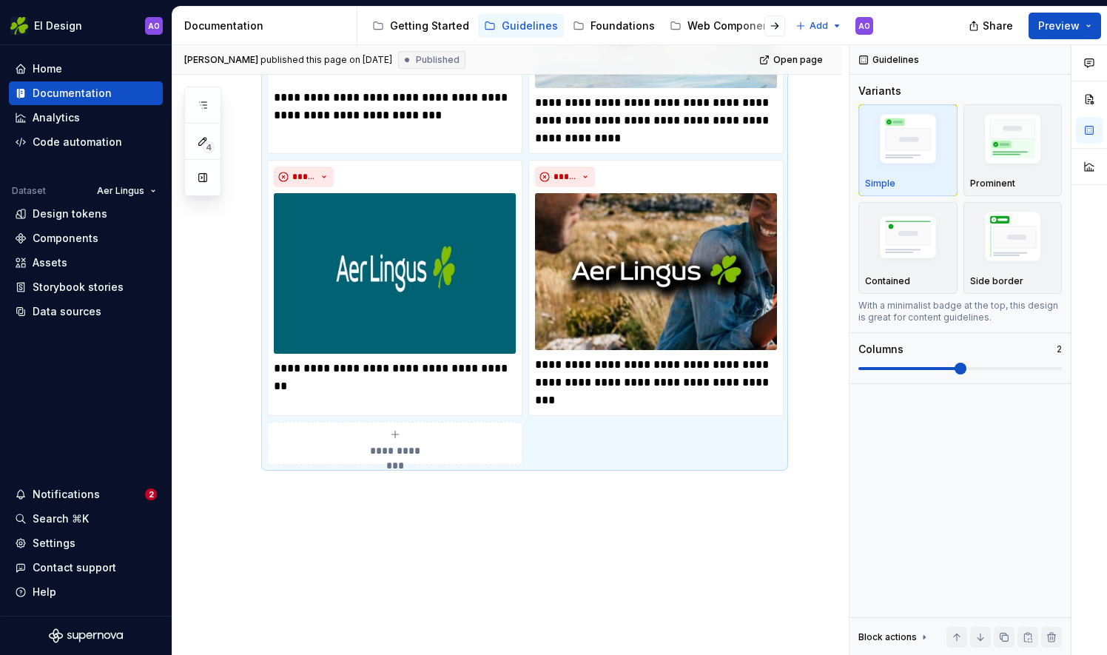
click at [773, 602] on div "**********" at bounding box center [506, 115] width 669 height 1199
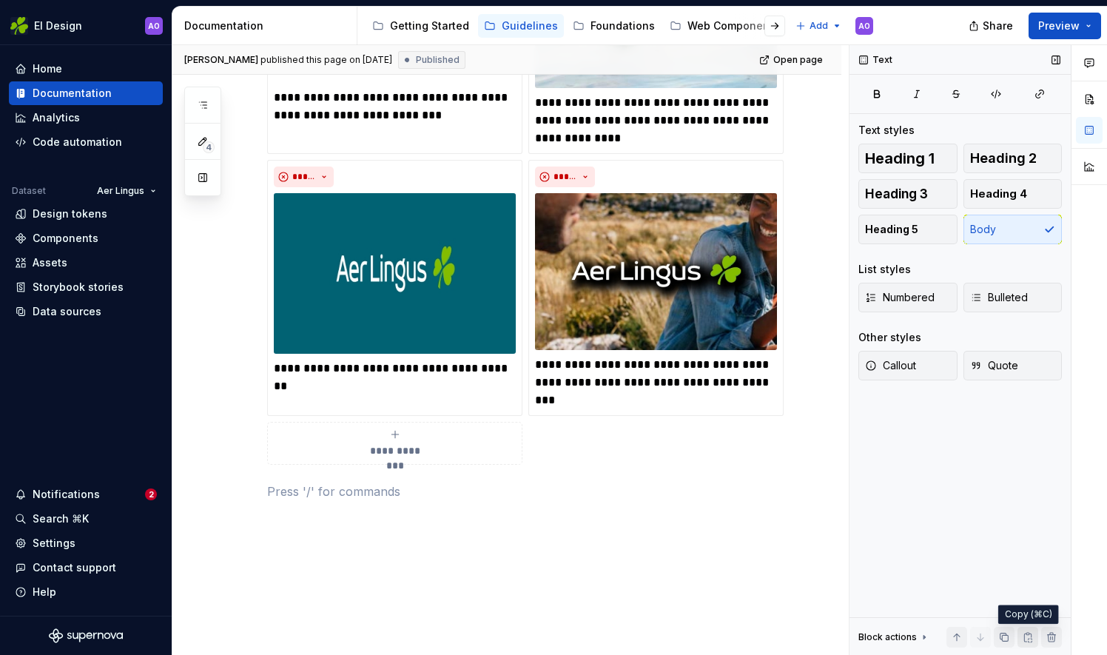
click at [1029, 637] on button "button" at bounding box center [1028, 637] width 21 height 21
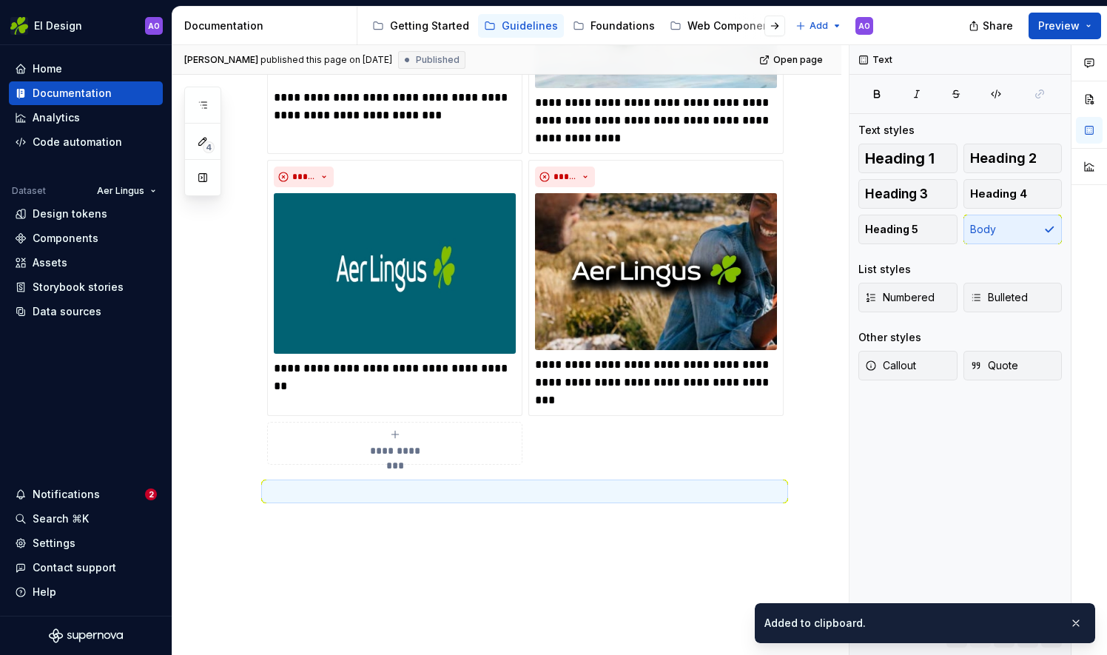
click at [1089, 621] on div "Added to clipboard." at bounding box center [925, 623] width 340 height 40
click at [1073, 618] on button "button" at bounding box center [1075, 623] width 19 height 21
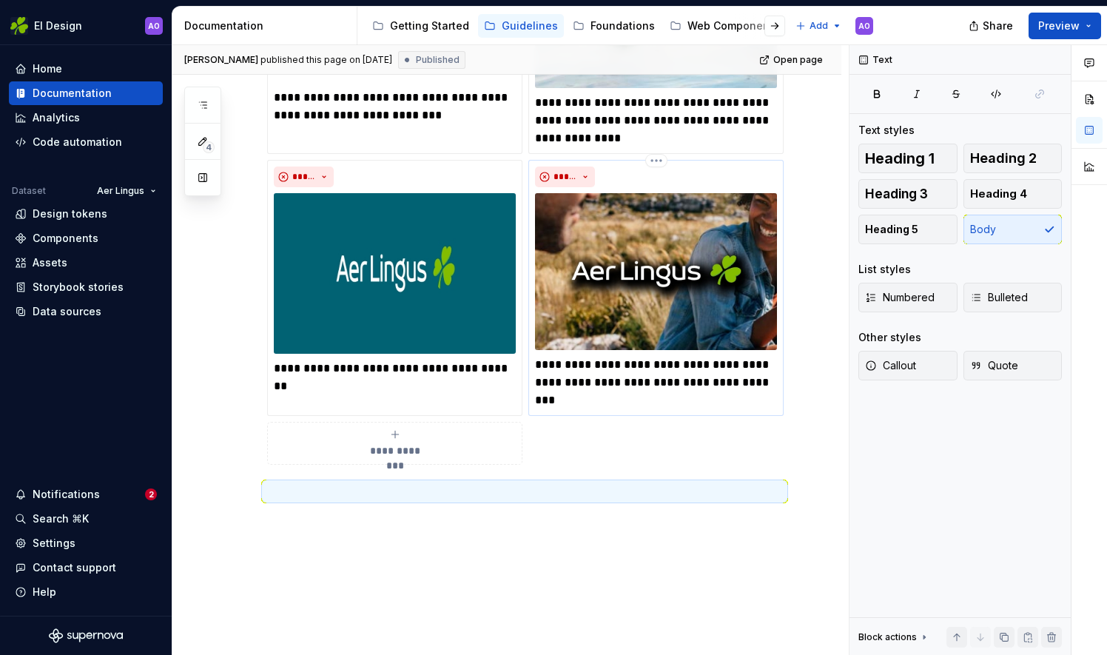
click at [596, 309] on img at bounding box center [656, 272] width 242 height 158
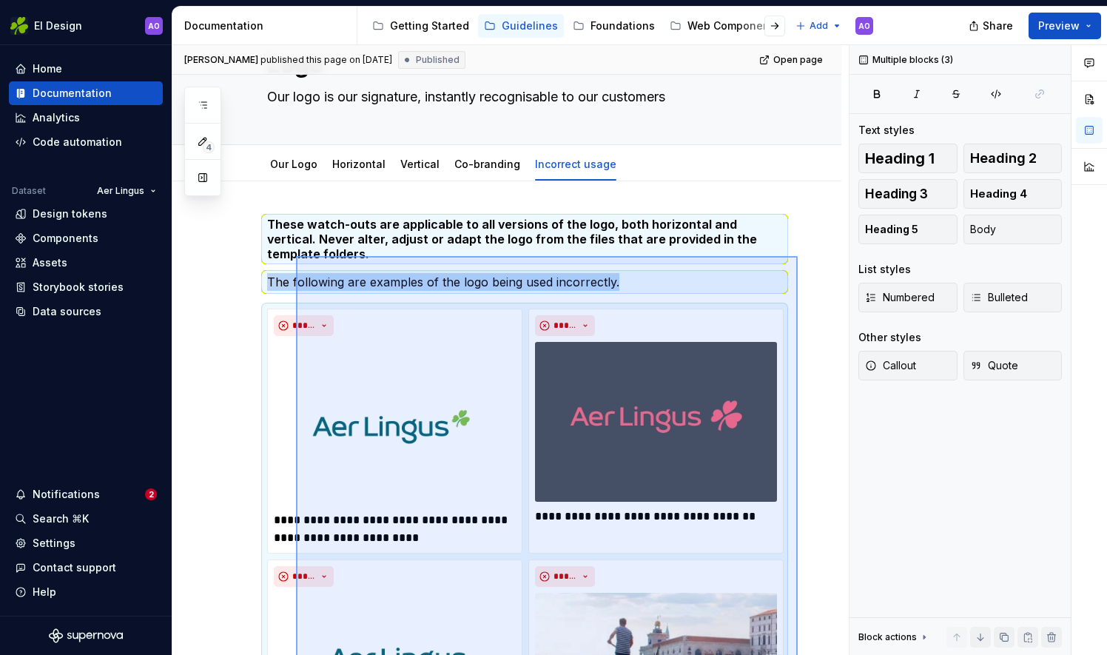
scroll to position [0, 0]
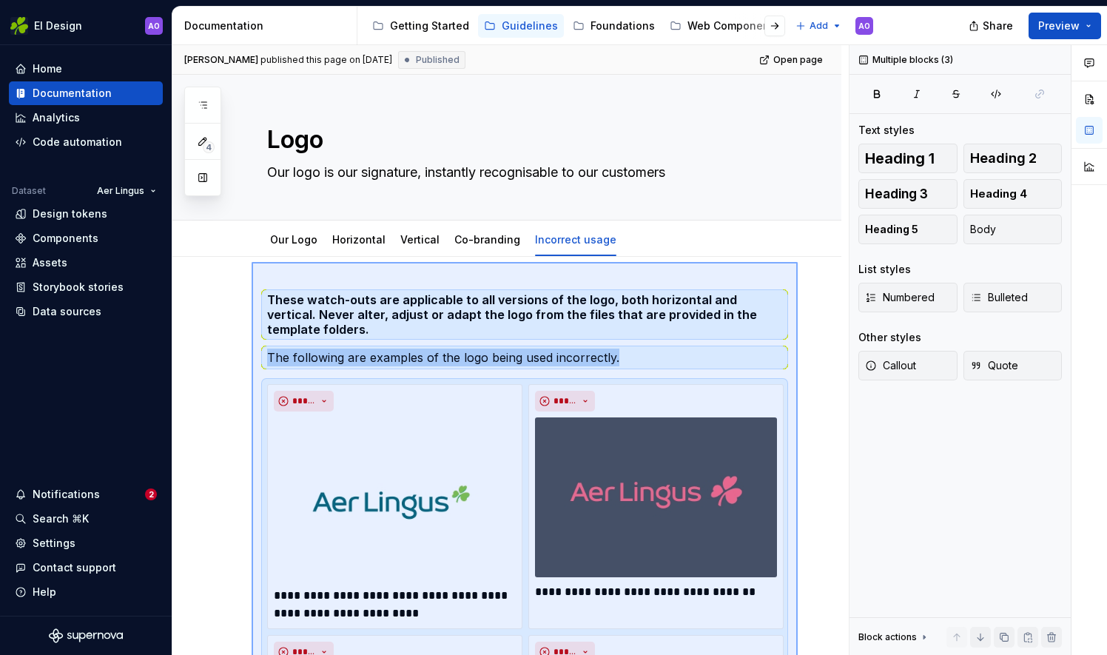
click at [250, 263] on div "**********" at bounding box center [510, 350] width 676 height 611
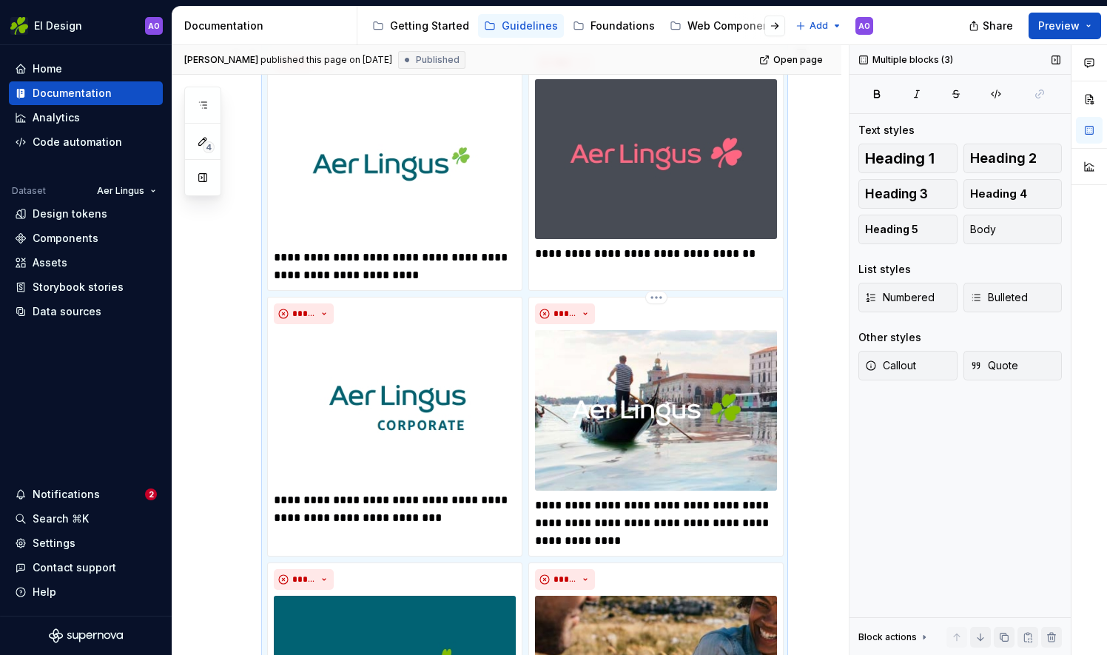
scroll to position [708, 0]
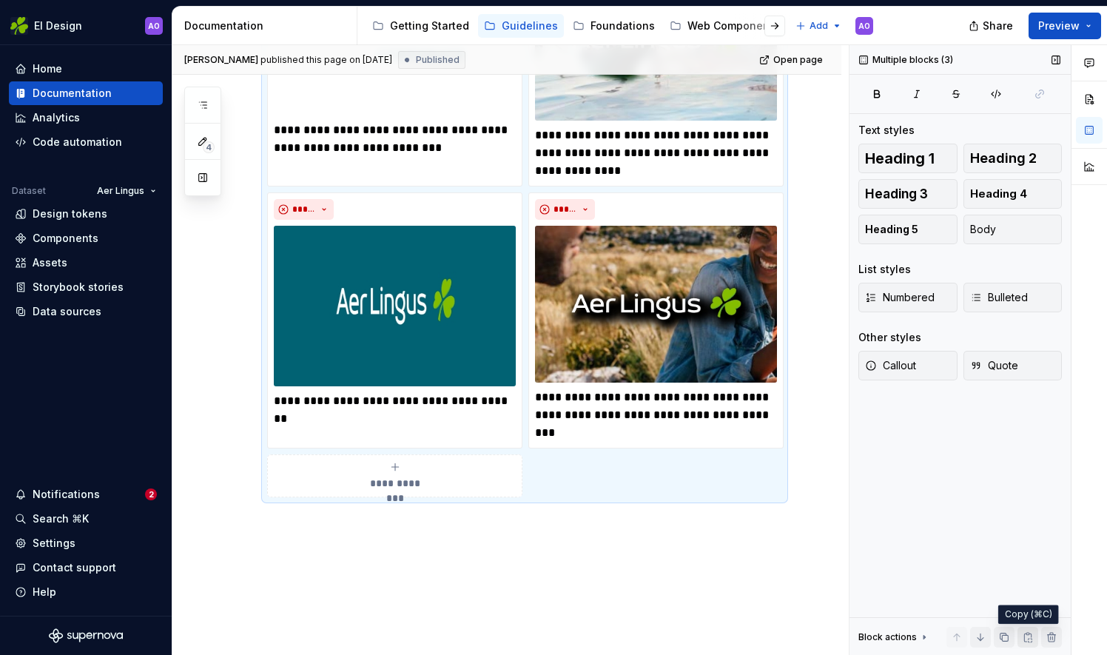
click at [1027, 636] on button "button" at bounding box center [1028, 637] width 21 height 21
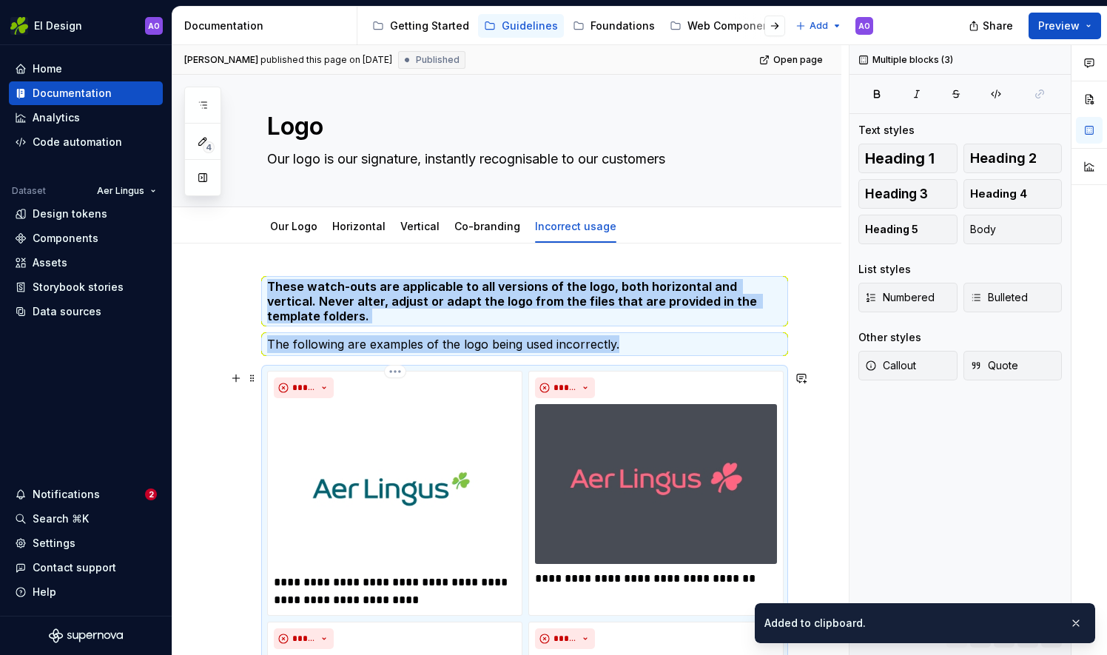
scroll to position [0, 0]
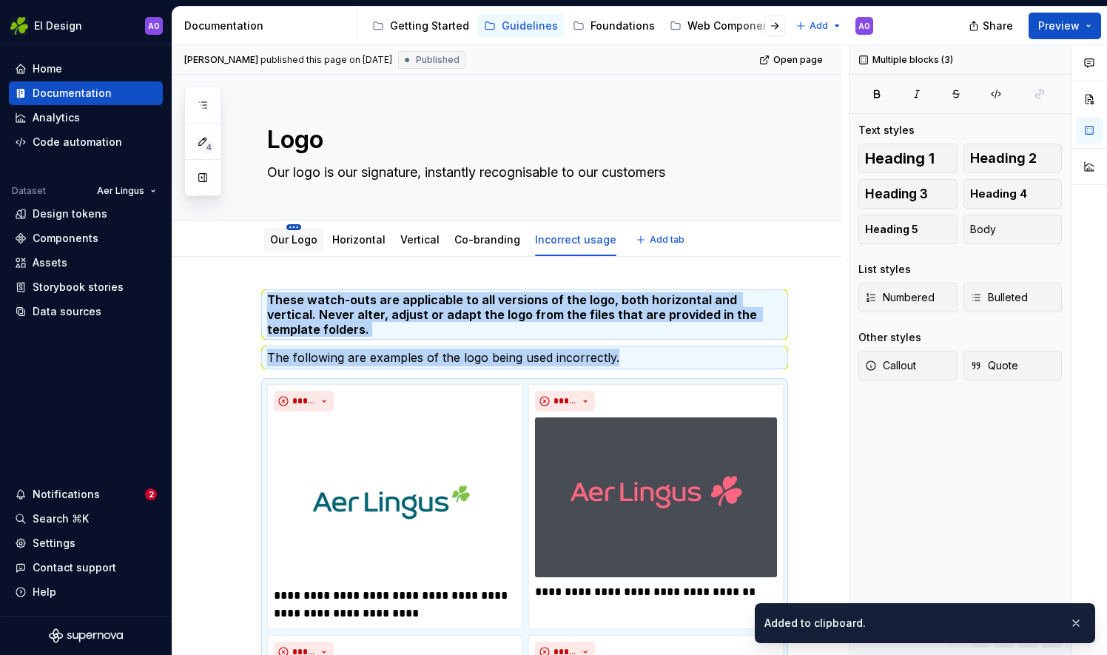
click at [293, 229] on html "EI Design AO Home Documentation Analytics Code automation Dataset Aer Lingus De…" at bounding box center [553, 327] width 1107 height 655
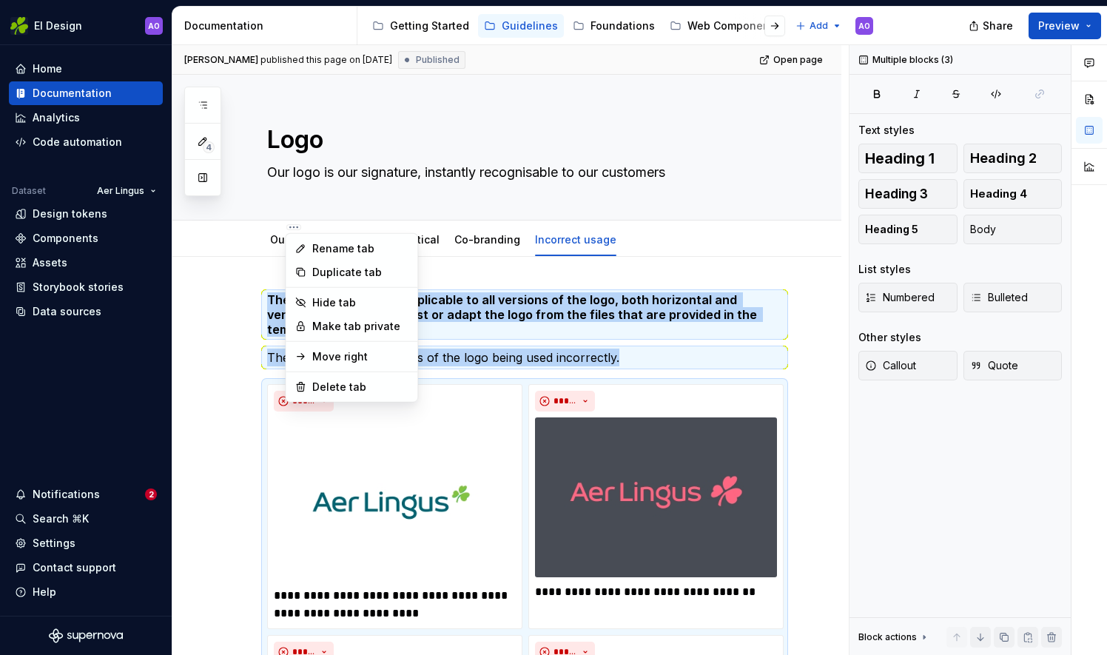
click at [282, 243] on html "EI Design AO Home Documentation Analytics Code automation Dataset Aer Lingus De…" at bounding box center [553, 327] width 1107 height 655
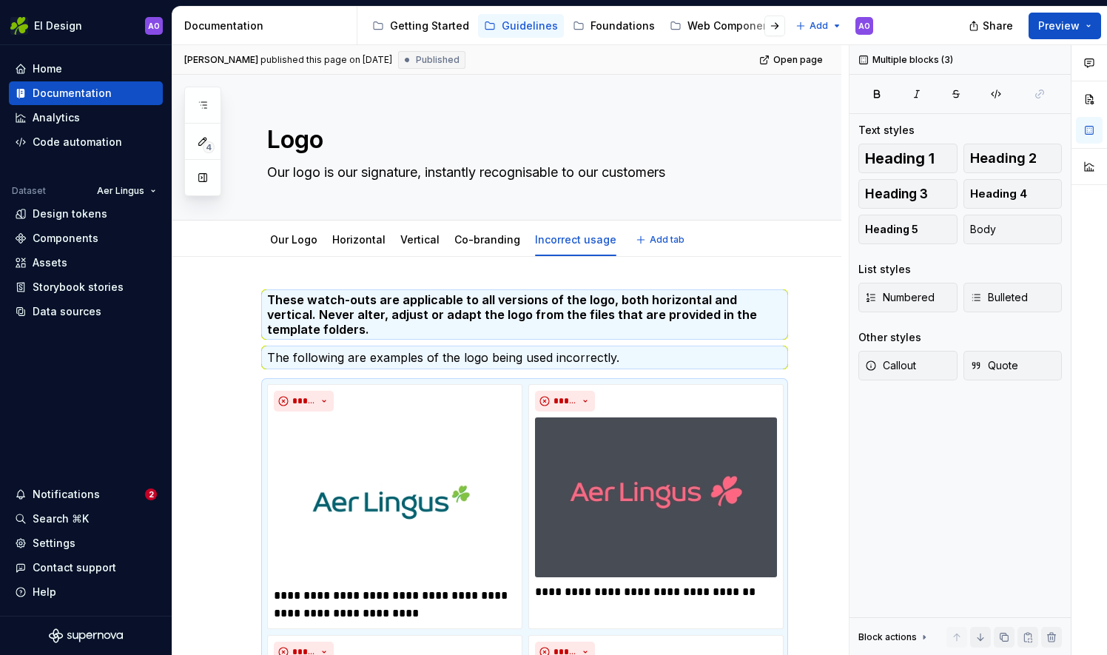
click at [282, 243] on link "Our Logo" at bounding box center [293, 239] width 47 height 13
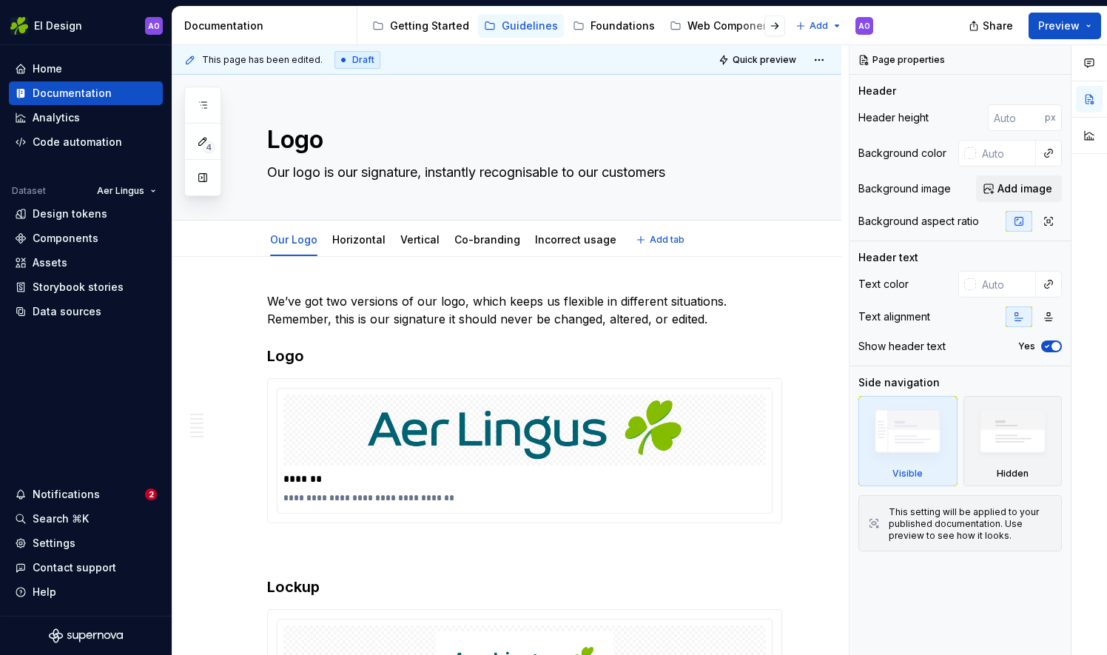
type textarea "*"
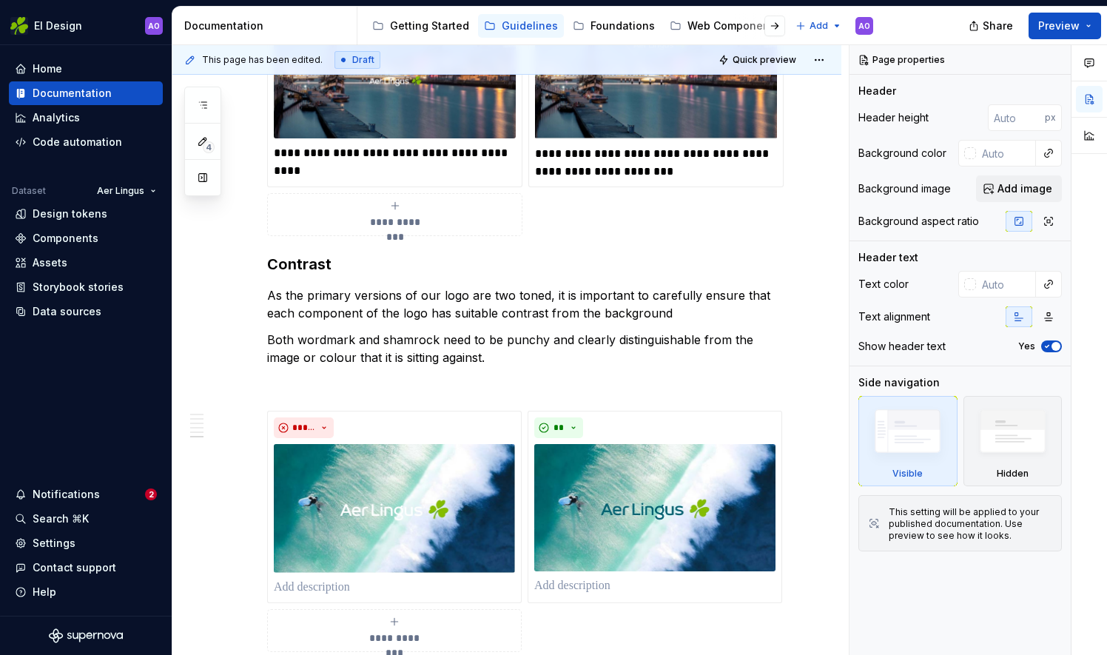
scroll to position [1978, 0]
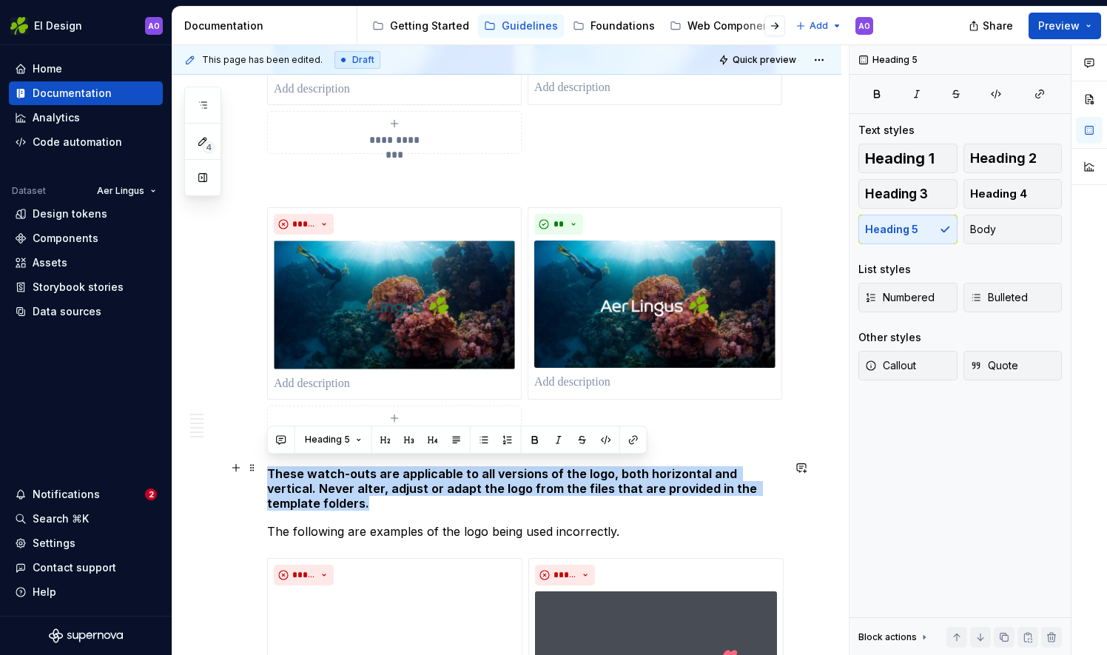
drag, startPoint x: 318, startPoint y: 493, endPoint x: 262, endPoint y: 464, distance: 63.2
drag, startPoint x: 1006, startPoint y: 232, endPoint x: 921, endPoint y: 311, distance: 115.2
click at [1002, 235] on button "Body" at bounding box center [1013, 230] width 99 height 30
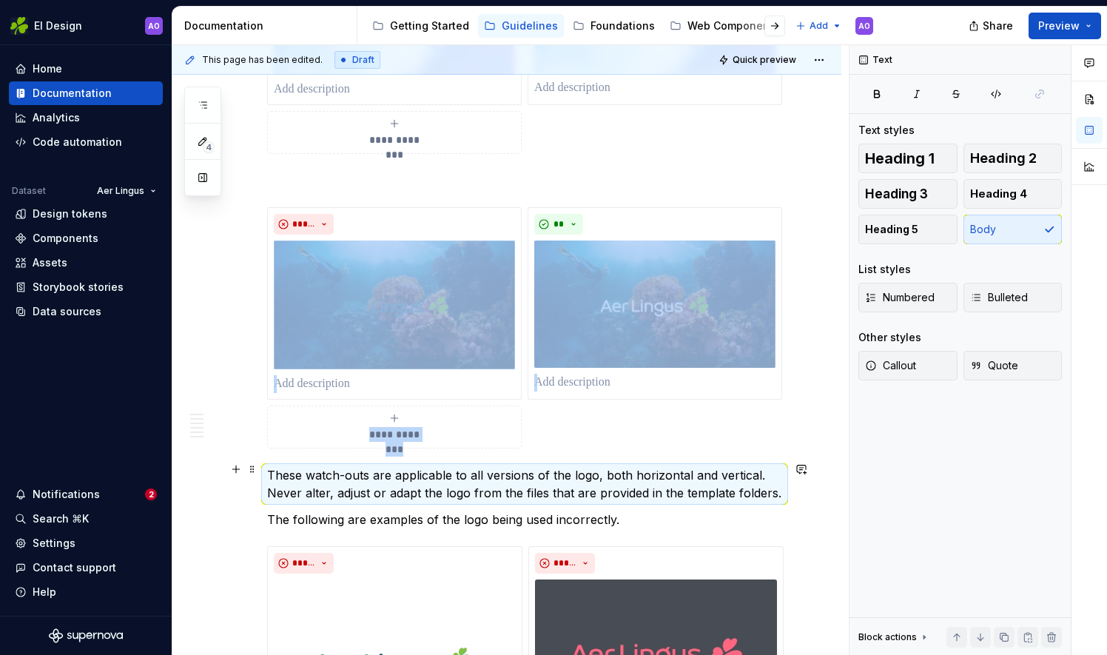
click at [268, 467] on p "These watch-outs are applicable to all versions of the logo, both horizontal an…" at bounding box center [524, 484] width 515 height 36
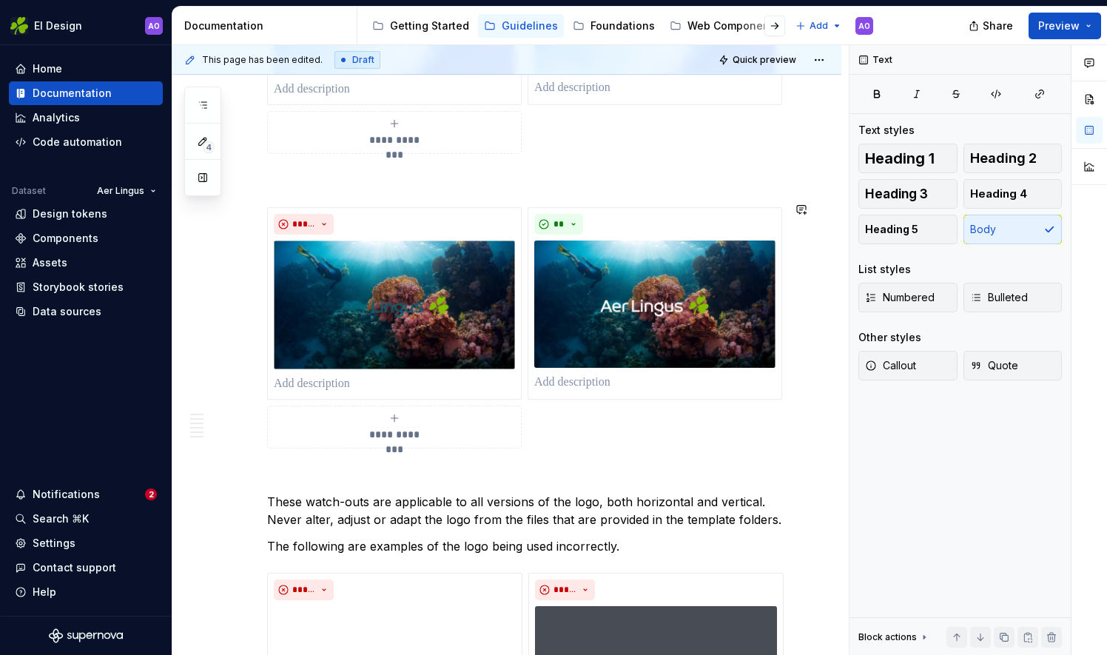
click at [1006, 158] on span "Heading 2" at bounding box center [1003, 158] width 67 height 15
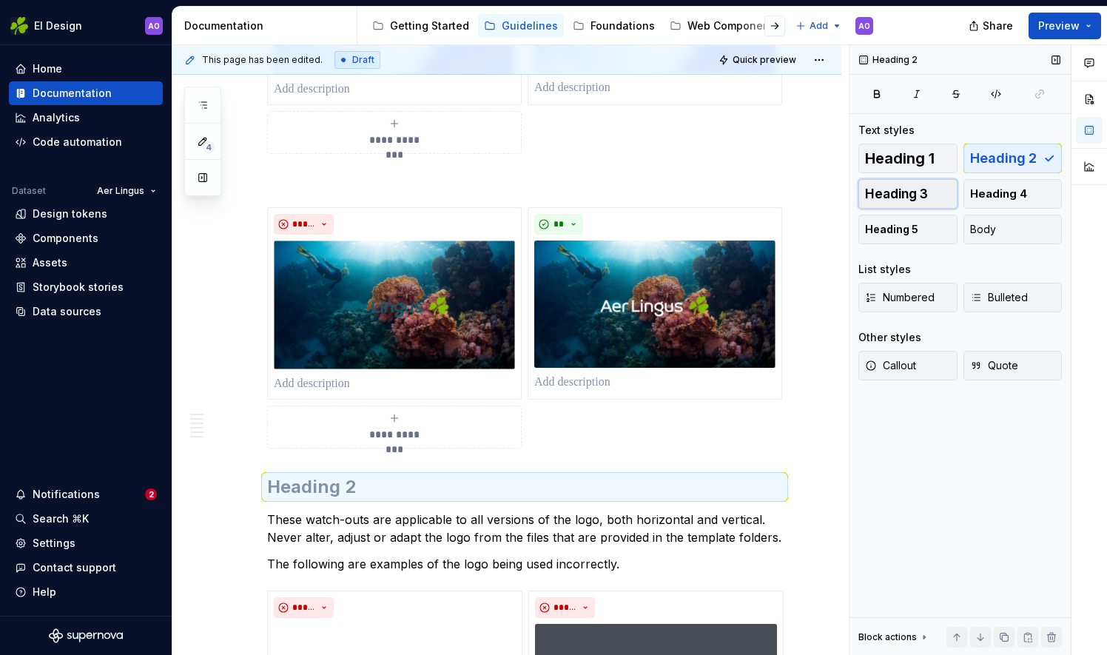
click at [918, 193] on span "Heading 3" at bounding box center [896, 193] width 63 height 15
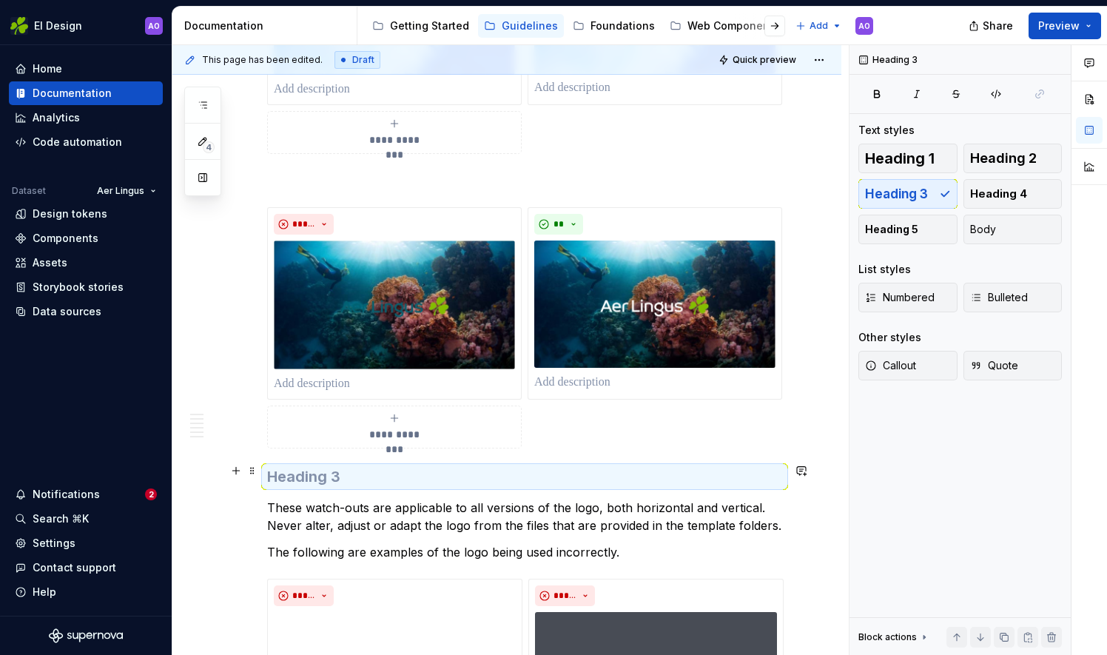
click at [404, 471] on h3 at bounding box center [524, 476] width 515 height 21
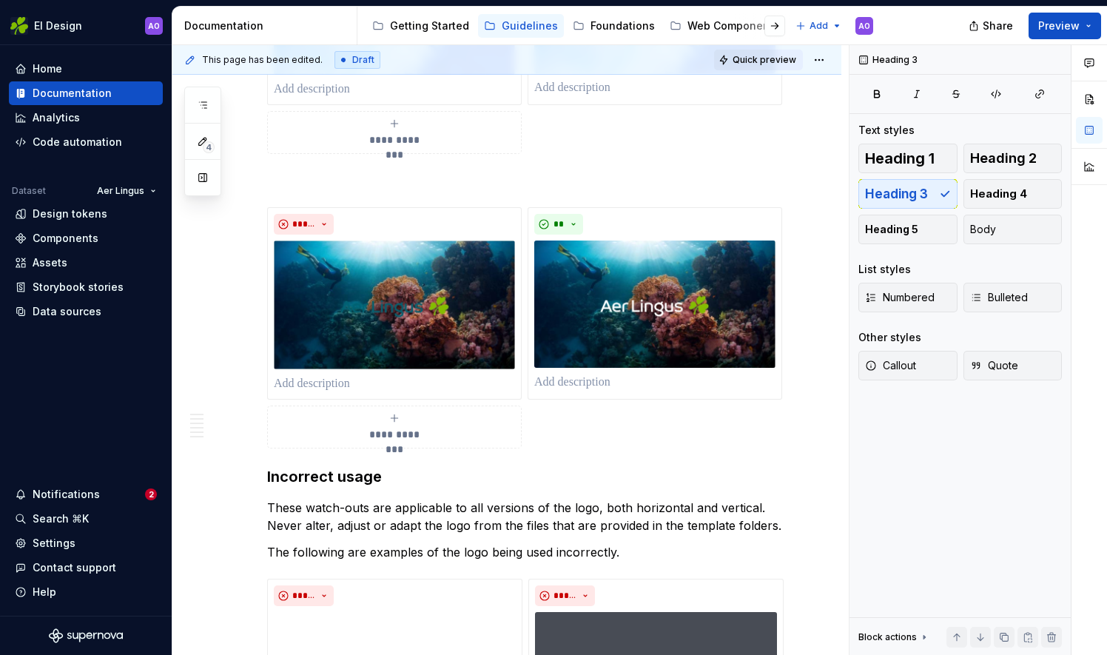
click at [762, 62] on span "Quick preview" at bounding box center [765, 60] width 64 height 12
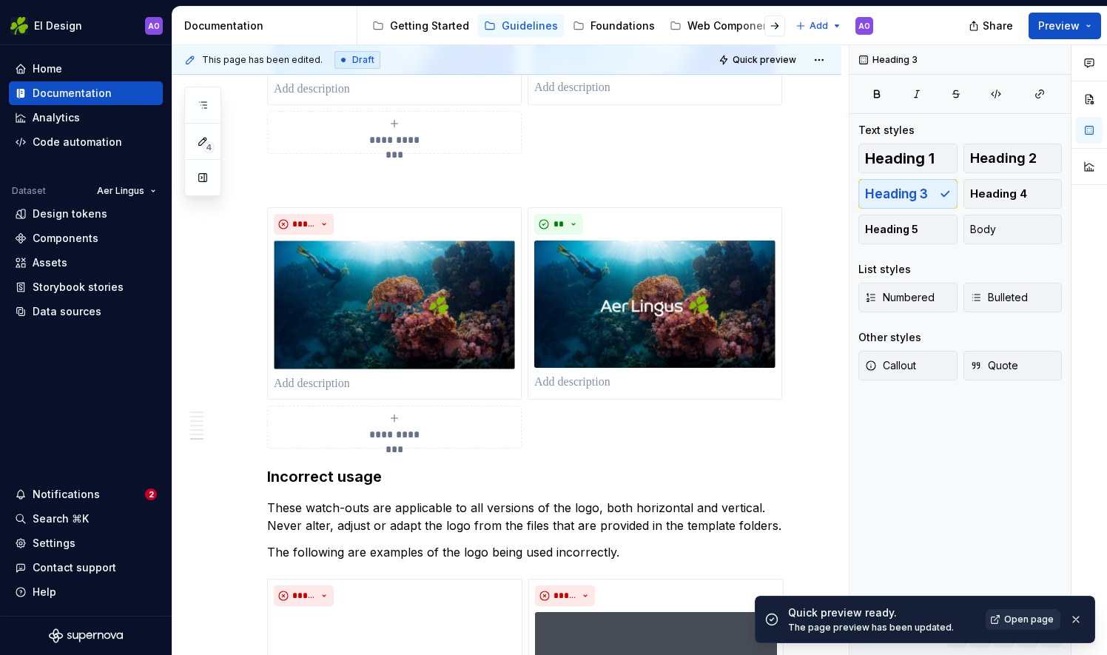
click at [1014, 617] on span "Open page" at bounding box center [1029, 619] width 50 height 12
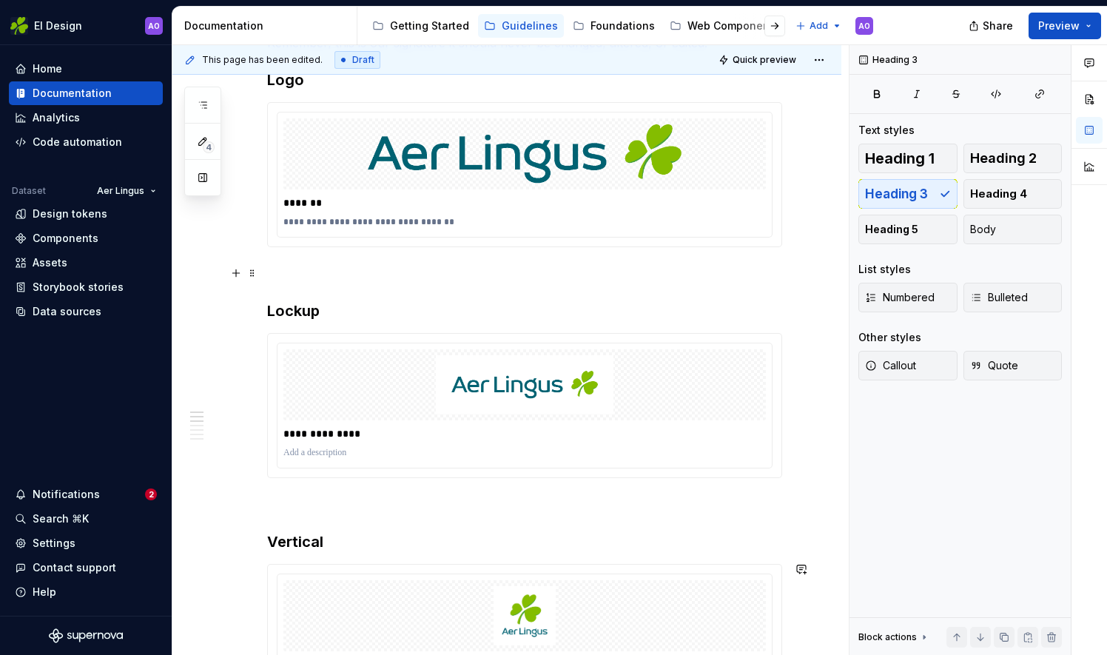
scroll to position [0, 0]
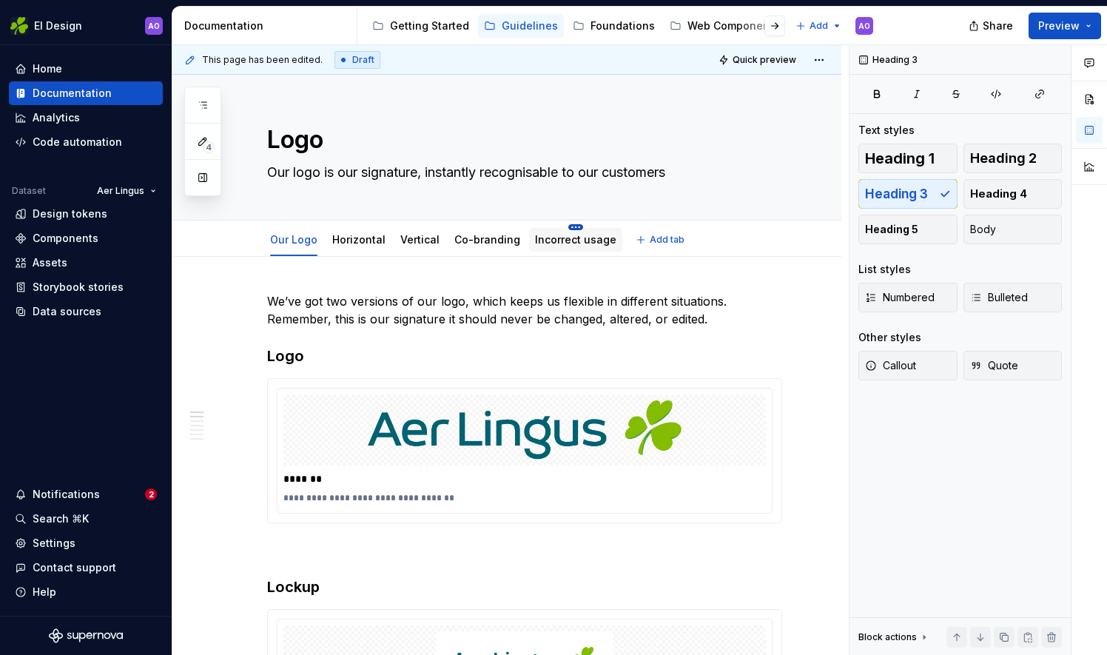
click at [566, 225] on html "EI Design AO Home Documentation Analytics Code automation Dataset Aer Lingus De…" at bounding box center [553, 327] width 1107 height 655
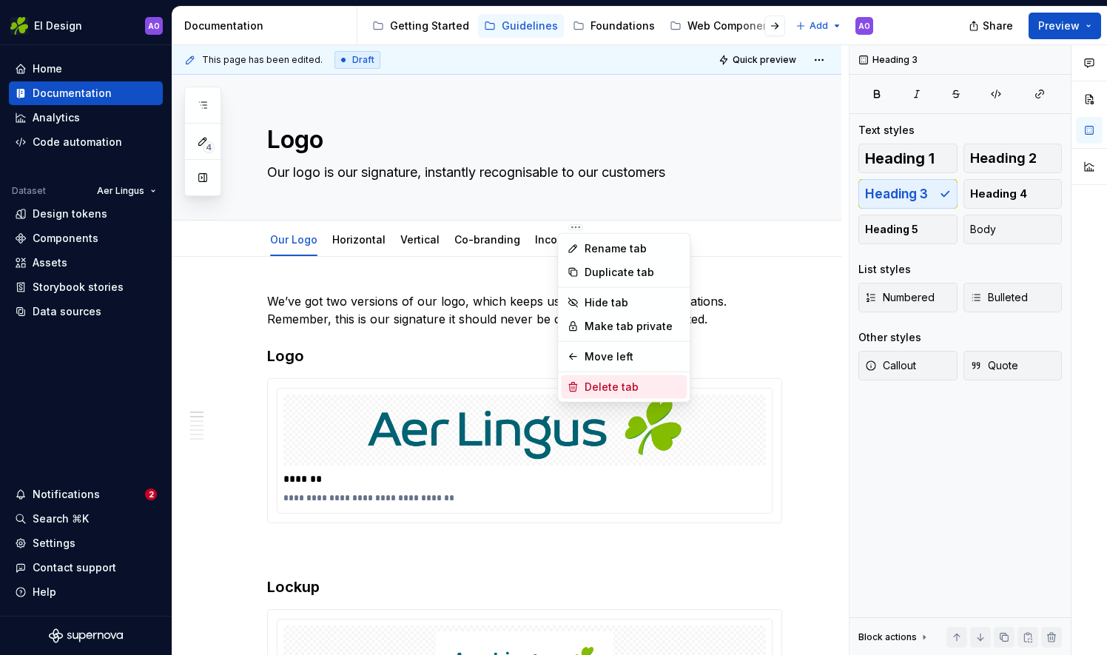
click at [608, 387] on div "Delete tab" at bounding box center [633, 387] width 96 height 15
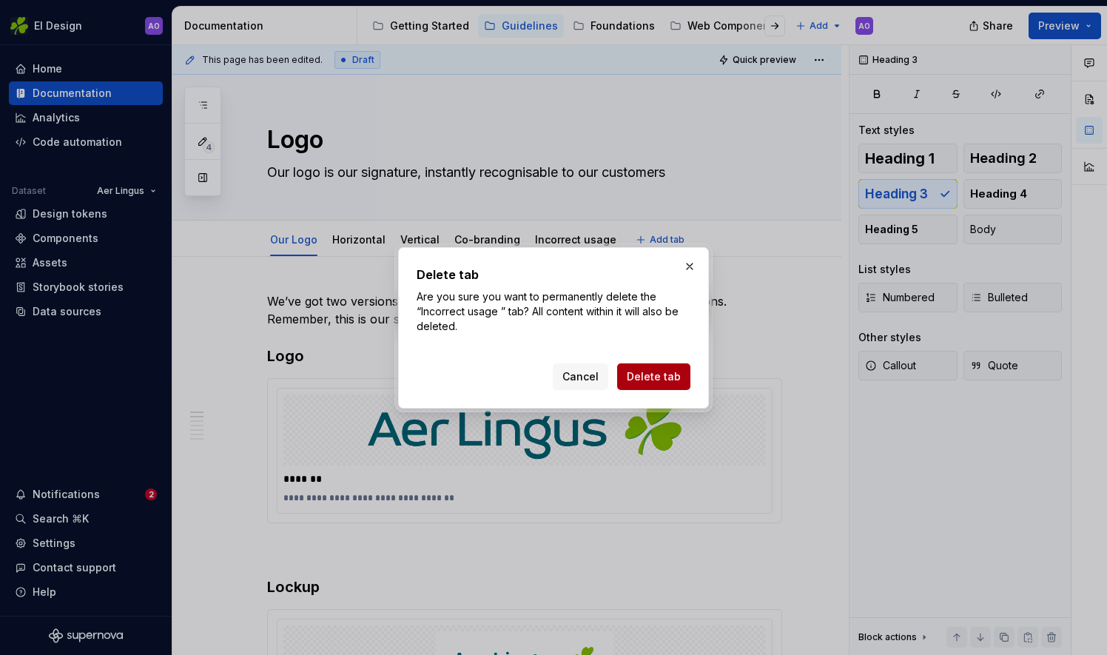
click at [642, 374] on span "Delete tab" at bounding box center [654, 376] width 54 height 15
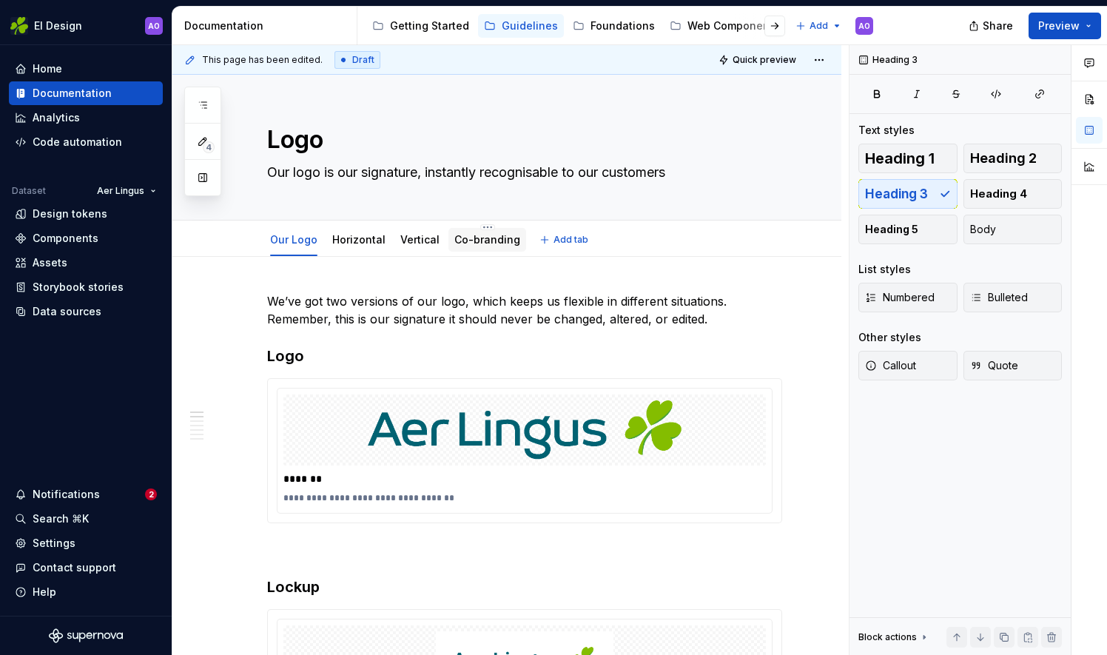
click at [483, 240] on link "Co-branding" at bounding box center [487, 239] width 66 height 13
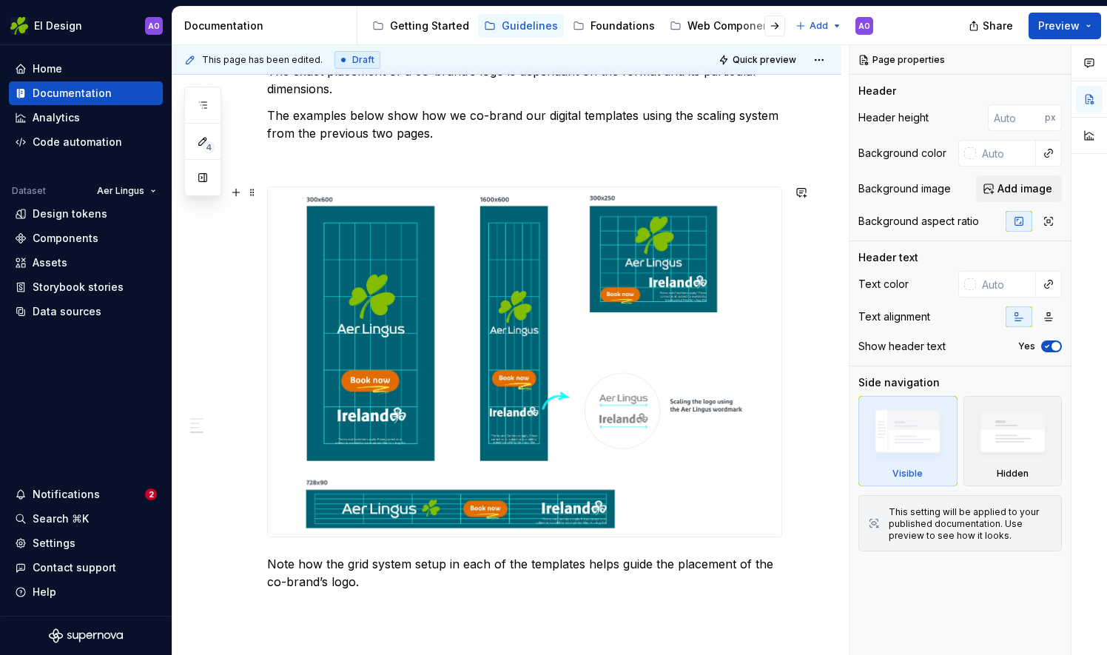
scroll to position [1741, 0]
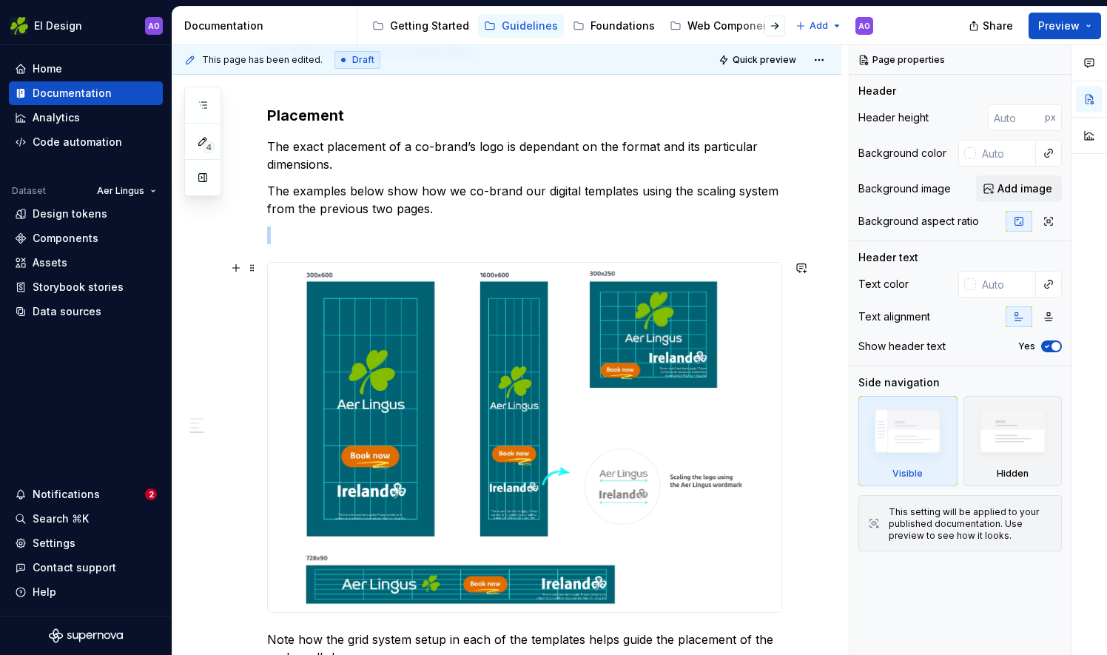
click at [356, 330] on img at bounding box center [525, 437] width 514 height 349
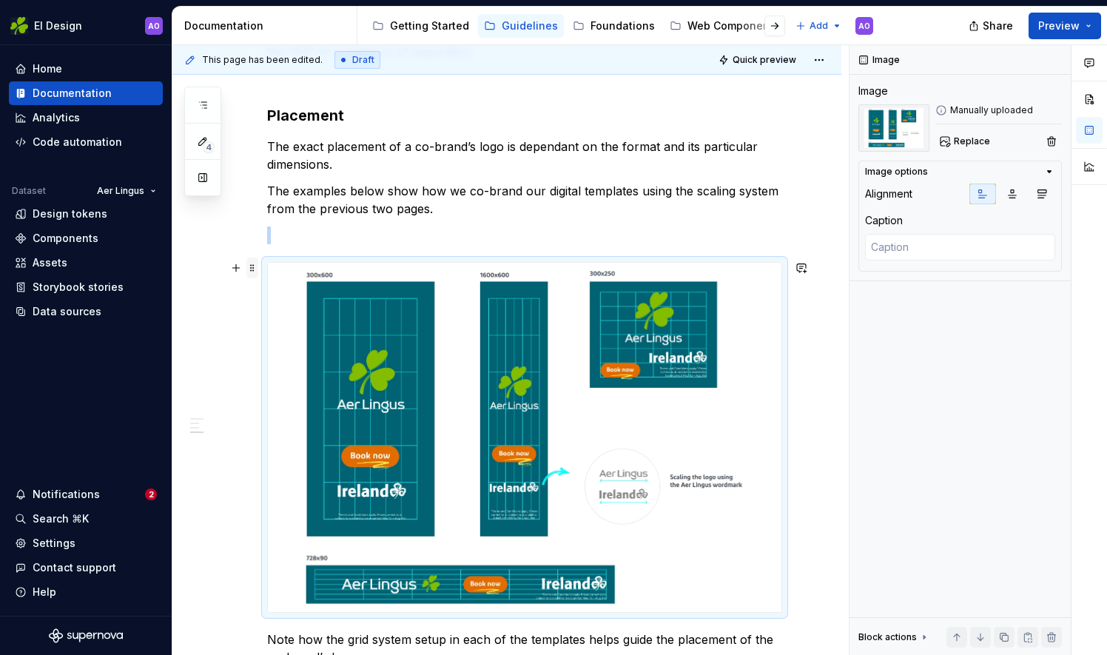
click at [252, 268] on span at bounding box center [252, 268] width 12 height 21
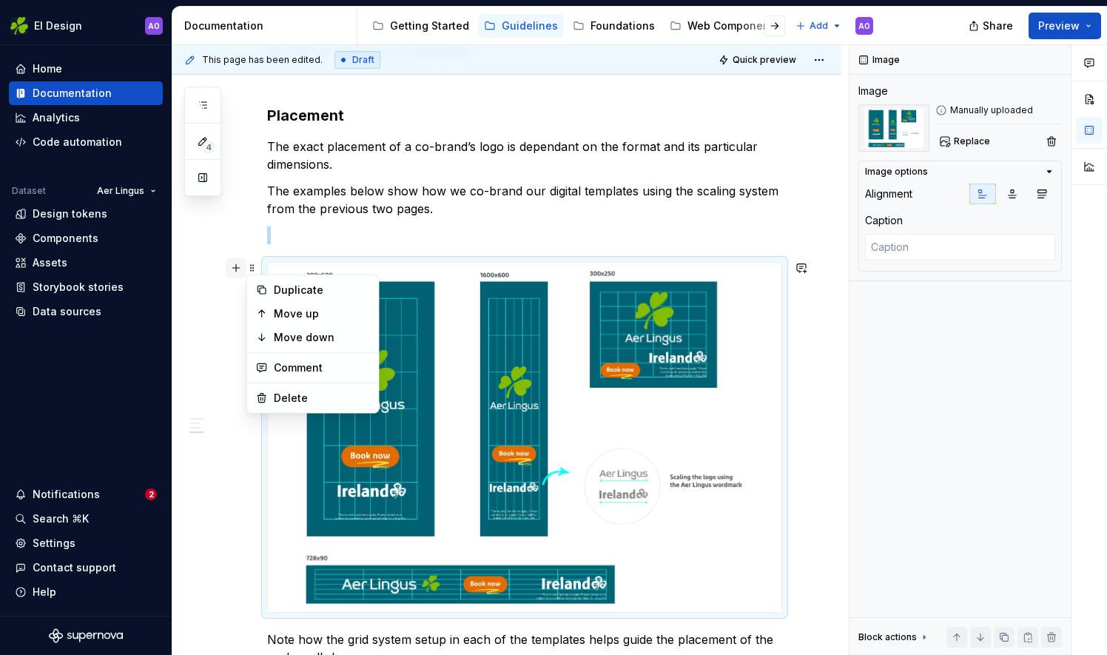
click at [236, 266] on button "button" at bounding box center [236, 268] width 21 height 21
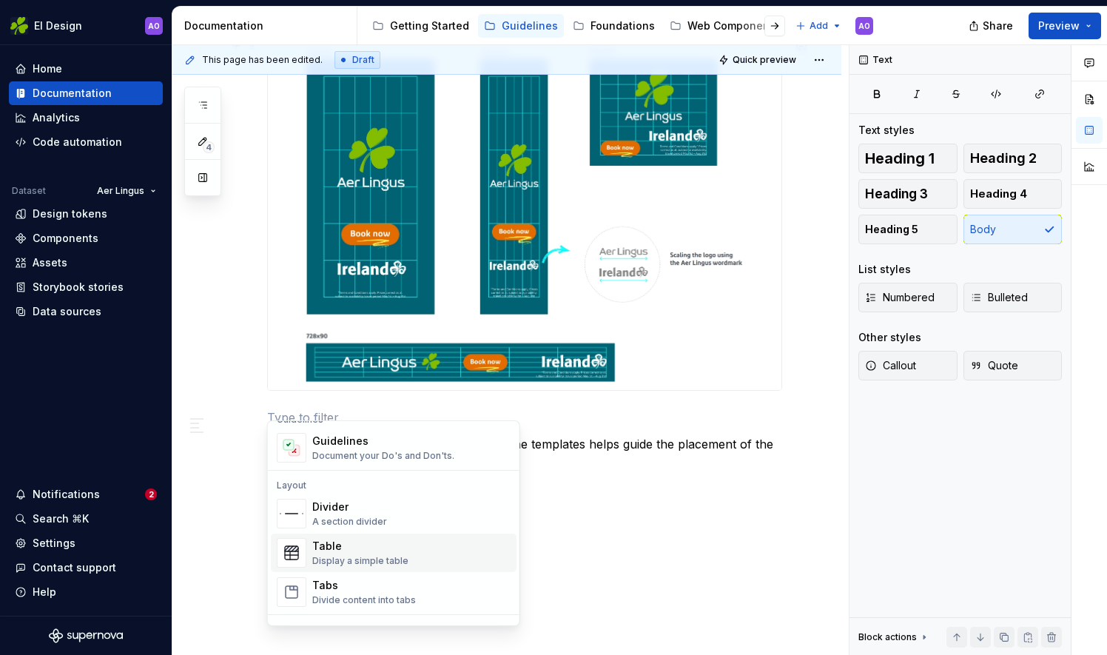
scroll to position [1989, 0]
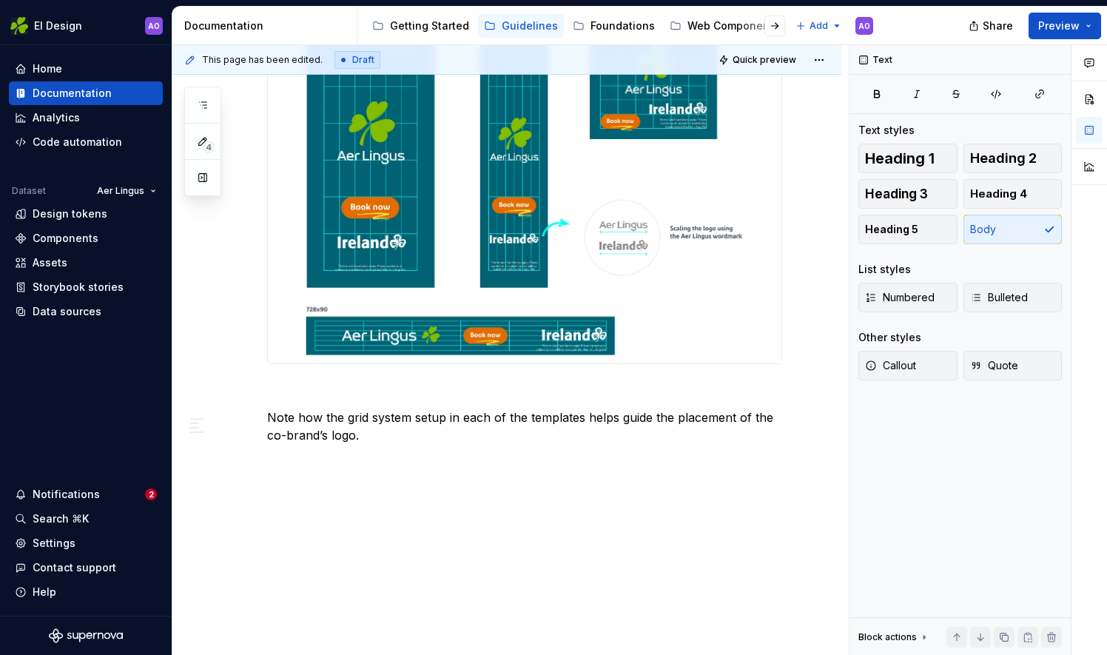
click at [289, 485] on div "**********" at bounding box center [510, 350] width 676 height 611
click at [238, 461] on button "button" at bounding box center [236, 459] width 21 height 21
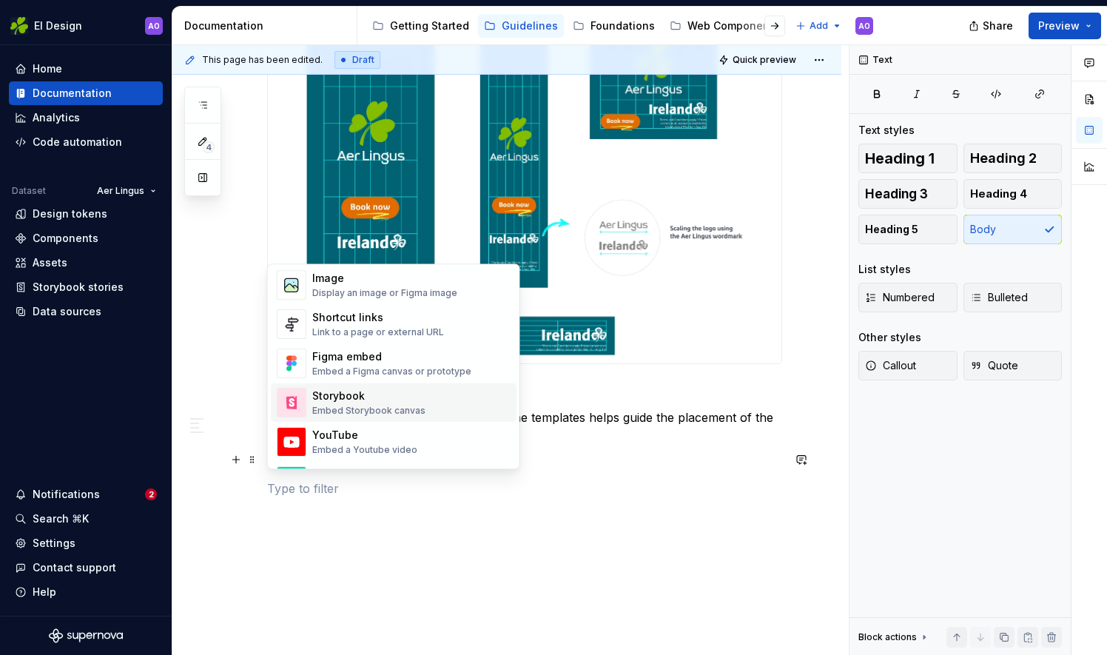
scroll to position [583, 0]
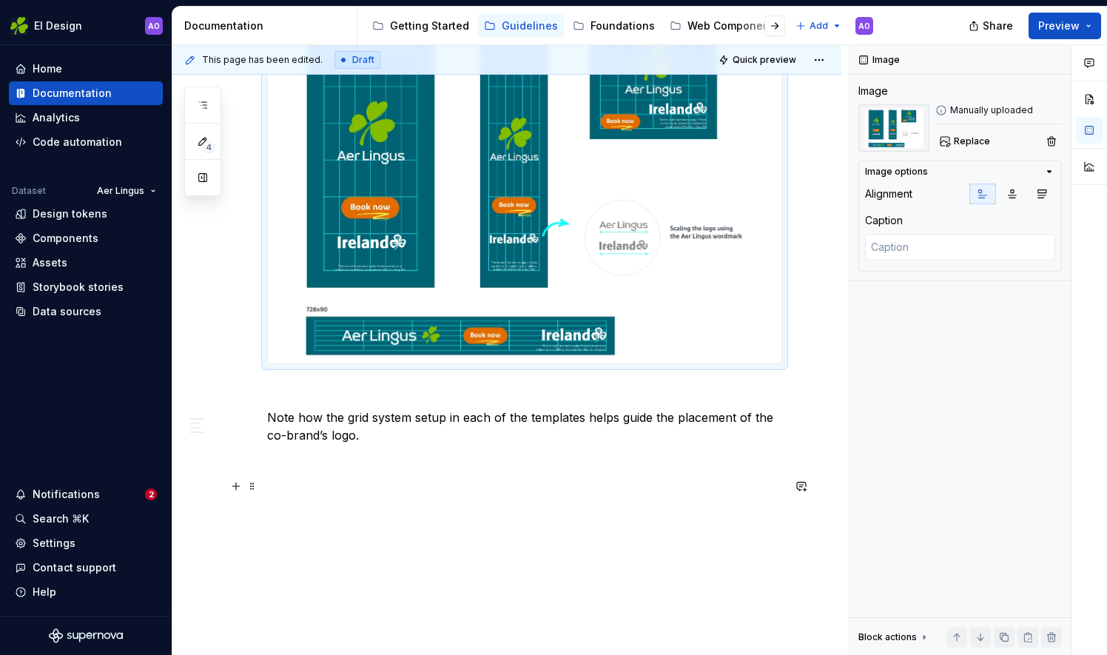
click at [303, 489] on p at bounding box center [524, 489] width 515 height 18
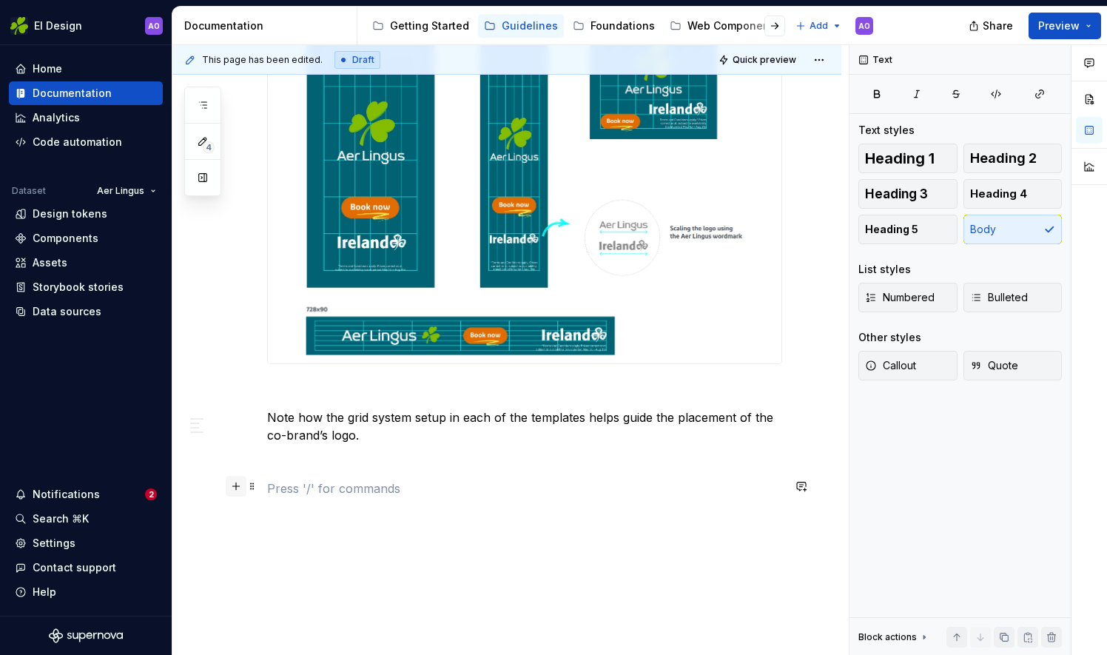
click at [236, 490] on button "button" at bounding box center [236, 486] width 21 height 21
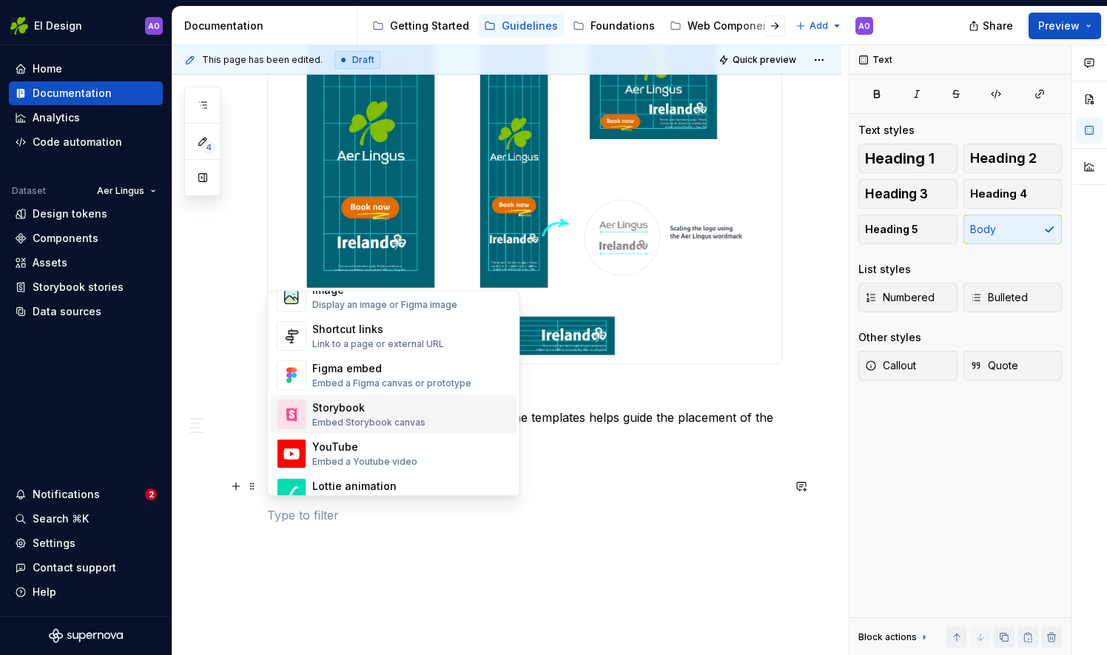
scroll to position [518, 0]
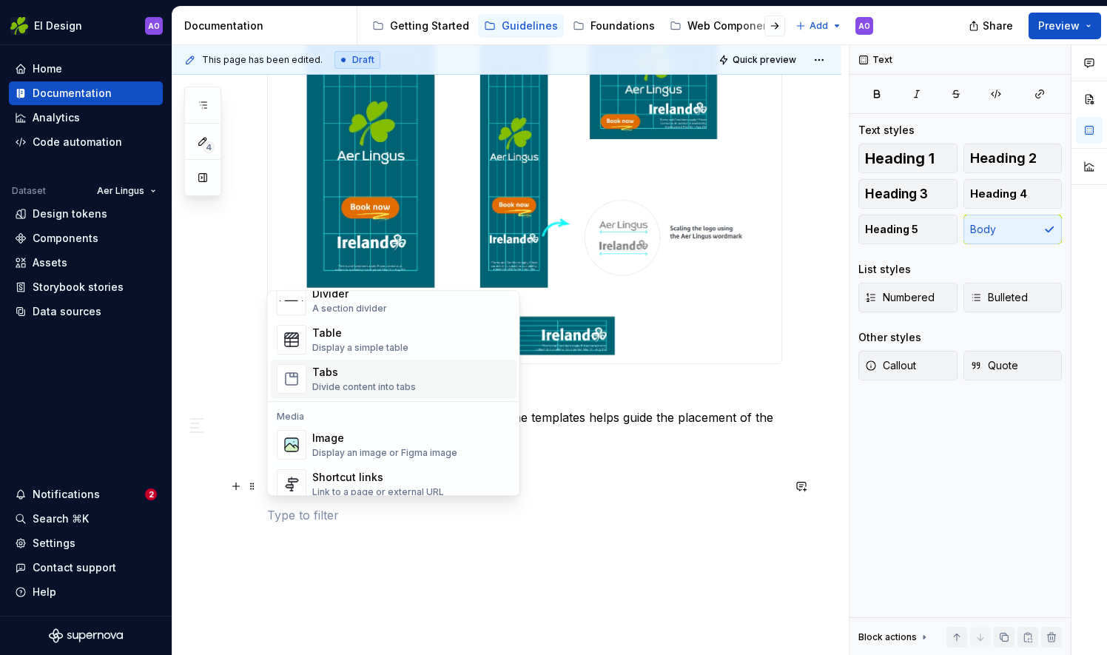
click at [374, 377] on div "Tabs" at bounding box center [364, 372] width 104 height 15
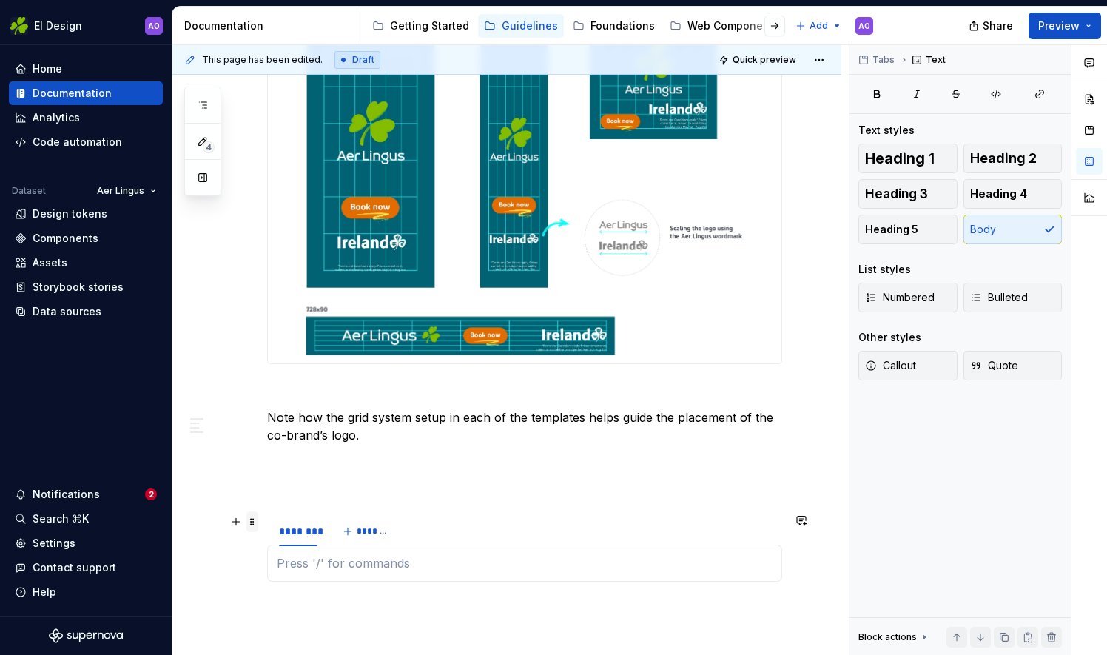
click at [251, 525] on span at bounding box center [252, 521] width 12 height 21
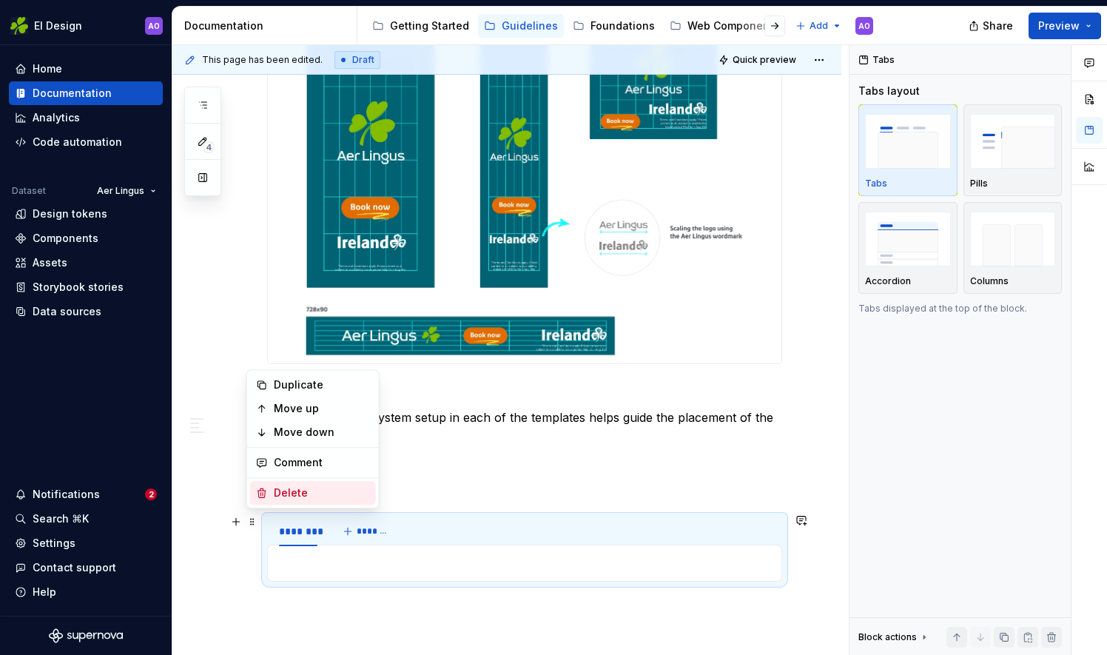
click at [275, 488] on div "Delete" at bounding box center [322, 492] width 96 height 15
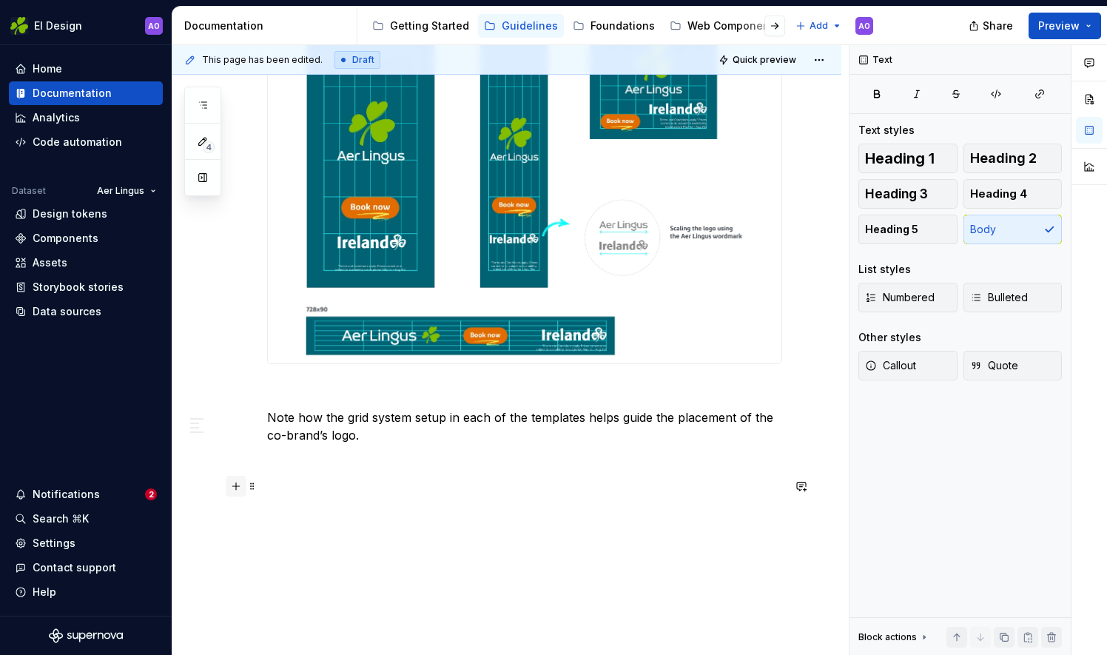
click at [238, 488] on button "button" at bounding box center [236, 486] width 21 height 21
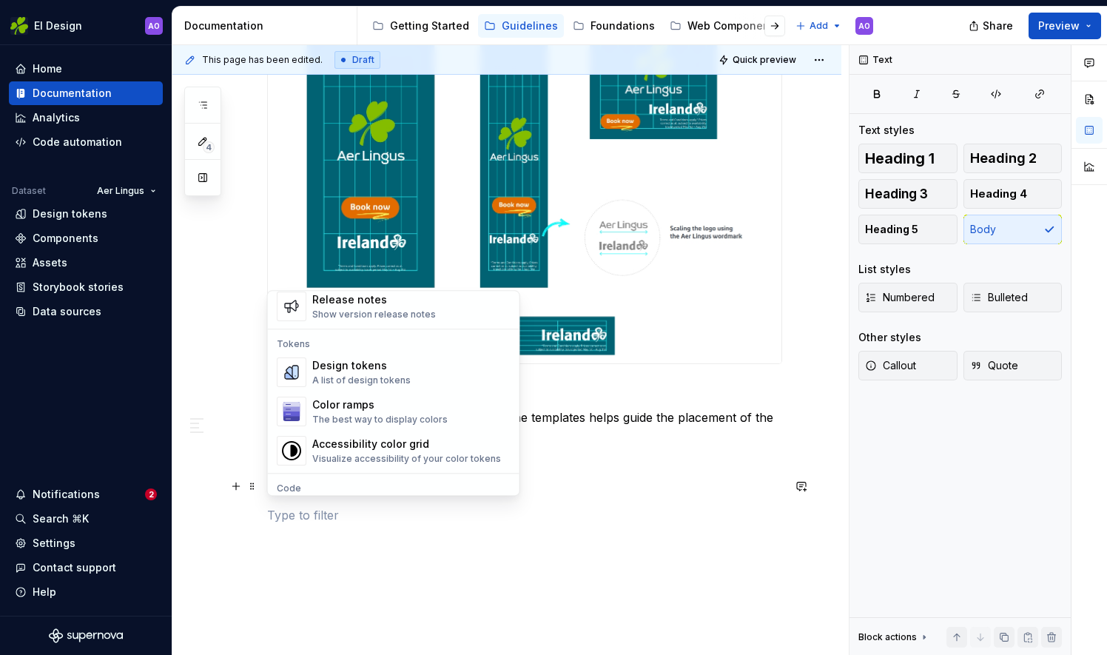
scroll to position [1258, 0]
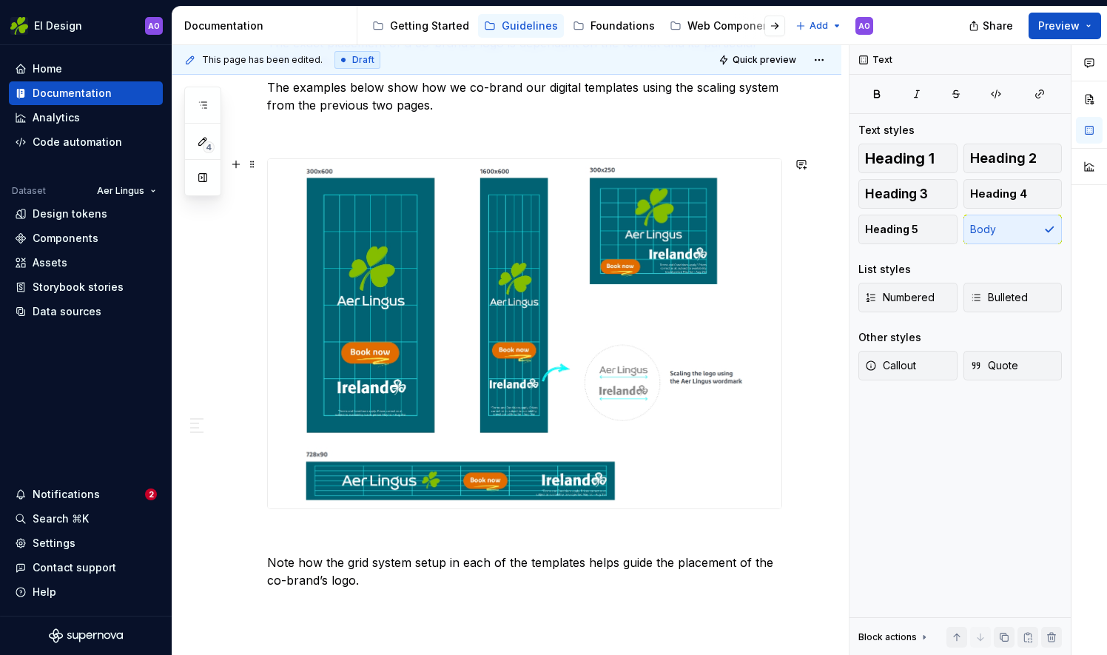
scroll to position [1841, 0]
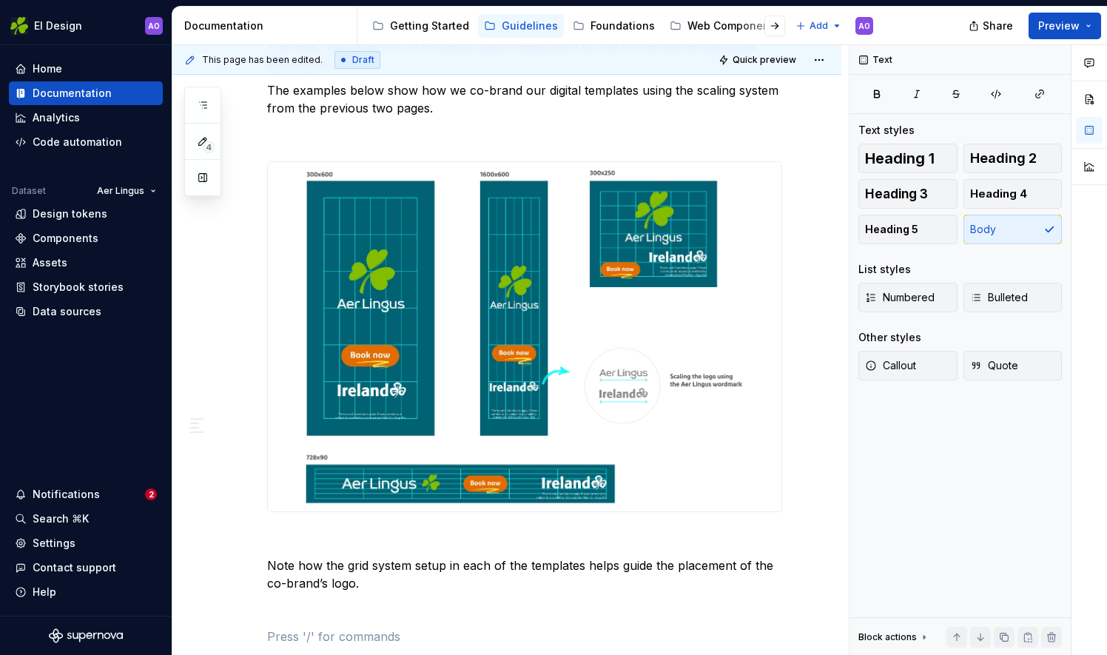
drag, startPoint x: 1002, startPoint y: 0, endPoint x: 594, endPoint y: 623, distance: 745.1
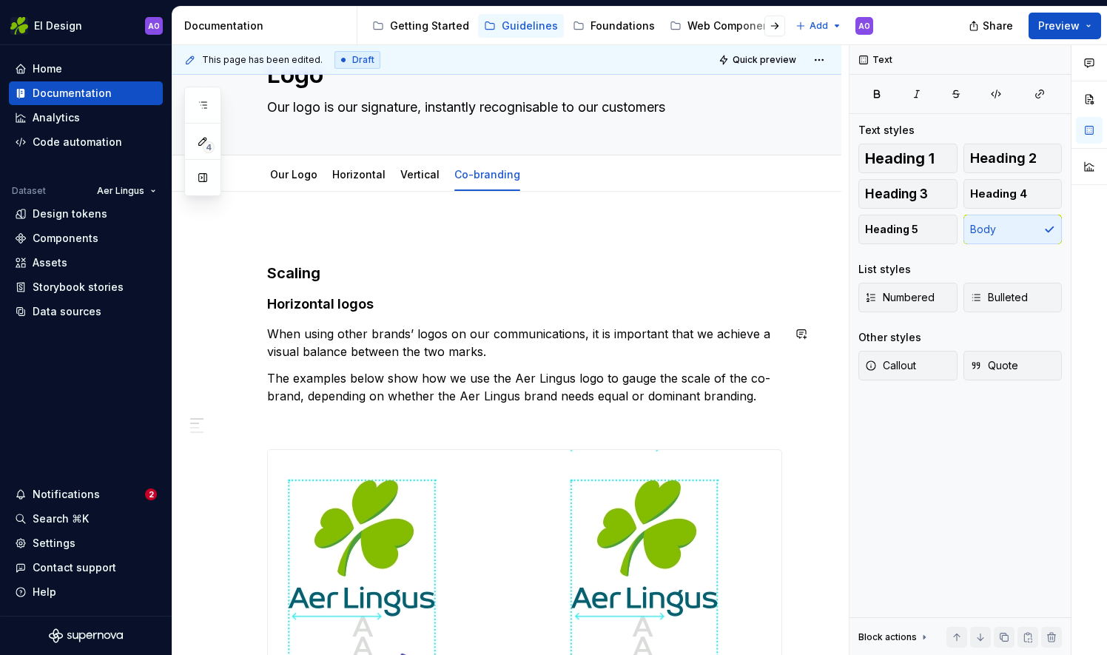
scroll to position [0, 0]
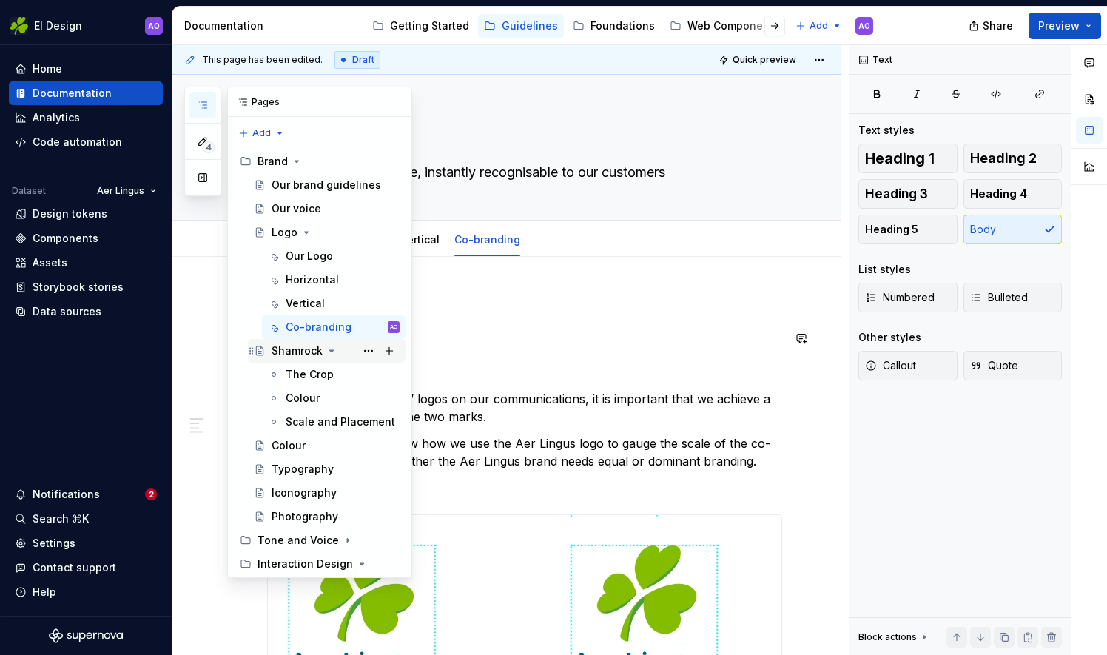
click at [299, 352] on div "Shamrock" at bounding box center [297, 350] width 51 height 15
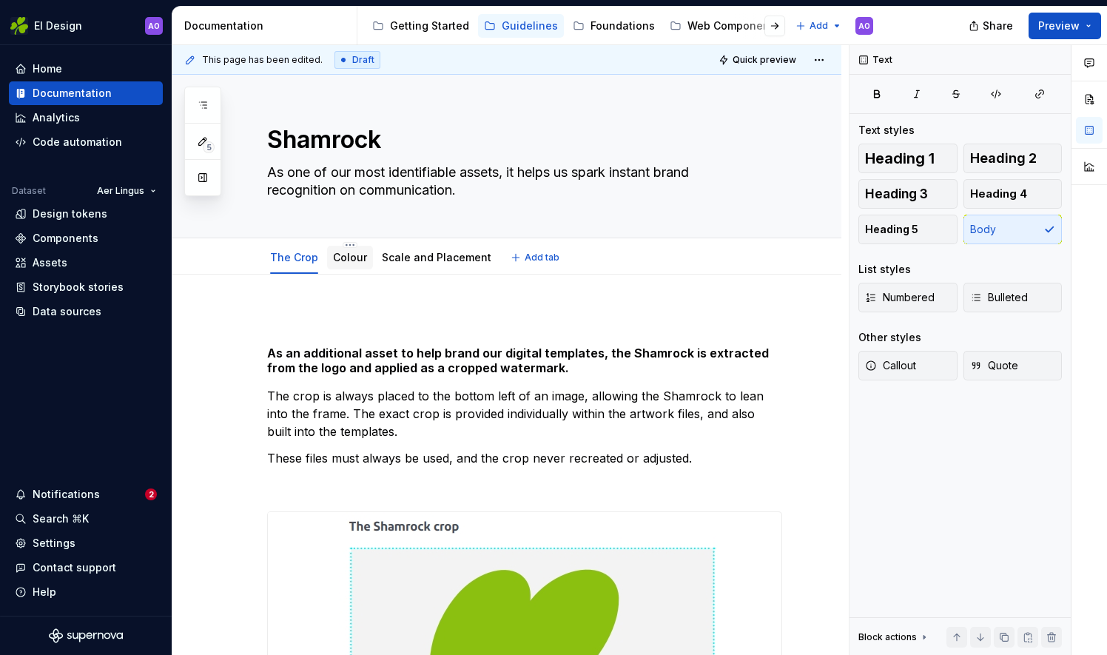
drag, startPoint x: 360, startPoint y: 257, endPoint x: 358, endPoint y: 249, distance: 7.5
click at [360, 255] on link "Colour" at bounding box center [350, 257] width 34 height 13
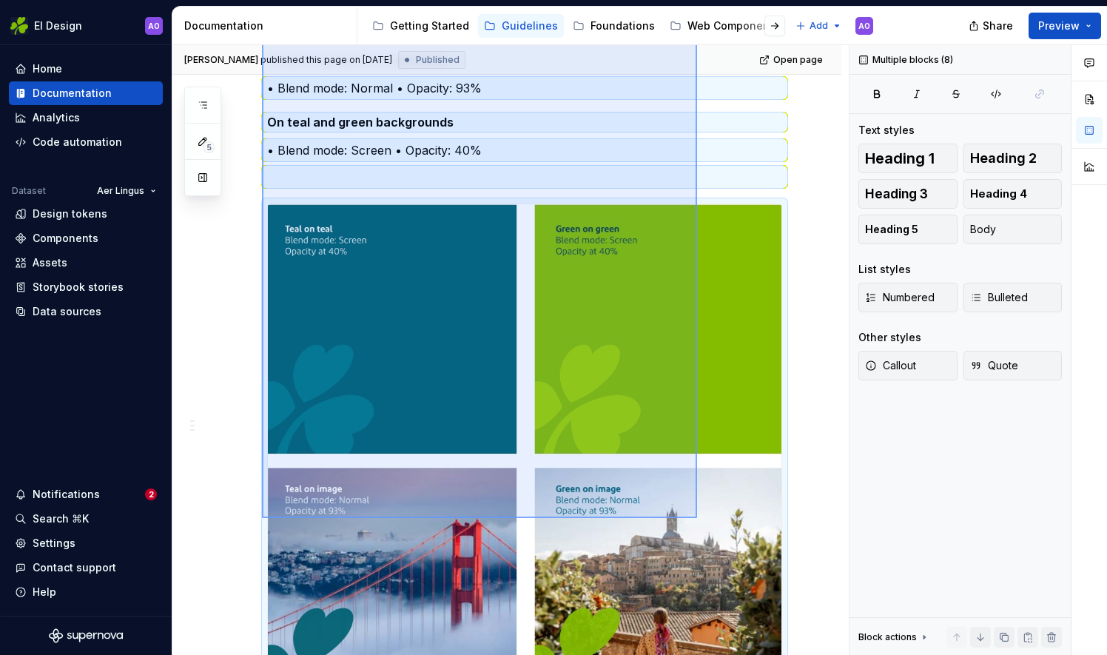
scroll to position [613, 0]
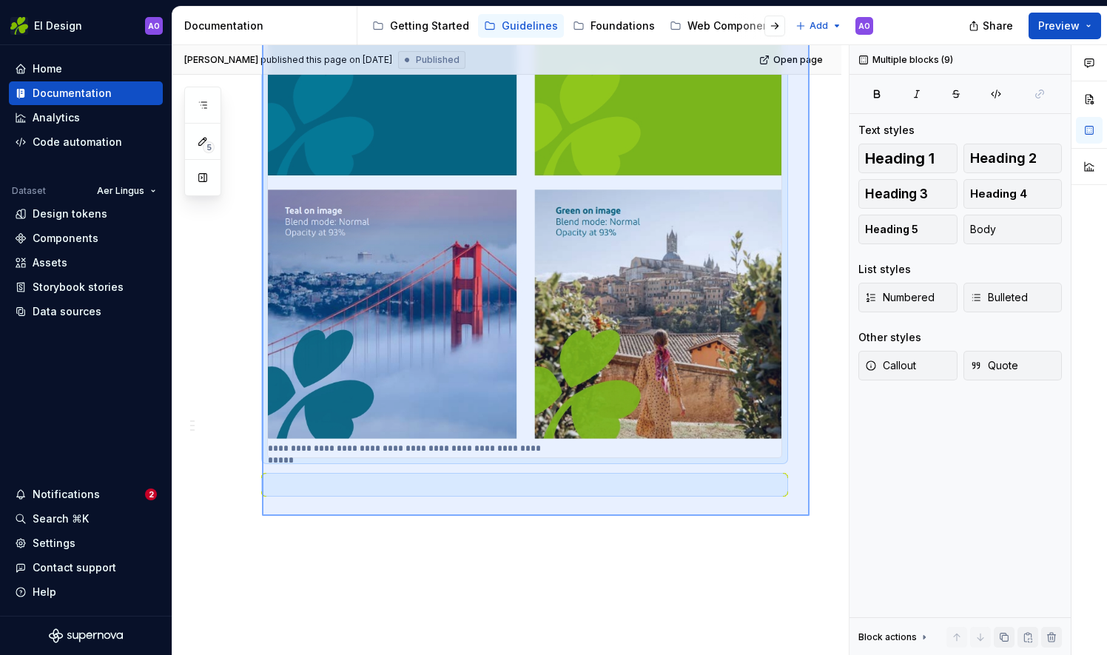
drag, startPoint x: 262, startPoint y: 316, endPoint x: 810, endPoint y: 516, distance: 582.9
click at [810, 516] on div "**********" at bounding box center [510, 350] width 676 height 611
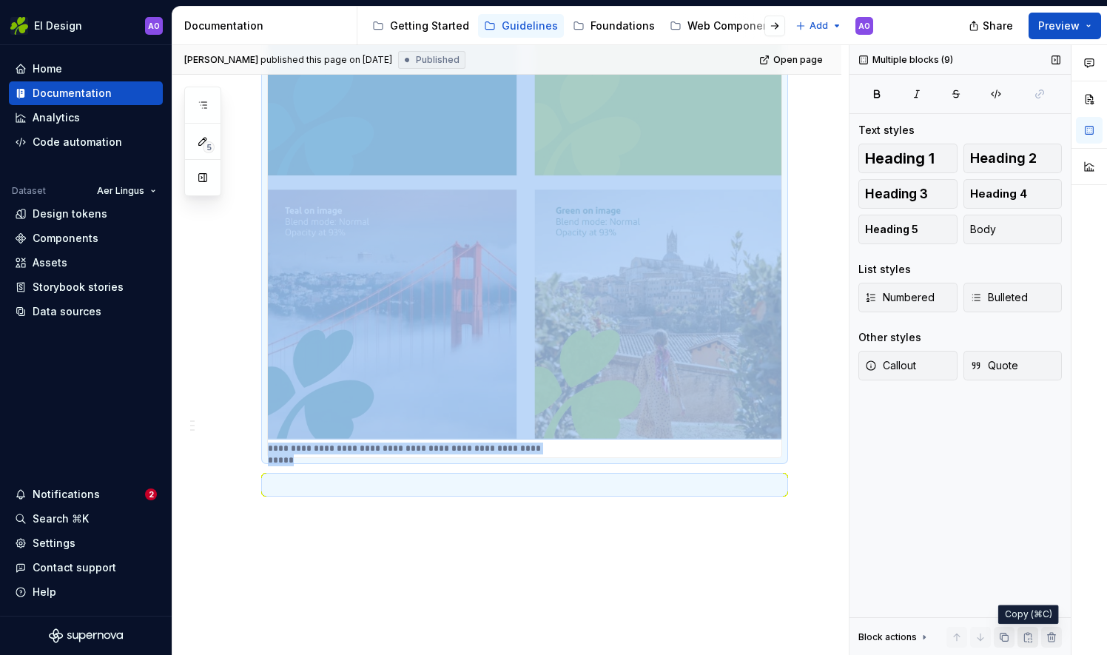
click at [1029, 641] on button "button" at bounding box center [1028, 637] width 21 height 21
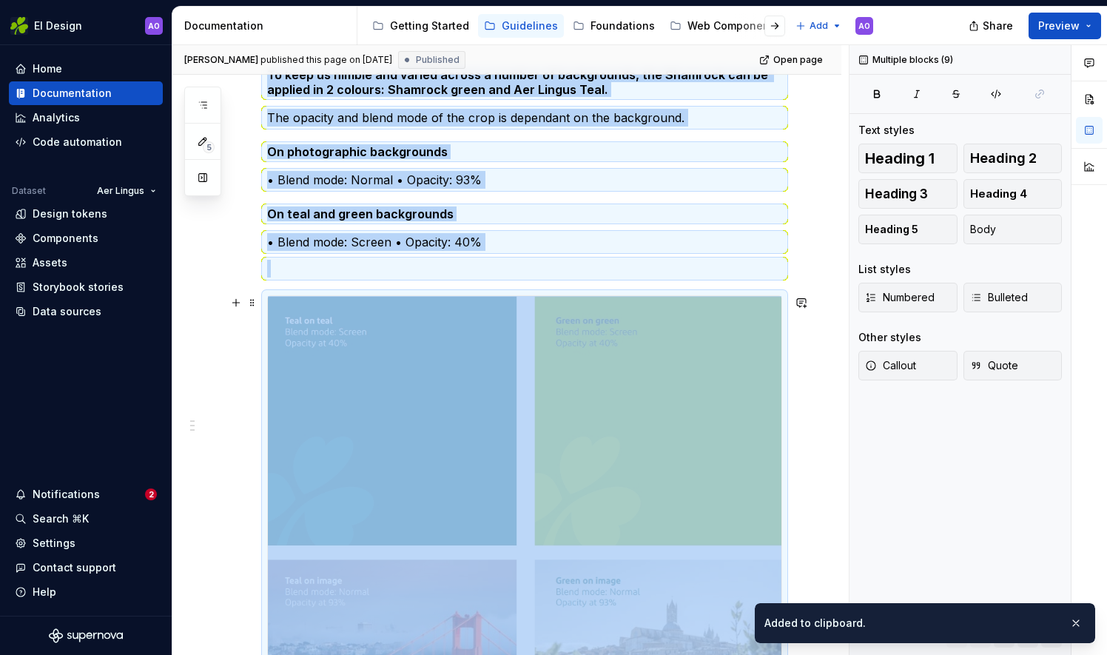
scroll to position [0, 0]
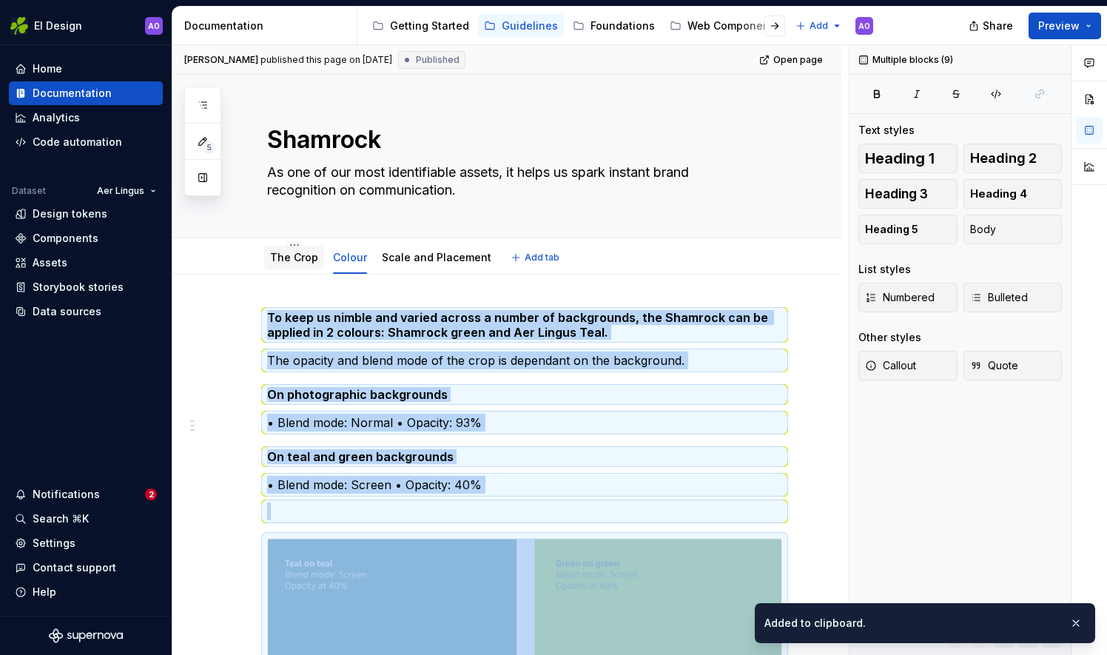
click at [295, 255] on link "The Crop" at bounding box center [294, 257] width 48 height 13
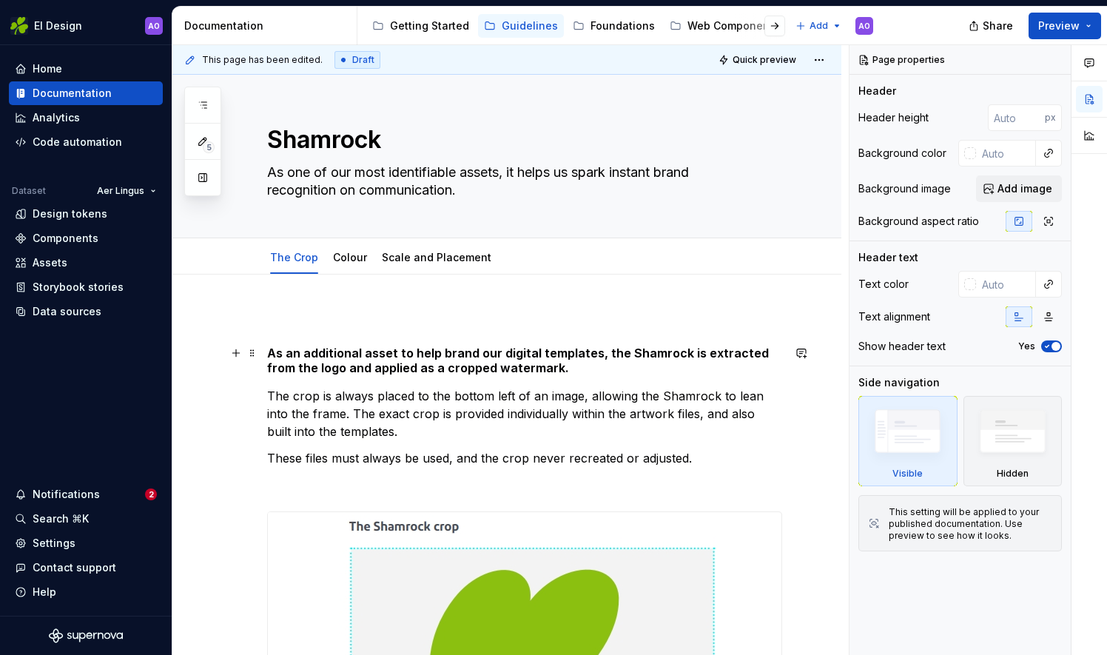
type textarea "*"
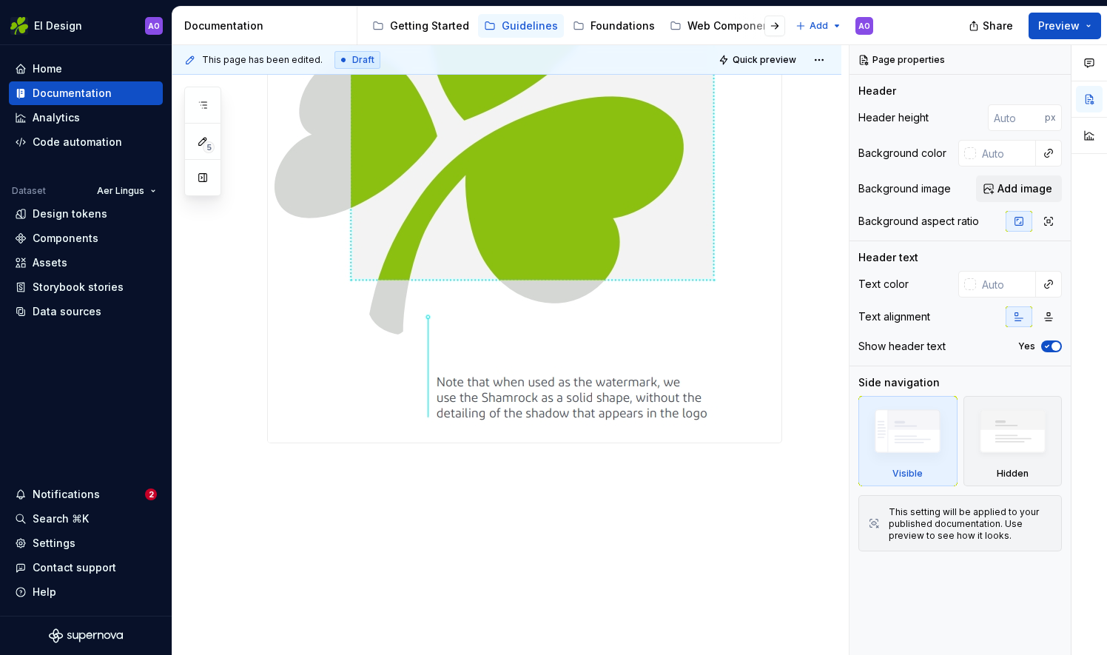
scroll to position [668, 0]
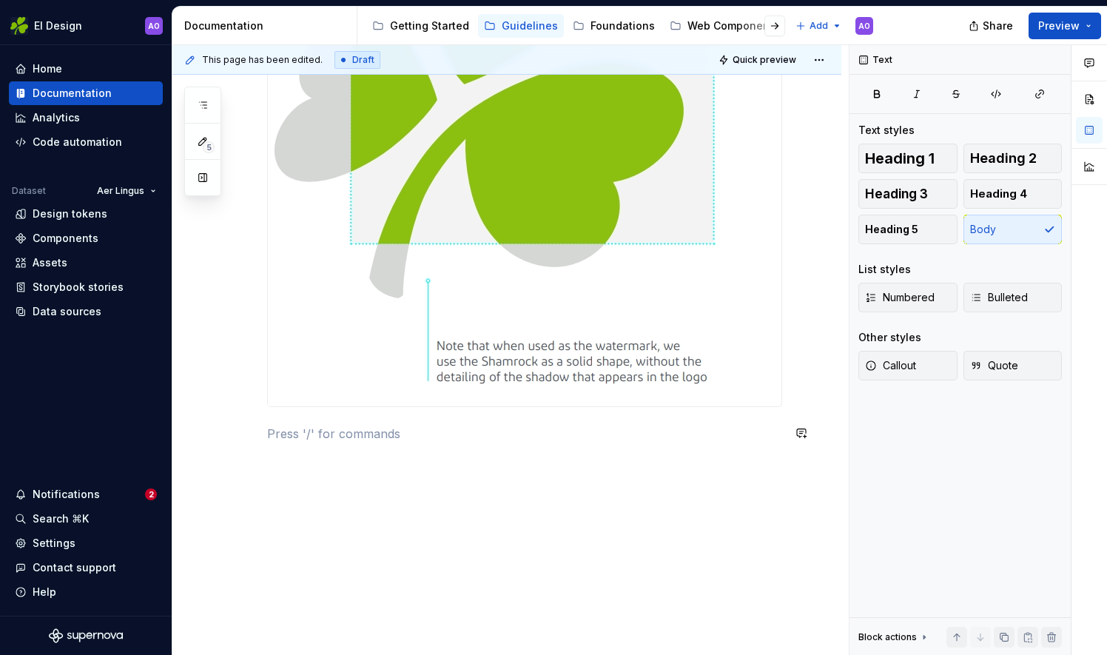
click at [309, 460] on div "As an additional asset to help brand our digital templates, the Shamrock is ext…" at bounding box center [506, 132] width 669 height 1050
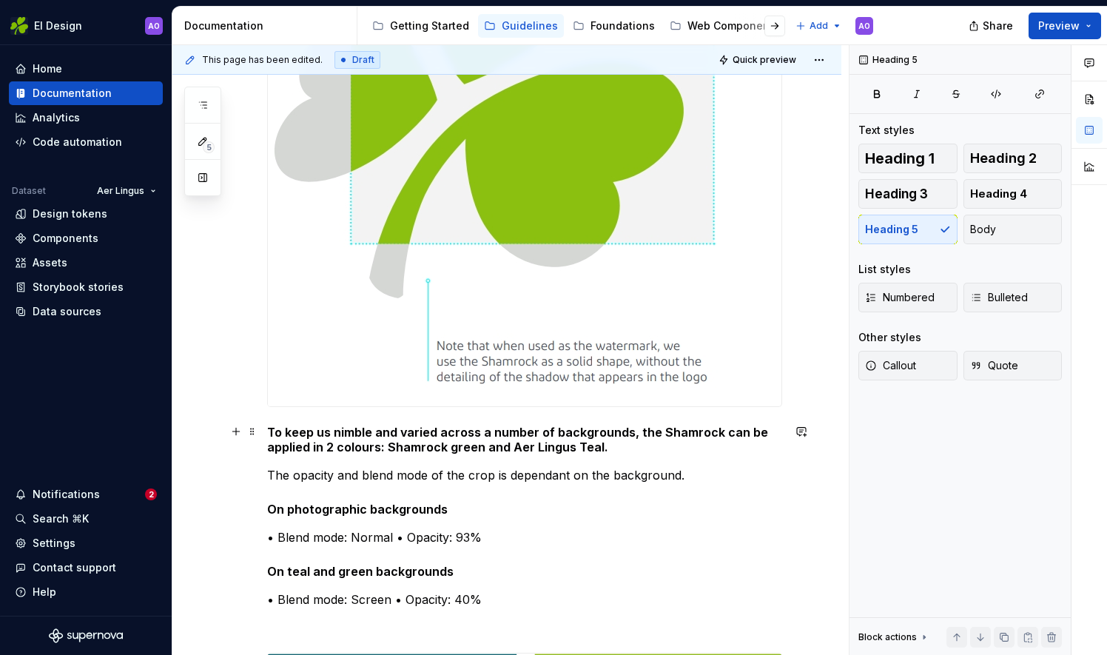
click at [268, 428] on h5 "To keep us nimble and varied across a number of backgrounds, the Shamrock can b…" at bounding box center [524, 440] width 515 height 30
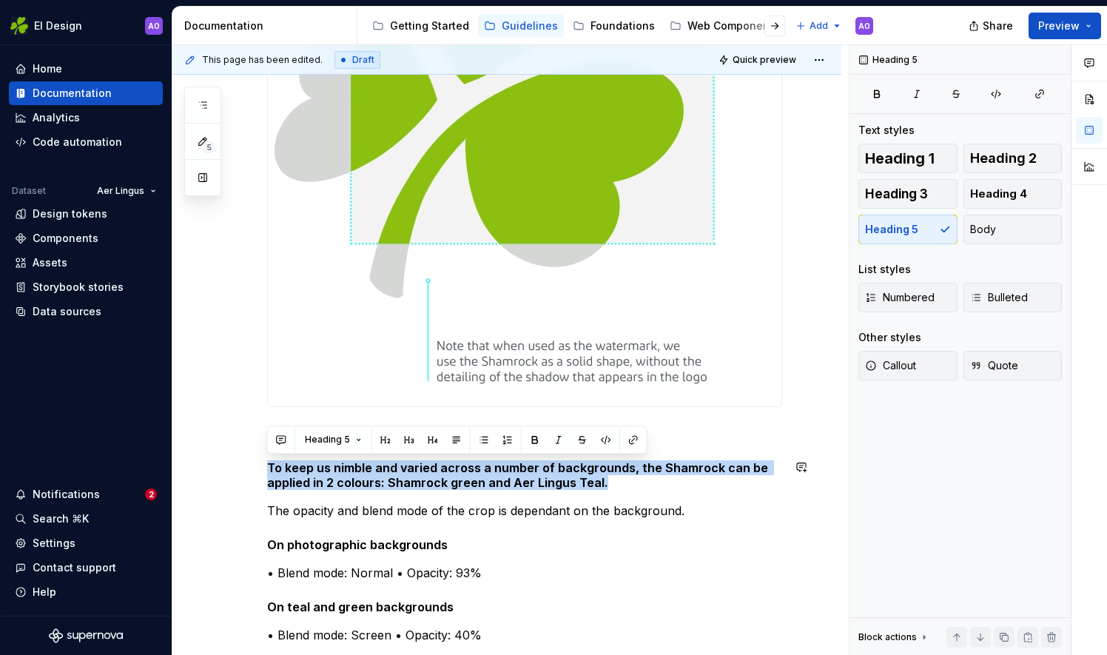
drag, startPoint x: 601, startPoint y: 480, endPoint x: 577, endPoint y: 505, distance: 34.6
click at [230, 451] on div "**********" at bounding box center [506, 539] width 669 height 1864
drag, startPoint x: 993, startPoint y: 231, endPoint x: 799, endPoint y: 363, distance: 234.8
click at [991, 231] on span "Body" at bounding box center [983, 229] width 26 height 15
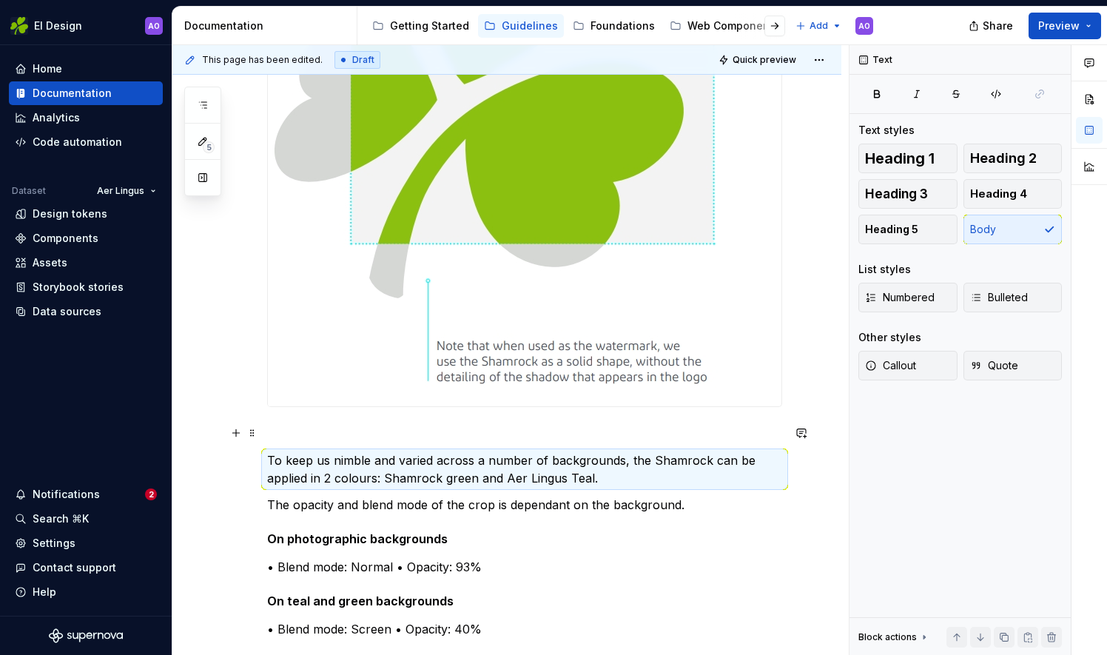
click at [300, 425] on p at bounding box center [524, 434] width 515 height 18
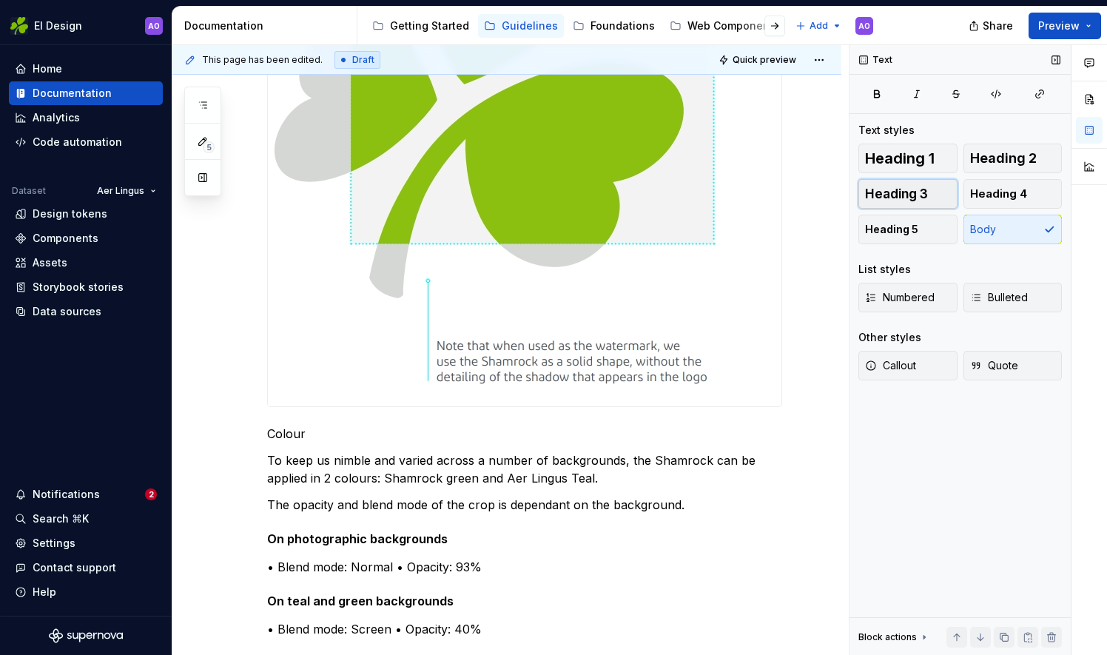
click at [907, 200] on span "Heading 3" at bounding box center [896, 193] width 63 height 15
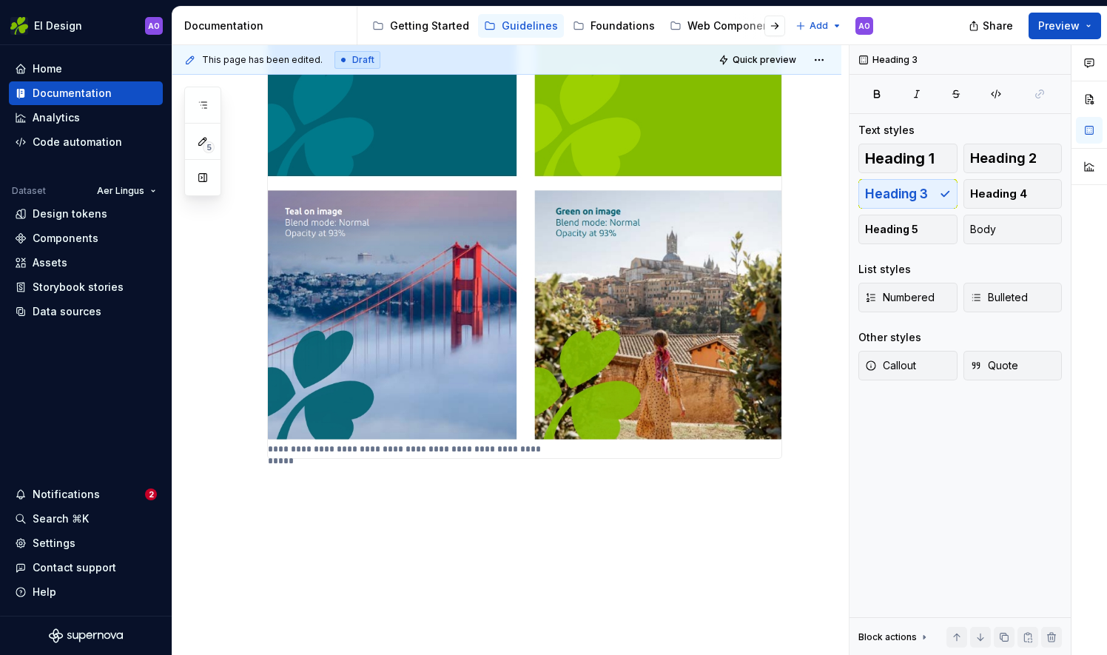
scroll to position [1482, 0]
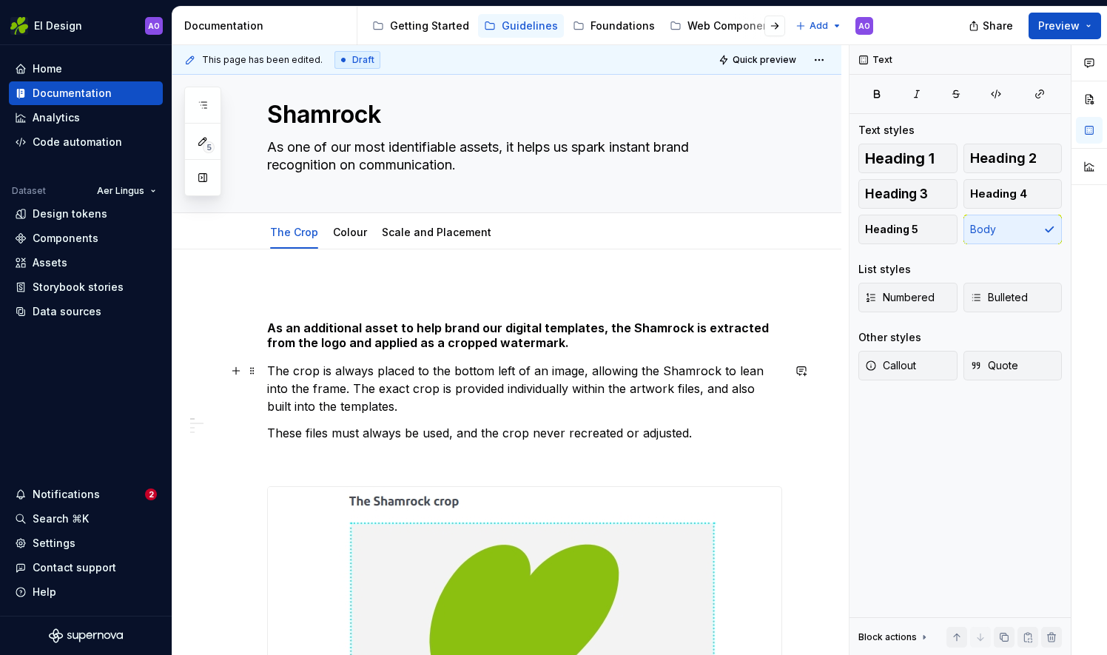
scroll to position [0, 0]
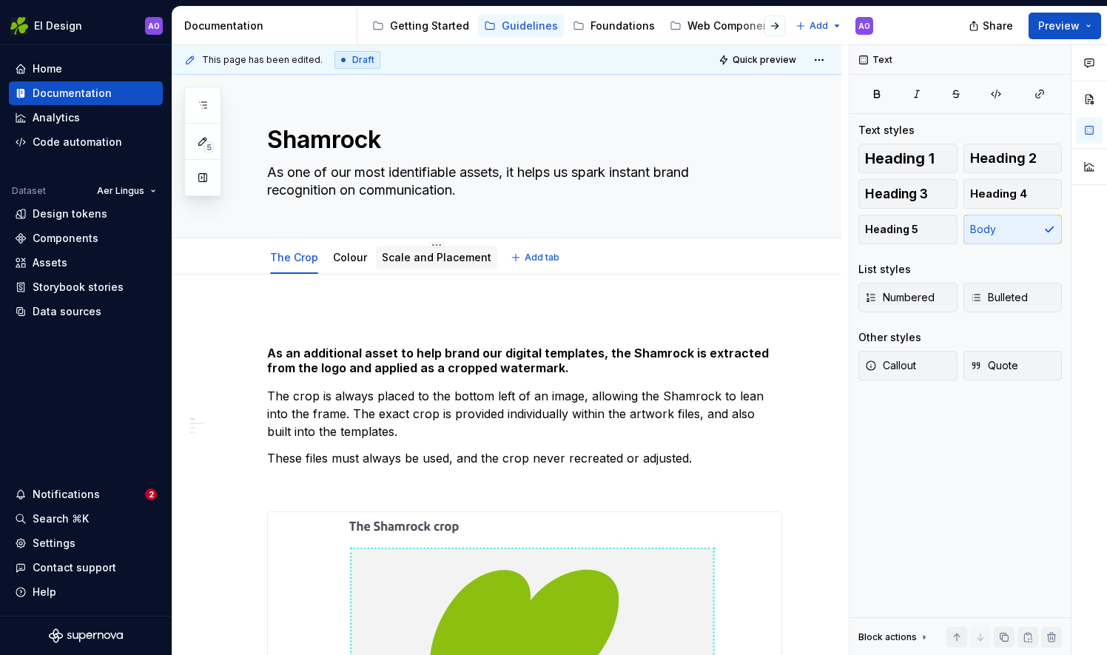
click at [420, 263] on div "Scale and Placement" at bounding box center [437, 257] width 110 height 15
click at [409, 260] on link "Scale and Placement" at bounding box center [437, 257] width 110 height 13
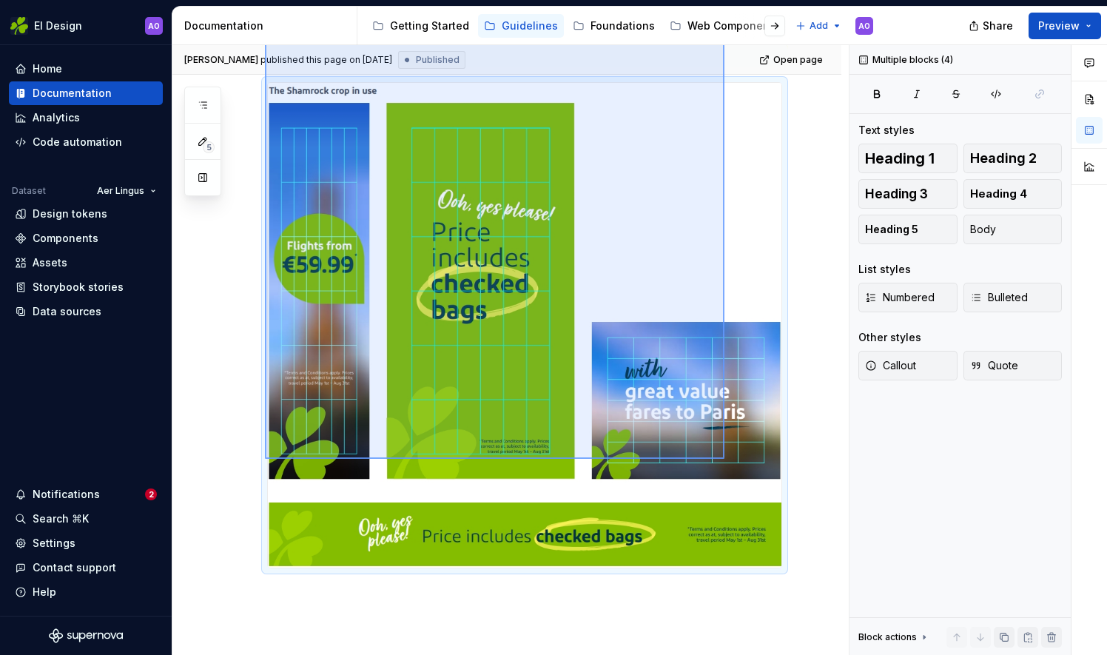
scroll to position [390, 0]
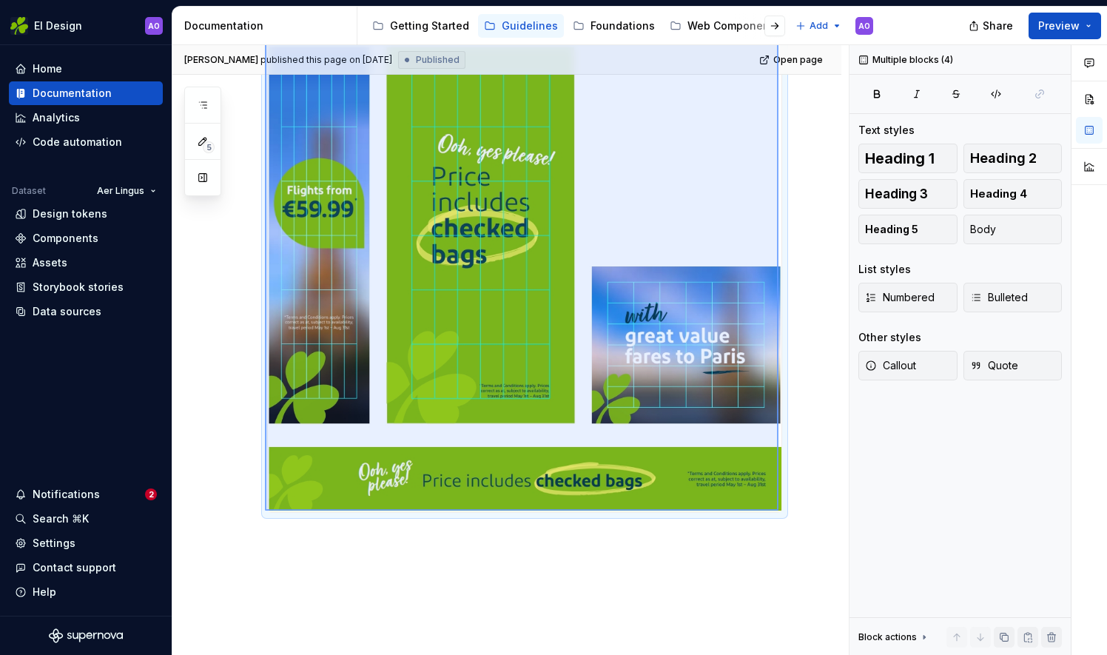
drag, startPoint x: 265, startPoint y: 312, endPoint x: 779, endPoint y: 511, distance: 550.8
click at [779, 511] on div "Mark Crawford published this page on September 12, 2025 Published Open page Sha…" at bounding box center [510, 350] width 676 height 611
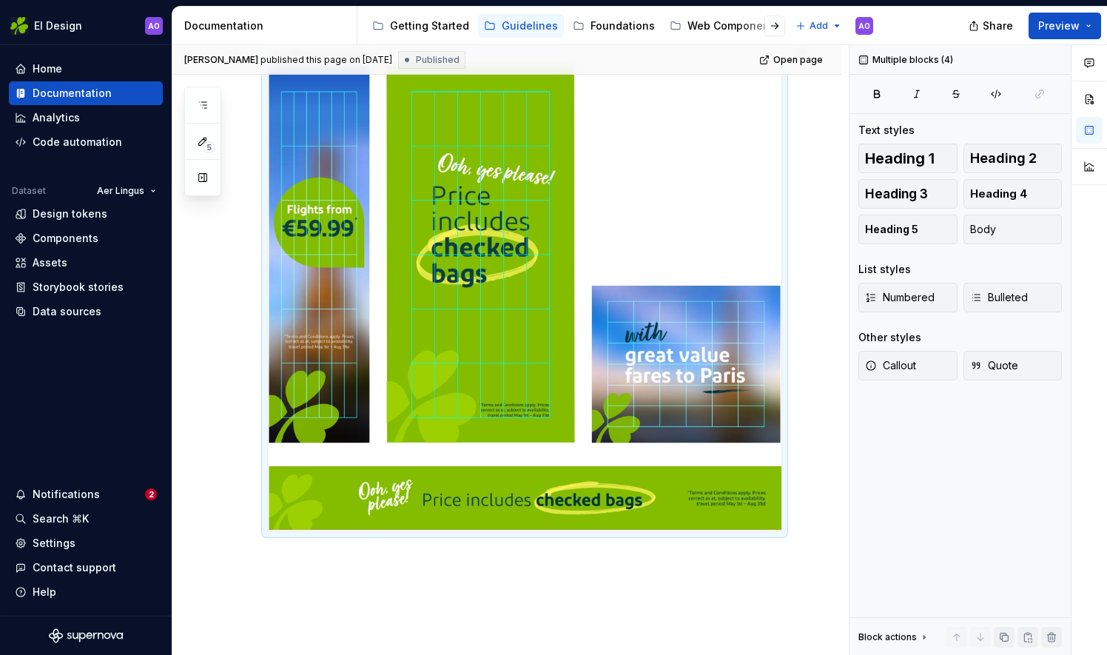
scroll to position [75, 0]
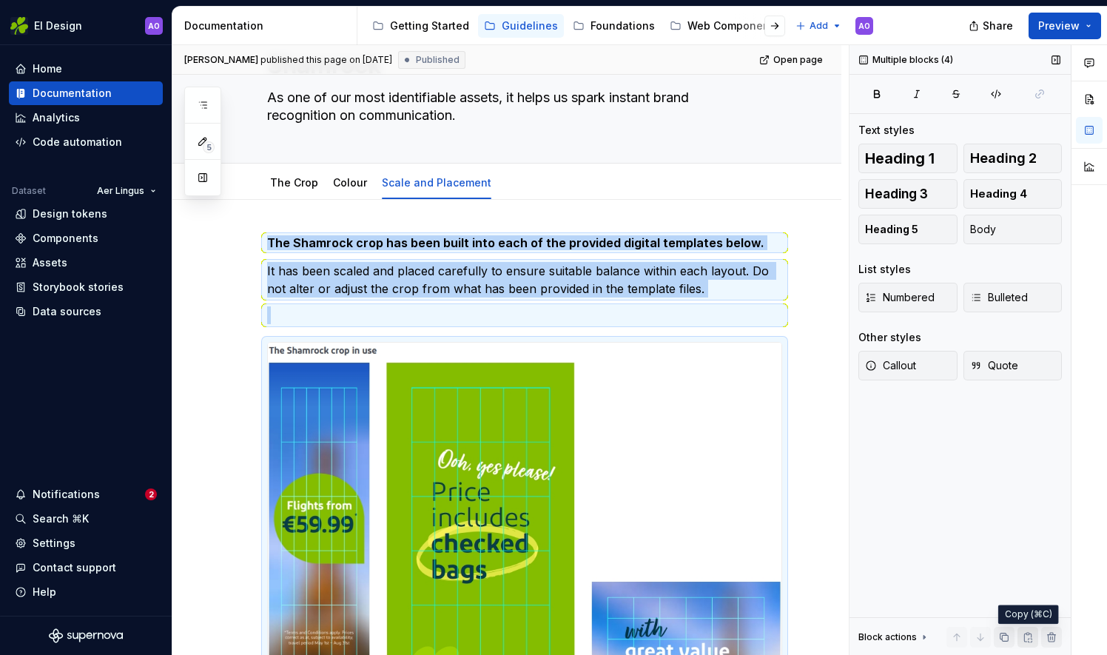
click at [1034, 636] on button "button" at bounding box center [1028, 637] width 21 height 21
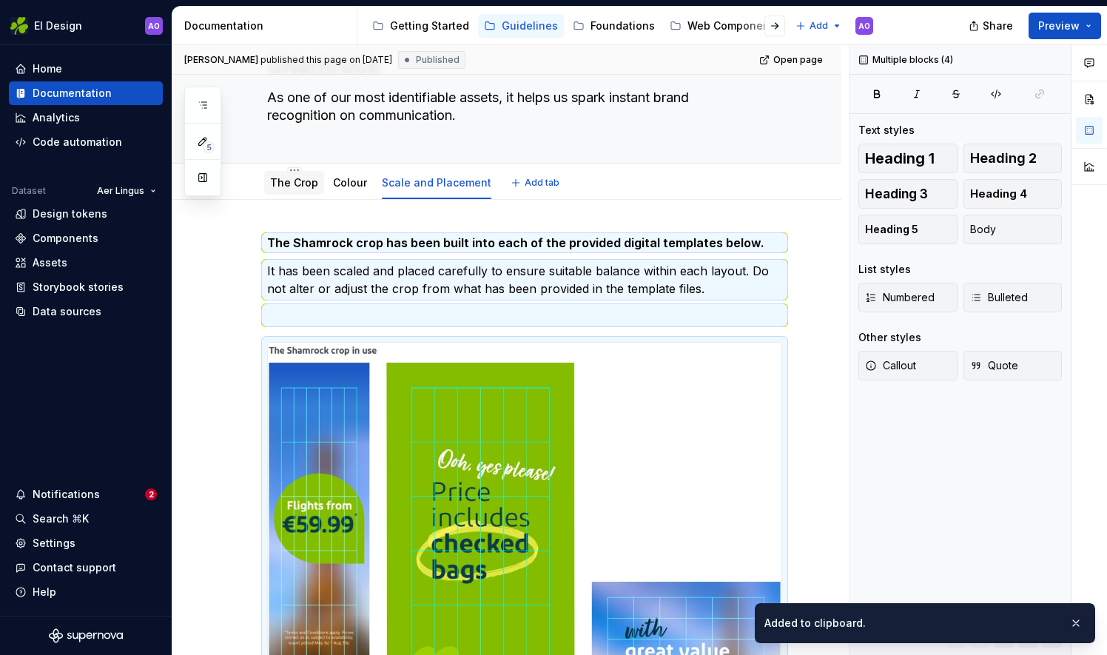
click at [308, 191] on div "The Crop" at bounding box center [294, 183] width 60 height 24
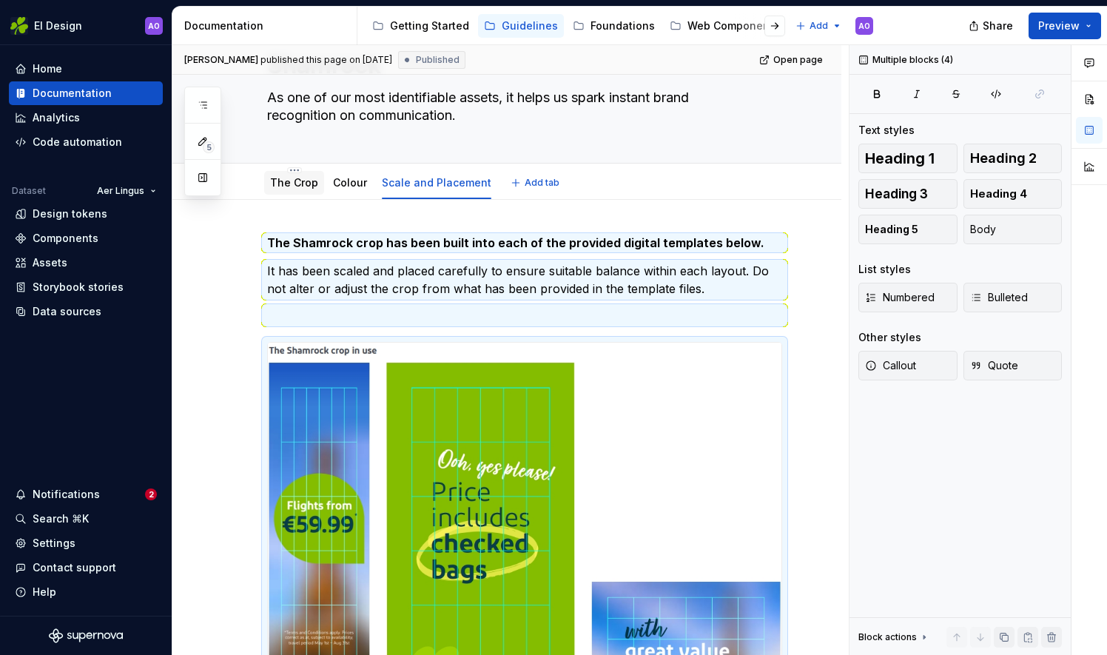
click at [303, 184] on link "The Crop" at bounding box center [294, 182] width 48 height 13
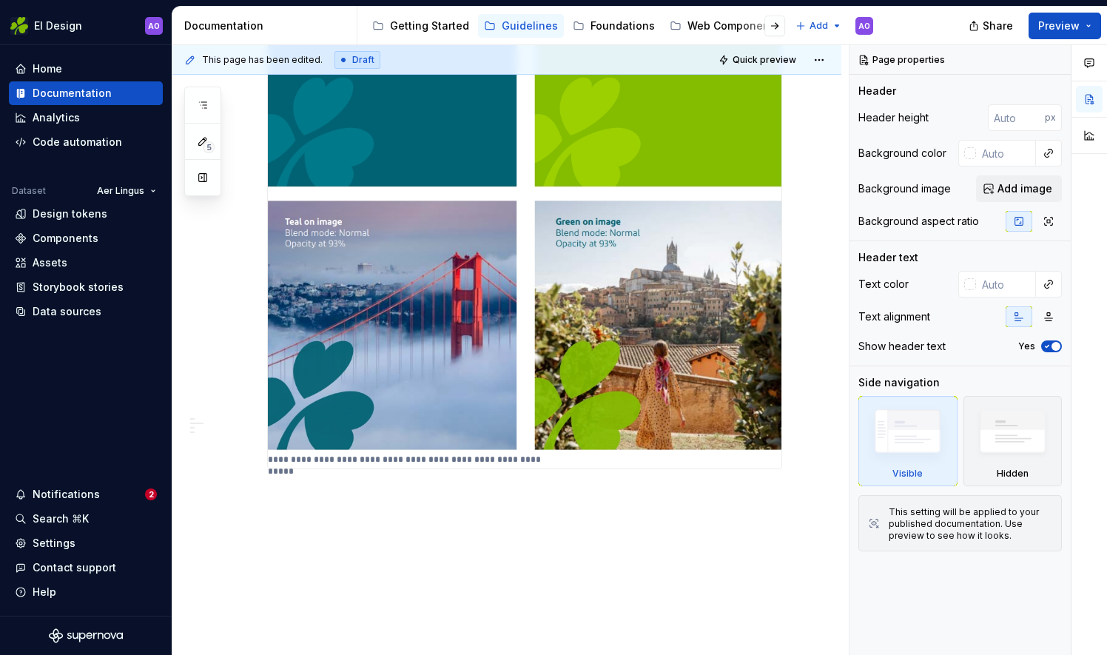
scroll to position [1482, 0]
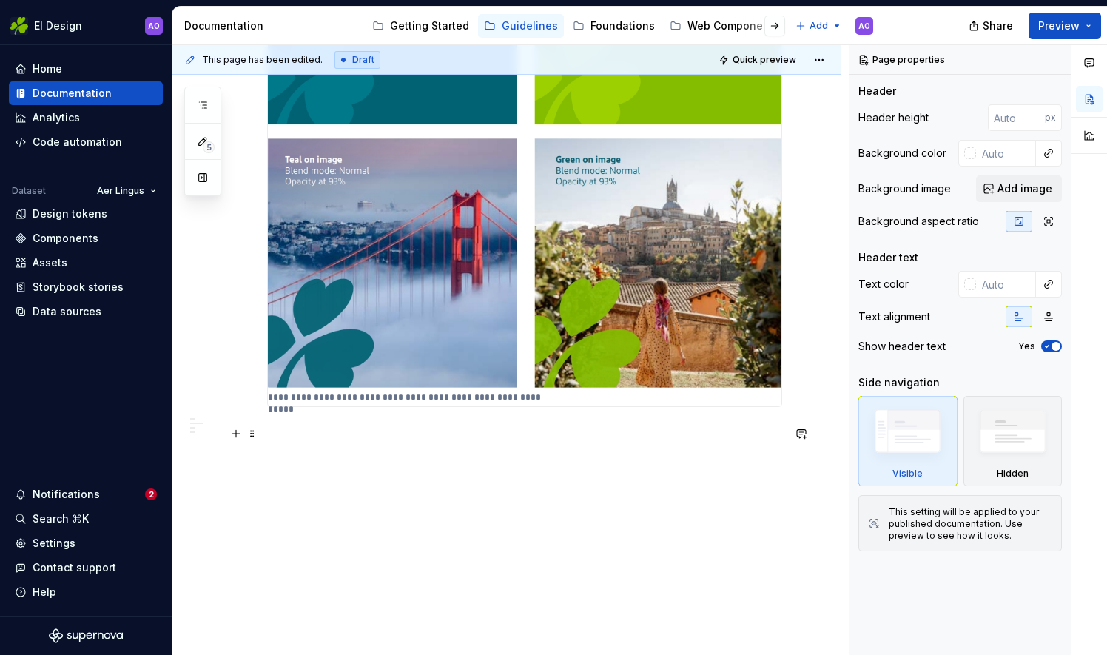
click at [295, 428] on p at bounding box center [524, 434] width 515 height 18
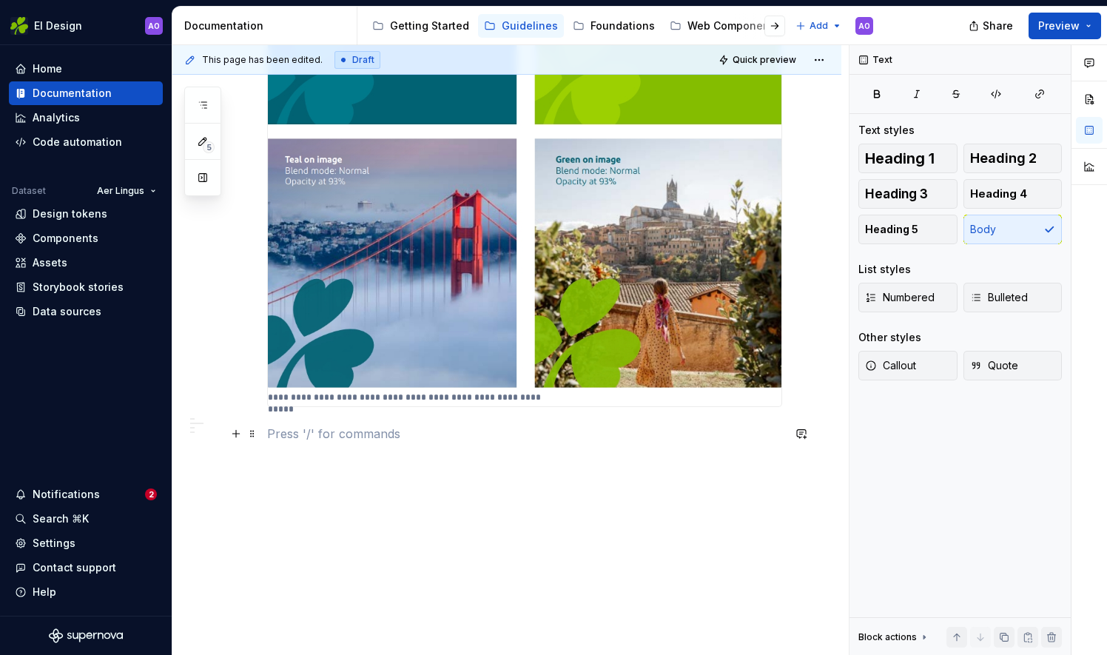
type textarea "*"
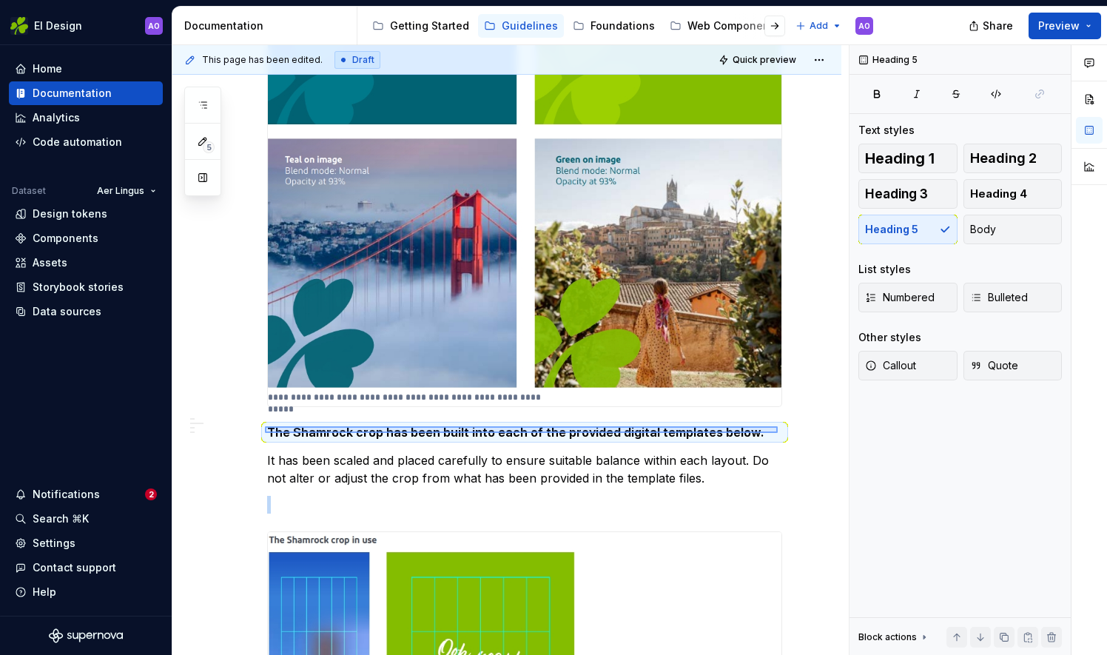
drag, startPoint x: 265, startPoint y: 433, endPoint x: 778, endPoint y: 426, distance: 512.9
click at [778, 426] on div "This page has been edited. Draft Quick preview Shamrock As one of our most iden…" at bounding box center [510, 350] width 676 height 611
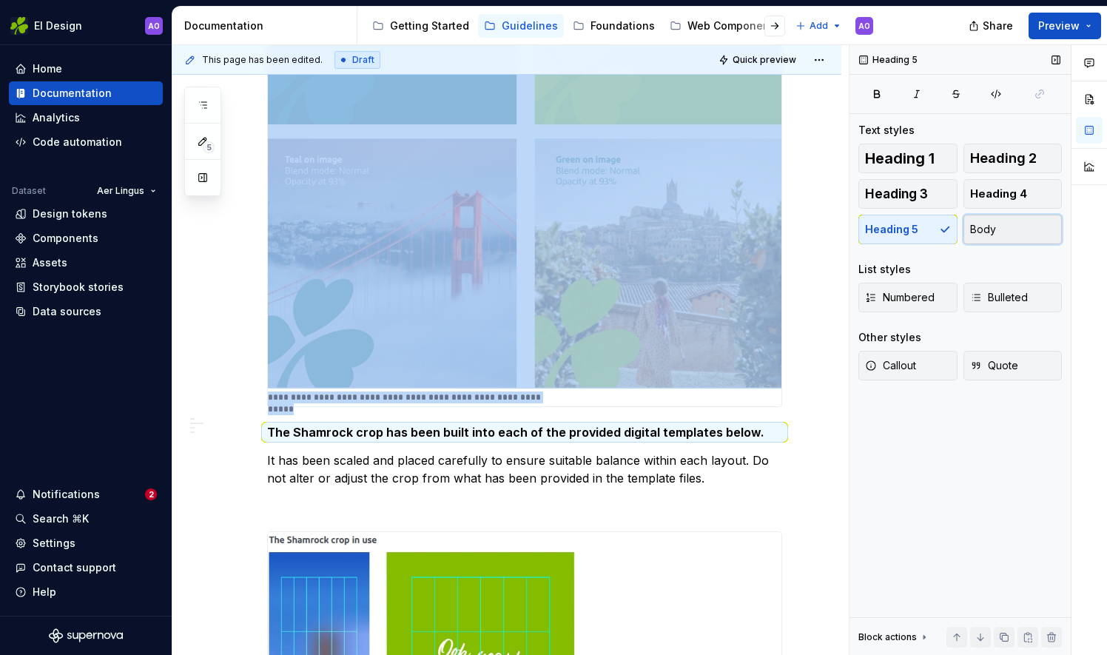
click at [998, 229] on button "Body" at bounding box center [1013, 230] width 99 height 30
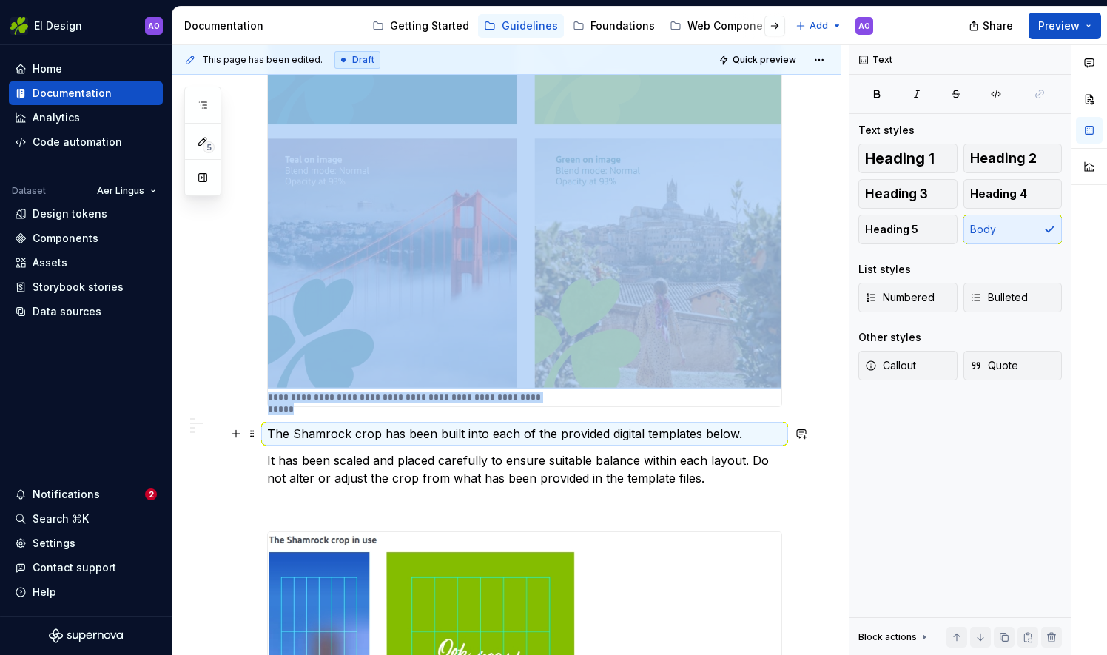
click at [269, 431] on p "The Shamrock crop has been built into each of the provided digital templates be…" at bounding box center [524, 434] width 515 height 18
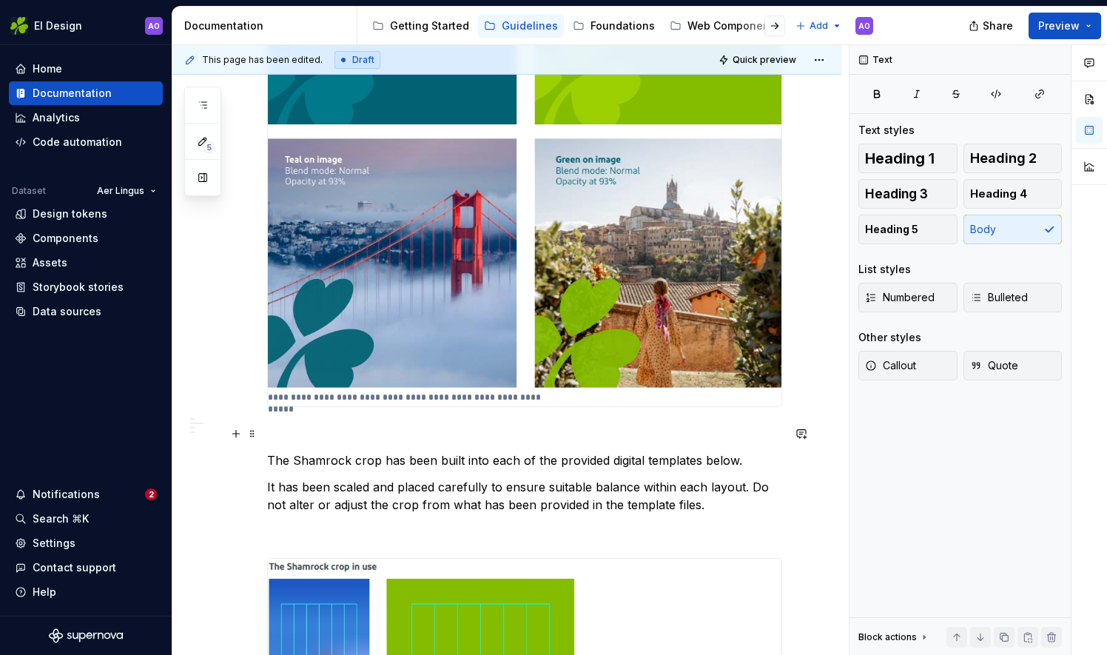
click at [290, 425] on p at bounding box center [524, 434] width 515 height 18
click at [886, 195] on span "Heading 3" at bounding box center [896, 193] width 63 height 15
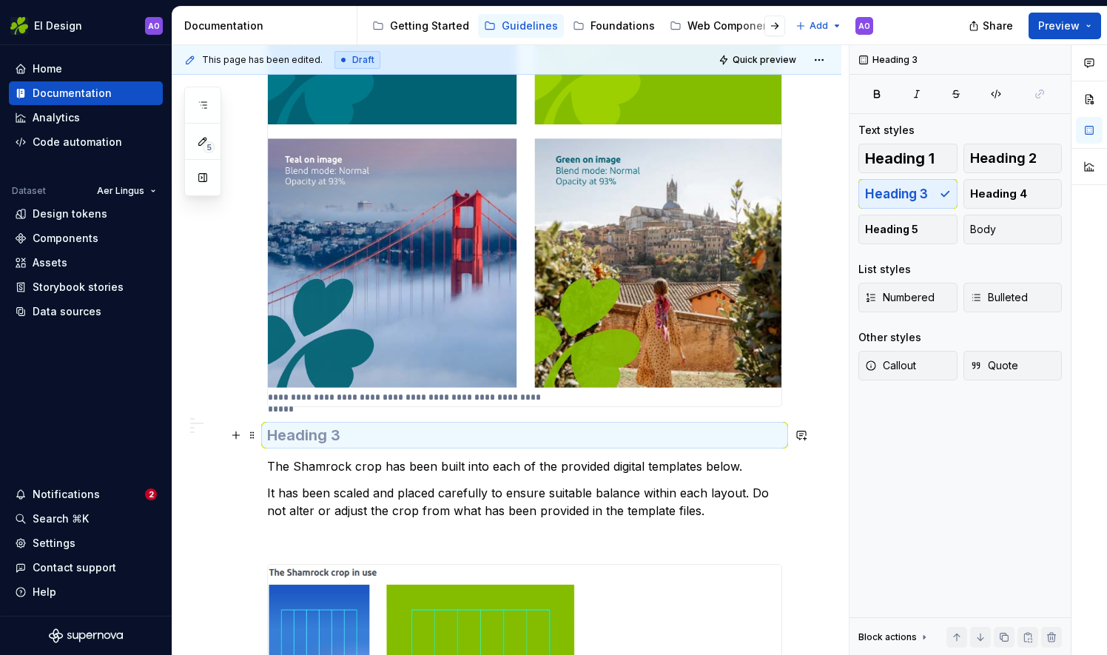
click at [471, 439] on h3 at bounding box center [524, 435] width 515 height 21
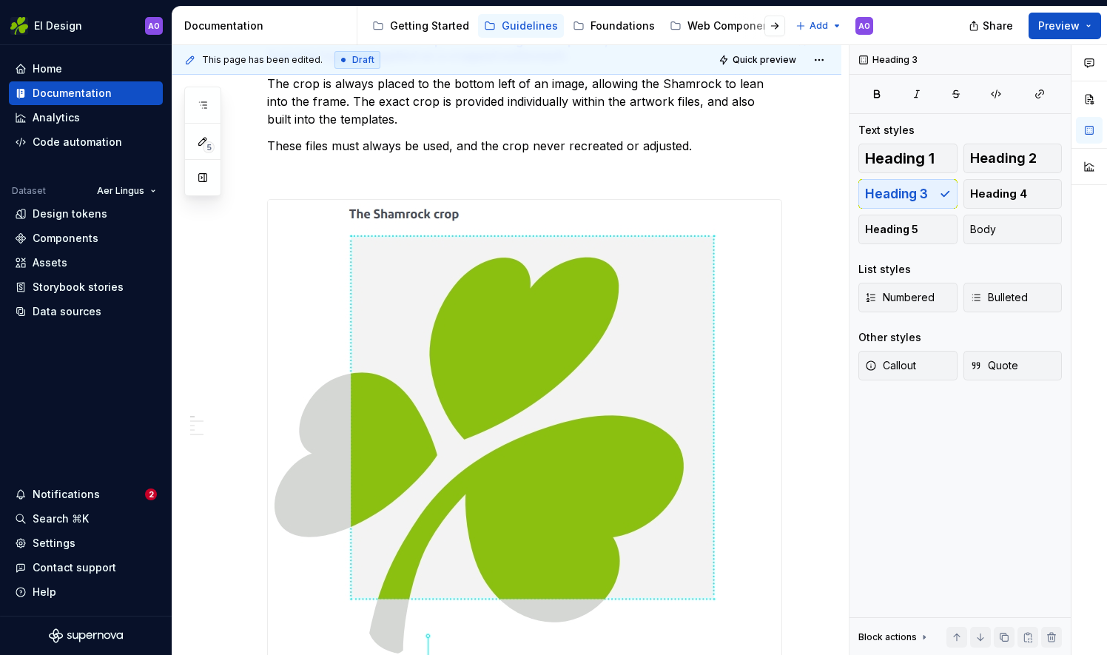
scroll to position [372, 0]
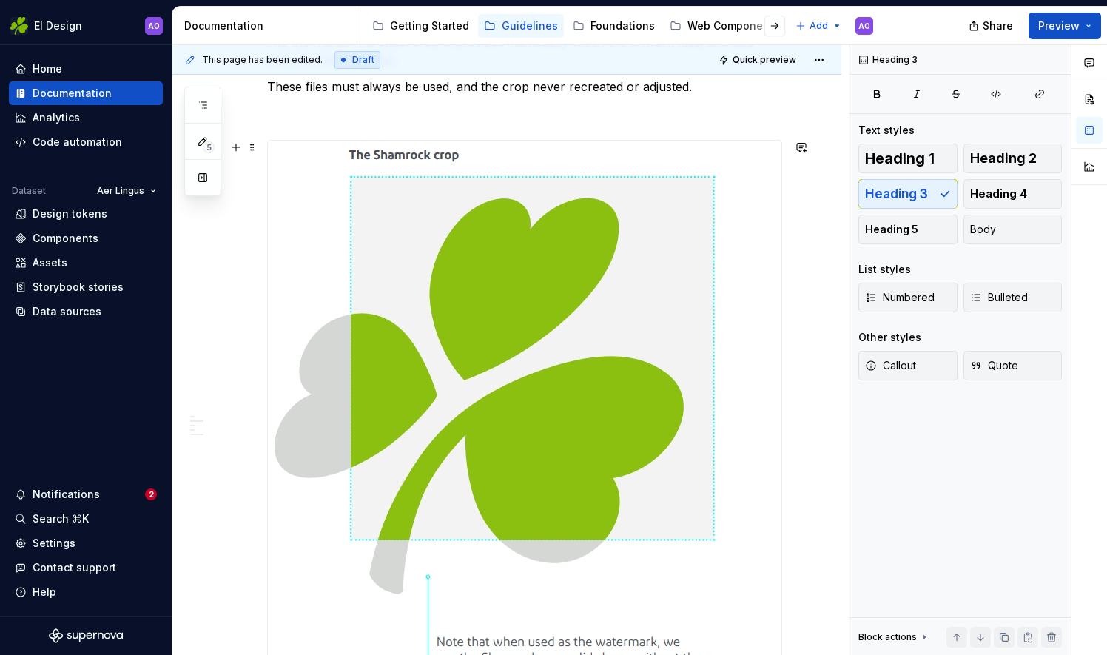
click at [457, 333] on img at bounding box center [497, 422] width 459 height 562
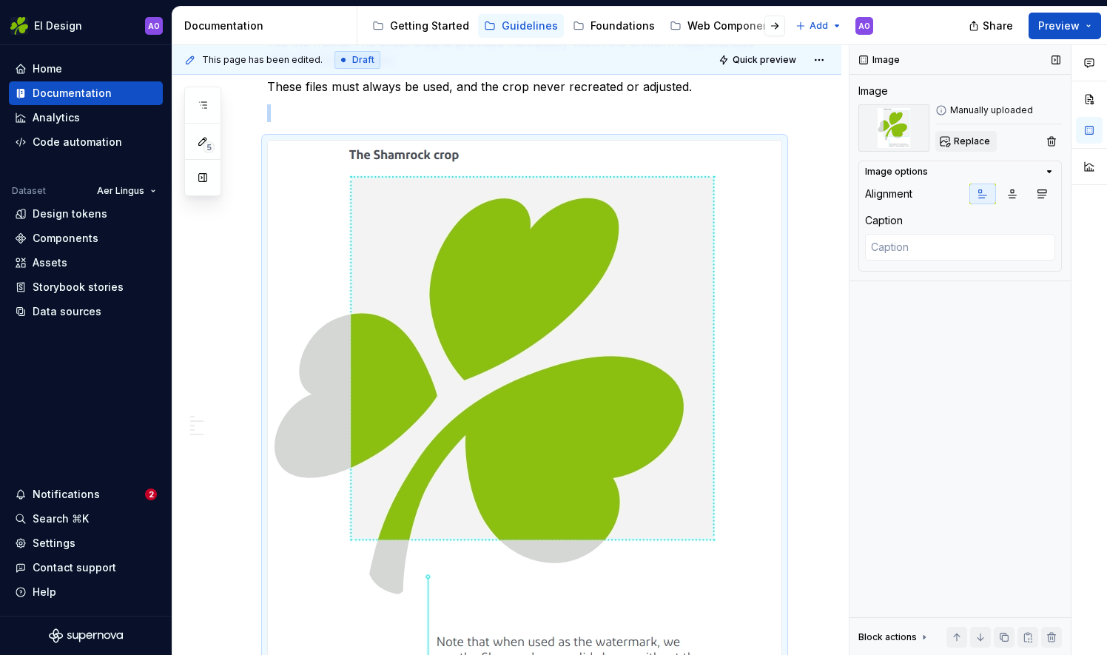
click at [960, 136] on span "Replace" at bounding box center [972, 141] width 36 height 12
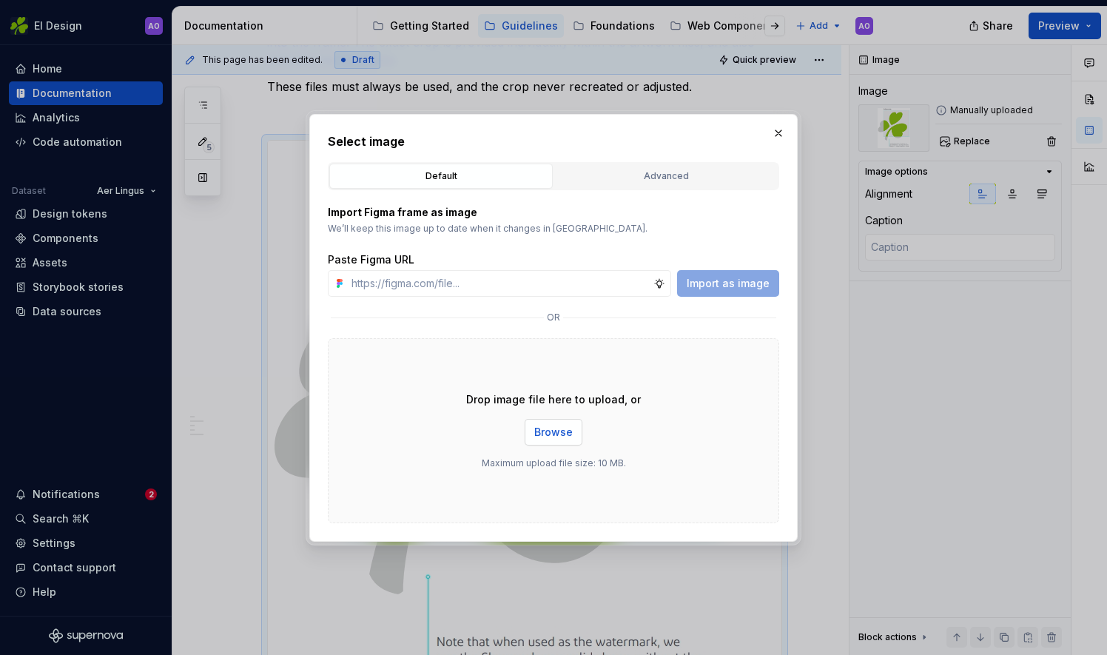
click at [565, 438] on span "Browse" at bounding box center [553, 432] width 38 height 15
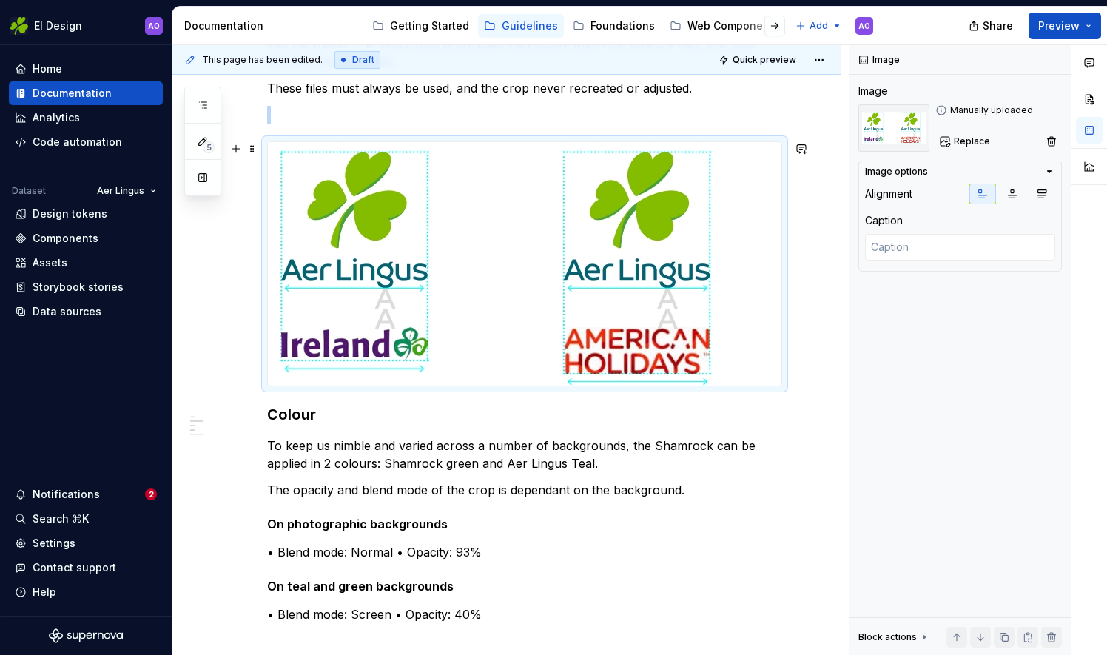
scroll to position [222, 0]
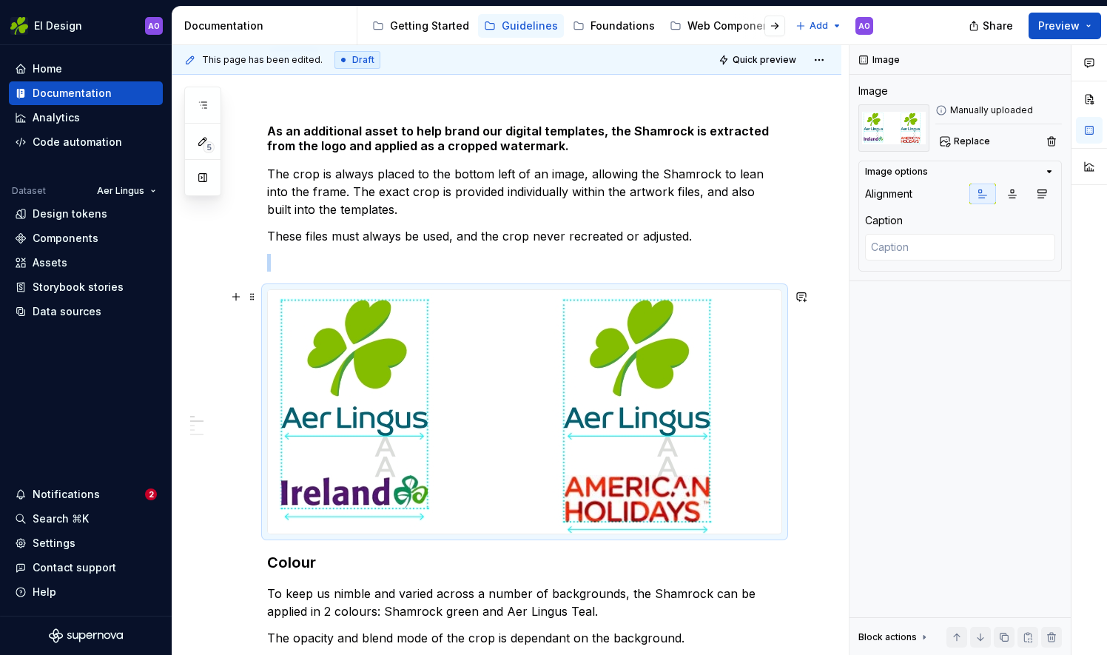
click at [550, 379] on img at bounding box center [510, 411] width 485 height 243
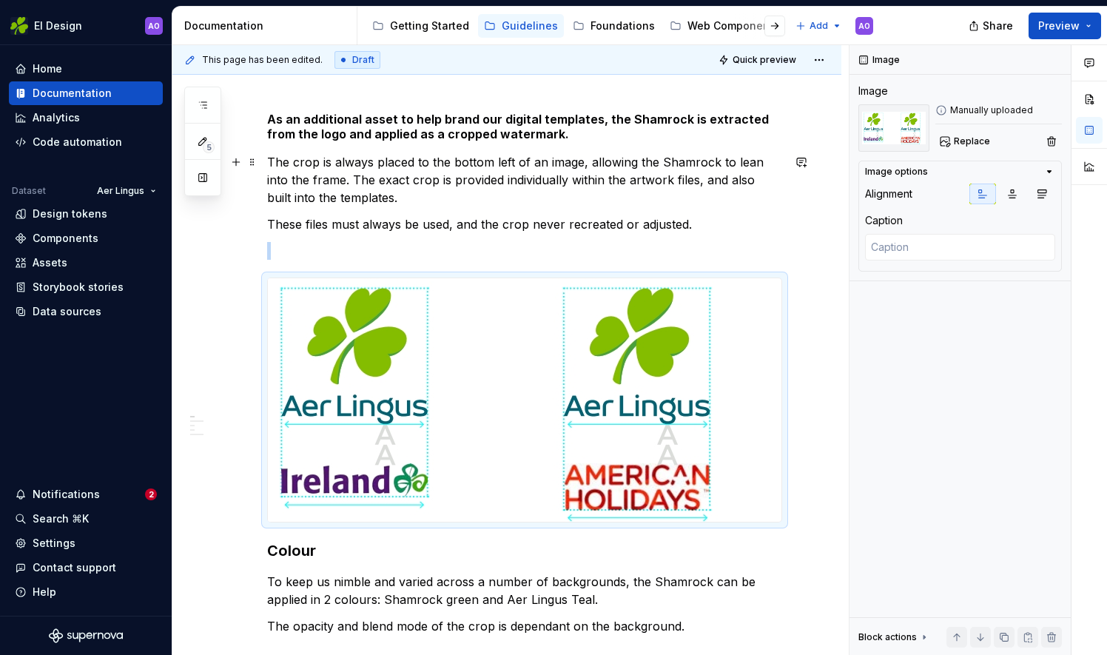
scroll to position [296, 0]
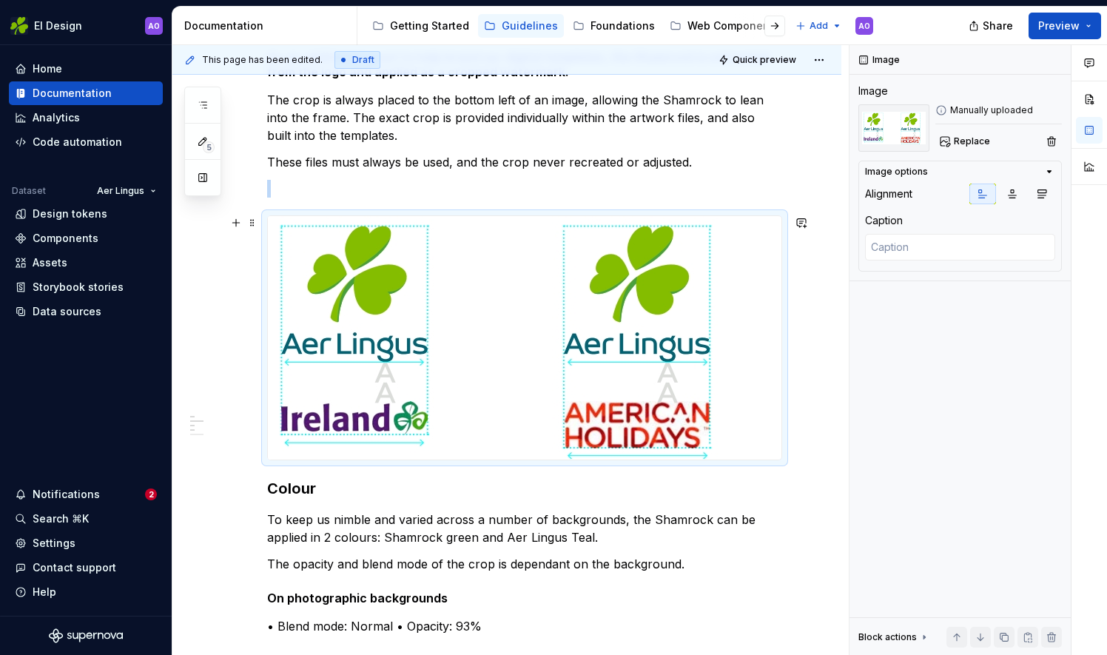
click at [400, 349] on img at bounding box center [510, 337] width 485 height 243
click at [964, 134] on button "Replace" at bounding box center [965, 141] width 61 height 21
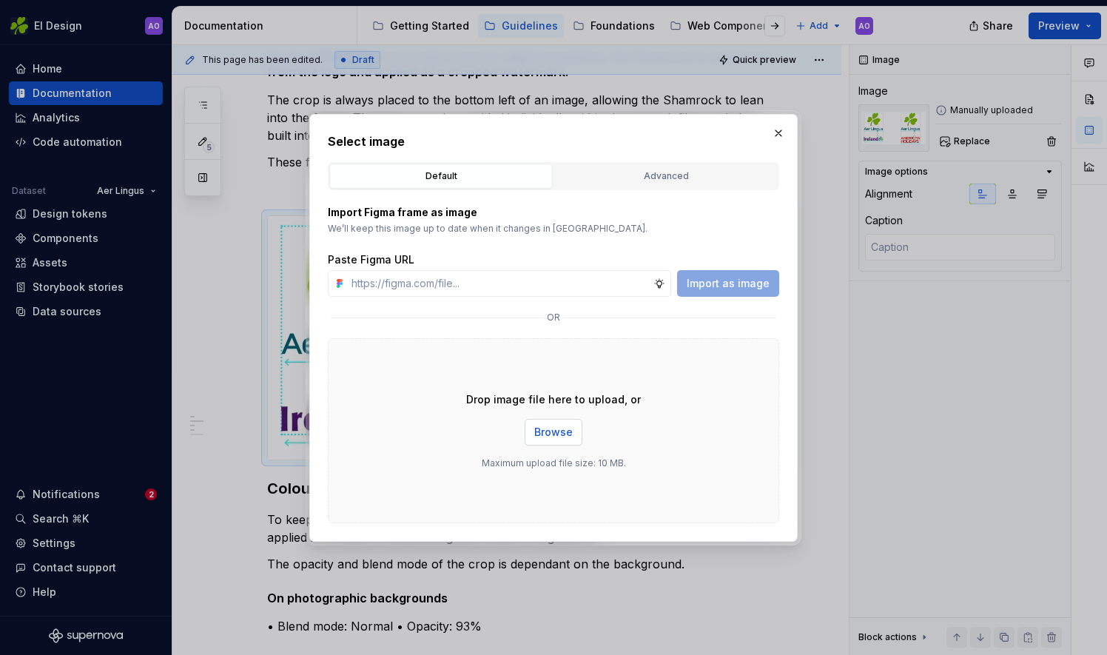
click at [545, 437] on span "Browse" at bounding box center [553, 432] width 38 height 15
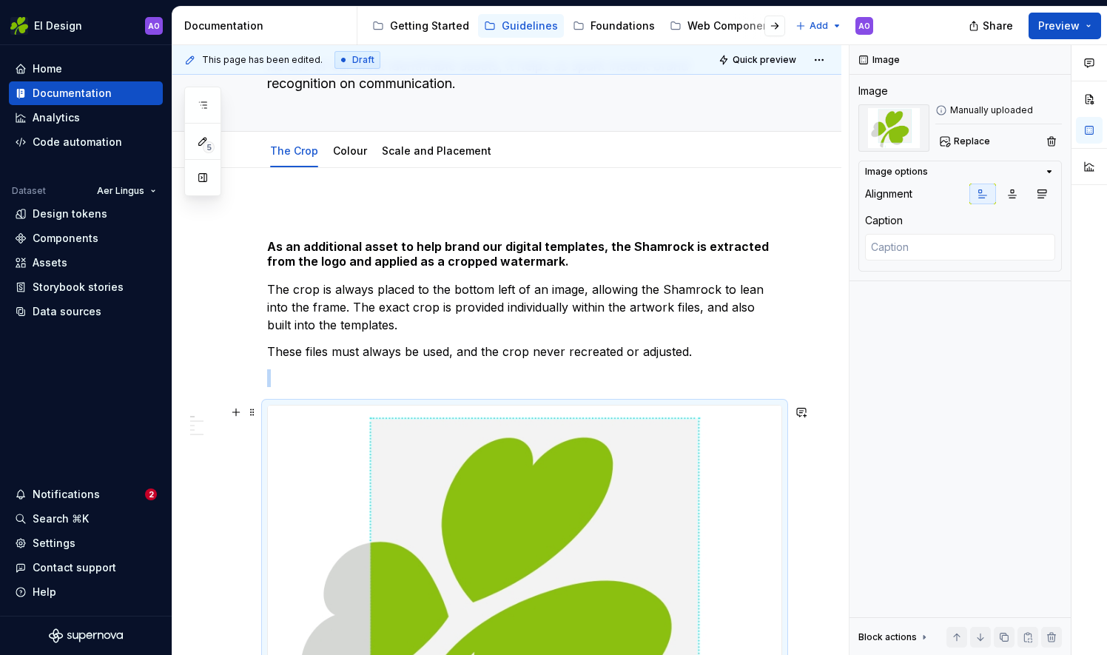
scroll to position [0, 0]
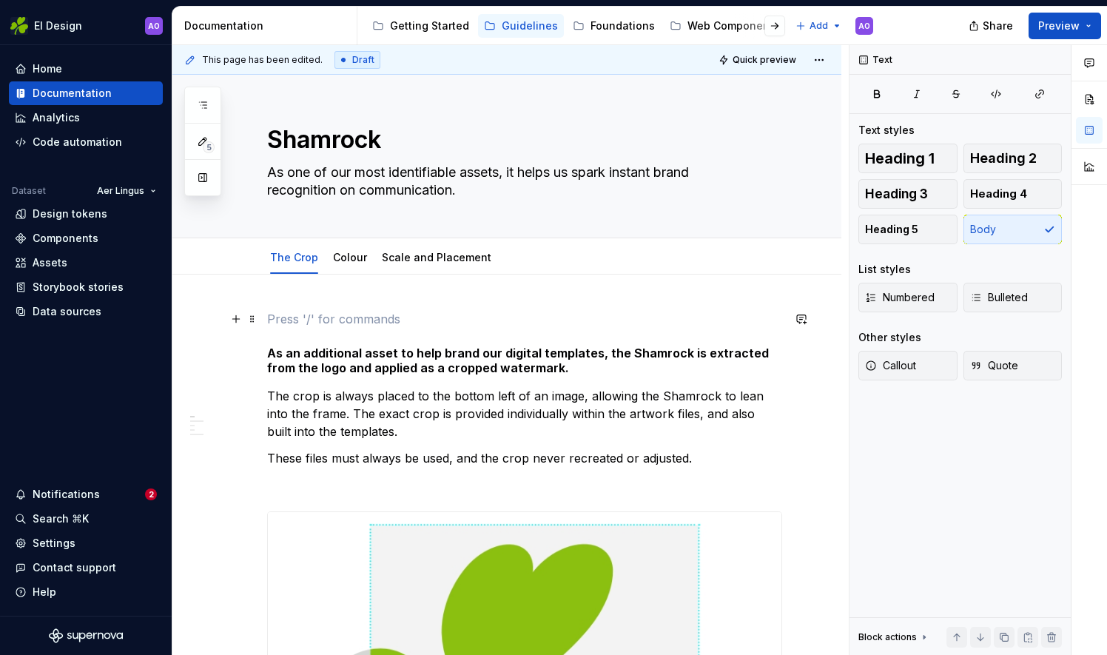
click at [293, 319] on p at bounding box center [524, 319] width 515 height 18
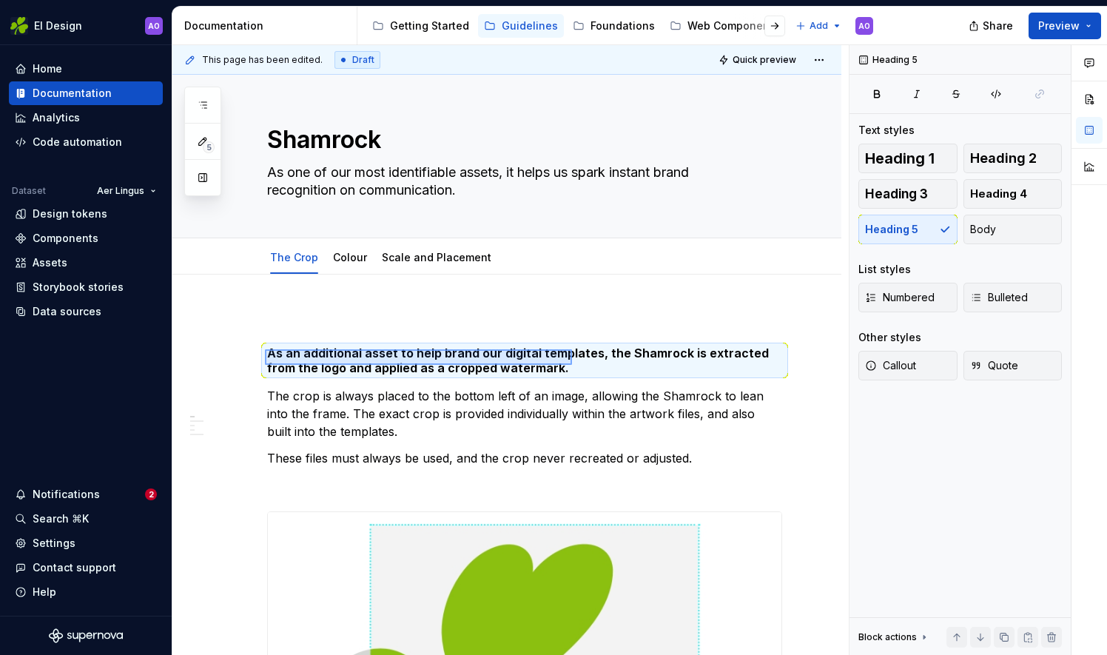
drag, startPoint x: 265, startPoint y: 349, endPoint x: 572, endPoint y: 365, distance: 307.5
click at [572, 365] on div "This page has been edited. Draft Quick preview Shamrock As one of our most iden…" at bounding box center [510, 350] width 676 height 611
click at [1022, 232] on button "Body" at bounding box center [1013, 230] width 99 height 30
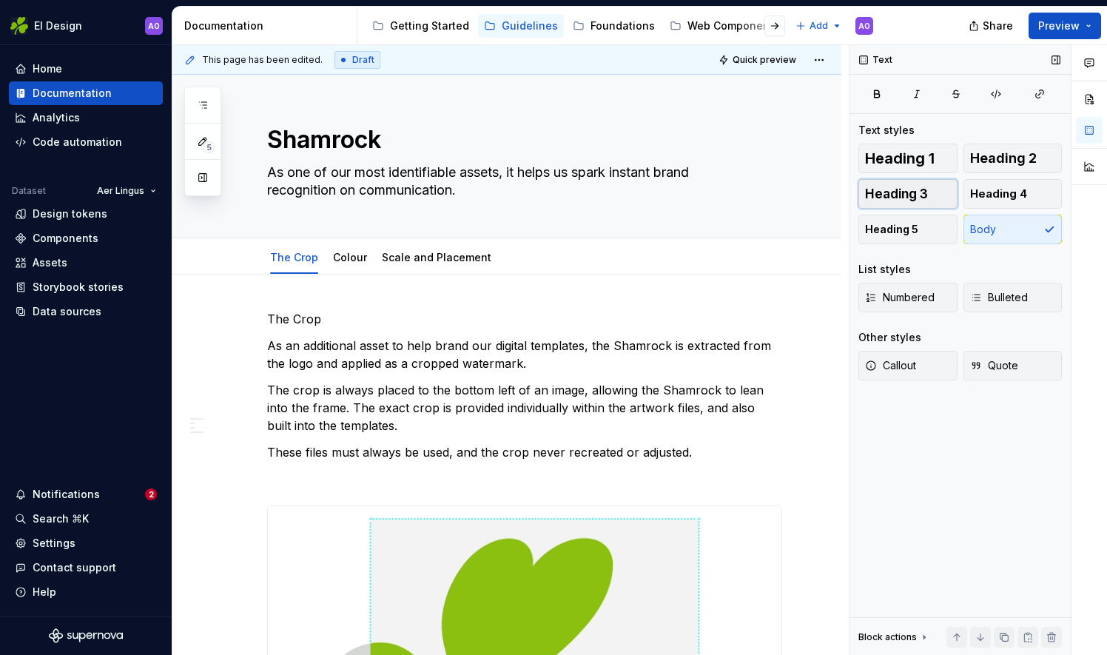
click at [907, 194] on span "Heading 3" at bounding box center [896, 193] width 63 height 15
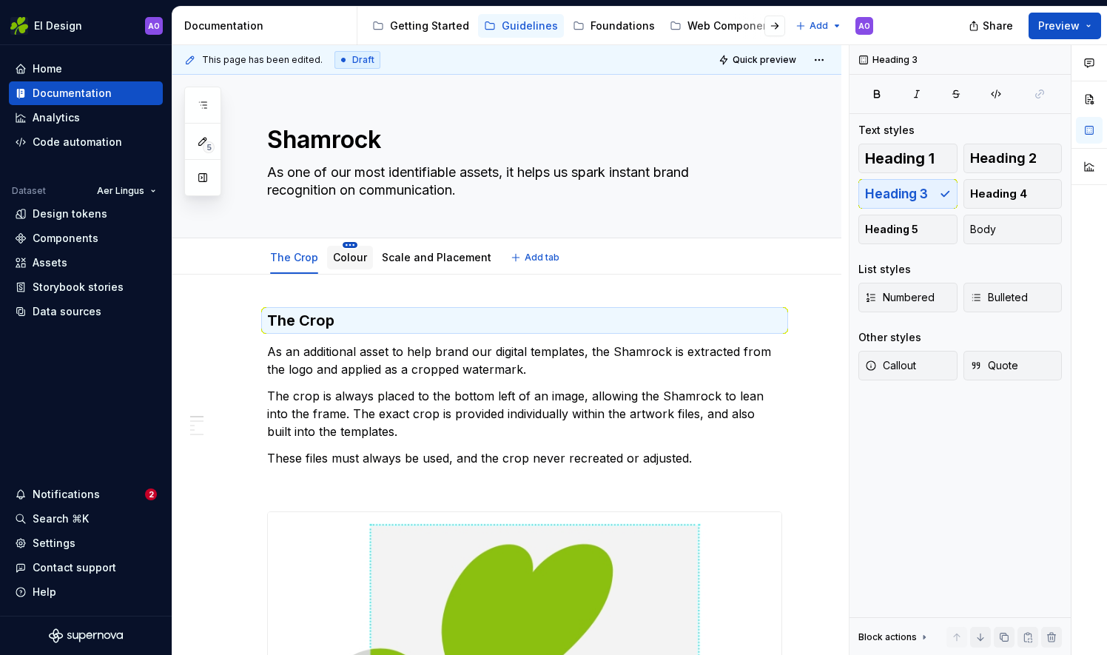
click at [349, 241] on html "EI Design AO Home Documentation Analytics Code automation Dataset Aer Lingus De…" at bounding box center [553, 327] width 1107 height 655
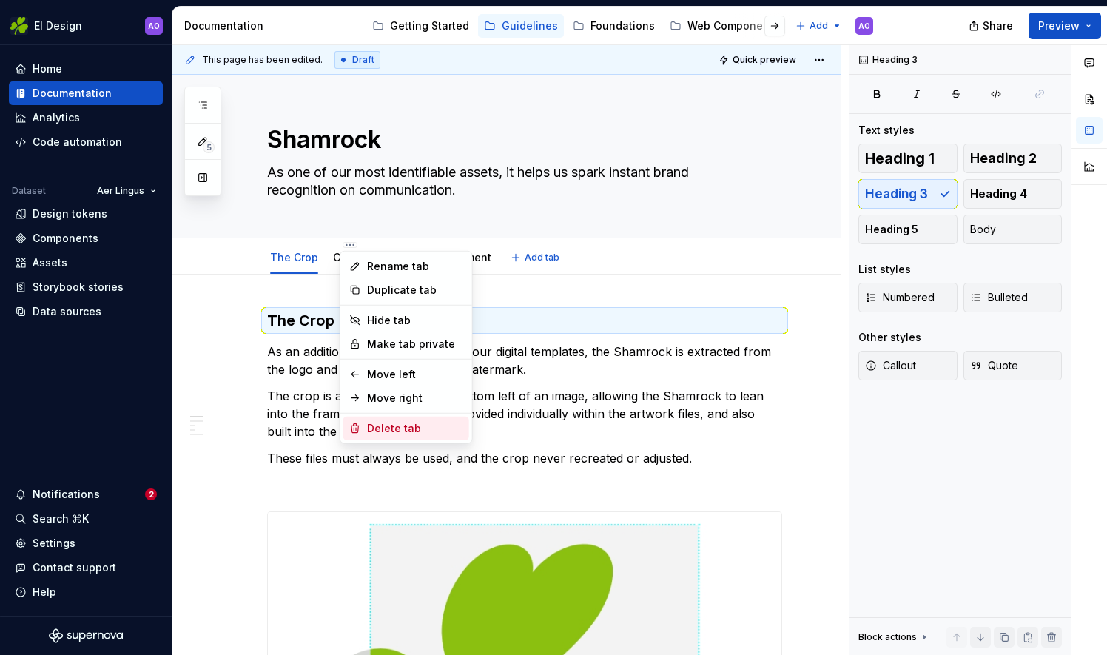
click at [418, 431] on div "Delete tab" at bounding box center [415, 428] width 96 height 15
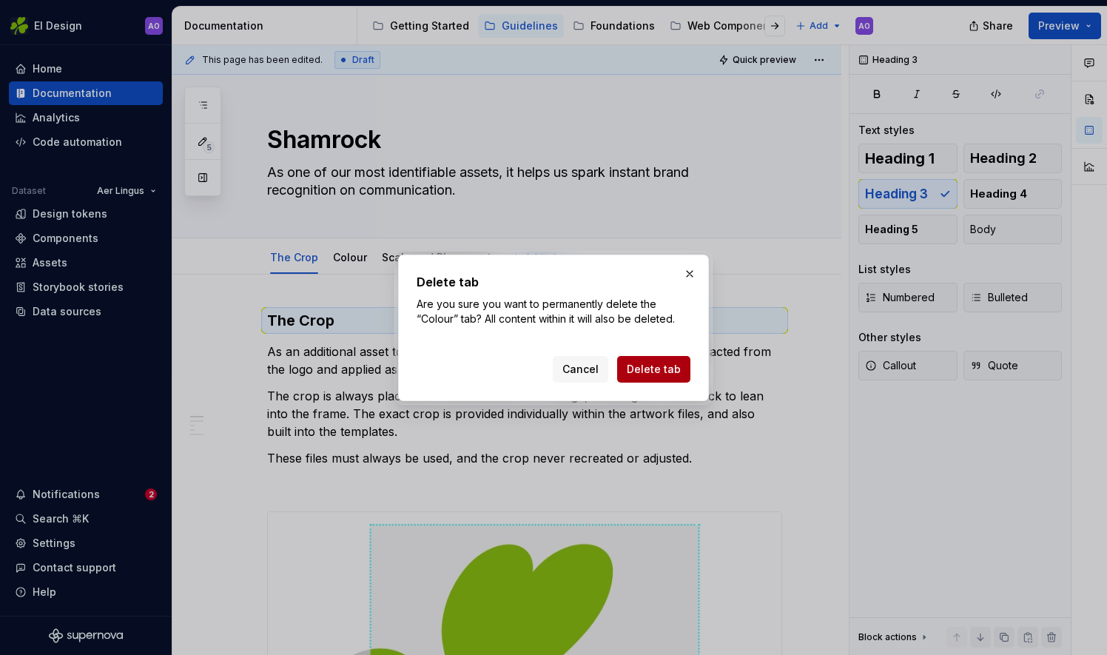
click at [649, 369] on span "Delete tab" at bounding box center [654, 369] width 54 height 15
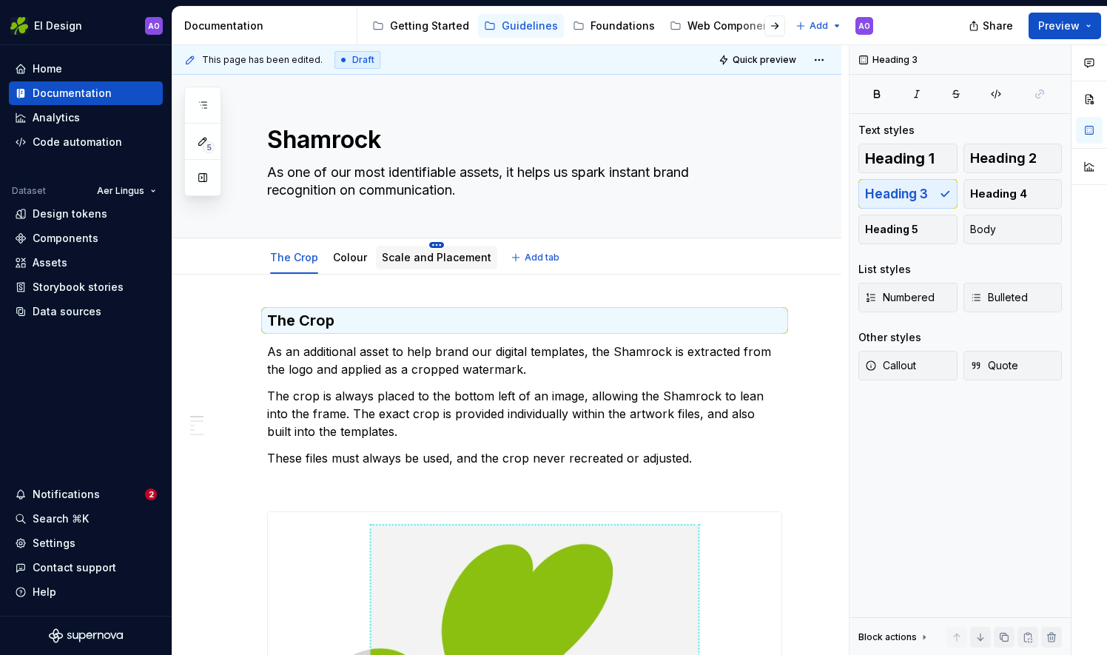
click at [425, 243] on html "EI Design AO Home Documentation Analytics Code automation Dataset Aer Lingus De…" at bounding box center [553, 327] width 1107 height 655
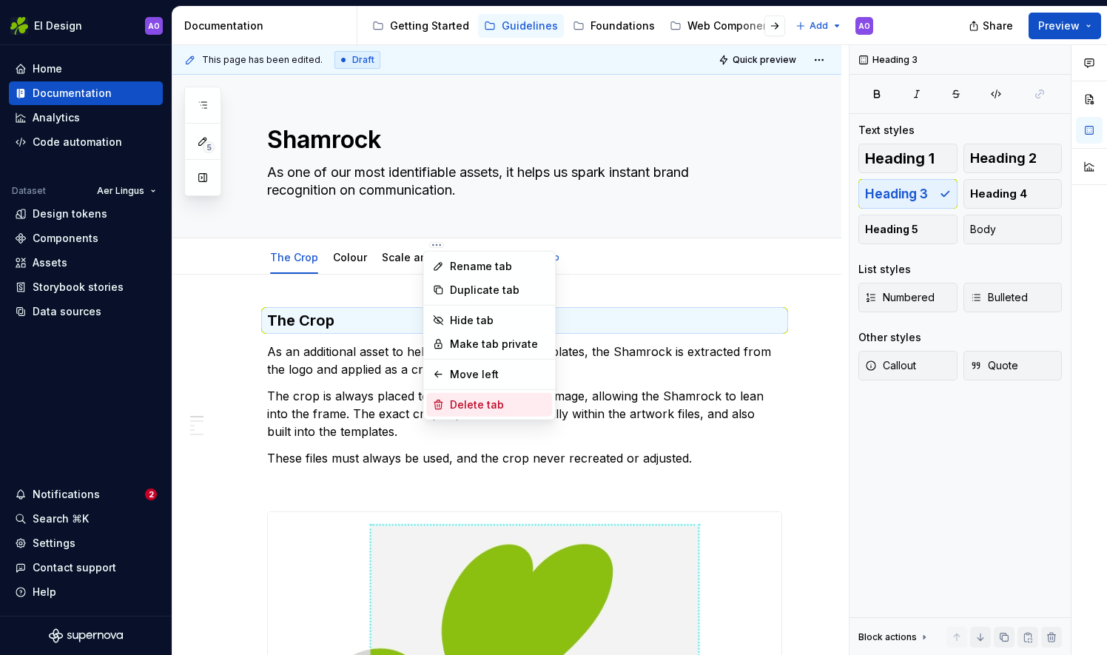
click at [456, 406] on div "Delete tab" at bounding box center [498, 404] width 96 height 15
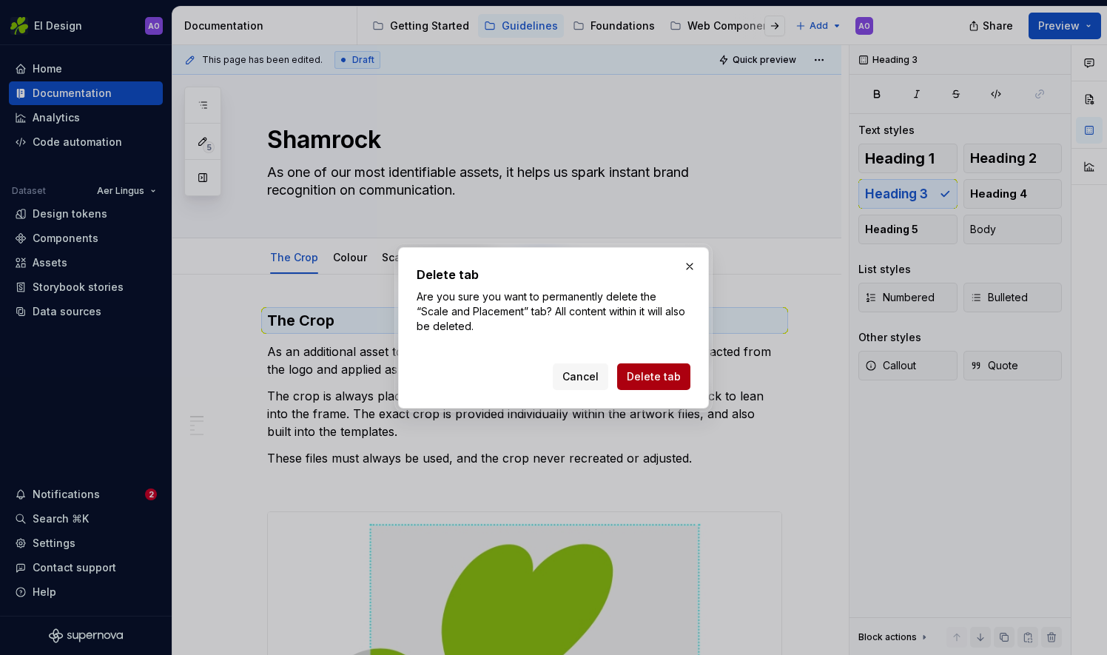
click at [650, 373] on span "Delete tab" at bounding box center [654, 376] width 54 height 15
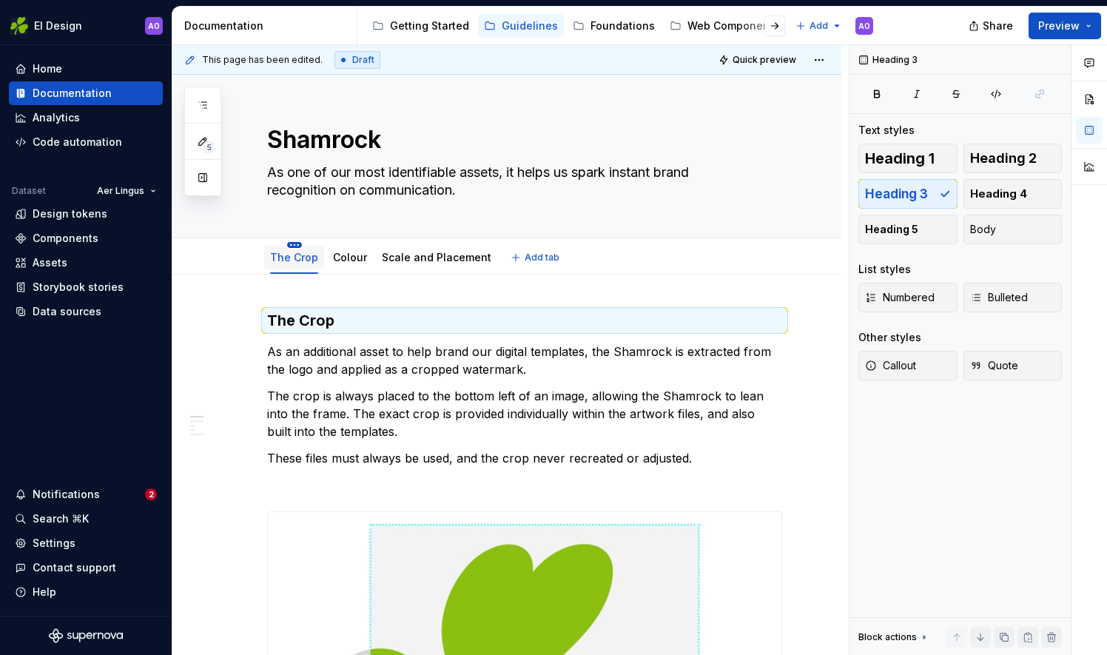
click at [297, 244] on html "EI Design AO Home Documentation Analytics Code automation Dataset Aer Lingus De…" at bounding box center [553, 327] width 1107 height 655
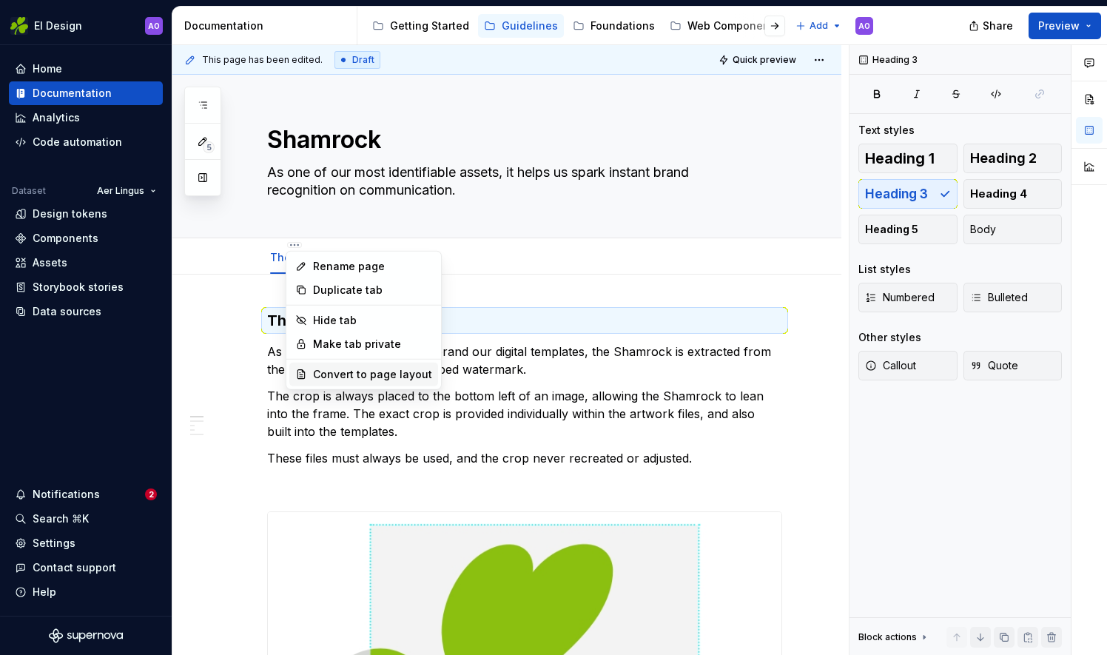
click at [359, 378] on div "Convert to page layout" at bounding box center [372, 374] width 119 height 15
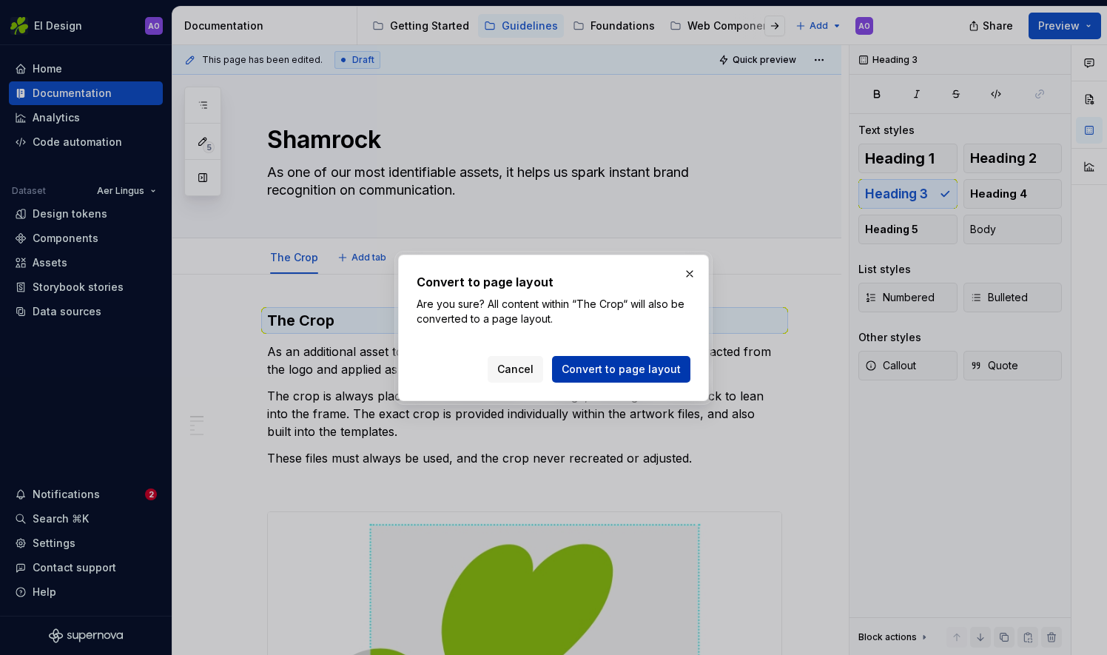
click at [580, 360] on button "Convert to page layout" at bounding box center [621, 369] width 138 height 27
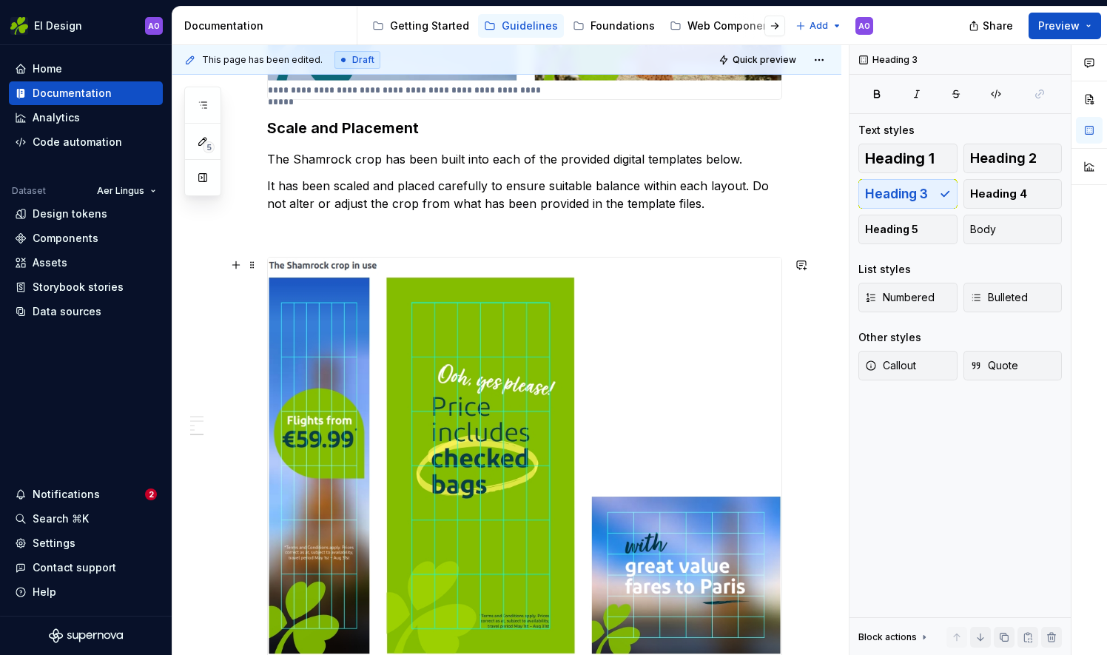
scroll to position [1628, 0]
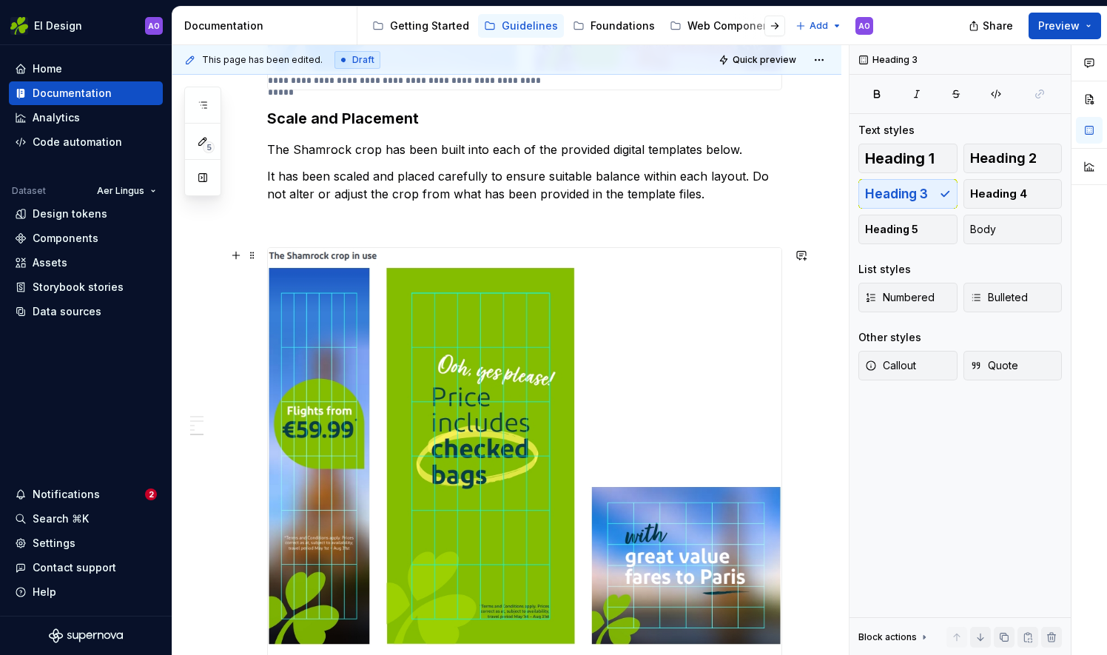
click at [410, 430] on img at bounding box center [525, 490] width 514 height 485
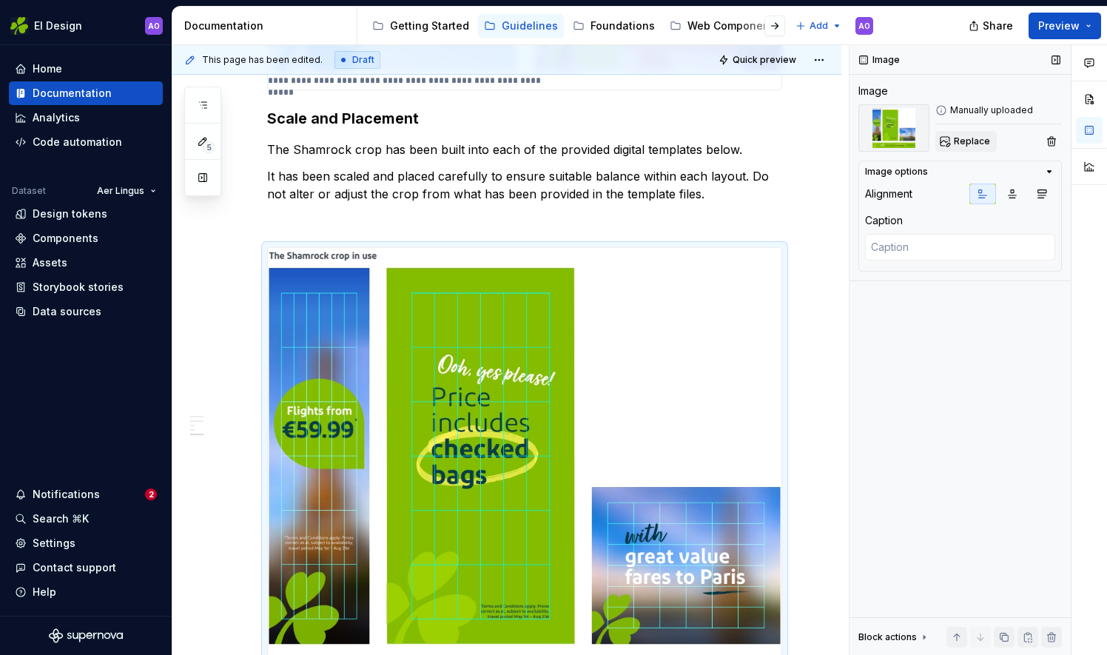
click at [963, 143] on span "Replace" at bounding box center [972, 141] width 36 height 12
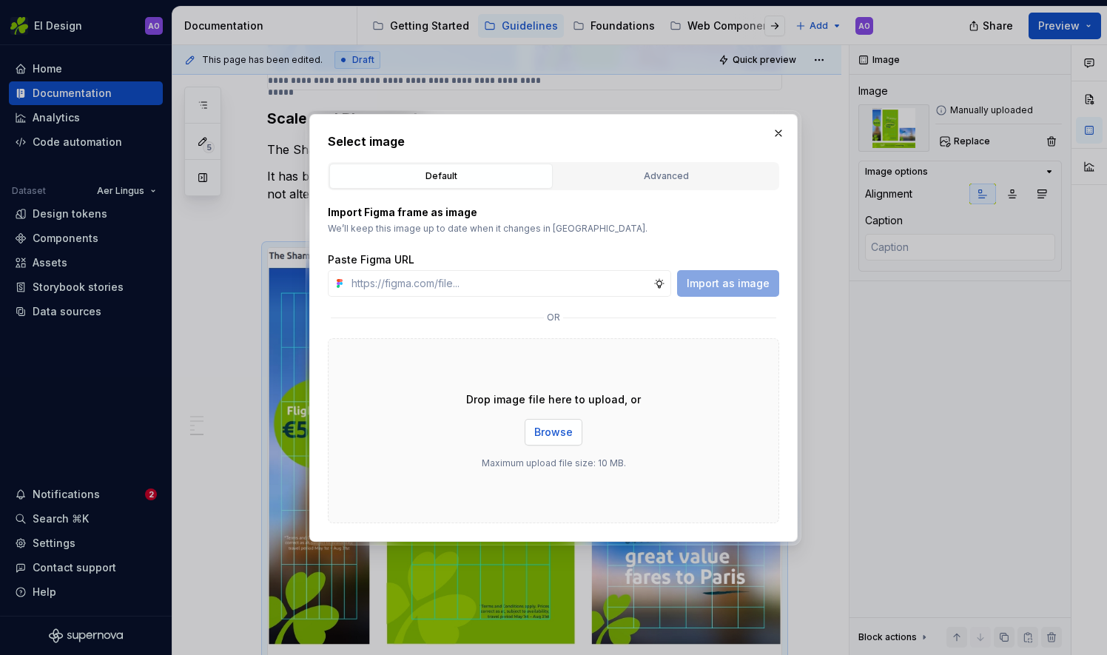
click at [568, 427] on span "Browse" at bounding box center [553, 432] width 38 height 15
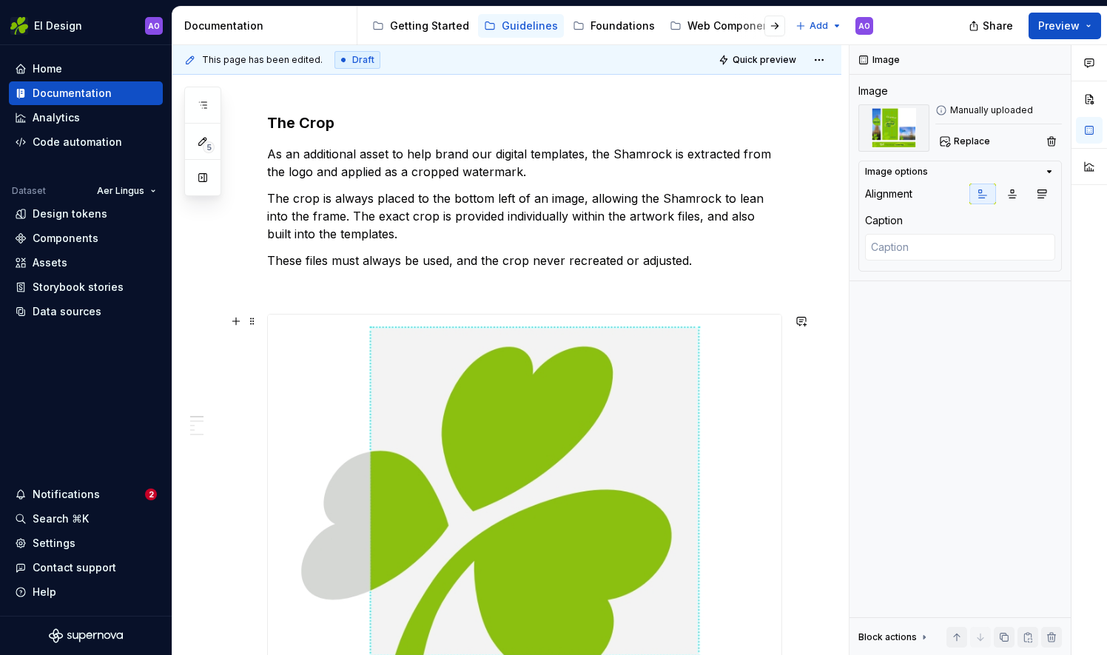
scroll to position [194, 0]
click at [555, 401] on img at bounding box center [525, 512] width 514 height 395
click at [892, 240] on textarea at bounding box center [960, 247] width 190 height 27
type textarea "*"
type textarea "T"
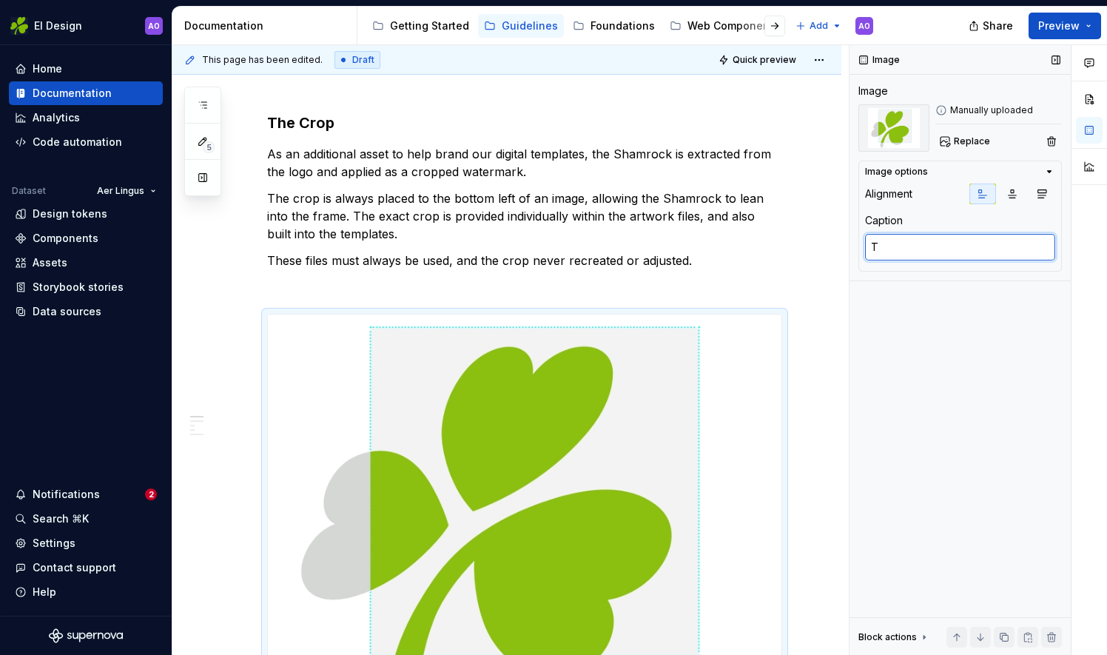
type textarea "*"
type textarea "Th"
type textarea "*"
type textarea "The"
type textarea "*"
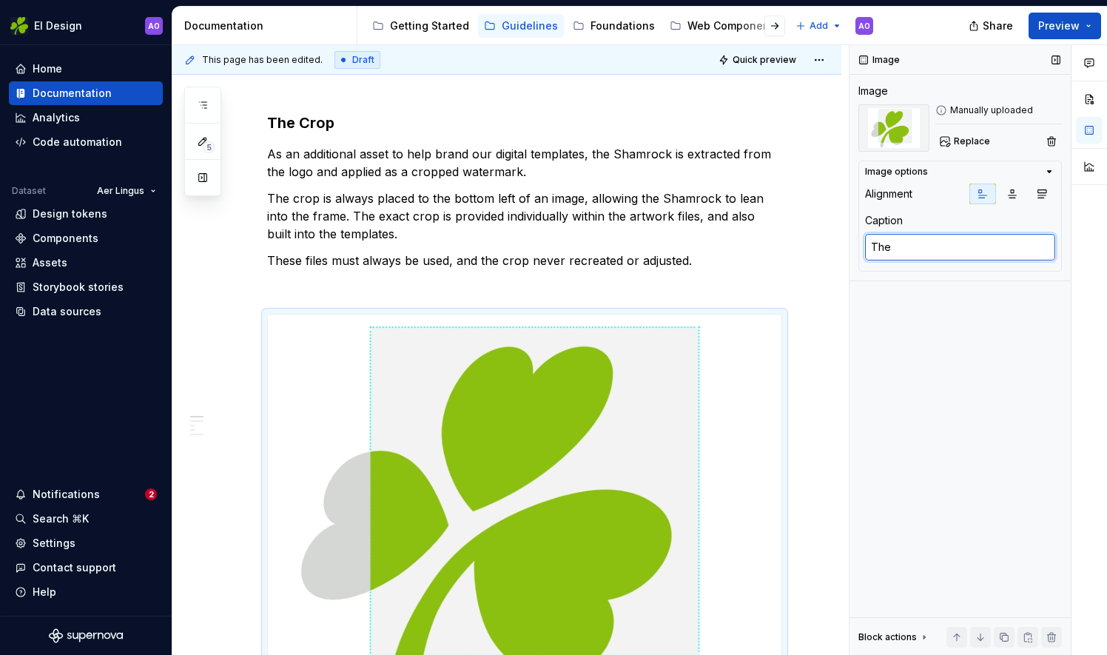
type textarea "The"
type textarea "*"
type textarea "The S"
type textarea "*"
type textarea "The Sh"
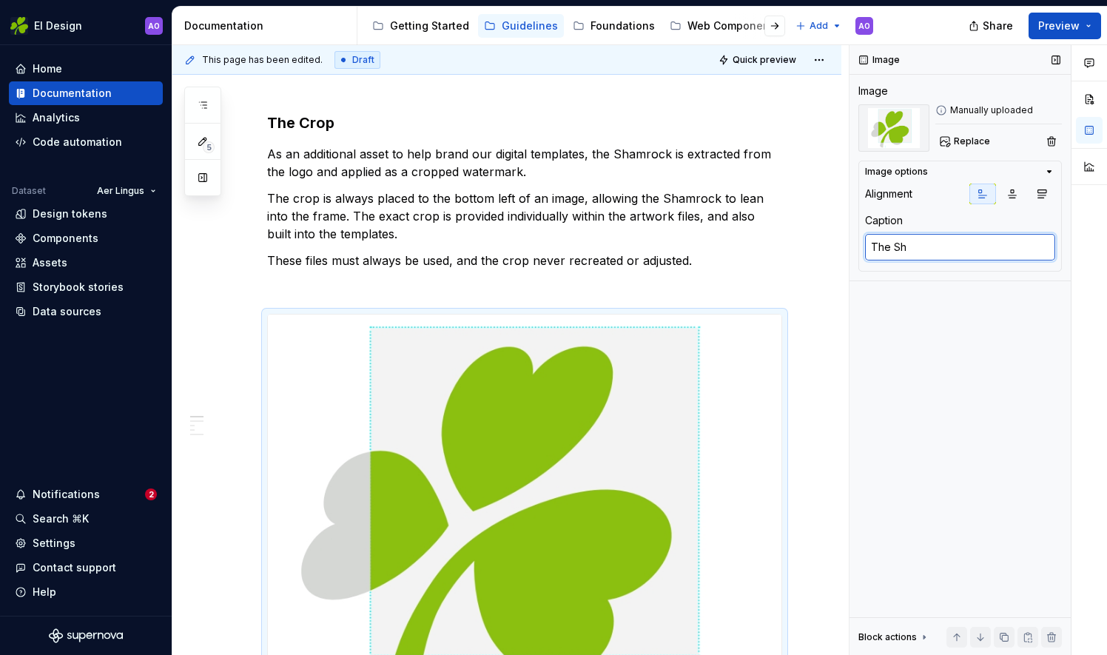
type textarea "*"
type textarea "The Sha"
type textarea "*"
type textarea "The Sham"
type textarea "*"
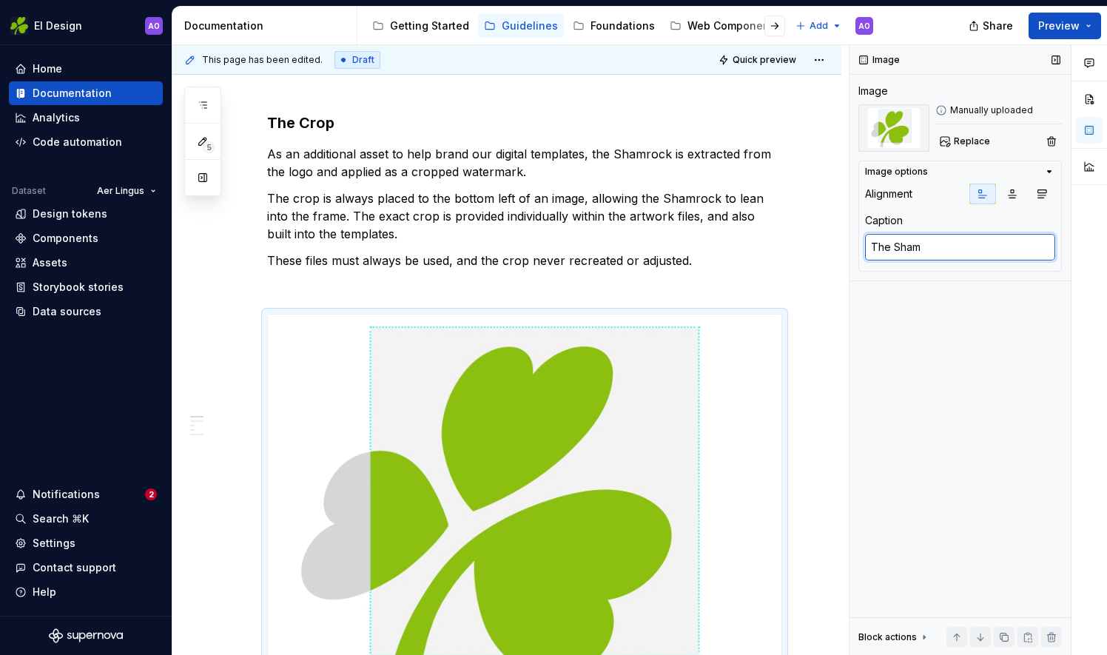
type textarea "The Shamr"
type textarea "*"
type textarea "The Shamro"
type textarea "*"
type textarea "The Shamroc"
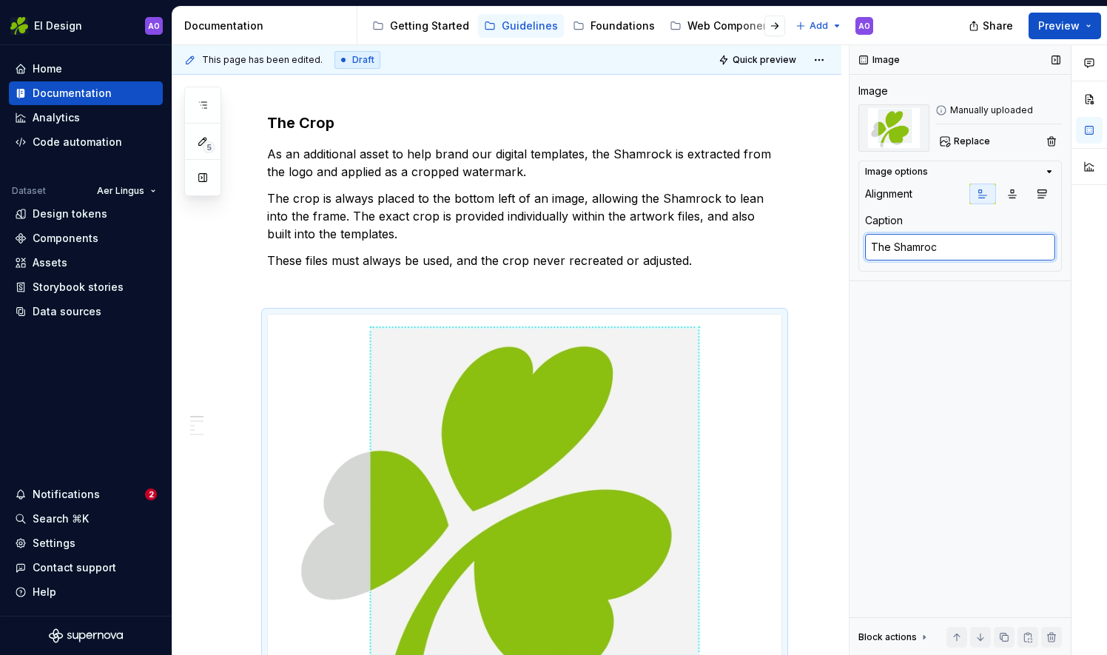
type textarea "*"
type textarea "The Shamrock"
type textarea "*"
type textarea "The Shamrock"
type textarea "*"
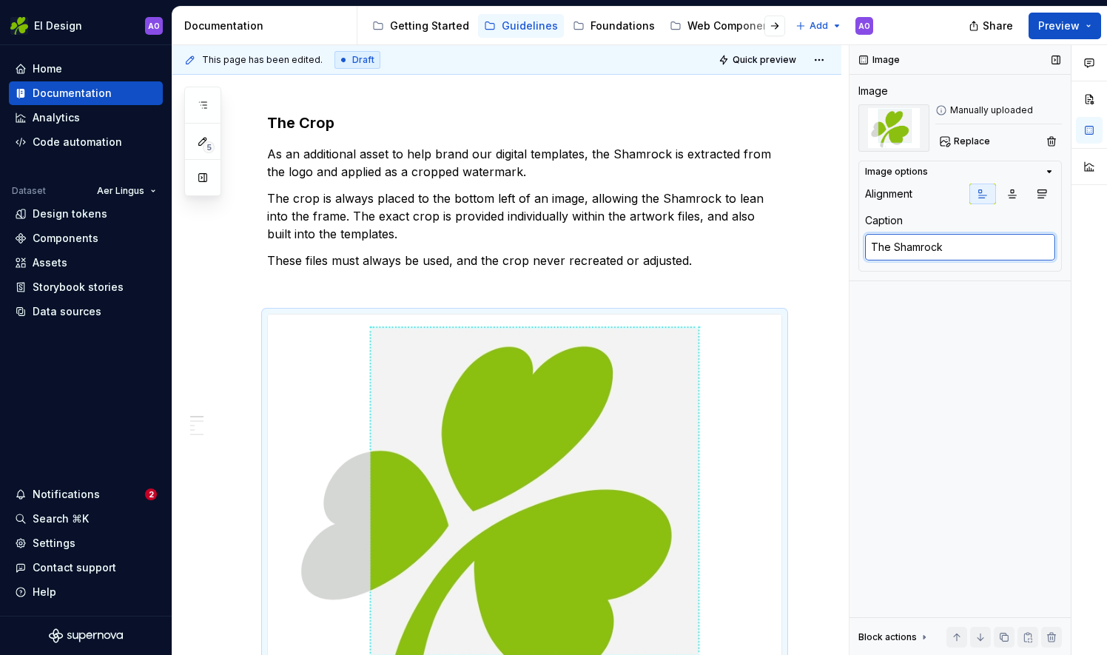
type textarea "The Shamrock C"
type textarea "*"
type textarea "The Shamrock Cr"
type textarea "*"
type textarea "The Shamrock Cro"
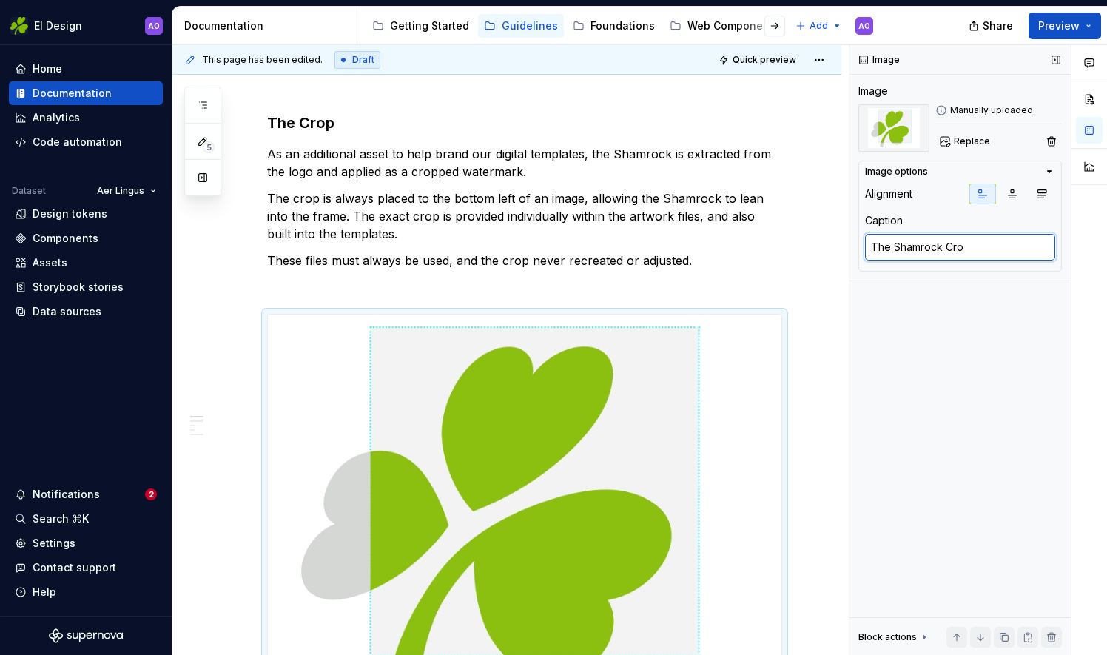
type textarea "*"
type textarea "The Shamrock Crop"
type textarea "*"
type textarea "The Shamrock Crop"
type textarea "*"
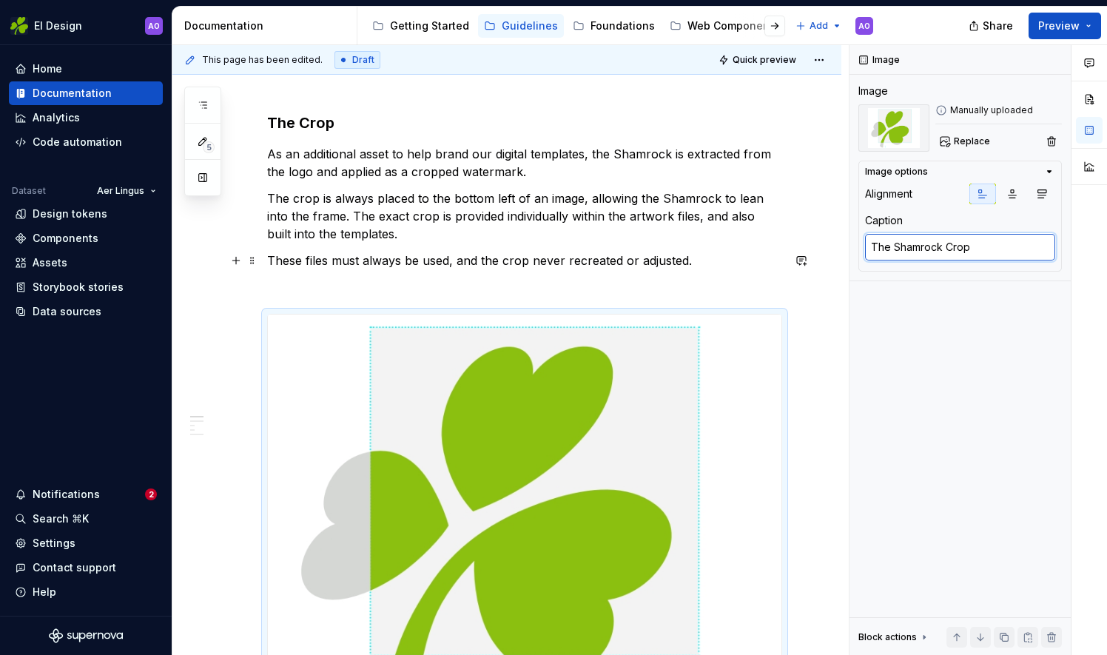
type textarea "The Shamrock Crop"
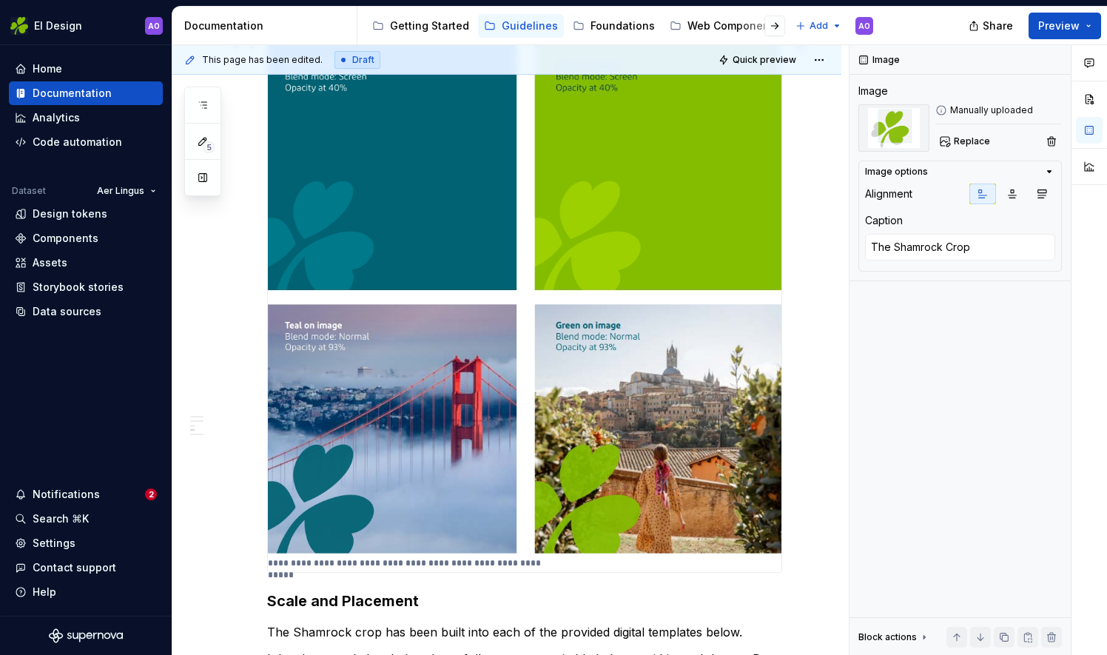
scroll to position [1082, 0]
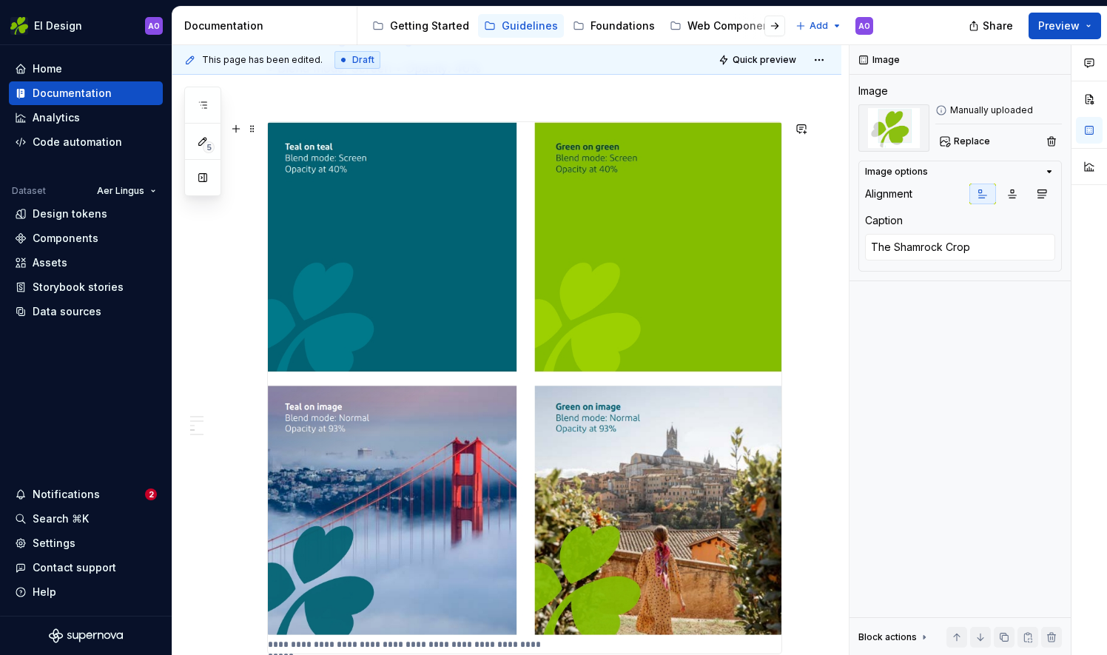
type textarea "*"
type textarea "Different examples of how our Shamrock should look in backgrounds"
click at [386, 257] on img at bounding box center [525, 379] width 514 height 514
click at [949, 144] on button "Replace" at bounding box center [965, 141] width 61 height 21
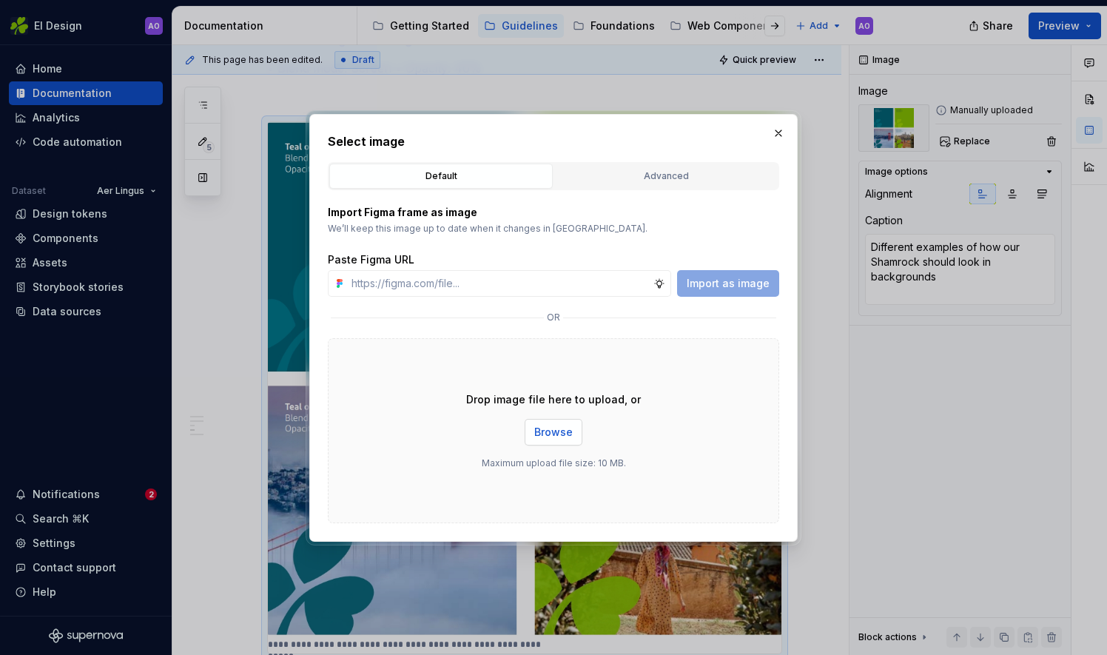
click at [567, 435] on span "Browse" at bounding box center [553, 432] width 38 height 15
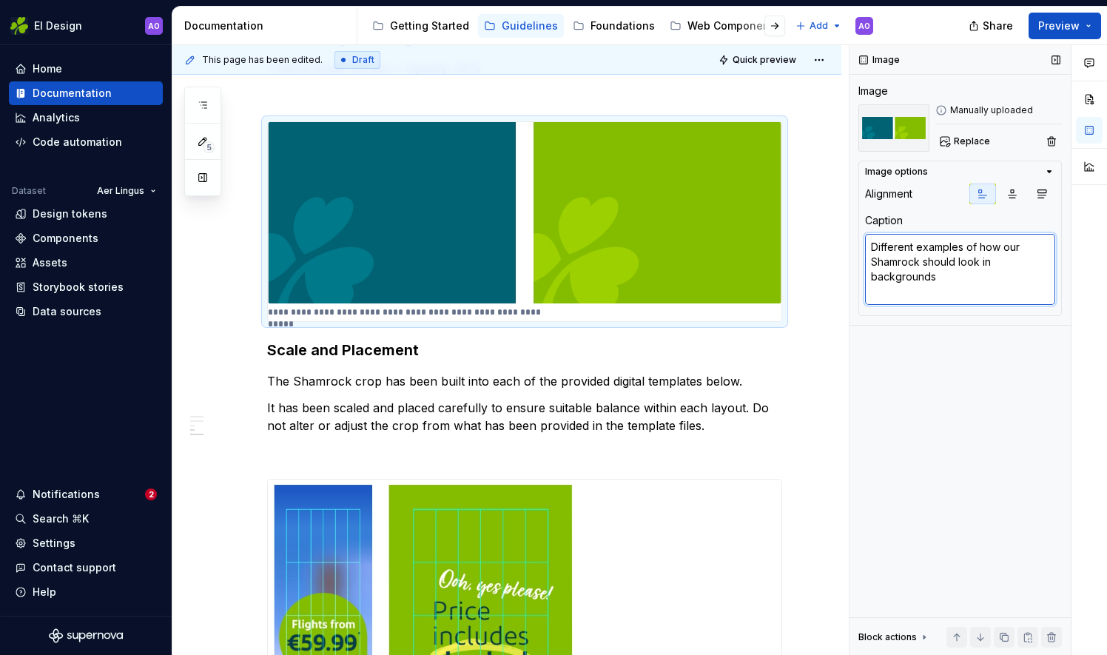
paste textarea "On teal and green backgrounds • Blend mode: Screen • Opacity: 40%"
type textarea "*"
click at [881, 258] on textarea "On teal and green backgrounds • Blend mode: Screen • Opacity: 40%" at bounding box center [960, 262] width 190 height 56
type textarea "On teal and green backgrounds • Blend mode: Screen • Opacity: 40%"
click at [1012, 191] on icon "button" at bounding box center [1012, 194] width 12 height 12
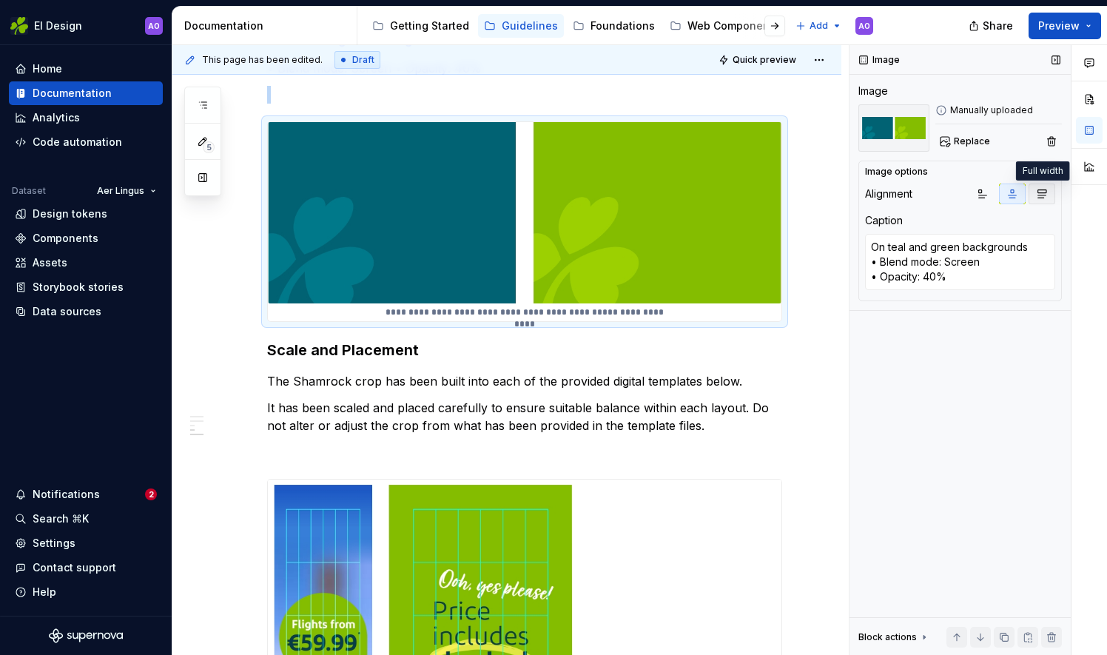
click at [1054, 192] on button "button" at bounding box center [1042, 194] width 27 height 21
click at [1046, 195] on icon "button" at bounding box center [1042, 194] width 8 height 8
click at [984, 194] on icon "button" at bounding box center [983, 194] width 12 height 12
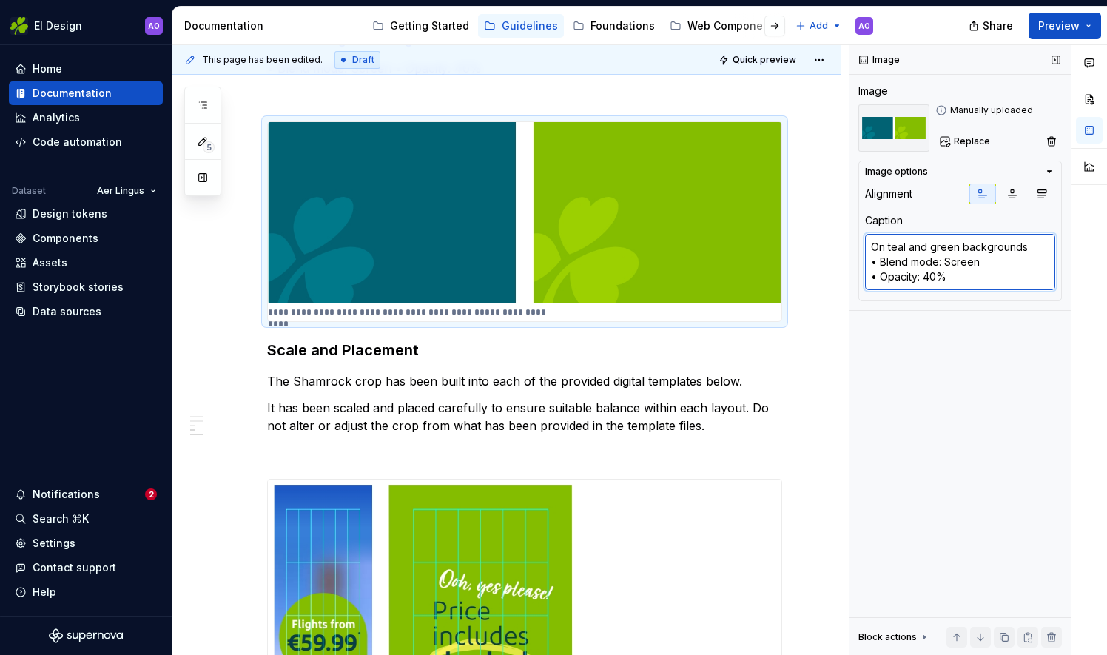
click at [1026, 243] on textarea "On teal and green backgrounds • Blend mode: Screen • Opacity: 40%" at bounding box center [960, 262] width 190 height 56
type textarea "*"
type textarea "On teal and green backgrounds • Blend mode: Screen • Opacity: 40%"
click at [943, 297] on textarea "On teal and green backgrounds • Blend mode: Screen • Opacity: 40%" at bounding box center [960, 269] width 190 height 71
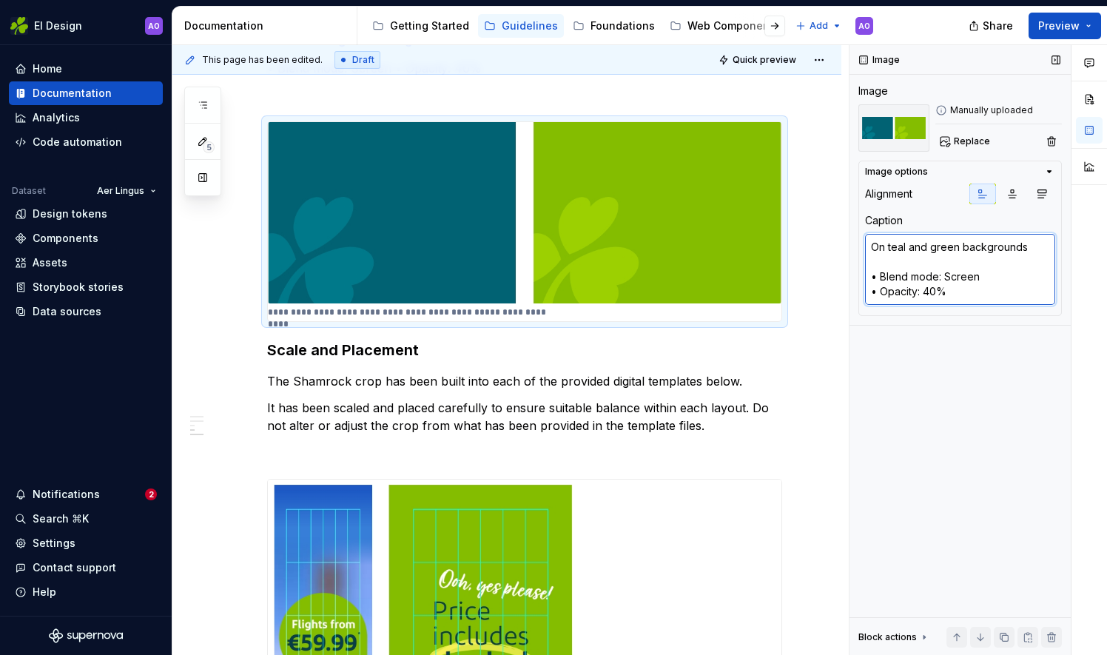
click at [915, 265] on textarea "On teal and green backgrounds • Blend mode: Screen • Opacity: 40%" at bounding box center [960, 269] width 190 height 71
type textarea "*"
type textarea "On teal and green backgrounds • Blend mode: Screen • Opacity: 40%"
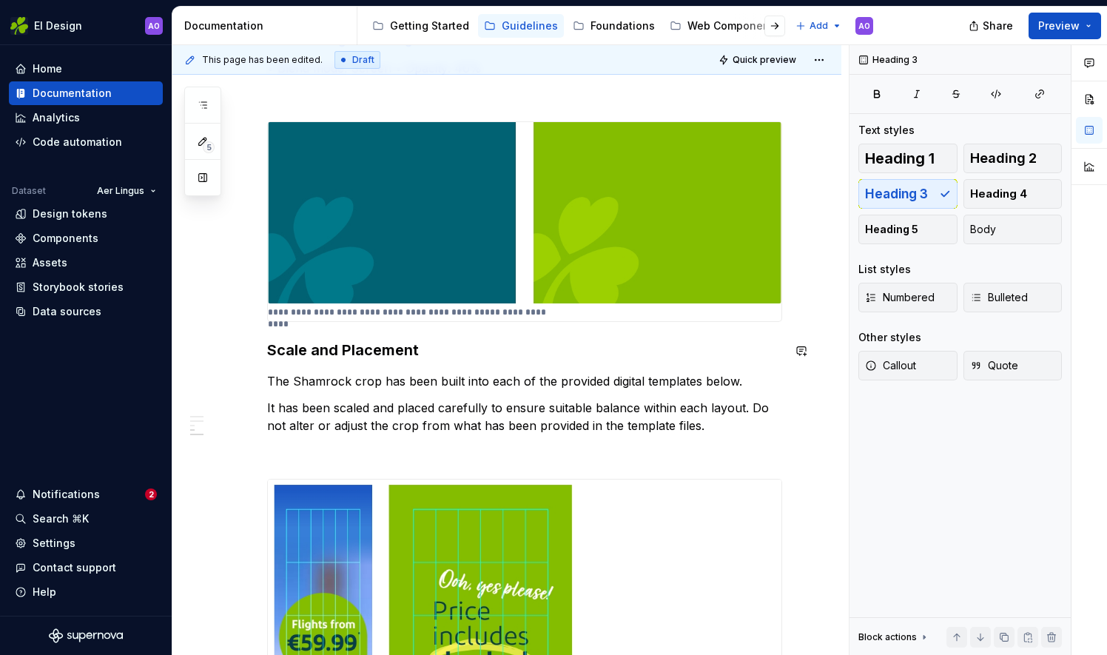
click at [267, 340] on h3 "Scale and Placement" at bounding box center [524, 350] width 515 height 21
click at [275, 332] on div "**********" at bounding box center [524, 85] width 515 height 1723
click at [266, 344] on div "**********" at bounding box center [510, 350] width 676 height 611
click at [269, 349] on h3 "Scale and Placement" at bounding box center [524, 350] width 515 height 21
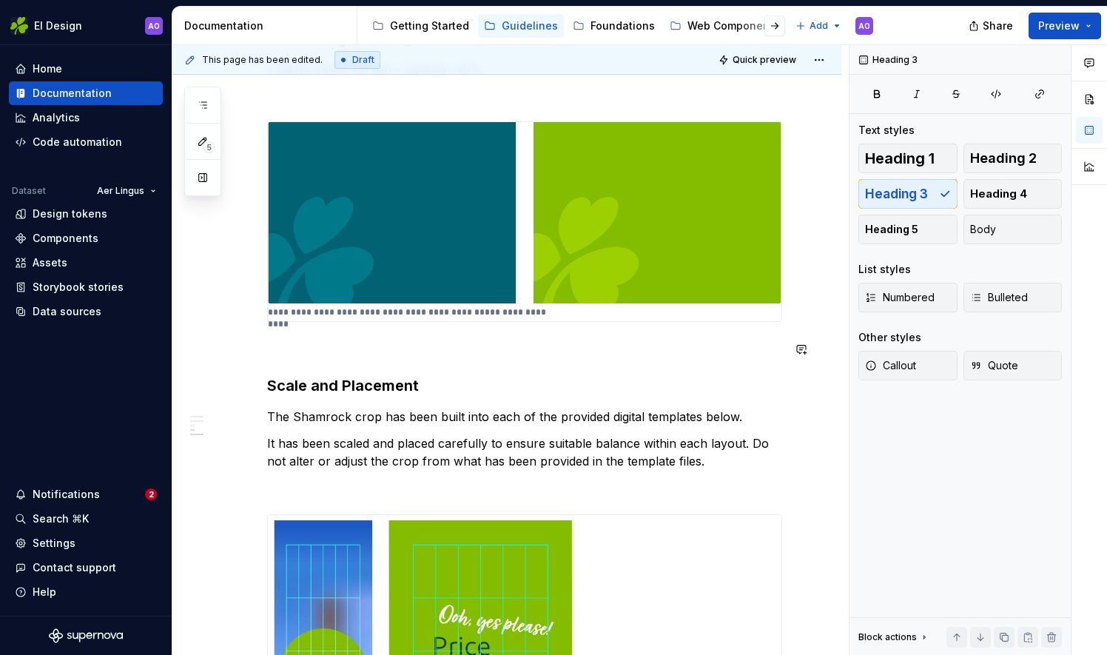
click at [275, 332] on div "**********" at bounding box center [524, 103] width 515 height 1758
click at [241, 352] on button "button" at bounding box center [236, 349] width 21 height 21
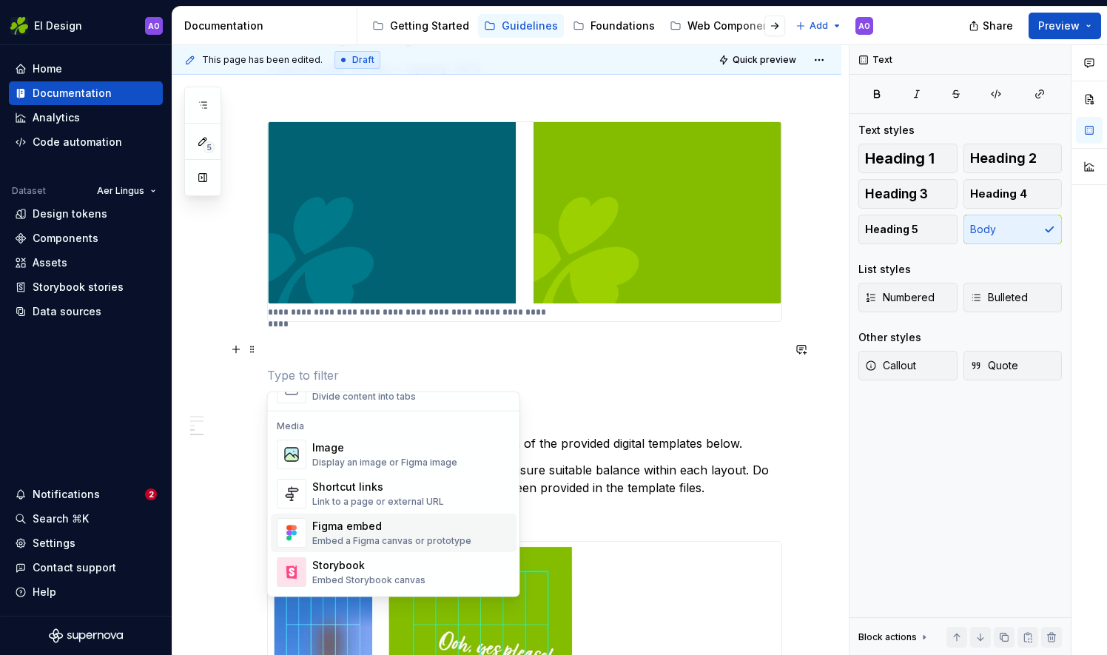
scroll to position [592, 0]
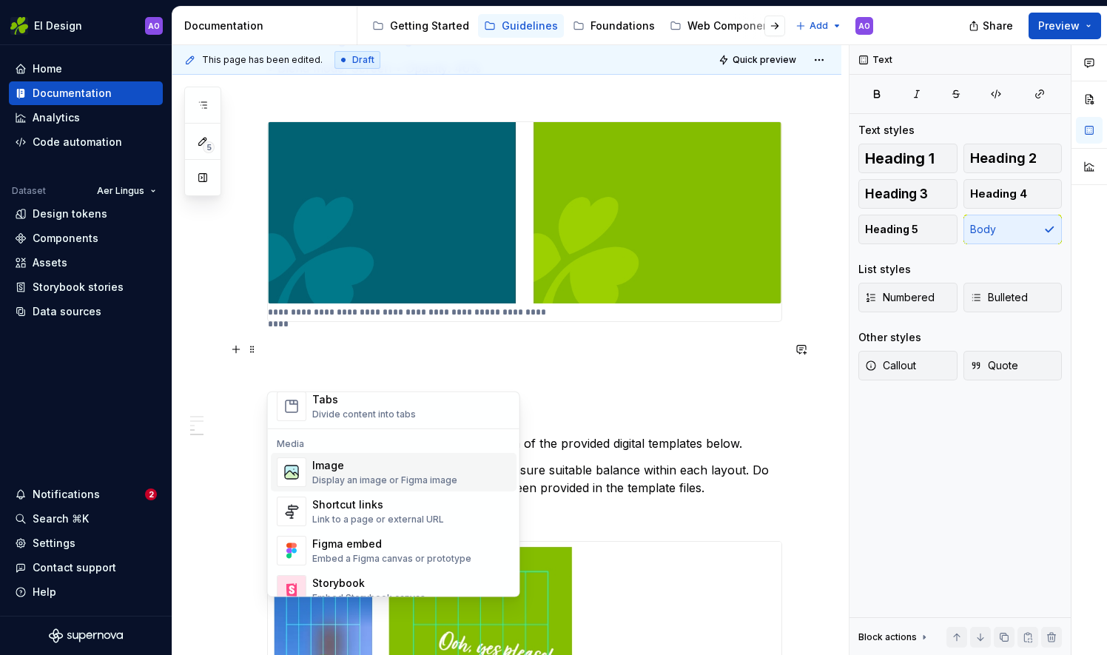
click at [342, 476] on div "Display an image or Figma image" at bounding box center [384, 480] width 145 height 12
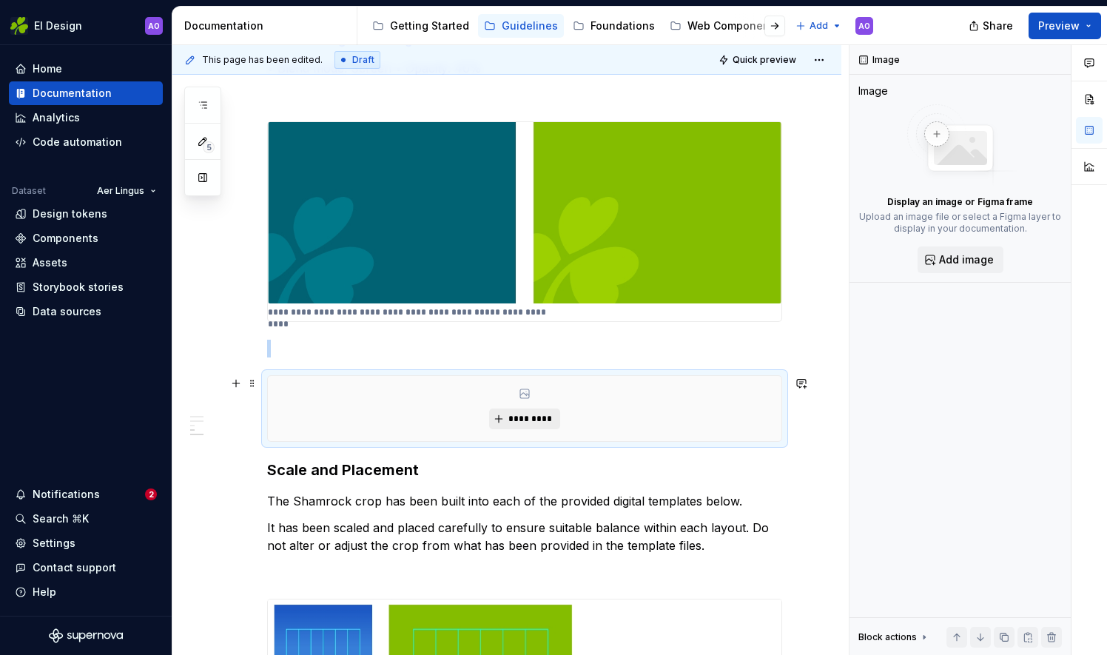
click at [525, 416] on span "*********" at bounding box center [530, 419] width 45 height 12
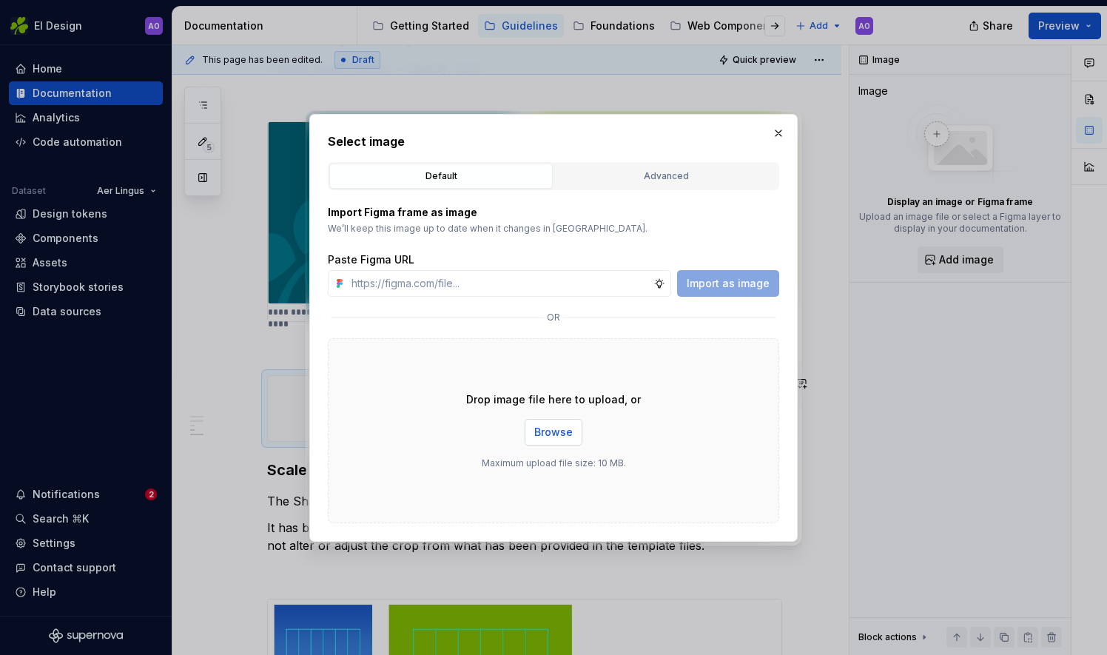
click at [561, 432] on span "Browse" at bounding box center [553, 432] width 38 height 15
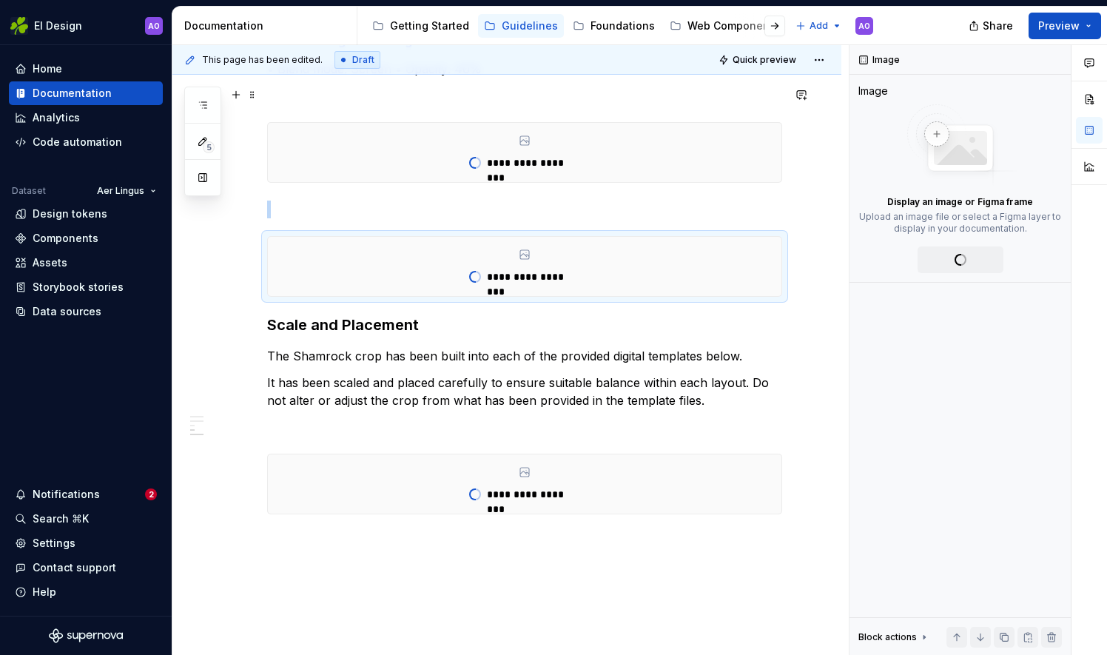
scroll to position [1082, 0]
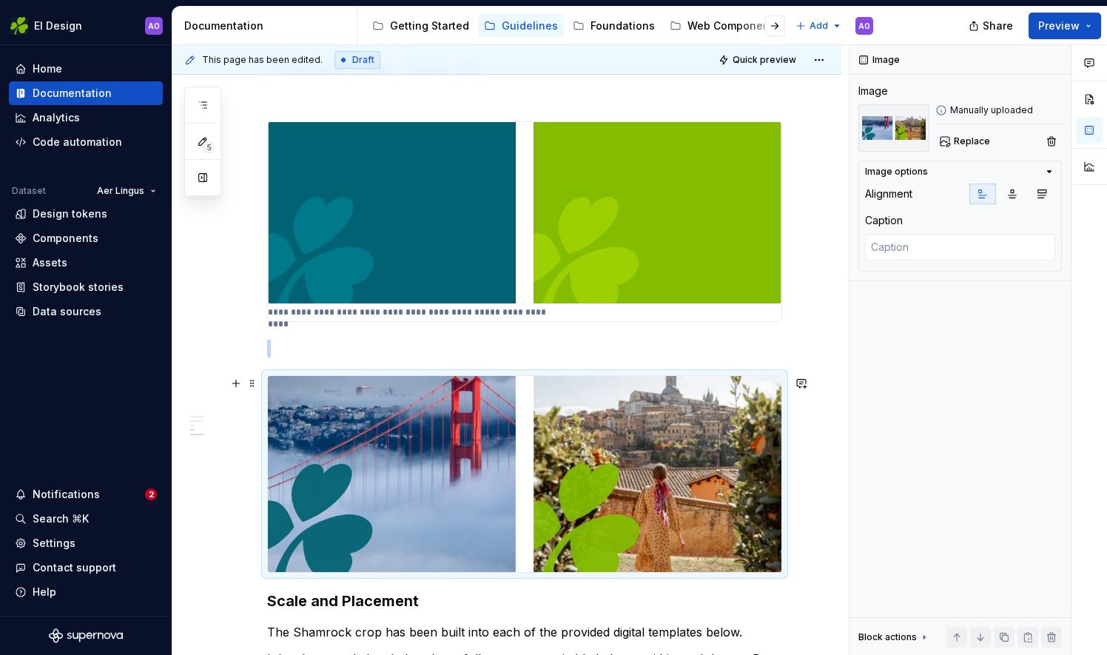
click at [536, 463] on img at bounding box center [525, 473] width 514 height 195
click at [934, 333] on div "Image Image Manually uploaded Replace Image options Alignment Caption Block act…" at bounding box center [960, 350] width 221 height 611
drag, startPoint x: 911, startPoint y: 231, endPoint x: 909, endPoint y: 245, distance: 14.2
click at [910, 237] on div "Caption" at bounding box center [960, 238] width 190 height 50
click at [908, 246] on textarea at bounding box center [960, 247] width 190 height 27
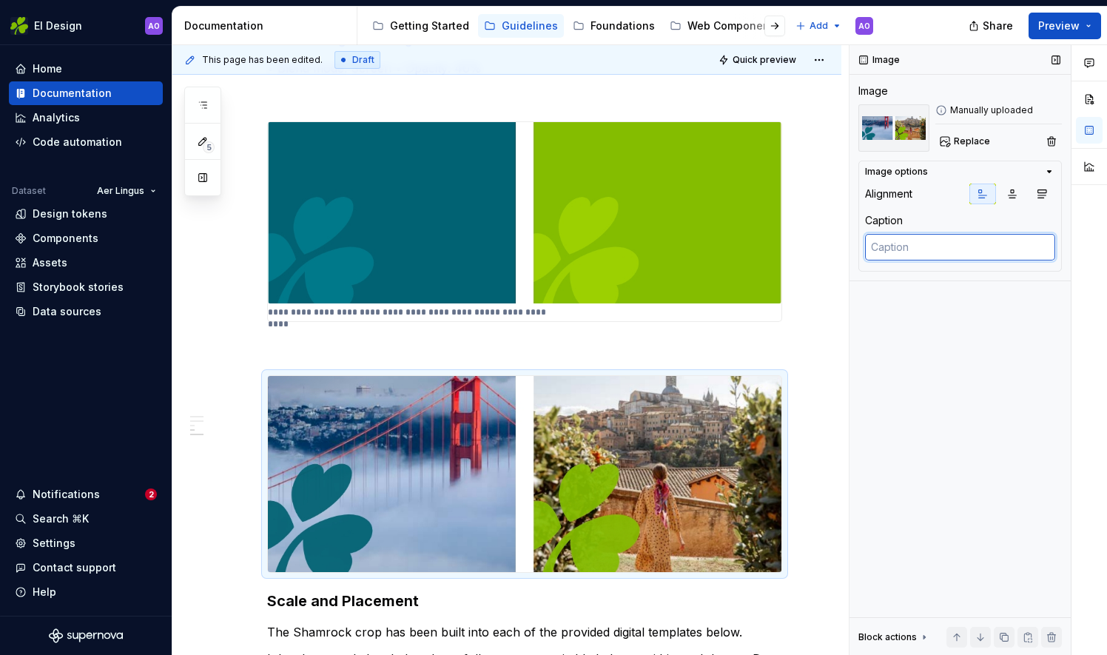
paste textarea "On photographic backgrounds • Blend mode: Normal • Opacity: 93%"
type textarea "*"
type textarea "On photographic backgrounds • Blend mode: Normal • Opacity: 93%"
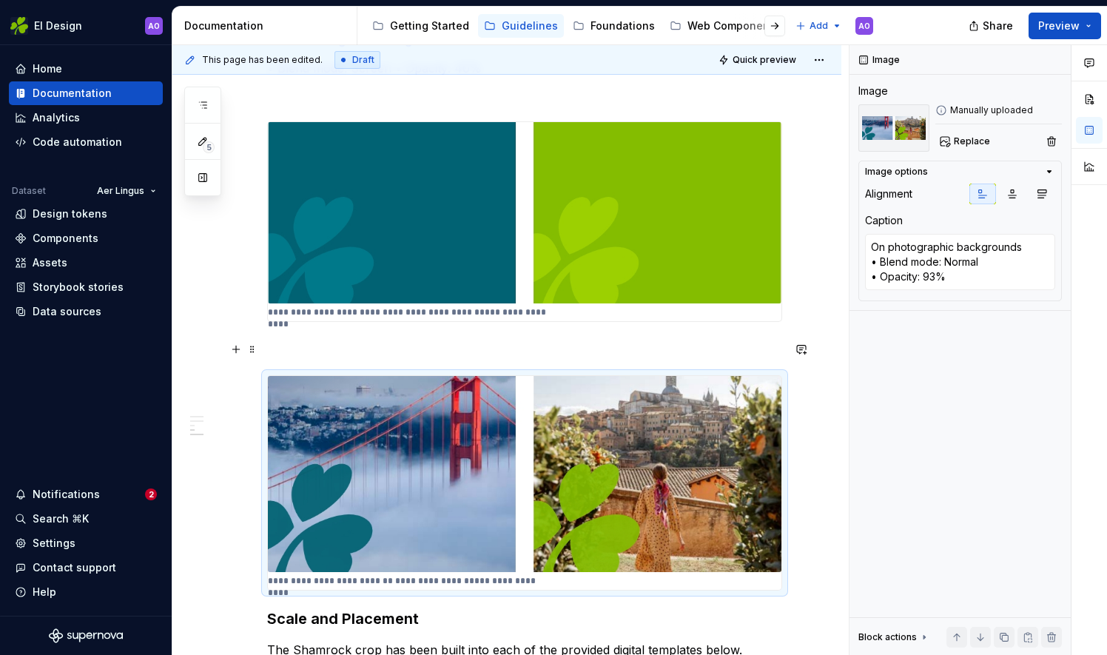
click at [710, 350] on p at bounding box center [524, 349] width 515 height 18
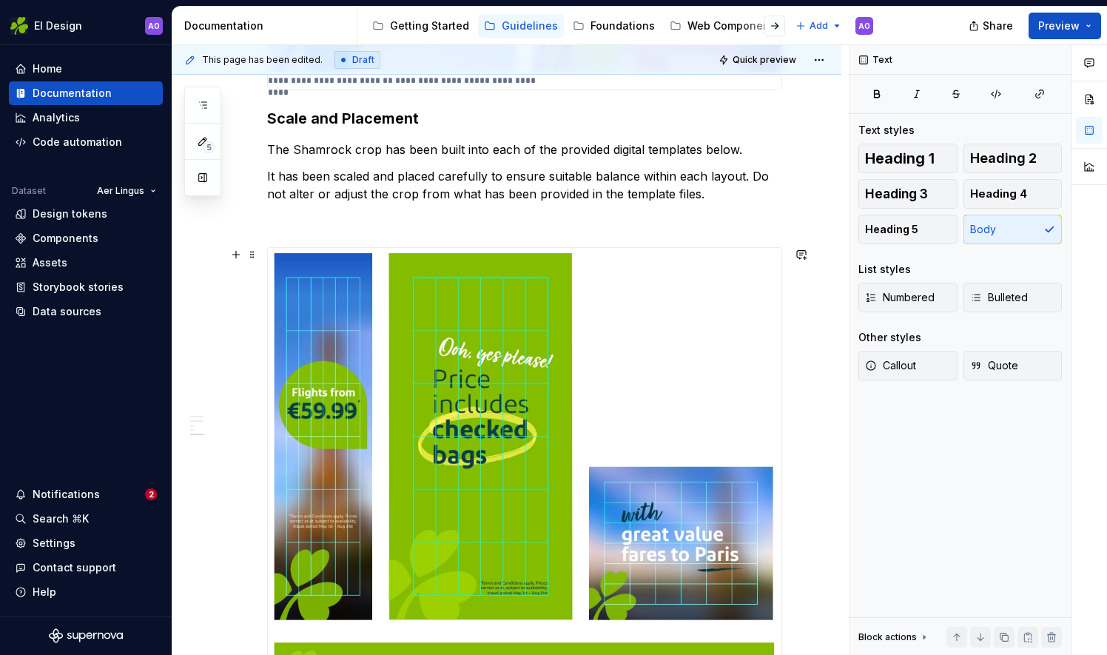
scroll to position [1559, 0]
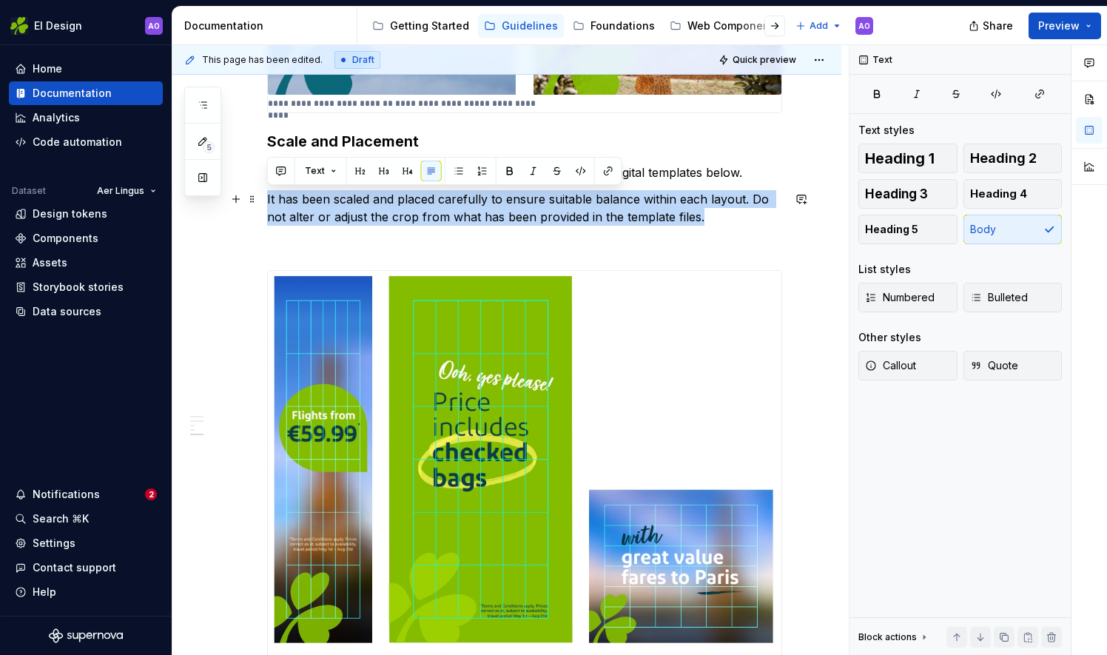
drag, startPoint x: 703, startPoint y: 216, endPoint x: 212, endPoint y: 203, distance: 490.8
copy p "It has been scaled and placed carefully to ensure suitable balance within each …"
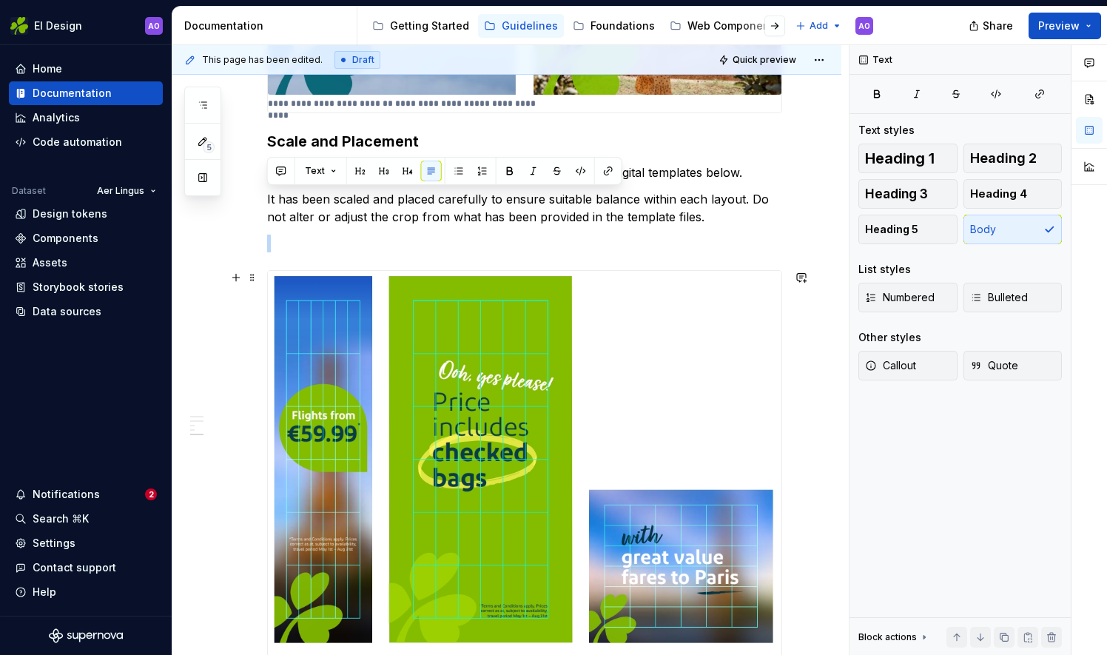
click at [429, 374] on img at bounding box center [525, 504] width 514 height 466
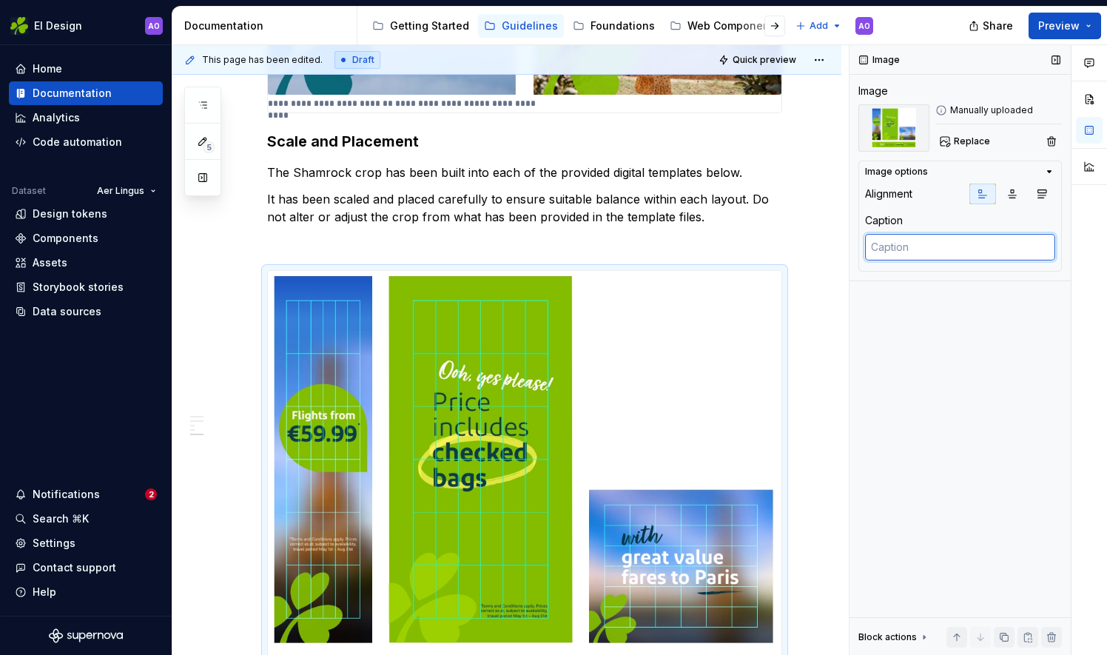
click at [938, 247] on textarea at bounding box center [960, 247] width 190 height 27
paste textarea "It has been scaled and placed carefully to ensure suitable balance within each …"
type textarea "*"
type textarea "It has been scaled and placed carefully to ensure suitable balance within each …"
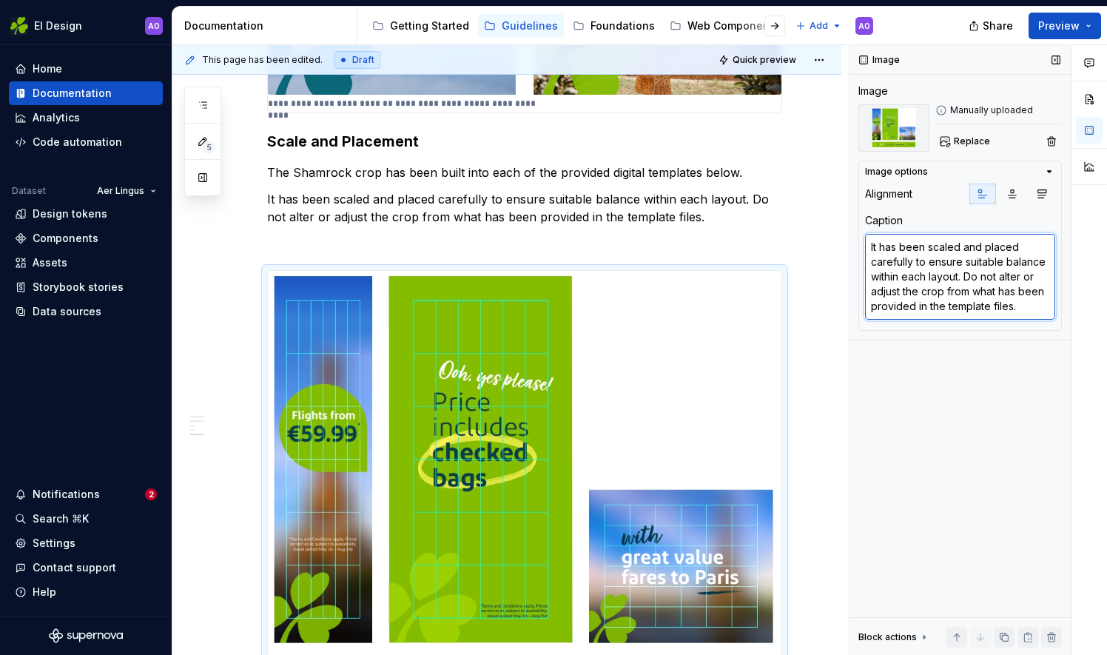
scroll to position [7, 0]
click at [727, 215] on p "It has been scaled and placed carefully to ensure suitable balance within each …" at bounding box center [524, 208] width 515 height 36
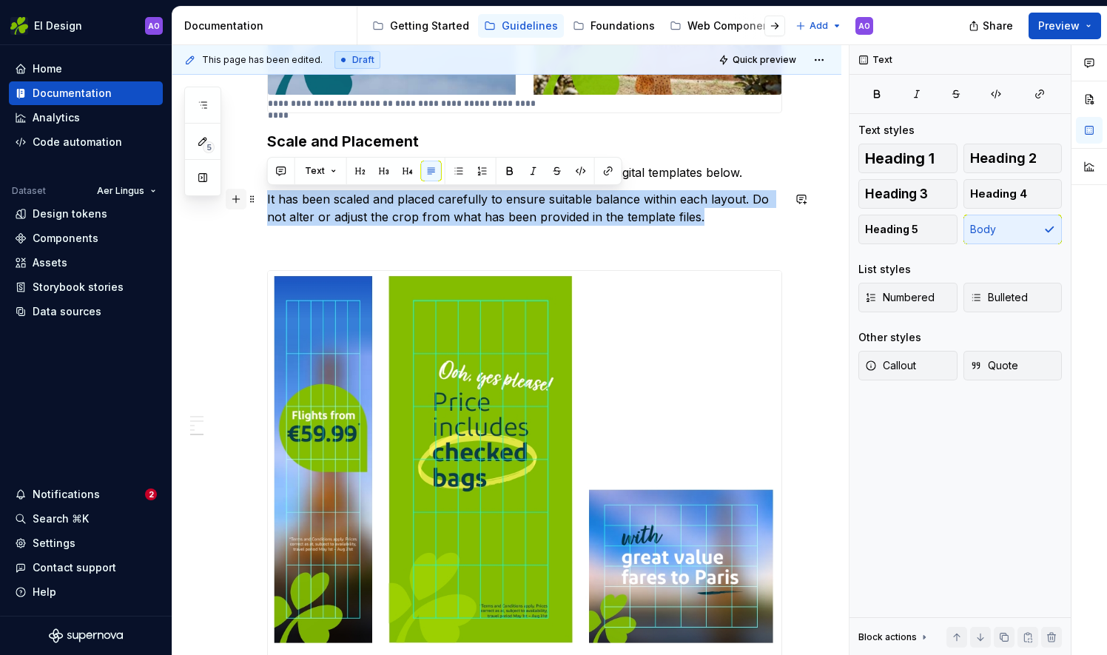
drag, startPoint x: 720, startPoint y: 215, endPoint x: 235, endPoint y: 191, distance: 486.0
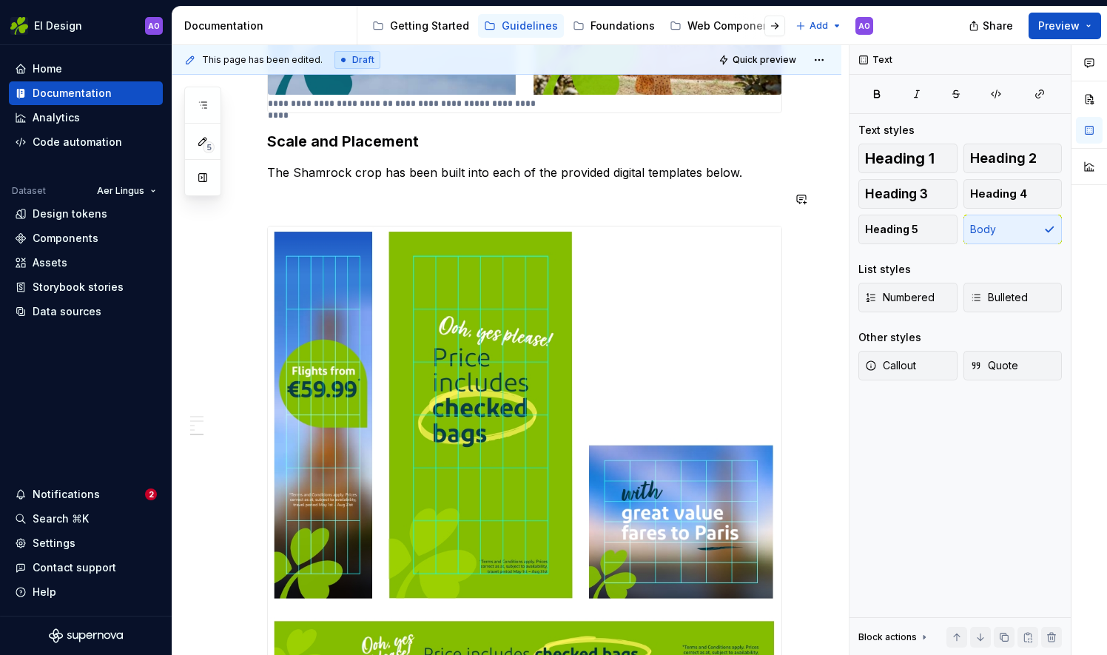
click at [279, 206] on p at bounding box center [524, 199] width 515 height 18
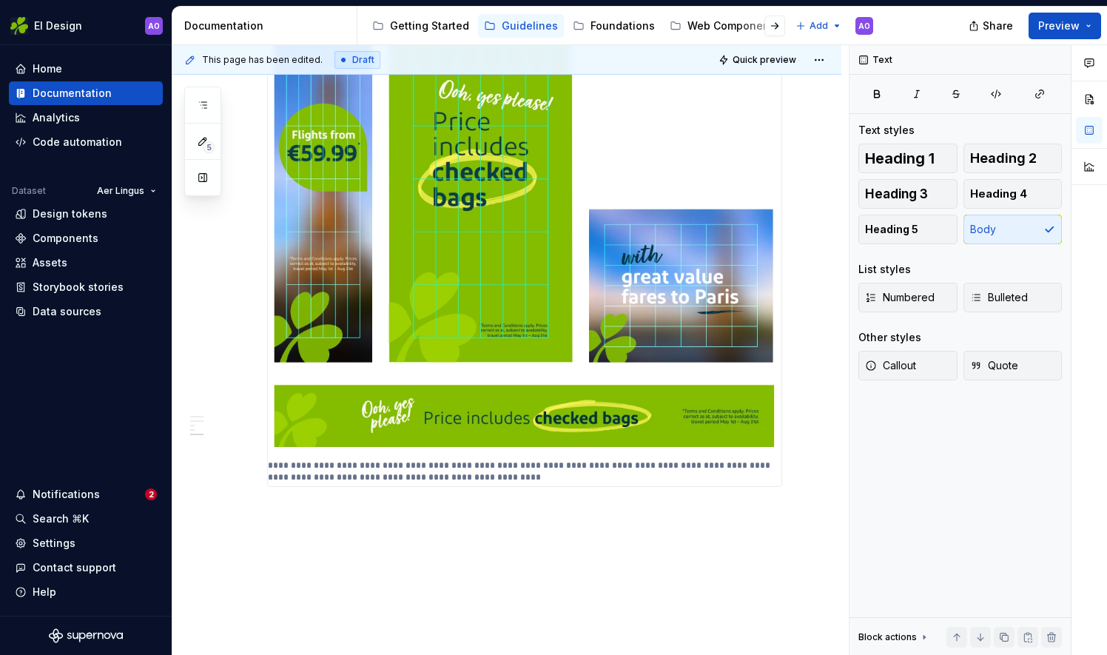
scroll to position [1814, 0]
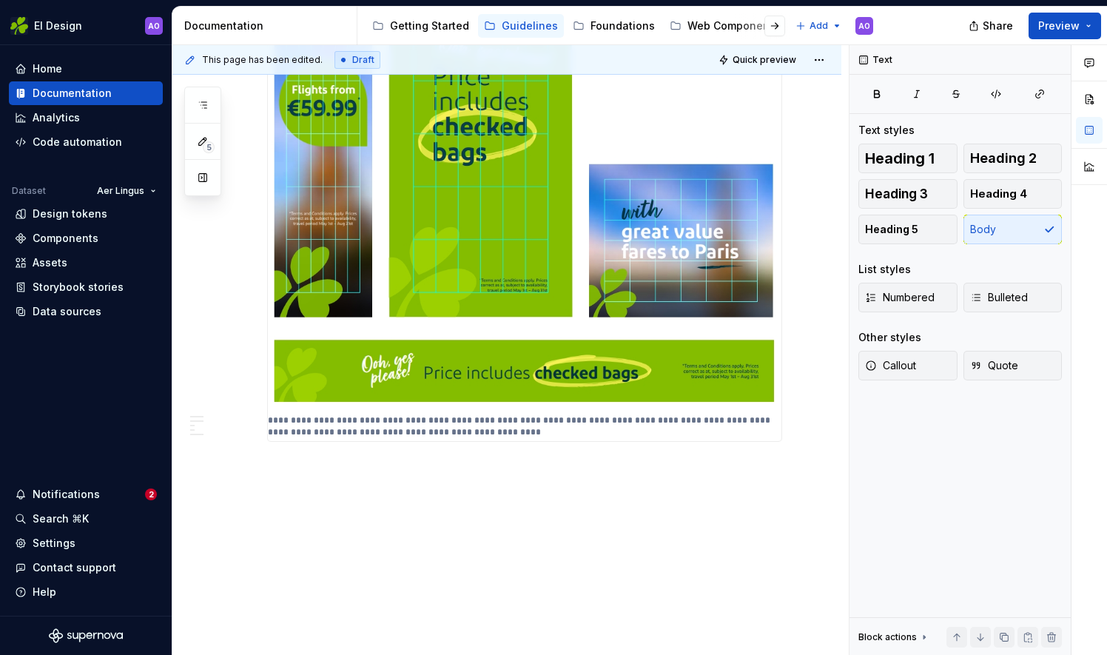
click at [776, 62] on span "Quick preview" at bounding box center [765, 60] width 64 height 12
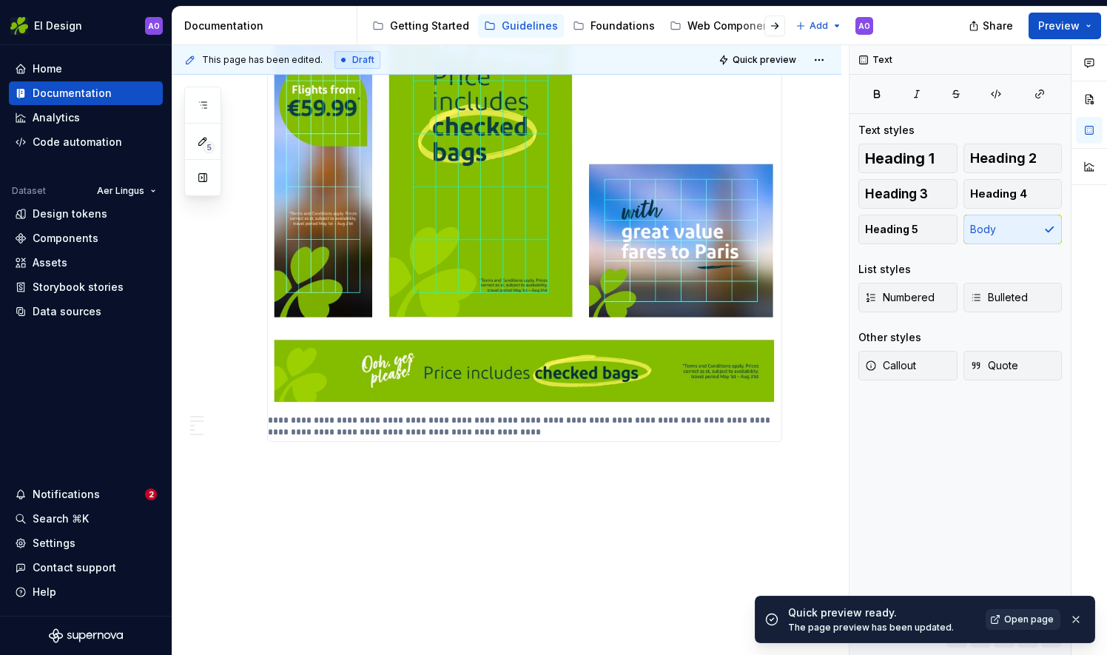
click at [1034, 626] on link "Open page" at bounding box center [1023, 619] width 75 height 21
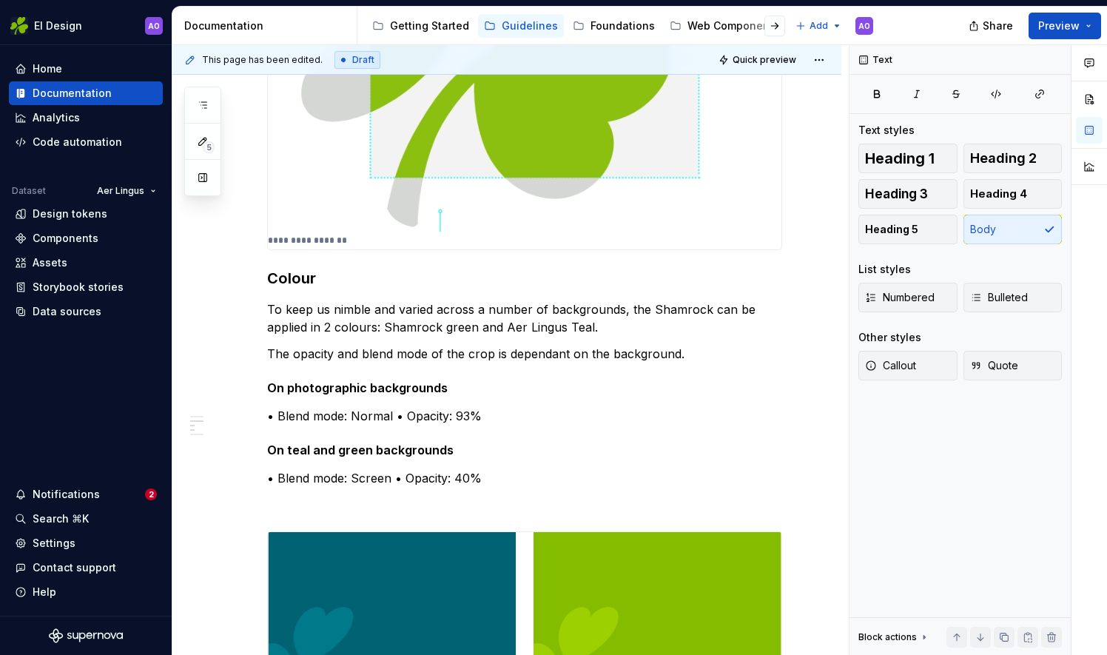
scroll to position [740, 0]
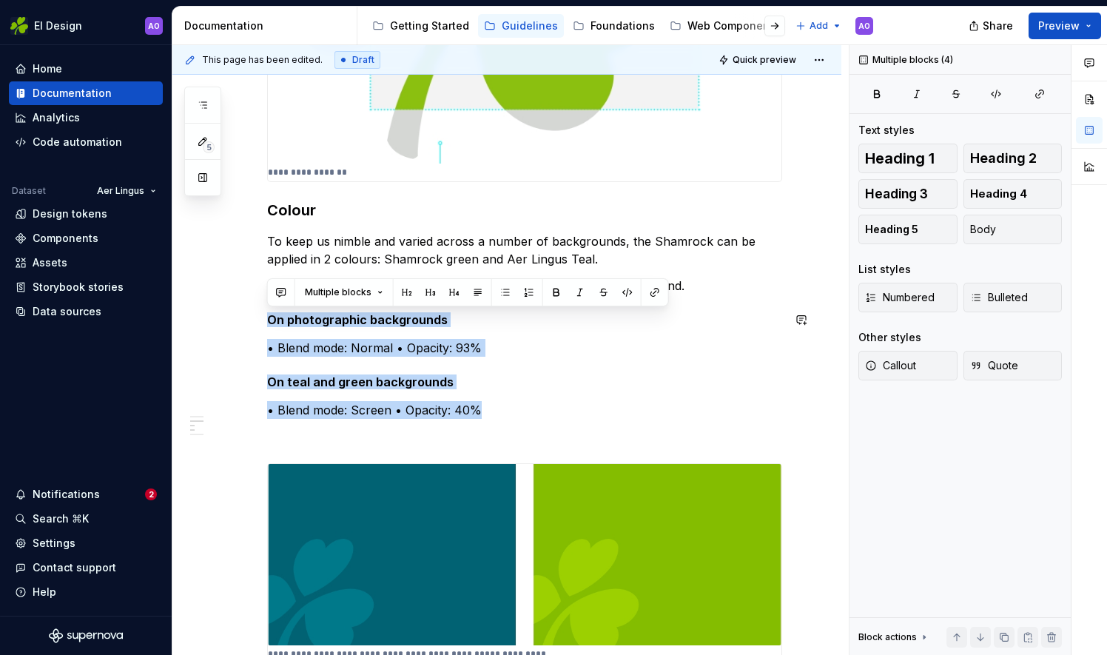
drag, startPoint x: 484, startPoint y: 411, endPoint x: 222, endPoint y: 303, distance: 283.1
click at [222, 303] on div "**********" at bounding box center [506, 630] width 669 height 2199
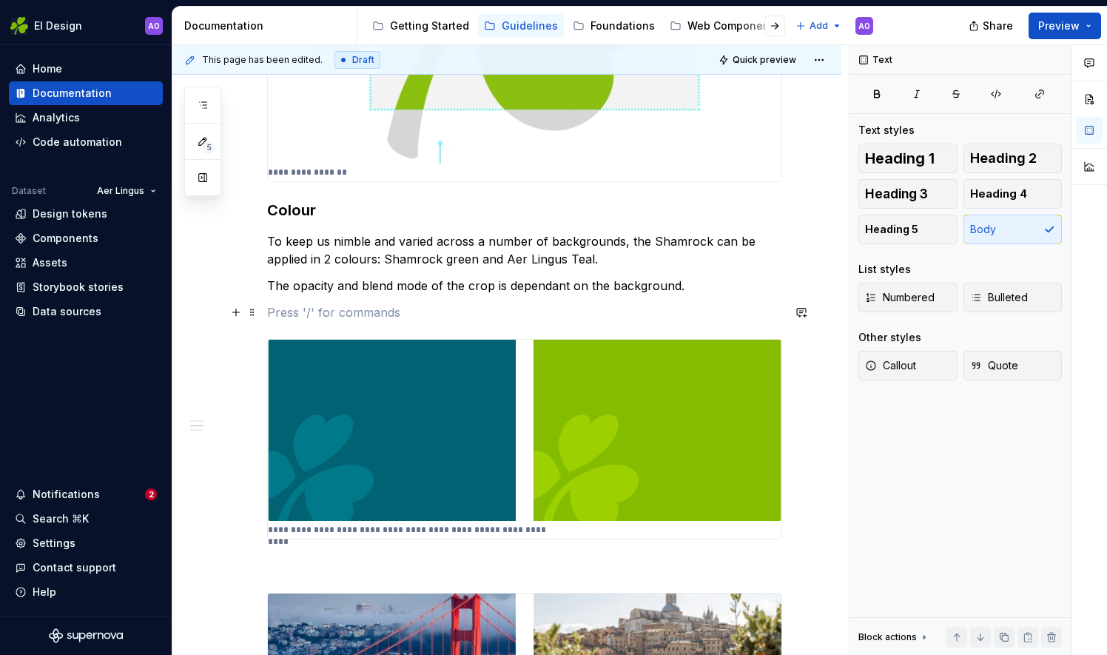
click at [273, 320] on p at bounding box center [524, 312] width 515 height 18
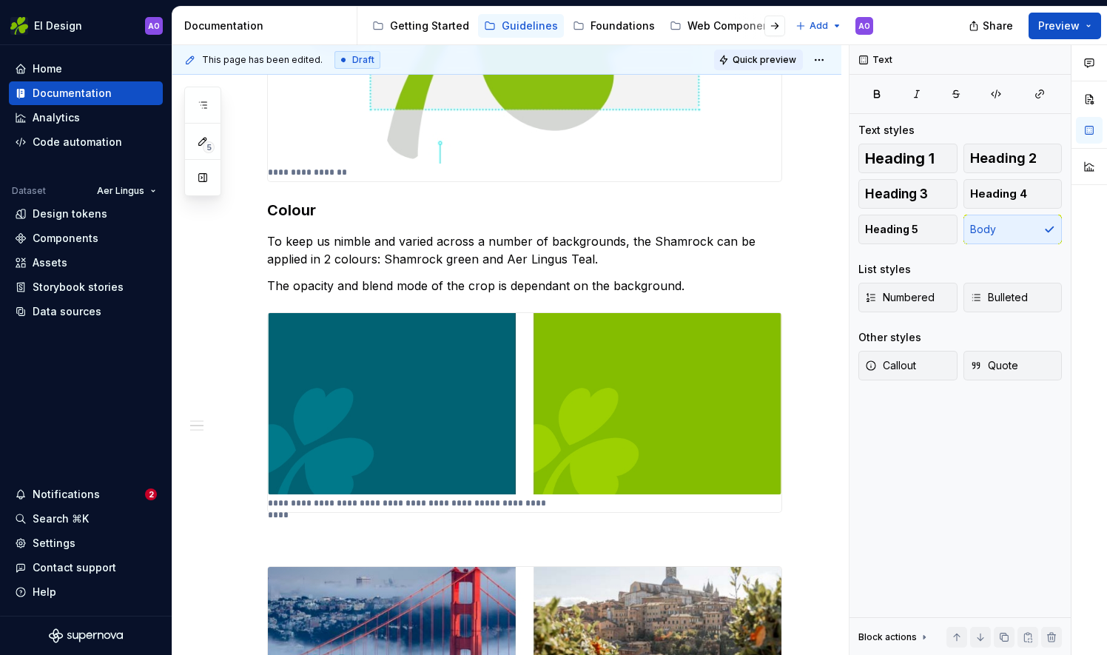
click at [755, 69] on button "Quick preview" at bounding box center [758, 60] width 89 height 21
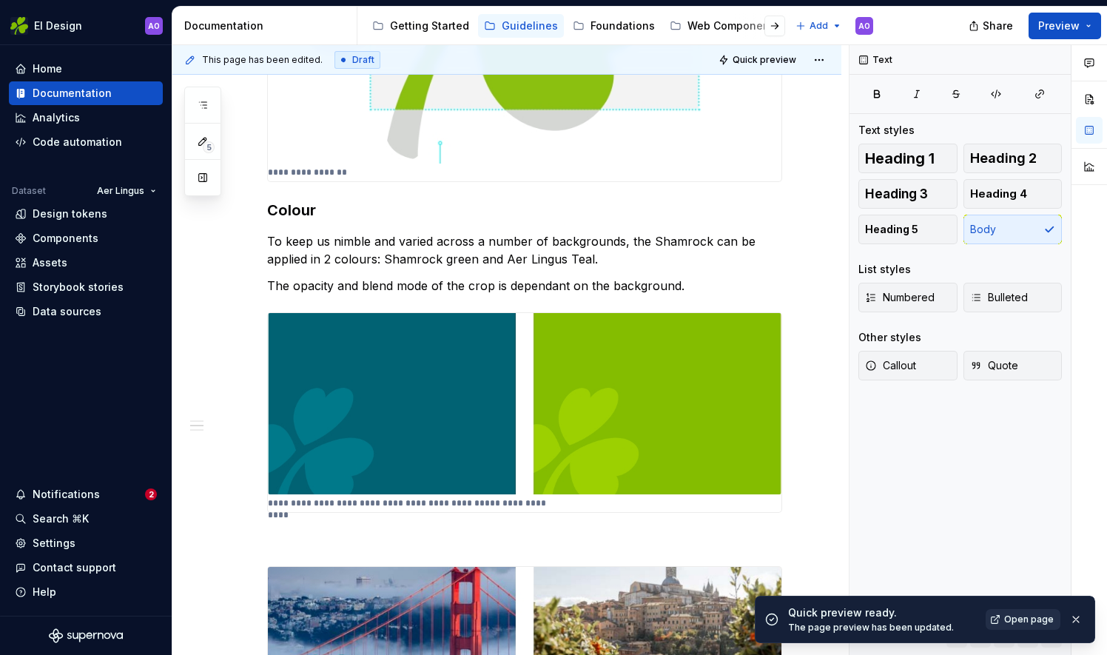
click at [1035, 617] on span "Open page" at bounding box center [1029, 619] width 50 height 12
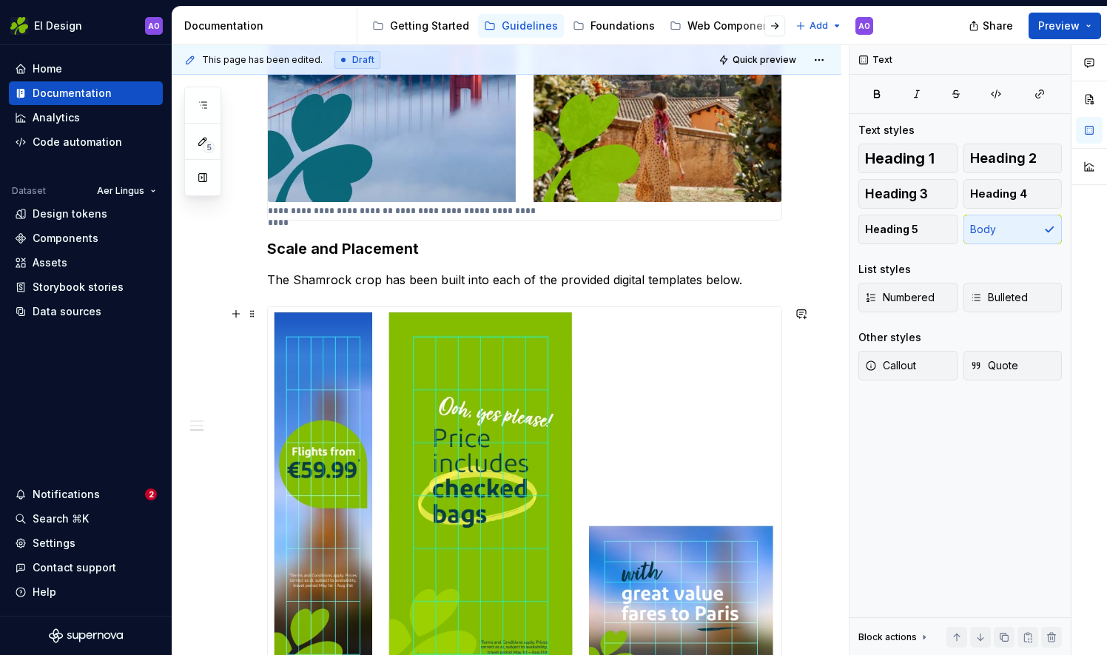
scroll to position [1406, 0]
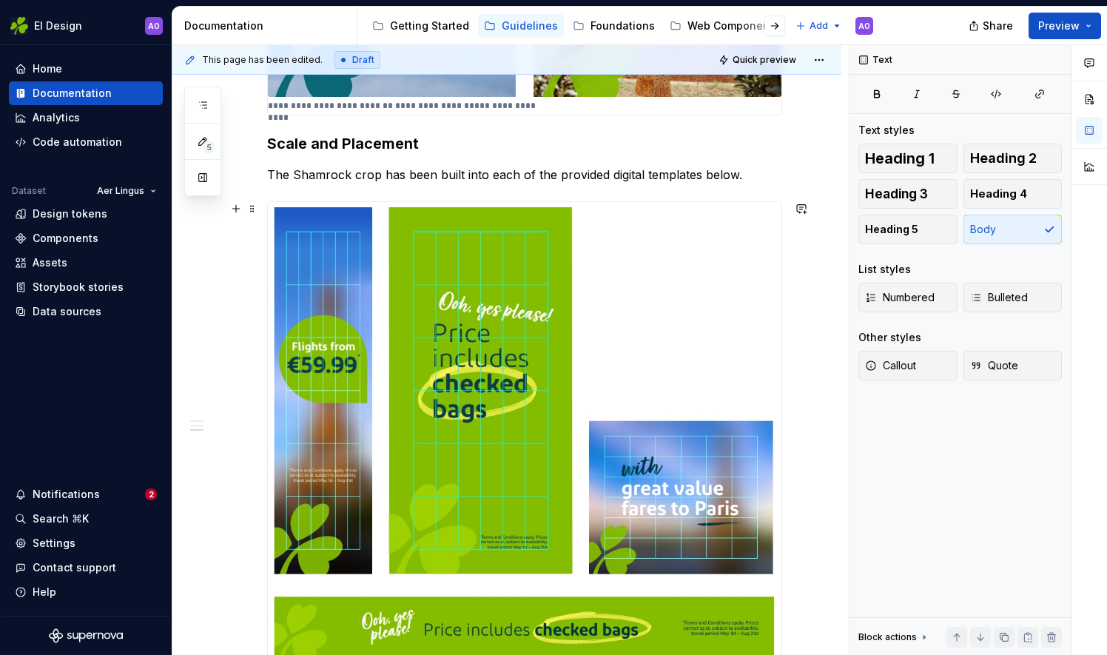
click at [558, 368] on img at bounding box center [525, 435] width 514 height 466
click at [764, 173] on p "The Shamrock crop has been built into each of the provided digital templates be…" at bounding box center [524, 175] width 515 height 18
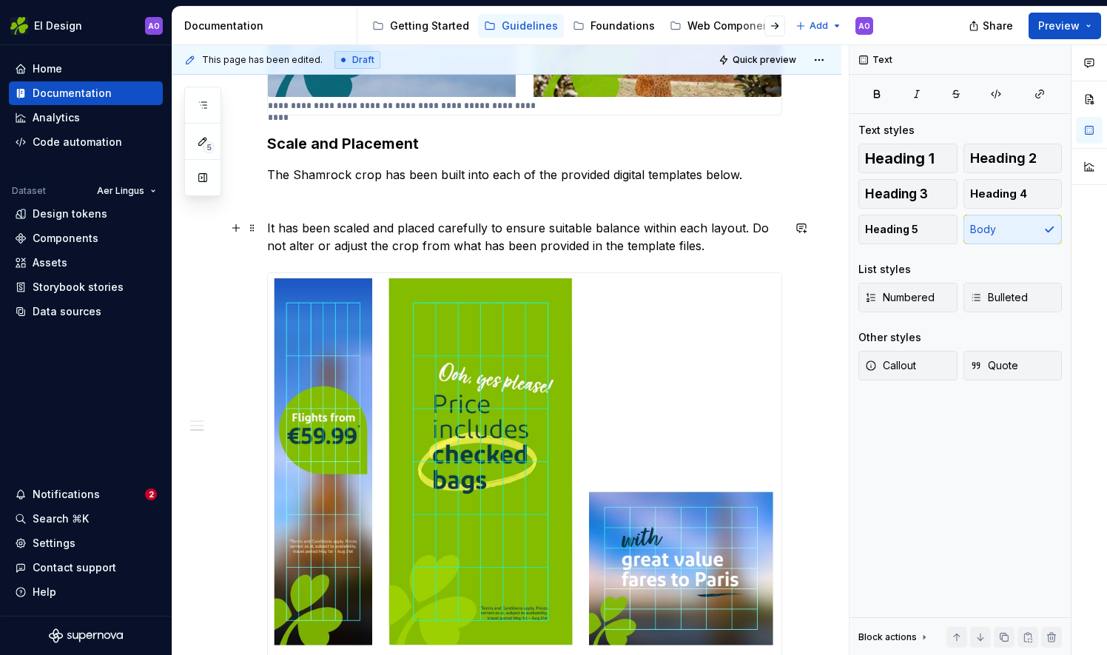
click at [267, 223] on p "It has been scaled and placed carefully to ensure suitable balance within each …" at bounding box center [524, 237] width 515 height 36
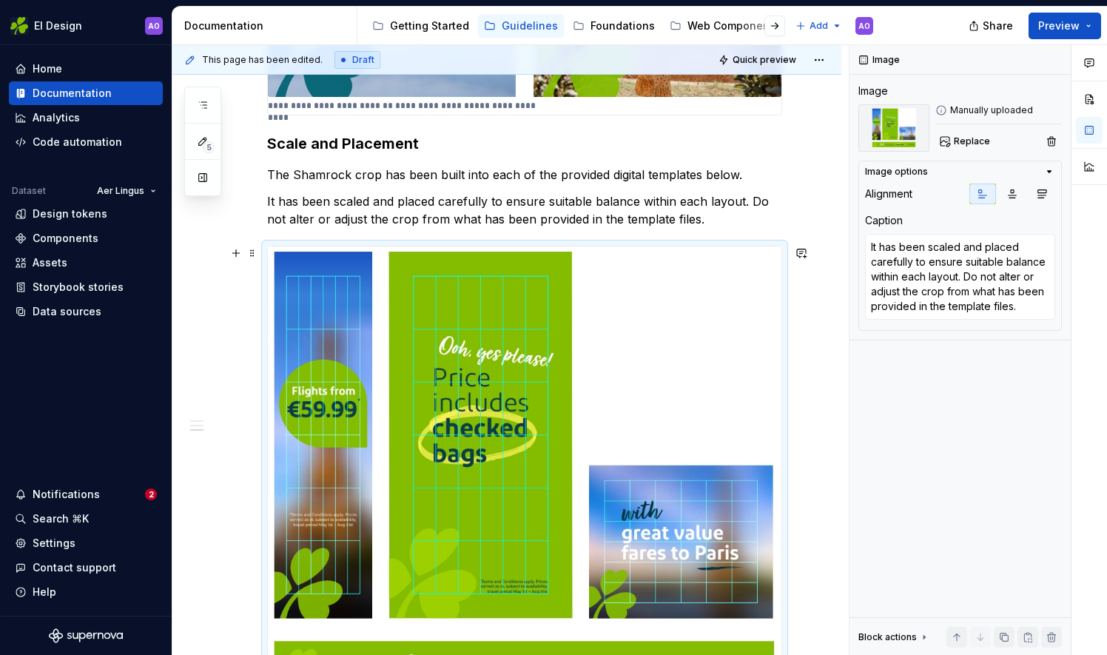
click at [499, 369] on img at bounding box center [525, 479] width 514 height 466
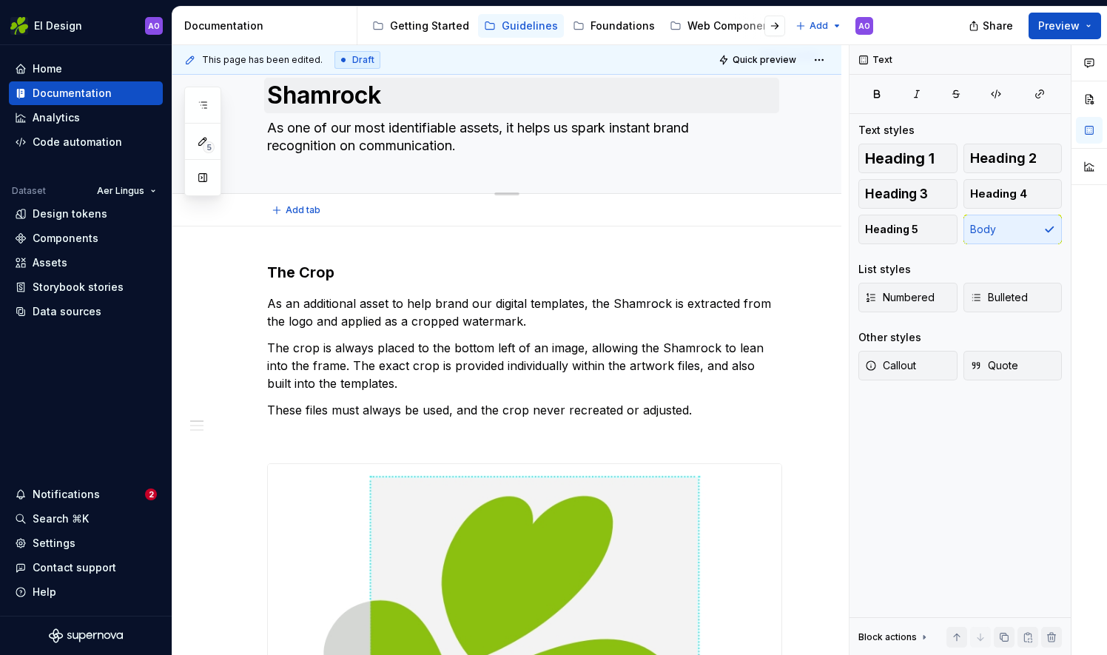
scroll to position [0, 0]
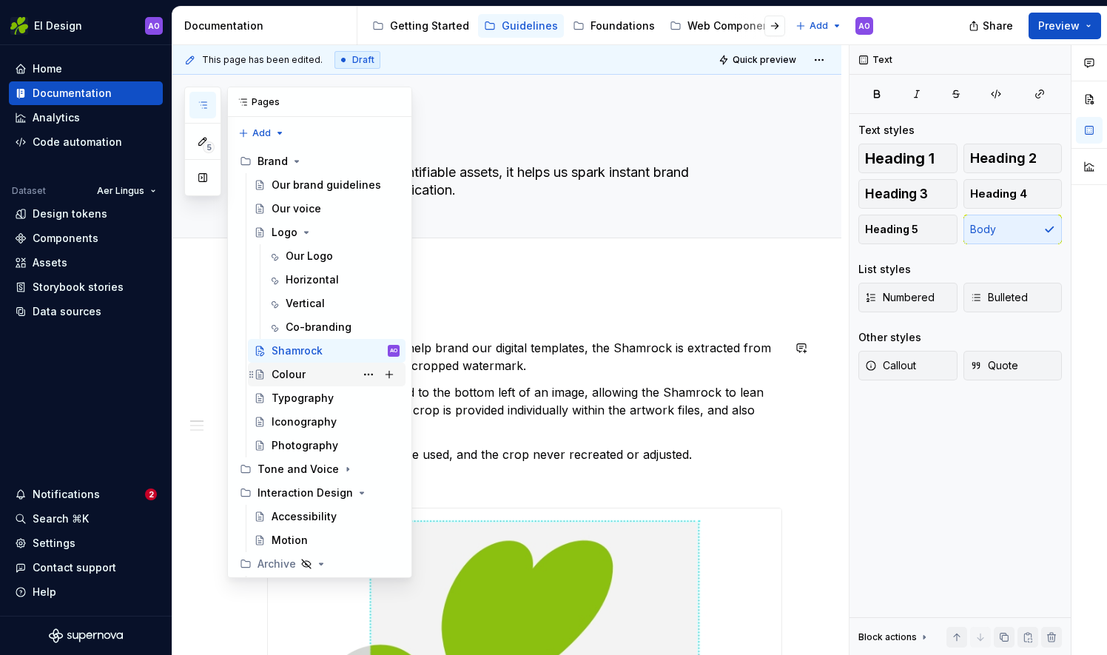
click at [286, 372] on div "Colour" at bounding box center [289, 374] width 34 height 15
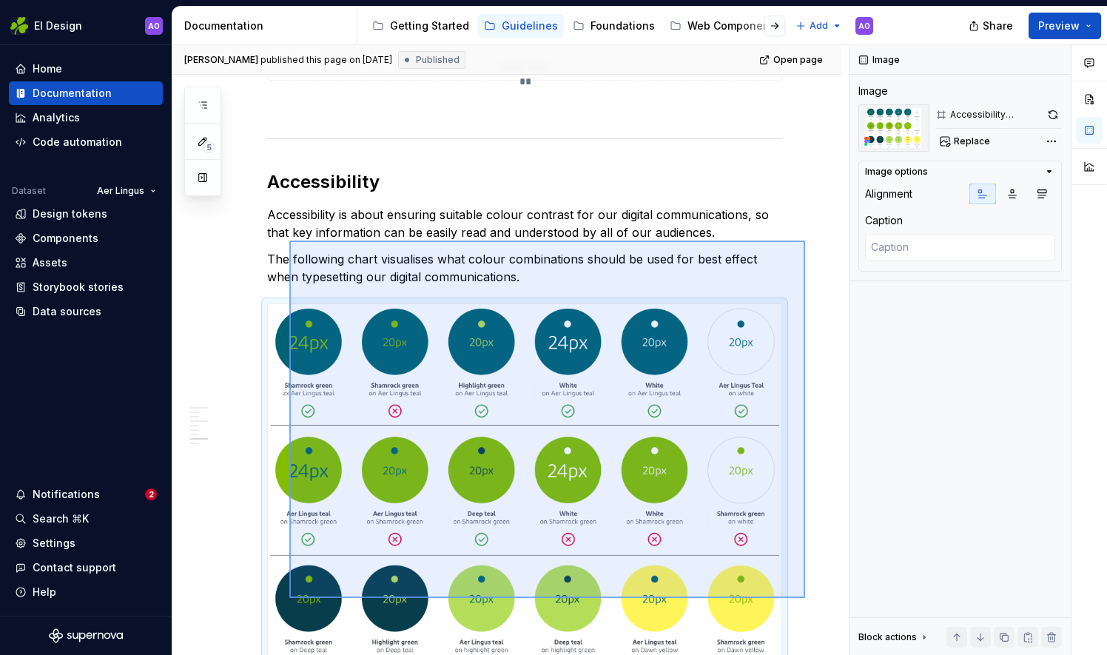
scroll to position [2536, 0]
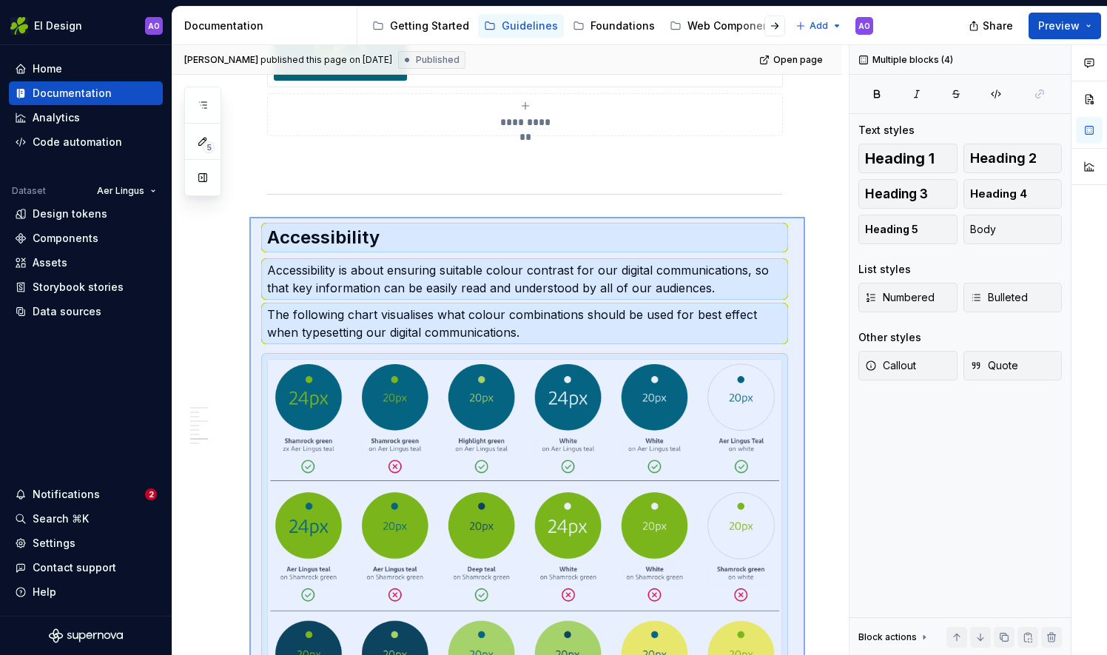
drag, startPoint x: 805, startPoint y: 377, endPoint x: 249, endPoint y: 217, distance: 578.3
click at [249, 217] on div "**********" at bounding box center [510, 350] width 676 height 611
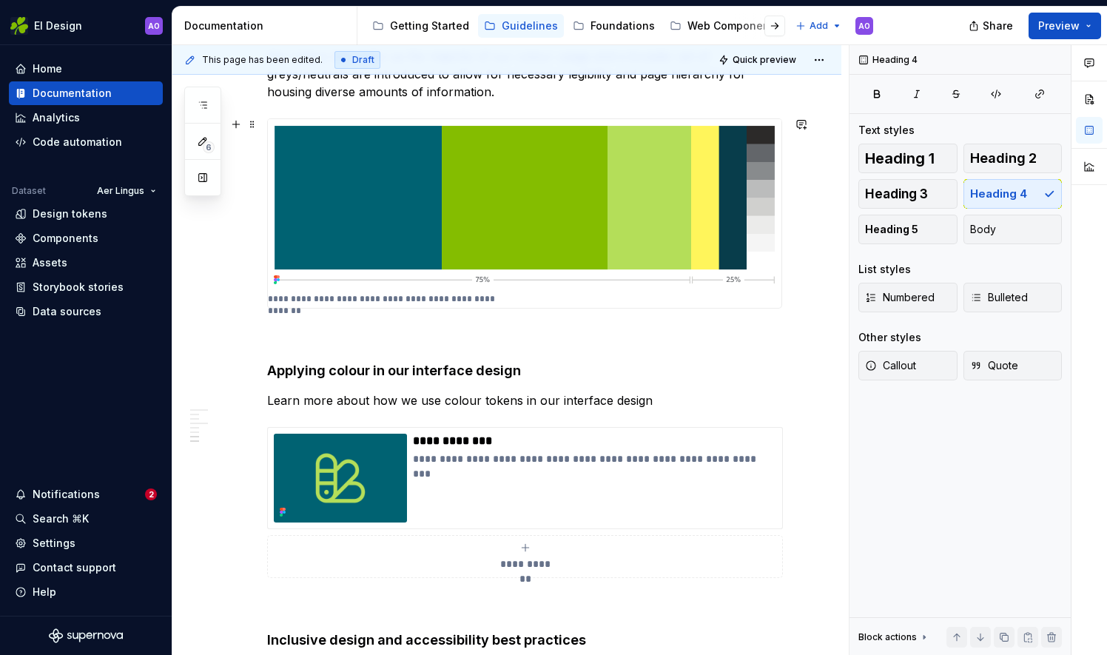
scroll to position [2464, 0]
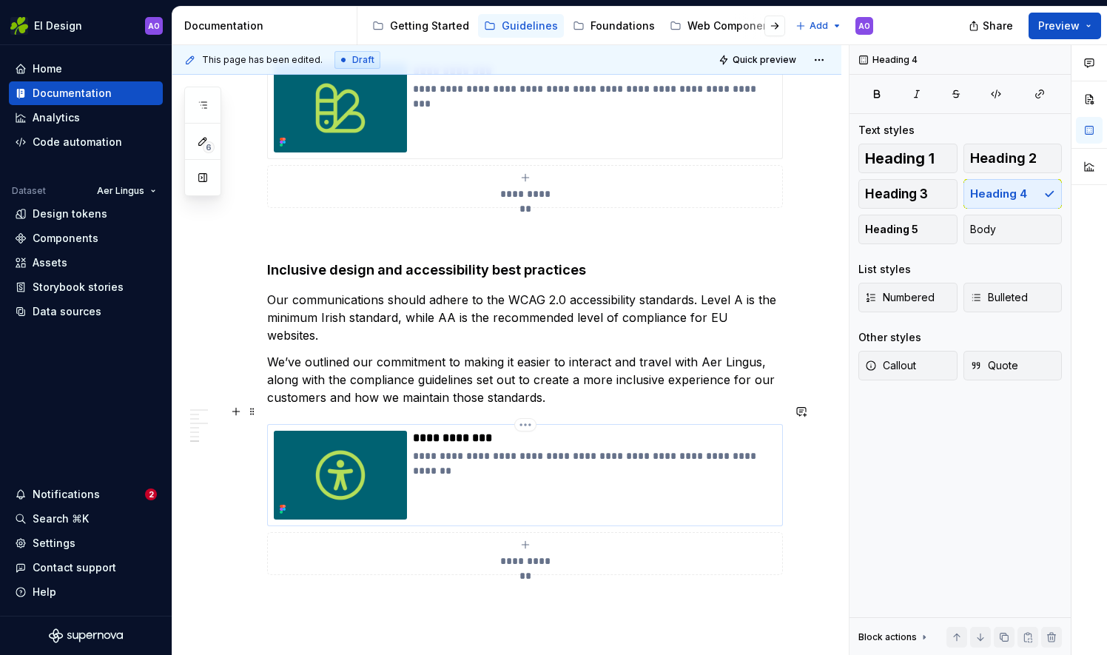
click at [377, 466] on img at bounding box center [340, 475] width 133 height 89
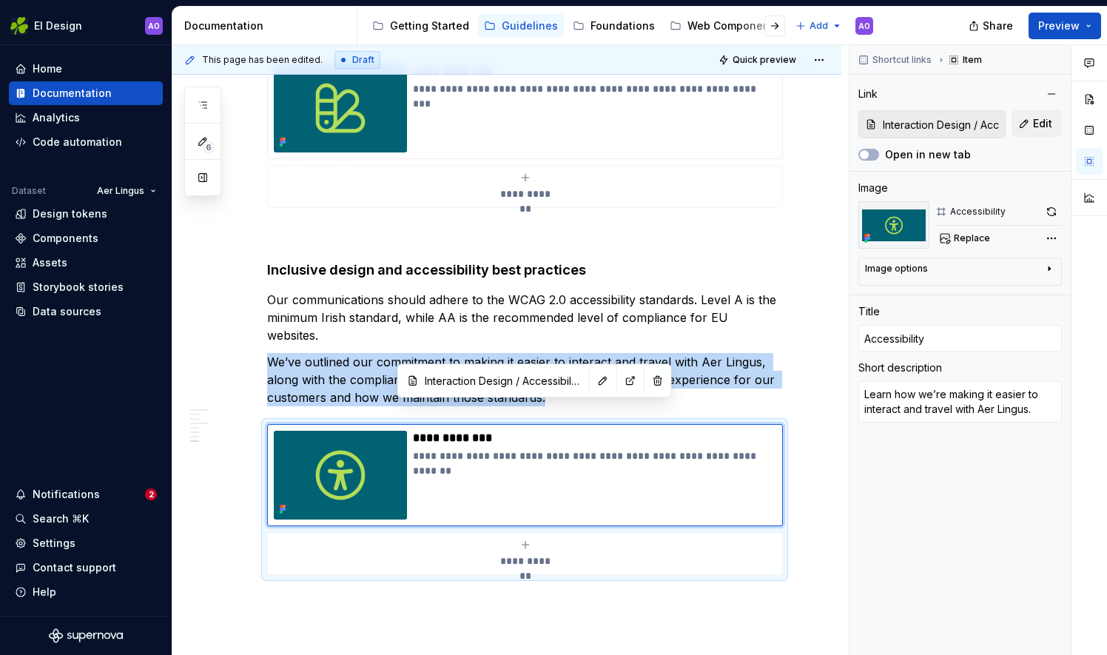
type textarea "*"
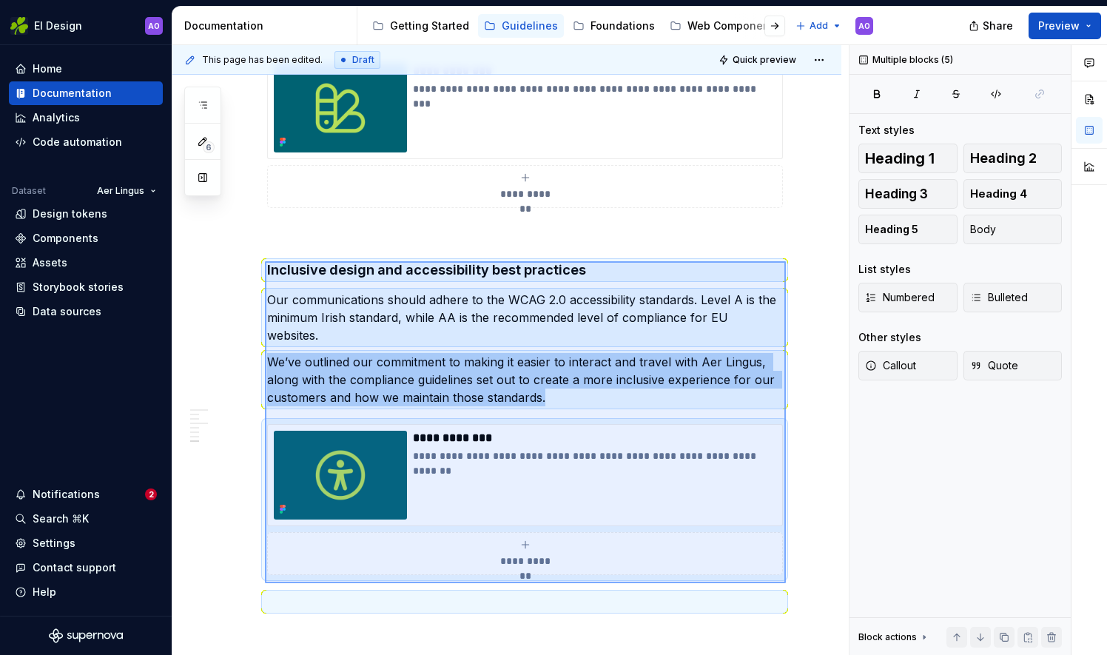
scroll to position [2467, 0]
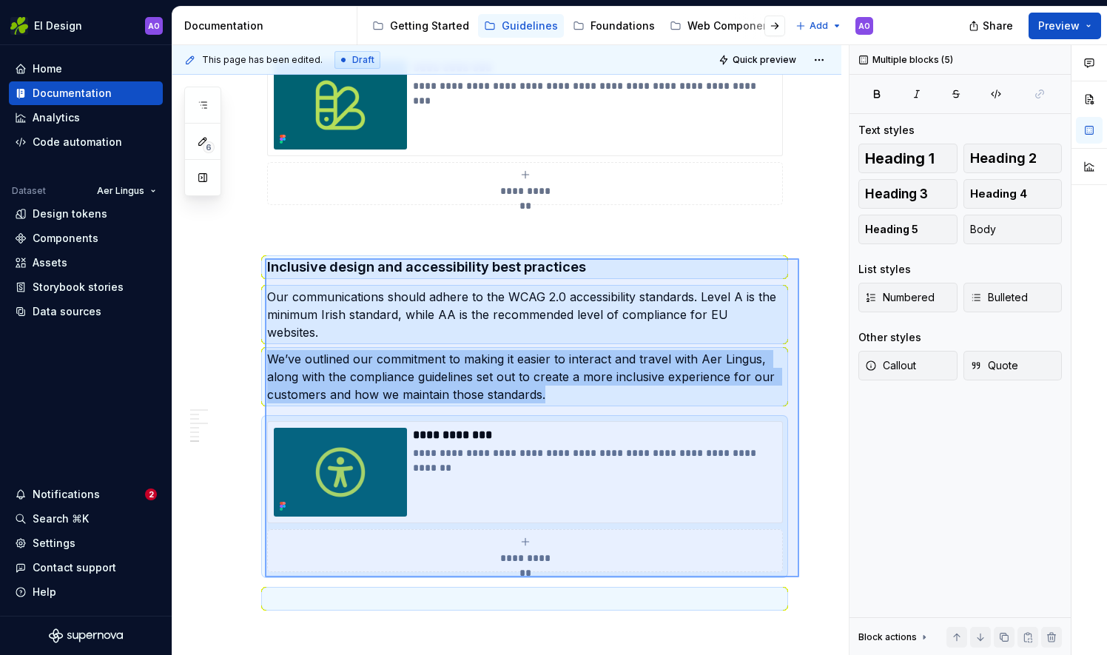
drag, startPoint x: 265, startPoint y: 261, endPoint x: 796, endPoint y: 557, distance: 607.6
click at [796, 559] on div "**********" at bounding box center [510, 350] width 676 height 611
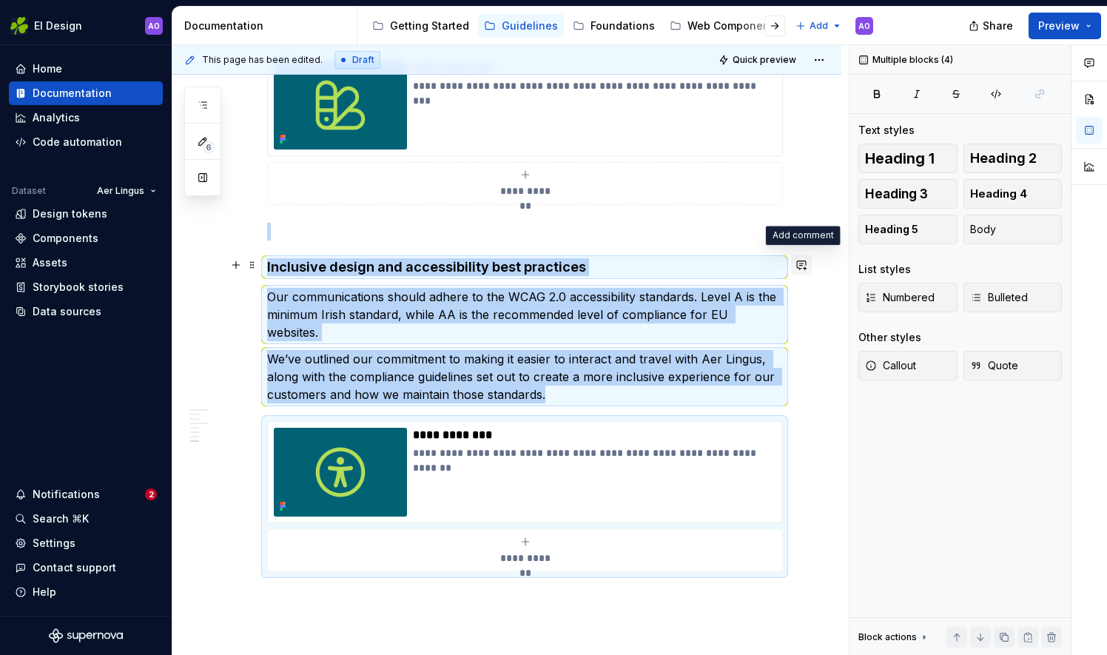
click at [801, 260] on button "button" at bounding box center [801, 265] width 21 height 21
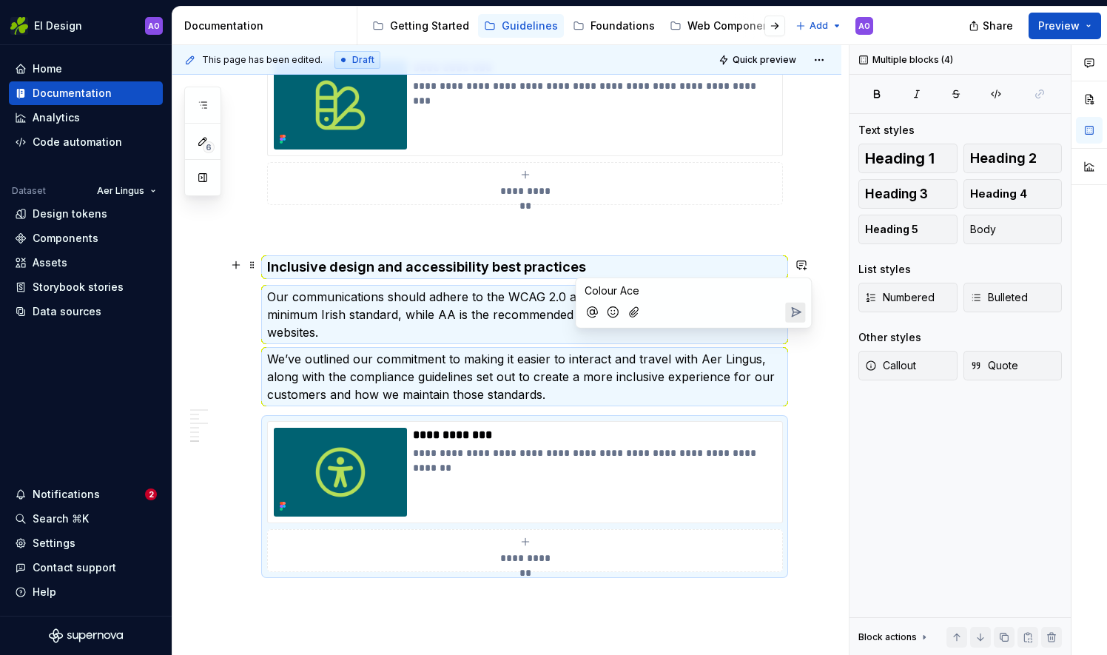
drag, startPoint x: 650, startPoint y: 286, endPoint x: 473, endPoint y: 288, distance: 176.9
click at [473, 288] on body "EI Design AO Home Documentation Analytics Code automation Dataset Aer Lingus De…" at bounding box center [553, 327] width 1107 height 655
drag, startPoint x: 644, startPoint y: 289, endPoint x: 576, endPoint y: 289, distance: 68.1
click at [576, 289] on div "Colour Ace" at bounding box center [693, 303] width 237 height 51
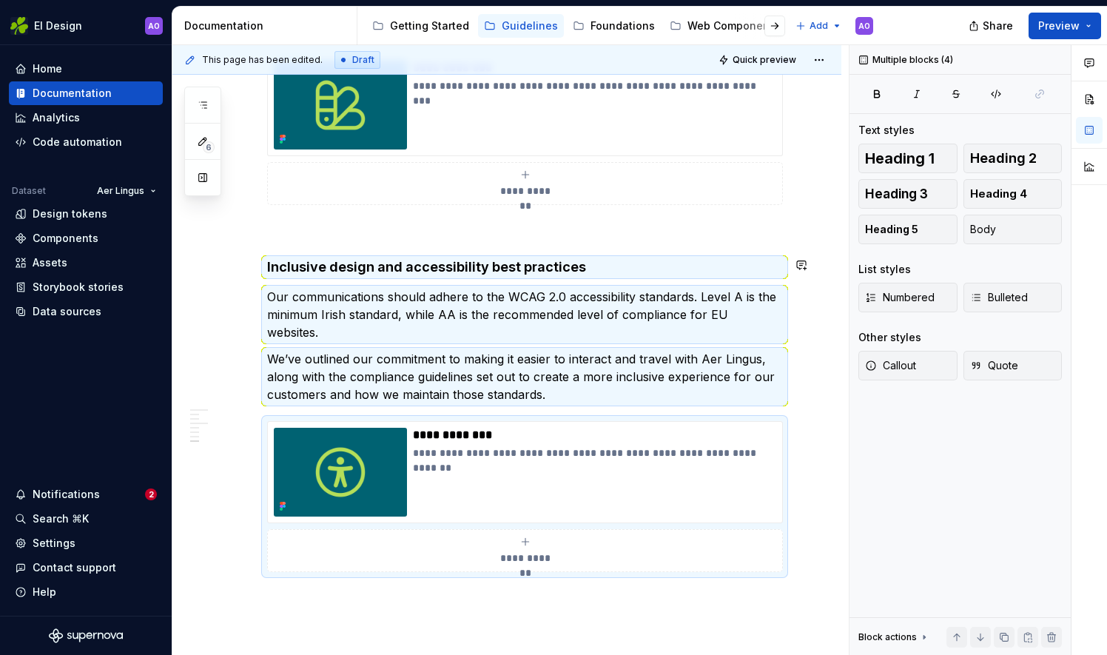
click at [748, 189] on div "**********" at bounding box center [525, 184] width 502 height 30
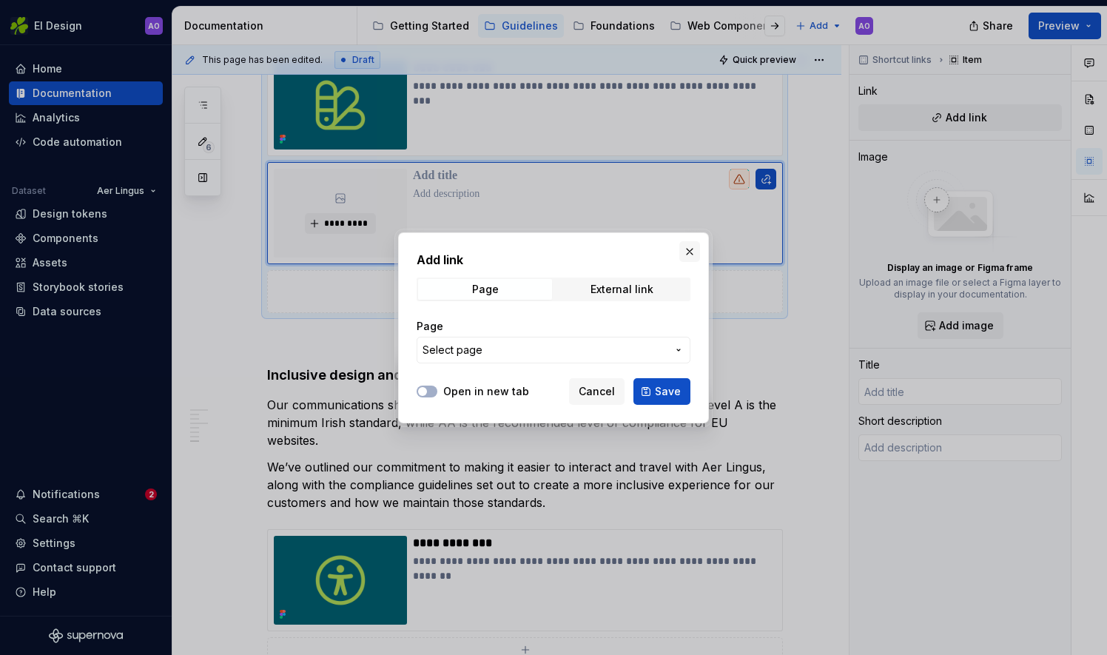
click at [690, 252] on button "button" at bounding box center [689, 251] width 21 height 21
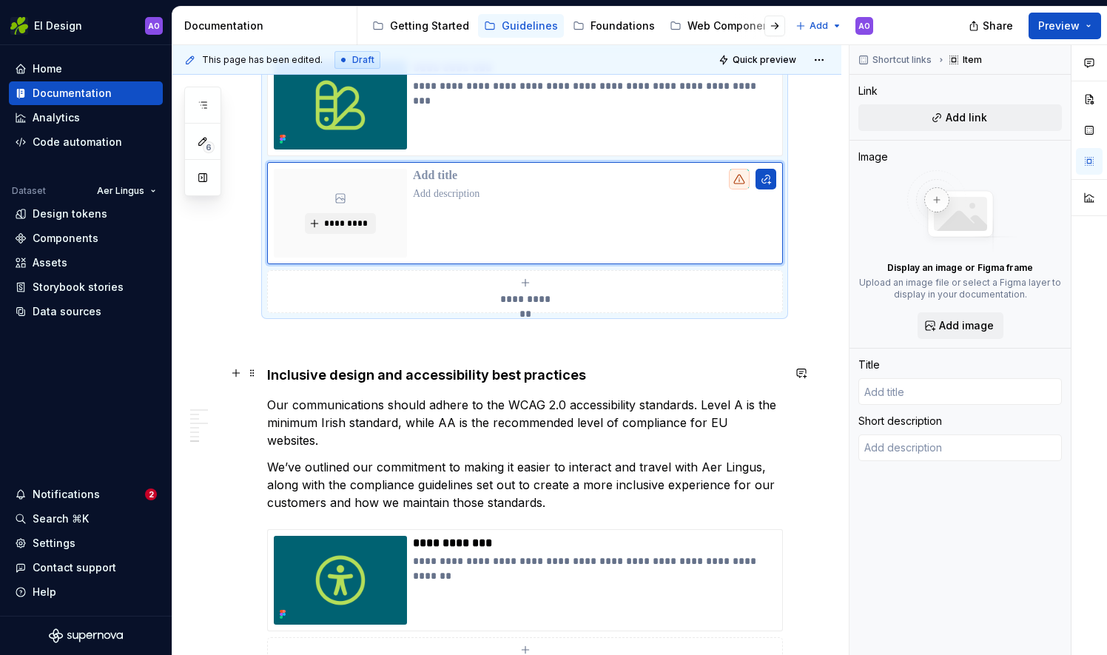
click at [780, 366] on h4 "Inclusive design and accessibility best practices" at bounding box center [524, 375] width 515 height 18
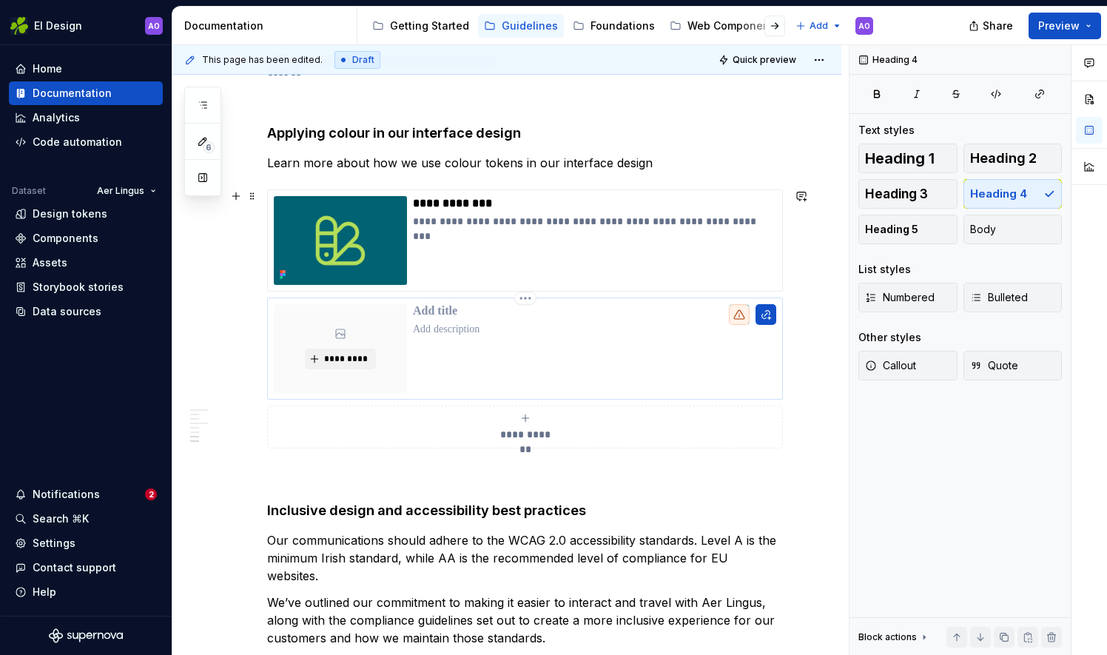
scroll to position [2319, 0]
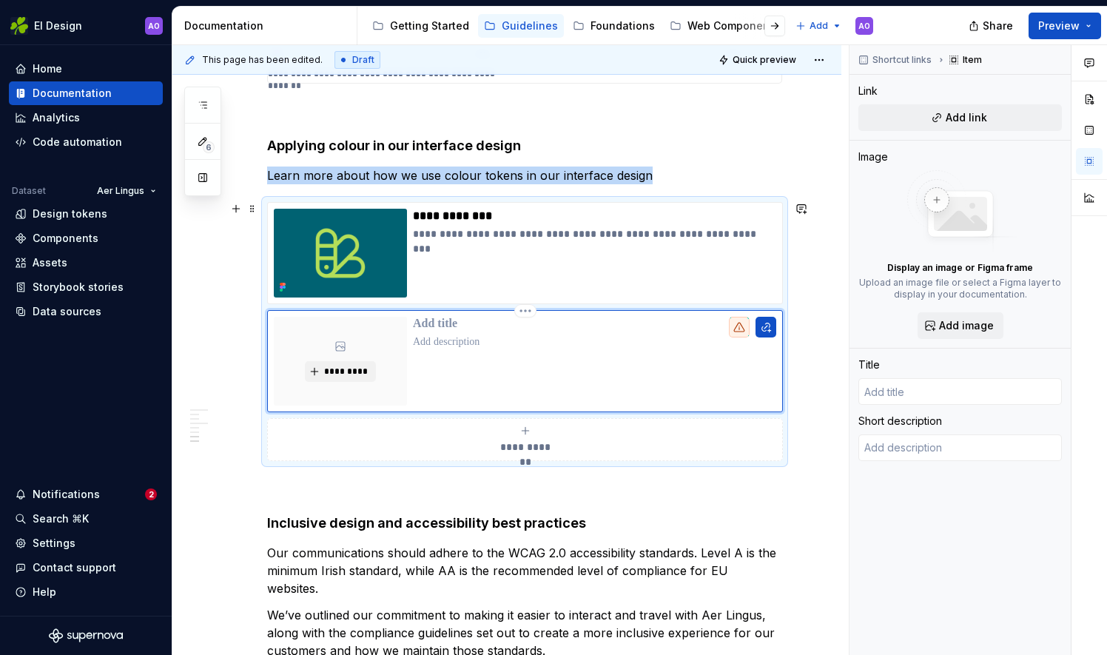
click at [592, 380] on div at bounding box center [594, 361] width 363 height 89
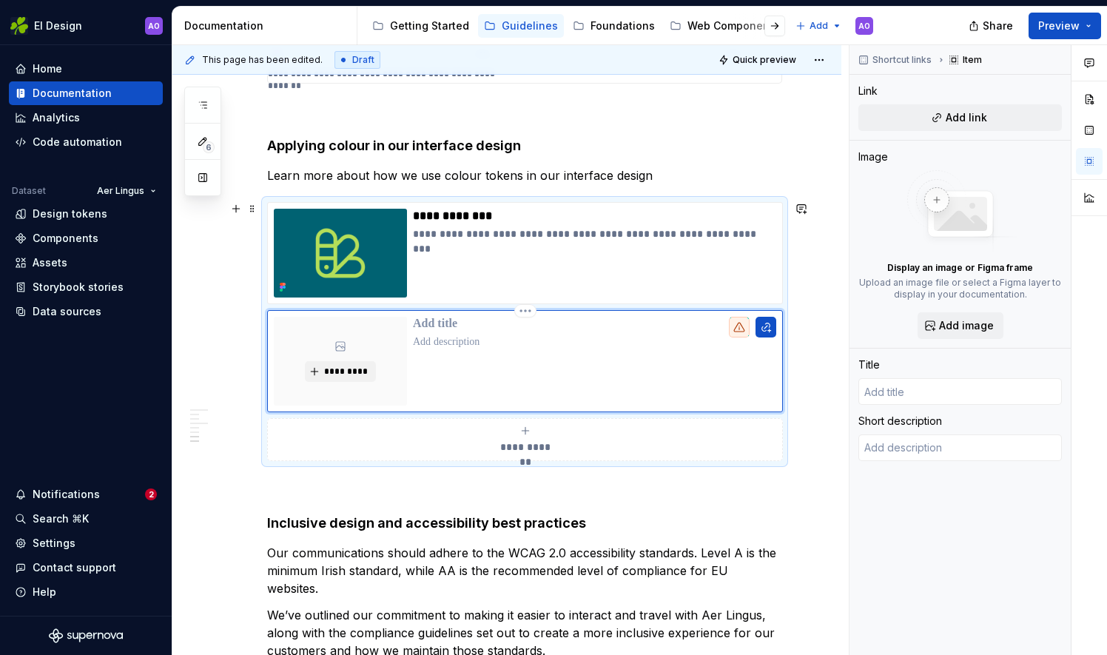
click at [531, 309] on html "EI Design AO Home Documentation Analytics Code automation Dataset Aer Lingus De…" at bounding box center [553, 327] width 1107 height 655
click at [535, 333] on div "Delete item" at bounding box center [581, 333] width 126 height 24
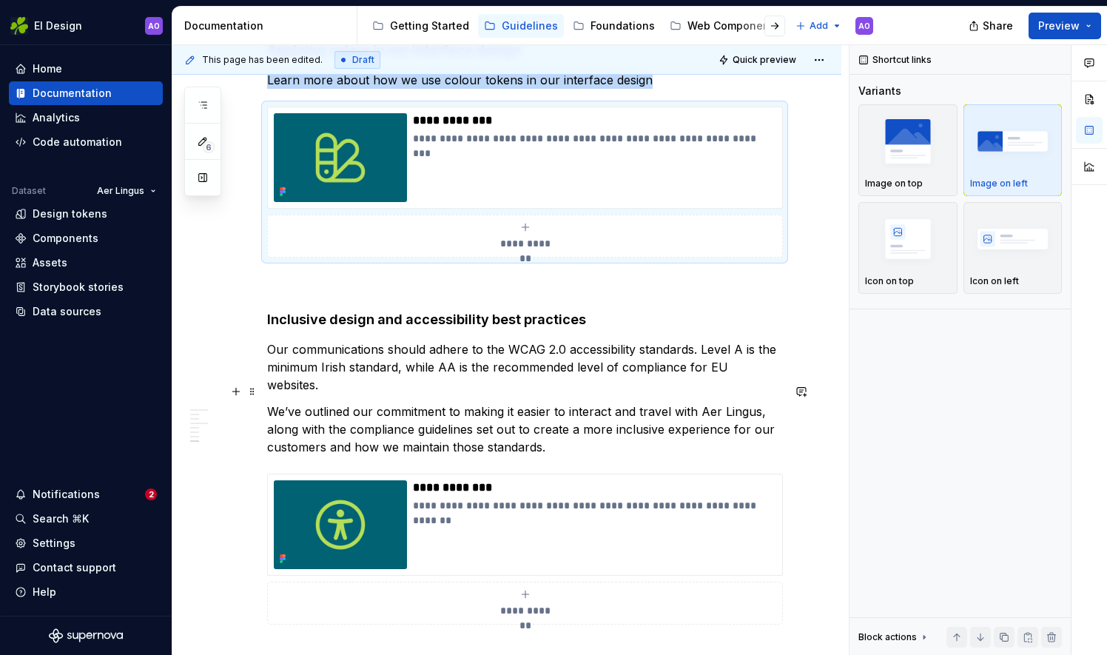
scroll to position [2467, 0]
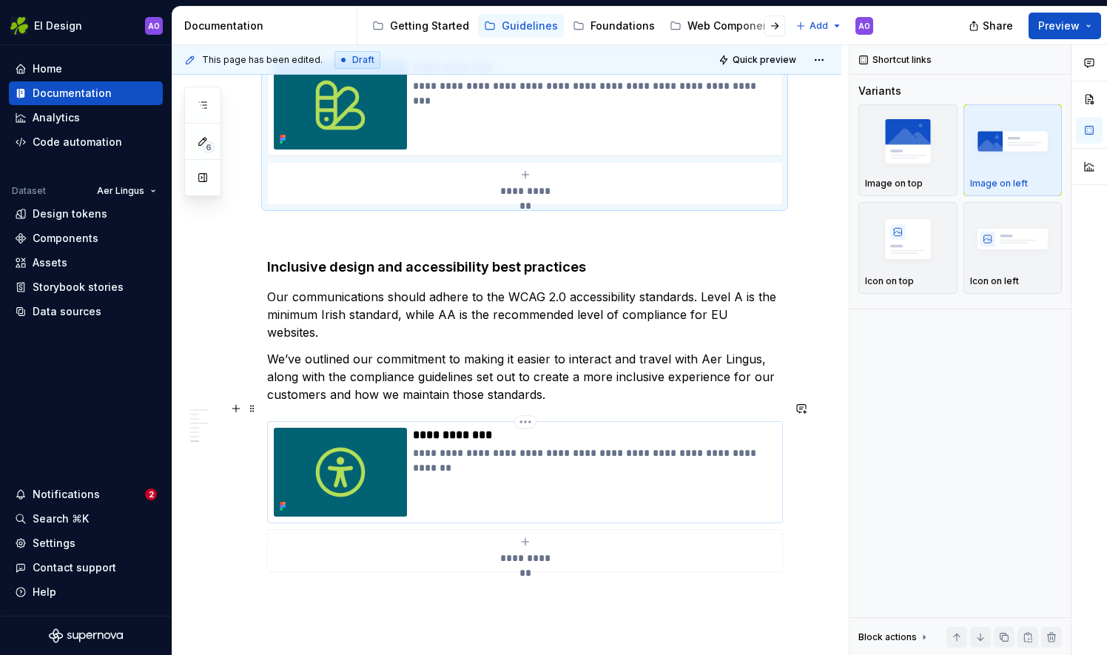
click at [551, 468] on div "**********" at bounding box center [594, 472] width 363 height 89
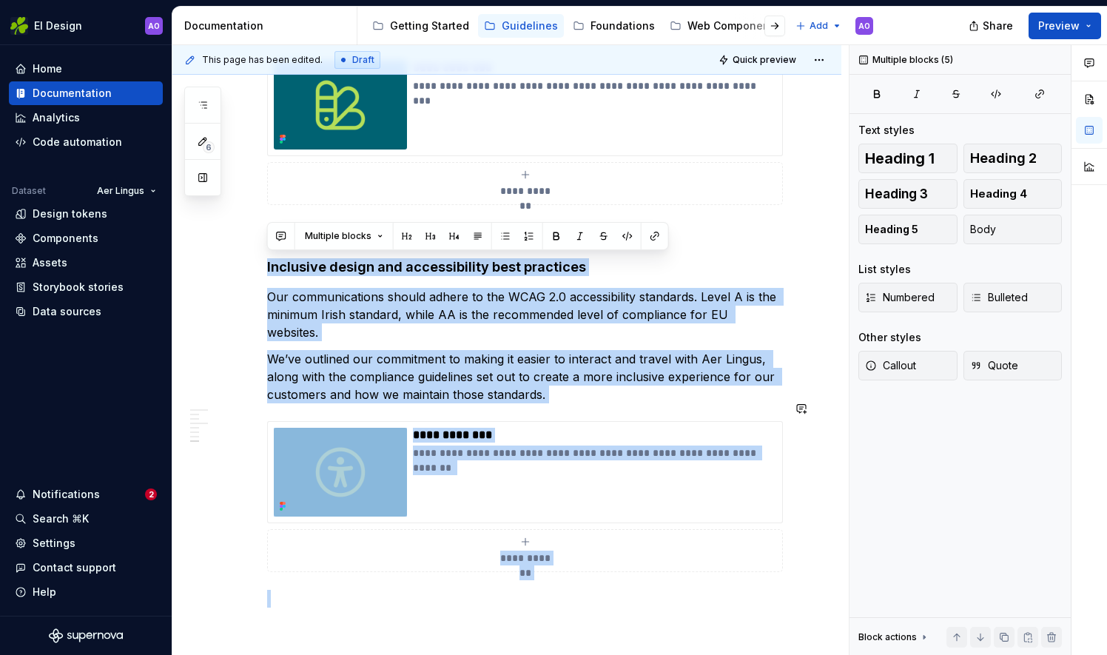
drag, startPoint x: 268, startPoint y: 261, endPoint x: 734, endPoint y: 562, distance: 555.1
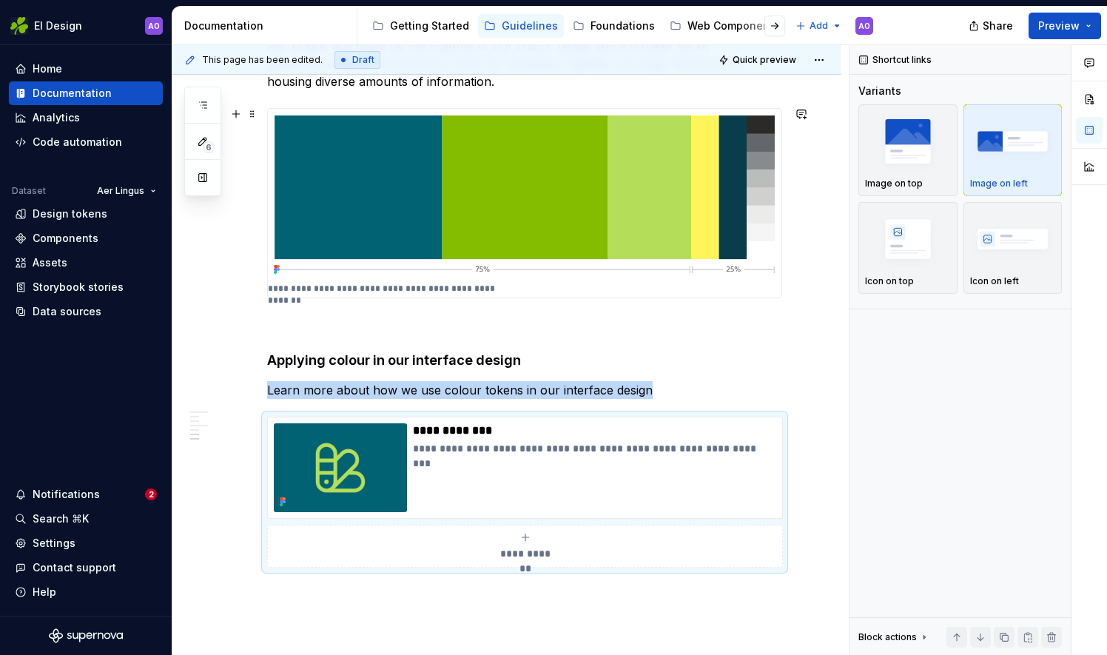
scroll to position [2042, 0]
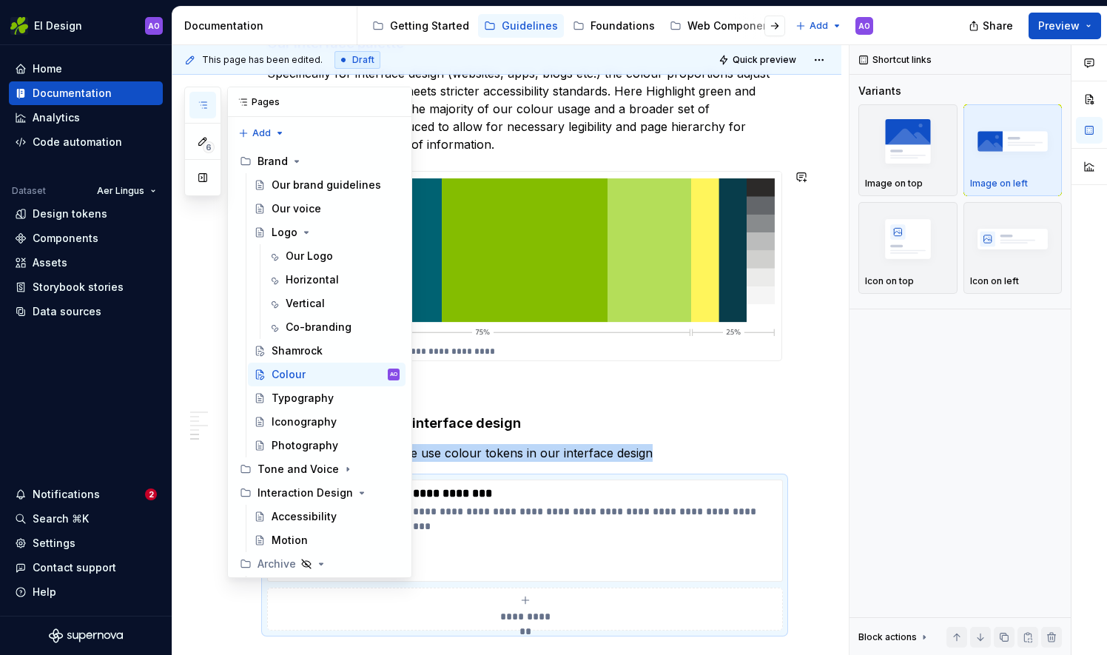
click at [0, 0] on button "Page tree" at bounding box center [0, 0] width 0 height 0
click at [363, 352] on div "6 Pages Add Accessibility guide for tree Page tree. Navigate the tree with the …" at bounding box center [298, 332] width 228 height 491
click at [363, 351] on button "Page tree" at bounding box center [368, 350] width 21 height 21
click at [323, 355] on div "6 Pages Add Accessibility guide for tree Page tree. Navigate the tree with the …" at bounding box center [298, 332] width 228 height 491
click at [363, 350] on button "Page tree" at bounding box center [368, 350] width 21 height 21
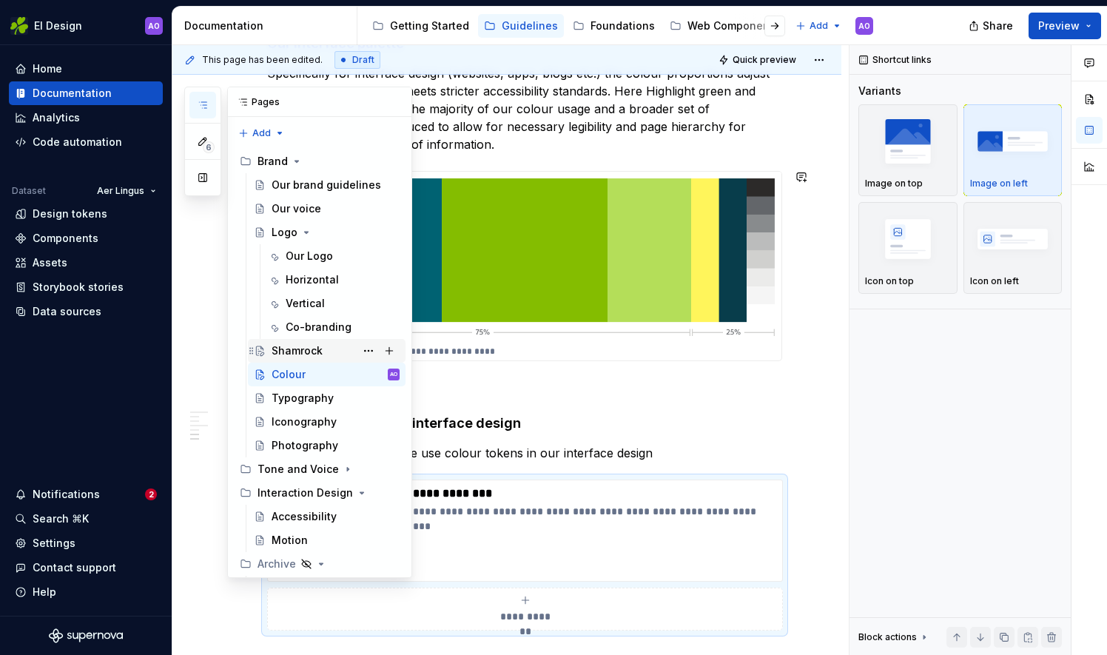
click at [309, 346] on div "6 Pages Add Accessibility guide for tree Page tree. Navigate the tree with the …" at bounding box center [298, 332] width 228 height 491
click at [309, 346] on div "Shamrock" at bounding box center [297, 350] width 51 height 15
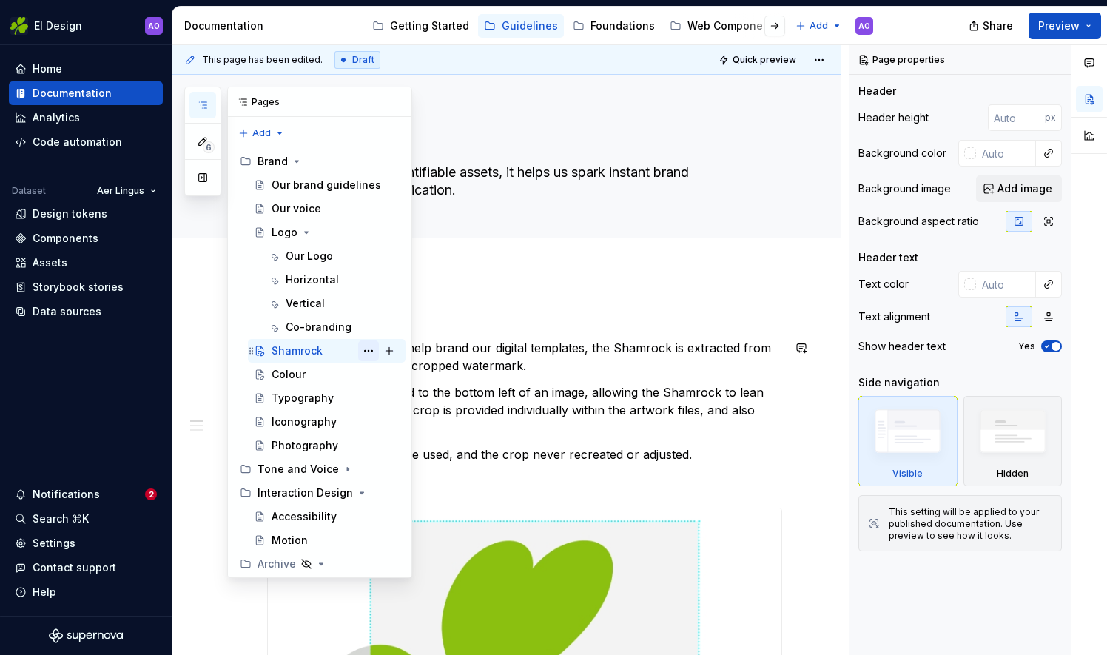
click at [364, 351] on button "Page tree" at bounding box center [368, 350] width 21 height 21
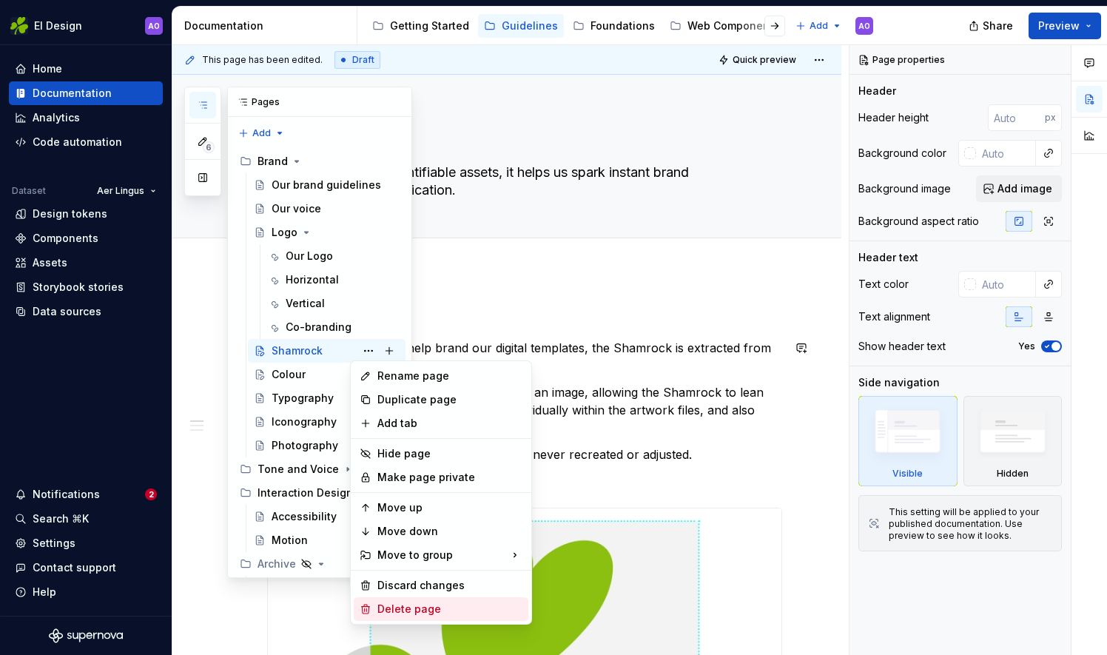
click at [407, 613] on div "Delete page" at bounding box center [449, 609] width 145 height 15
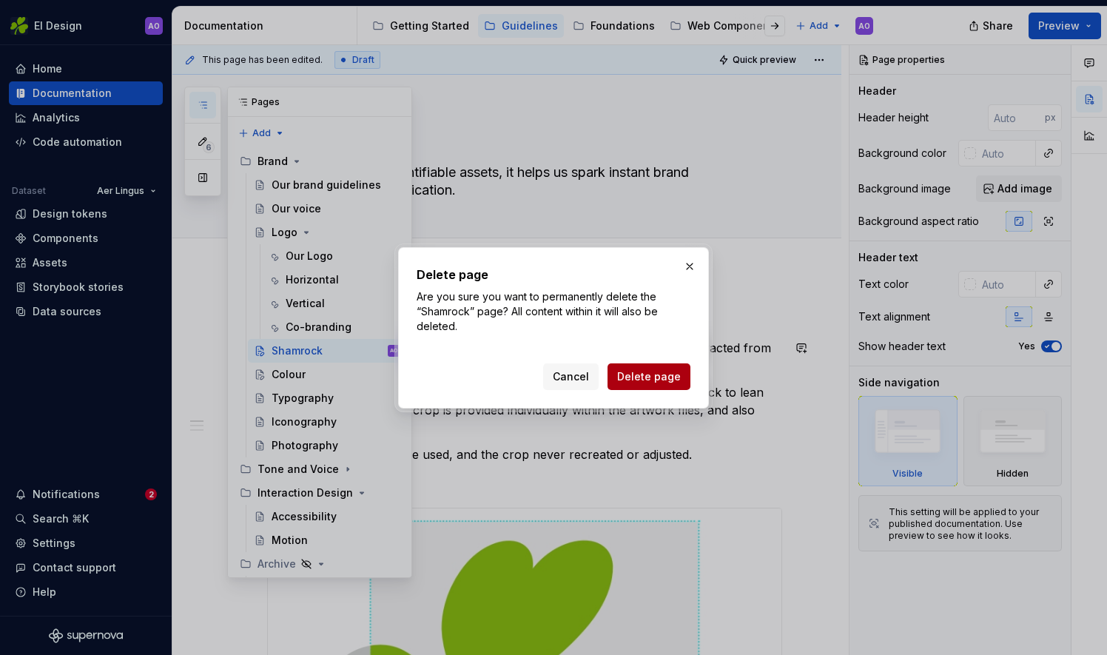
click at [628, 372] on span "Delete page" at bounding box center [649, 376] width 64 height 15
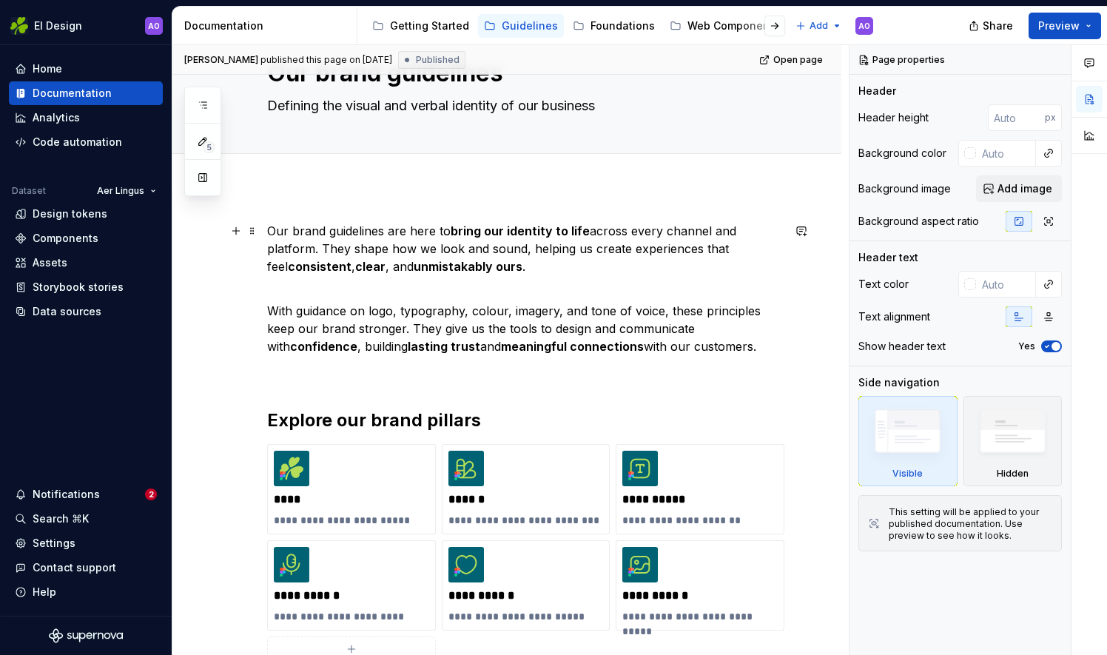
scroll to position [222, 0]
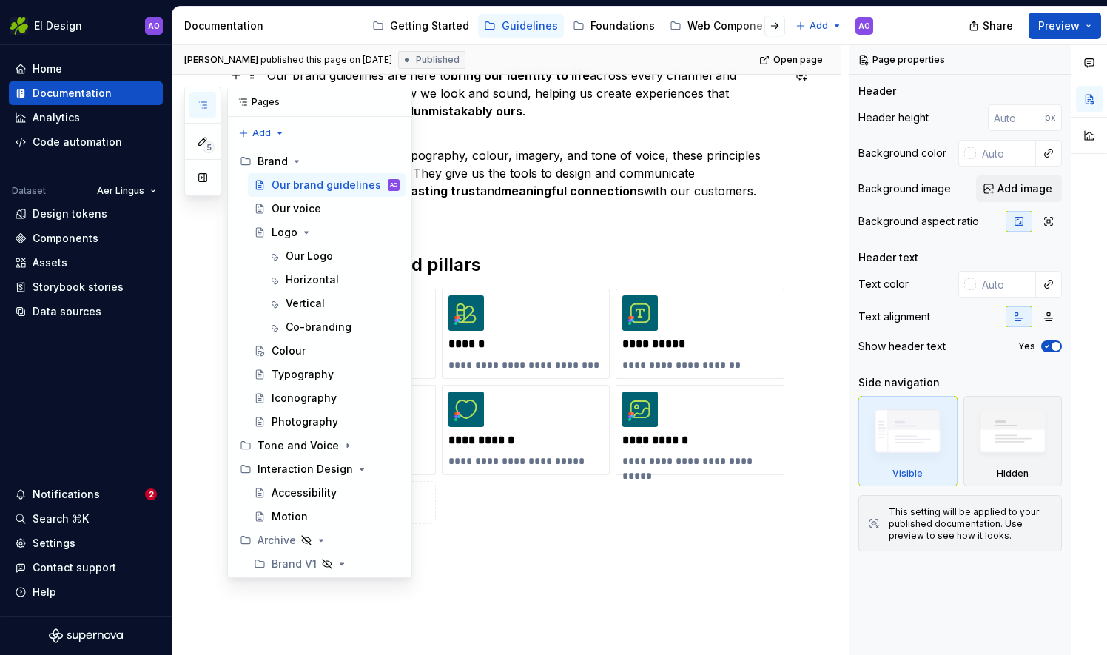
click at [195, 111] on button "button" at bounding box center [202, 105] width 27 height 27
click at [304, 348] on div "Colour" at bounding box center [336, 350] width 128 height 21
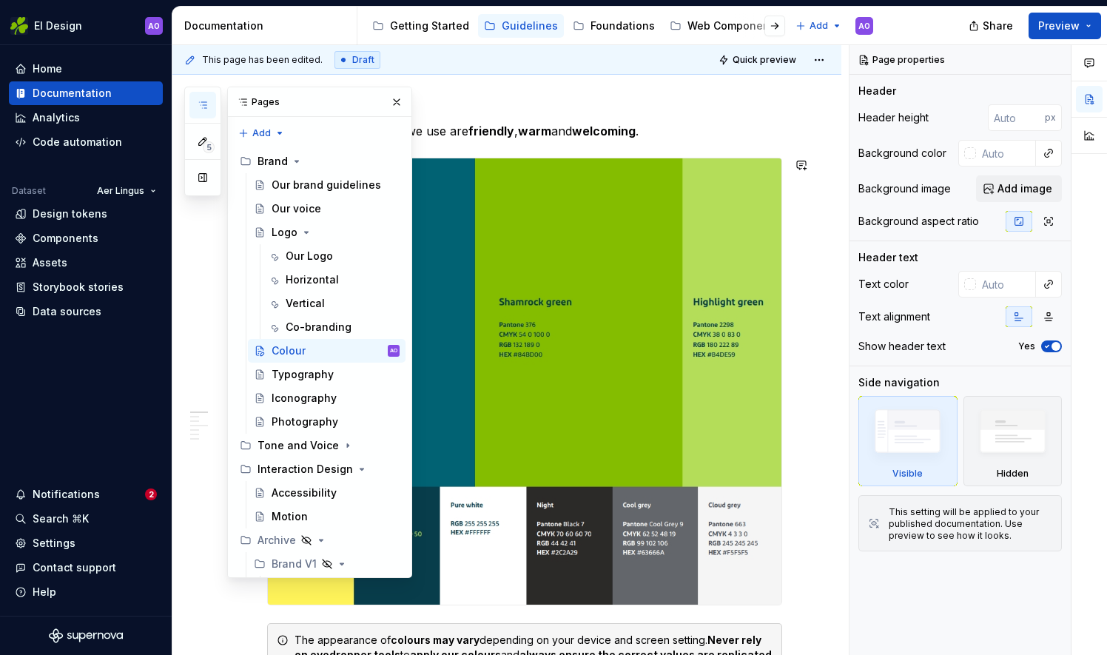
scroll to position [222, 0]
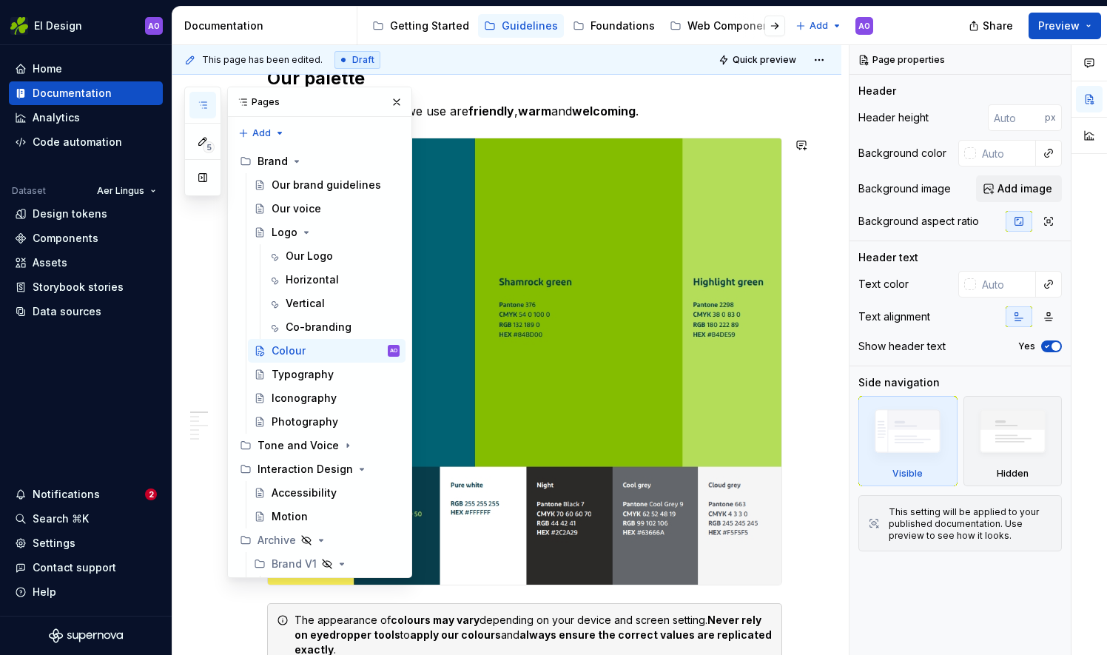
click at [816, 497] on div "**********" at bounding box center [510, 350] width 676 height 611
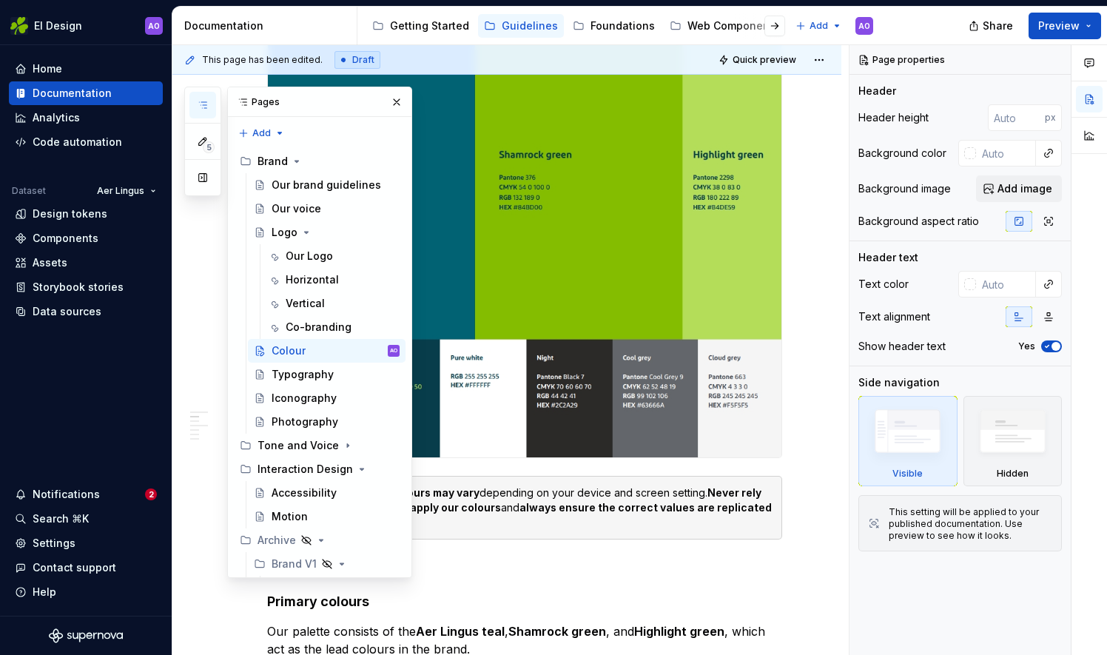
scroll to position [370, 0]
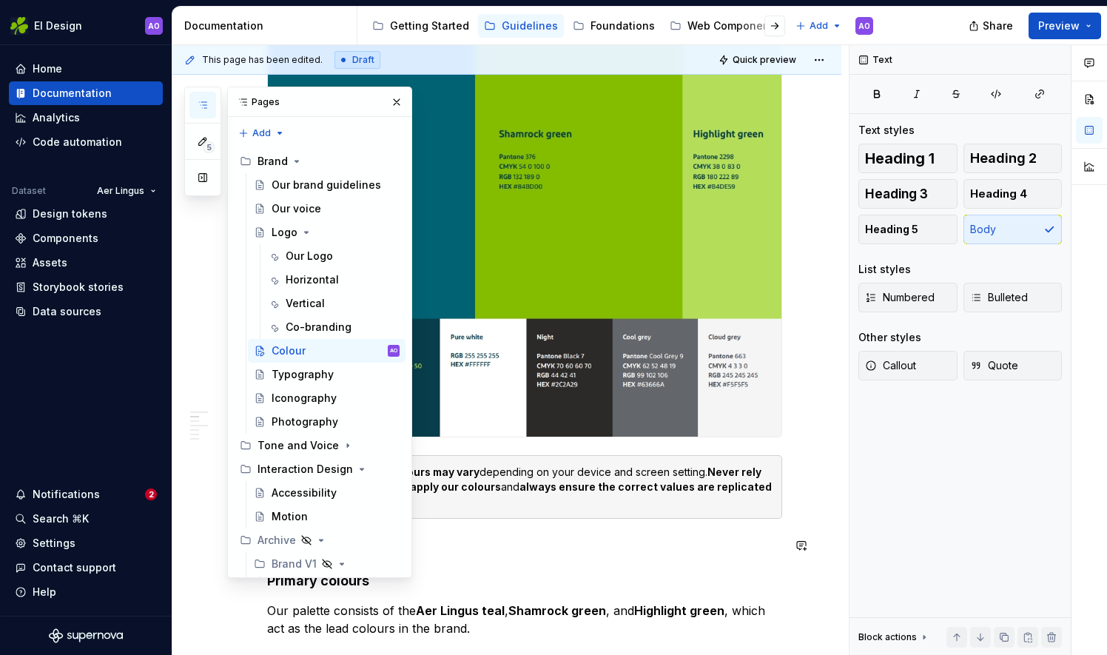
click at [471, 538] on p at bounding box center [524, 546] width 515 height 18
click at [209, 105] on button "button" at bounding box center [202, 105] width 27 height 27
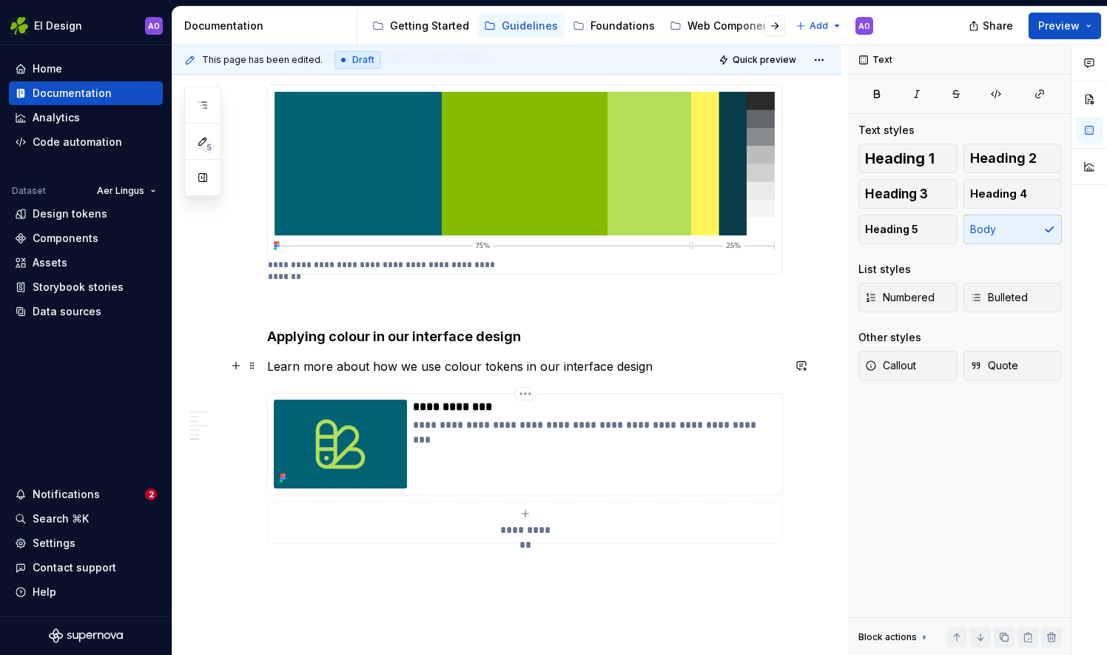
scroll to position [2264, 0]
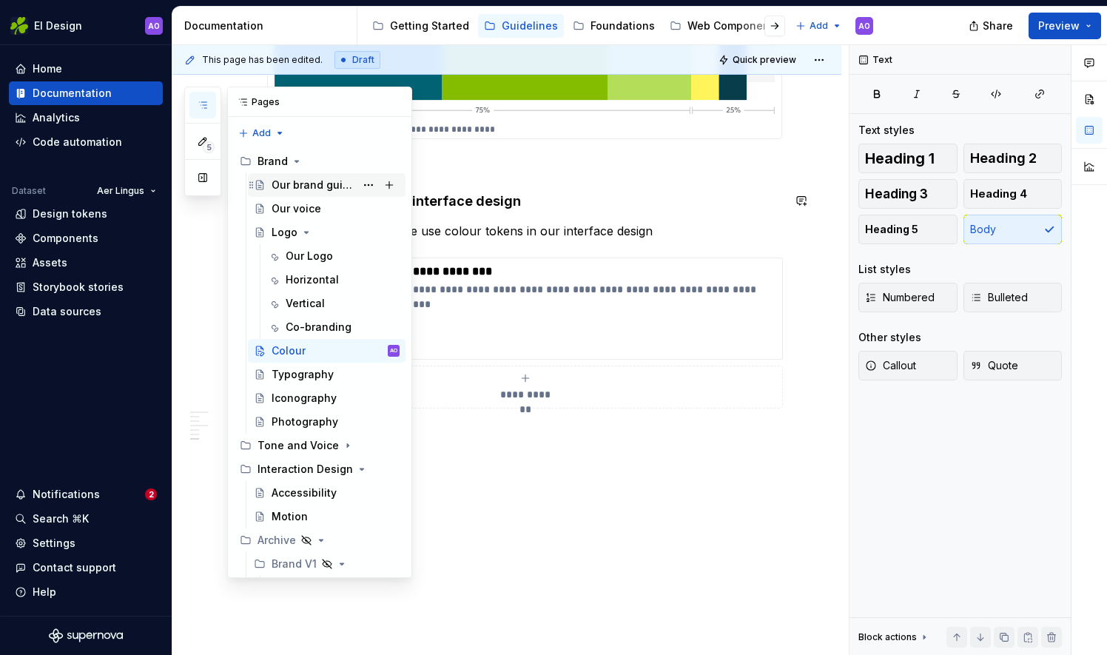
click at [302, 181] on div "Our brand guidelines" at bounding box center [314, 185] width 84 height 15
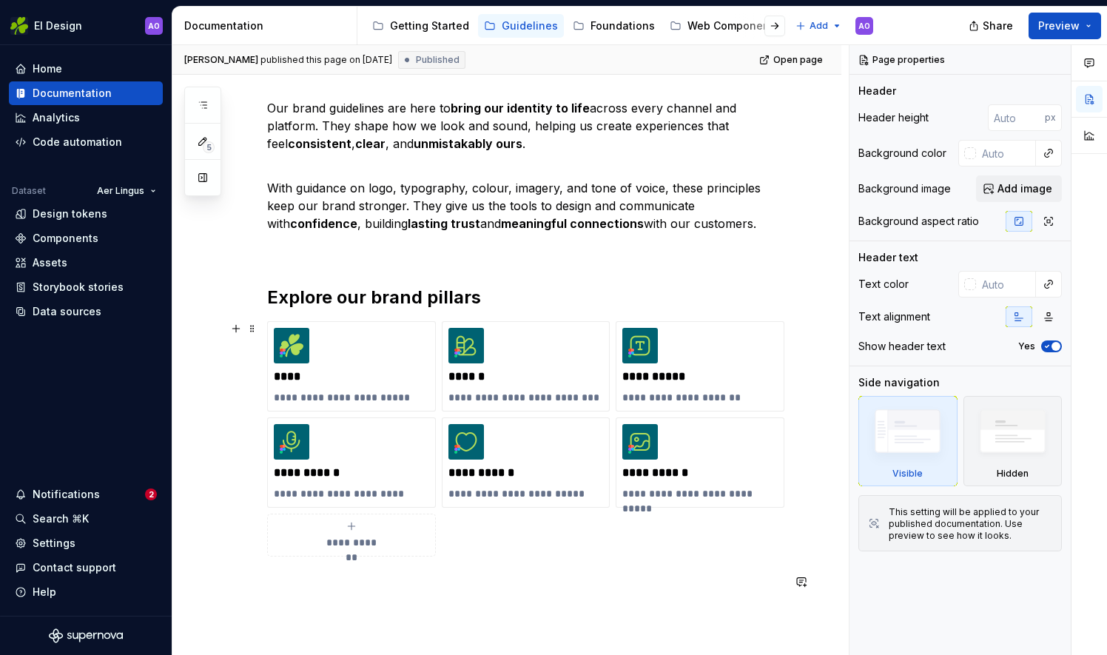
scroll to position [337, 0]
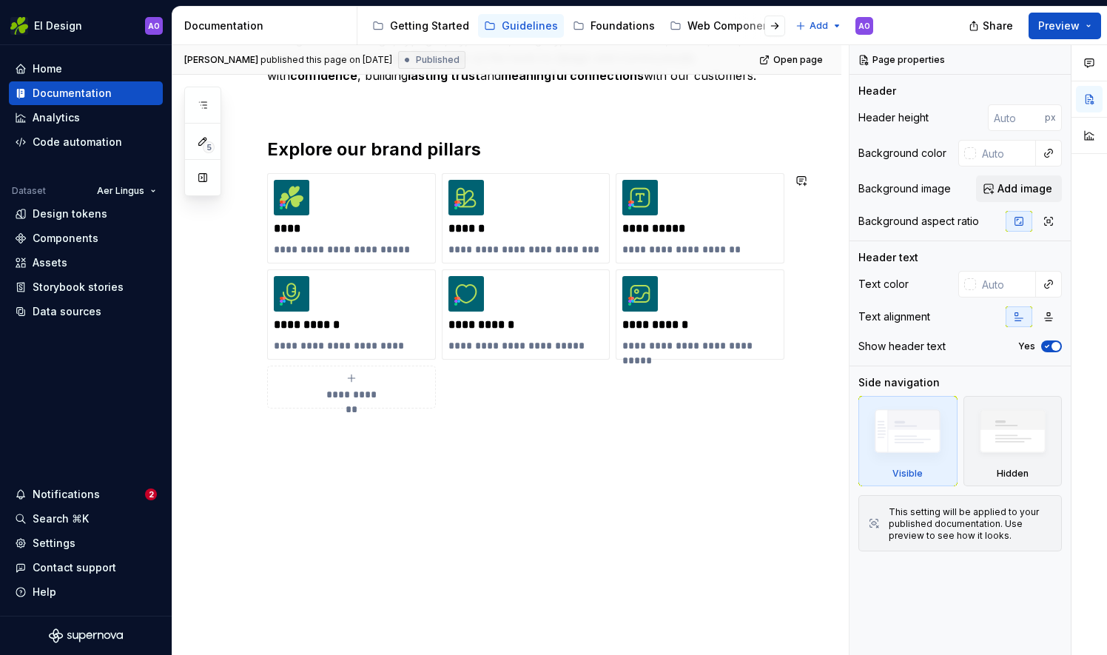
click at [271, 483] on div "**********" at bounding box center [506, 287] width 669 height 743
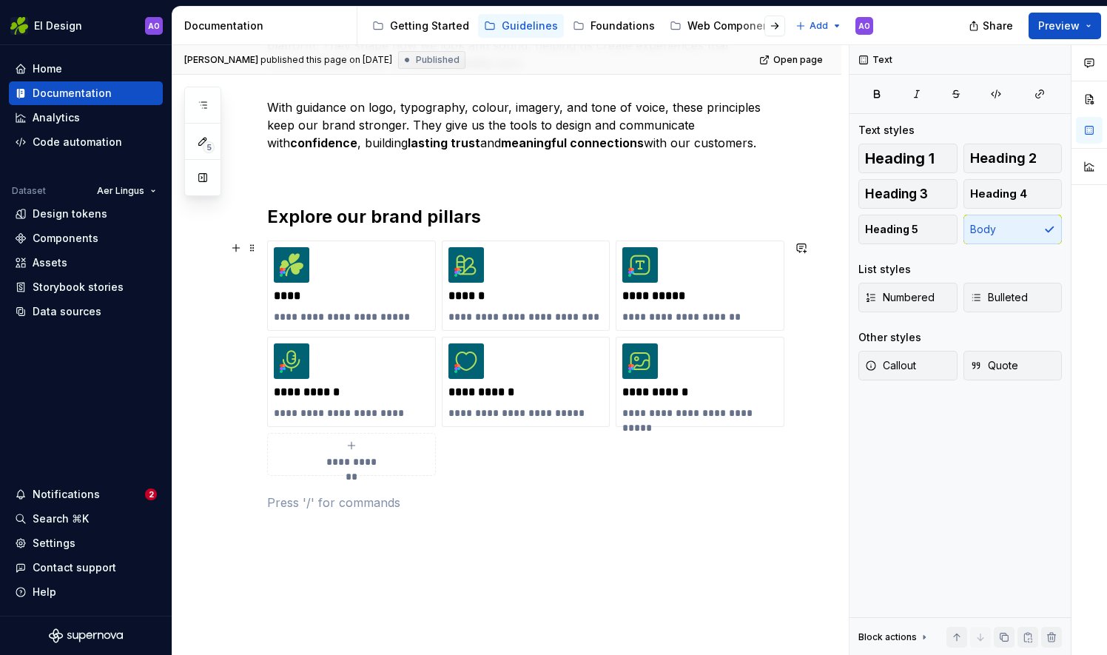
scroll to position [0, 0]
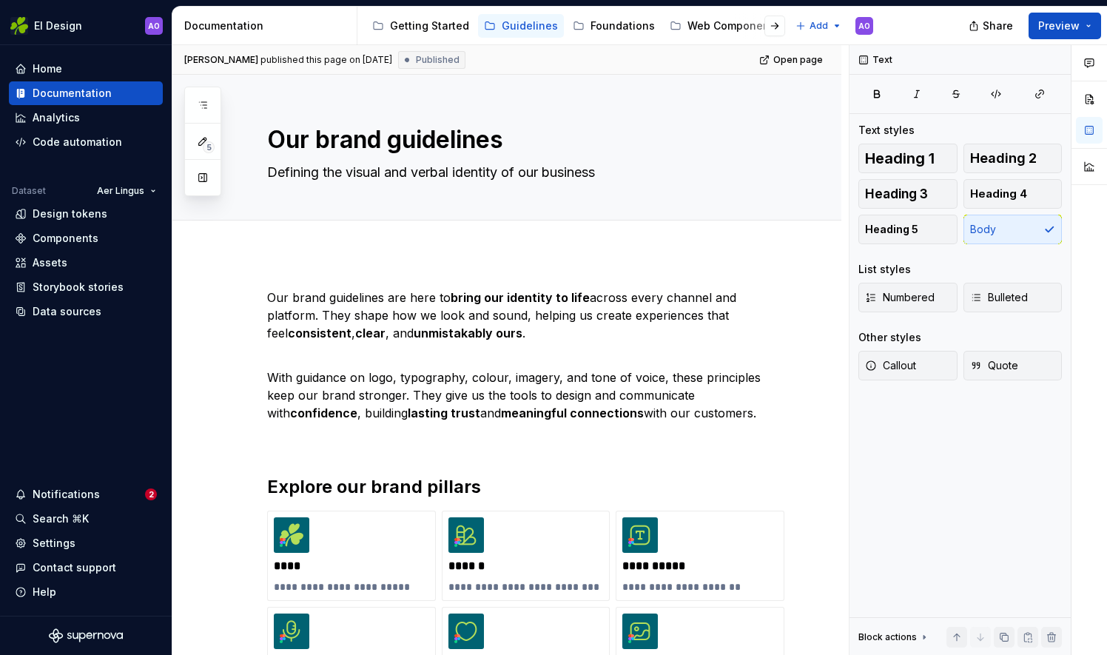
type textarea "*"
